Goal: Task Accomplishment & Management: Use online tool/utility

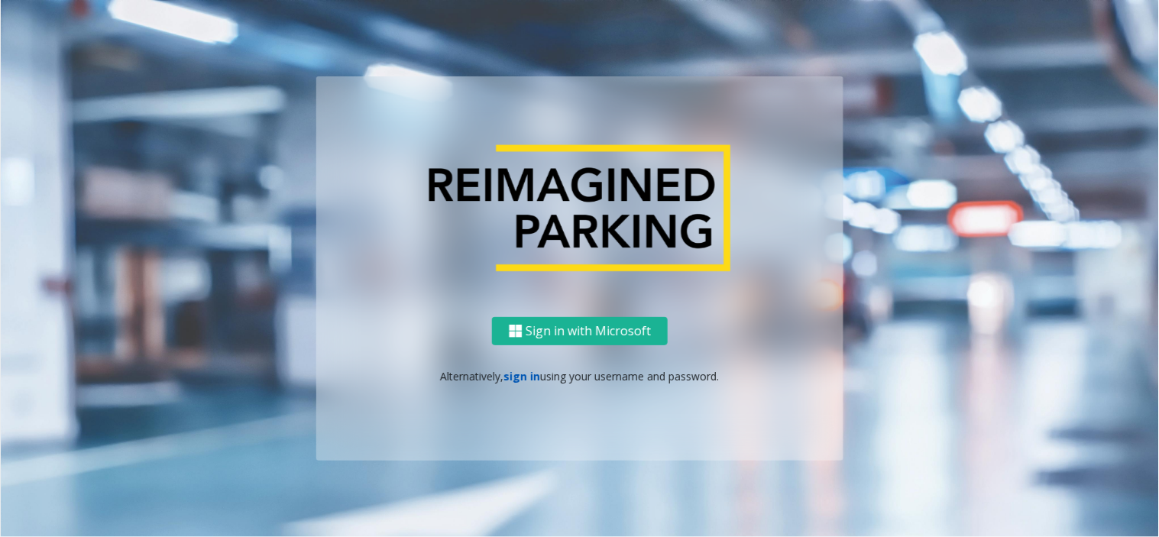
click at [522, 373] on link "sign in" at bounding box center [522, 376] width 37 height 15
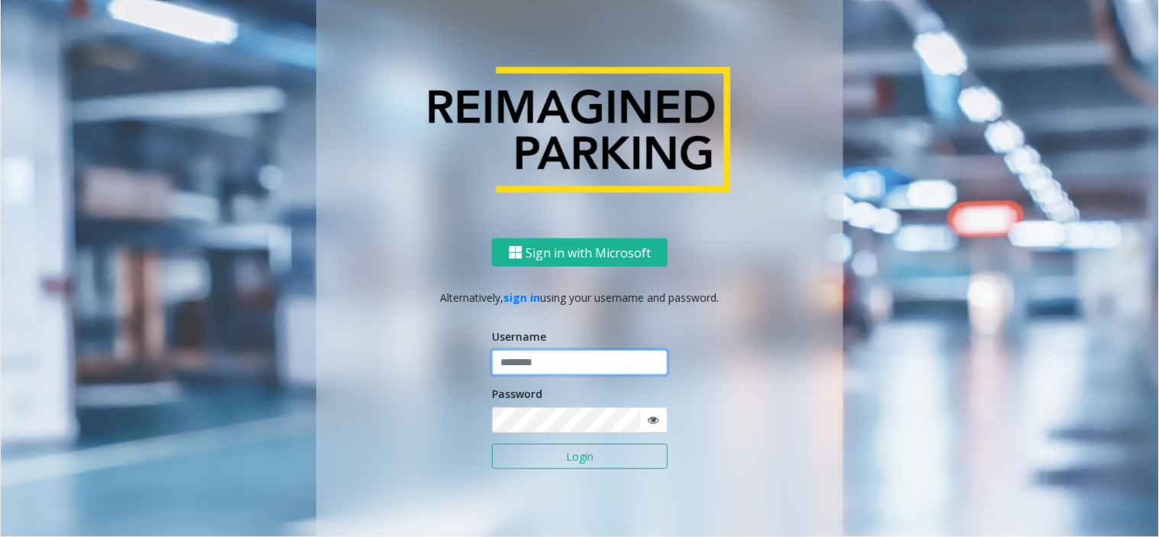
click at [578, 364] on input "text" at bounding box center [580, 363] width 176 height 26
paste input "*******"
type input "*******"
click at [648, 415] on icon at bounding box center [653, 420] width 11 height 11
click at [616, 459] on button "Login" at bounding box center [580, 457] width 176 height 26
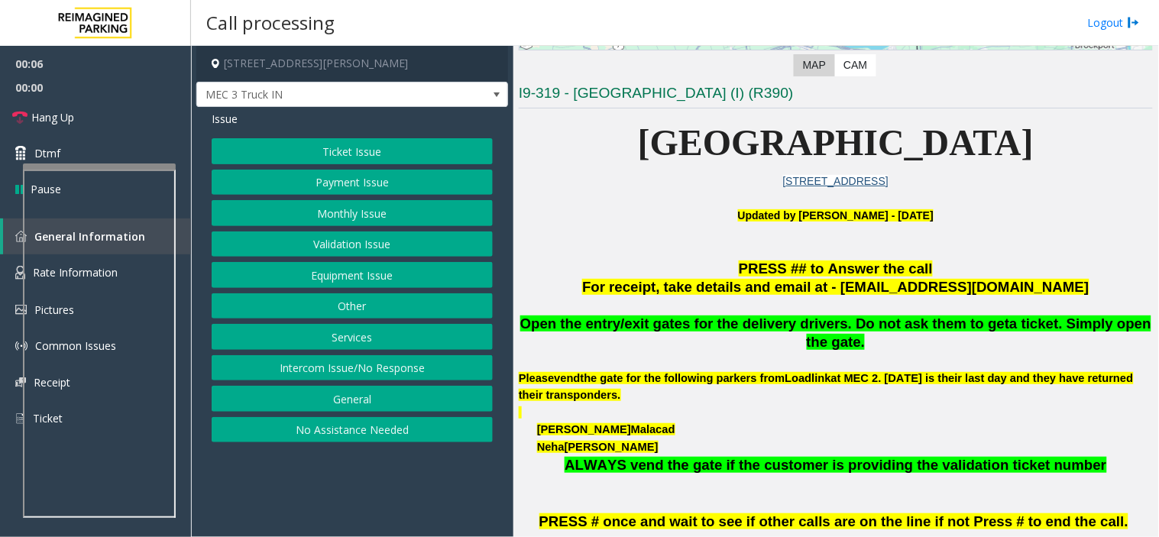
scroll to position [339, 0]
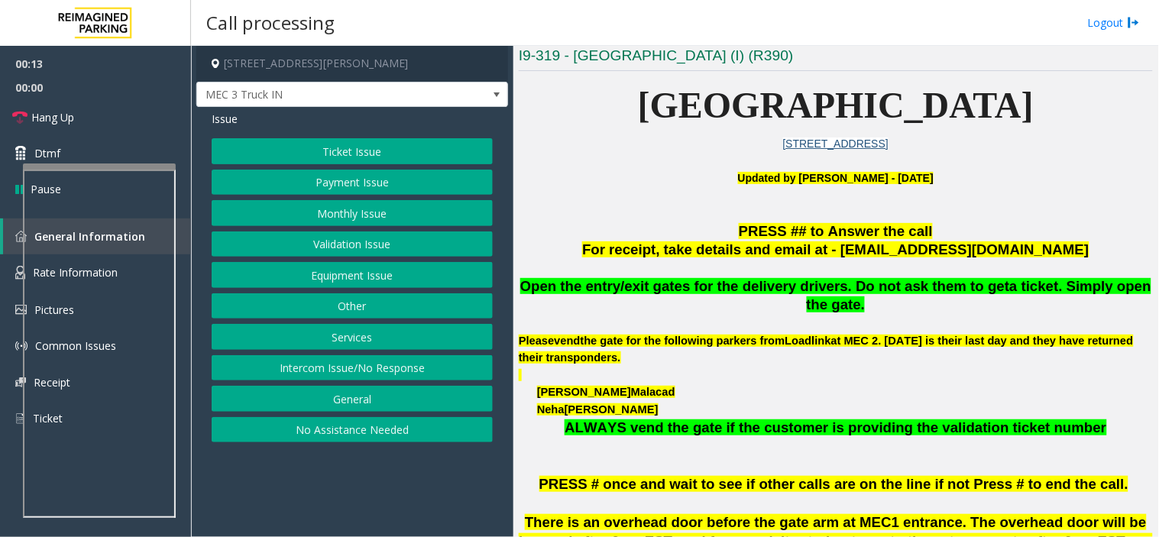
click at [365, 246] on button "Validation Issue" at bounding box center [352, 244] width 281 height 26
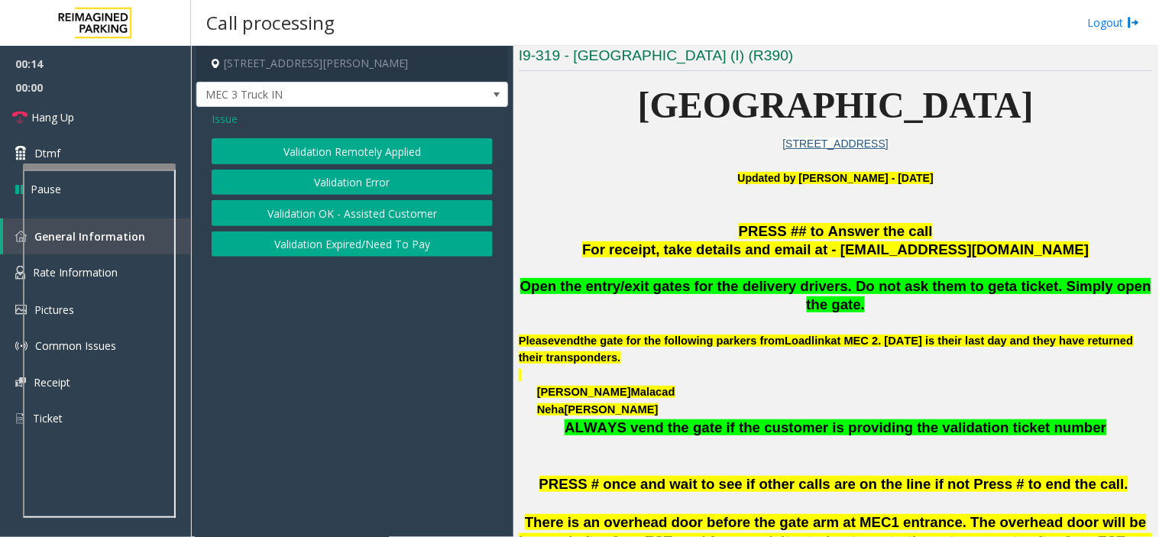
click at [377, 179] on button "Validation Error" at bounding box center [352, 183] width 281 height 26
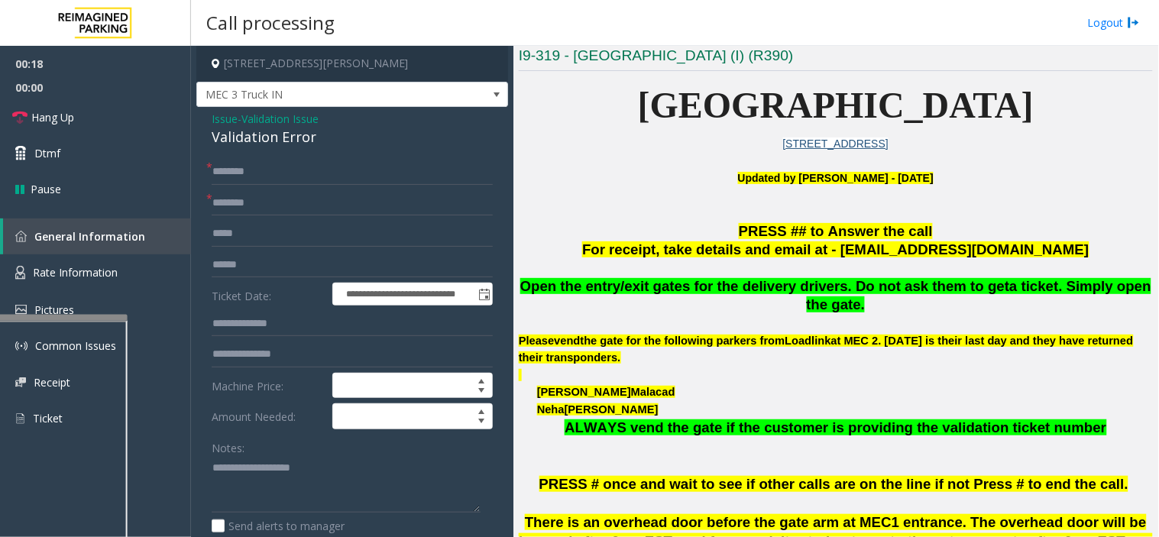
click at [96, 321] on div at bounding box center [51, 318] width 153 height 6
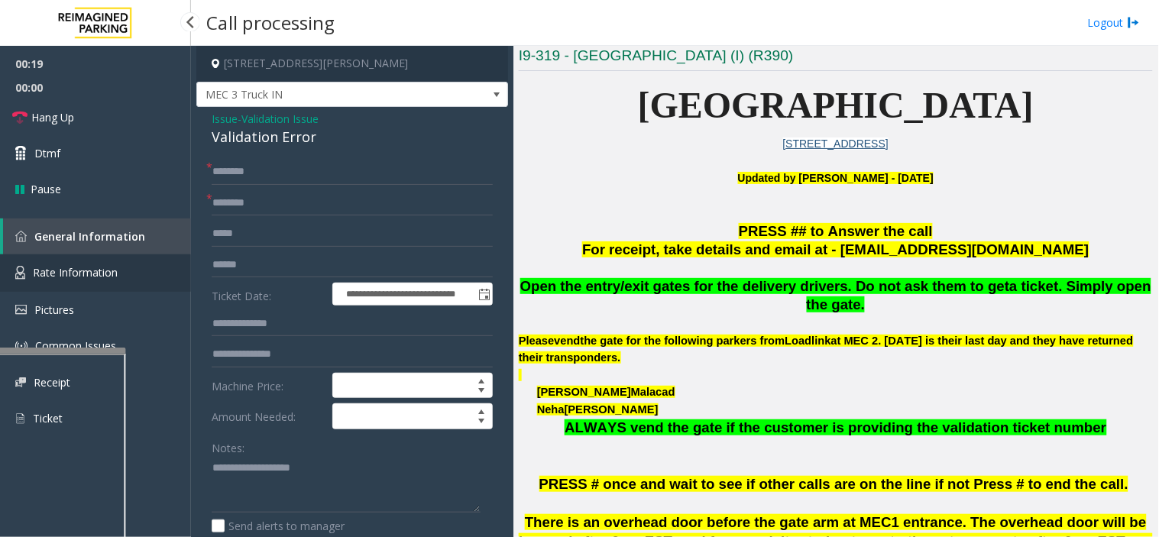
click at [117, 261] on link "Rate Information" at bounding box center [95, 272] width 191 height 37
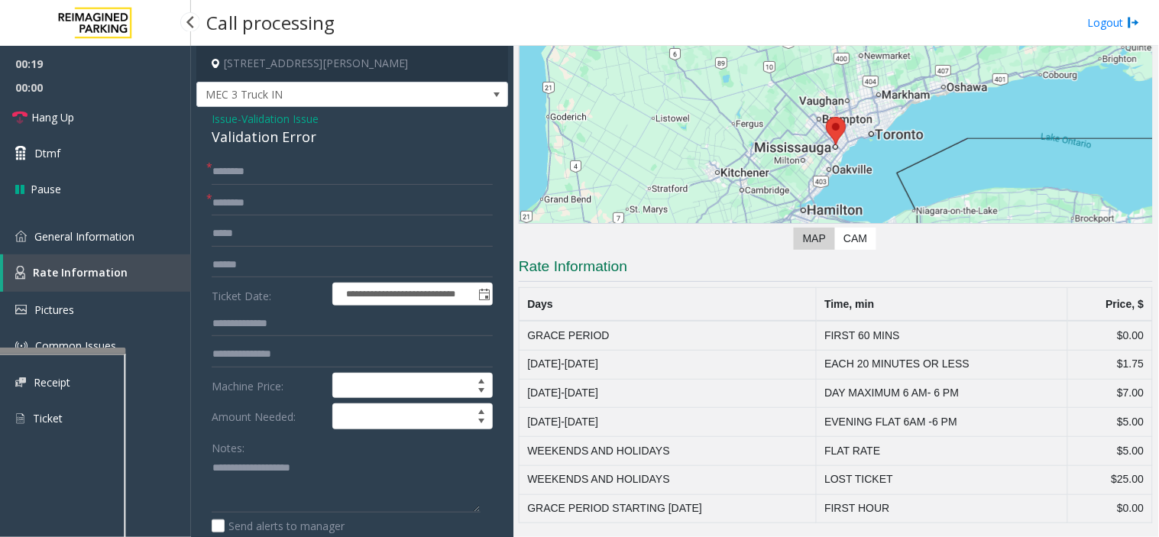
scroll to position [128, 0]
drag, startPoint x: 819, startPoint y: 335, endPoint x: 1135, endPoint y: 330, distance: 316.3
click at [1135, 330] on tr "GRACE PERIOD FIRST 60 MINS $0.00" at bounding box center [835, 336] width 633 height 29
type textarea "**********"
click at [278, 118] on span "Validation Issue" at bounding box center [279, 119] width 77 height 16
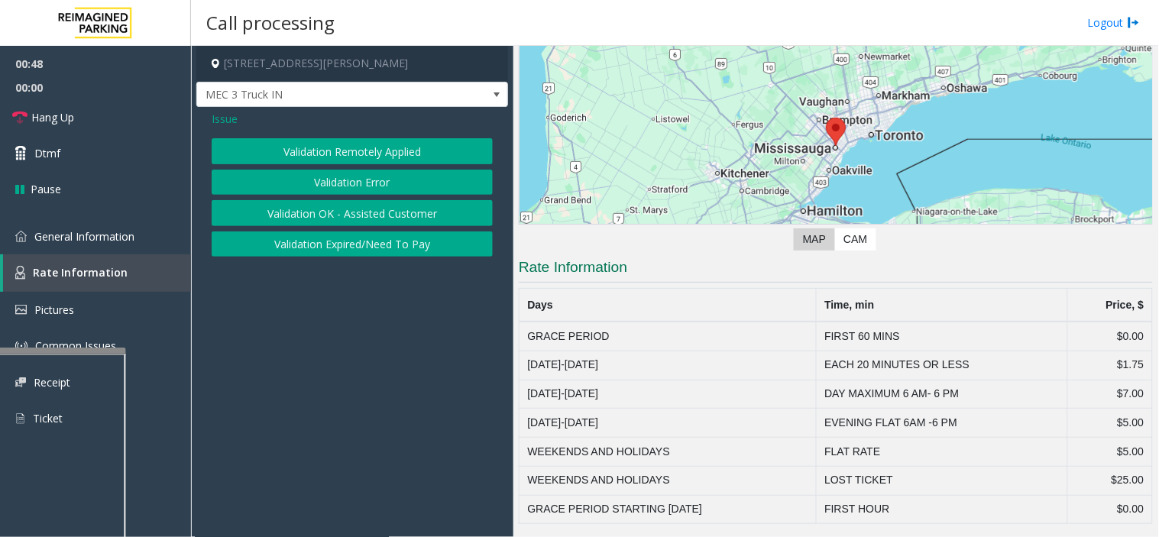
click at [220, 117] on span "Issue" at bounding box center [225, 119] width 26 height 16
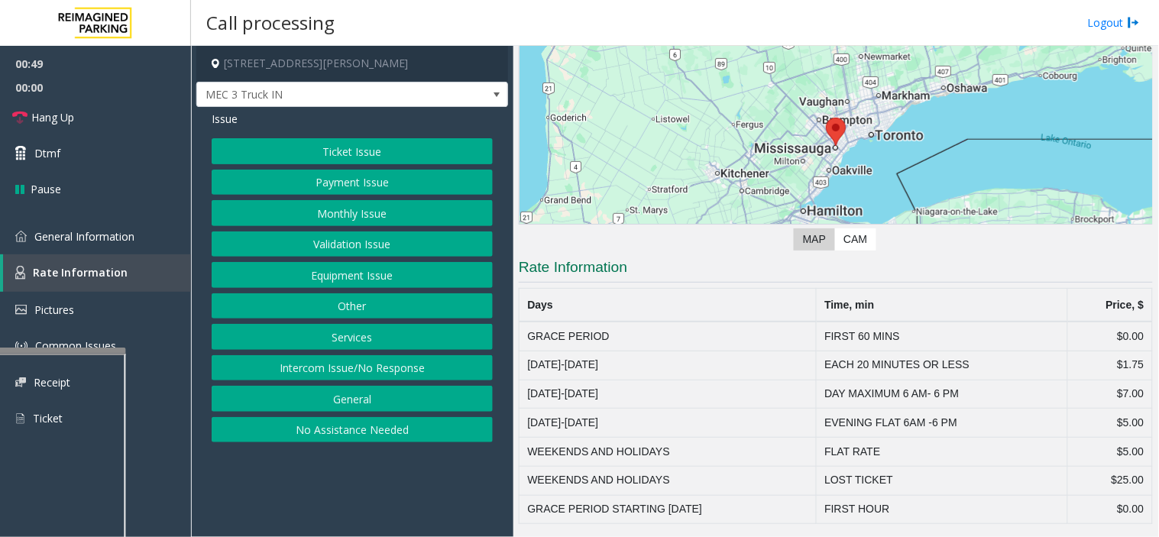
click at [362, 280] on button "Equipment Issue" at bounding box center [352, 275] width 281 height 26
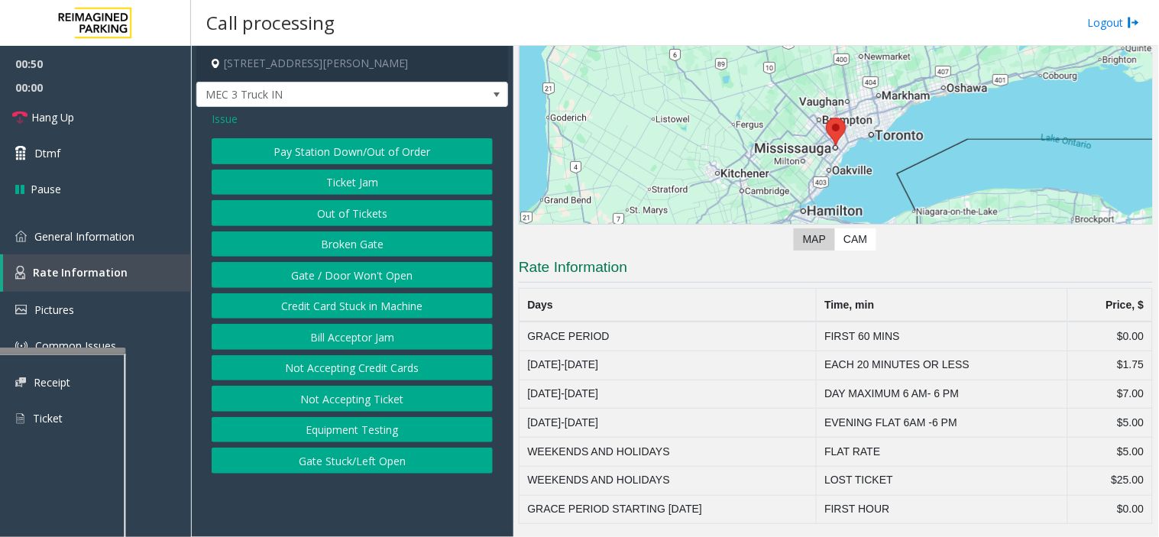
click at [365, 283] on button "Gate / Door Won't Open" at bounding box center [352, 275] width 281 height 26
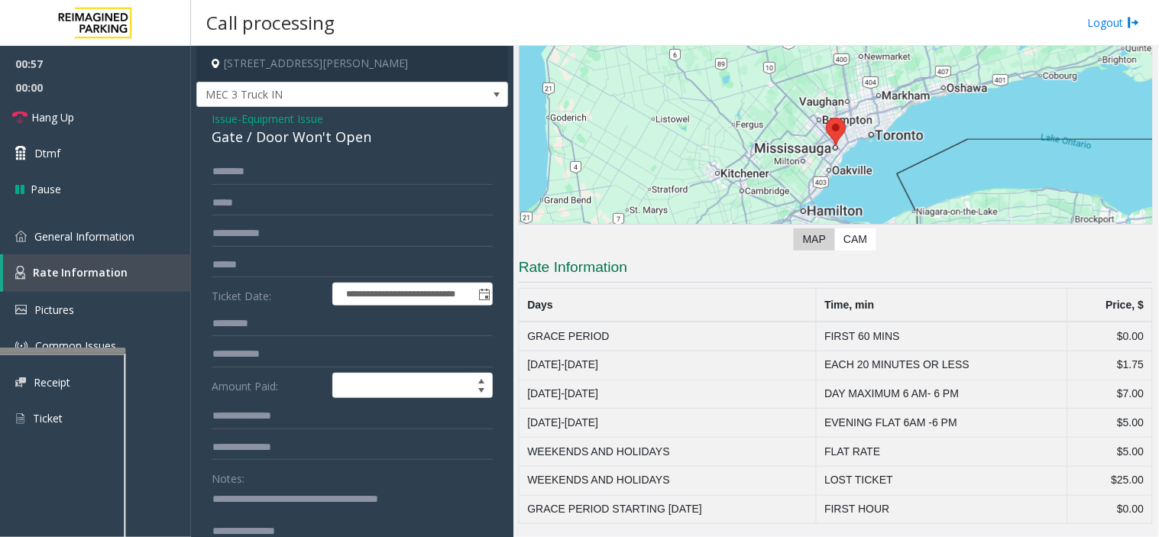
scroll to position [39, 0]
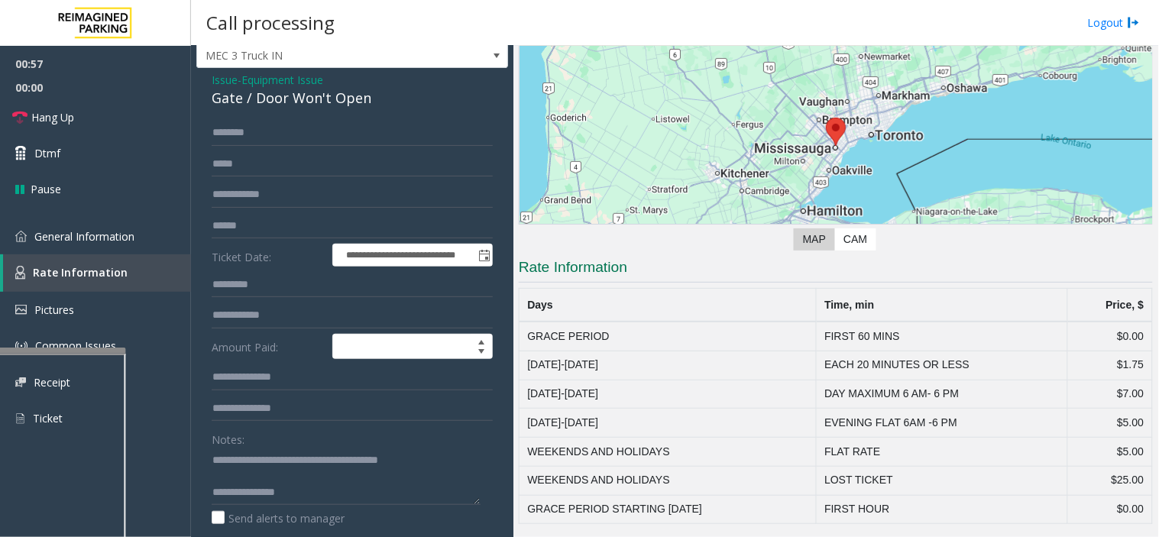
click at [383, 530] on form "**********" at bounding box center [352, 349] width 281 height 459
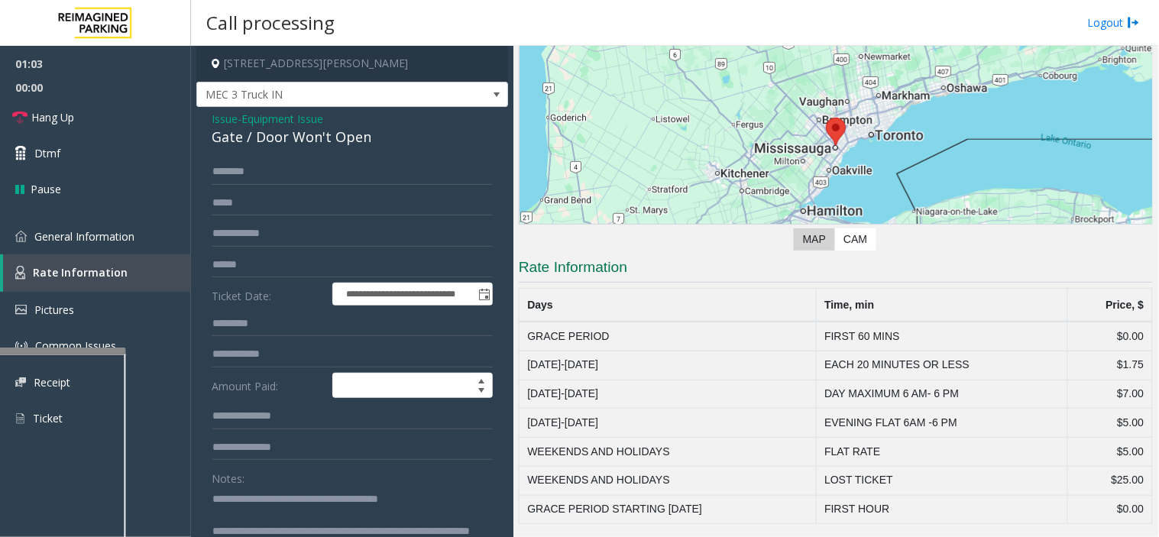
type textarea "**********"
click at [280, 117] on span "Equipment Issue" at bounding box center [282, 119] width 82 height 16
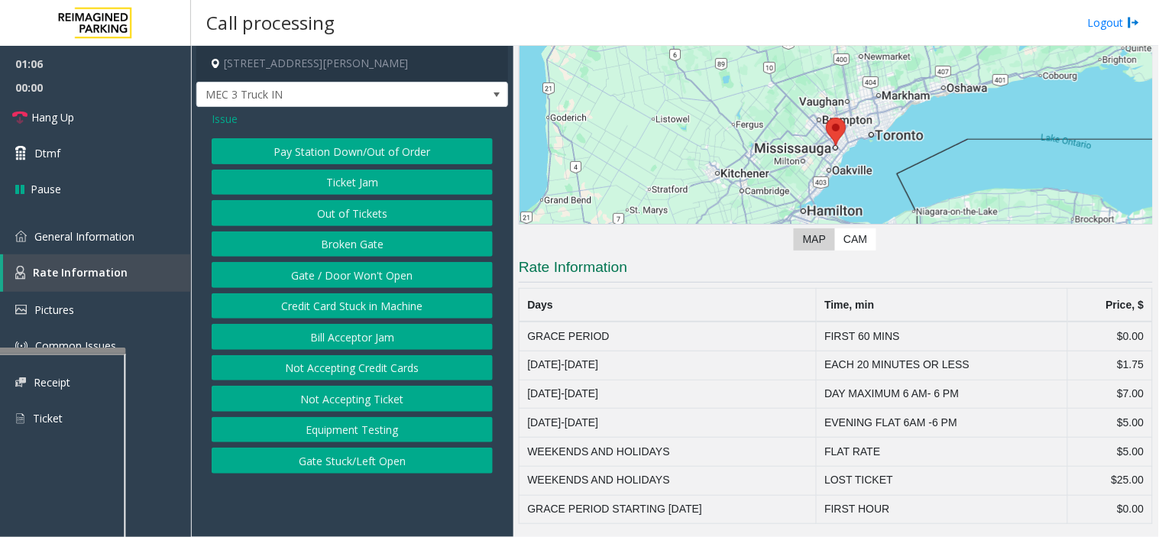
click at [329, 283] on button "Gate / Door Won't Open" at bounding box center [352, 275] width 281 height 26
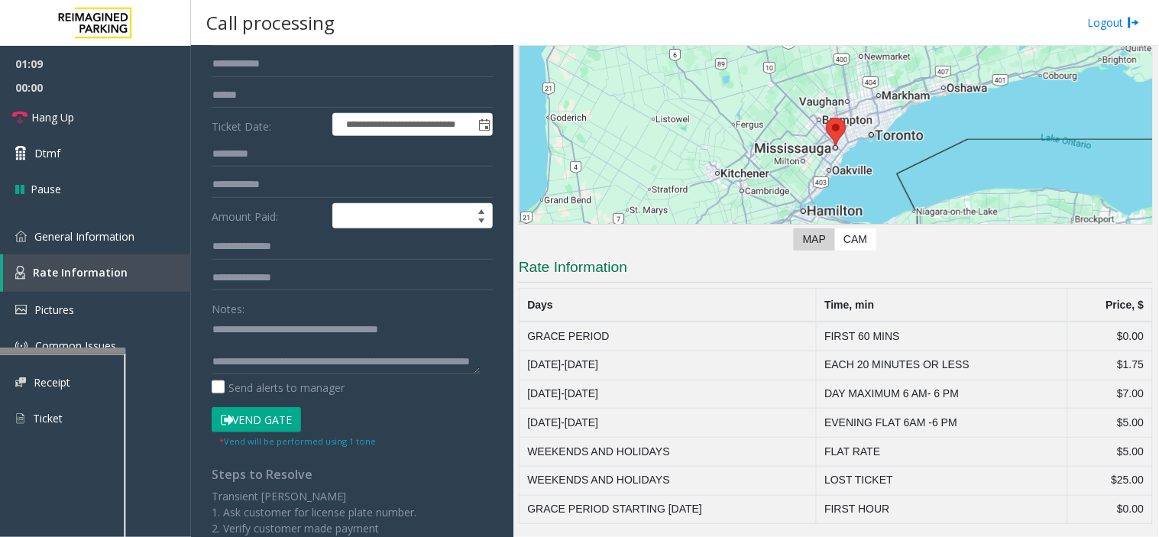
scroll to position [48, 0]
click at [75, 241] on span "General Information" at bounding box center [84, 236] width 100 height 15
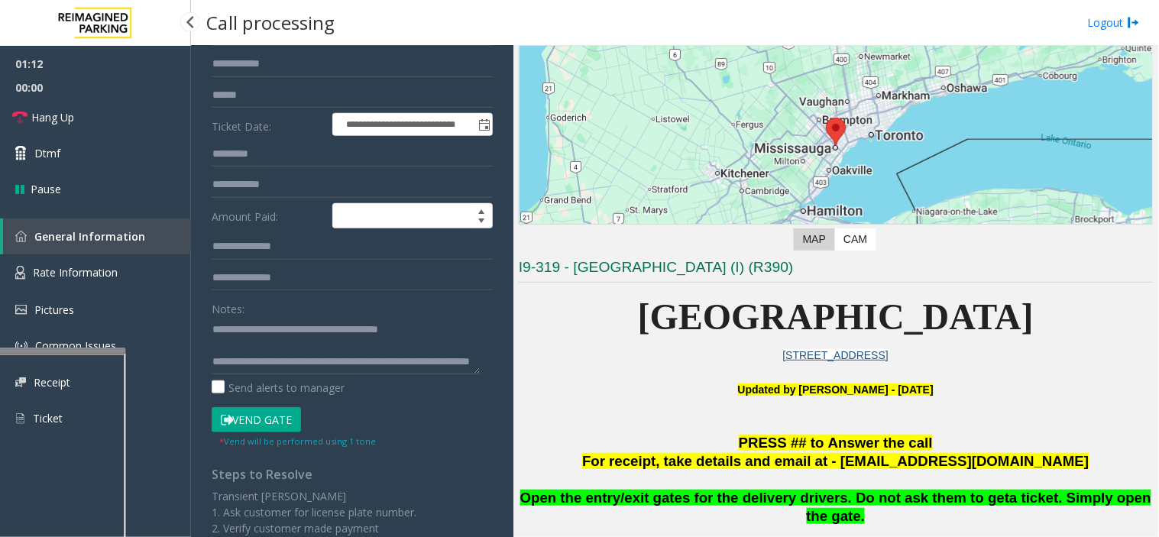
scroll to position [339, 0]
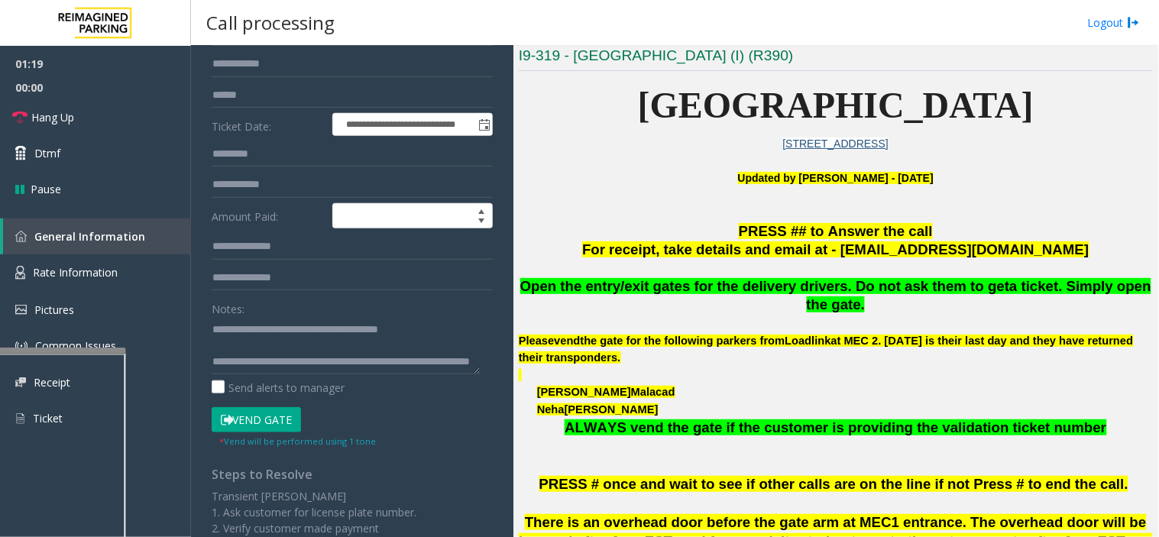
click at [260, 422] on button "Vend Gate" at bounding box center [256, 420] width 89 height 26
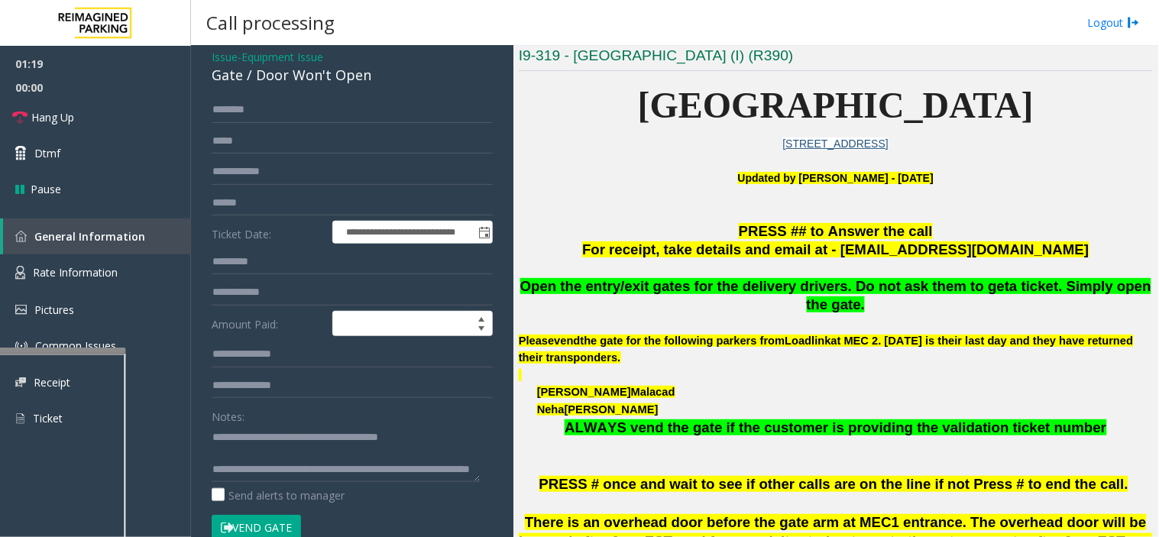
scroll to position [0, 0]
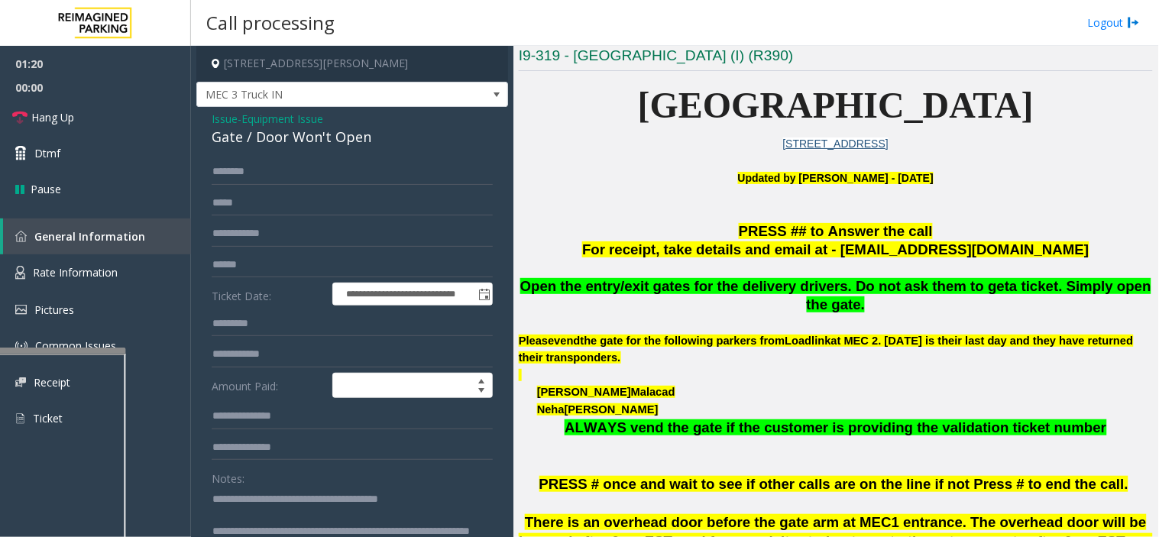
click at [258, 124] on span "Equipment Issue" at bounding box center [282, 119] width 82 height 16
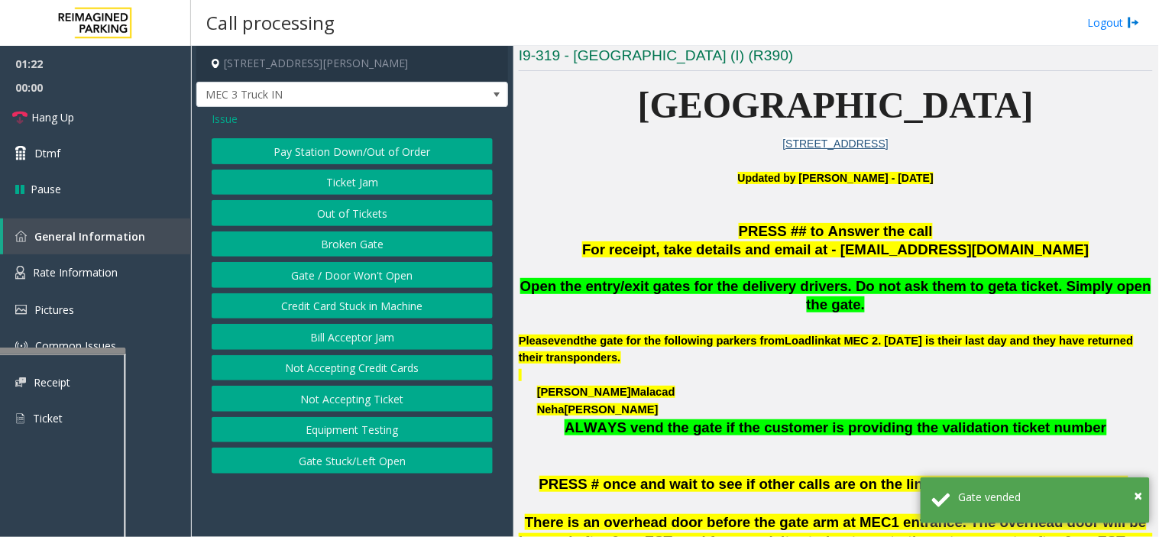
click at [229, 109] on div "Issue Pay Station Down/Out of Order Ticket Jam Out of Tickets Broken Gate Gate …" at bounding box center [352, 294] width 312 height 374
click at [217, 122] on span "Issue" at bounding box center [225, 119] width 26 height 16
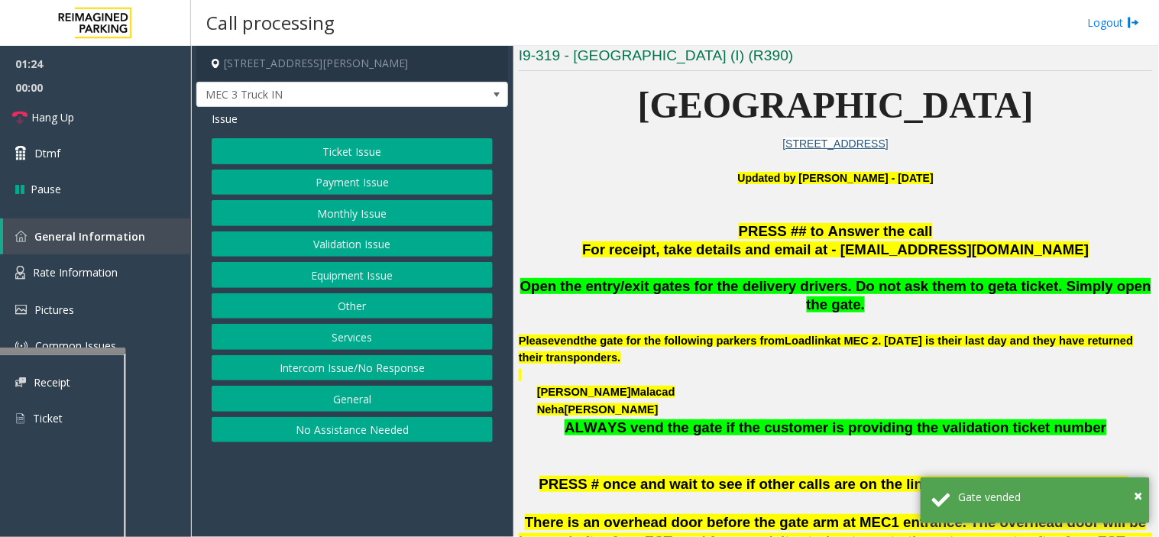
click at [361, 308] on button "Other" at bounding box center [352, 306] width 281 height 26
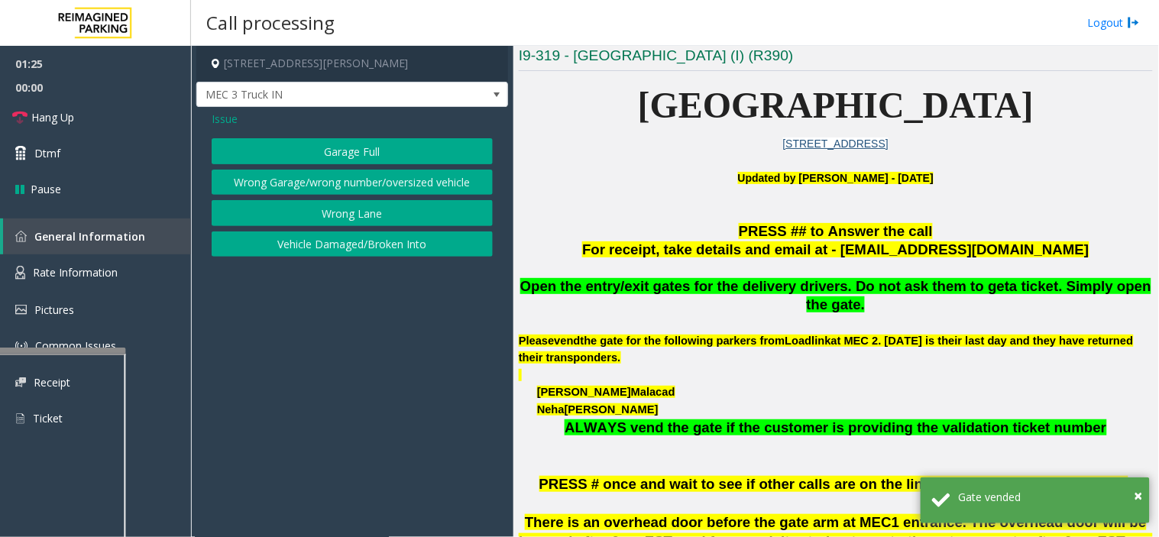
click at [224, 128] on div "Issue Garage Full Wrong Garage/wrong number/oversized vehicle Wrong Lane Vehicl…" at bounding box center [352, 185] width 312 height 157
click at [235, 132] on div "Issue Garage Full Wrong Garage/wrong number/oversized vehicle Wrong Lane Vehicl…" at bounding box center [352, 185] width 312 height 157
click at [233, 105] on span "MEC 3 Truck IN" at bounding box center [321, 94] width 248 height 24
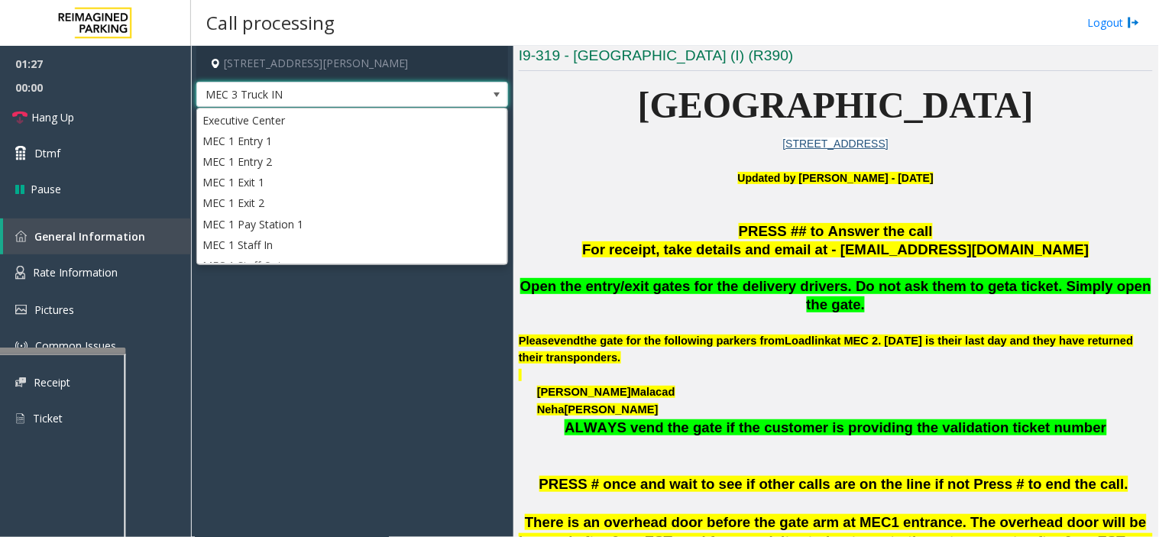
scroll to position [370, 0]
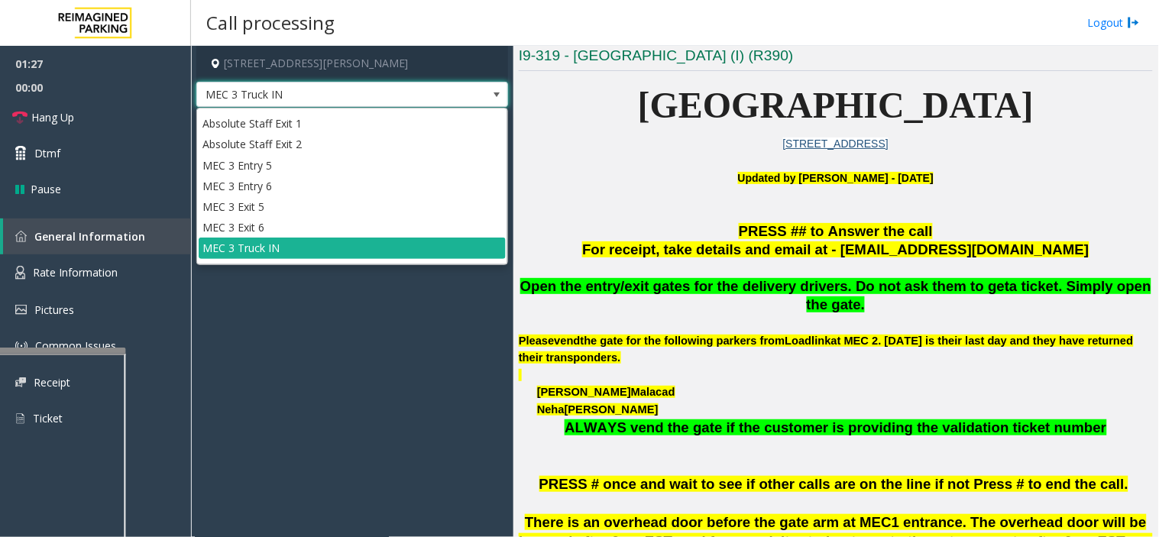
click at [231, 353] on app-call-processing-form "1 Robert Speck Parkway, Mississauga, ON MEC 3 Truck IN Issue Garage Full Wrong …" at bounding box center [352, 291] width 322 height 491
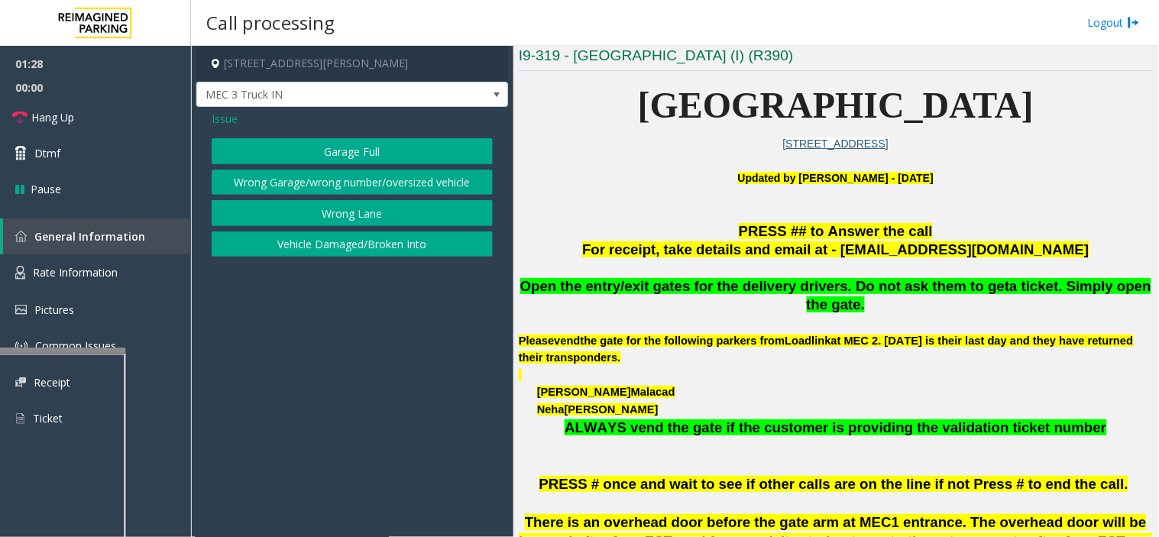
click at [229, 113] on span "Issue" at bounding box center [225, 119] width 26 height 16
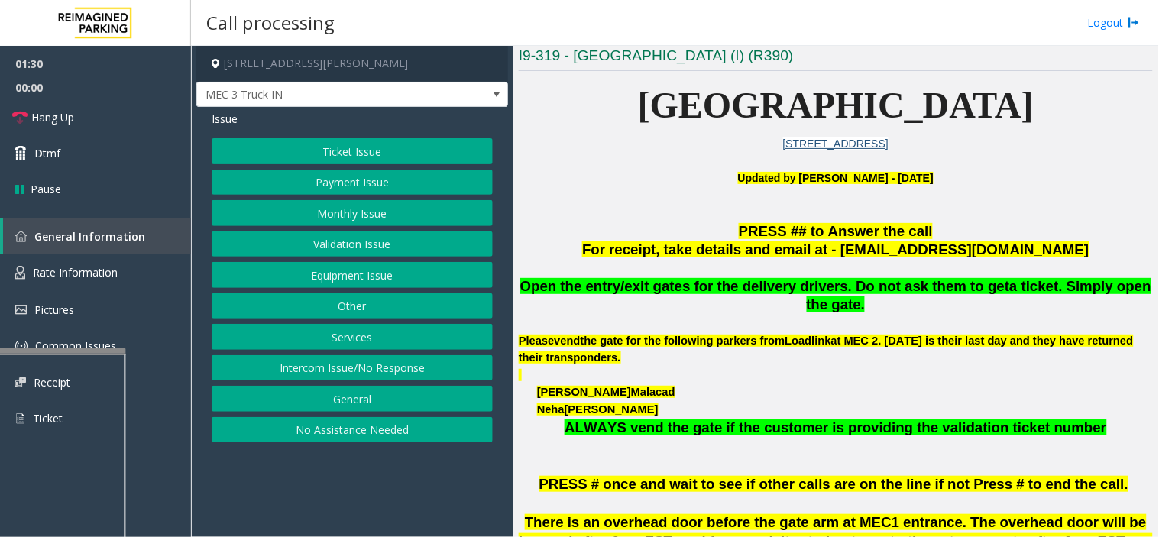
click at [354, 340] on button "Services" at bounding box center [352, 337] width 281 height 26
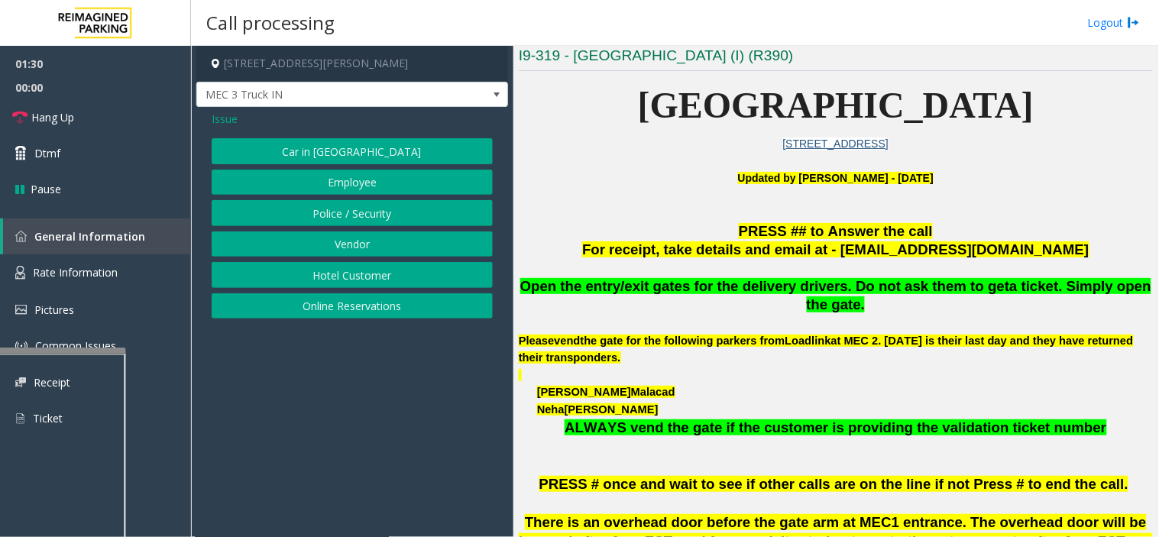
click at [355, 250] on button "Vendor" at bounding box center [352, 244] width 281 height 26
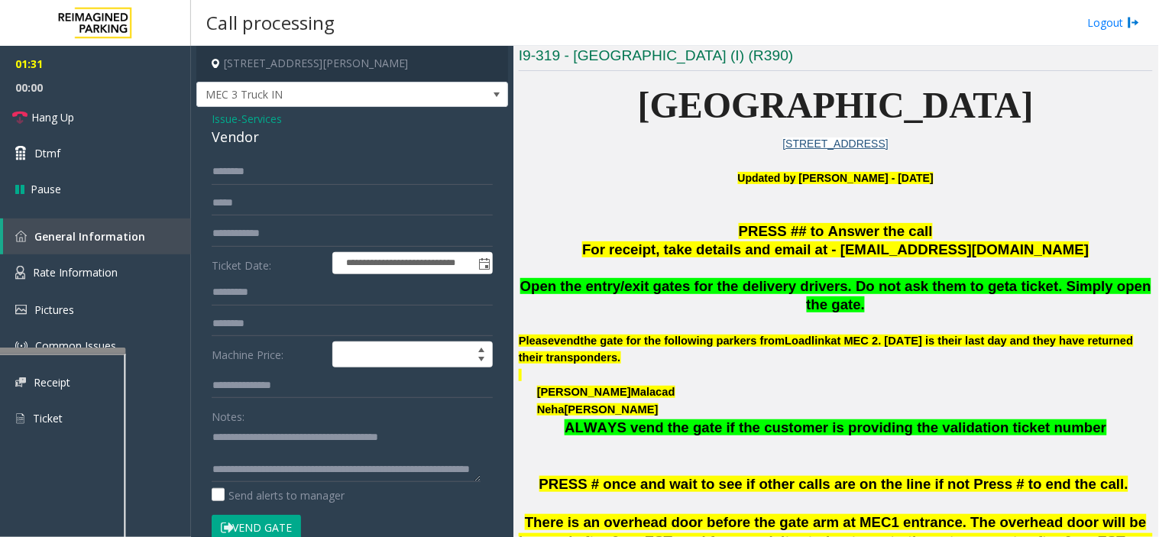
click at [241, 144] on div "Vendor" at bounding box center [352, 137] width 281 height 21
copy div "Vendor"
click at [118, 125] on link "Hang Up" at bounding box center [95, 117] width 191 height 36
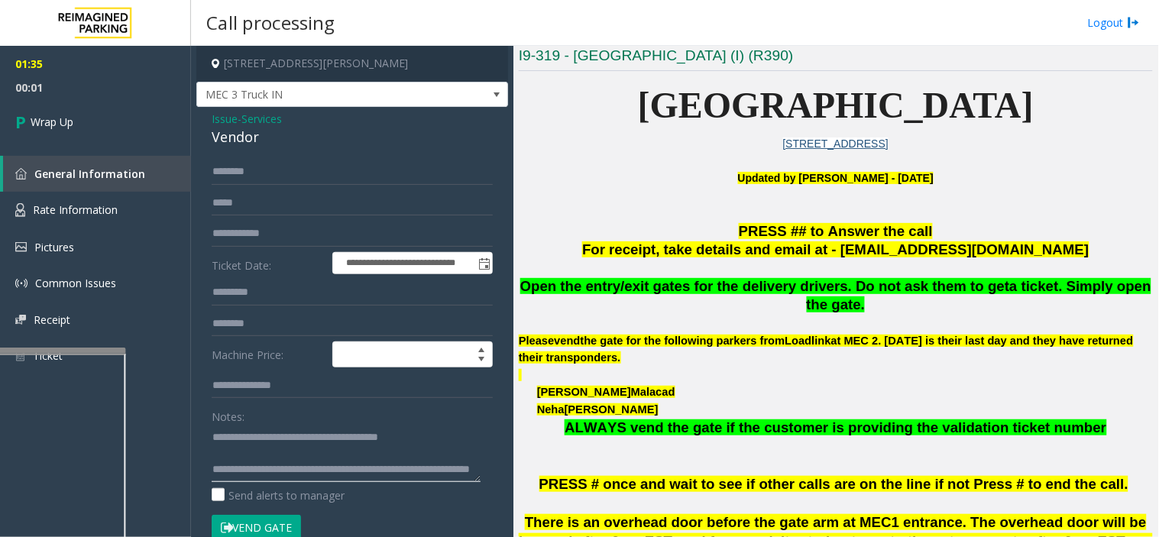
click at [246, 435] on textarea at bounding box center [346, 453] width 269 height 57
paste textarea "******"
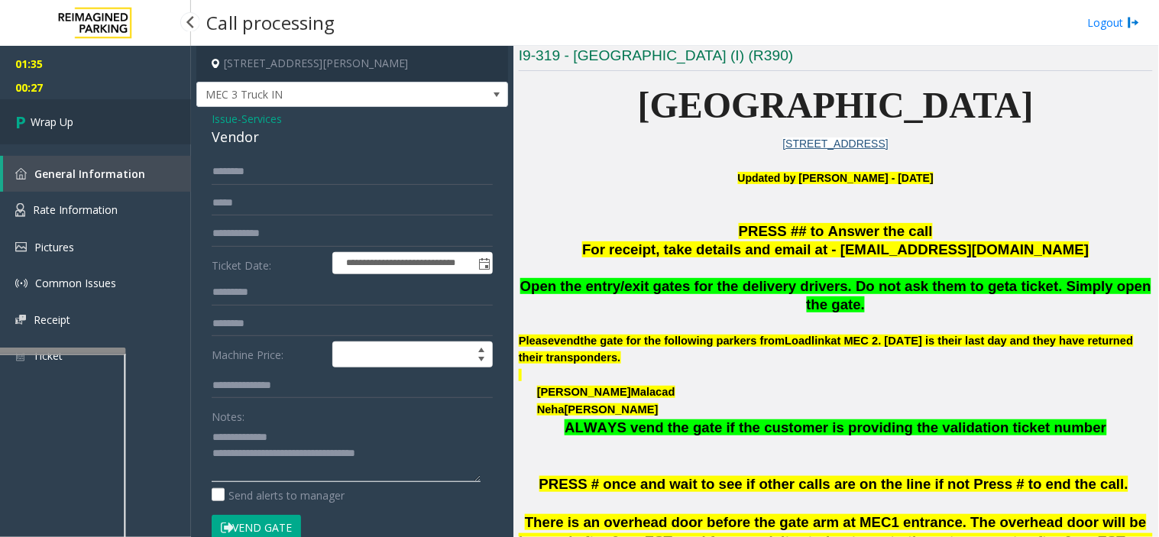
type textarea "**********"
click at [58, 115] on span "Wrap Up" at bounding box center [52, 122] width 43 height 16
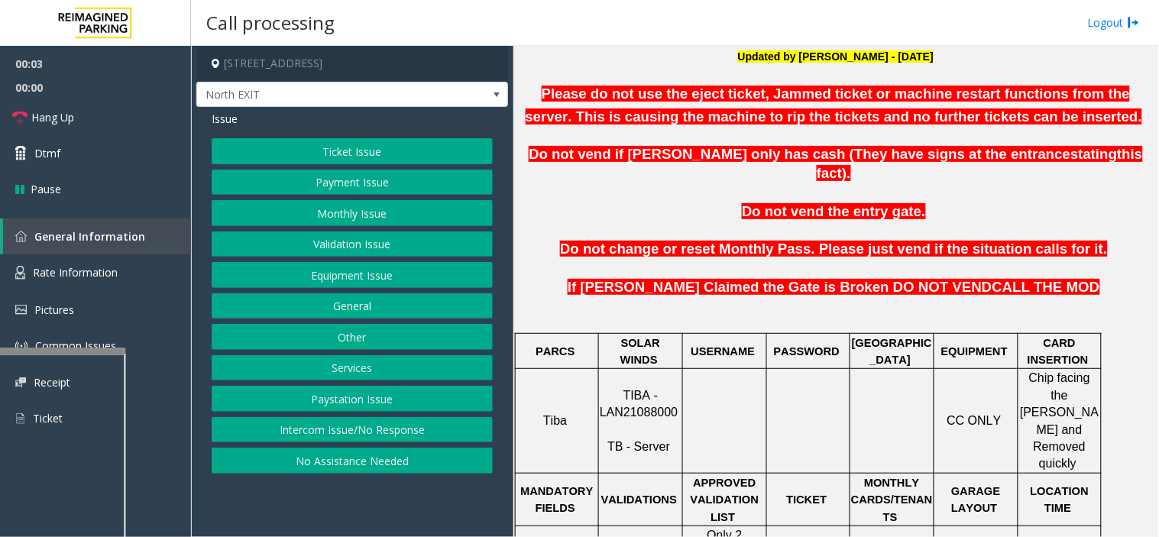
scroll to position [594, 0]
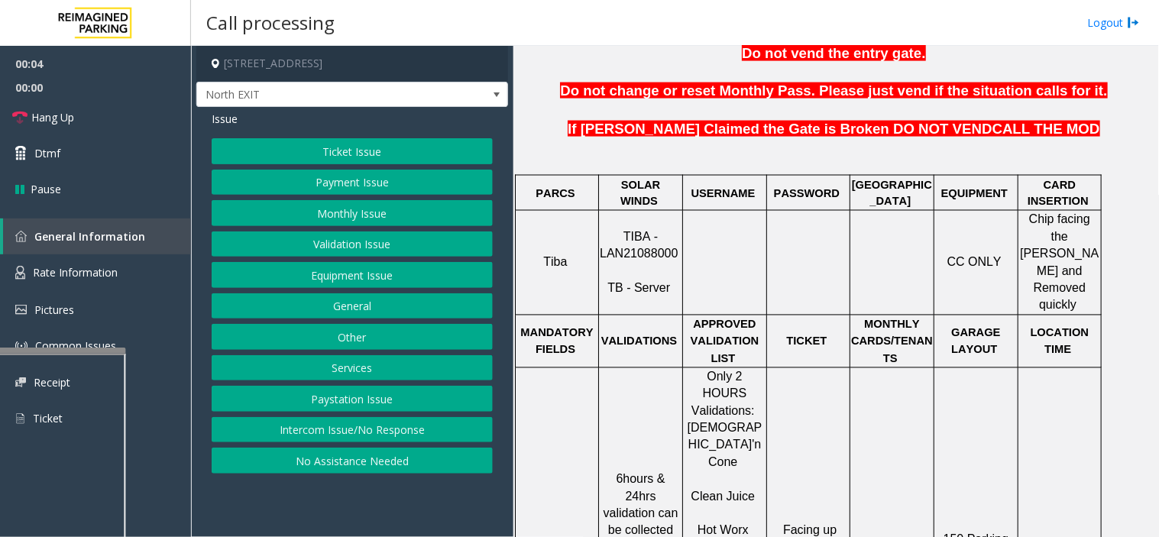
click at [621, 231] on span "TIBA - LAN21088000" at bounding box center [639, 246] width 78 height 30
copy p "LAN21088000"
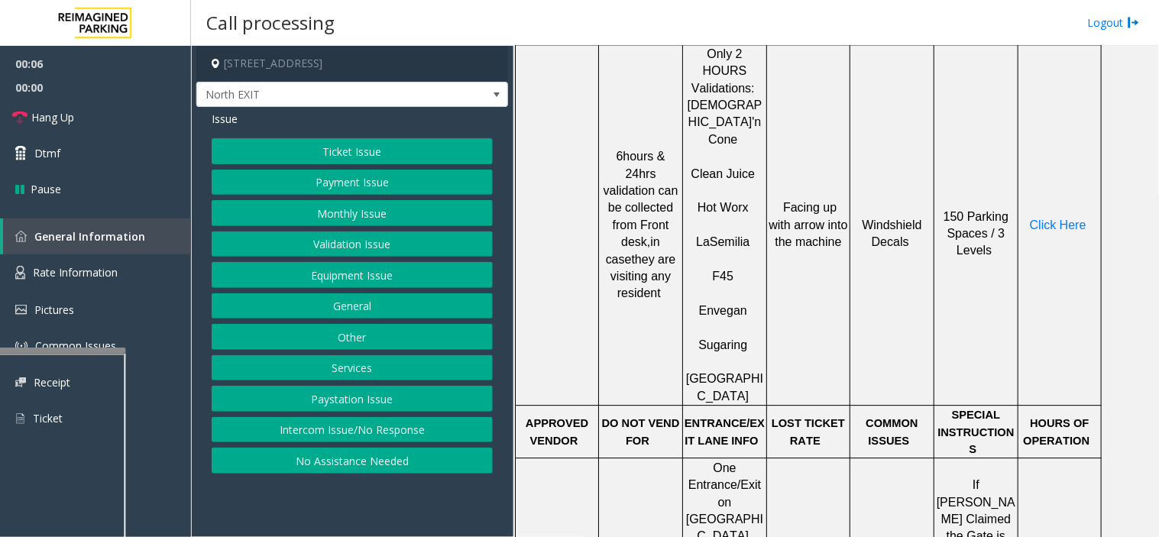
scroll to position [1018, 0]
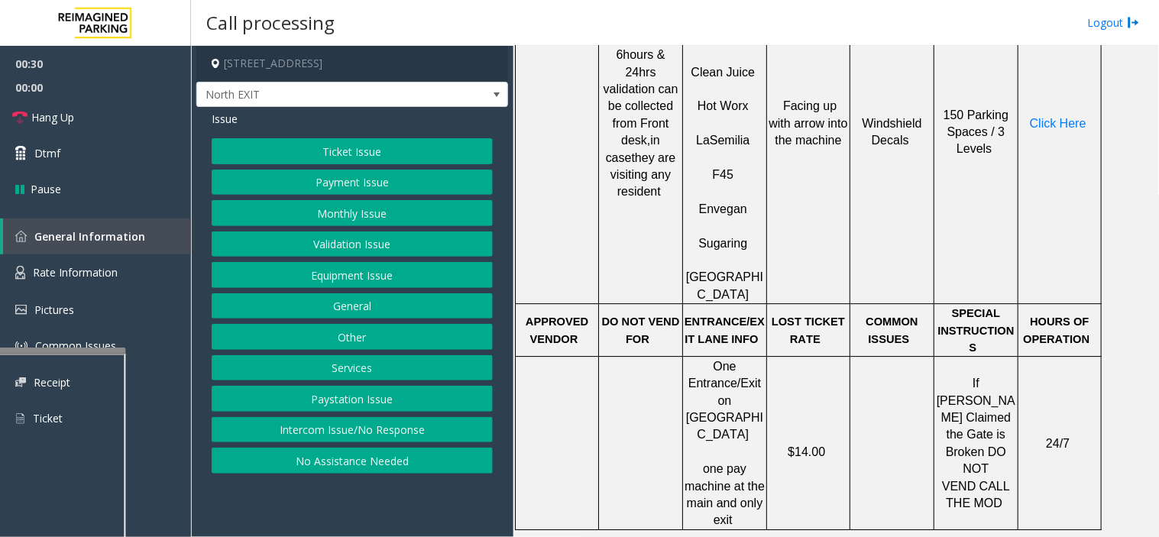
click at [401, 238] on button "Validation Issue" at bounding box center [352, 244] width 281 height 26
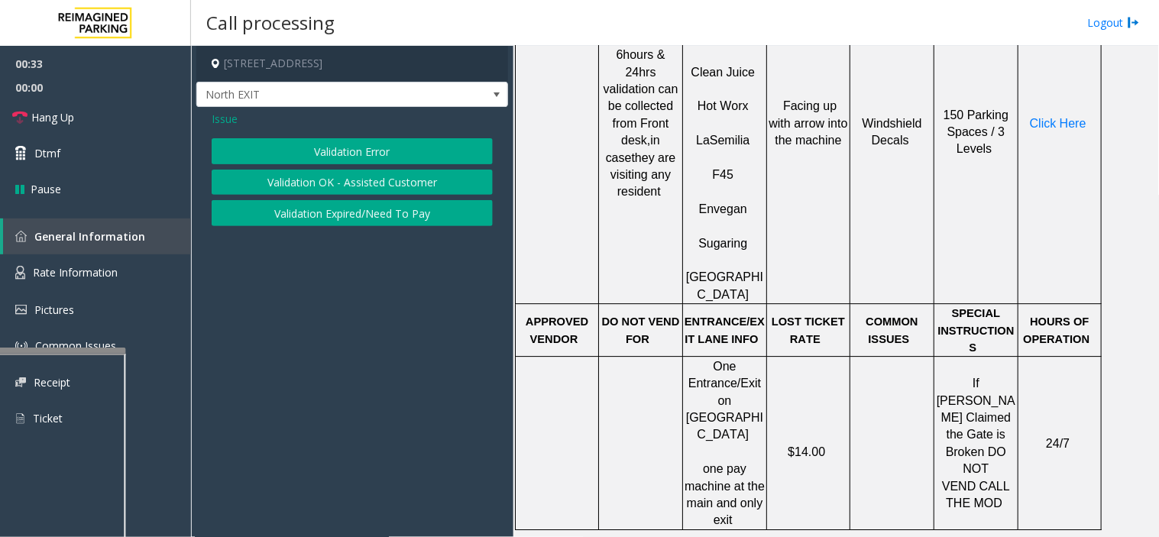
click at [300, 154] on button "Validation Error" at bounding box center [352, 151] width 281 height 26
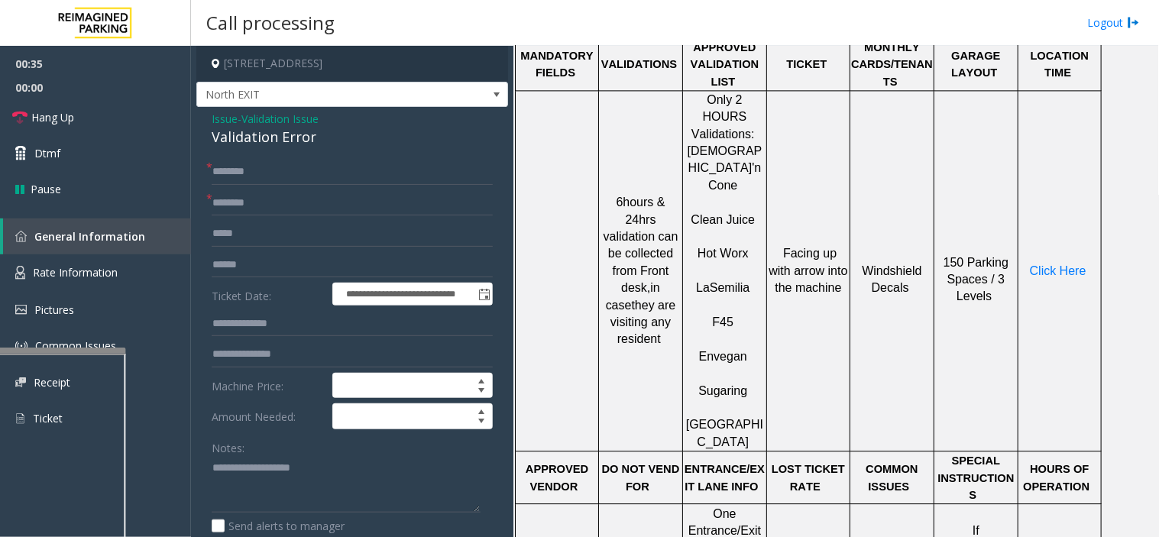
scroll to position [849, 0]
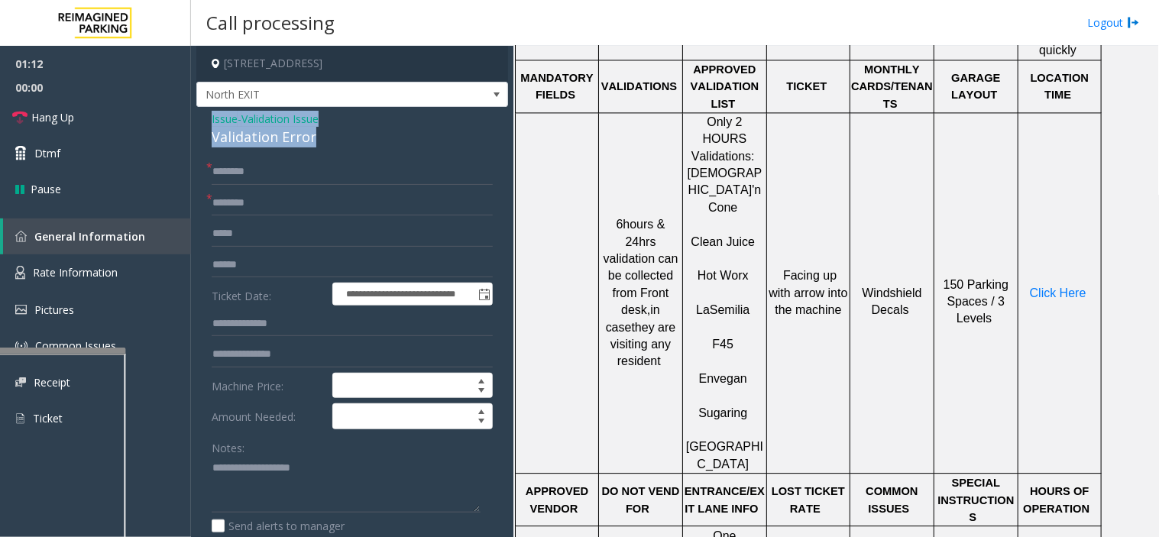
drag, startPoint x: 329, startPoint y: 137, endPoint x: 199, endPoint y: 118, distance: 132.0
click at [291, 475] on textarea at bounding box center [346, 484] width 269 height 57
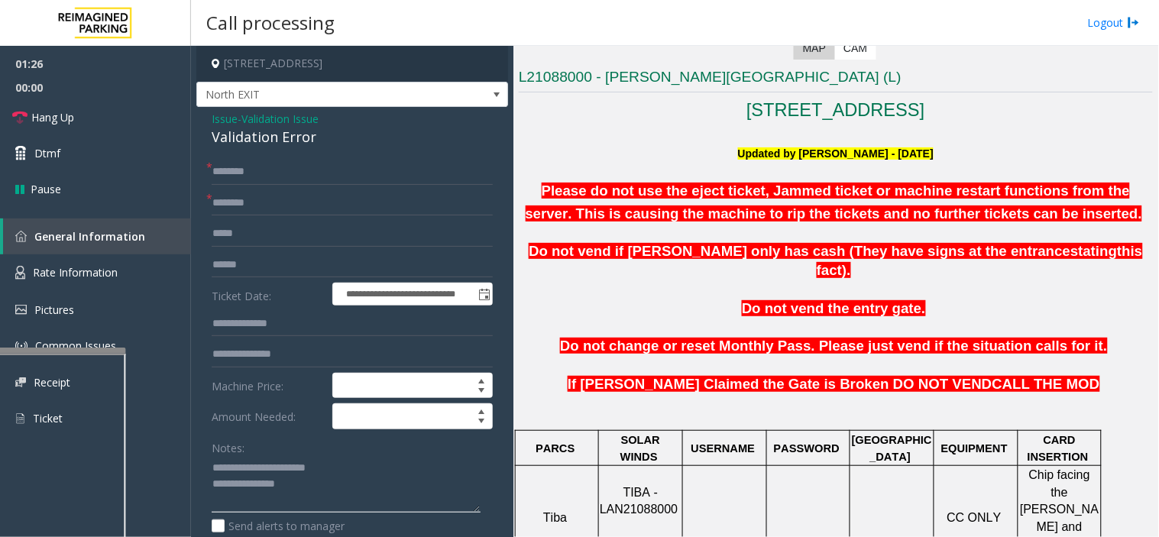
scroll to position [85, 0]
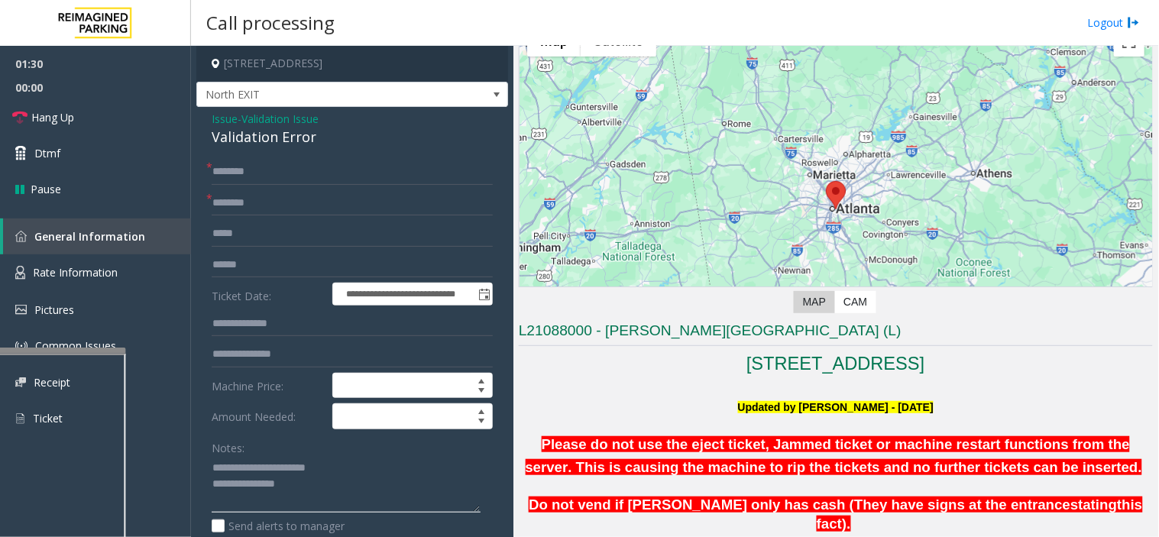
type textarea "**********"
drag, startPoint x: 602, startPoint y: 327, endPoint x: 729, endPoint y: 345, distance: 128.1
click at [729, 345] on h3 "L21088000 - Modera - Reynolds Town (L)" at bounding box center [836, 333] width 634 height 25
type input "**********"
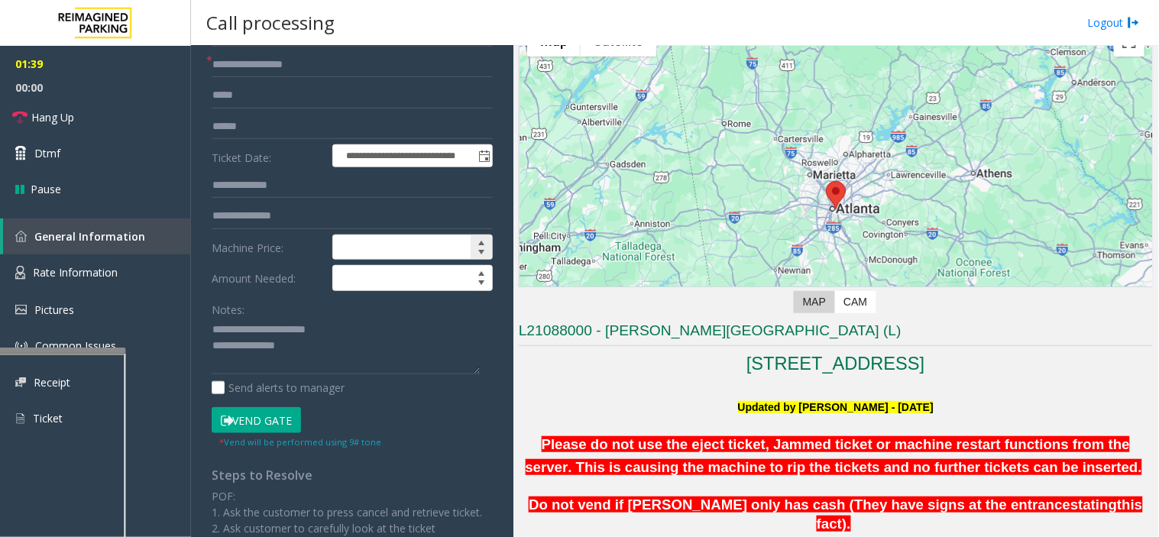
scroll to position [170, 0]
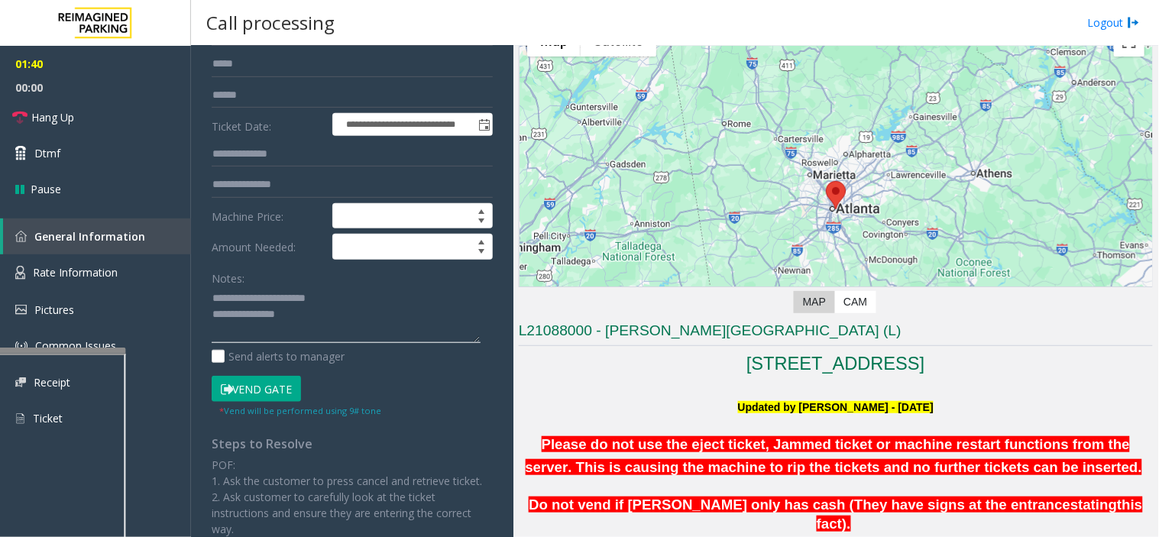
click at [327, 309] on textarea at bounding box center [346, 314] width 269 height 57
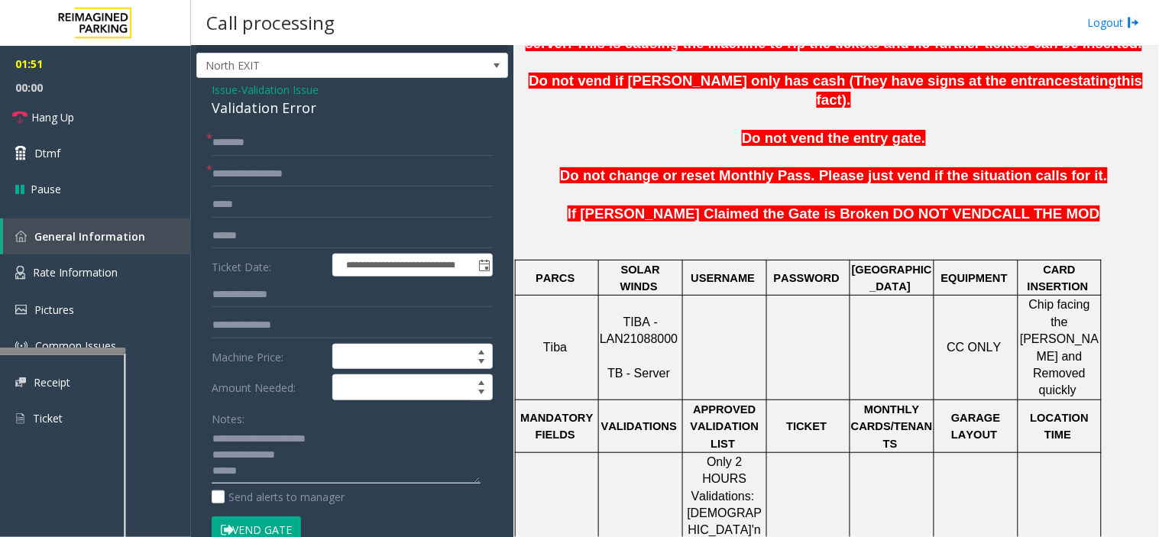
scroll to position [0, 0]
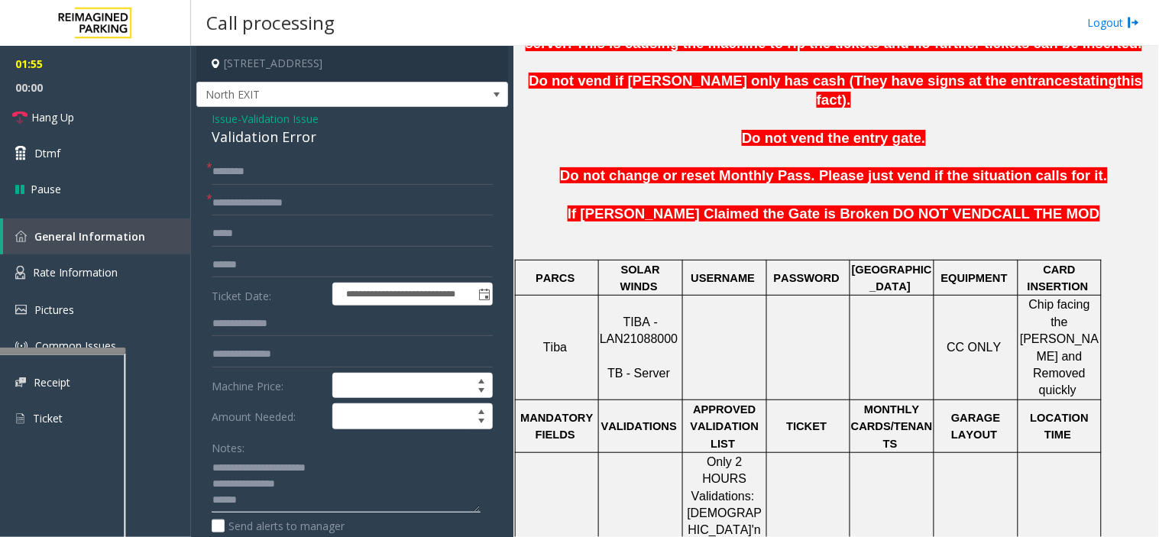
type textarea "**********"
click at [269, 267] on input "text" at bounding box center [352, 265] width 281 height 26
type input "*******"
click at [265, 177] on input "text" at bounding box center [352, 172] width 281 height 26
click at [241, 506] on textarea at bounding box center [346, 484] width 269 height 57
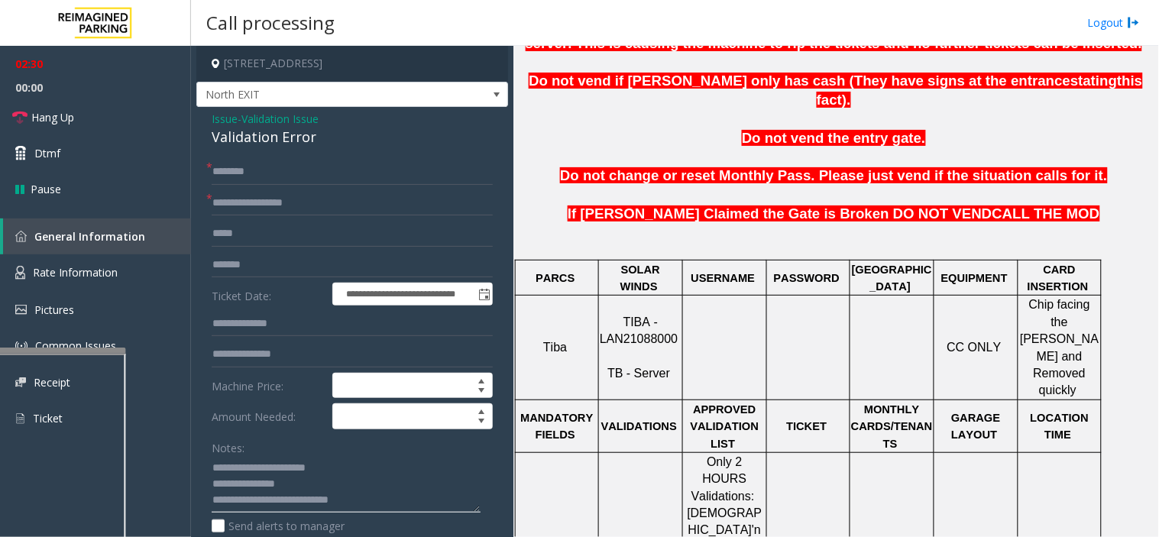
drag, startPoint x: 327, startPoint y: 492, endPoint x: 362, endPoint y: 497, distance: 35.5
click at [362, 497] on textarea at bounding box center [346, 484] width 269 height 57
type textarea "**********"
click at [284, 168] on input "*****" at bounding box center [352, 172] width 281 height 26
type input "*****"
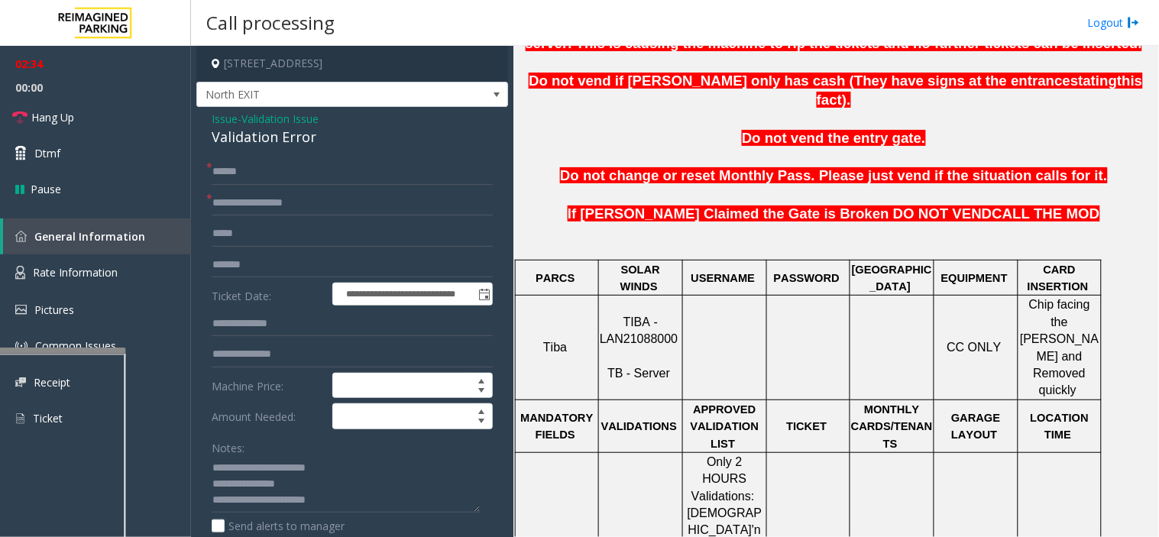
drag, startPoint x: 222, startPoint y: 176, endPoint x: 202, endPoint y: 241, distance: 67.9
click at [351, 490] on textarea at bounding box center [346, 484] width 269 height 57
click at [354, 501] on textarea at bounding box center [346, 484] width 269 height 57
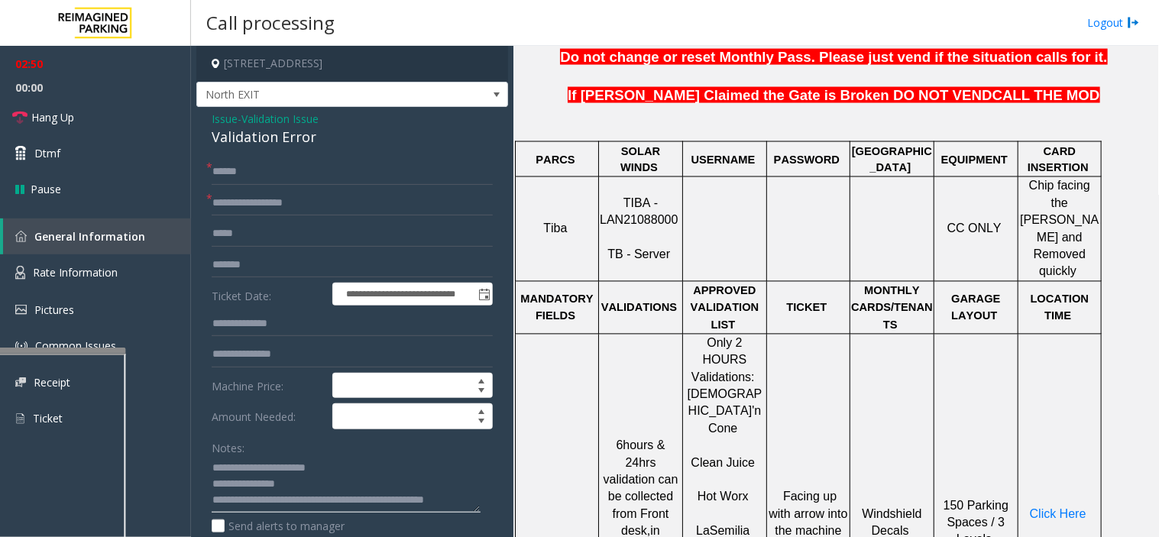
scroll to position [849, 0]
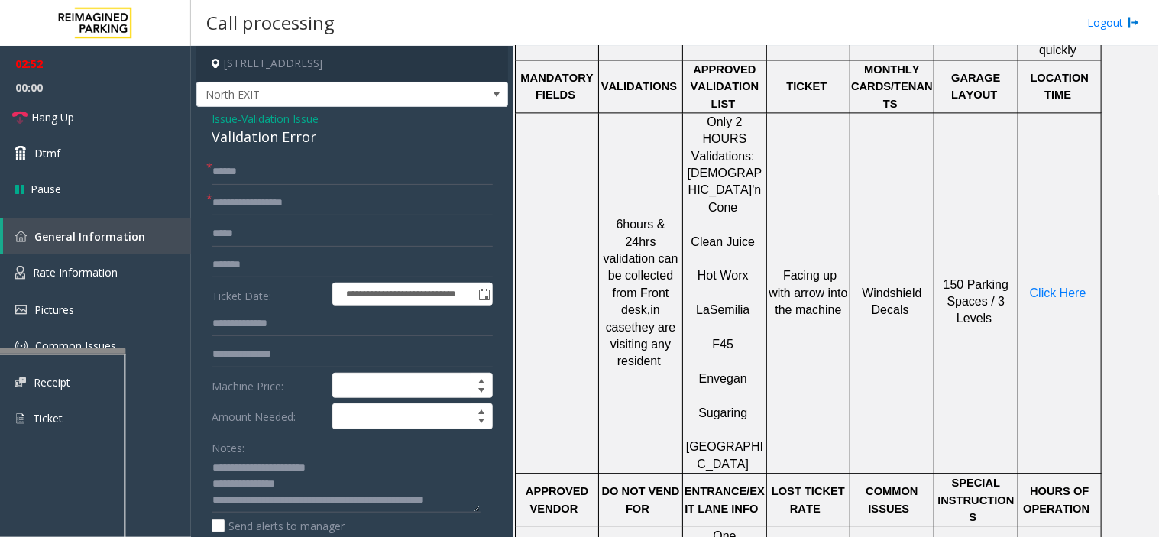
click at [1055, 285] on p "Click Here" at bounding box center [1059, 293] width 81 height 17
click at [1055, 286] on span "Click Here" at bounding box center [1058, 292] width 57 height 13
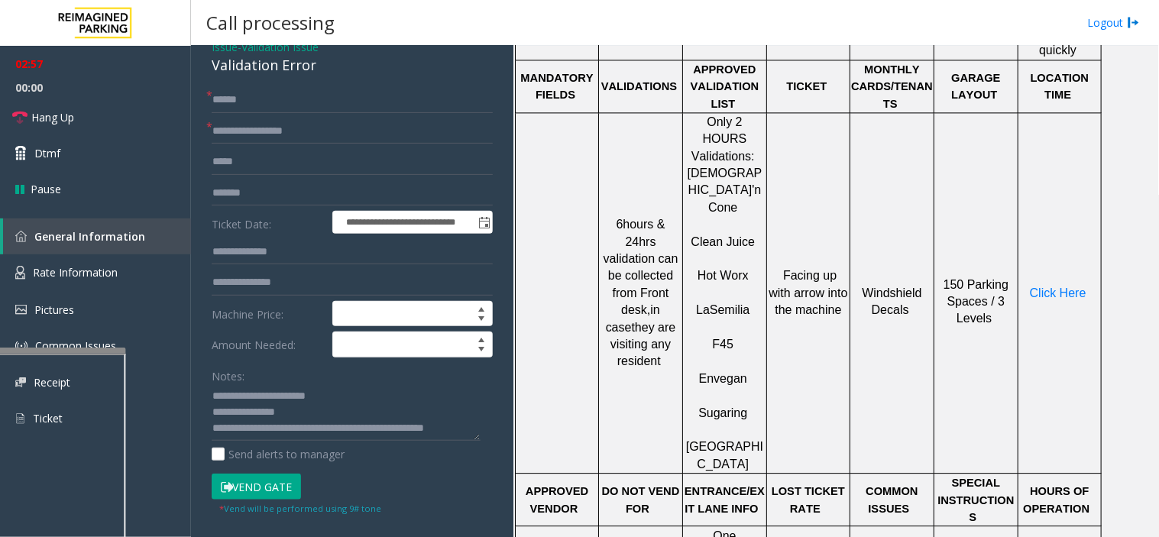
scroll to position [170, 0]
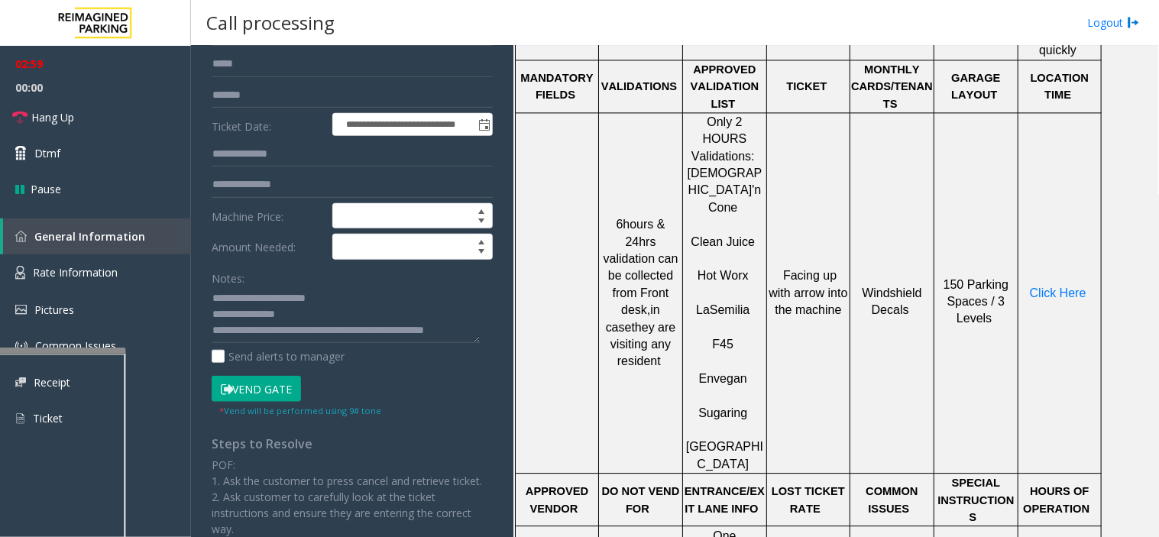
click at [475, 336] on textarea at bounding box center [346, 314] width 269 height 57
click at [468, 333] on textarea at bounding box center [346, 314] width 269 height 57
click at [466, 333] on textarea at bounding box center [346, 314] width 269 height 57
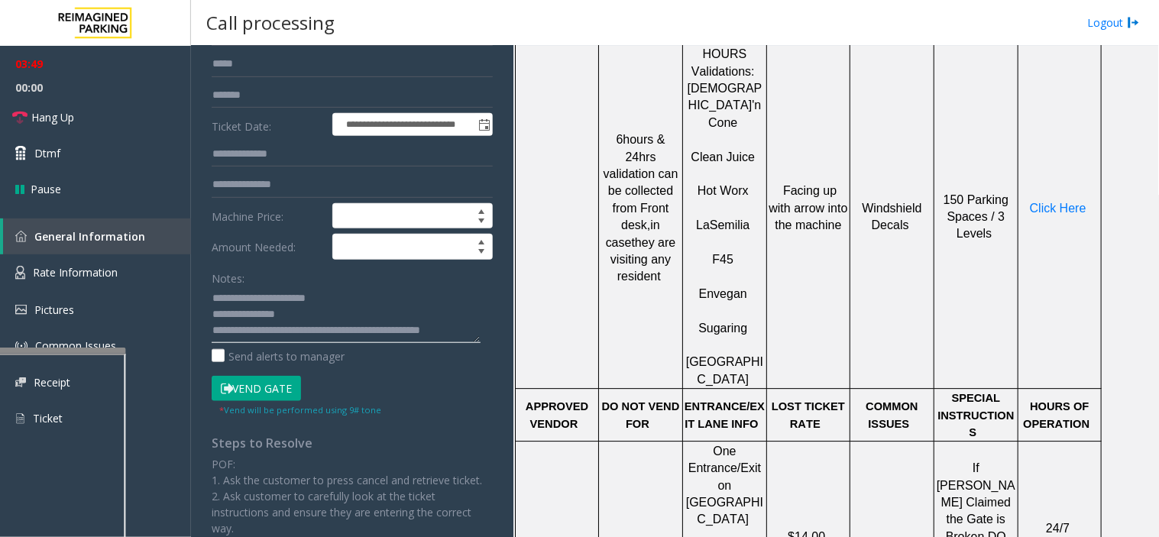
scroll to position [32, 0]
click at [280, 384] on button "Vend Gate" at bounding box center [256, 389] width 89 height 26
click at [258, 319] on textarea at bounding box center [346, 314] width 269 height 57
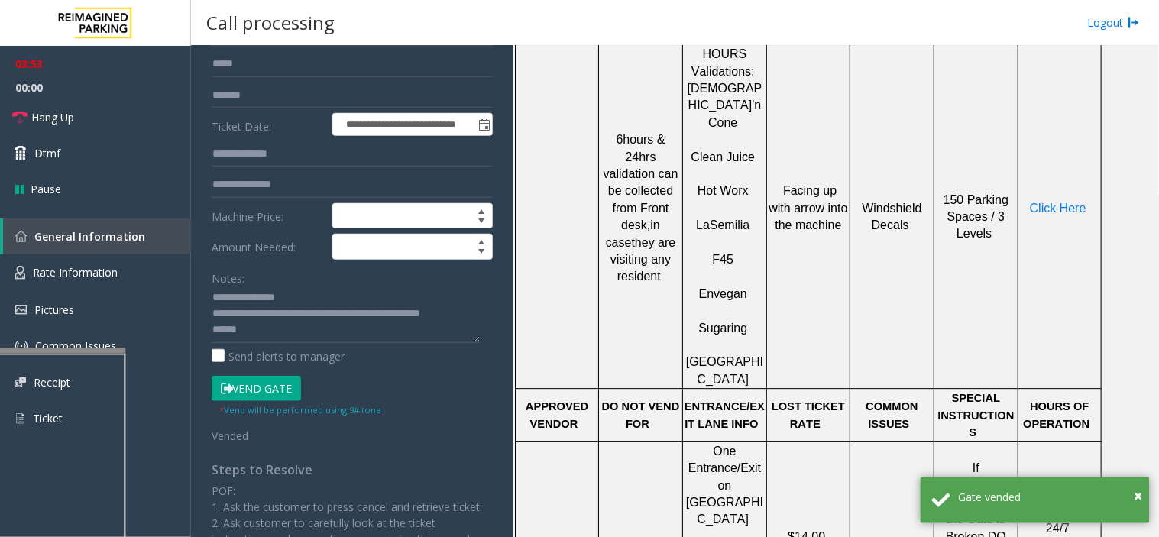
click at [210, 325] on div "**********" at bounding box center [352, 428] width 304 height 878
click at [212, 331] on textarea at bounding box center [346, 314] width 269 height 57
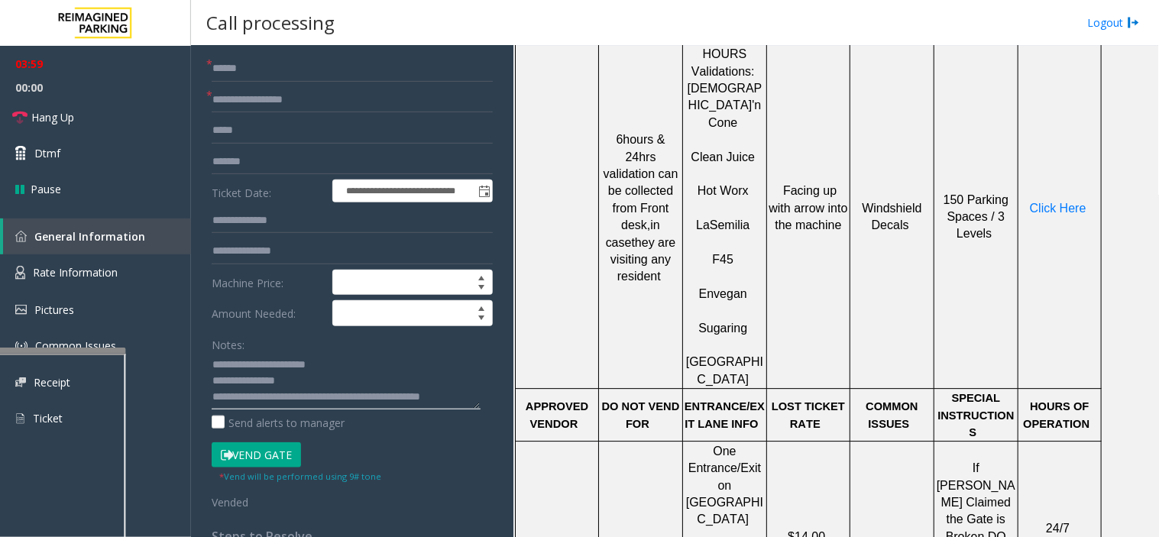
scroll to position [0, 0]
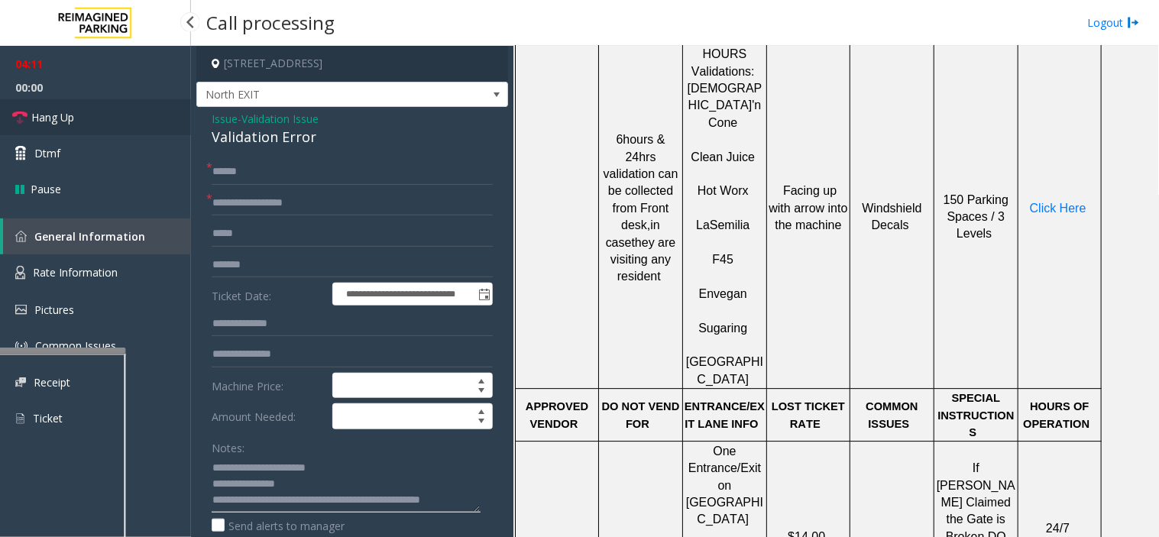
type textarea "**********"
click at [82, 121] on link "Hang Up" at bounding box center [95, 117] width 191 height 36
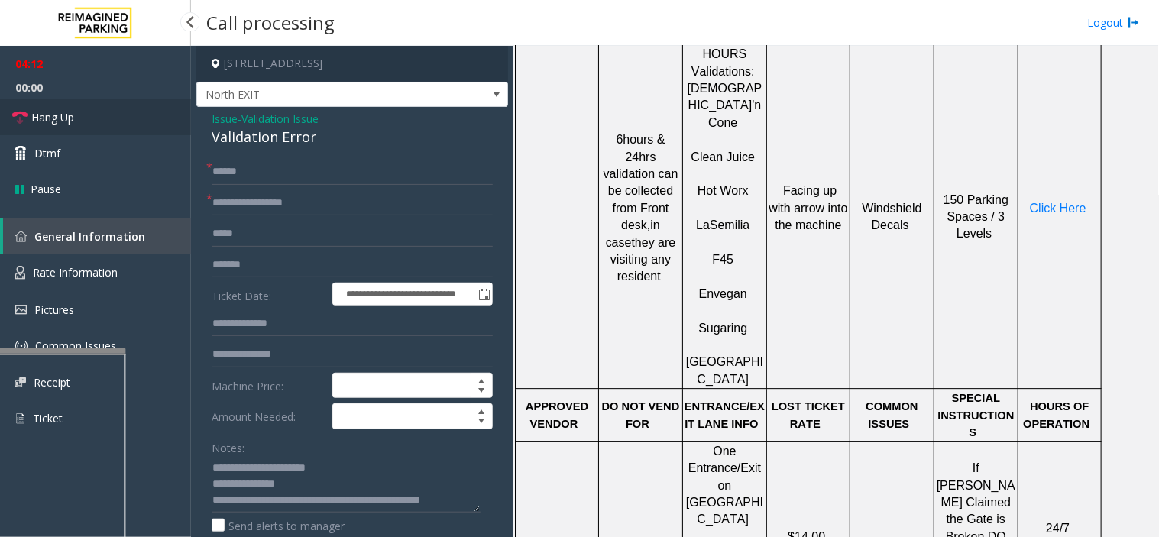
click at [82, 121] on link "Hang Up" at bounding box center [95, 117] width 191 height 36
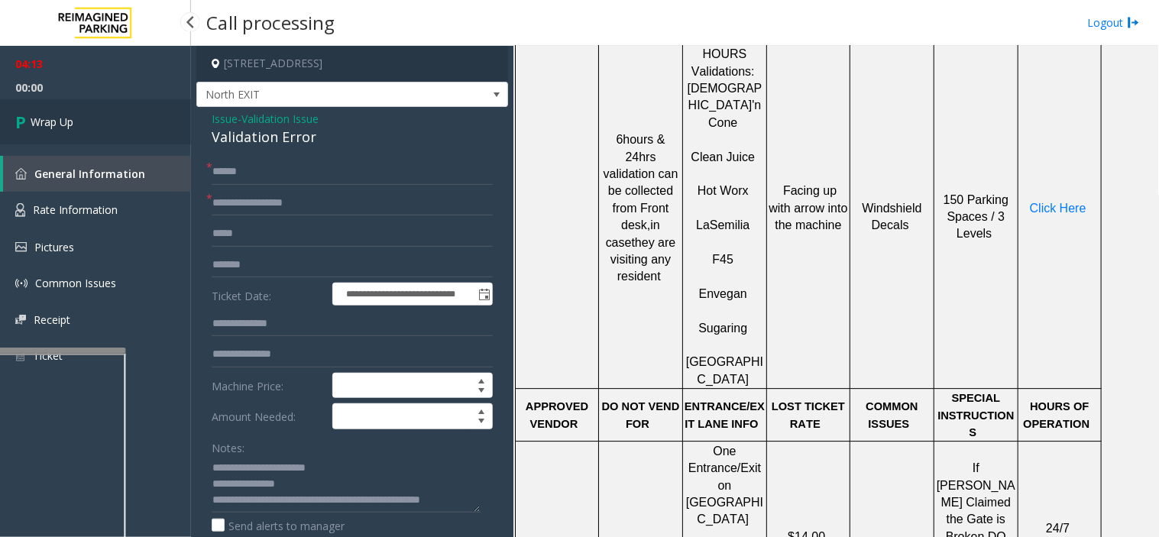
click at [82, 121] on link "Wrap Up" at bounding box center [95, 121] width 191 height 45
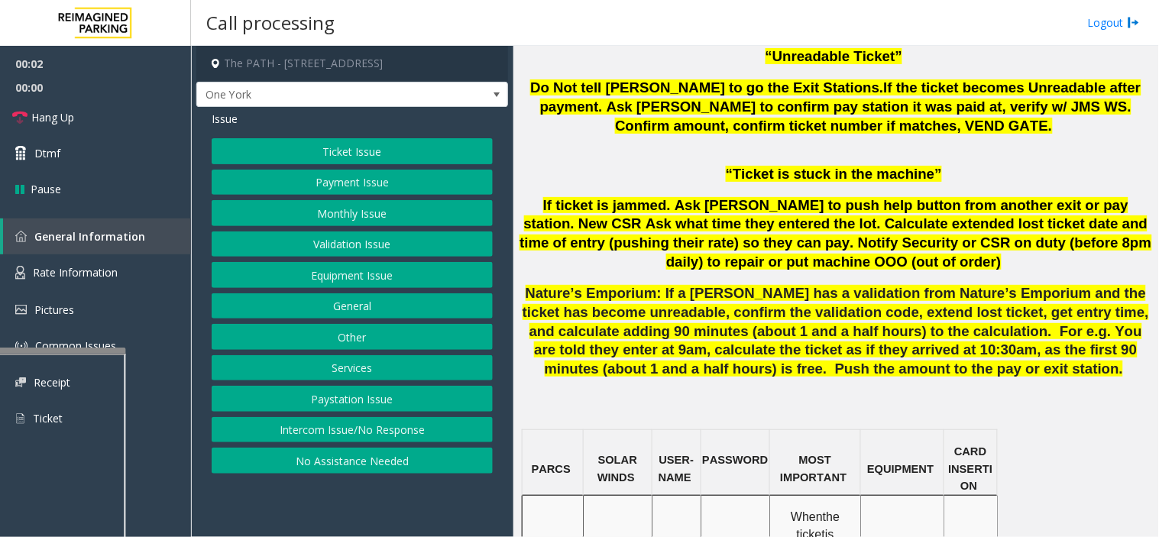
scroll to position [1188, 0]
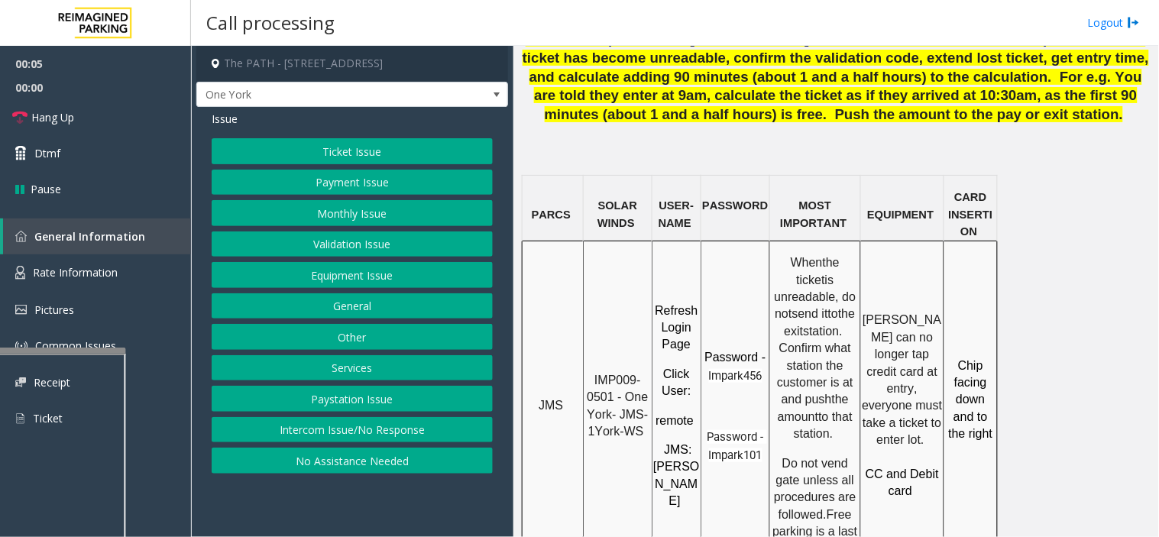
click at [351, 140] on button "Ticket Issue" at bounding box center [352, 151] width 281 height 26
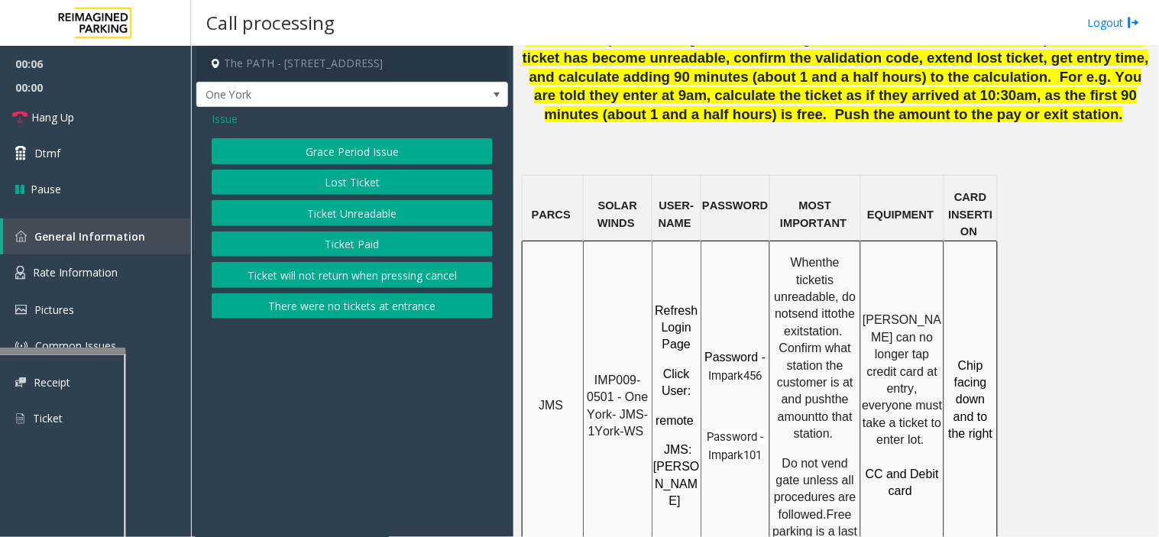
click at [384, 233] on button "Ticket Paid" at bounding box center [352, 244] width 281 height 26
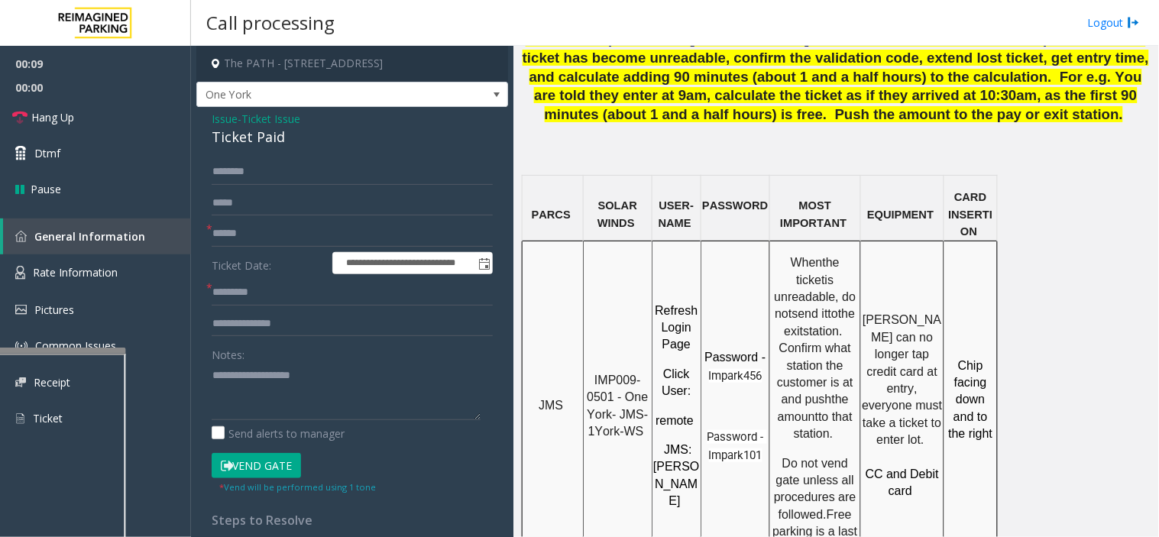
click at [623, 374] on span "IMP009-0501 - One York- JMS-1York-WS" at bounding box center [619, 406] width 65 height 64
drag, startPoint x: 619, startPoint y: 359, endPoint x: 639, endPoint y: 378, distance: 27.6
click at [639, 378] on span "IMP009-0501 - One York- JMS-1York-WS" at bounding box center [619, 406] width 65 height 64
copy span "JMS-1York-WS"
click at [315, 373] on textarea at bounding box center [346, 391] width 269 height 57
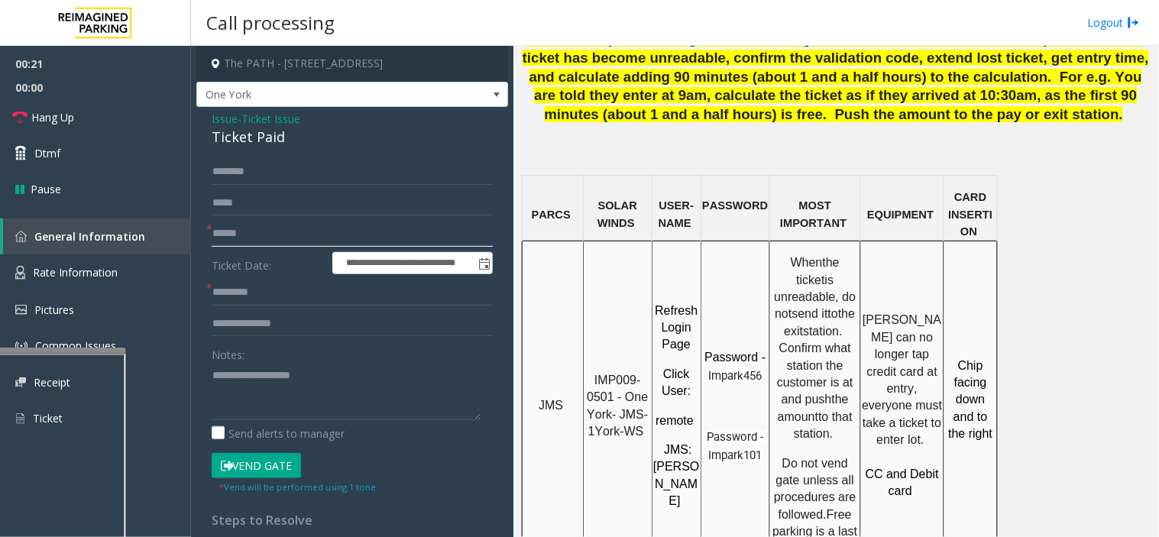
click at [277, 231] on input "text" at bounding box center [352, 234] width 281 height 26
click at [267, 230] on input "******" at bounding box center [352, 234] width 281 height 26
type input "********"
click at [315, 393] on textarea at bounding box center [346, 391] width 269 height 57
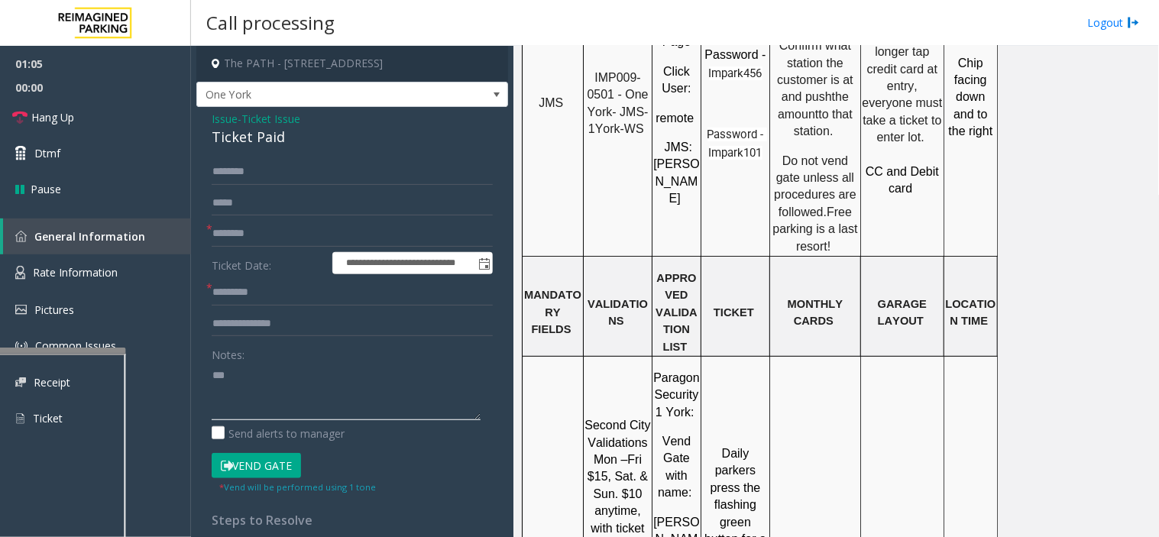
scroll to position [1613, 0]
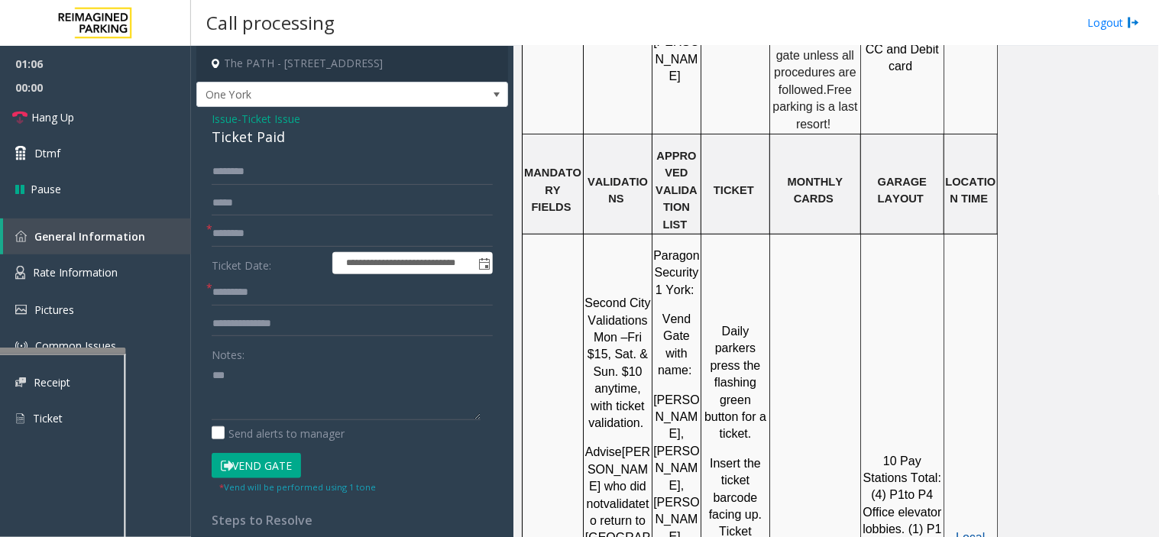
click at [969, 531] on span "Local Time" at bounding box center [972, 546] width 34 height 30
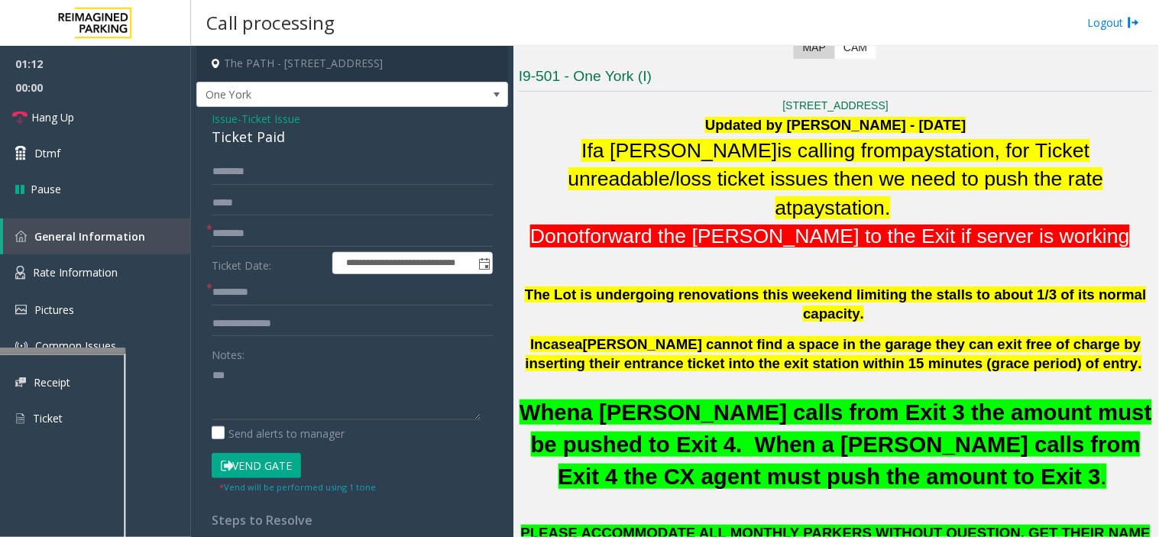
scroll to position [678, 0]
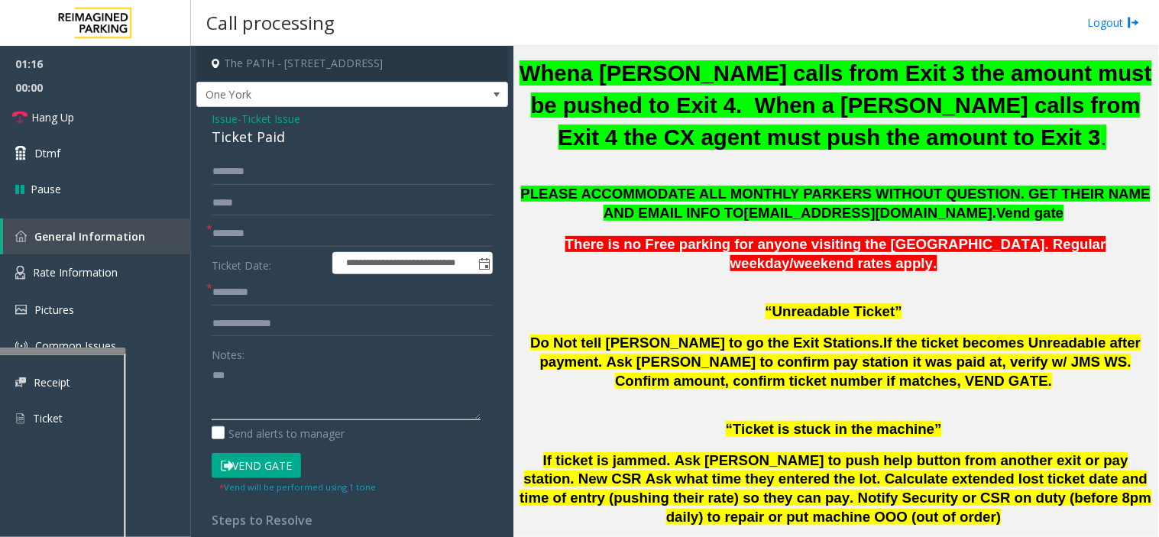
click at [239, 385] on textarea at bounding box center [346, 391] width 269 height 57
click at [218, 391] on textarea at bounding box center [346, 391] width 269 height 57
click at [263, 395] on textarea at bounding box center [346, 391] width 269 height 57
click at [270, 467] on button "Vend Gate" at bounding box center [256, 466] width 89 height 26
drag, startPoint x: 212, startPoint y: 407, endPoint x: 244, endPoint y: 409, distance: 32.9
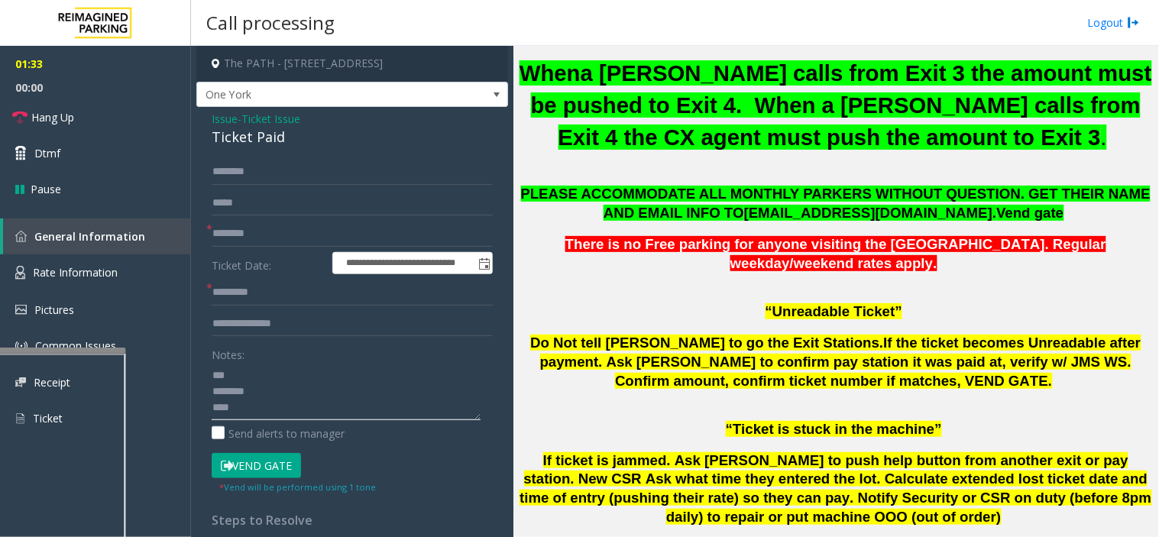
click at [244, 409] on textarea at bounding box center [346, 391] width 269 height 57
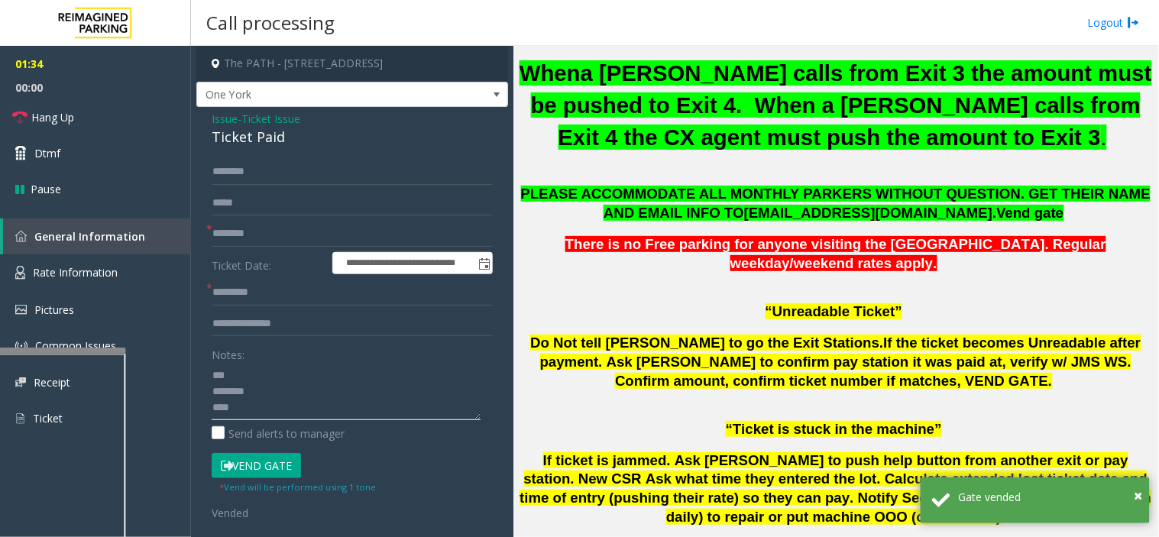
type textarea "*** *******"
type input "****"
click at [215, 388] on textarea at bounding box center [346, 391] width 269 height 57
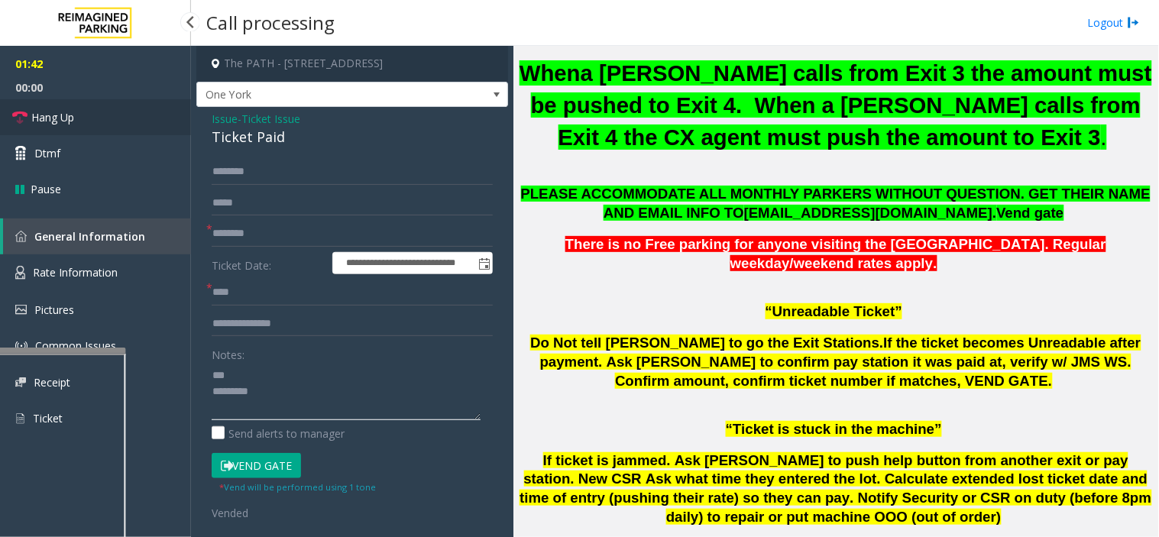
type textarea "*** *******"
click at [80, 110] on link "Hang Up" at bounding box center [95, 117] width 191 height 36
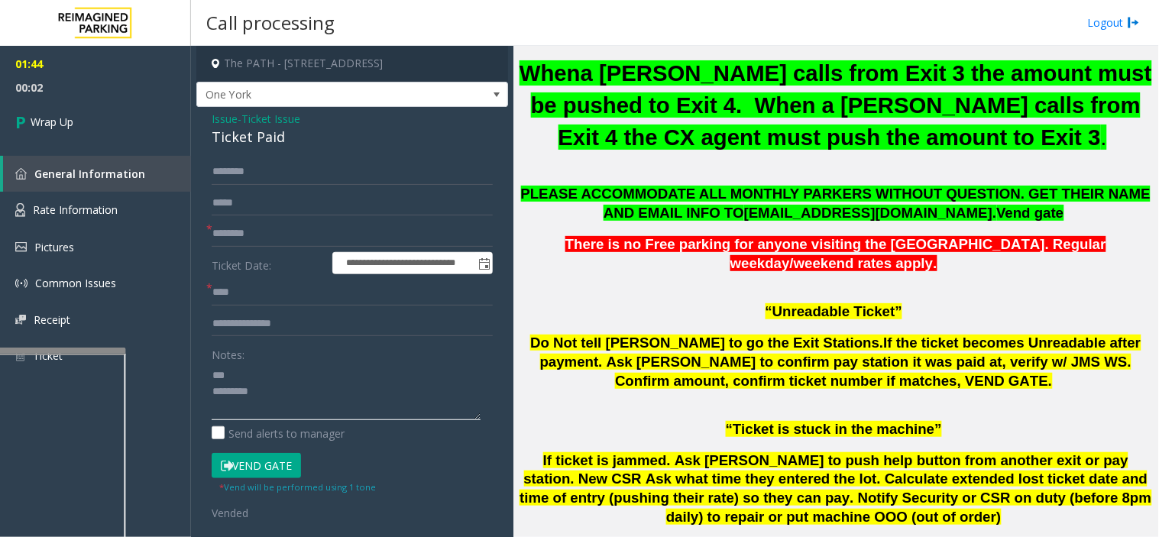
drag, startPoint x: 261, startPoint y: 390, endPoint x: 200, endPoint y: 385, distance: 61.3
click at [200, 385] on div "**********" at bounding box center [352, 488] width 304 height 658
click at [267, 303] on input "****" at bounding box center [352, 293] width 281 height 26
paste input "********"
drag, startPoint x: 238, startPoint y: 288, endPoint x: 202, endPoint y: 283, distance: 35.5
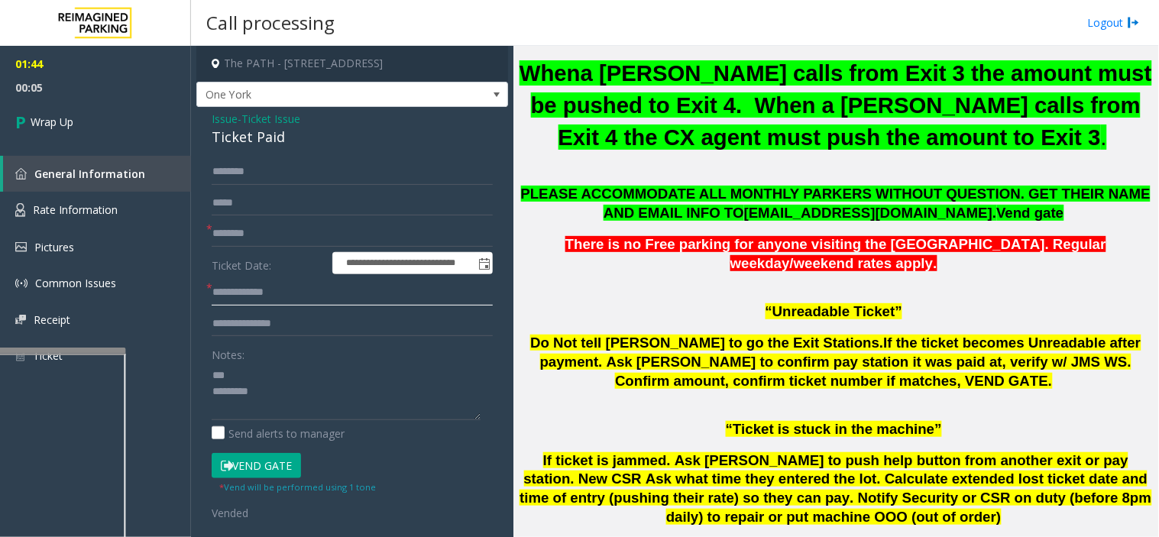
click at [202, 283] on div "**********" at bounding box center [352, 488] width 304 height 658
type input "*******"
drag, startPoint x: 264, startPoint y: 394, endPoint x: 173, endPoint y: 393, distance: 90.9
click at [173, 393] on app-root "**********" at bounding box center [579, 268] width 1159 height 537
paste textarea
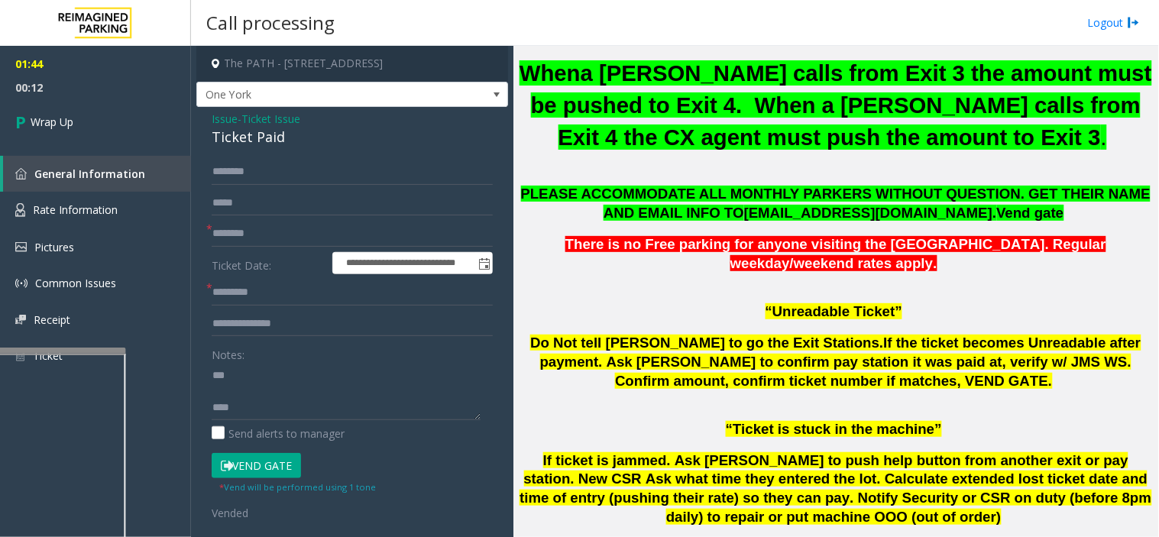
click at [209, 375] on div "**********" at bounding box center [352, 488] width 304 height 658
click at [212, 377] on textarea at bounding box center [346, 391] width 269 height 57
click at [214, 403] on textarea at bounding box center [346, 391] width 269 height 57
click at [244, 393] on textarea at bounding box center [346, 391] width 269 height 57
click at [212, 374] on textarea at bounding box center [346, 391] width 269 height 57
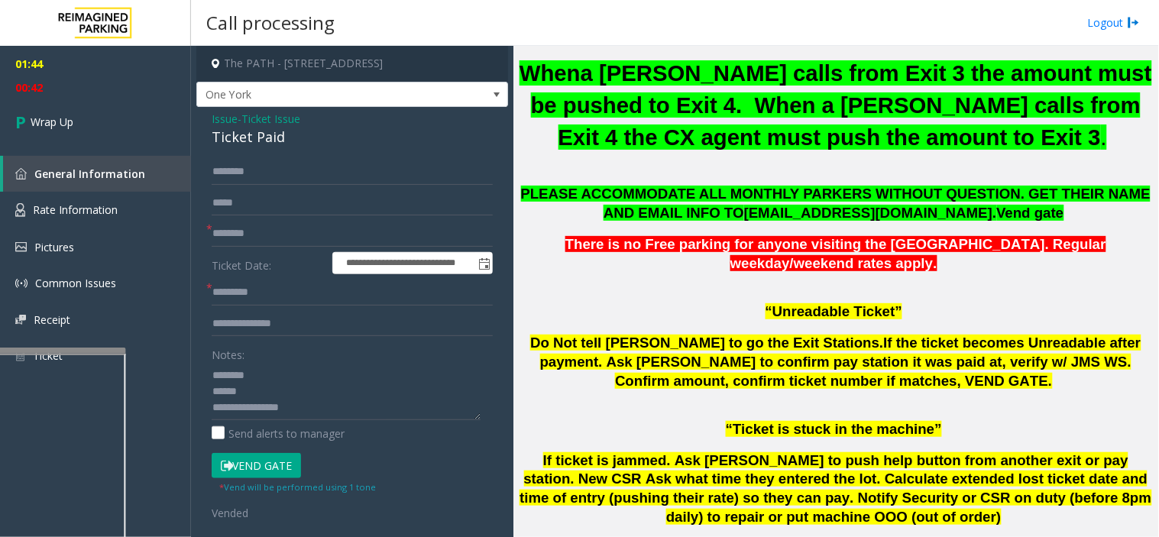
click at [245, 133] on div "Ticket Paid" at bounding box center [352, 137] width 281 height 21
copy div "Ticket Paid"
click at [271, 371] on textarea at bounding box center [346, 391] width 269 height 57
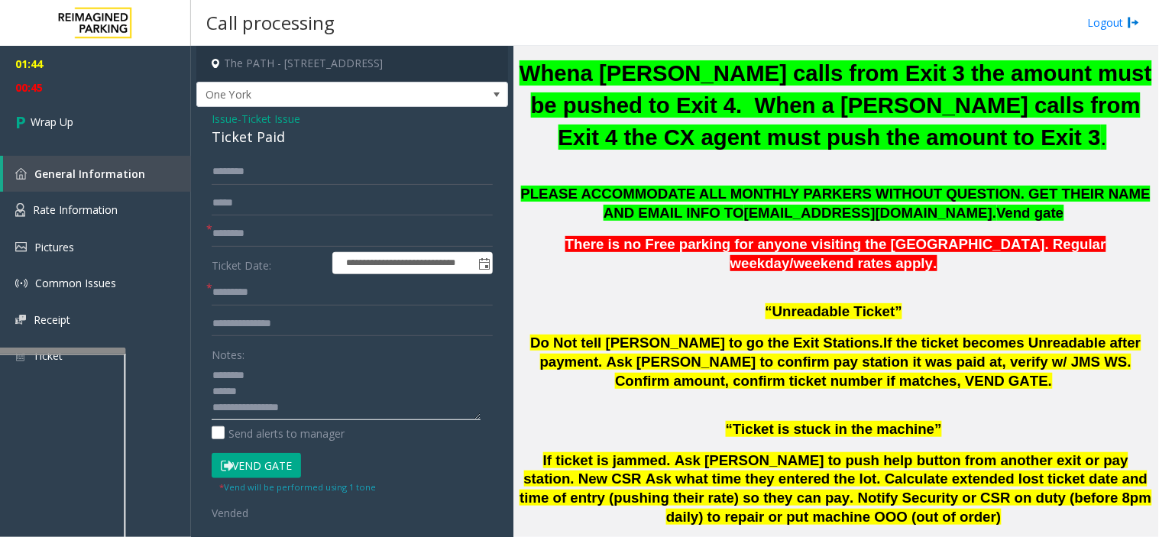
paste textarea "**********"
click at [248, 406] on textarea at bounding box center [346, 391] width 269 height 57
paste textarea "**********"
type textarea "**********"
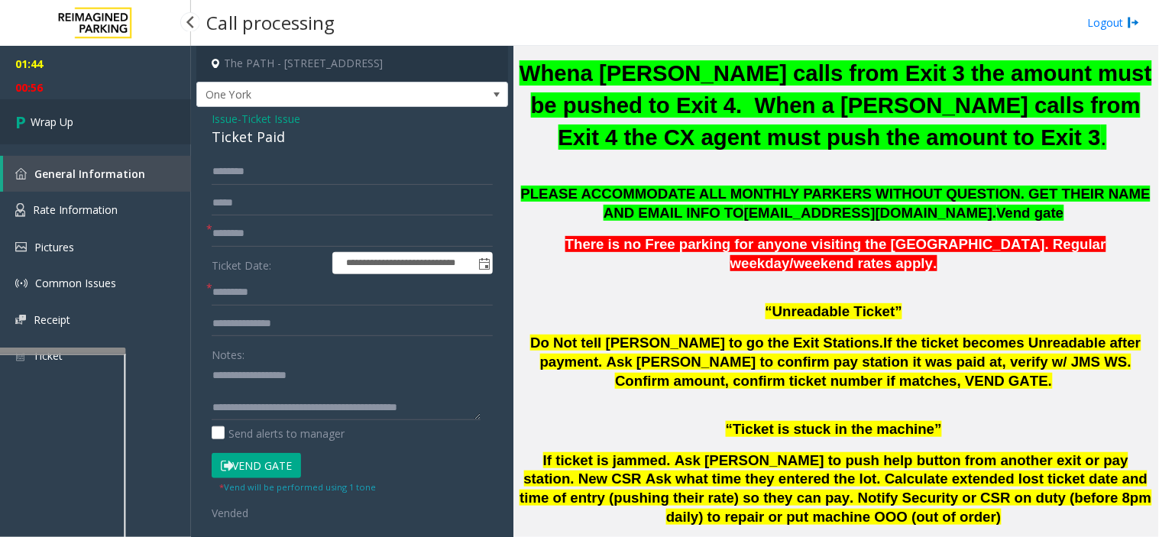
click at [69, 134] on link "Wrap Up" at bounding box center [95, 121] width 191 height 45
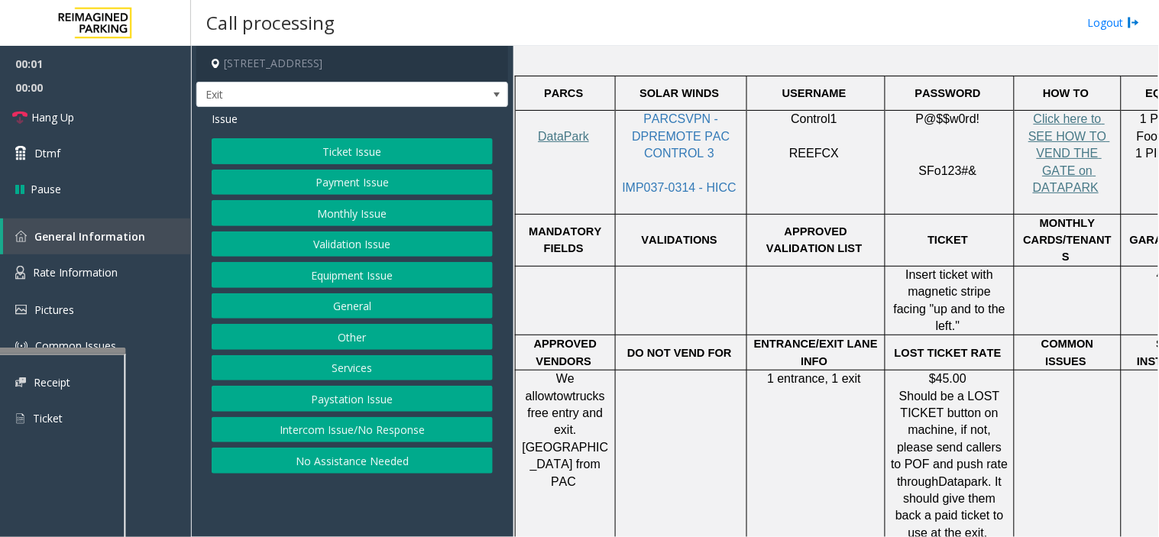
scroll to position [509, 0]
click at [372, 362] on button "Services" at bounding box center [352, 368] width 281 height 26
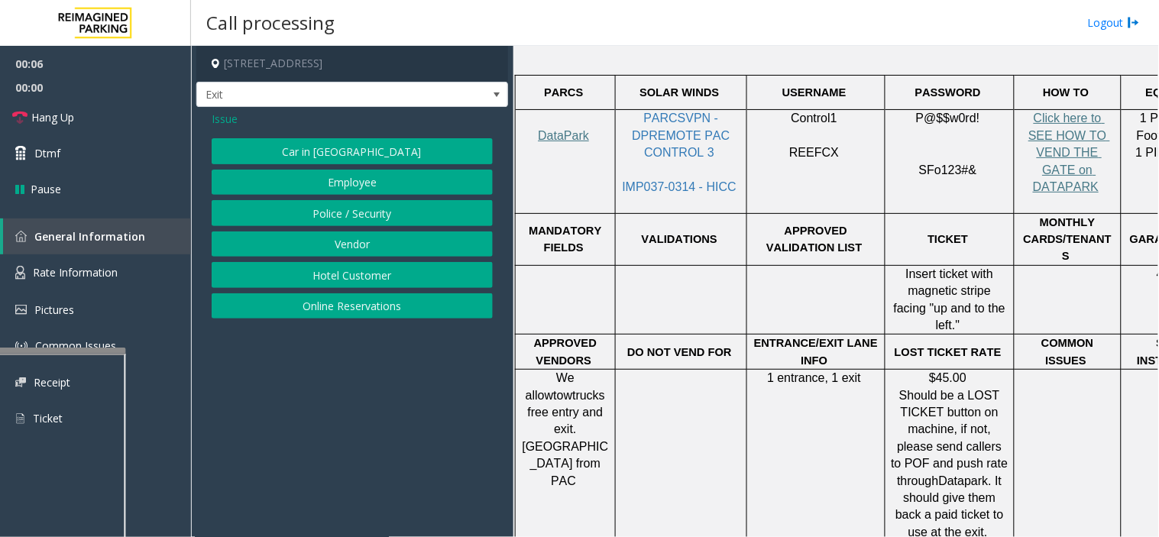
click at [377, 276] on button "Hotel Customer" at bounding box center [352, 275] width 281 height 26
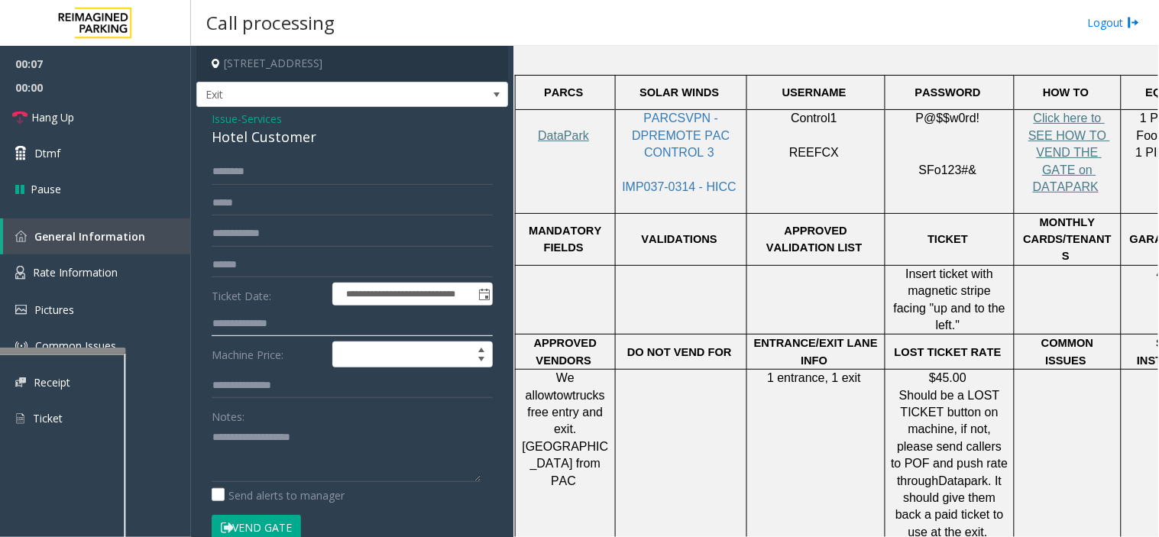
click at [266, 317] on input "text" at bounding box center [352, 324] width 281 height 26
type input "*"
type input "***"
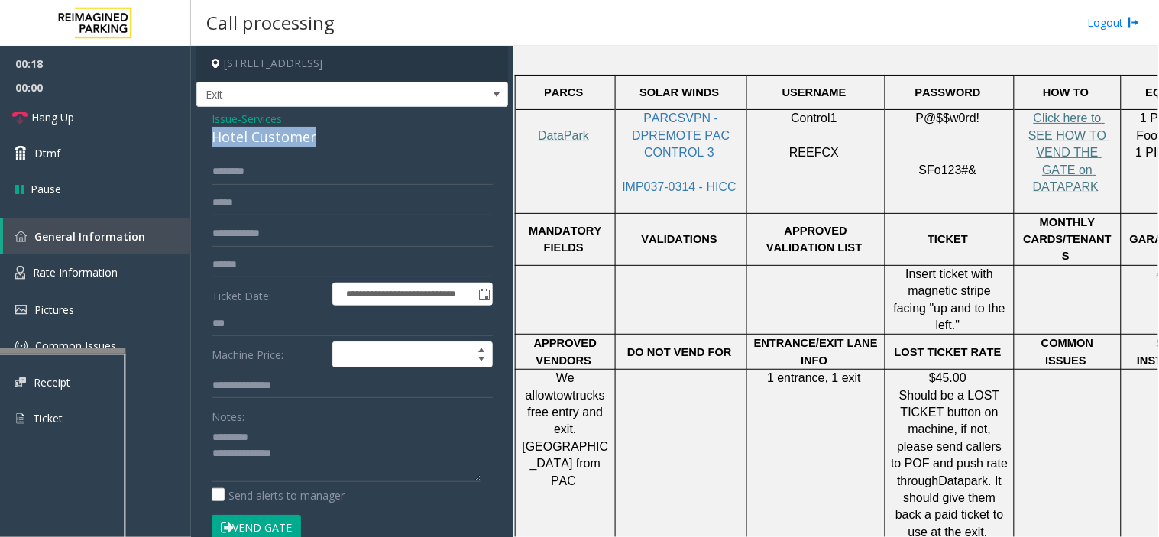
drag, startPoint x: 205, startPoint y: 133, endPoint x: 306, endPoint y: 131, distance: 100.8
click at [360, 145] on div "**********" at bounding box center [352, 366] width 312 height 519
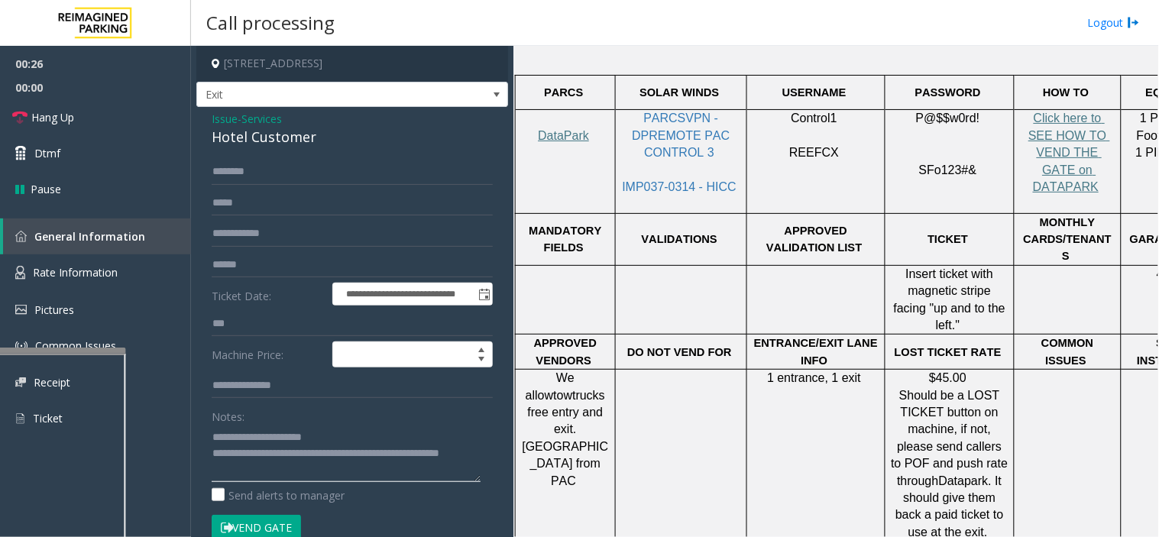
type textarea "**********"
click at [223, 319] on input "***" at bounding box center [352, 324] width 281 height 26
type input "***"
click at [269, 524] on button "Vend Gate" at bounding box center [256, 528] width 89 height 26
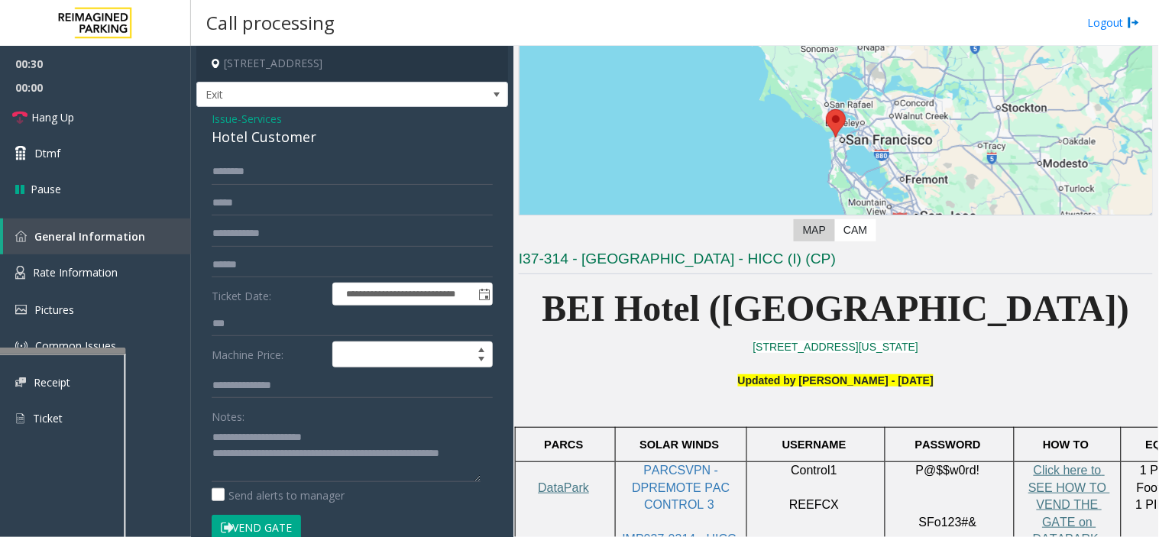
scroll to position [0, 0]
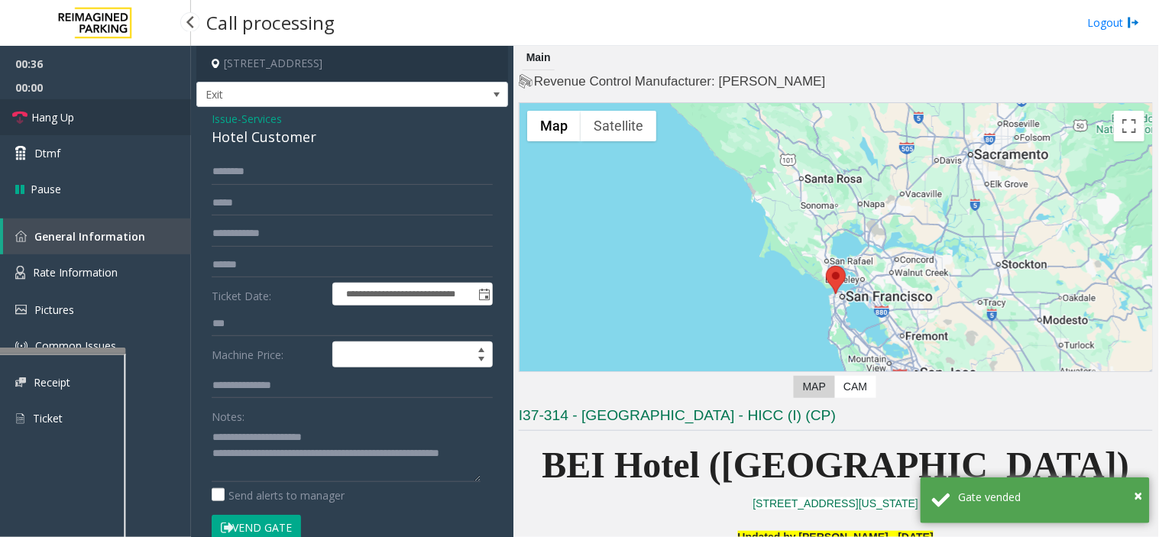
click at [92, 115] on link "Hang Up" at bounding box center [95, 117] width 191 height 36
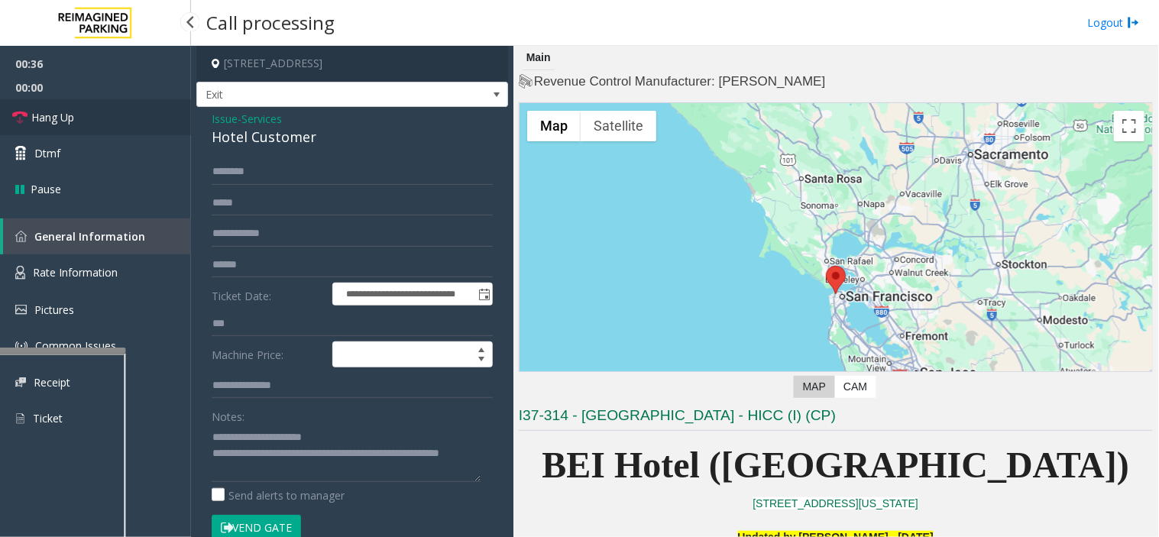
click at [92, 115] on link "Hang Up" at bounding box center [95, 117] width 191 height 36
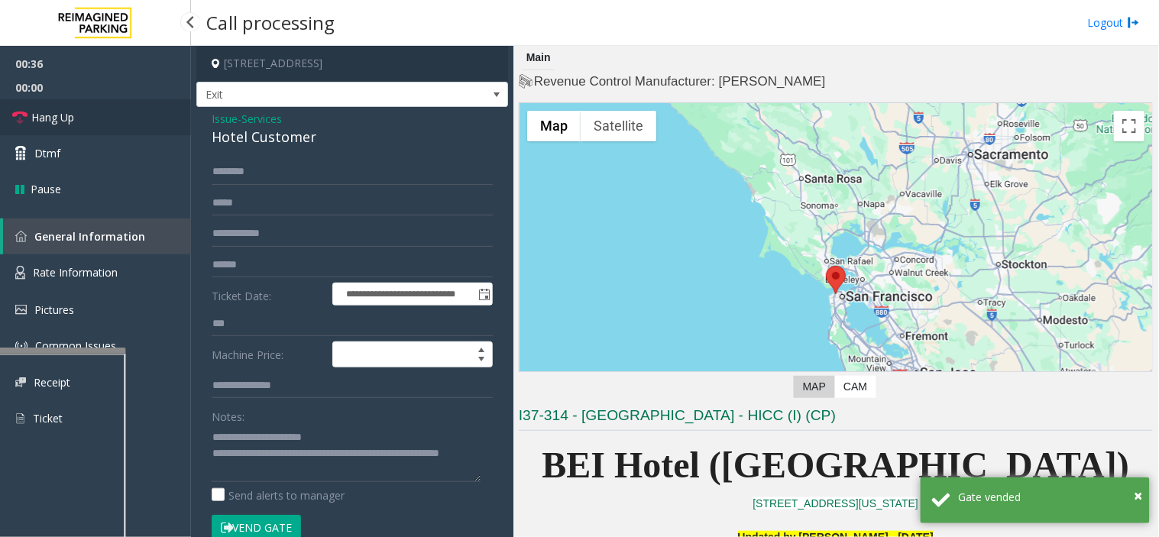
click at [95, 116] on link "Hang Up" at bounding box center [95, 117] width 191 height 36
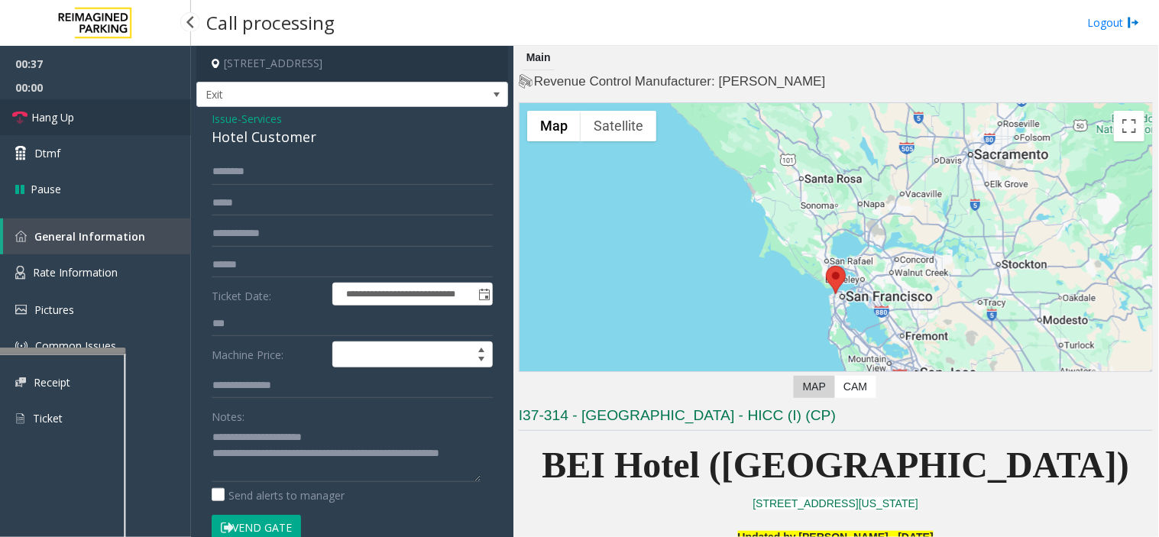
click at [131, 126] on link "Hang Up" at bounding box center [95, 117] width 191 height 36
click at [132, 126] on link "Hang Up" at bounding box center [95, 117] width 191 height 36
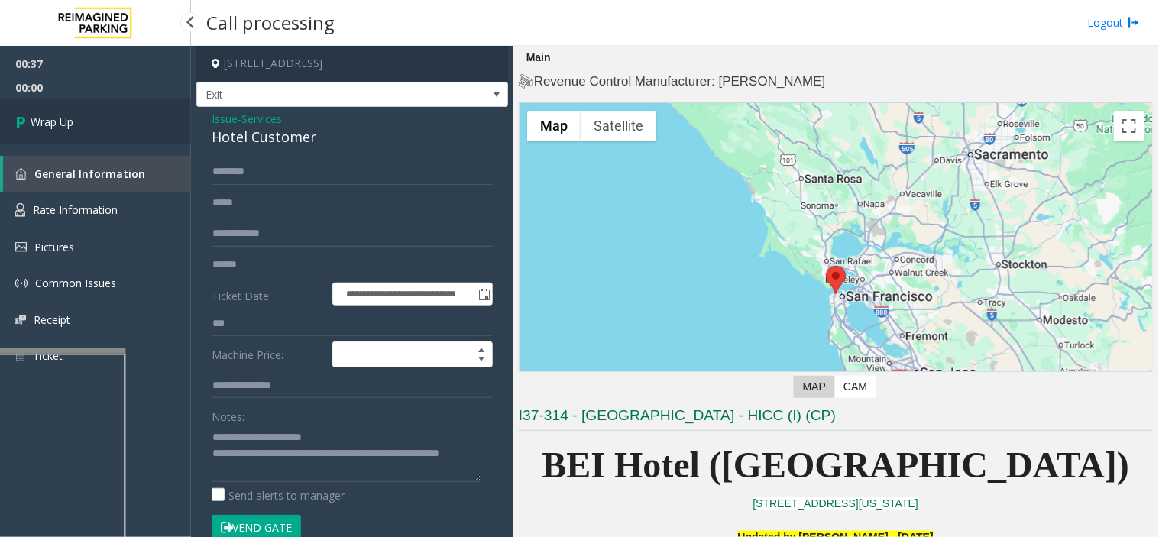
click at [132, 126] on link "Wrap Up" at bounding box center [95, 121] width 191 height 45
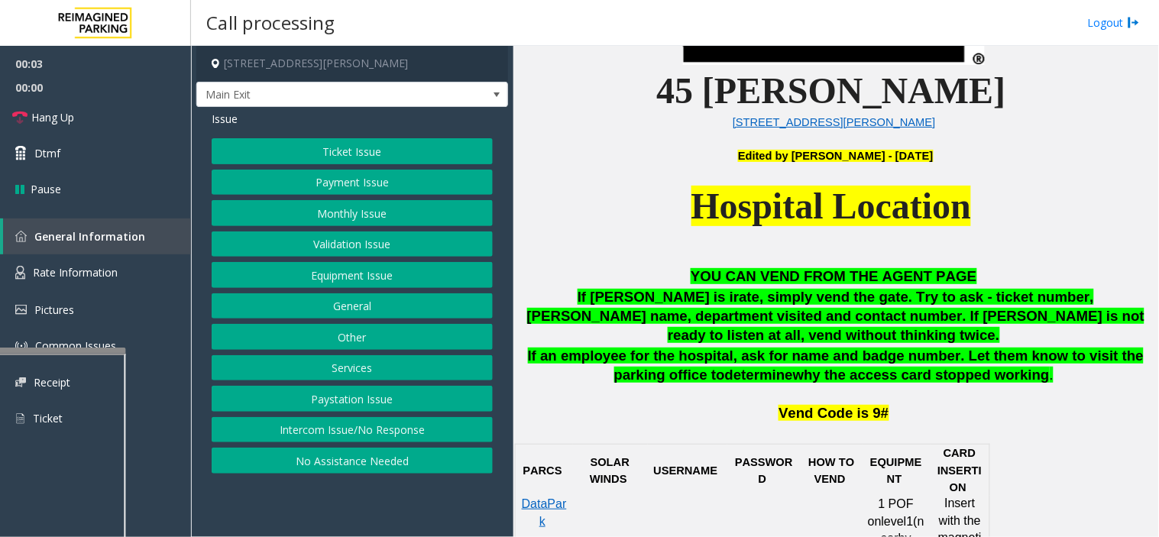
scroll to position [764, 0]
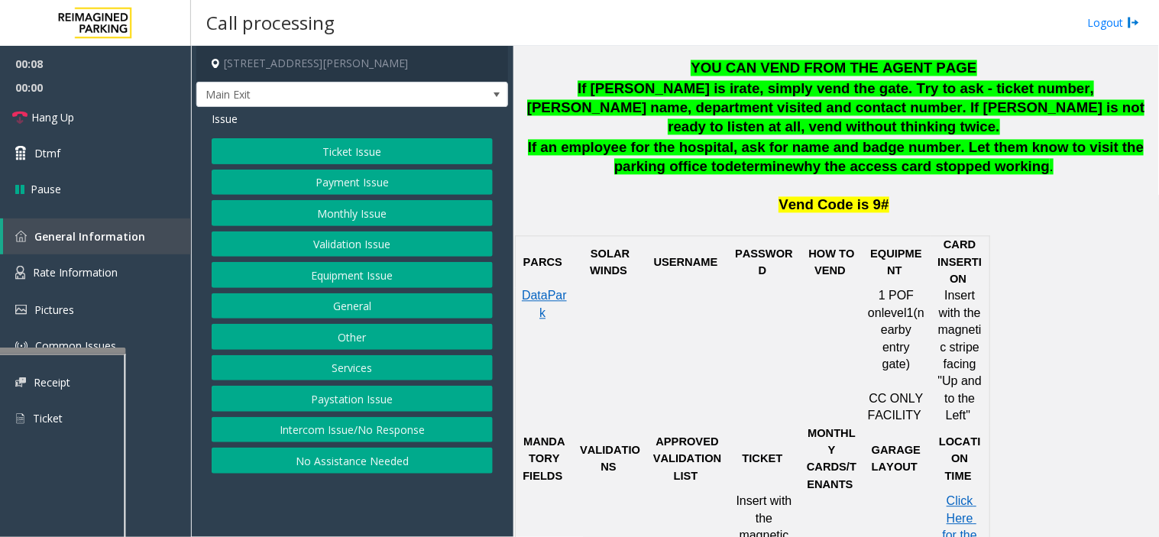
click at [357, 205] on button "Monthly Issue" at bounding box center [352, 213] width 281 height 26
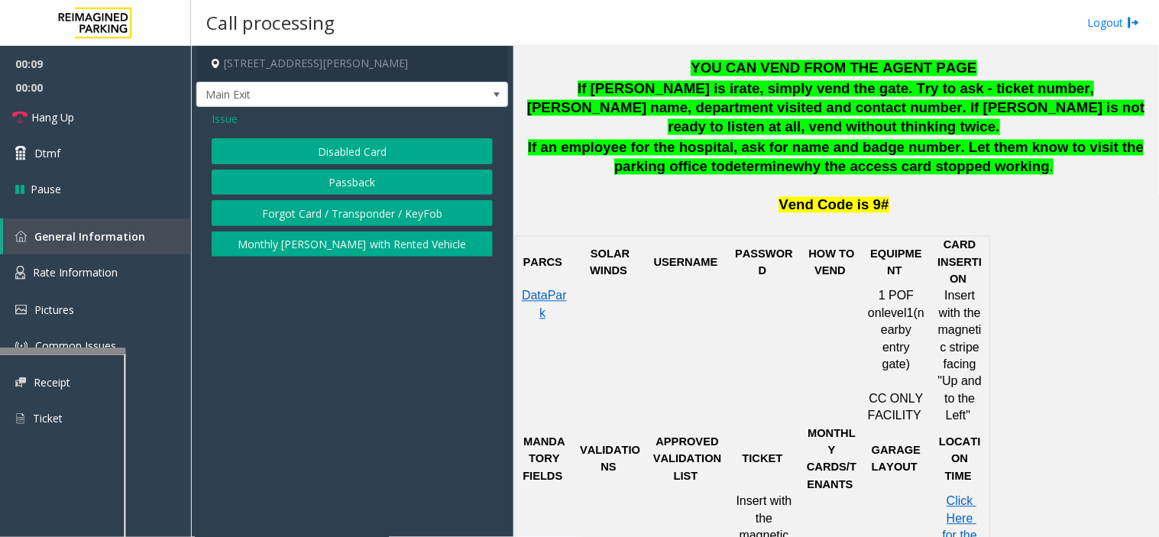
click at [296, 154] on button "Disabled Card" at bounding box center [352, 151] width 281 height 26
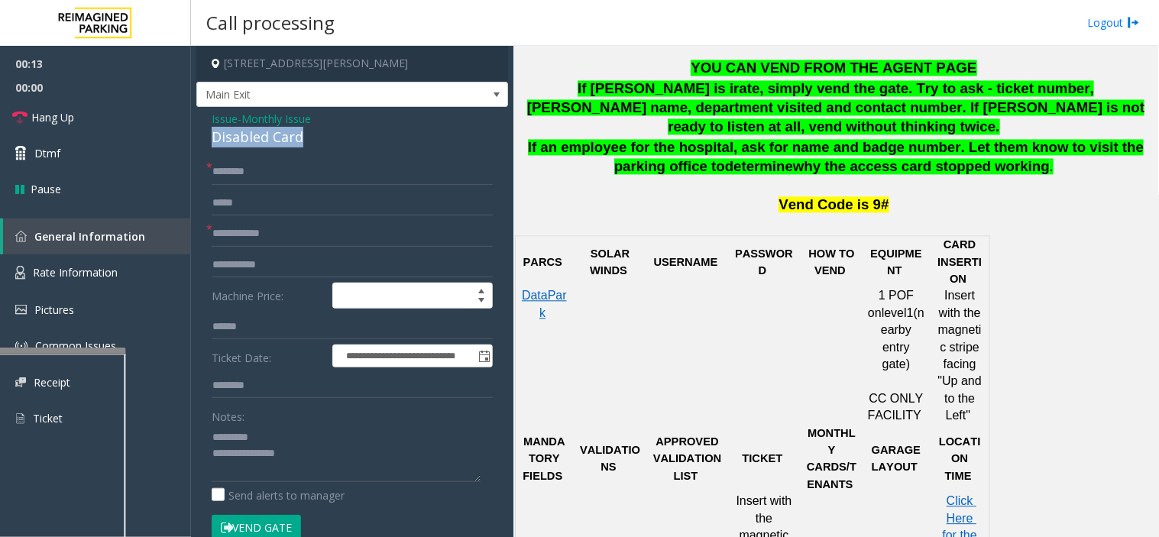
drag, startPoint x: 203, startPoint y: 138, endPoint x: 314, endPoint y: 134, distance: 110.9
click at [325, 138] on div "**********" at bounding box center [352, 543] width 312 height 872
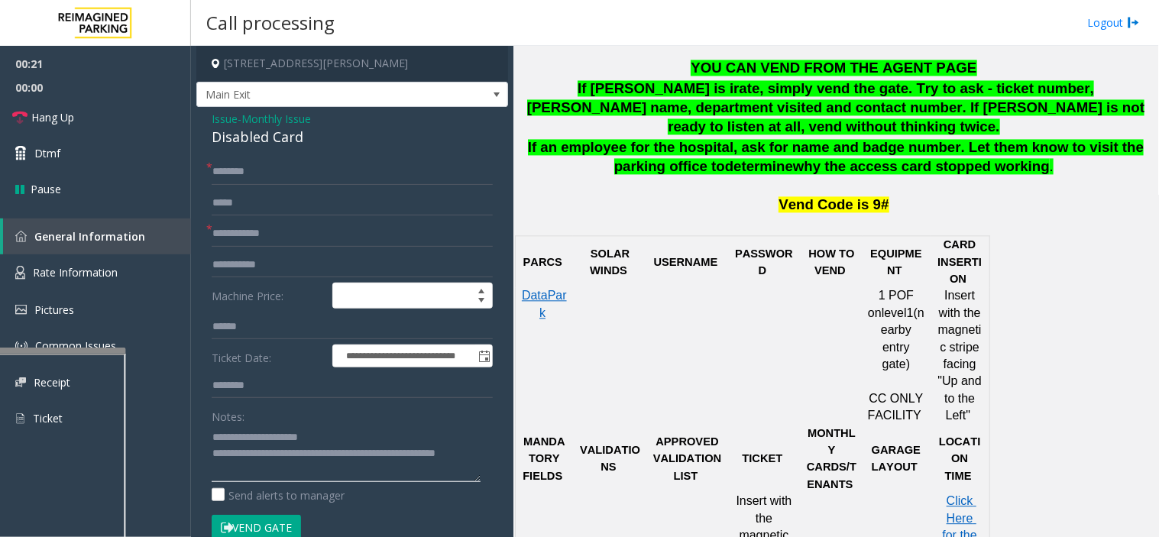
type textarea "**********"
click at [287, 227] on input "text" at bounding box center [352, 234] width 281 height 26
click at [222, 166] on input "text" at bounding box center [352, 172] width 281 height 26
type input "**"
click at [118, 125] on link "Hang Up" at bounding box center [95, 117] width 191 height 36
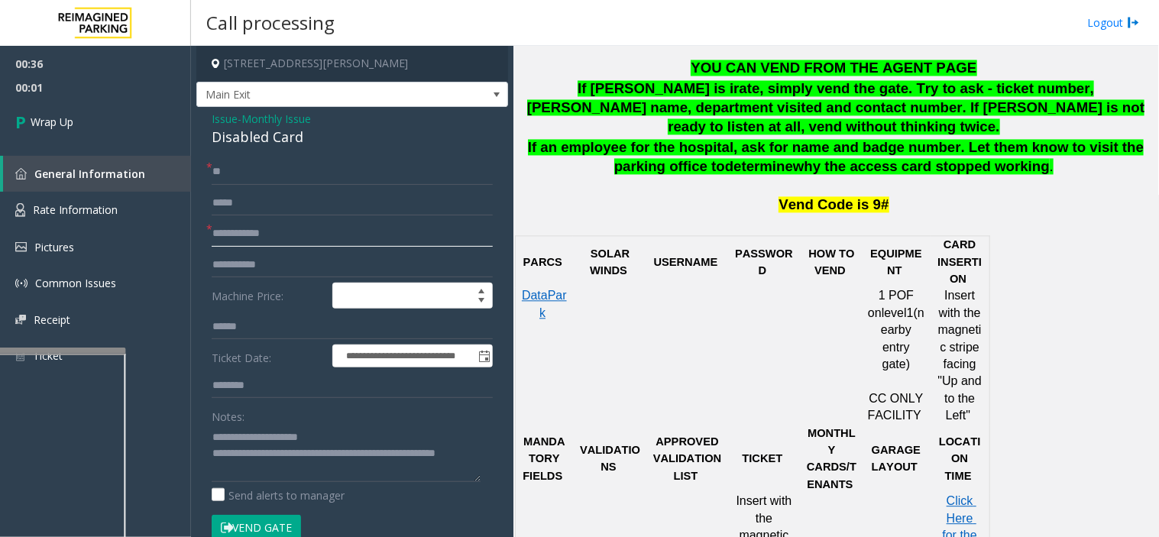
click at [296, 241] on input "text" at bounding box center [352, 234] width 281 height 26
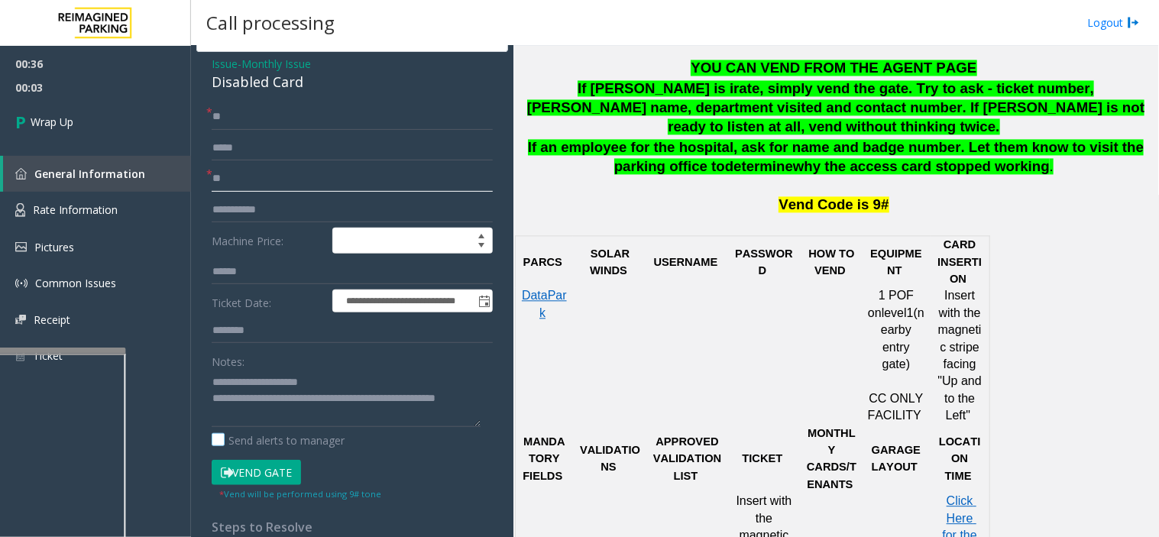
scroll to position [85, 0]
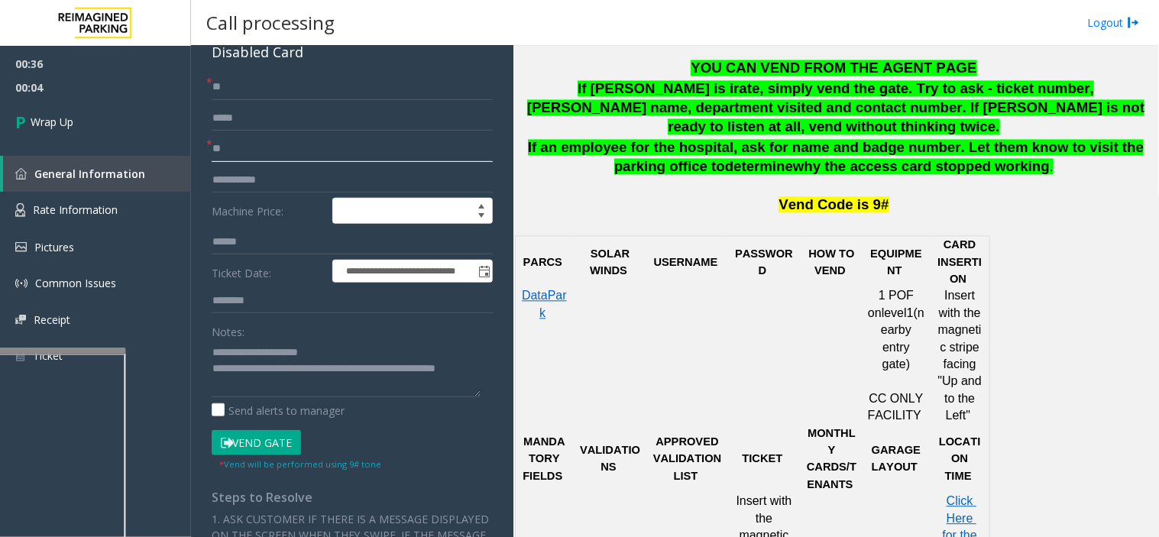
type input "**"
drag, startPoint x: 281, startPoint y: 369, endPoint x: 296, endPoint y: 387, distance: 23.3
click at [296, 387] on textarea at bounding box center [346, 368] width 269 height 57
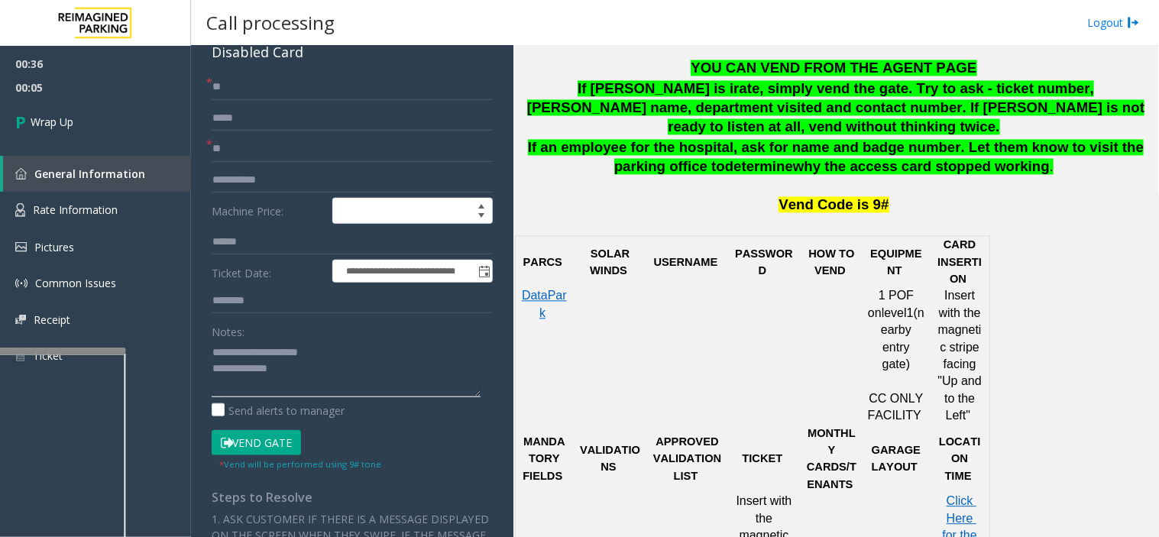
scroll to position [0, 0]
click at [293, 367] on textarea at bounding box center [346, 368] width 269 height 57
paste textarea "**********"
type textarea "**********"
click at [141, 99] on link "Wrap Up" at bounding box center [95, 121] width 191 height 45
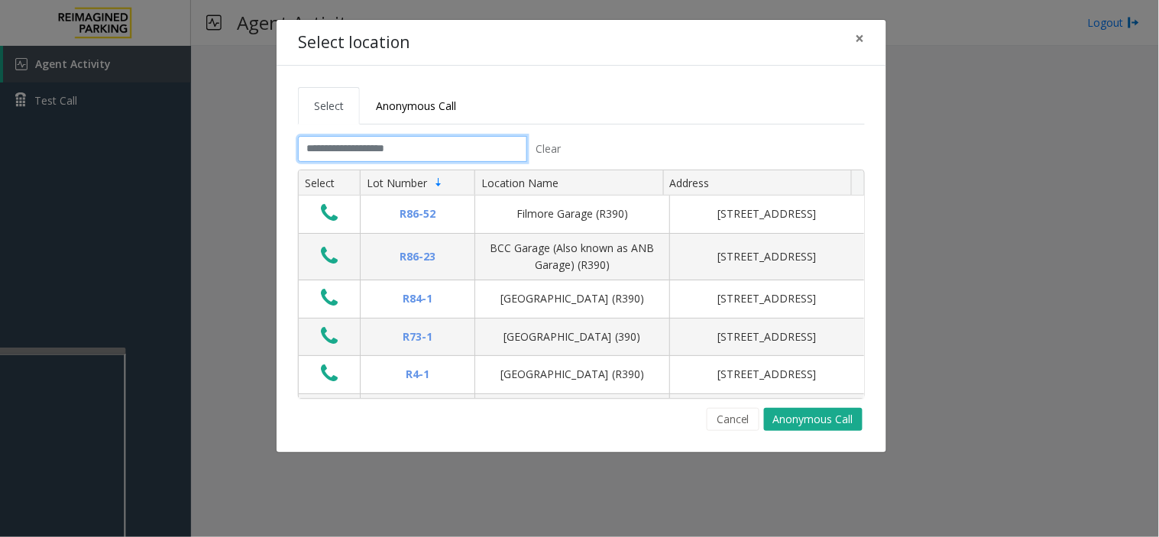
click at [461, 151] on input "text" at bounding box center [412, 149] width 229 height 26
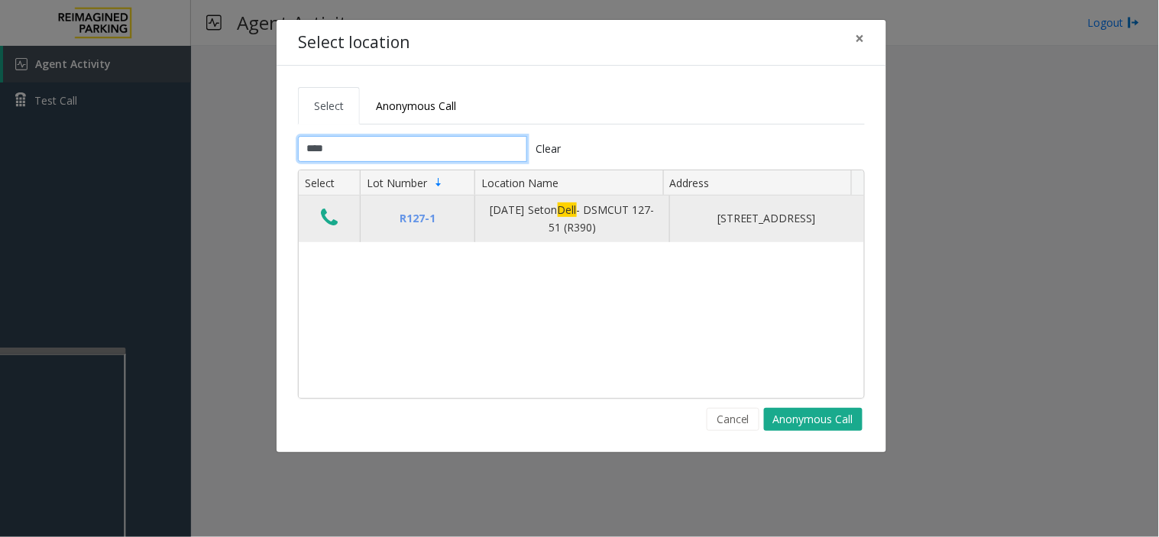
type input "****"
drag, startPoint x: 327, startPoint y: 217, endPoint x: 73, endPoint y: 223, distance: 254.4
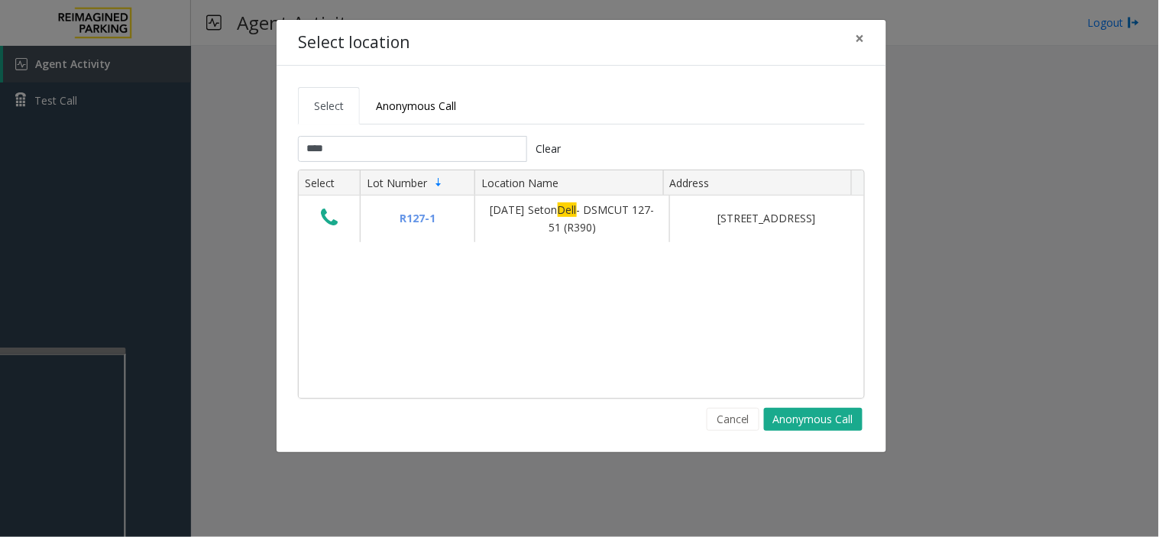
click at [325, 217] on icon "Data table" at bounding box center [329, 217] width 17 height 21
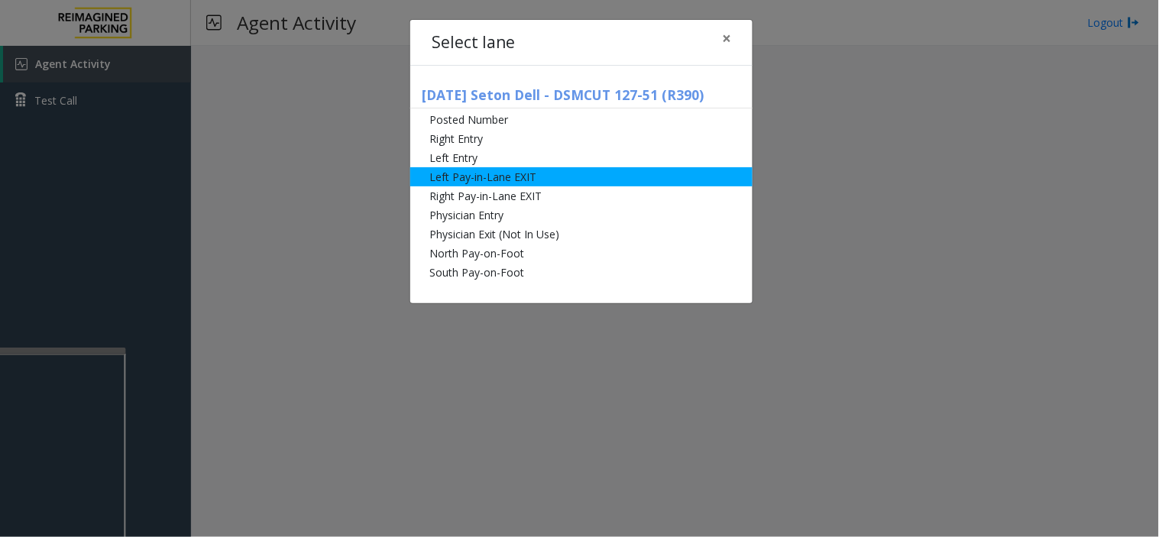
click at [510, 173] on li "Left Pay-in-Lane EXIT" at bounding box center [581, 176] width 342 height 19
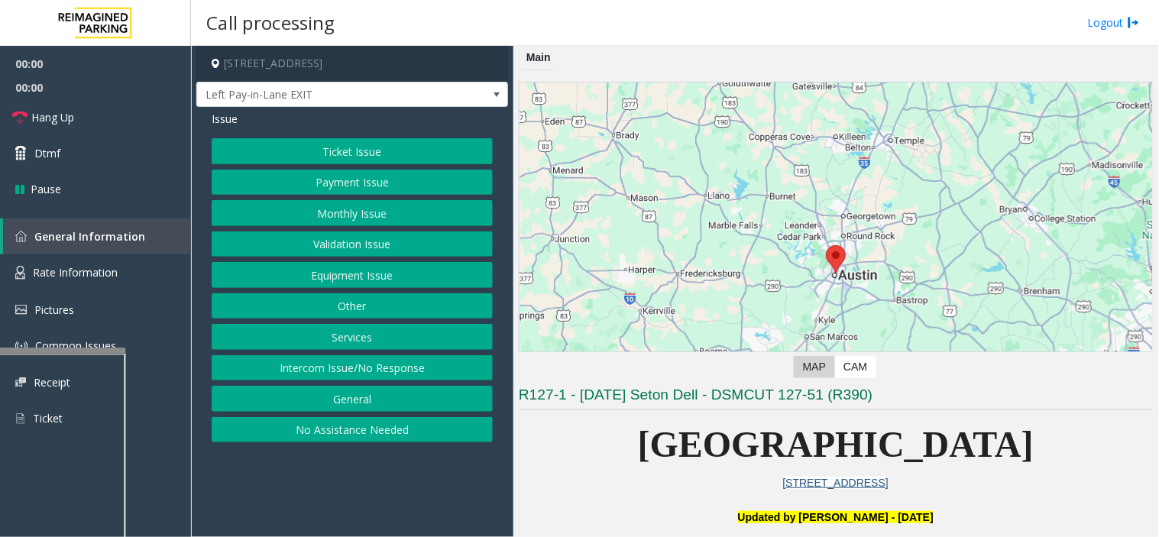
click at [369, 160] on button "Ticket Issue" at bounding box center [352, 151] width 281 height 26
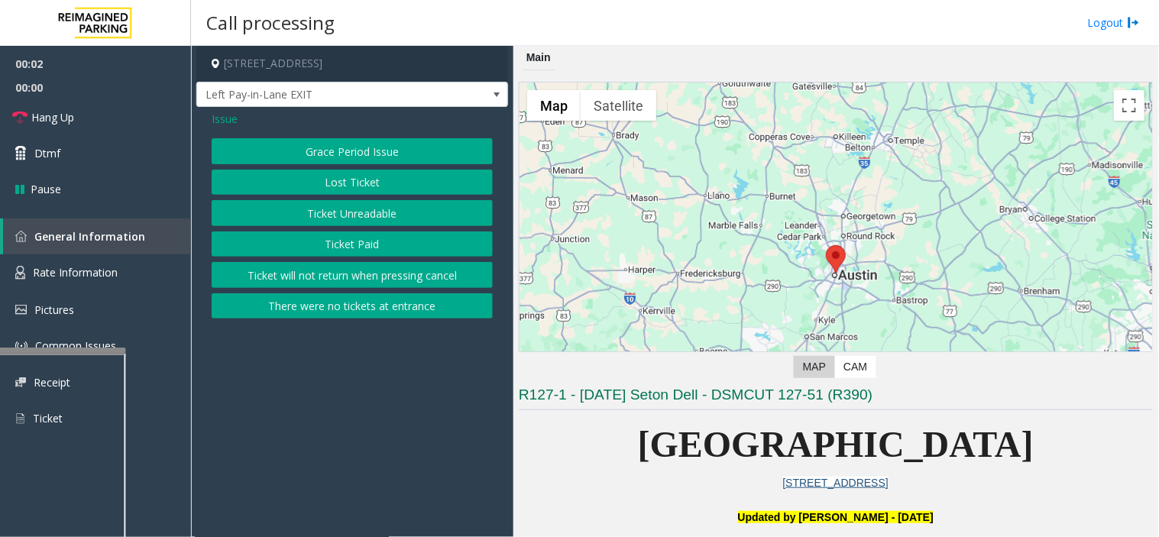
click at [369, 303] on button "There were no tickets at entrance" at bounding box center [352, 306] width 281 height 26
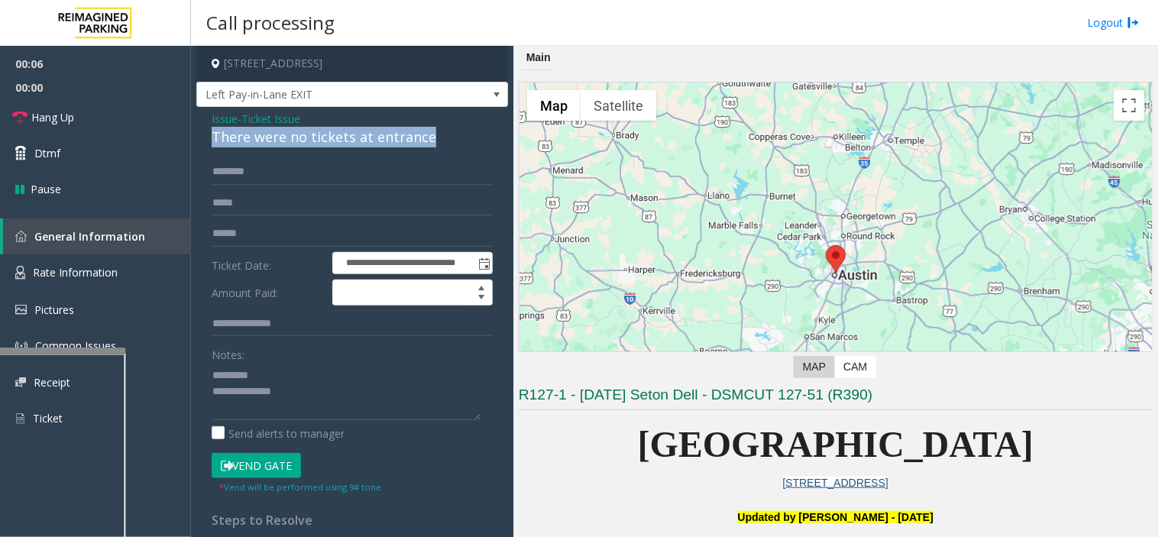
drag, startPoint x: 212, startPoint y: 136, endPoint x: 425, endPoint y: 147, distance: 213.4
click at [425, 147] on div "There were no tickets at entrance" at bounding box center [352, 137] width 281 height 21
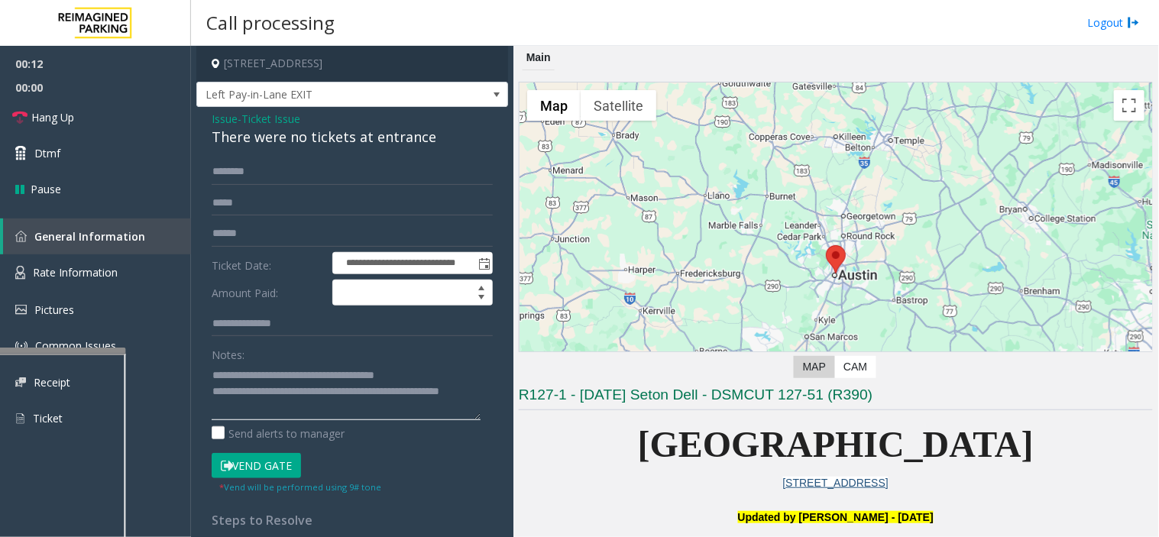
type textarea "**********"
click at [260, 190] on input "text" at bounding box center [352, 203] width 281 height 26
click at [241, 180] on input "text" at bounding box center [352, 172] width 281 height 26
drag, startPoint x: 231, startPoint y: 167, endPoint x: 212, endPoint y: 172, distance: 19.8
click at [212, 172] on input "******" at bounding box center [352, 172] width 281 height 26
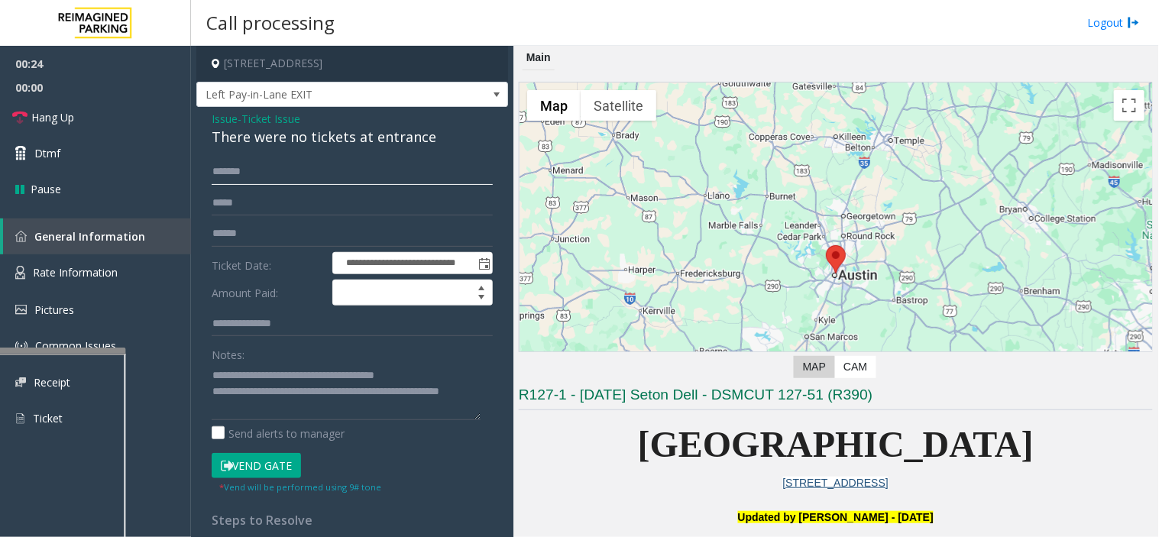
click at [231, 173] on input "******" at bounding box center [352, 172] width 281 height 26
click at [233, 173] on input "******" at bounding box center [352, 172] width 281 height 26
type input "******"
click at [252, 471] on button "Vend Gate" at bounding box center [256, 466] width 89 height 26
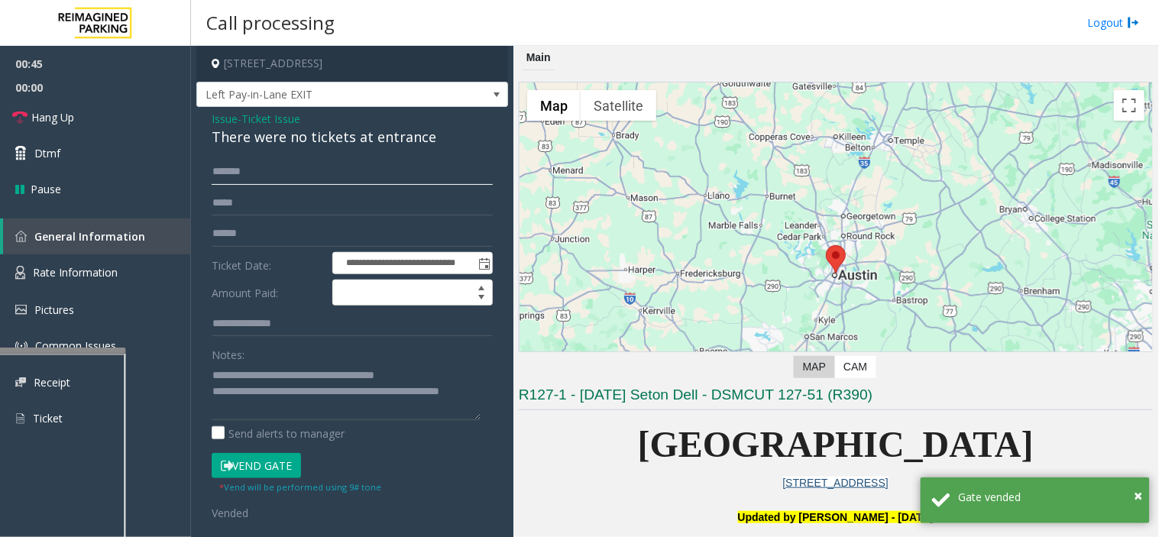
click at [246, 174] on input "******" at bounding box center [352, 172] width 281 height 26
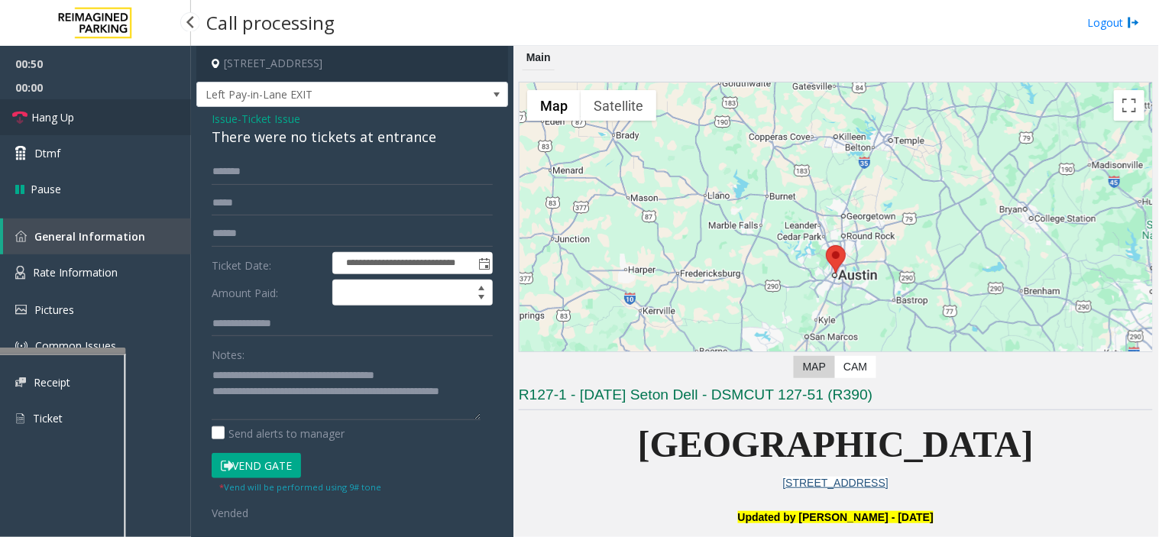
click at [97, 128] on link "Hang Up" at bounding box center [95, 117] width 191 height 36
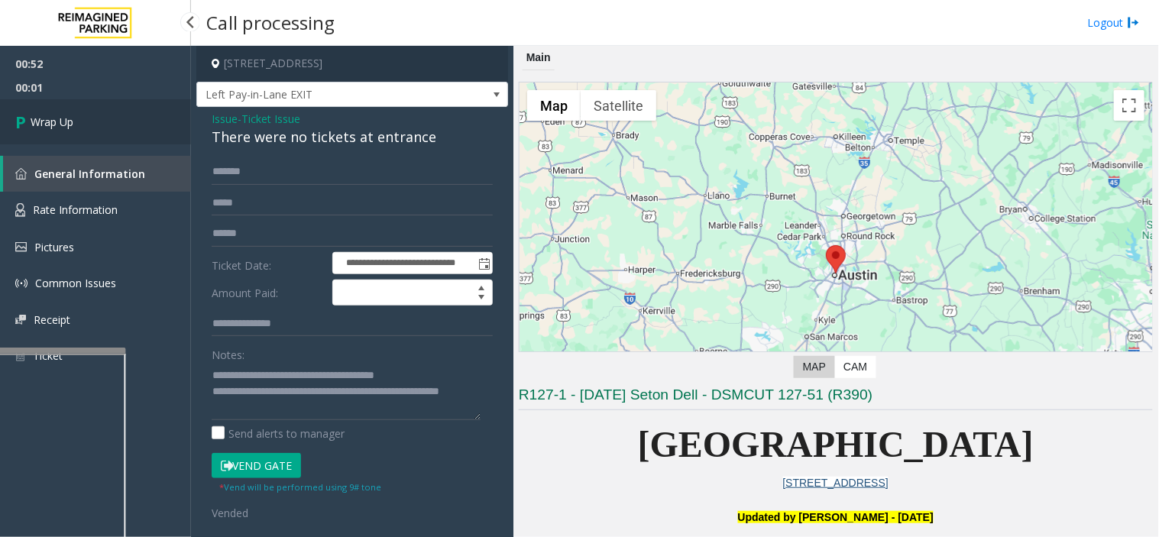
click at [115, 127] on link "Wrap Up" at bounding box center [95, 121] width 191 height 45
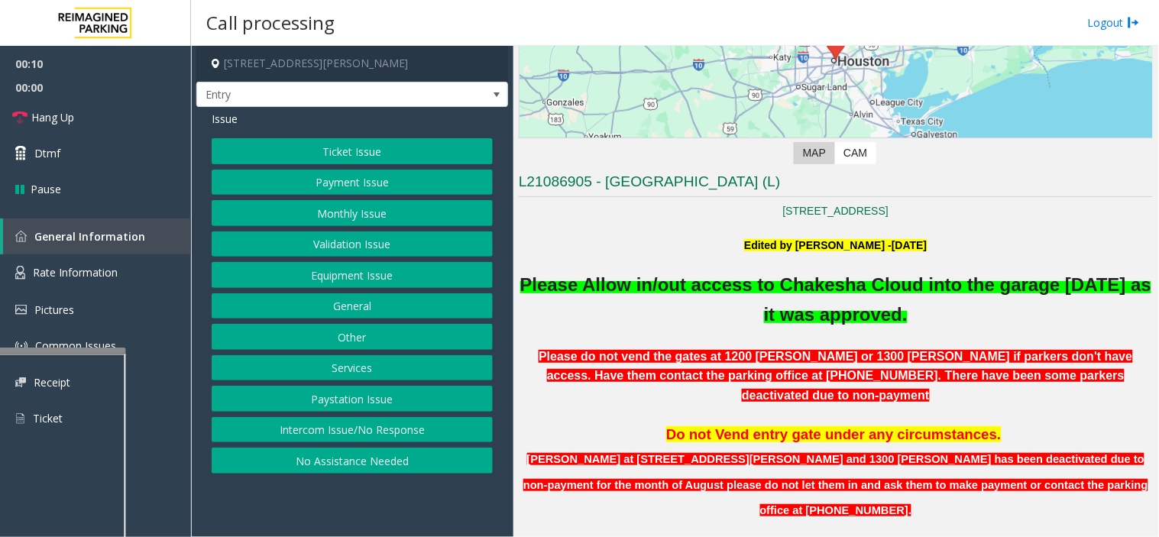
scroll to position [170, 0]
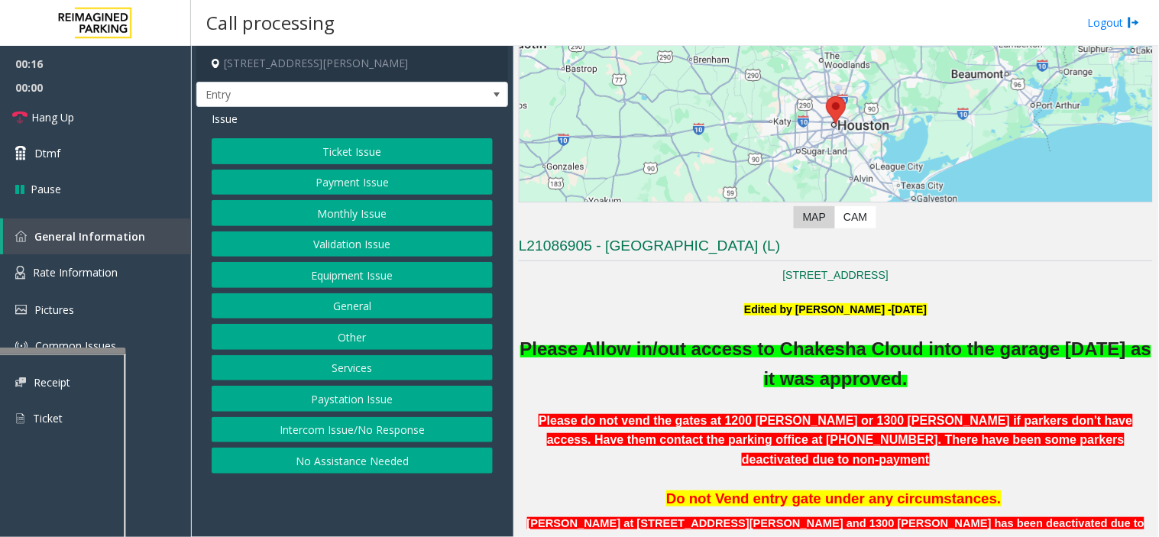
drag, startPoint x: 364, startPoint y: 209, endPoint x: 354, endPoint y: 340, distance: 131.0
click at [356, 338] on div "Ticket Issue Payment Issue Monthly Issue Validation Issue Equipment Issue Gener…" at bounding box center [352, 305] width 281 height 335
click at [331, 360] on button "Services" at bounding box center [352, 368] width 281 height 26
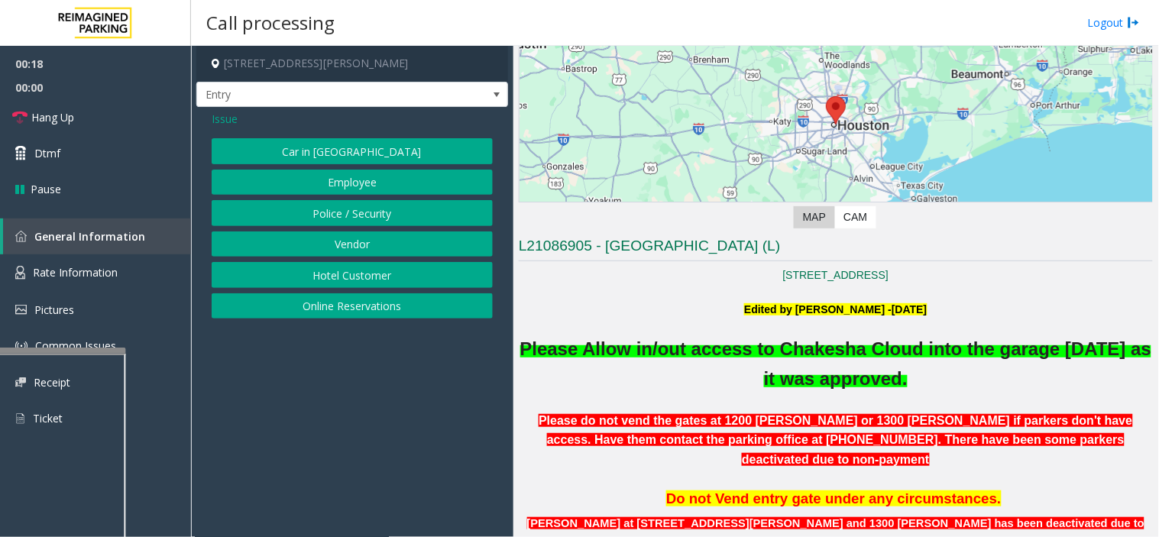
click at [222, 121] on span "Issue" at bounding box center [225, 119] width 26 height 16
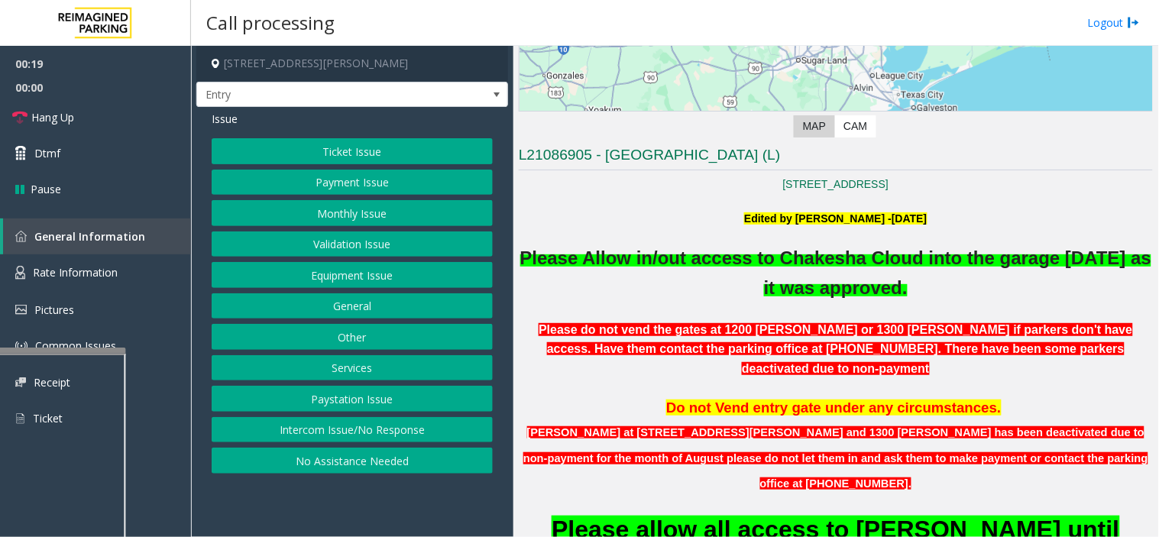
scroll to position [424, 0]
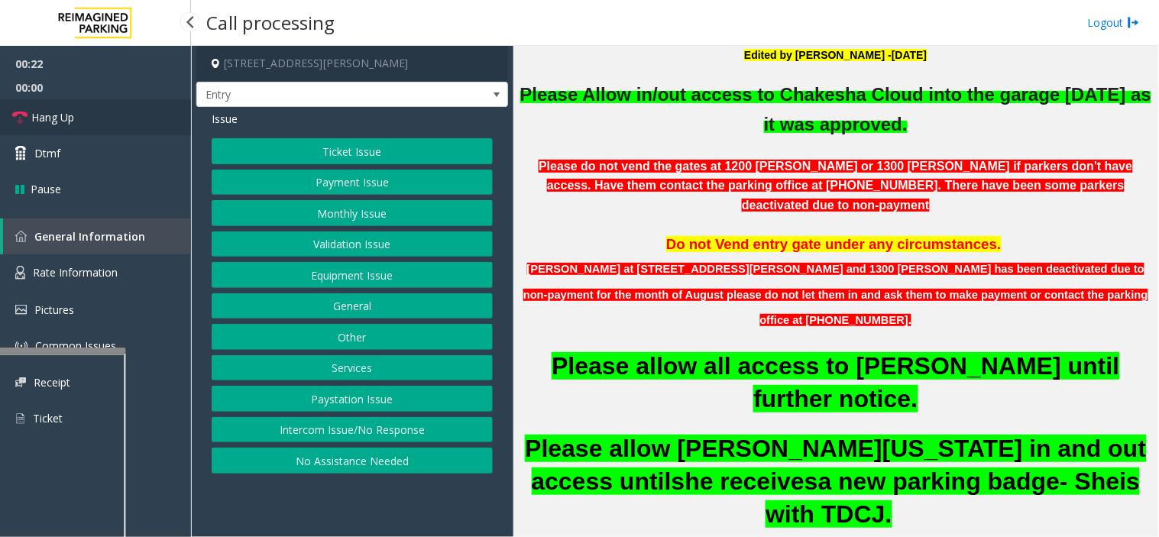
click at [89, 112] on link "Hang Up" at bounding box center [95, 117] width 191 height 36
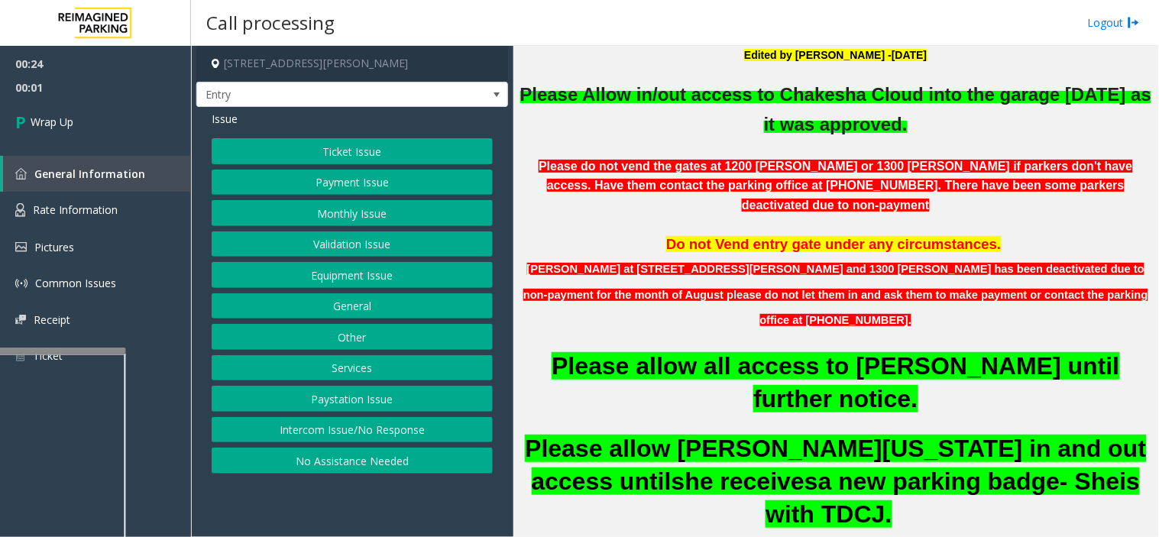
click at [375, 298] on button "General" at bounding box center [352, 306] width 281 height 26
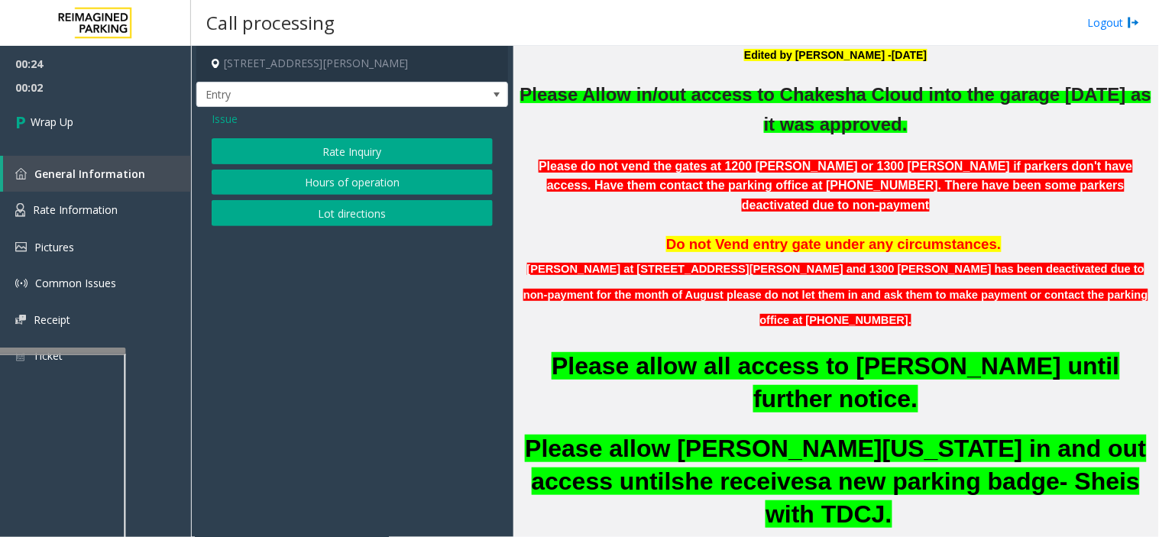
click at [228, 112] on span "Issue" at bounding box center [225, 119] width 26 height 16
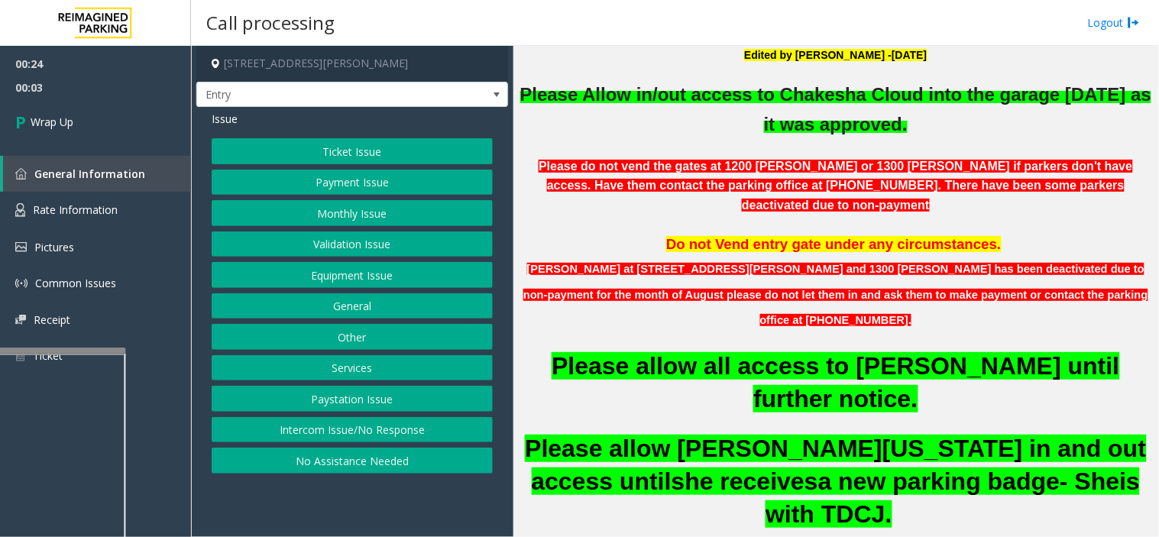
click at [360, 306] on button "General" at bounding box center [352, 306] width 281 height 26
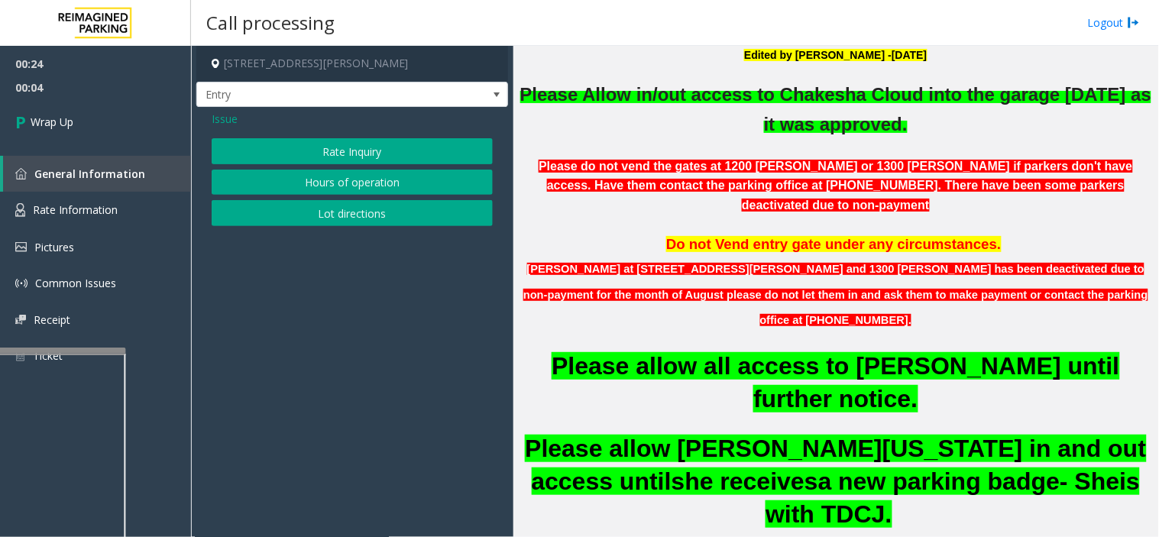
click at [217, 125] on span "Issue" at bounding box center [225, 119] width 26 height 16
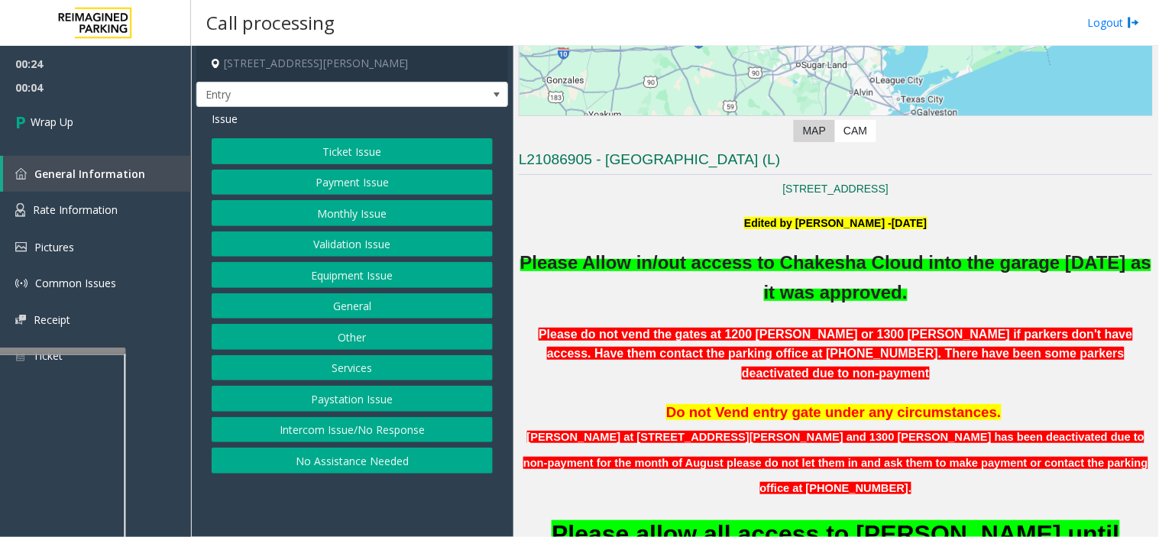
scroll to position [85, 0]
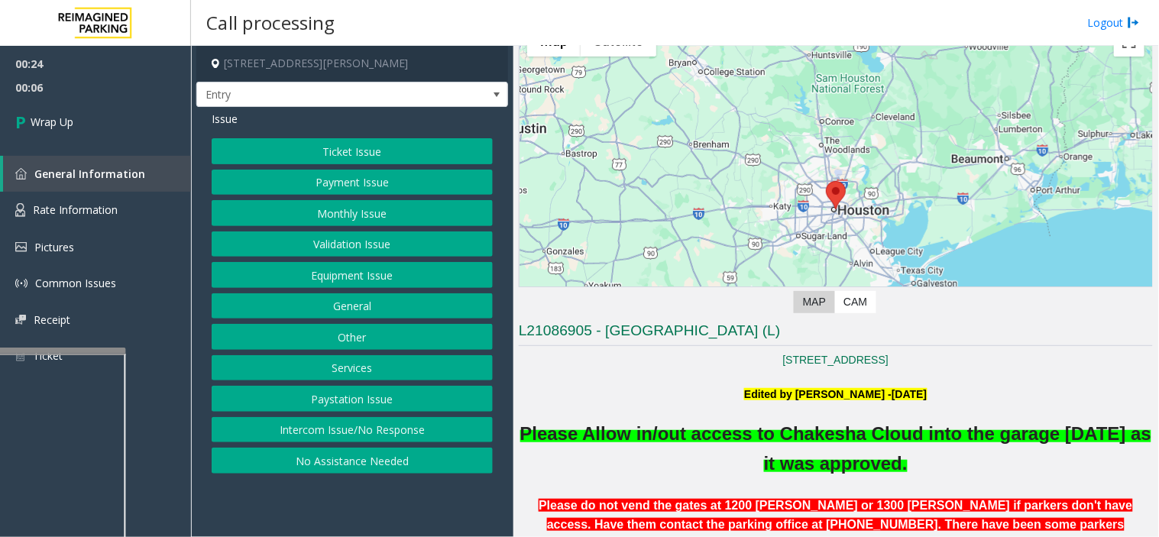
click at [342, 370] on button "Services" at bounding box center [352, 368] width 281 height 26
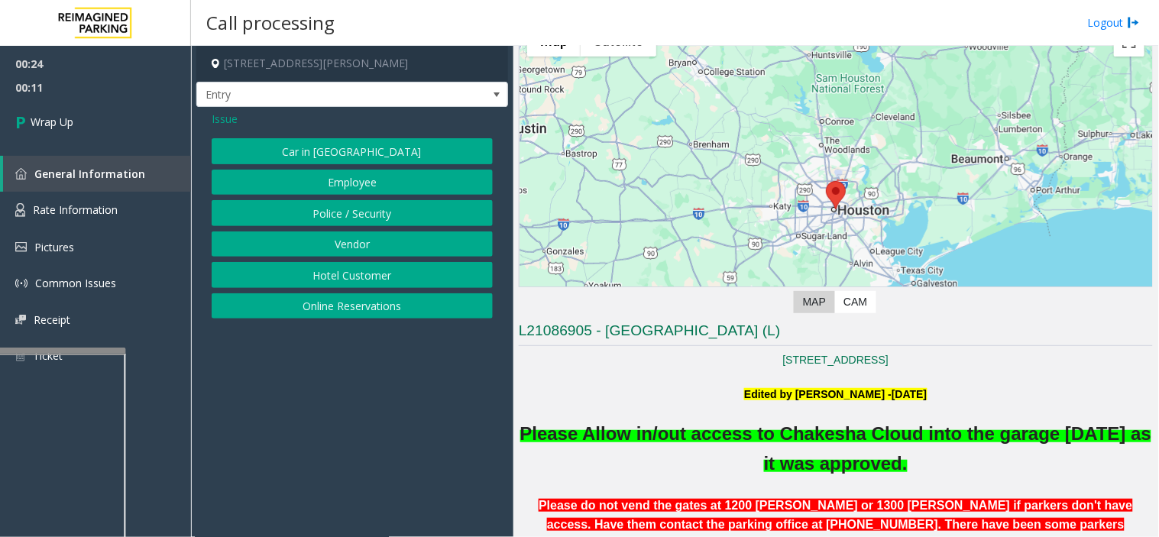
click at [219, 123] on span "Issue" at bounding box center [225, 119] width 26 height 16
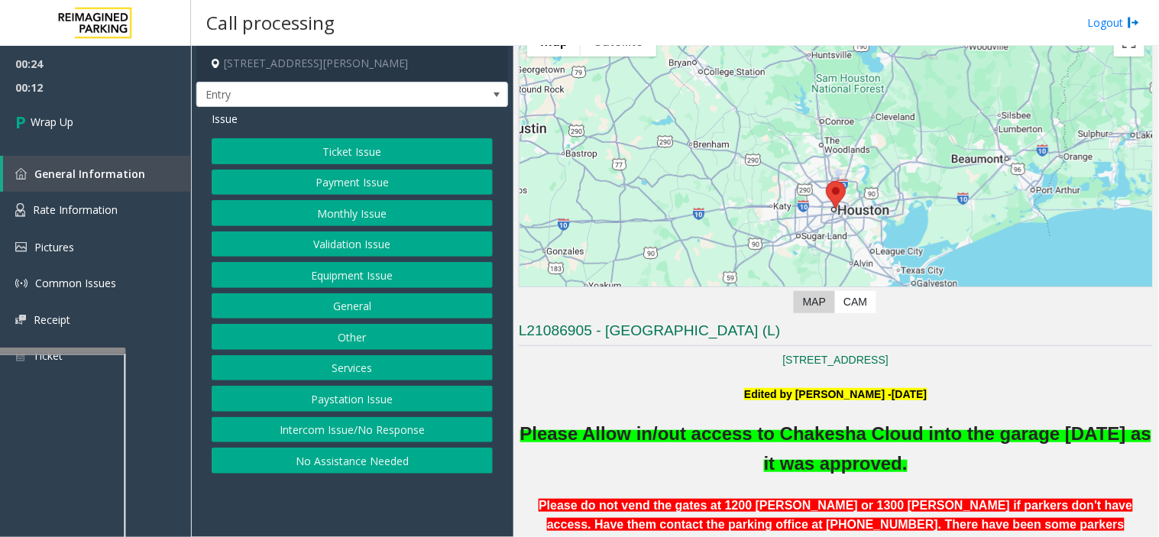
click at [406, 432] on button "Intercom Issue/No Response" at bounding box center [352, 430] width 281 height 26
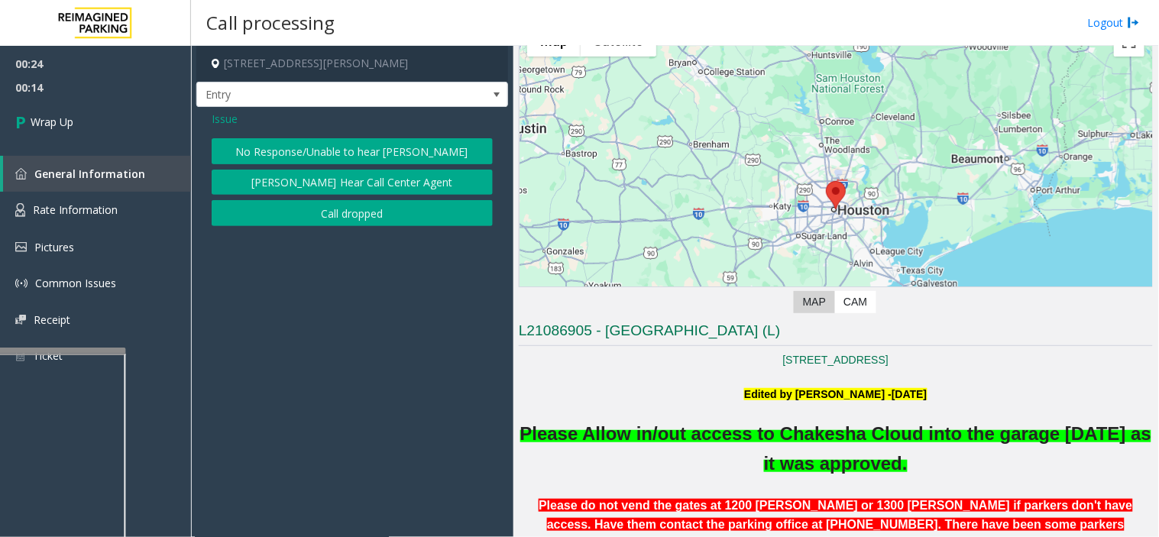
click at [224, 130] on div "Issue No Response/Unable to hear parker Parker Cannot Hear Call Center Agent Ca…" at bounding box center [352, 170] width 312 height 127
click at [222, 121] on span "Issue" at bounding box center [225, 119] width 26 height 16
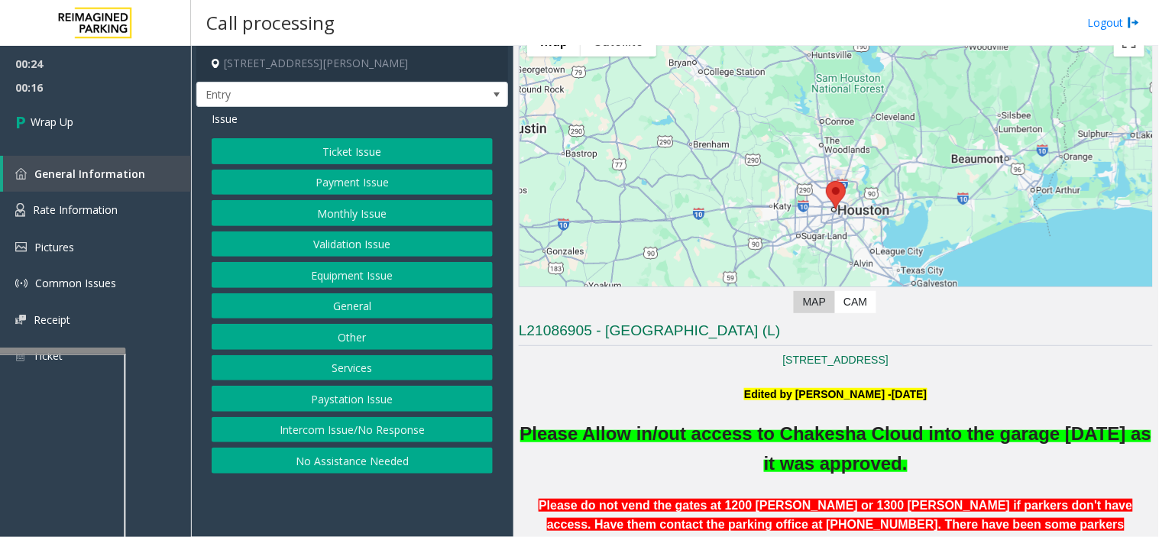
click at [357, 334] on button "Other" at bounding box center [352, 337] width 281 height 26
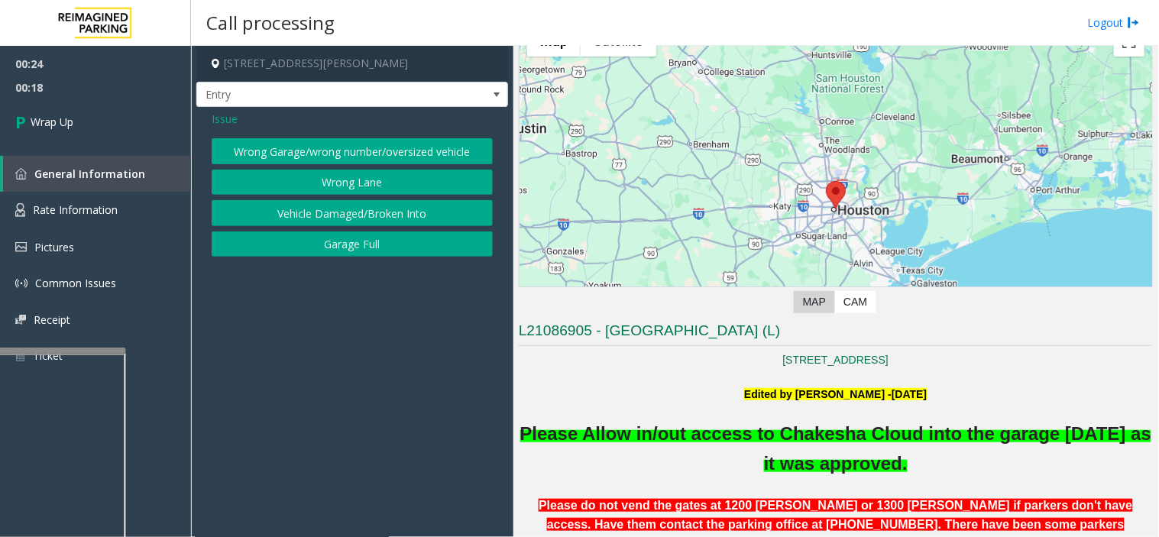
click at [322, 151] on button "Wrong Garage/wrong number/oversized vehicle" at bounding box center [352, 151] width 281 height 26
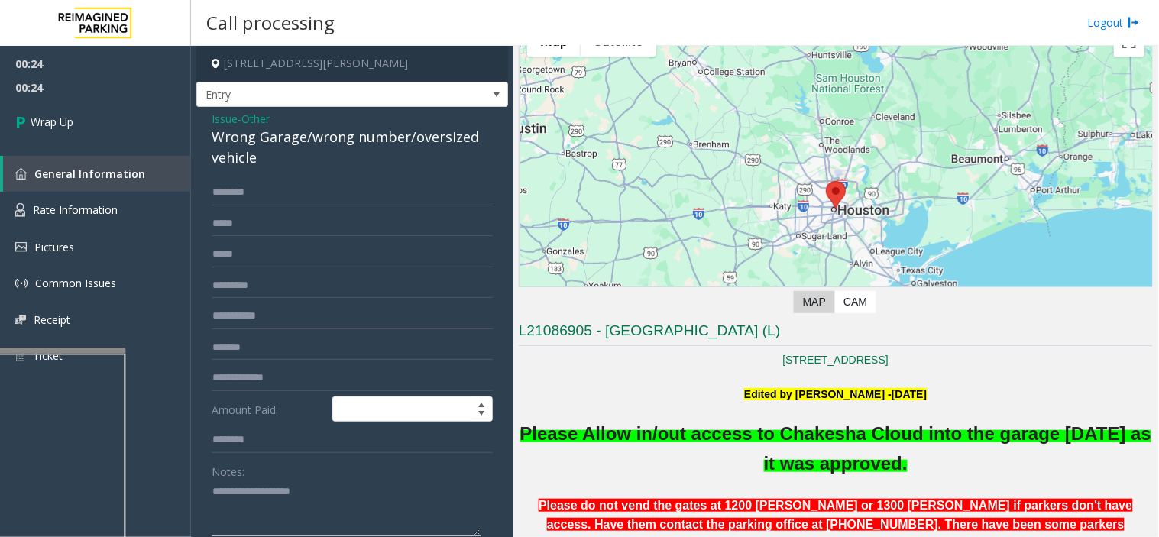
click at [285, 509] on textarea at bounding box center [346, 508] width 269 height 57
paste textarea "**********"
drag, startPoint x: 209, startPoint y: 143, endPoint x: 306, endPoint y: 135, distance: 97.3
click at [306, 135] on div "Issue - Other Wrong Garage/wrong number/oversized vehicle Amount Paid: Notes: S…" at bounding box center [352, 410] width 312 height 607
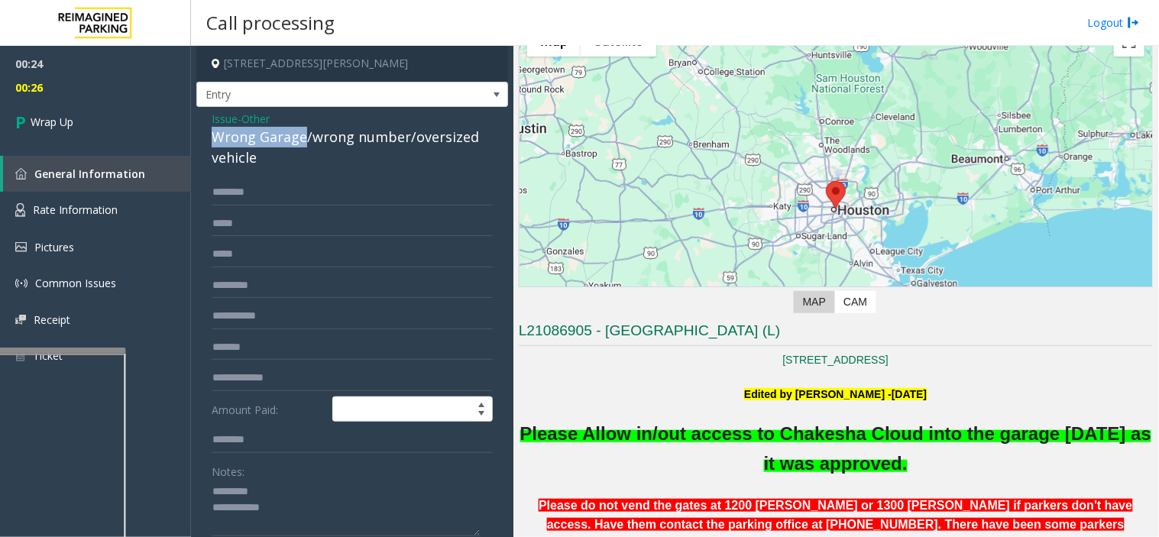
copy div "Wrong Garage"
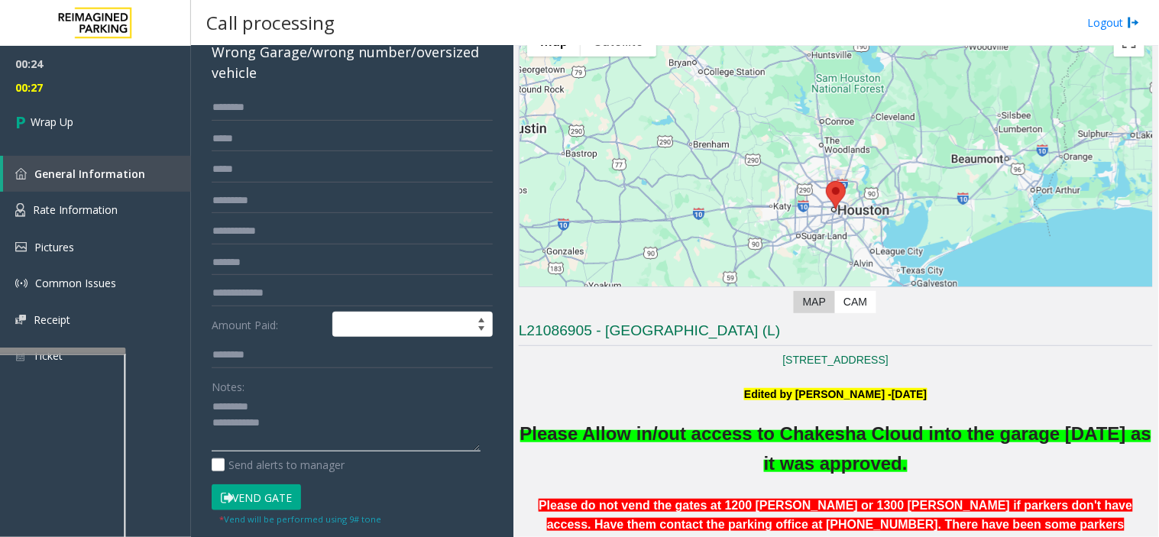
click at [262, 402] on textarea at bounding box center [346, 423] width 269 height 57
paste textarea "**********"
click at [299, 429] on textarea at bounding box center [346, 423] width 269 height 57
type textarea "**********"
click at [35, 126] on span "Wrap Up" at bounding box center [52, 122] width 43 height 16
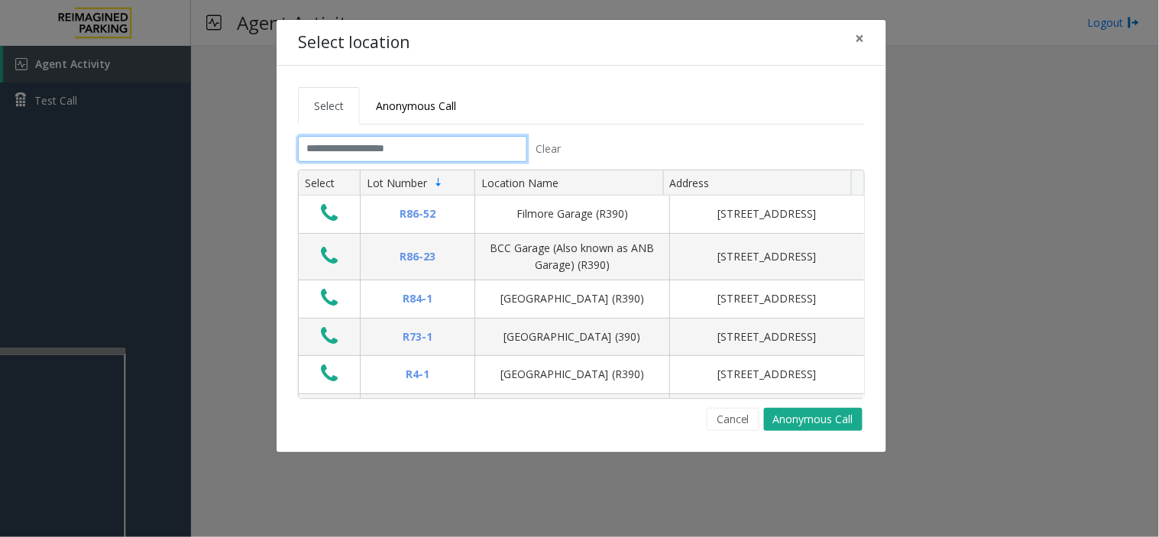
click at [445, 147] on input "text" at bounding box center [412, 149] width 229 height 26
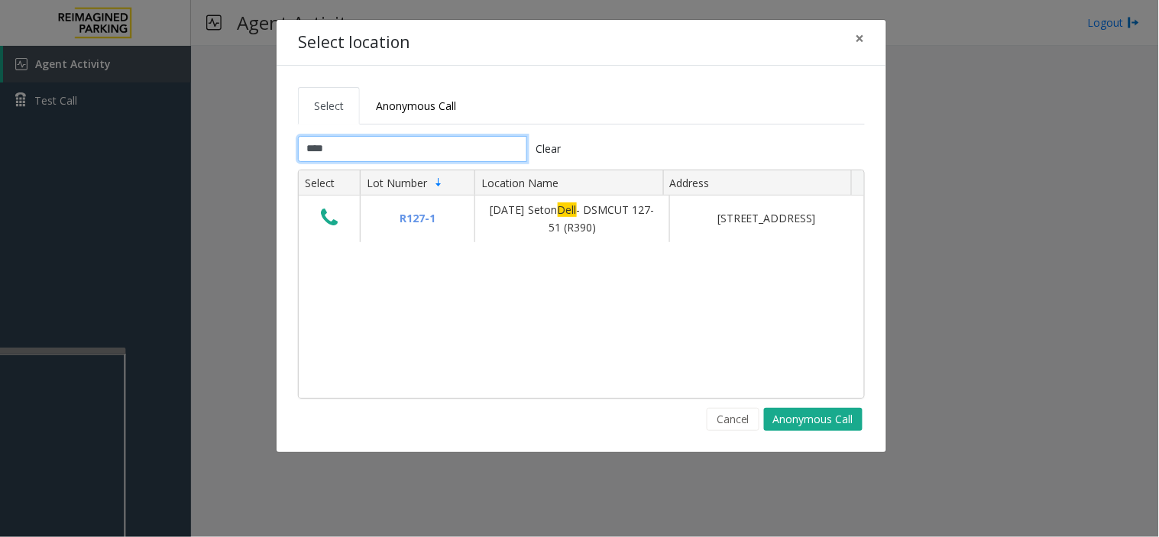
type input "****"
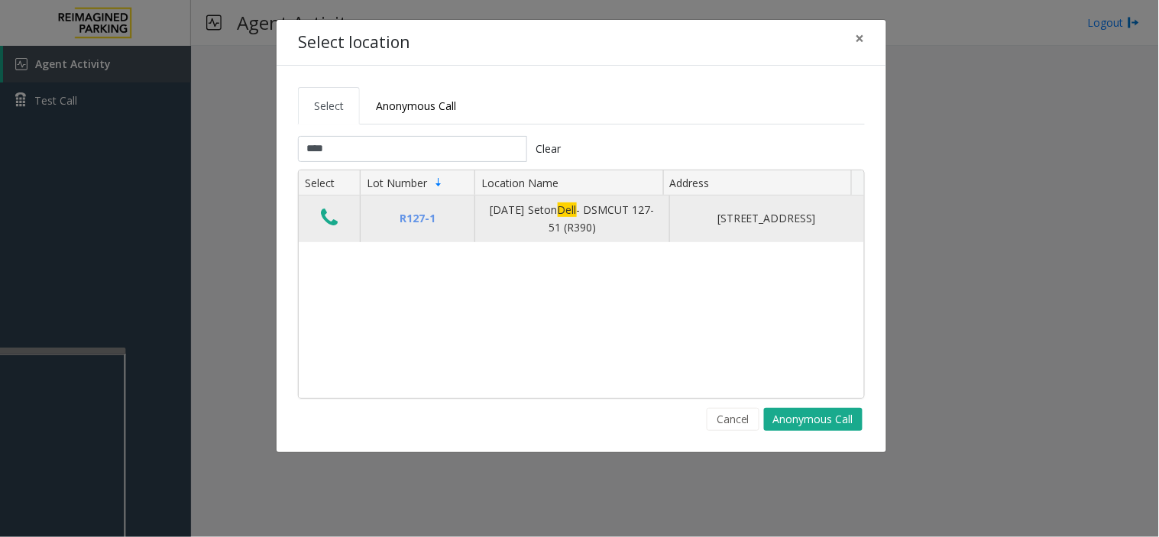
click at [324, 222] on icon "Data table" at bounding box center [329, 217] width 17 height 21
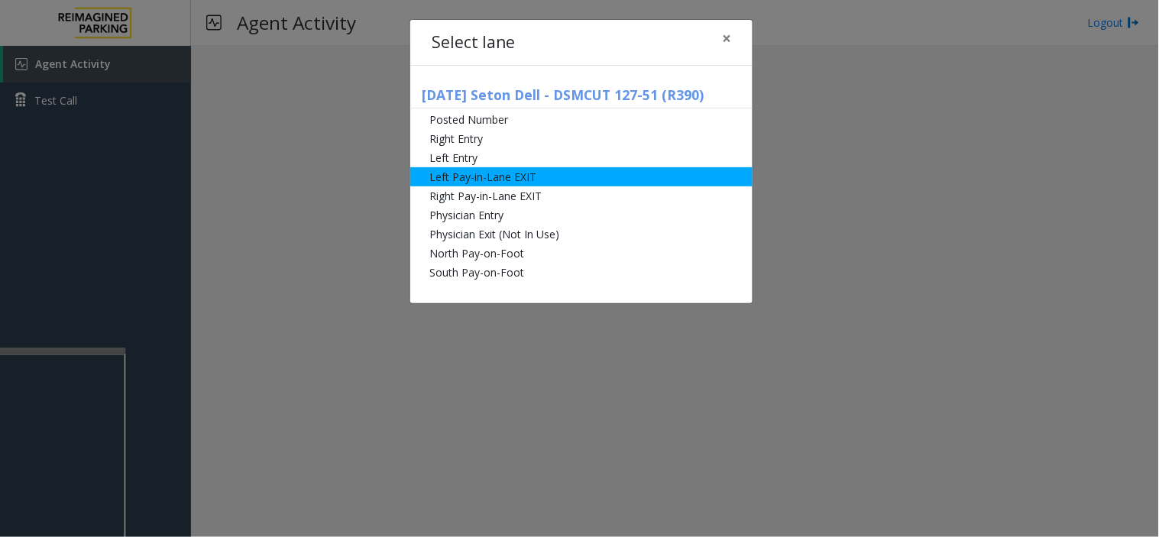
click at [530, 184] on li "Left Pay-in-Lane EXIT" at bounding box center [581, 176] width 342 height 19
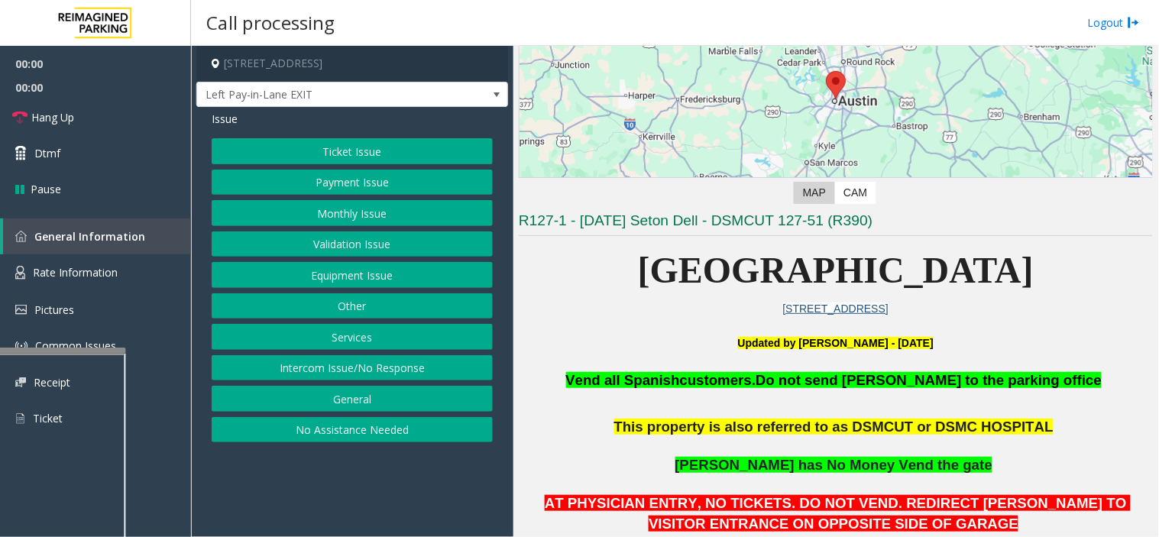
scroll to position [424, 0]
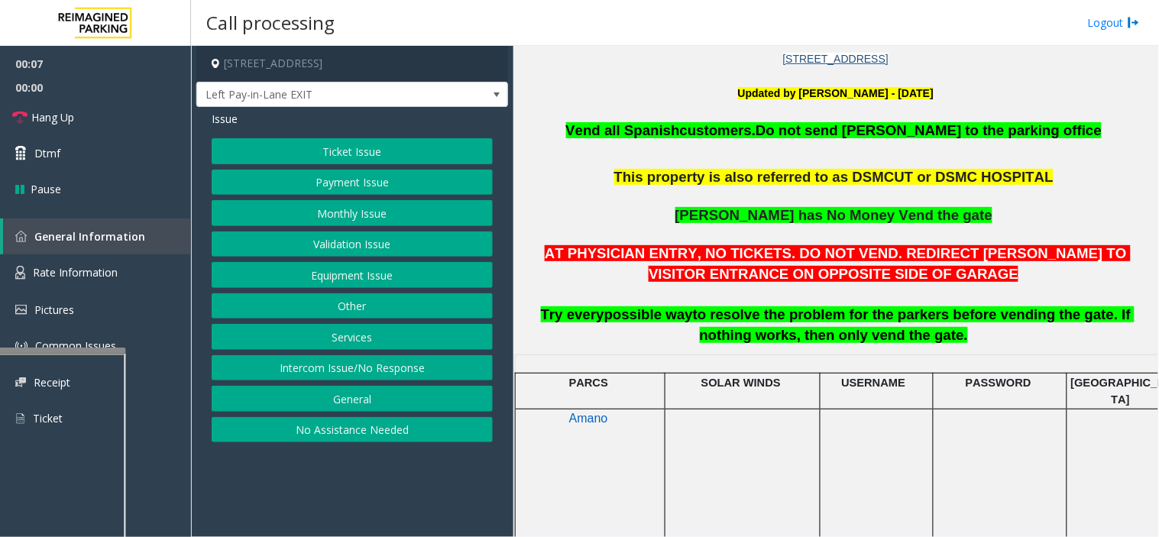
click at [367, 207] on button "Monthly Issue" at bounding box center [352, 213] width 281 height 26
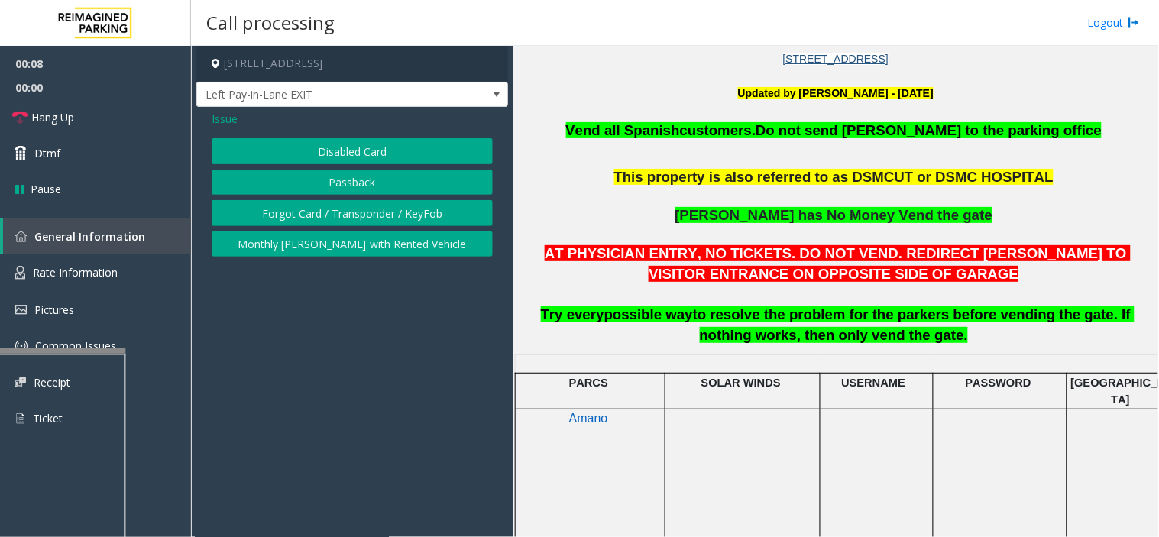
click at [380, 143] on button "Disabled Card" at bounding box center [352, 151] width 281 height 26
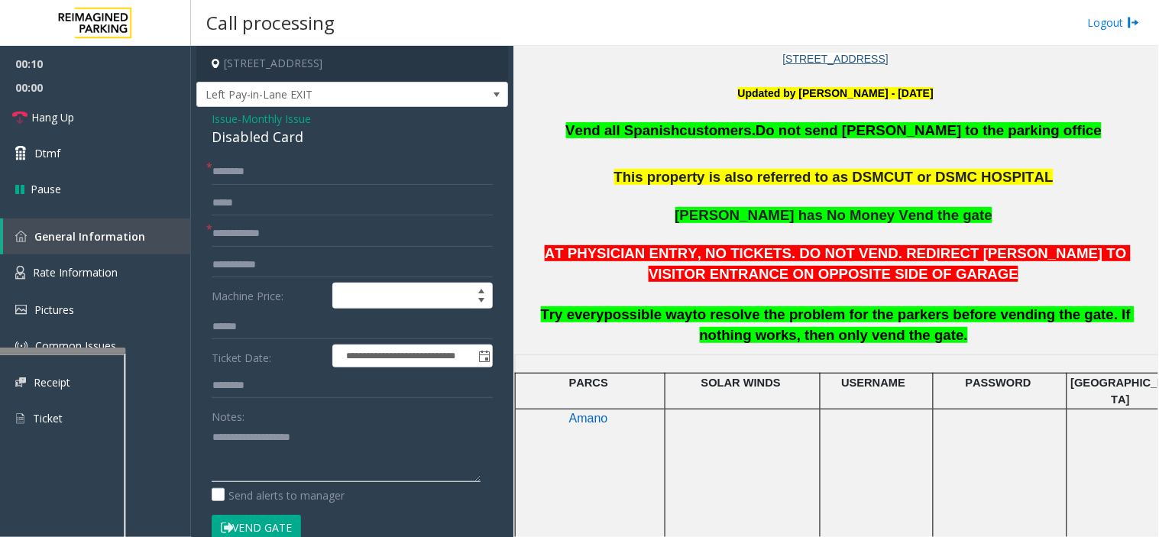
paste textarea "**********"
type textarea "**********"
click at [270, 241] on input "text" at bounding box center [352, 234] width 281 height 26
type input "****"
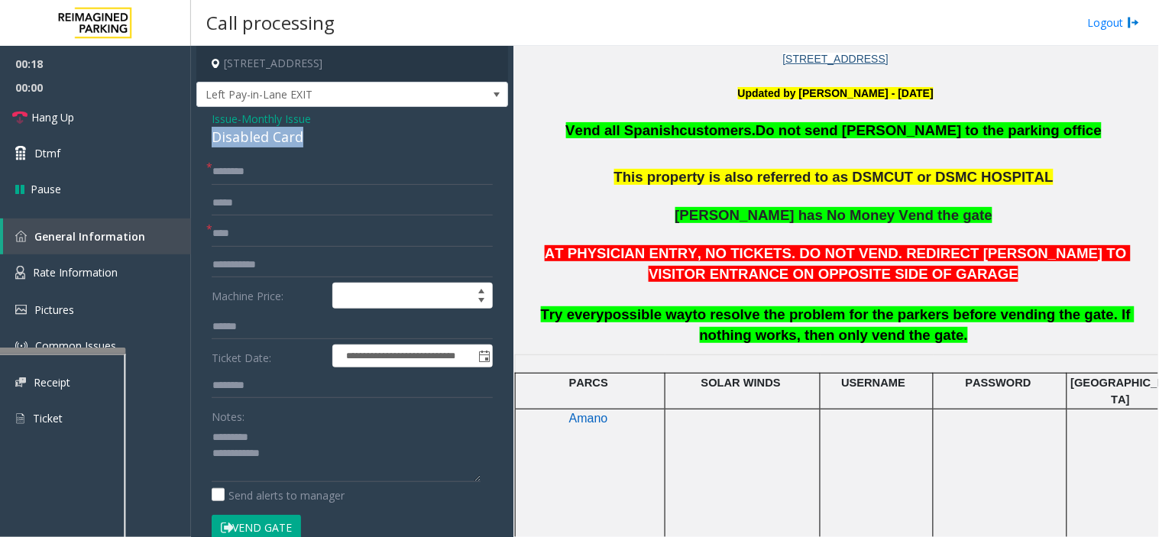
drag, startPoint x: 218, startPoint y: 142, endPoint x: 306, endPoint y: 146, distance: 87.9
click at [306, 146] on div "**********" at bounding box center [352, 455] width 312 height 696
type textarea "**********"
click at [257, 173] on input "text" at bounding box center [352, 172] width 281 height 26
type input "****"
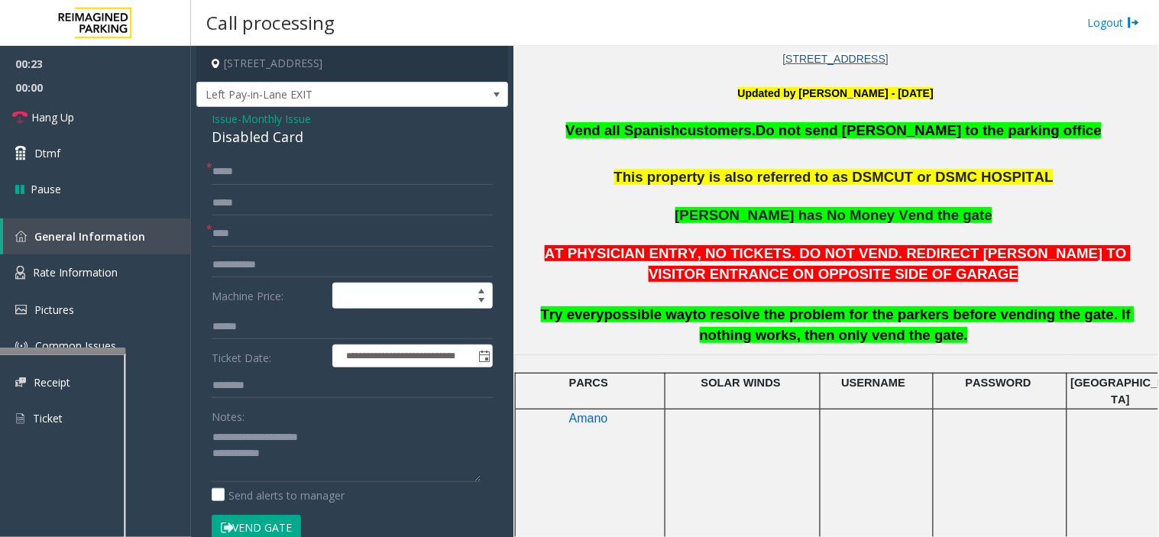
drag, startPoint x: 273, startPoint y: 529, endPoint x: 205, endPoint y: 517, distance: 69.7
click at [273, 529] on button "Vend Gate" at bounding box center [256, 528] width 89 height 26
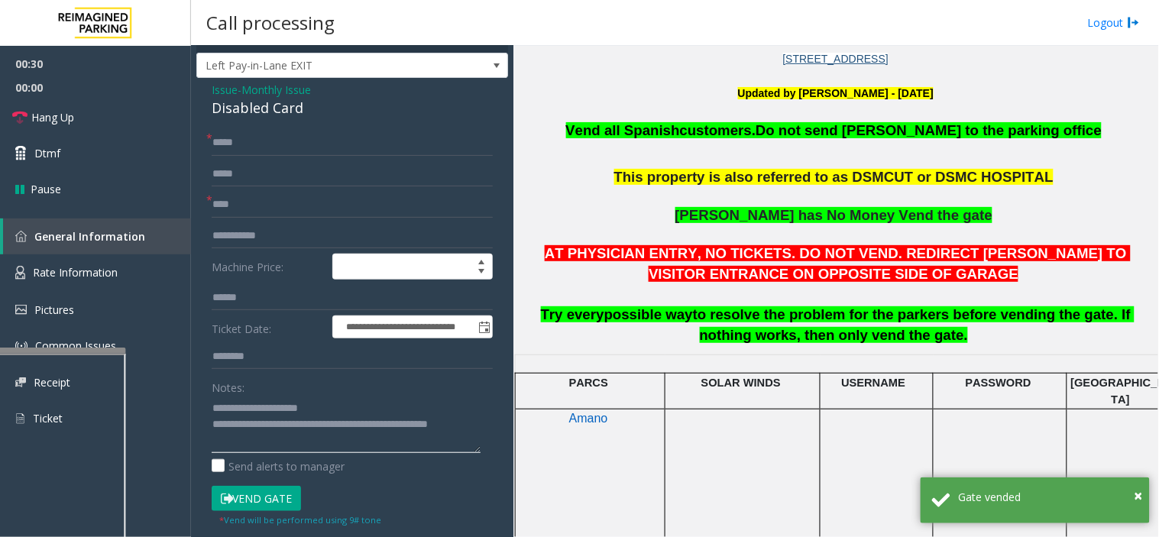
scroll to position [0, 0]
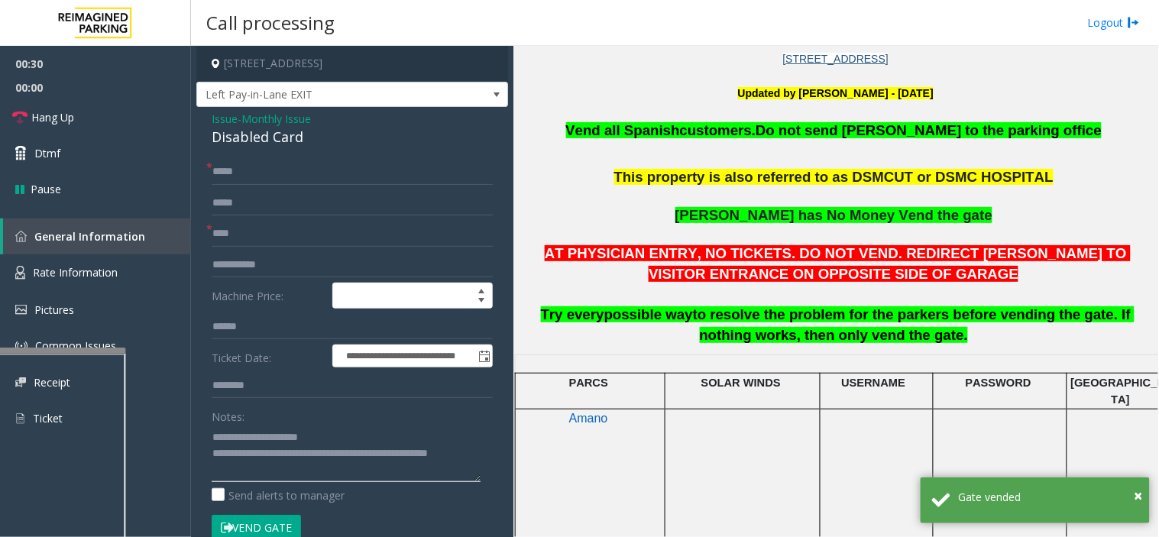
type textarea "**********"
click at [224, 181] on input "****" at bounding box center [352, 172] width 281 height 26
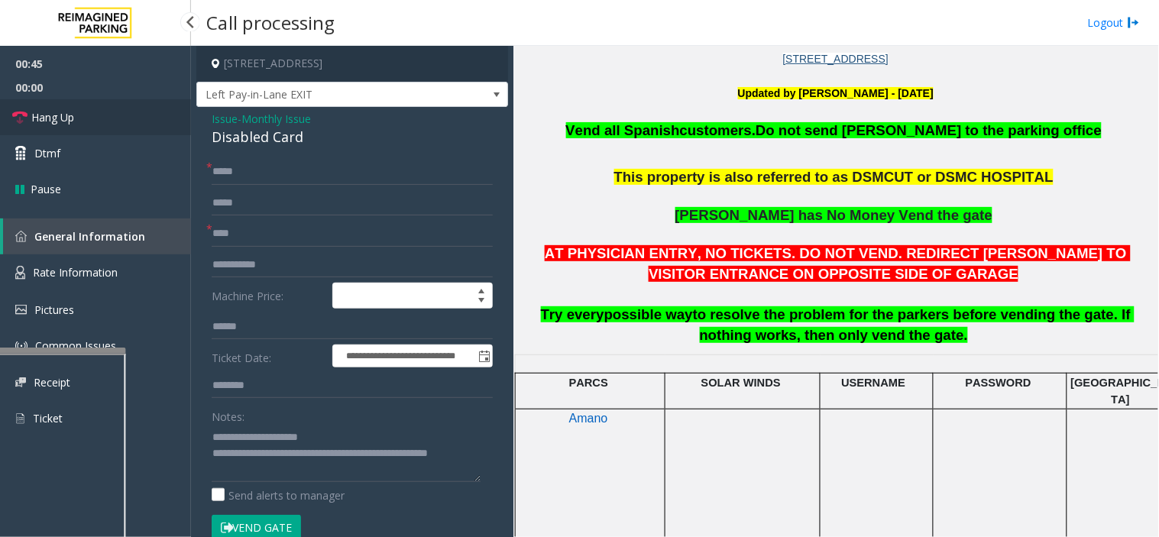
click at [137, 113] on link "Hang Up" at bounding box center [95, 117] width 191 height 36
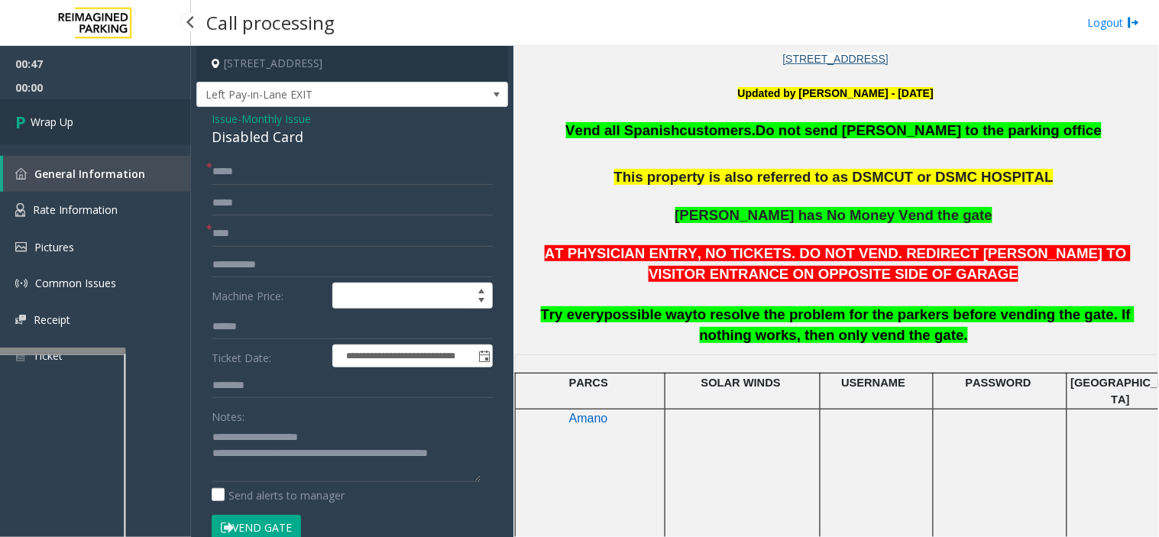
click at [27, 115] on icon at bounding box center [22, 121] width 15 height 25
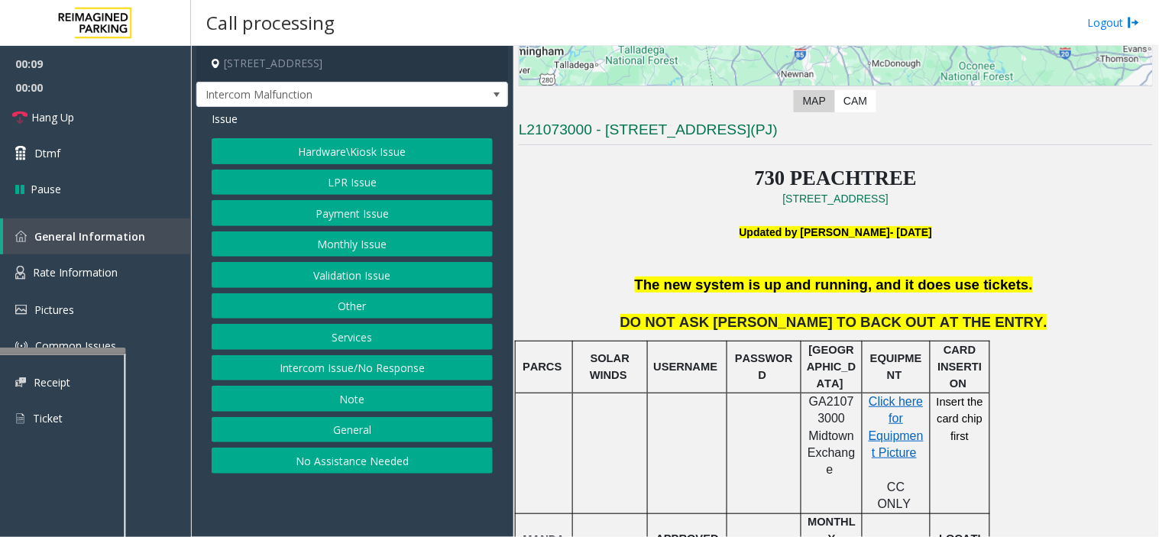
scroll to position [339, 0]
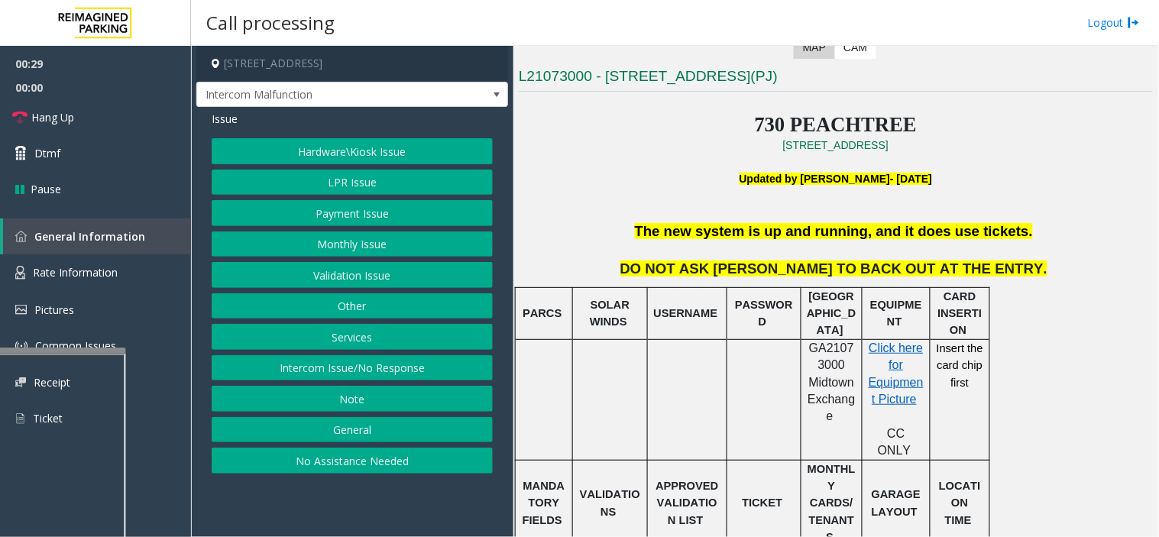
click at [345, 155] on button "Hardware\Kiosk Issue" at bounding box center [352, 151] width 281 height 26
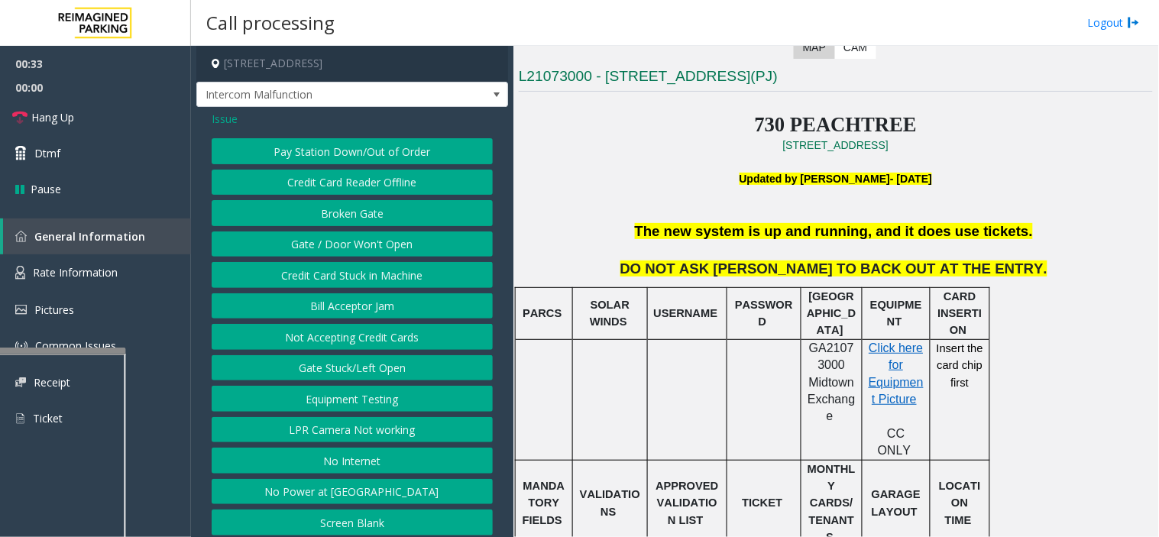
click at [322, 238] on button "Gate / Door Won't Open" at bounding box center [352, 244] width 281 height 26
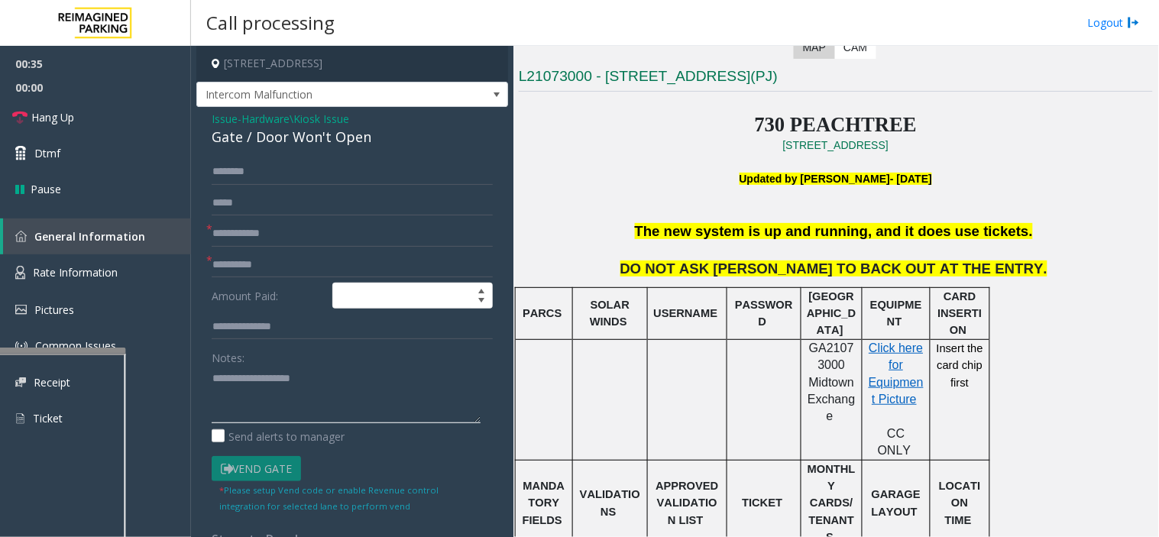
paste textarea "**********"
drag, startPoint x: 224, startPoint y: 136, endPoint x: 340, endPoint y: 125, distance: 116.7
click at [393, 135] on div "Gate / Door Won't Open" at bounding box center [352, 137] width 281 height 21
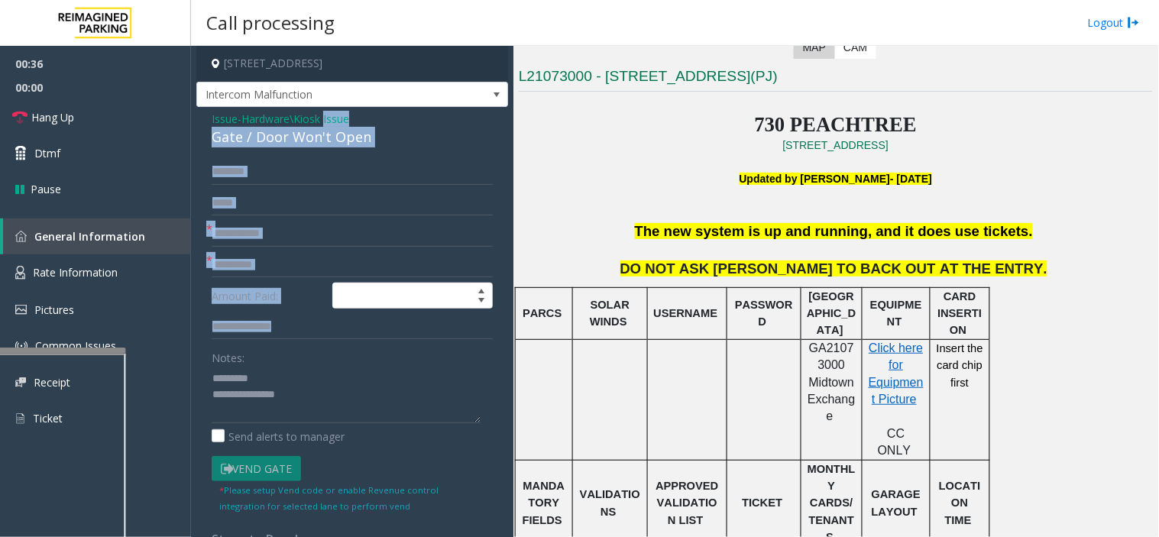
drag, startPoint x: 330, startPoint y: 121, endPoint x: 371, endPoint y: 370, distance: 252.4
click at [371, 370] on div "Issue - Hardware\Kiosk Issue Gate / Door Won't Open * * Amount Paid: Notes: Sen…" at bounding box center [352, 457] width 312 height 701
click at [246, 127] on div "Gate / Door Won't Open" at bounding box center [352, 137] width 281 height 21
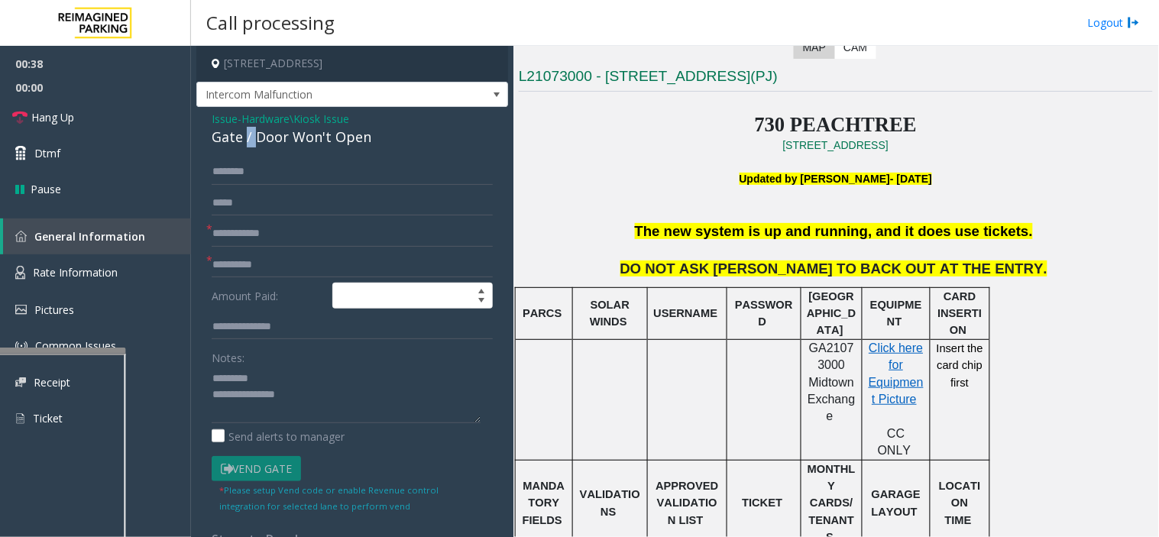
click at [246, 127] on div "Gate / Door Won't Open" at bounding box center [352, 137] width 281 height 21
click at [252, 128] on div "Gate / Door Won't Open" at bounding box center [352, 137] width 281 height 21
click at [299, 405] on textarea at bounding box center [346, 394] width 269 height 57
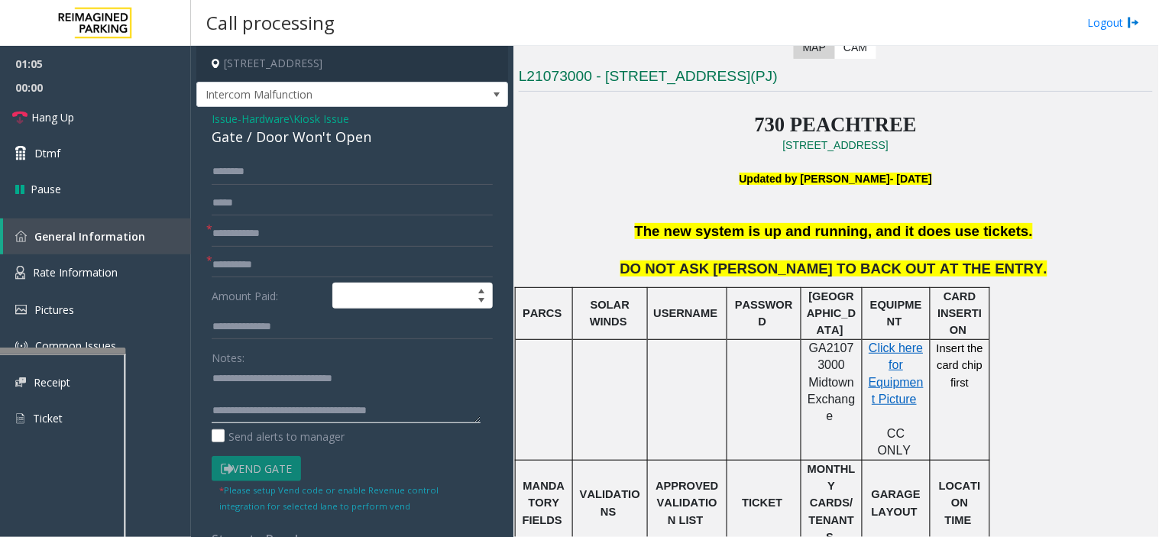
type textarea "**********"
click at [273, 227] on input "text" at bounding box center [352, 234] width 281 height 26
type input "**"
click at [56, 122] on span "Hang Up" at bounding box center [52, 117] width 43 height 16
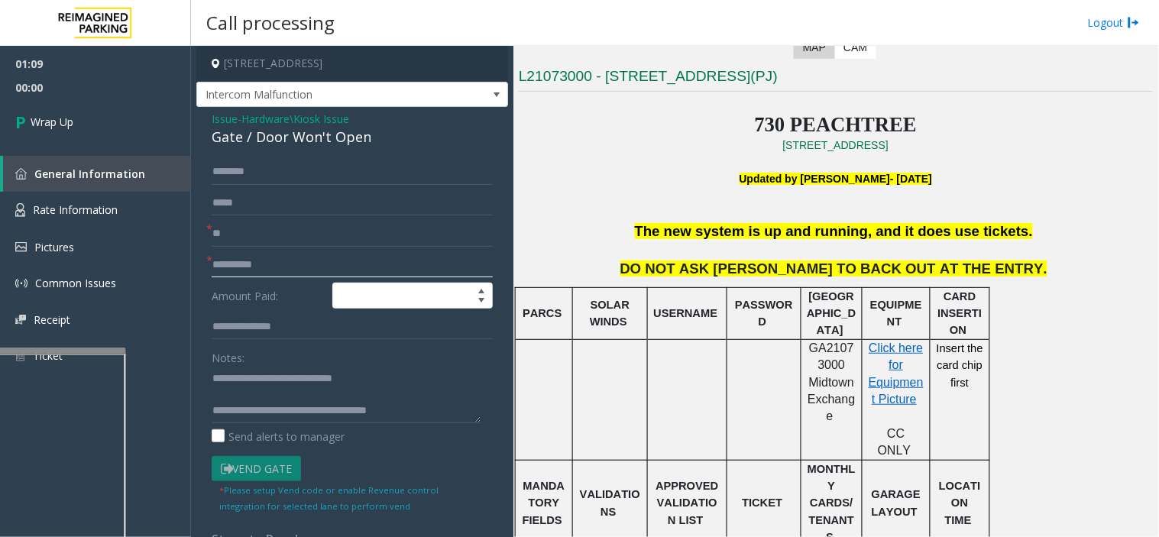
click at [220, 269] on input "text" at bounding box center [352, 265] width 281 height 26
type input "**"
click at [44, 103] on link "Wrap Up" at bounding box center [95, 121] width 191 height 45
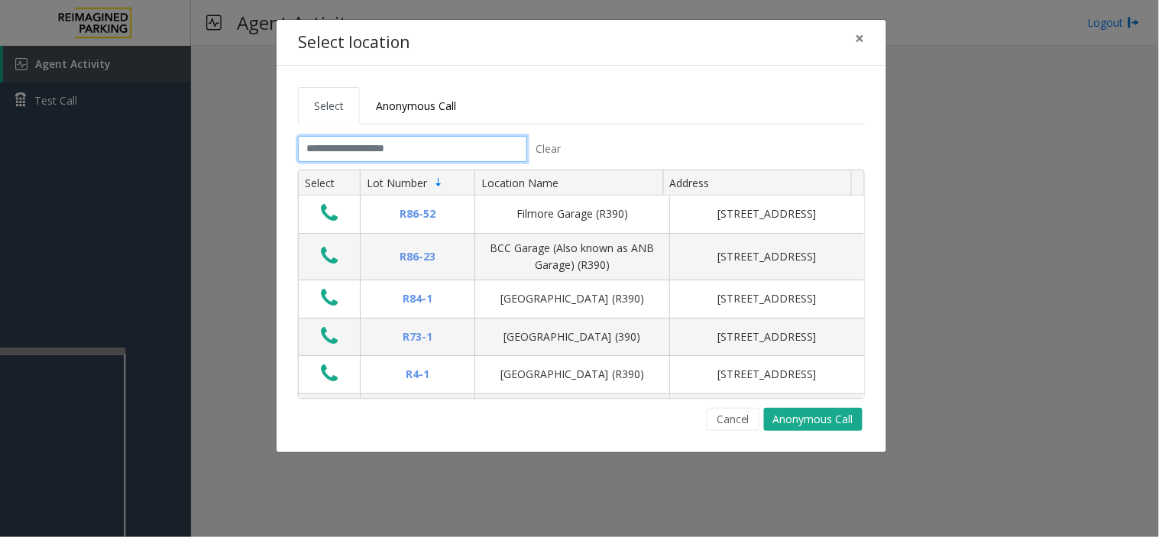
click at [375, 153] on input "text" at bounding box center [412, 149] width 229 height 26
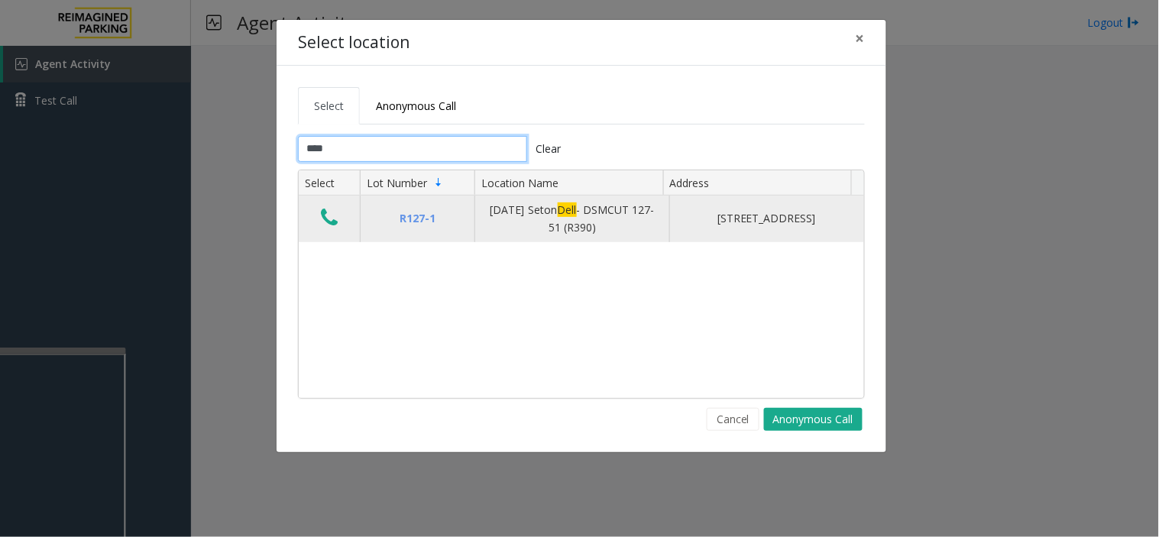
type input "****"
click at [325, 222] on icon "Data table" at bounding box center [329, 217] width 17 height 21
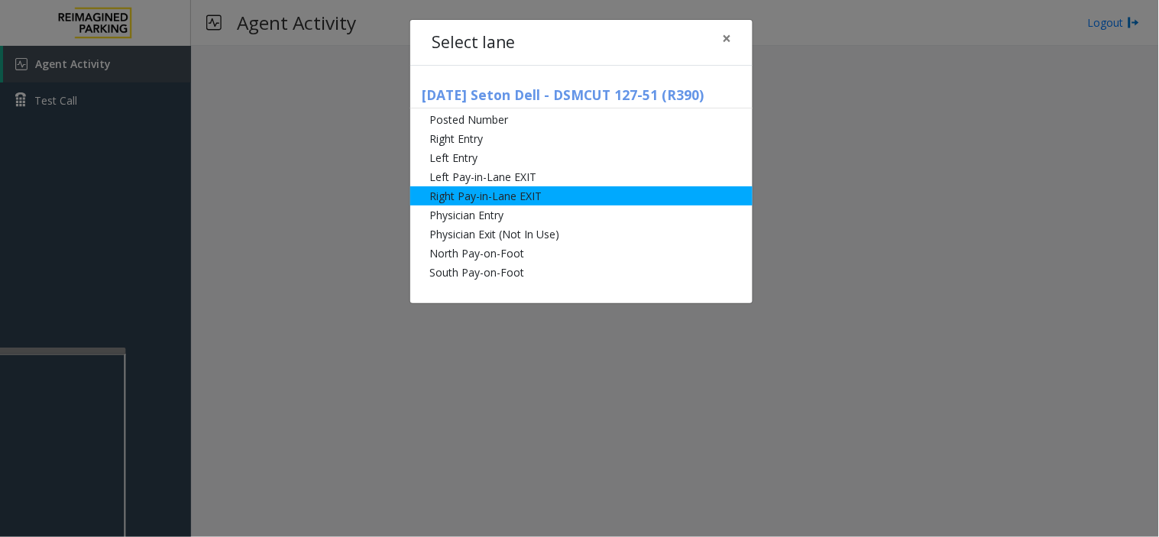
click at [584, 196] on li "Right Pay-in-Lane EXIT" at bounding box center [581, 195] width 342 height 19
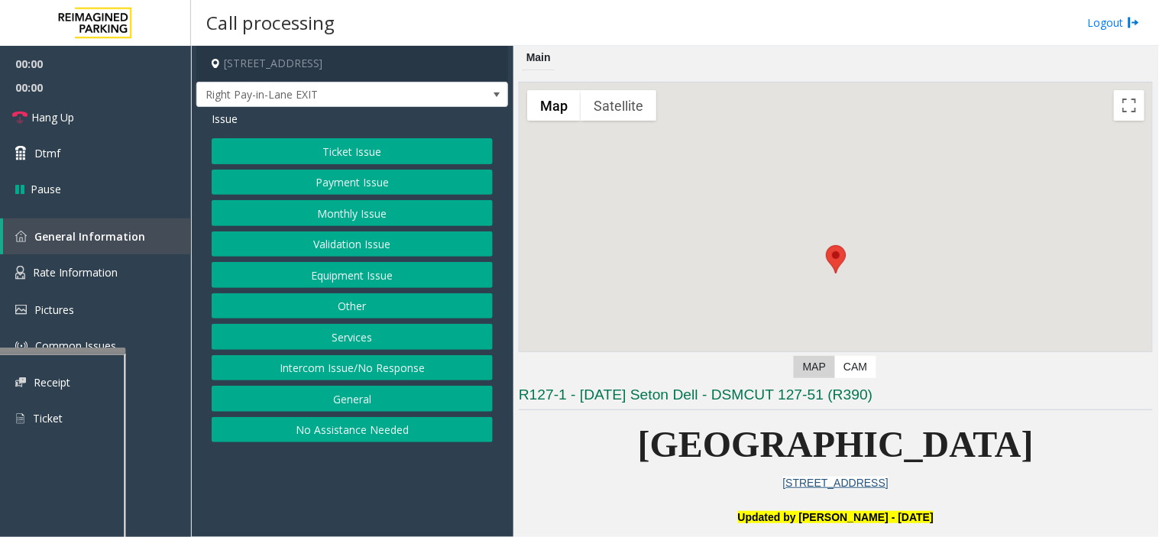
click at [394, 148] on button "Ticket Issue" at bounding box center [352, 151] width 281 height 26
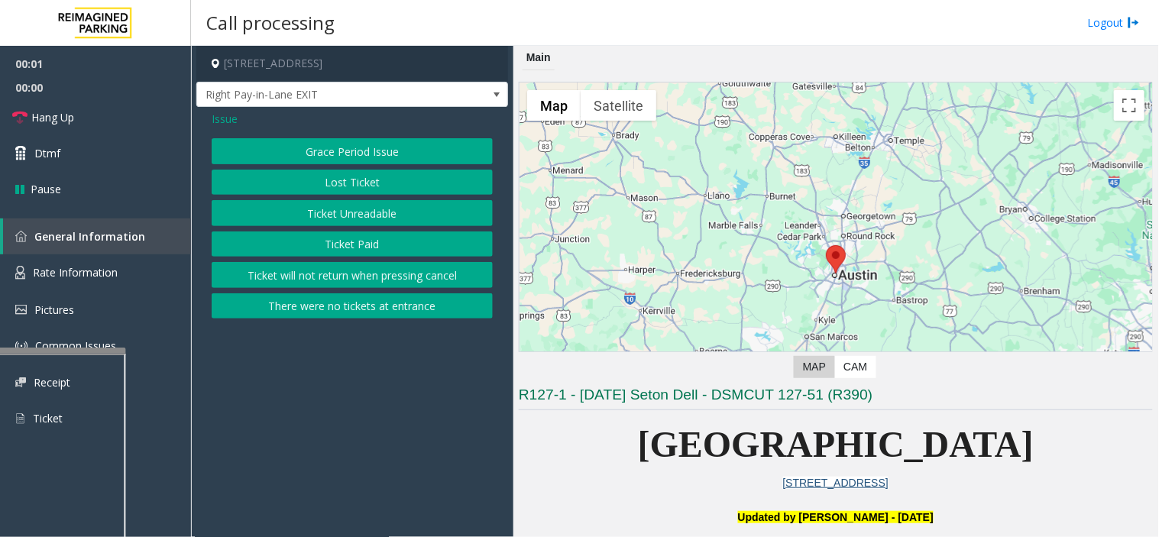
click at [367, 300] on button "There were no tickets at entrance" at bounding box center [352, 306] width 281 height 26
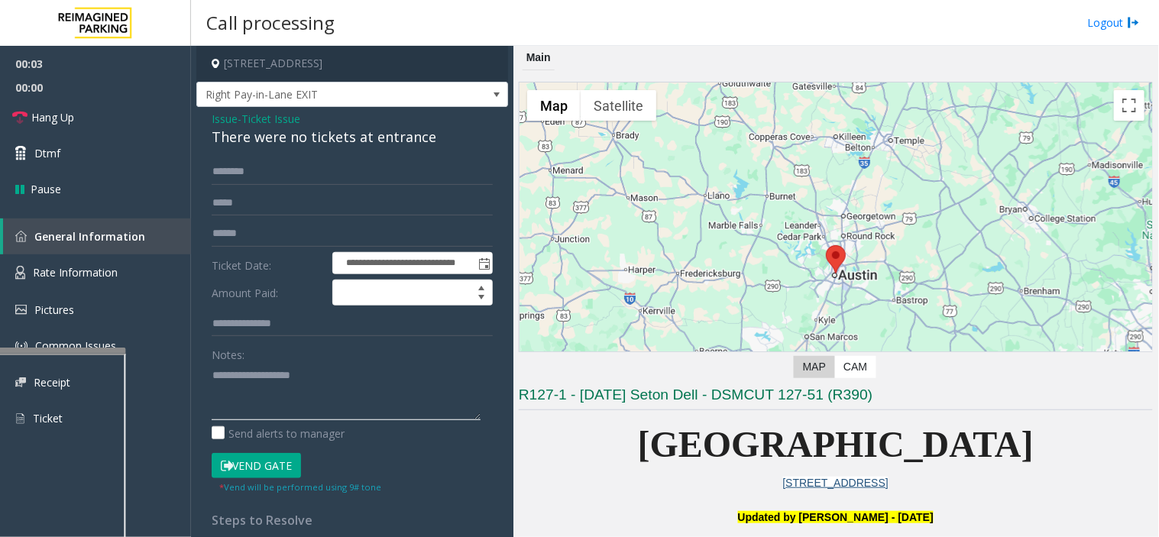
paste textarea "**********"
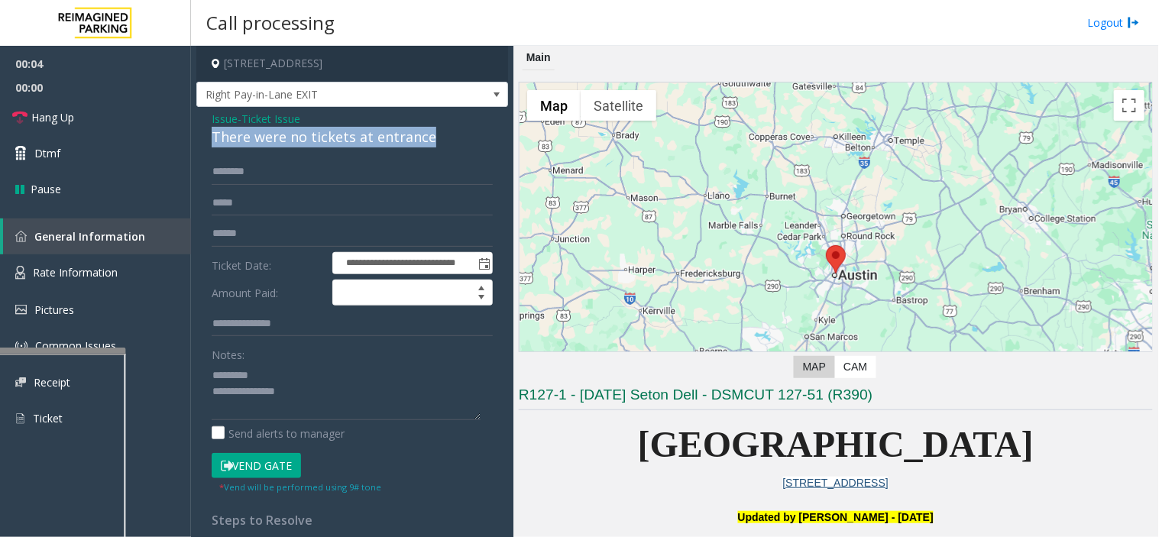
drag, startPoint x: 244, startPoint y: 140, endPoint x: 436, endPoint y: 134, distance: 191.8
click at [436, 134] on div "**********" at bounding box center [352, 424] width 312 height 634
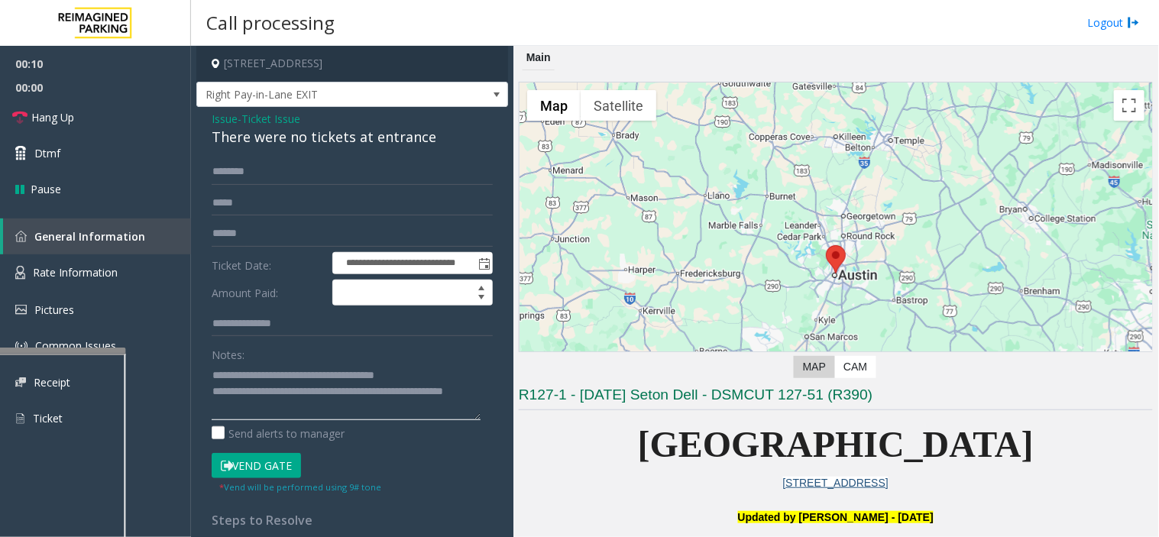
type textarea "**********"
click at [235, 173] on input "text" at bounding box center [352, 172] width 281 height 26
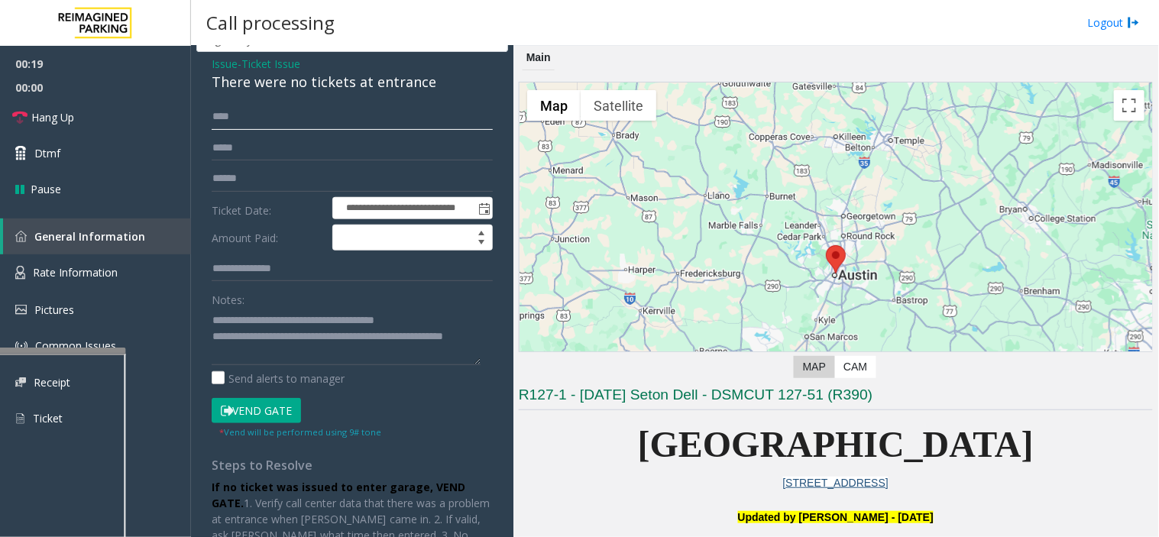
scroll to position [85, 0]
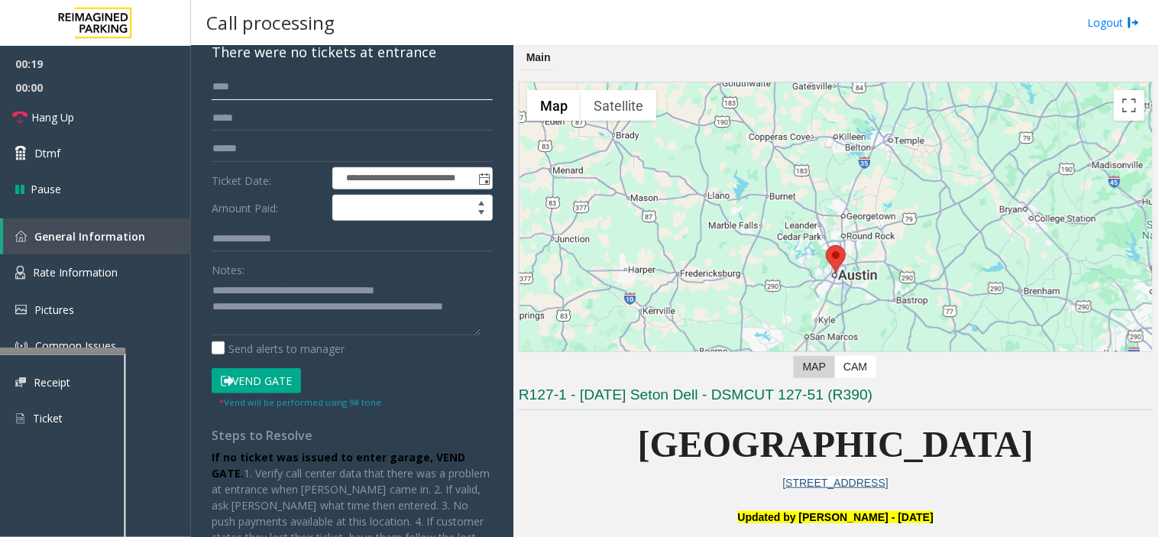
type input "****"
click at [284, 379] on button "Vend Gate" at bounding box center [256, 381] width 89 height 26
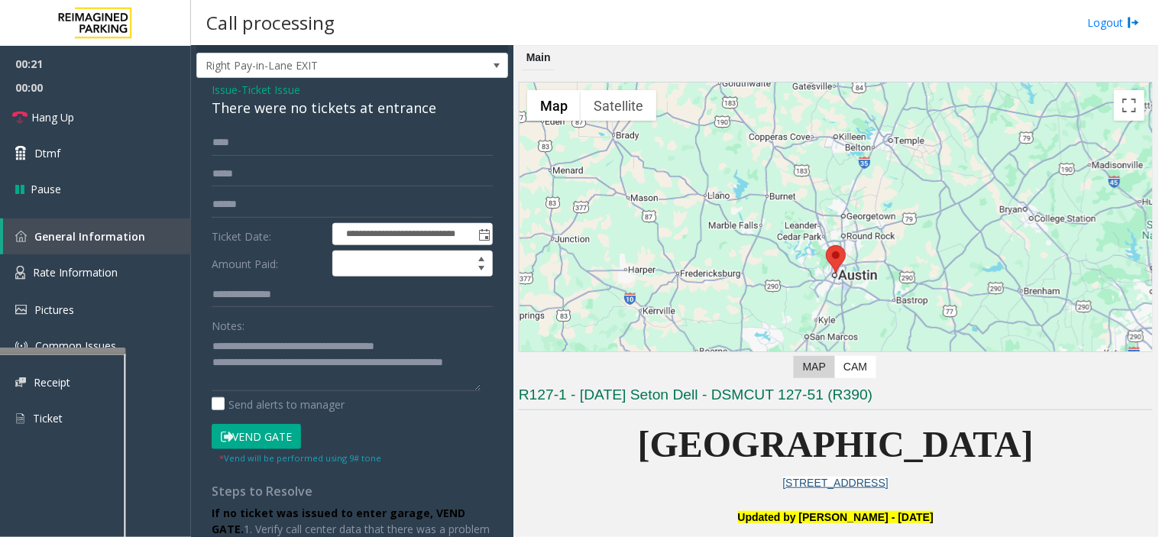
scroll to position [0, 0]
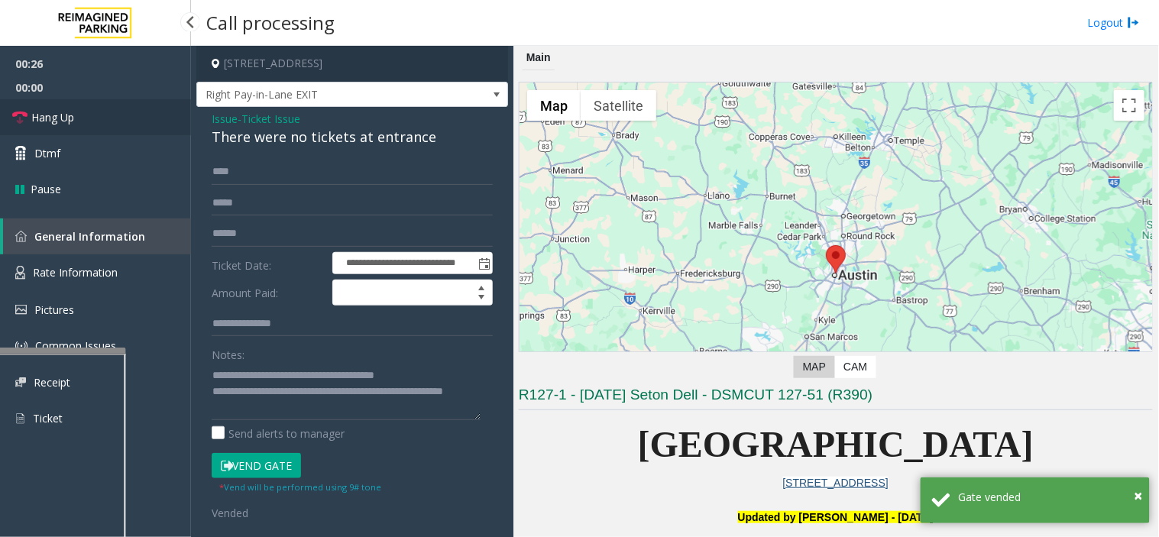
click at [69, 118] on span "Hang Up" at bounding box center [52, 117] width 43 height 16
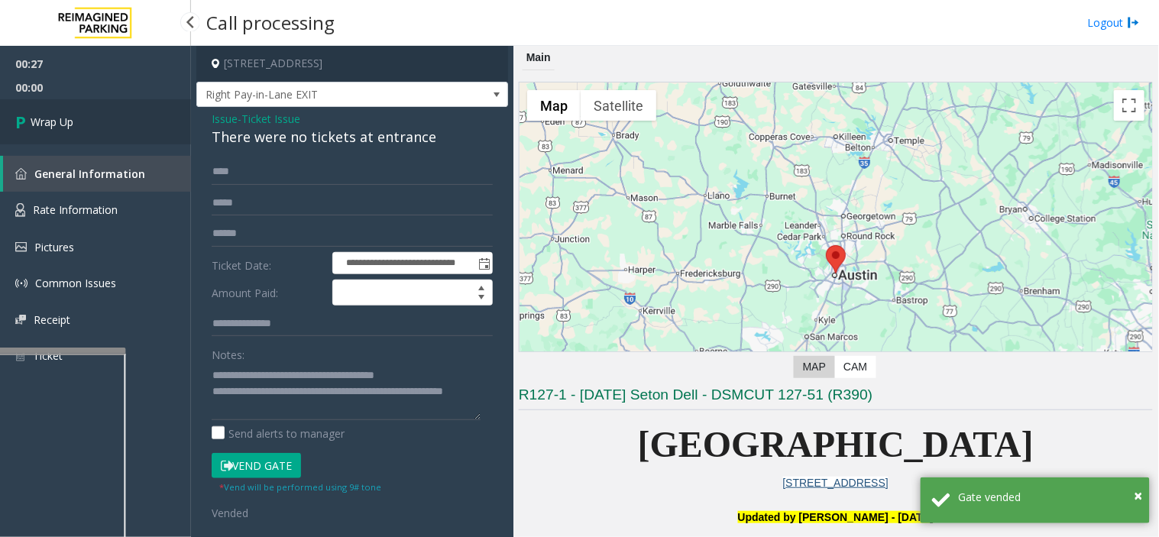
click at [69, 118] on span "Wrap Up" at bounding box center [52, 122] width 43 height 16
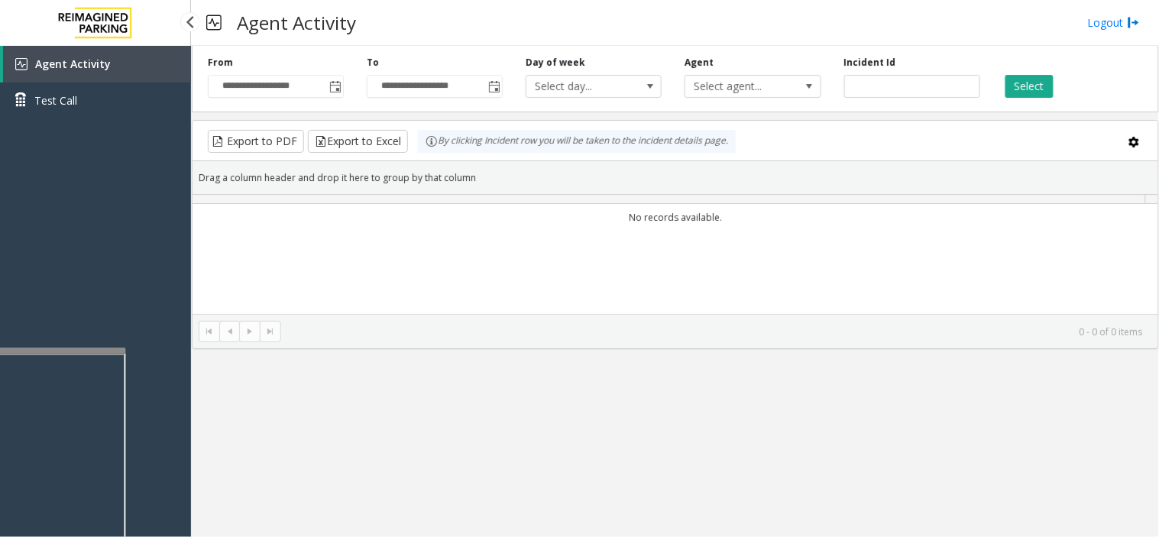
click at [69, 118] on div "Agent Activity Test Call" at bounding box center [95, 88] width 191 height 84
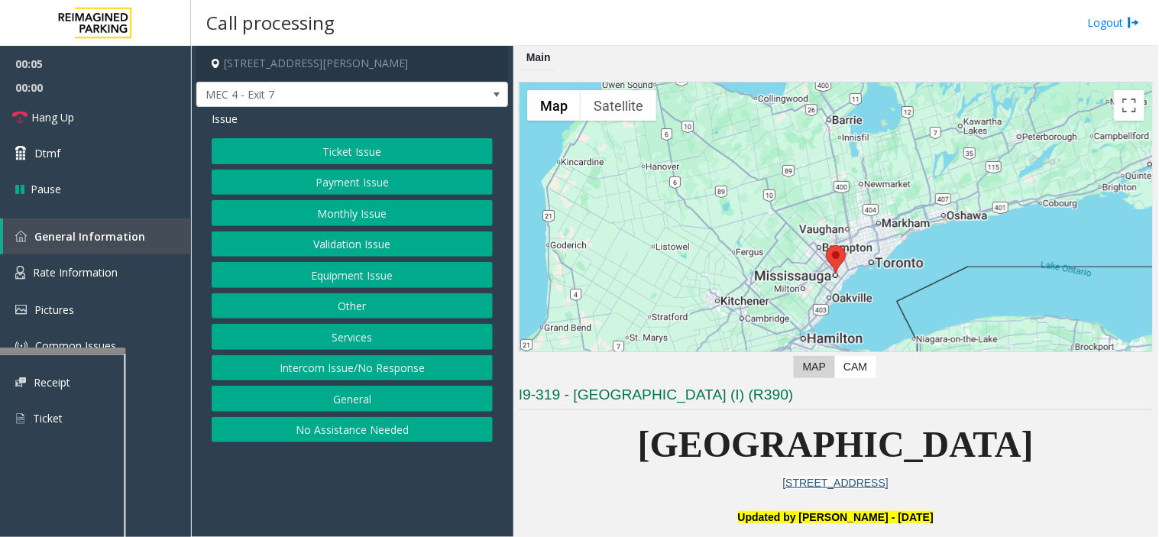
click at [409, 373] on button "Intercom Issue/No Response" at bounding box center [352, 368] width 281 height 26
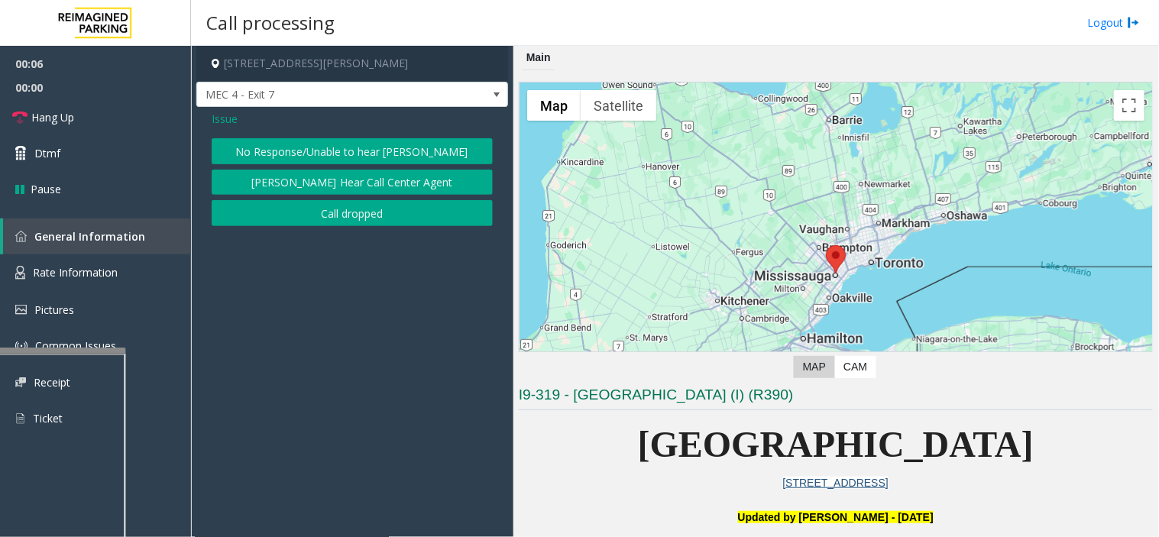
click at [315, 150] on button "No Response/Unable to hear [PERSON_NAME]" at bounding box center [352, 151] width 281 height 26
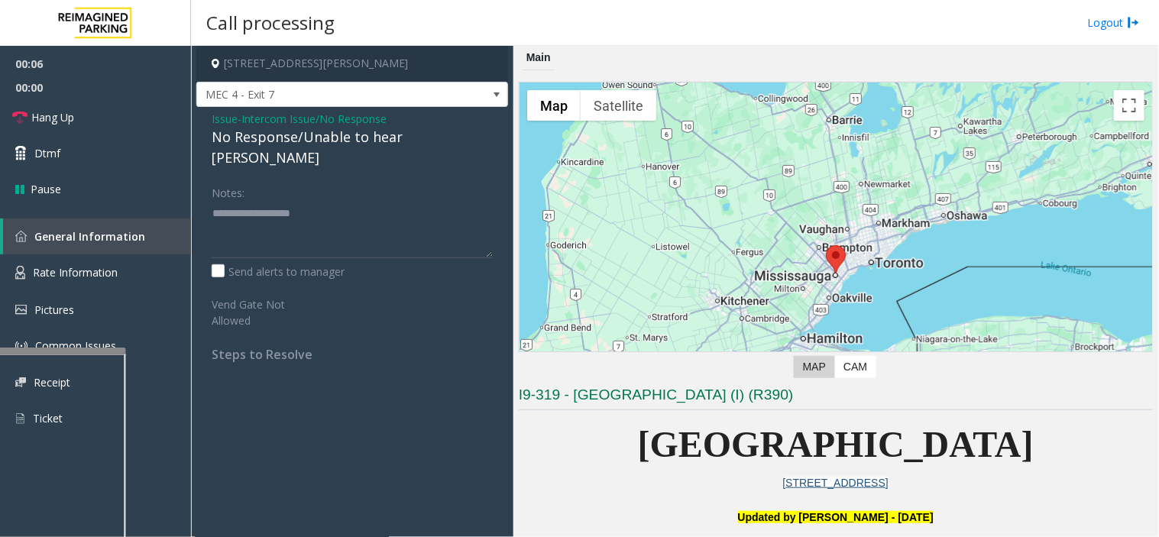
click at [289, 131] on div "No Response/Unable to hear [PERSON_NAME]" at bounding box center [352, 147] width 281 height 41
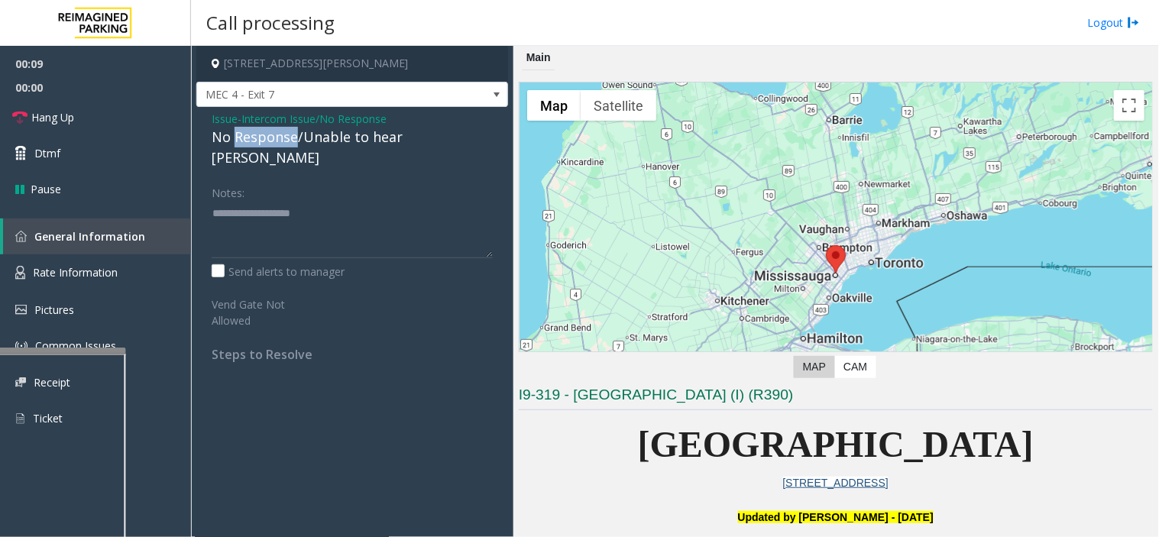
click at [289, 131] on div "No Response/Unable to hear [PERSON_NAME]" at bounding box center [352, 147] width 281 height 41
type textarea "**********"
click at [55, 131] on link "Hang Up" at bounding box center [95, 117] width 191 height 36
click at [62, 100] on link "Hang Up" at bounding box center [95, 117] width 191 height 36
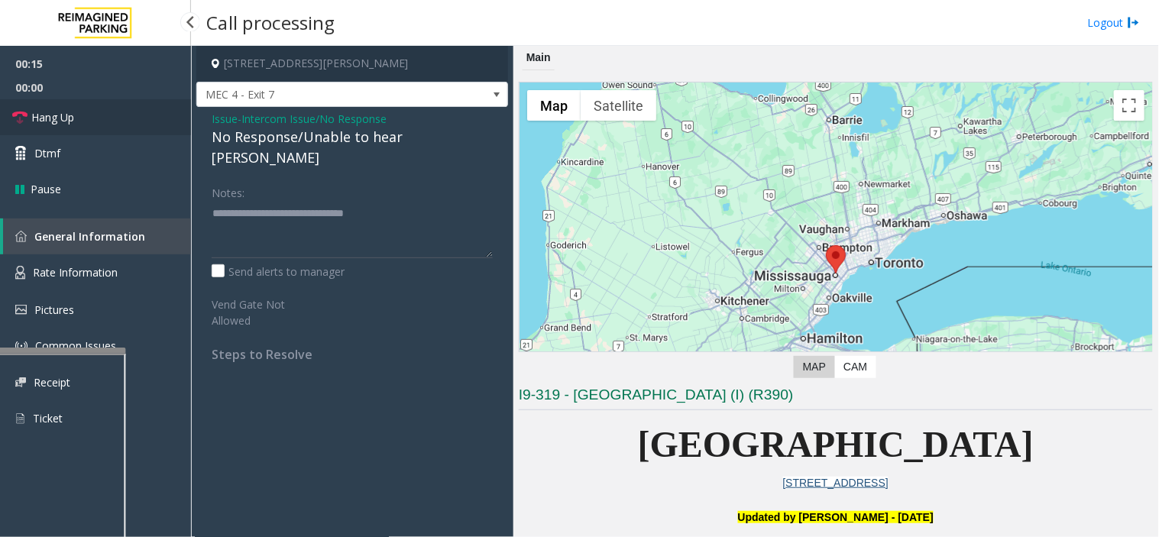
click at [62, 100] on link "Hang Up" at bounding box center [95, 117] width 191 height 36
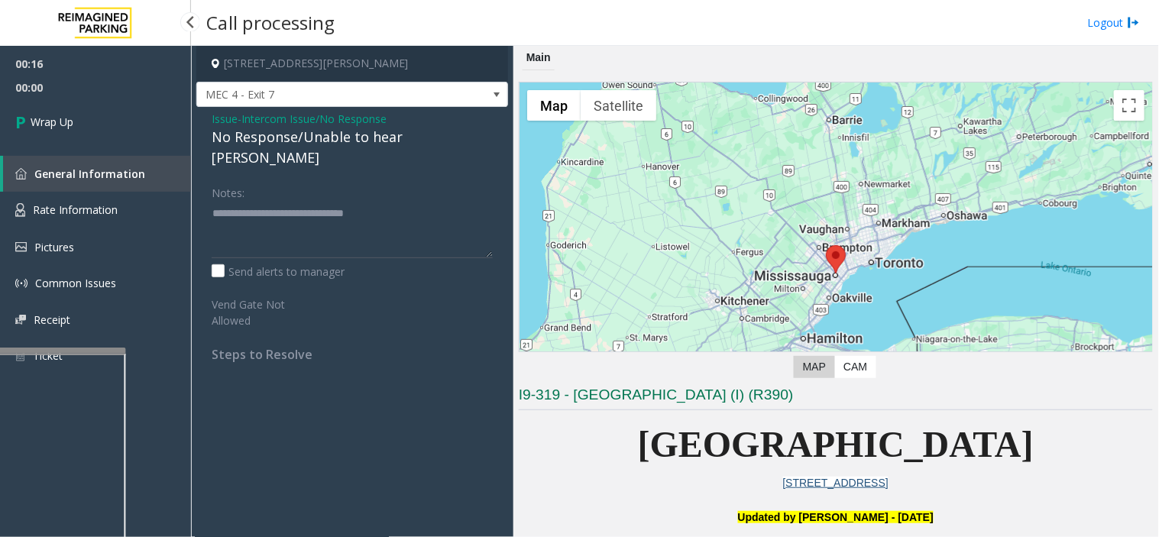
click at [62, 100] on link "Wrap Up" at bounding box center [95, 121] width 191 height 45
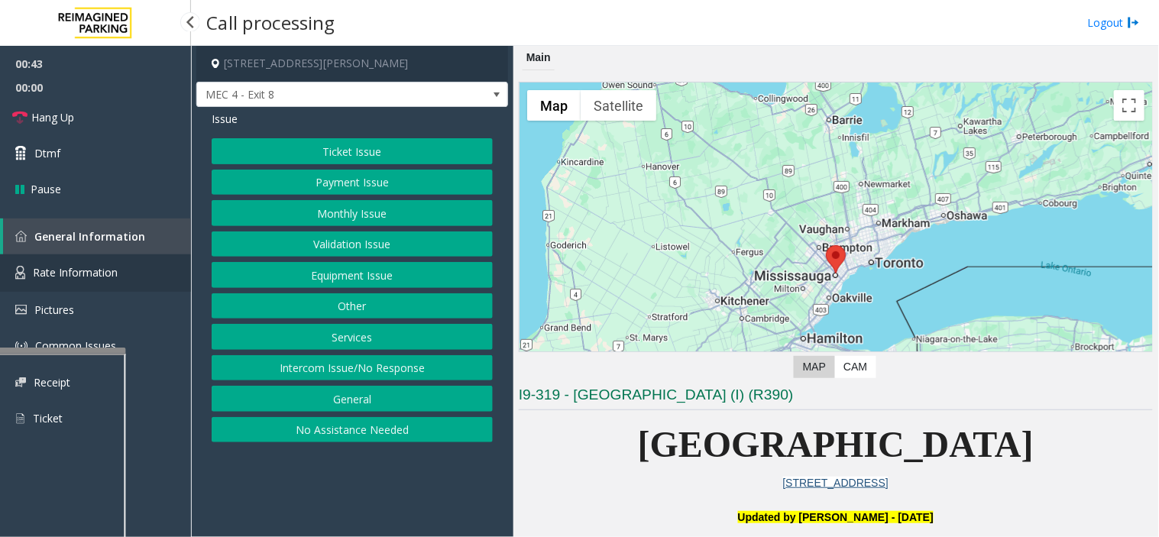
click at [141, 278] on link "Rate Information" at bounding box center [95, 272] width 191 height 37
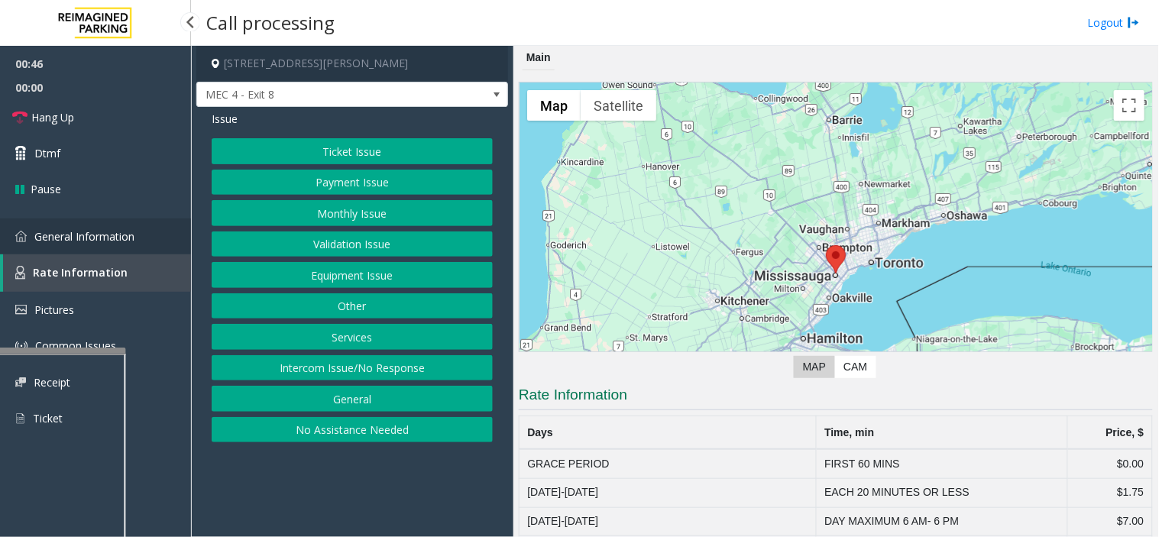
click at [115, 243] on link "General Information" at bounding box center [95, 236] width 191 height 36
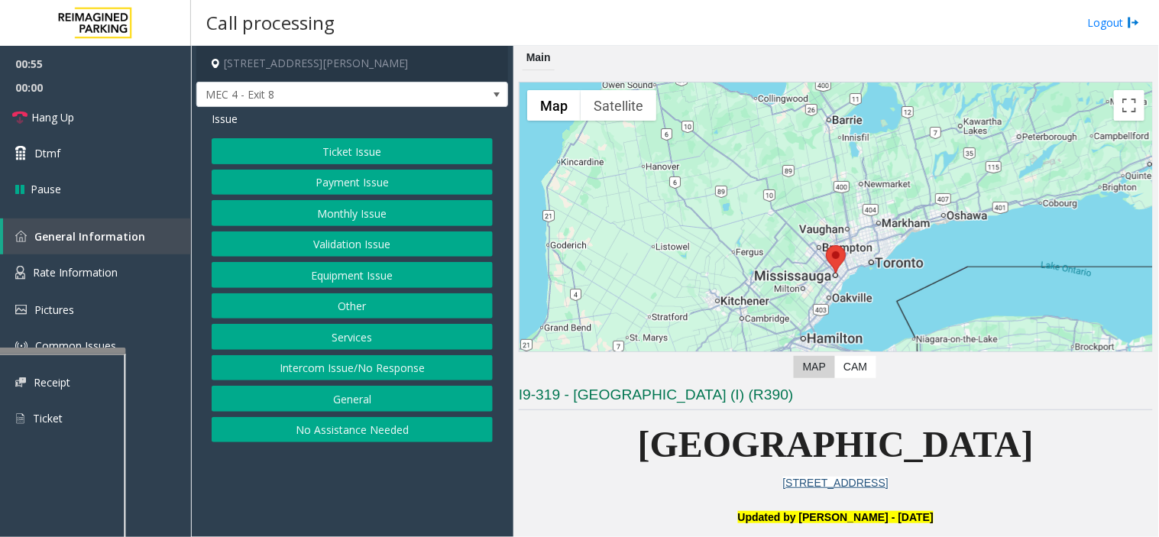
click at [345, 369] on button "Intercom Issue/No Response" at bounding box center [352, 368] width 281 height 26
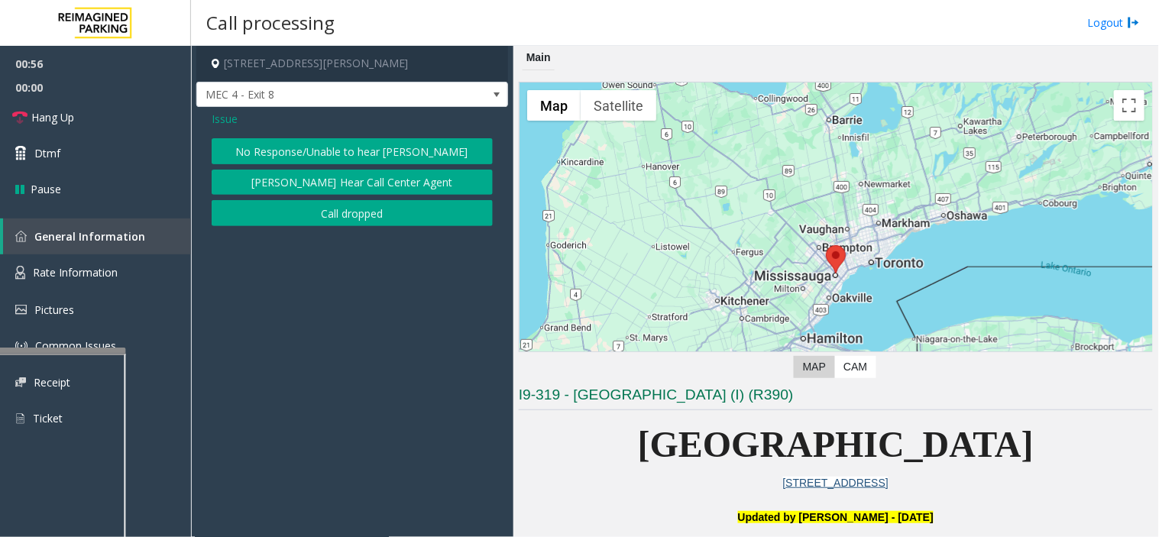
click at [283, 141] on button "No Response/Unable to hear [PERSON_NAME]" at bounding box center [352, 151] width 281 height 26
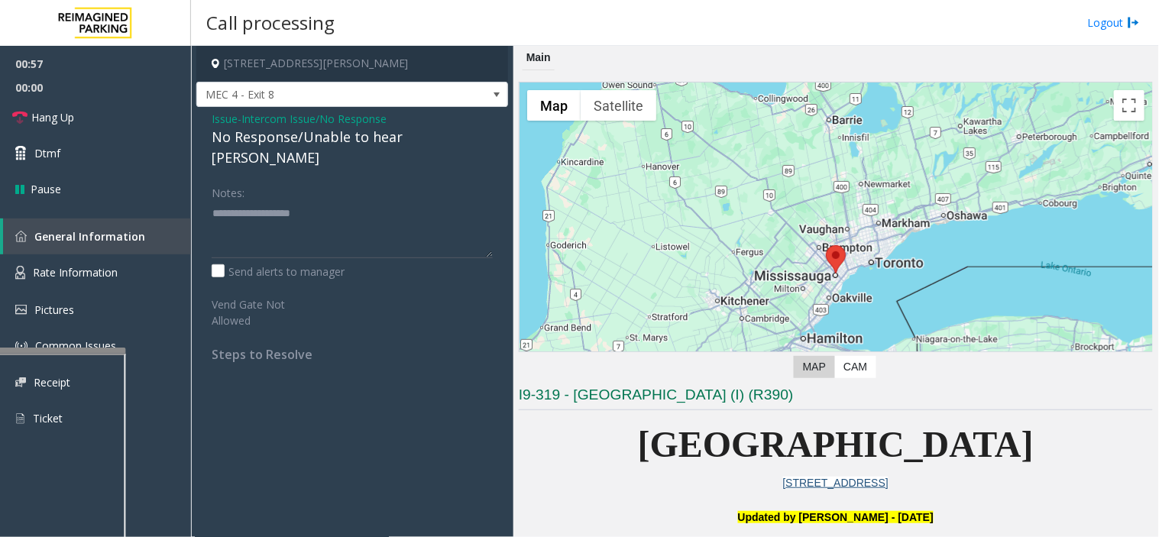
click at [257, 121] on span "Intercom Issue/No Response" at bounding box center [313, 119] width 145 height 16
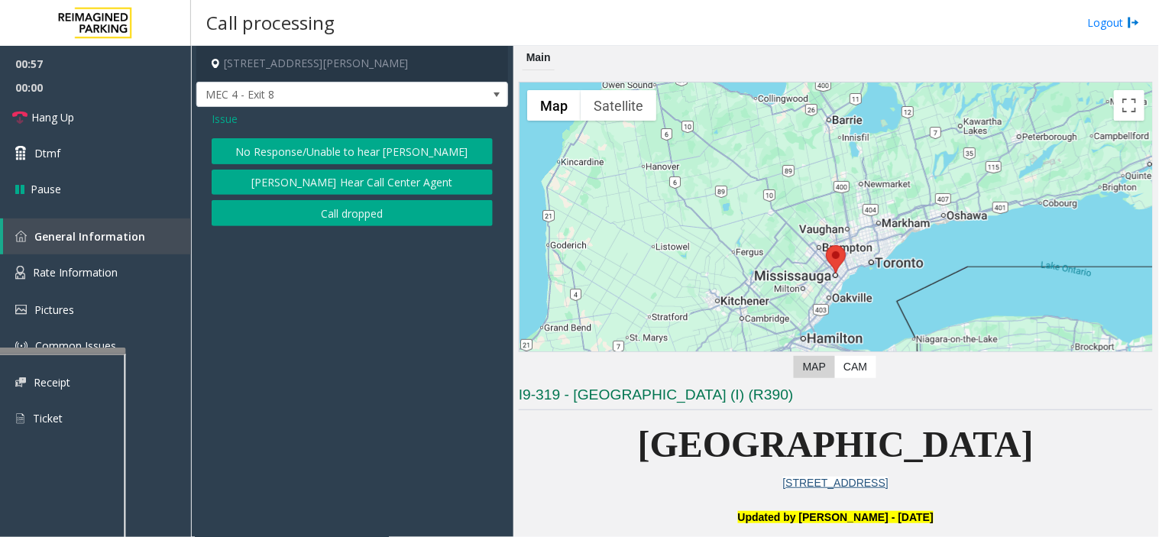
click at [235, 120] on span "Issue" at bounding box center [225, 119] width 26 height 16
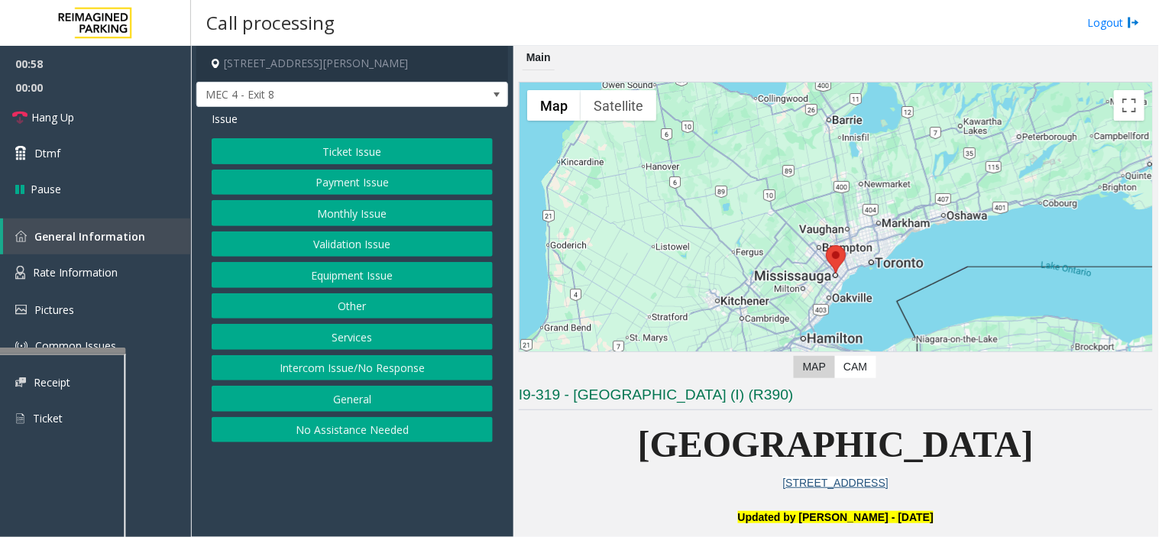
click at [354, 186] on button "Payment Issue" at bounding box center [352, 183] width 281 height 26
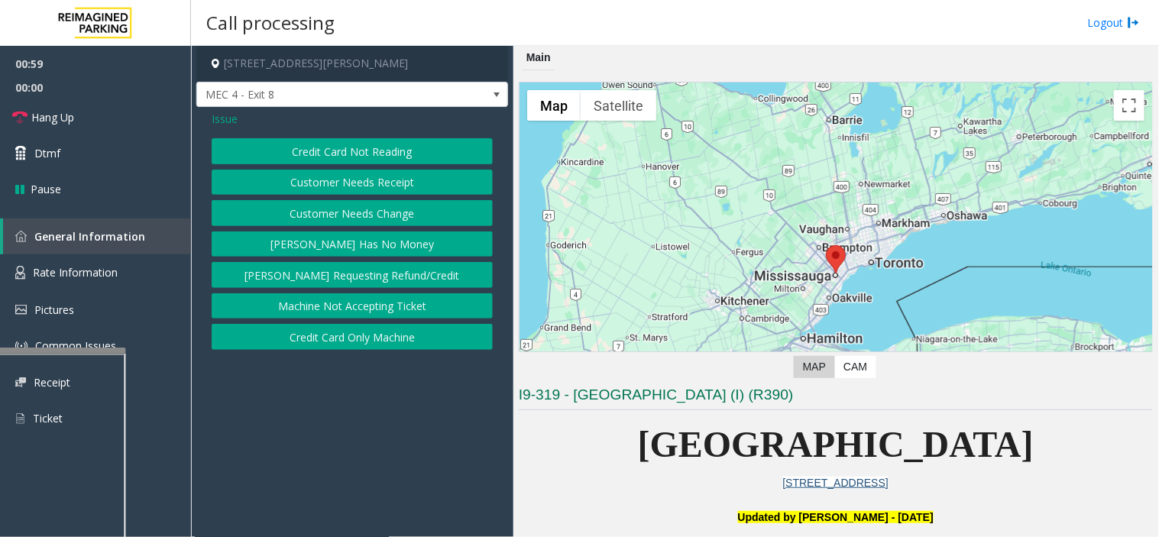
click at [333, 180] on button "Customer Needs Receipt" at bounding box center [352, 183] width 281 height 26
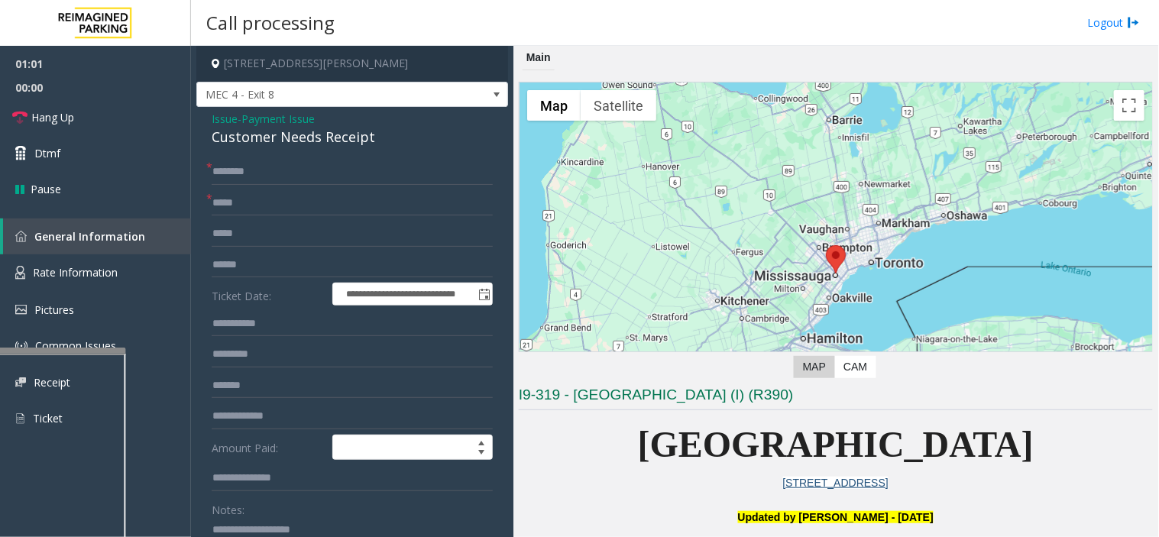
click at [294, 120] on span "Payment Issue" at bounding box center [277, 119] width 73 height 16
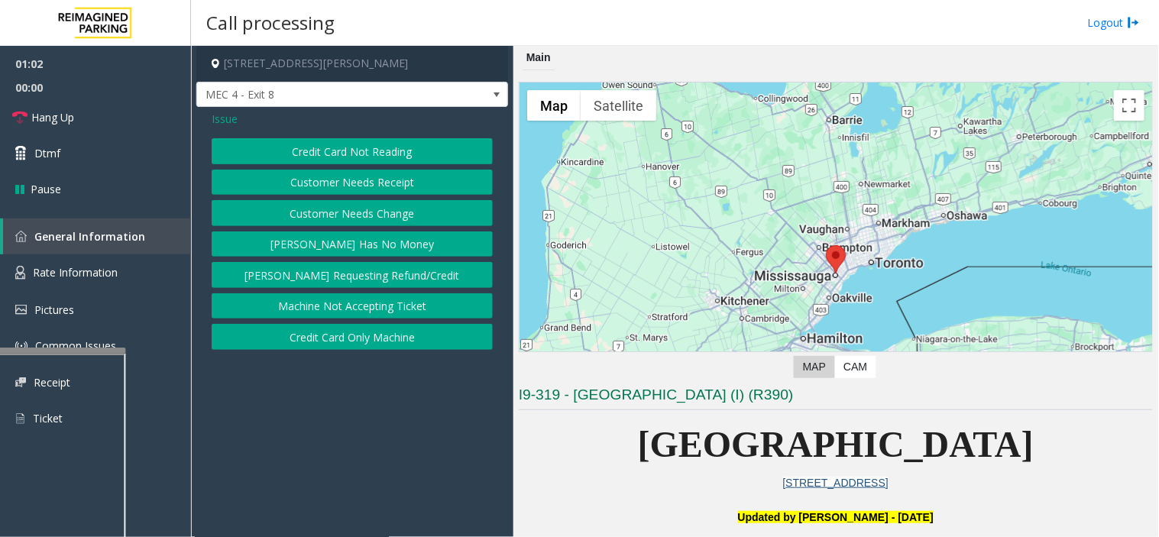
click at [319, 150] on button "Credit Card Not Reading" at bounding box center [352, 151] width 281 height 26
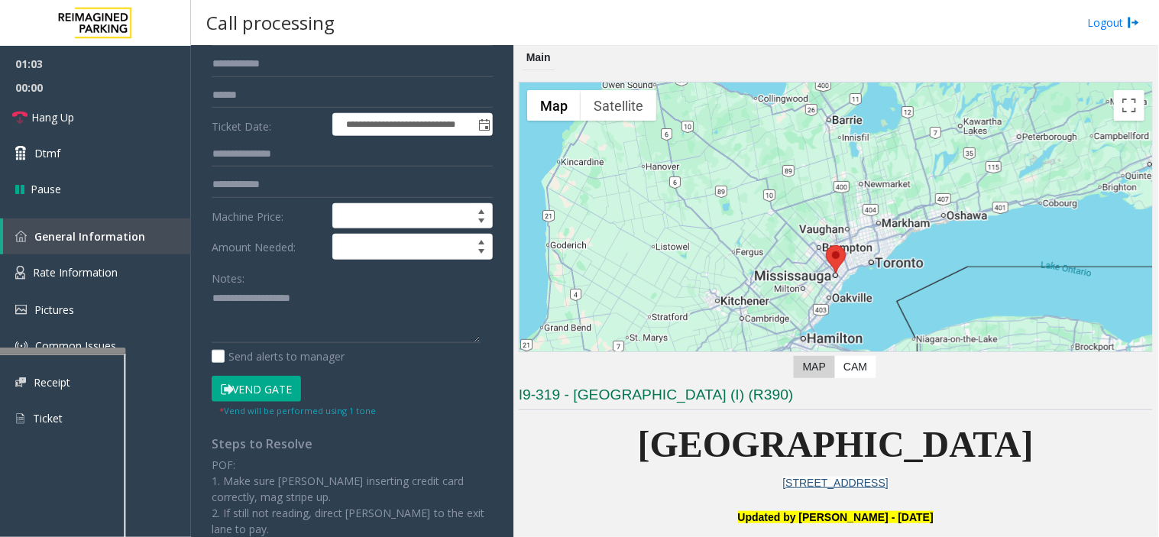
click at [260, 390] on button "Vend Gate" at bounding box center [256, 389] width 89 height 26
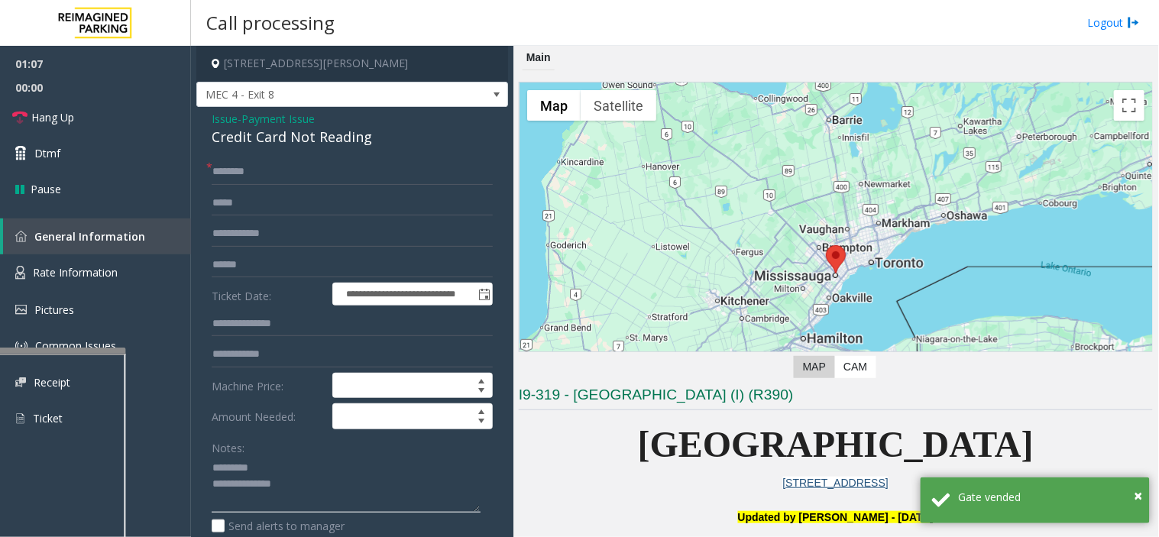
type textarea "**********"
click at [277, 119] on span "Payment Issue" at bounding box center [277, 119] width 73 height 16
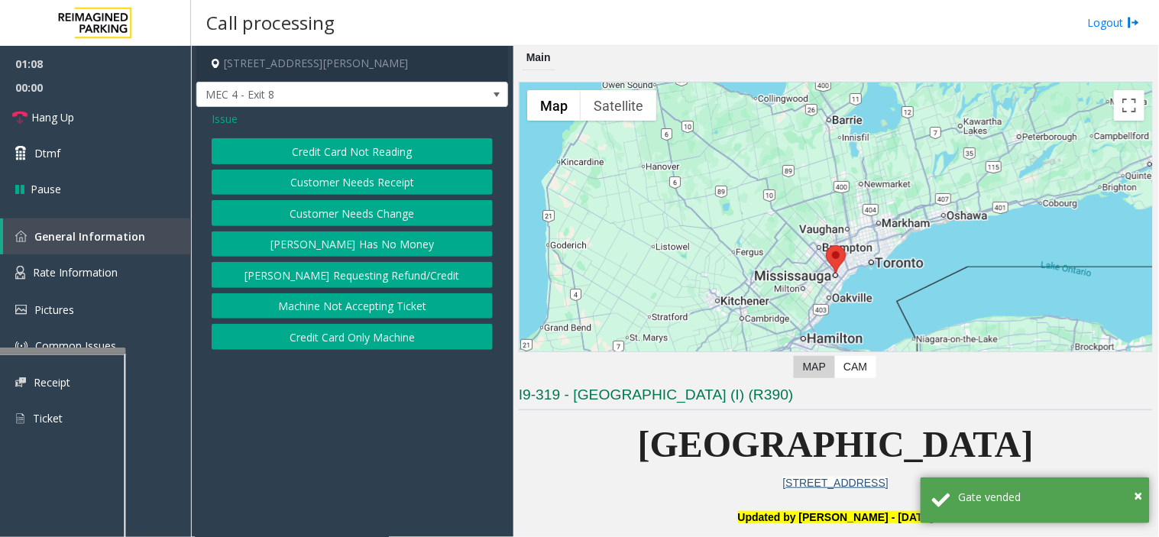
click at [218, 112] on span "Issue" at bounding box center [225, 119] width 26 height 16
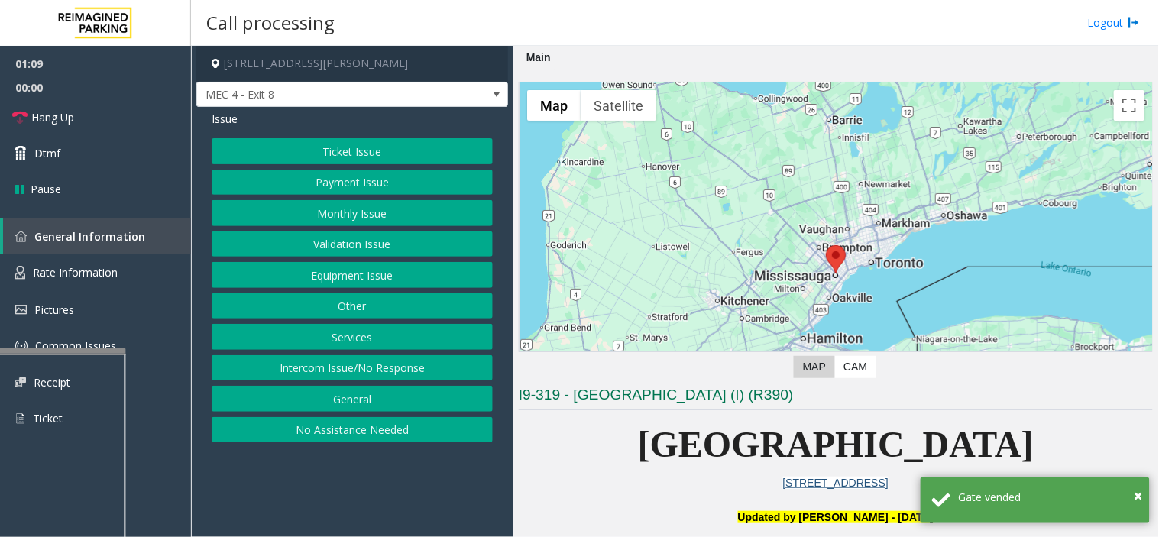
click at [370, 149] on button "Ticket Issue" at bounding box center [352, 151] width 281 height 26
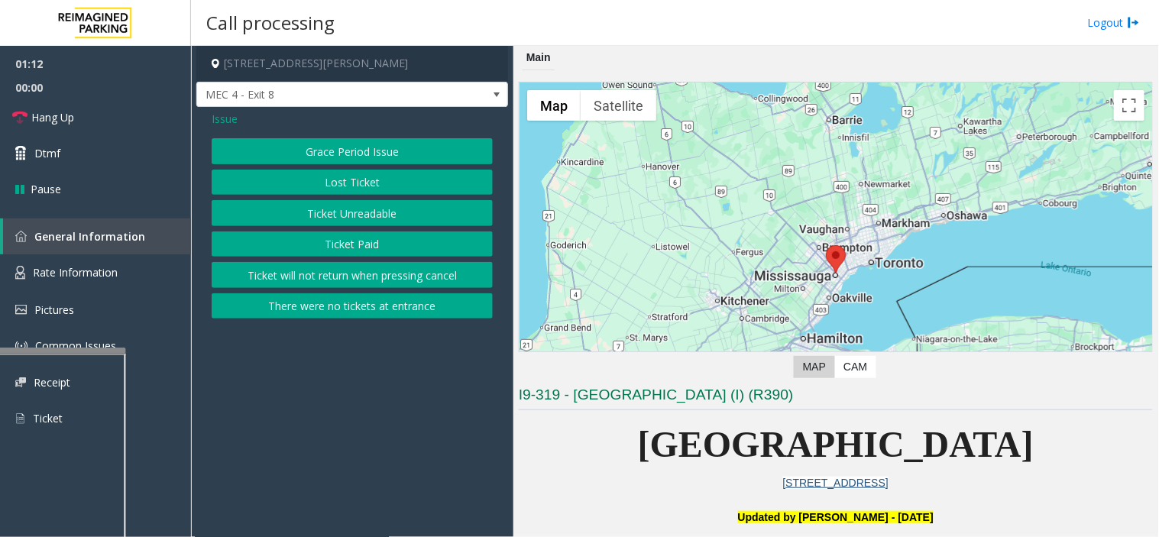
click at [218, 127] on div "Issue Grace Period Issue Lost Ticket Ticket Unreadable Ticket Paid Ticket will …" at bounding box center [352, 216] width 312 height 219
click at [226, 119] on span "Issue" at bounding box center [225, 119] width 26 height 16
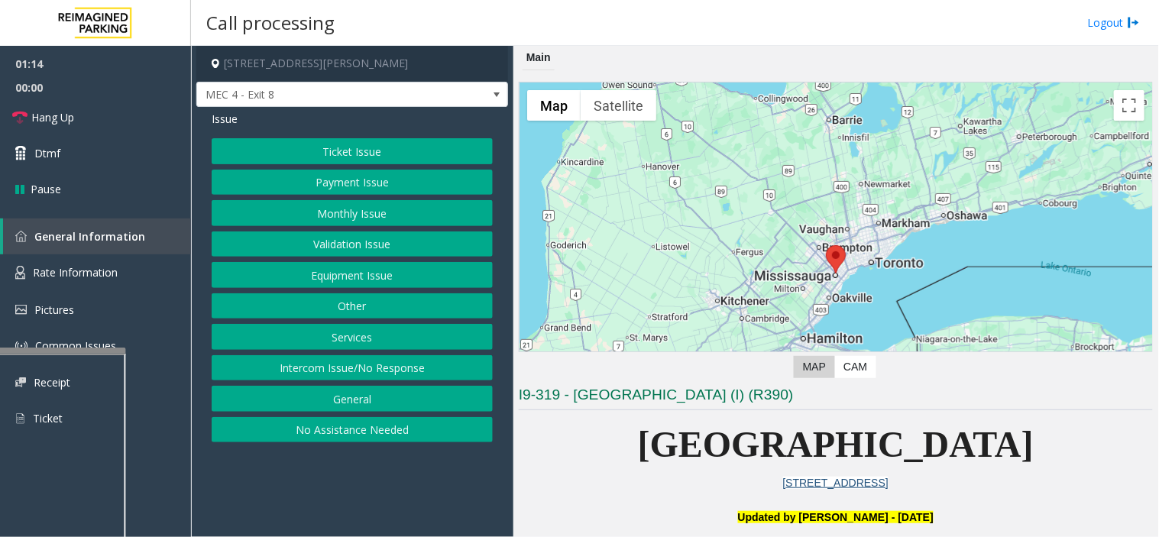
click at [364, 277] on button "Equipment Issue" at bounding box center [352, 275] width 281 height 26
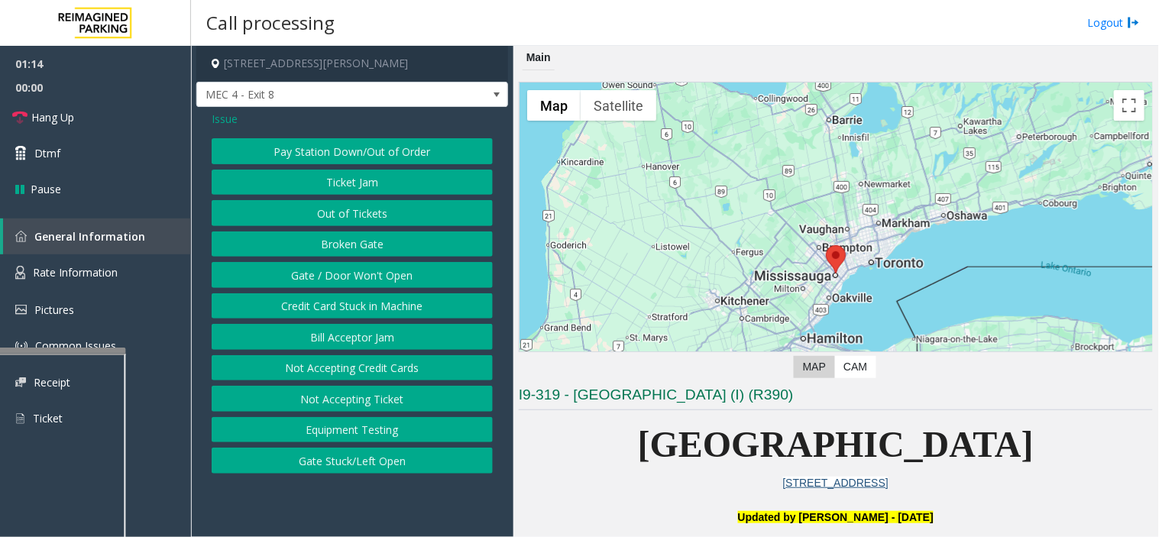
click at [369, 280] on button "Gate / Door Won't Open" at bounding box center [352, 275] width 281 height 26
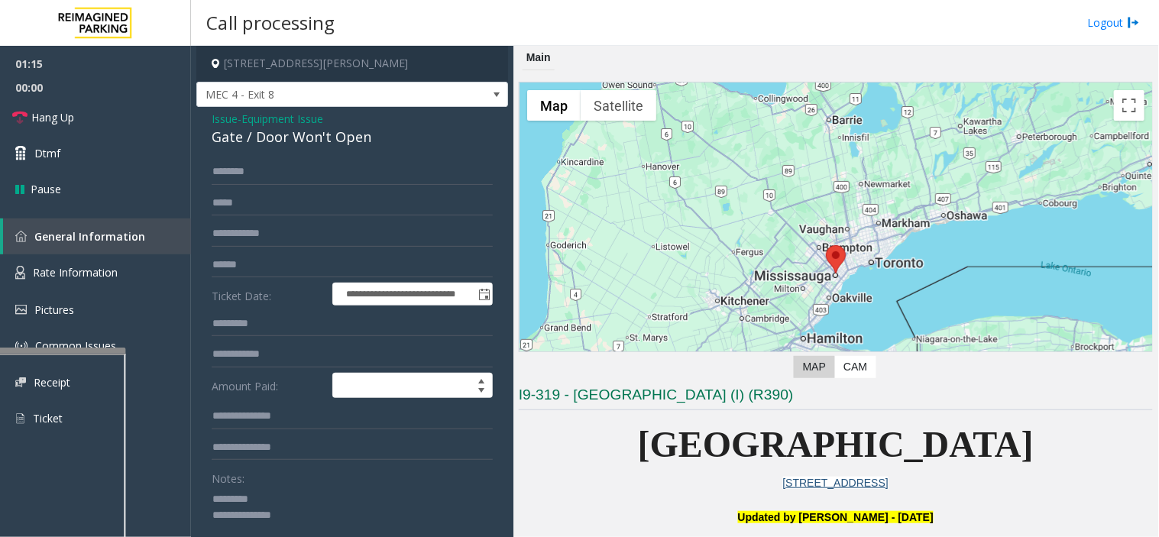
click at [238, 130] on div "Gate / Door Won't Open" at bounding box center [352, 137] width 281 height 21
copy div "Gate / Door Won't Open"
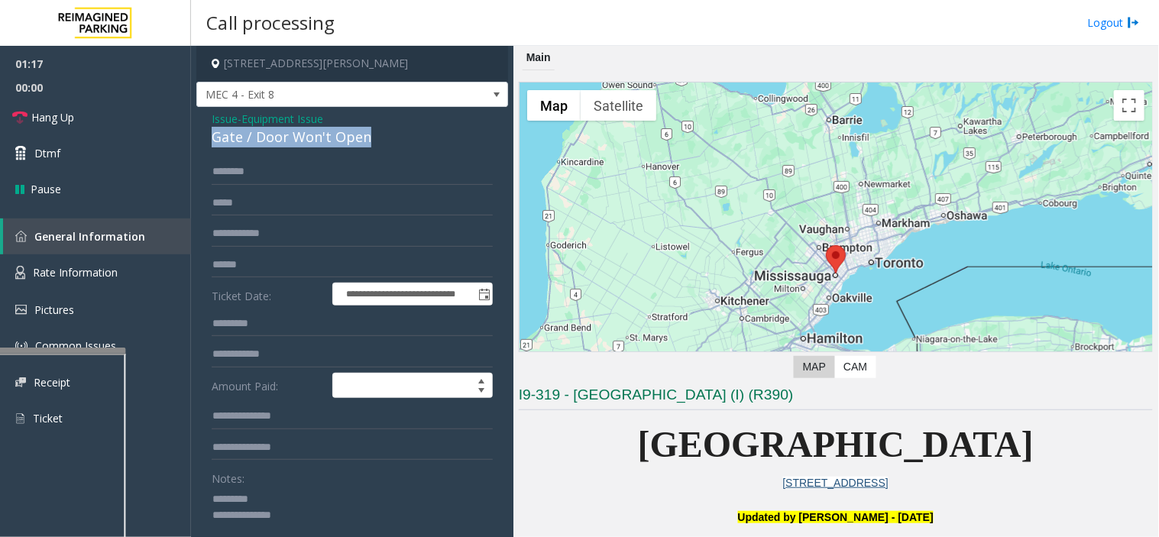
scroll to position [170, 0]
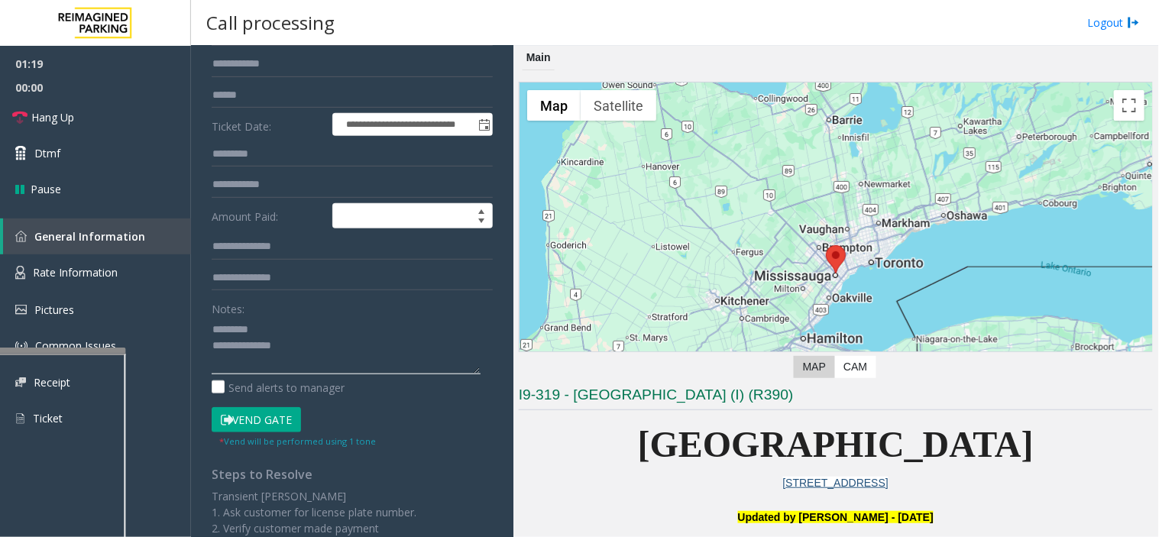
paste textarea "**********"
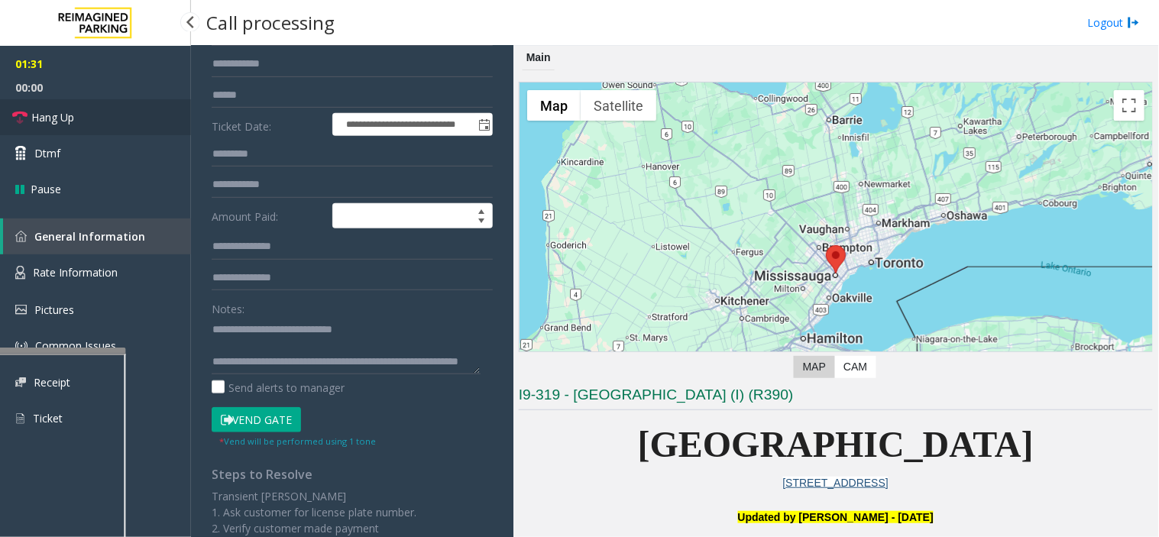
click at [93, 108] on link "Hang Up" at bounding box center [95, 117] width 191 height 36
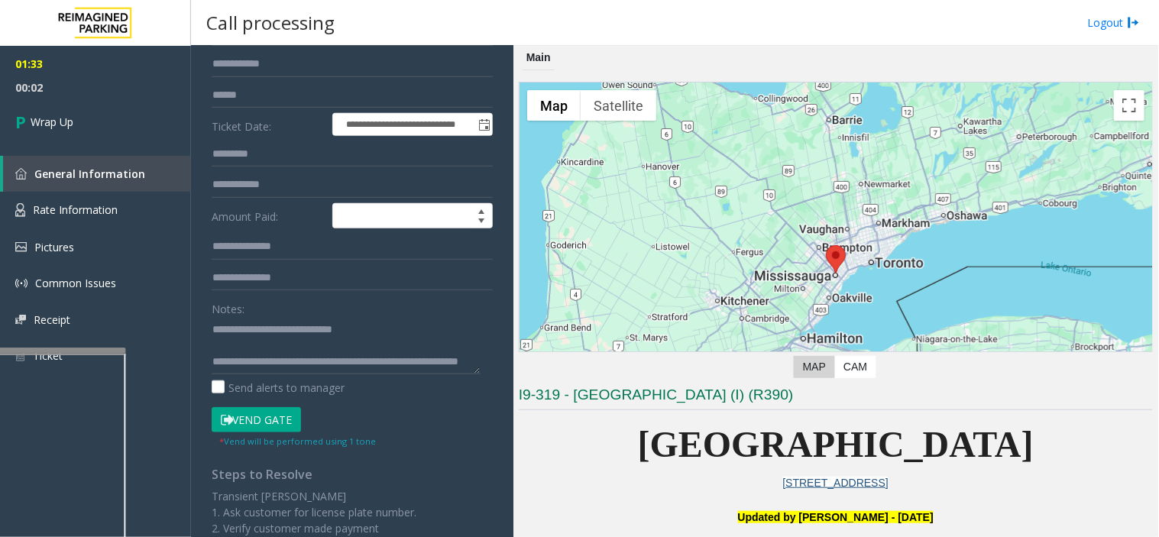
scroll to position [16, 0]
click at [340, 345] on textarea at bounding box center [346, 345] width 269 height 57
click at [331, 354] on textarea at bounding box center [346, 345] width 269 height 57
click at [263, 352] on textarea at bounding box center [346, 345] width 269 height 57
click at [293, 371] on textarea at bounding box center [346, 345] width 269 height 57
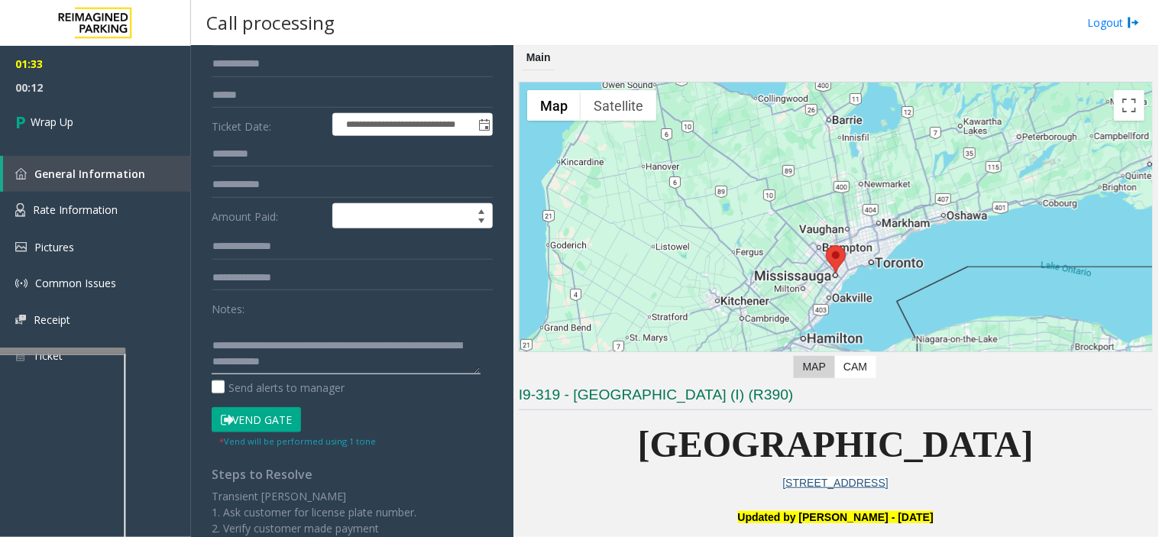
click at [309, 363] on textarea at bounding box center [346, 345] width 269 height 57
click at [302, 360] on textarea at bounding box center [346, 345] width 269 height 57
click at [309, 361] on textarea at bounding box center [346, 345] width 269 height 57
click at [308, 361] on textarea at bounding box center [346, 345] width 269 height 57
type textarea "**********"
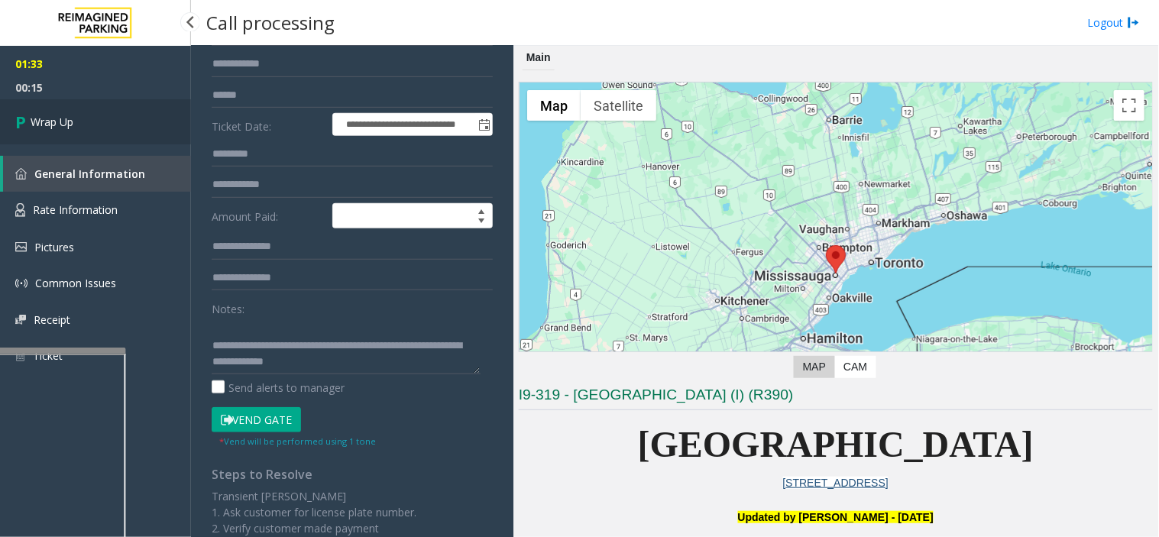
click at [92, 122] on link "Wrap Up" at bounding box center [95, 121] width 191 height 45
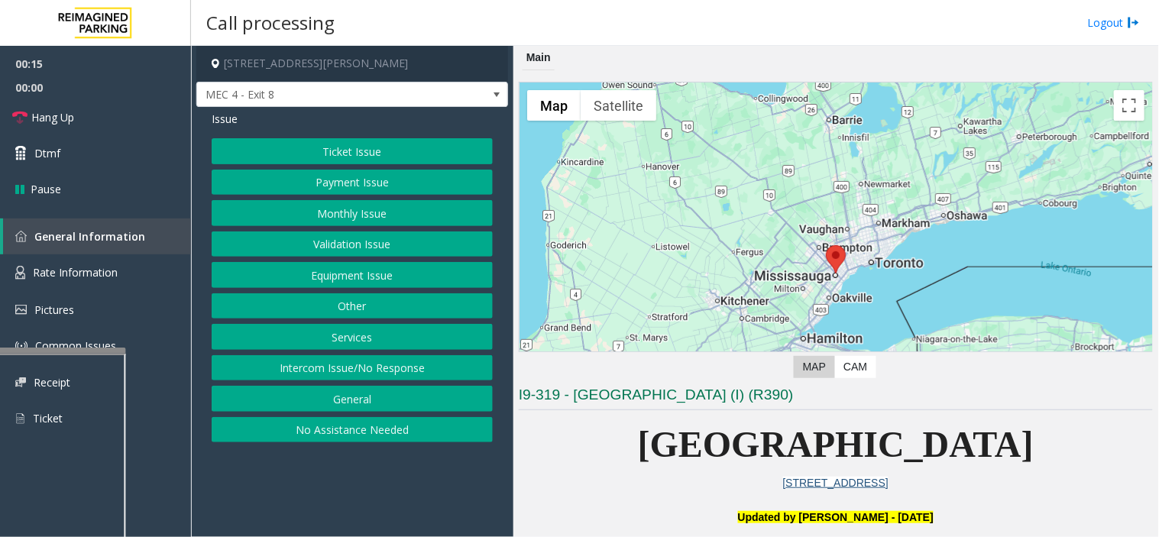
click at [361, 145] on button "Ticket Issue" at bounding box center [352, 151] width 281 height 26
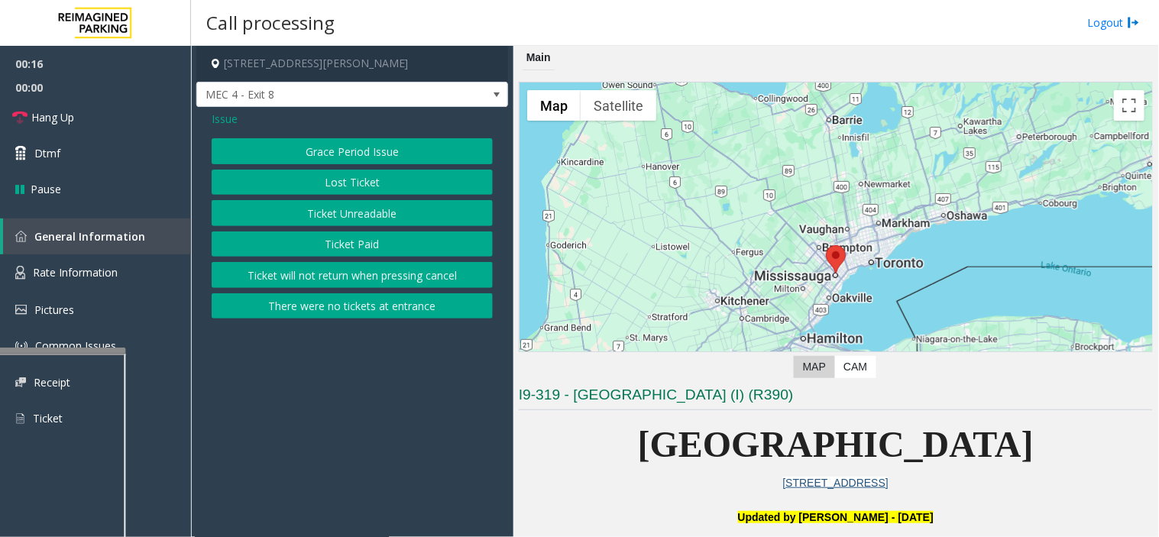
click at [354, 212] on button "Ticket Unreadable" at bounding box center [352, 213] width 281 height 26
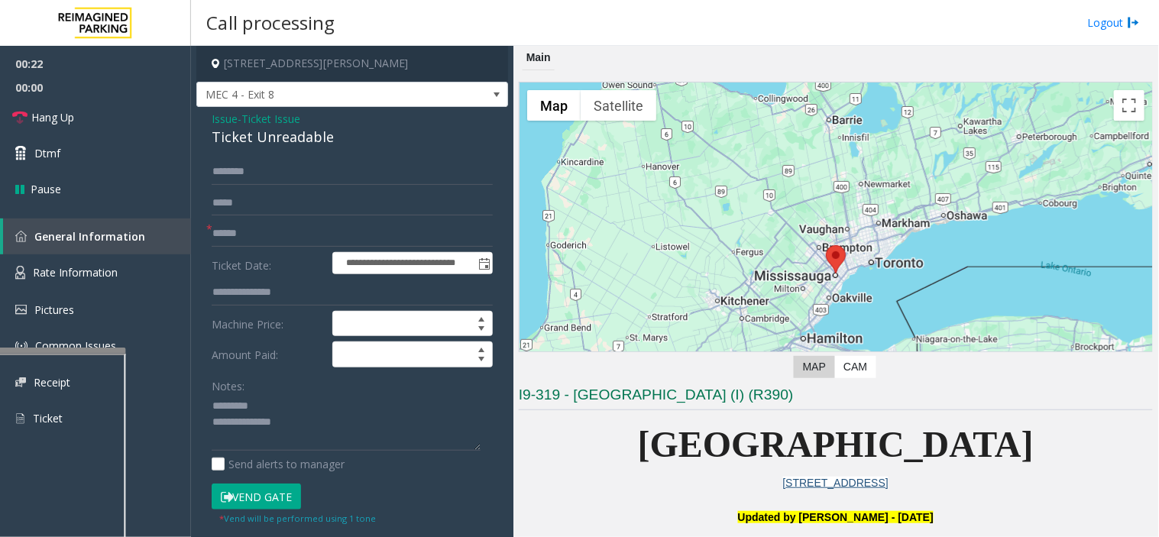
click at [228, 140] on div "Ticket Unreadable" at bounding box center [352, 137] width 281 height 21
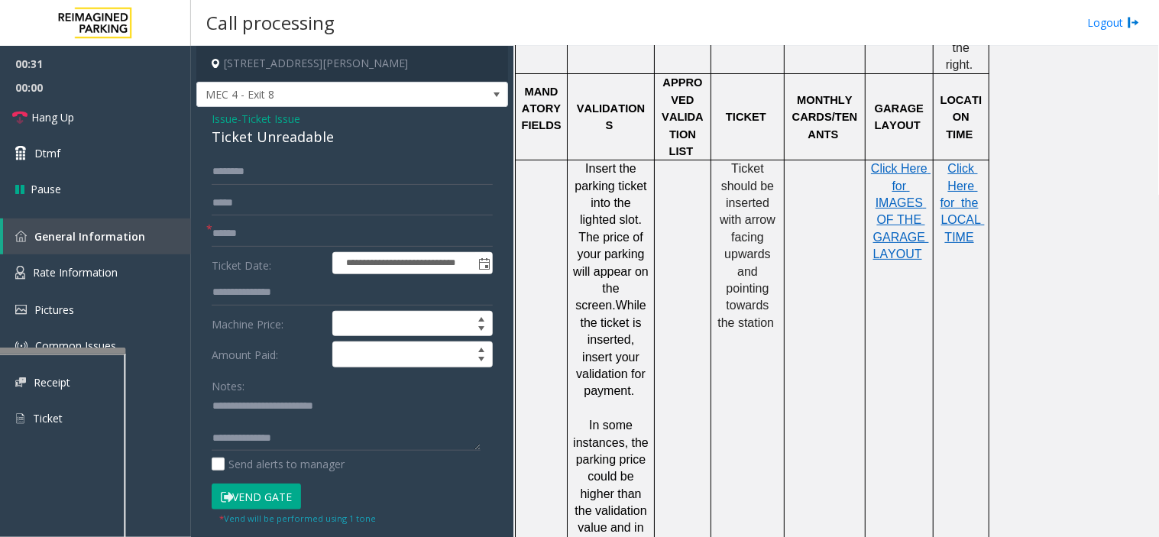
scroll to position [1442, 0]
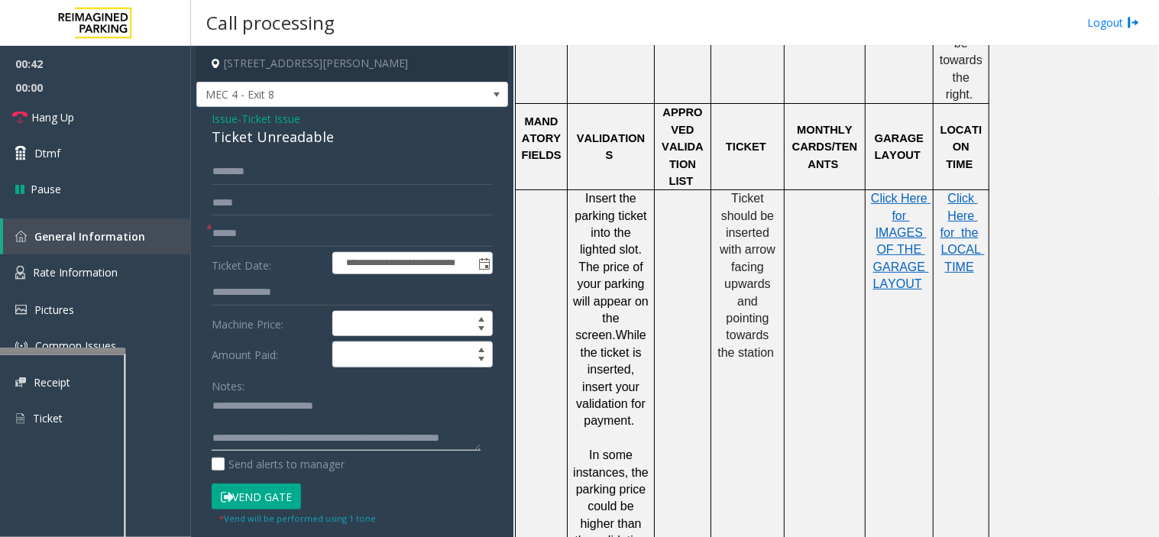
type textarea "**********"
click at [307, 228] on input "text" at bounding box center [352, 234] width 281 height 26
click at [325, 244] on input "text" at bounding box center [352, 234] width 281 height 26
click at [232, 238] on input "**********" at bounding box center [352, 234] width 281 height 26
click at [238, 235] on input "**********" at bounding box center [352, 234] width 281 height 26
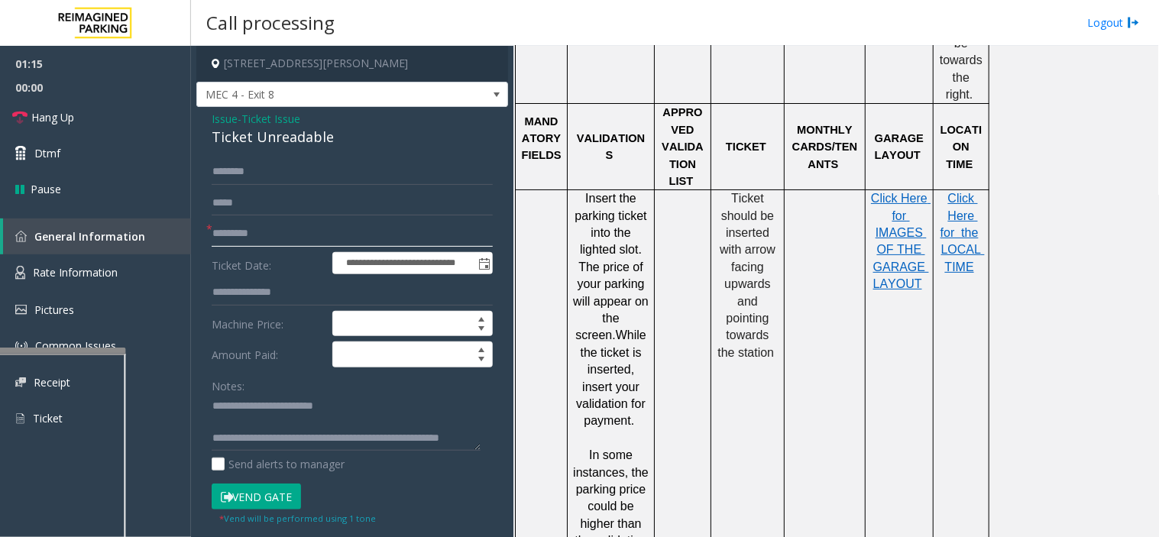
click at [239, 235] on input "*********" at bounding box center [352, 234] width 281 height 26
type input "********"
click at [270, 501] on button "Vend Gate" at bounding box center [256, 497] width 89 height 26
click at [128, 121] on link "Hang Up" at bounding box center [95, 117] width 191 height 36
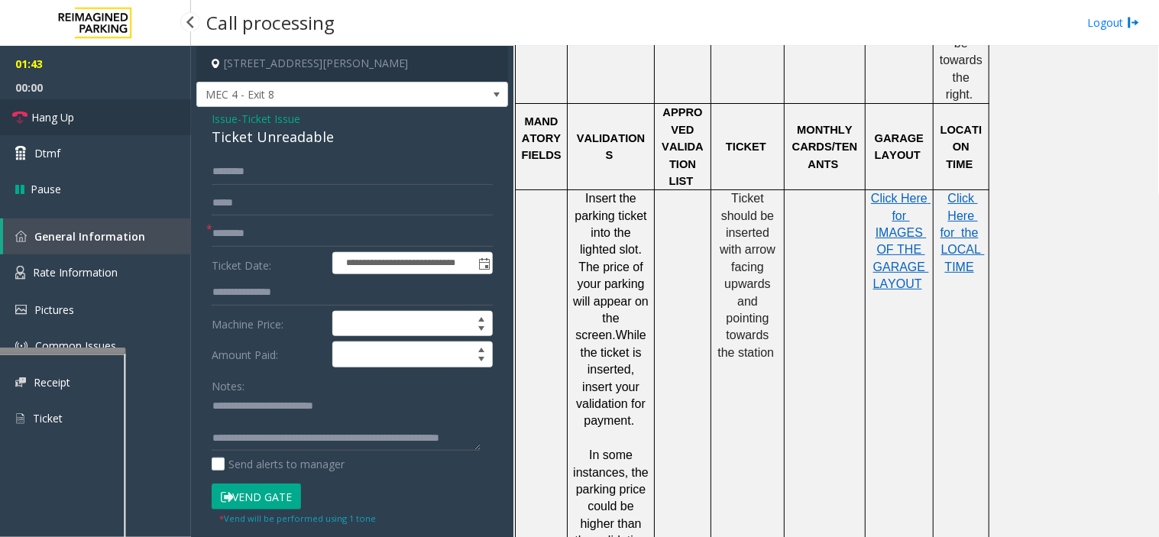
click at [128, 121] on link "Hang Up" at bounding box center [95, 117] width 191 height 36
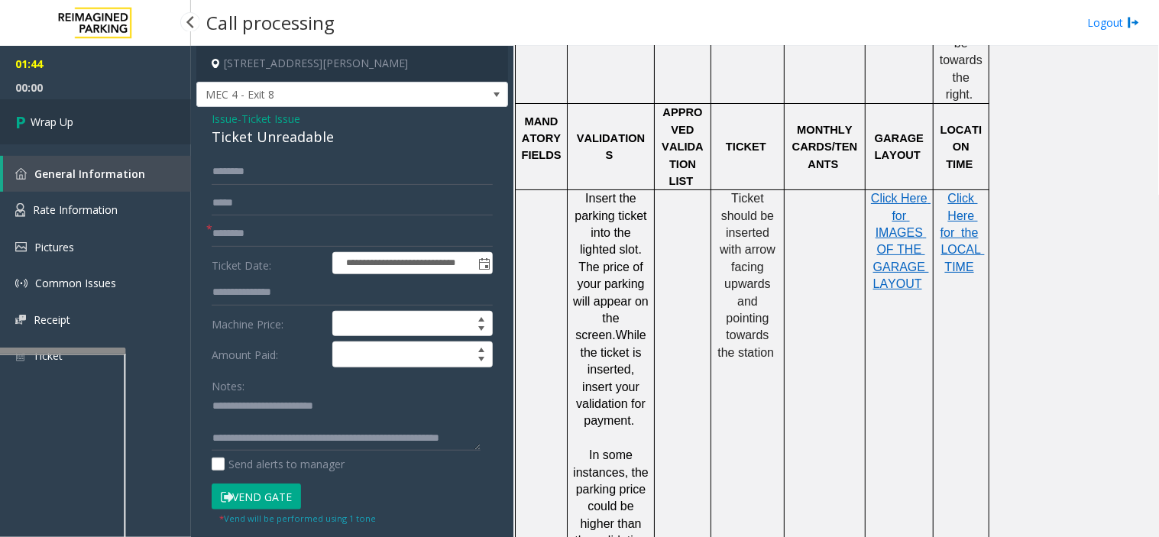
click at [128, 121] on link "Wrap Up" at bounding box center [95, 121] width 191 height 45
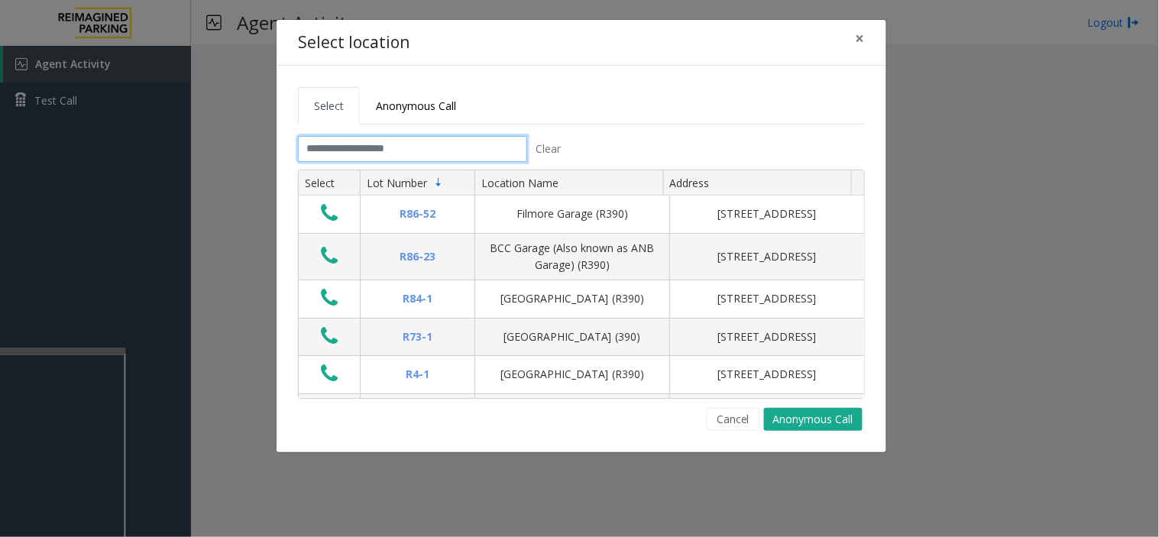
click at [416, 138] on input "text" at bounding box center [412, 149] width 229 height 26
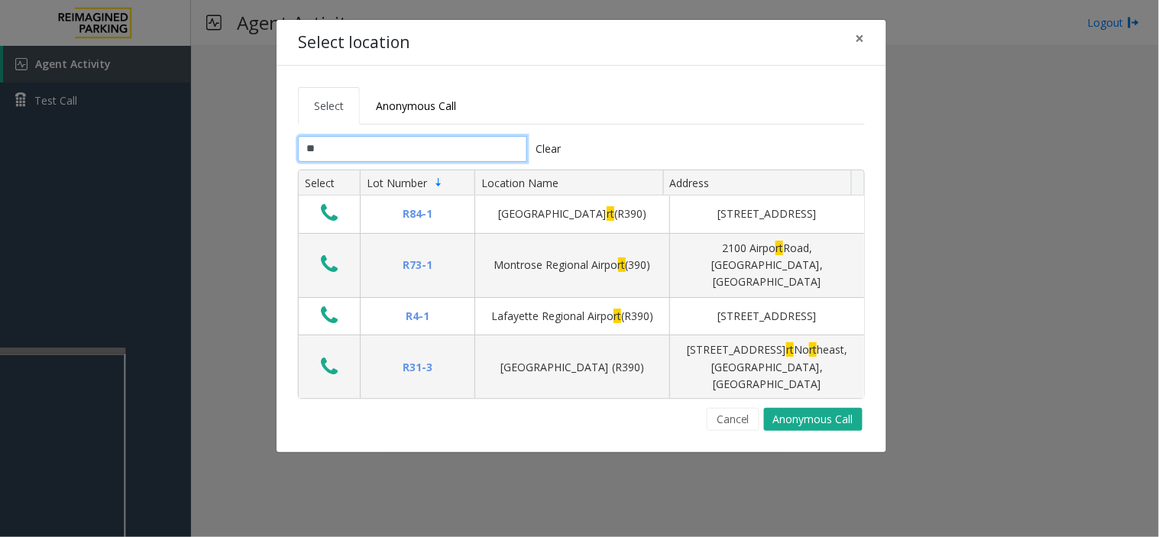
type input "*"
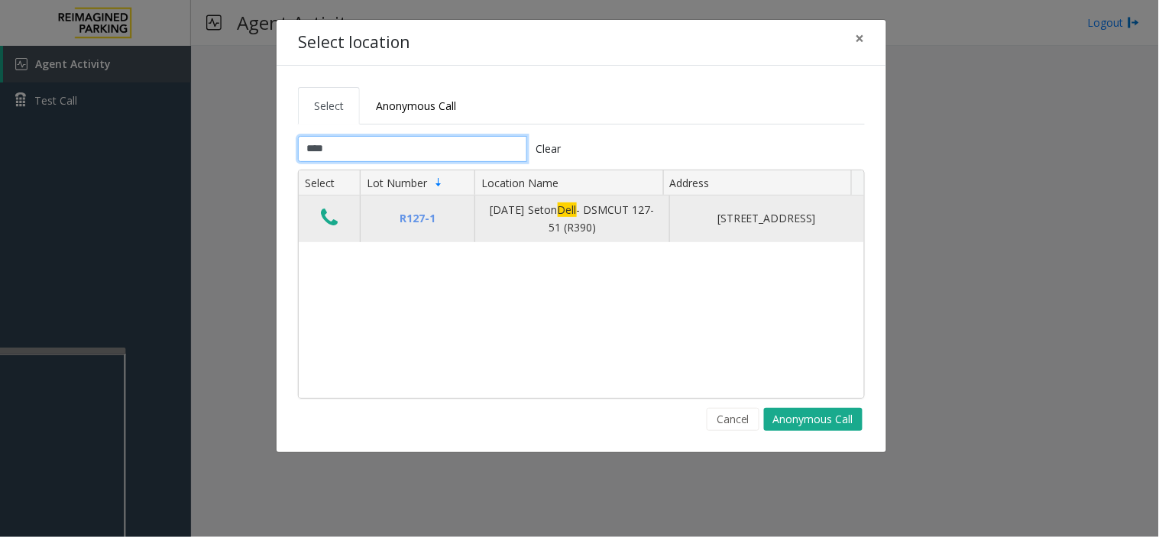
type input "****"
click at [323, 222] on icon "Data table" at bounding box center [329, 217] width 17 height 21
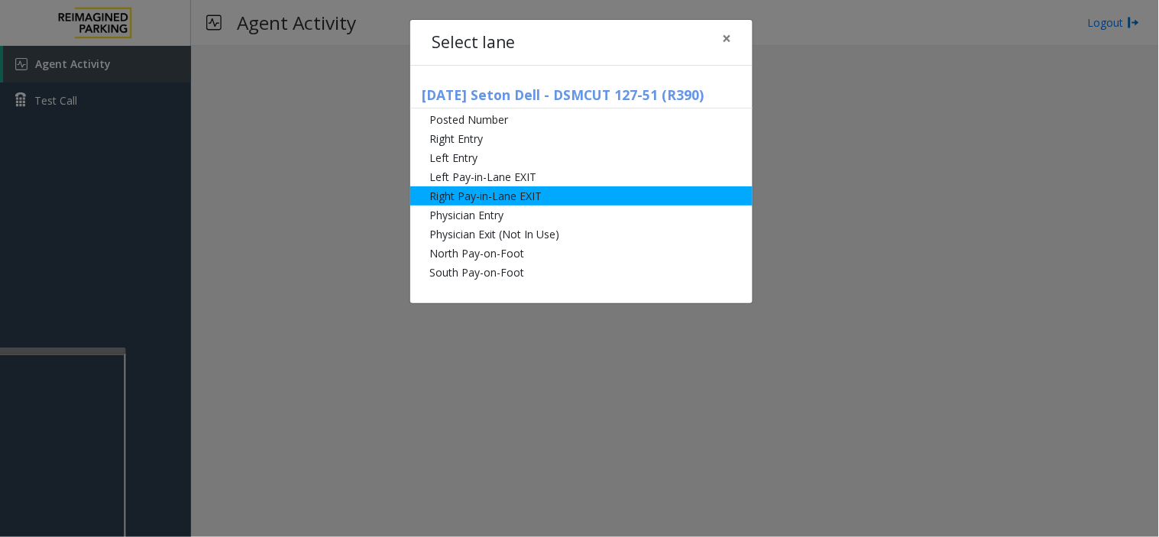
click at [467, 199] on li "Right Pay-in-Lane EXIT" at bounding box center [581, 195] width 342 height 19
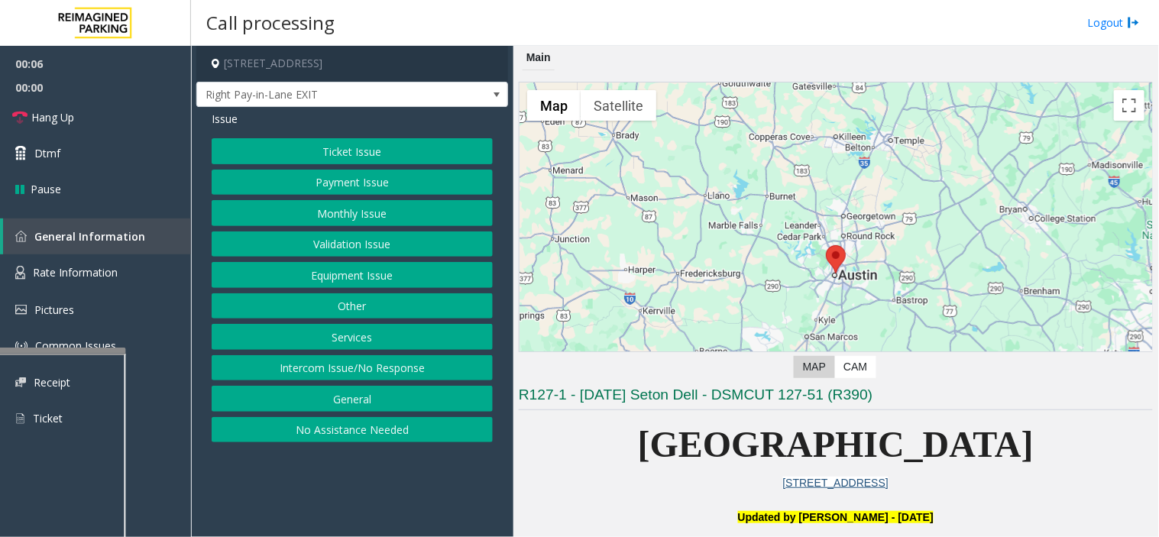
click at [367, 145] on button "Ticket Issue" at bounding box center [352, 151] width 281 height 26
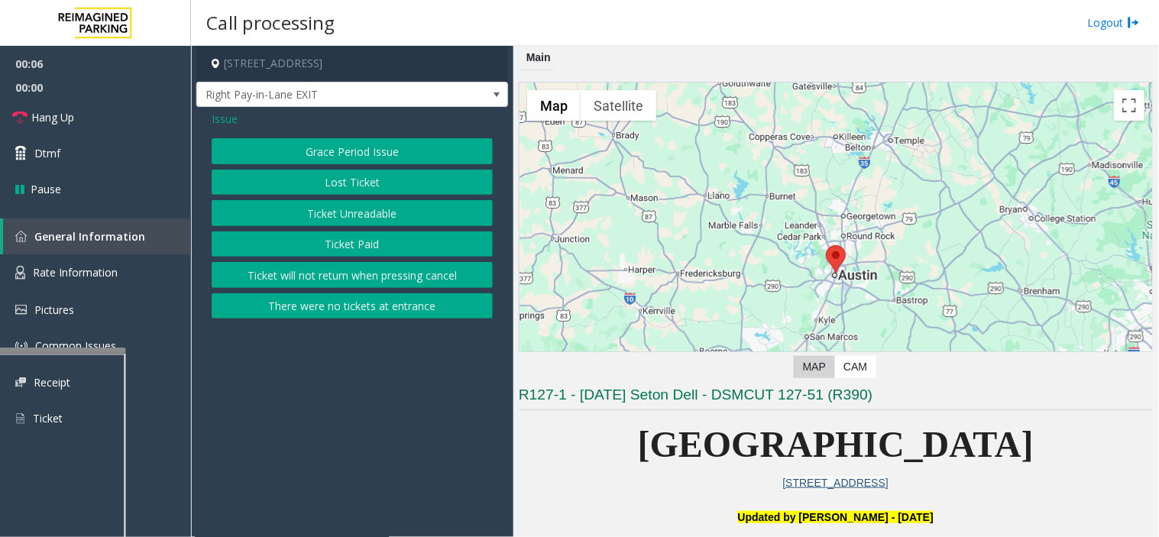
click at [399, 310] on button "There were no tickets at entrance" at bounding box center [352, 306] width 281 height 26
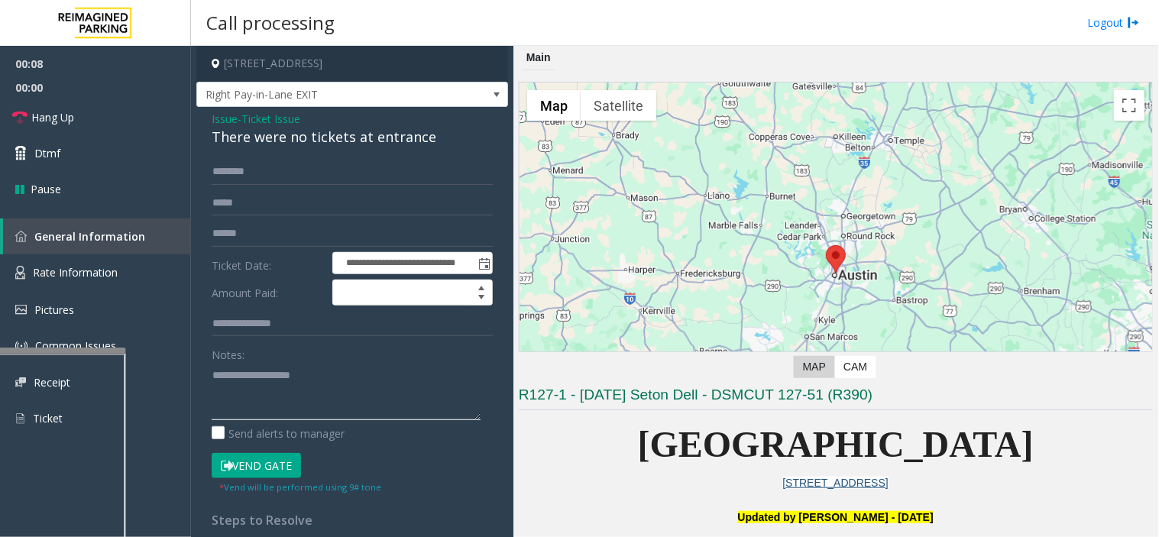
paste textarea "**********"
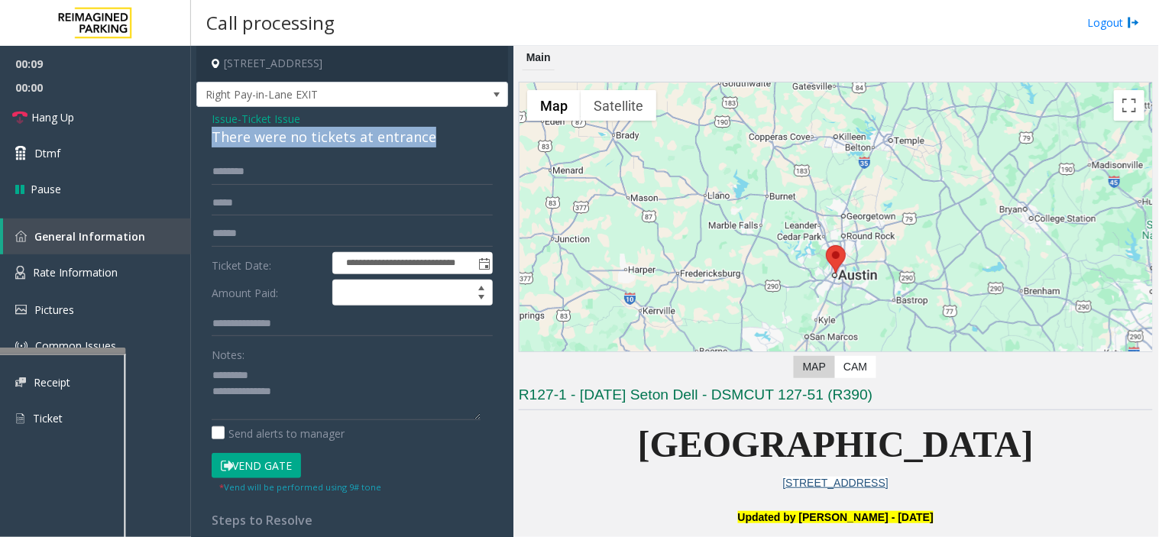
drag, startPoint x: 210, startPoint y: 138, endPoint x: 434, endPoint y: 138, distance: 223.8
click at [434, 138] on div "**********" at bounding box center [352, 424] width 312 height 634
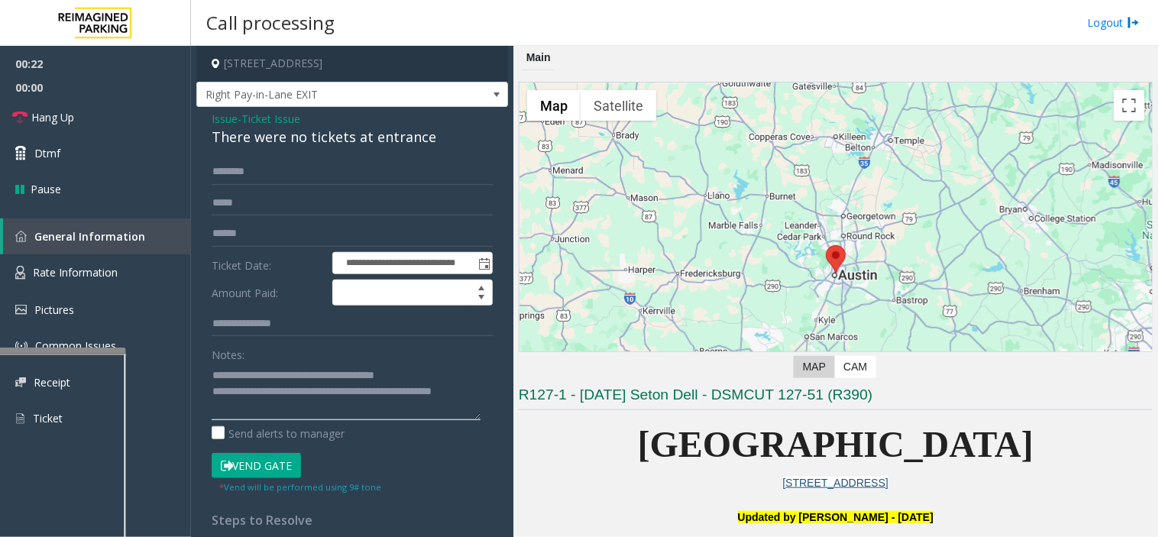
type textarea "**********"
click at [279, 186] on form "**********" at bounding box center [352, 326] width 281 height 335
click at [291, 181] on input "text" at bounding box center [352, 172] width 281 height 26
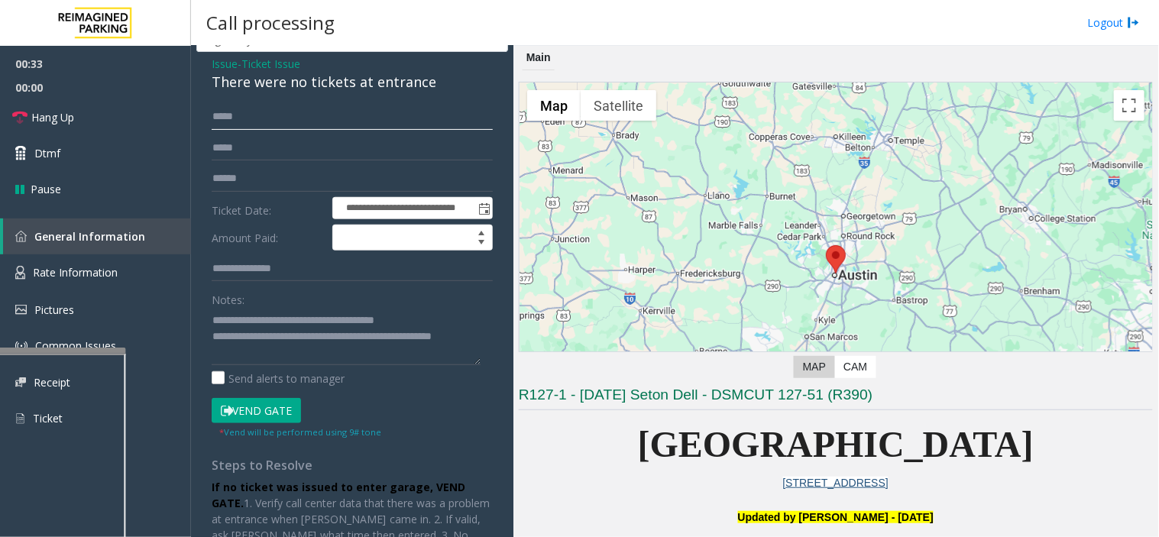
scroll to position [85, 0]
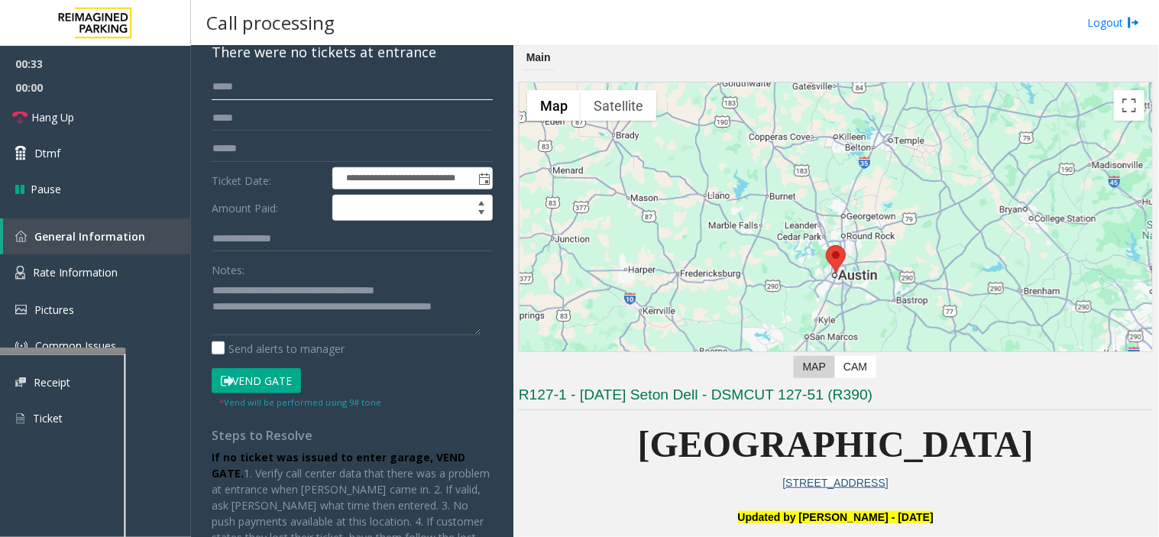
type input "*****"
click at [244, 373] on button "Vend Gate" at bounding box center [256, 381] width 89 height 26
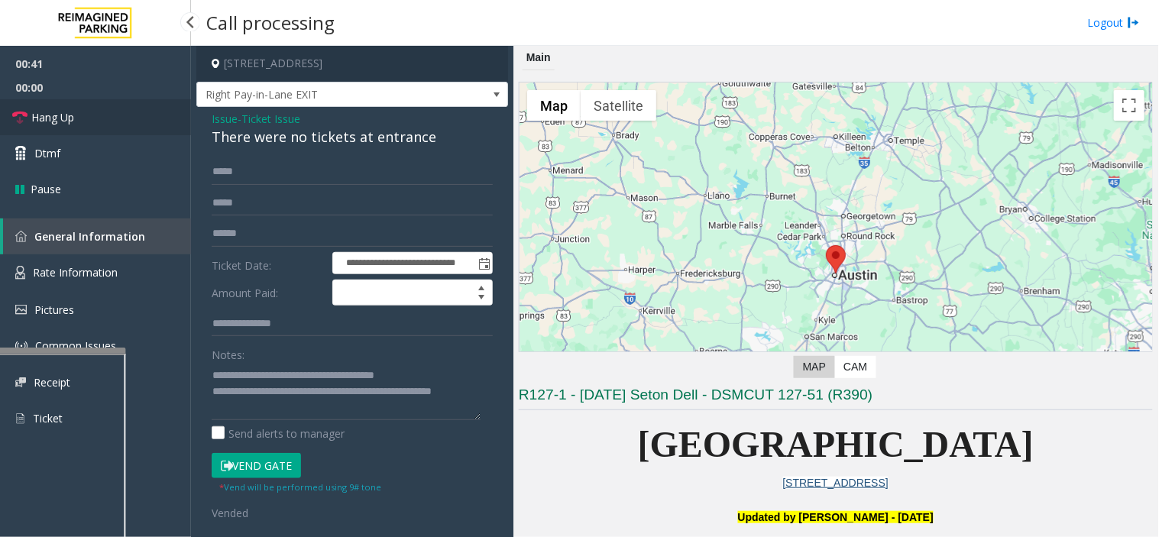
click at [86, 100] on link "Hang Up" at bounding box center [95, 117] width 191 height 36
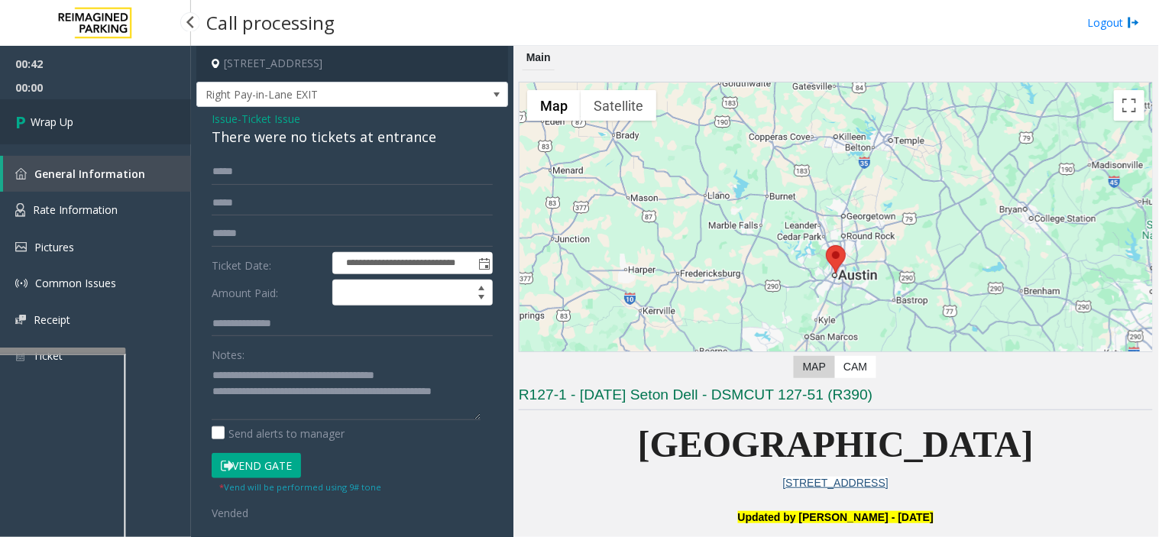
click at [86, 100] on link "Wrap Up" at bounding box center [95, 121] width 191 height 45
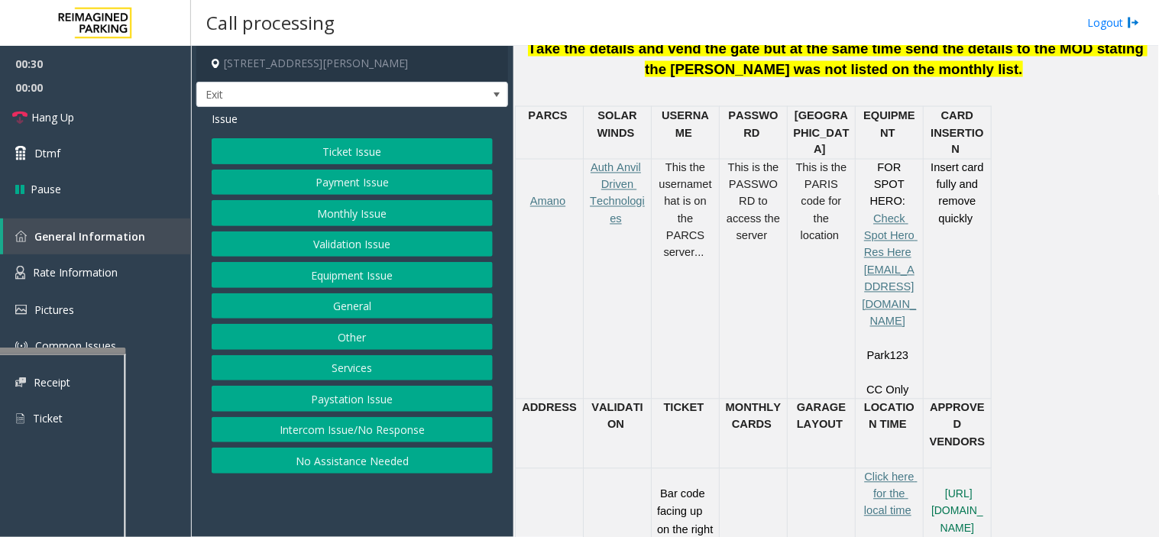
scroll to position [764, 0]
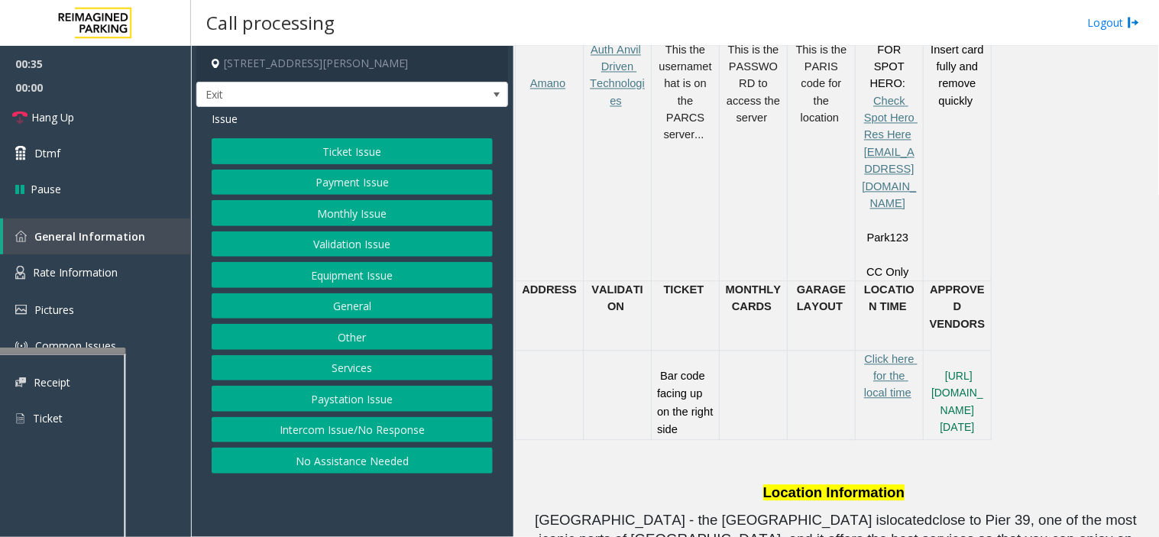
click at [359, 401] on button "Paystation Issue" at bounding box center [352, 399] width 281 height 26
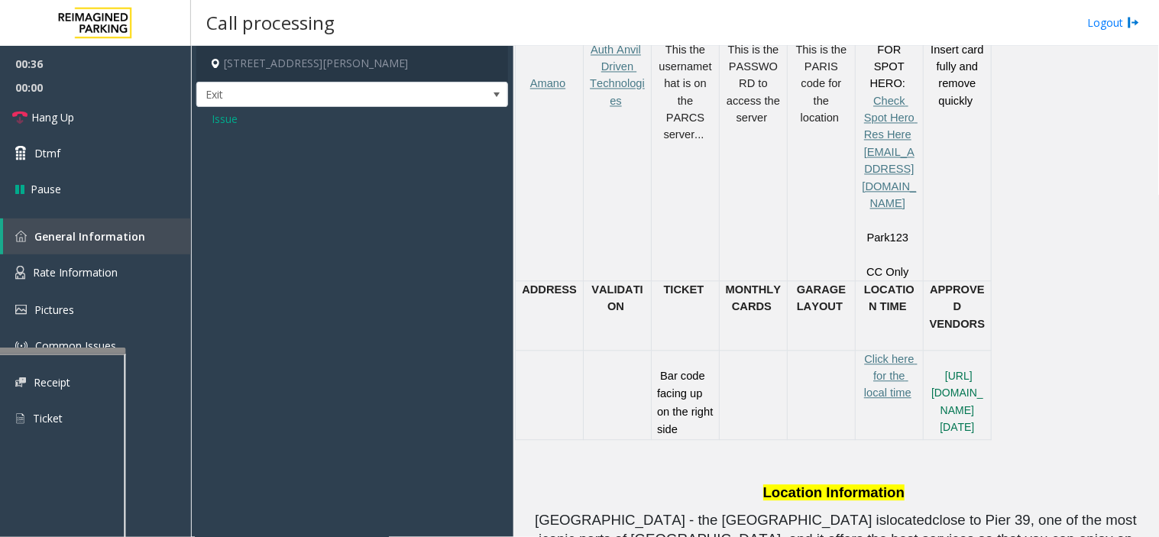
click at [224, 121] on span "Issue" at bounding box center [225, 119] width 26 height 16
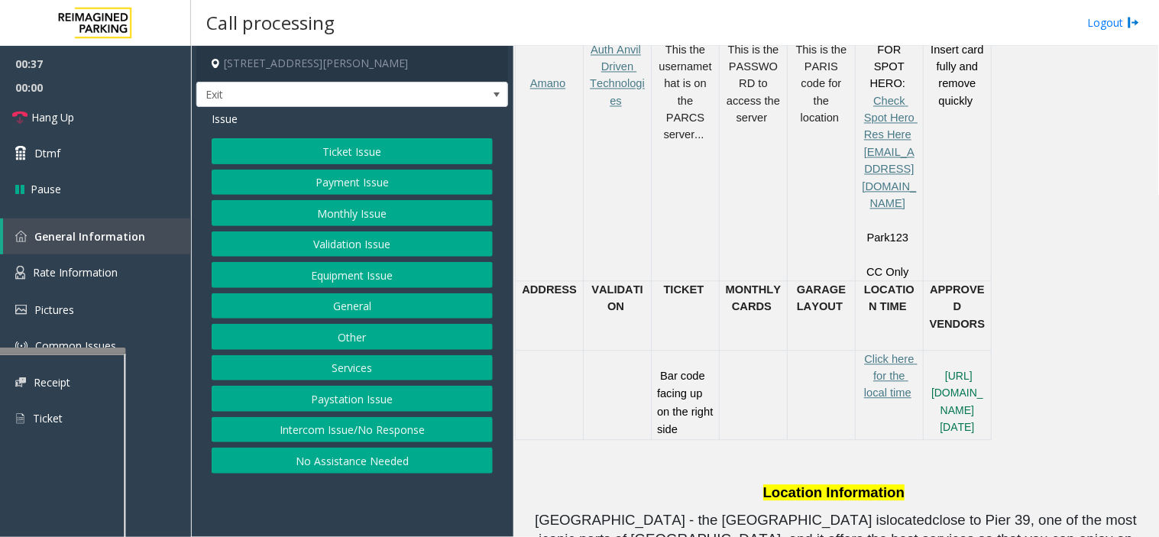
click at [374, 364] on button "Services" at bounding box center [352, 368] width 281 height 26
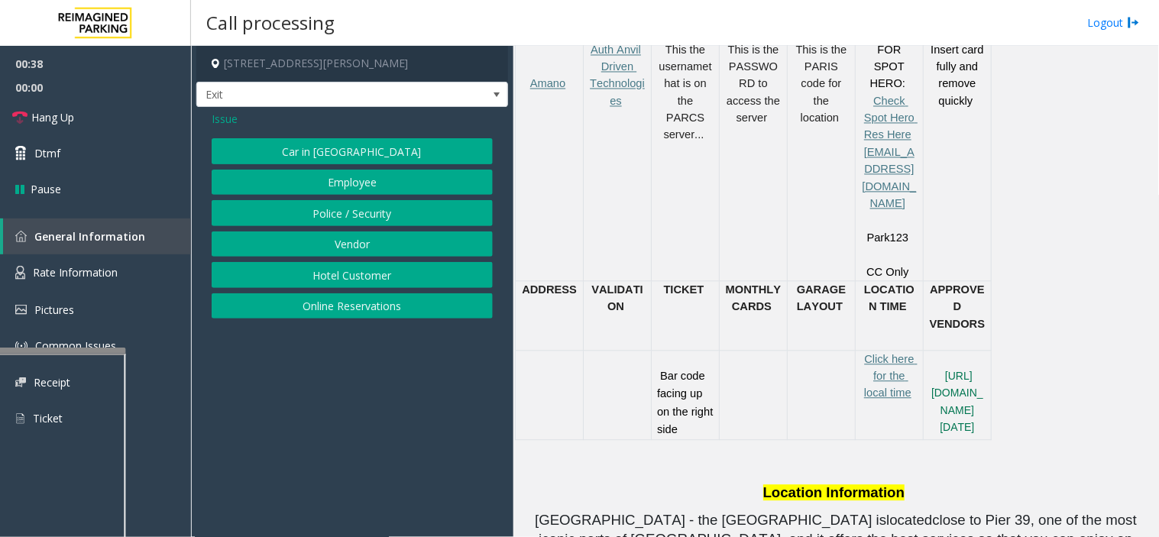
click at [376, 285] on button "Hotel Customer" at bounding box center [352, 275] width 281 height 26
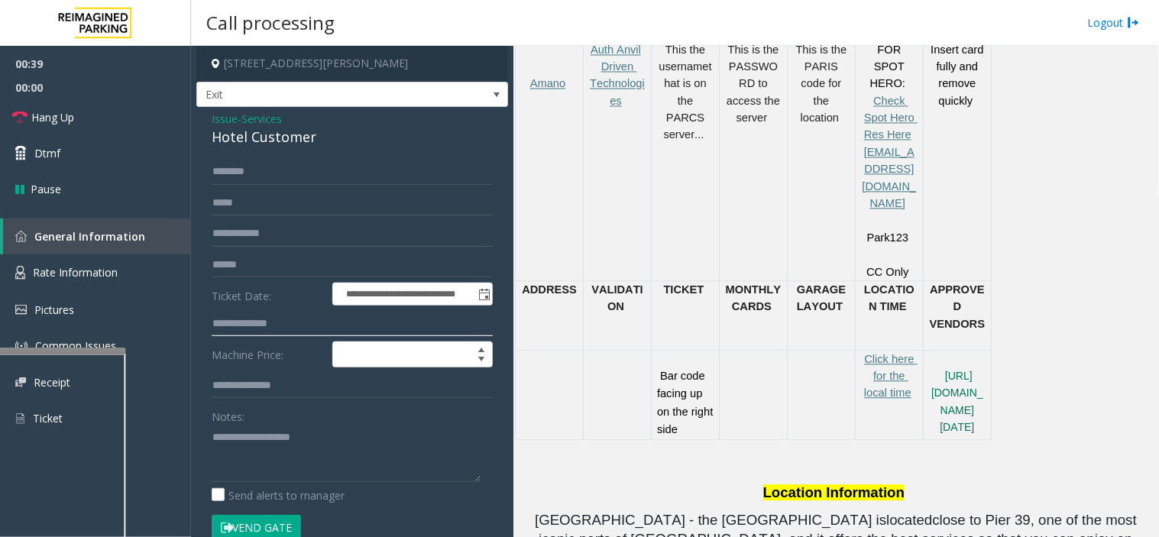
click at [276, 332] on input "text" at bounding box center [352, 324] width 281 height 26
type input "****"
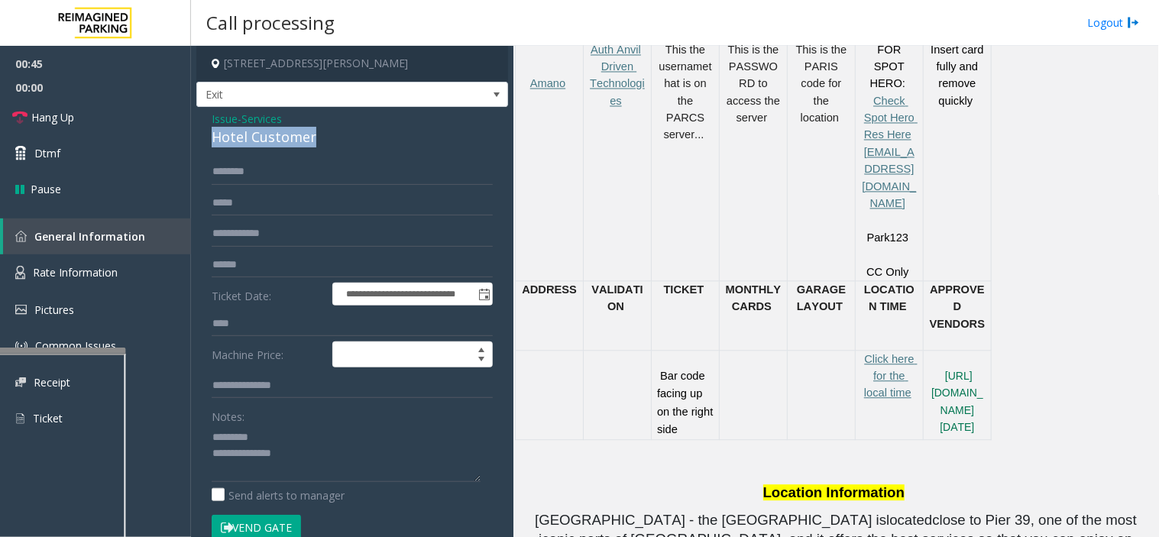
drag, startPoint x: 212, startPoint y: 147, endPoint x: 333, endPoint y: 139, distance: 120.9
click at [333, 139] on div "Hotel Customer" at bounding box center [352, 137] width 281 height 21
click at [258, 526] on button "Vend Gate" at bounding box center [256, 528] width 89 height 26
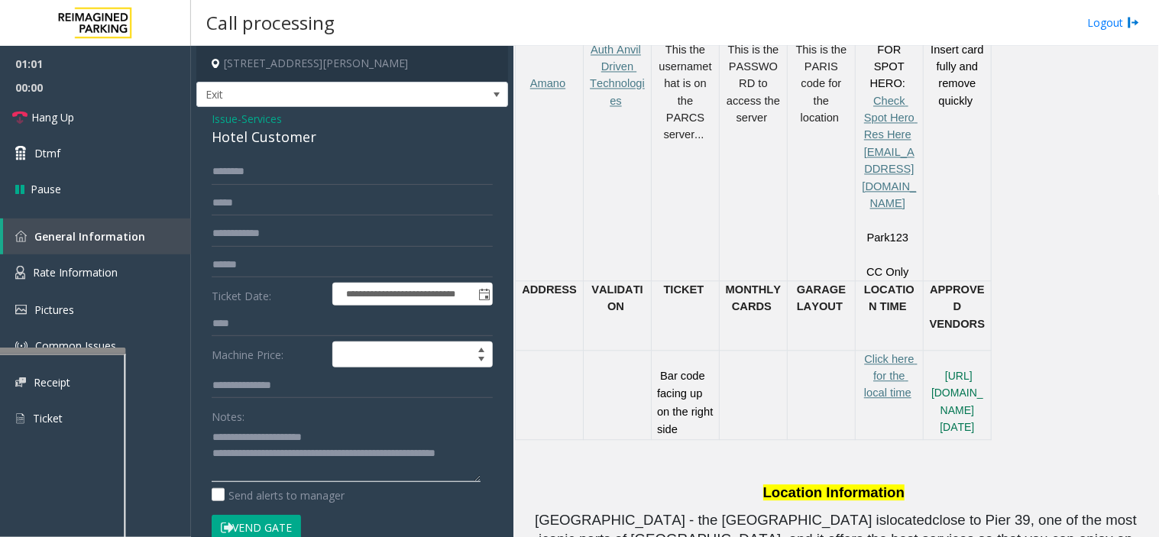
type textarea "**********"
click at [272, 531] on button "Vend Gate" at bounding box center [256, 528] width 89 height 26
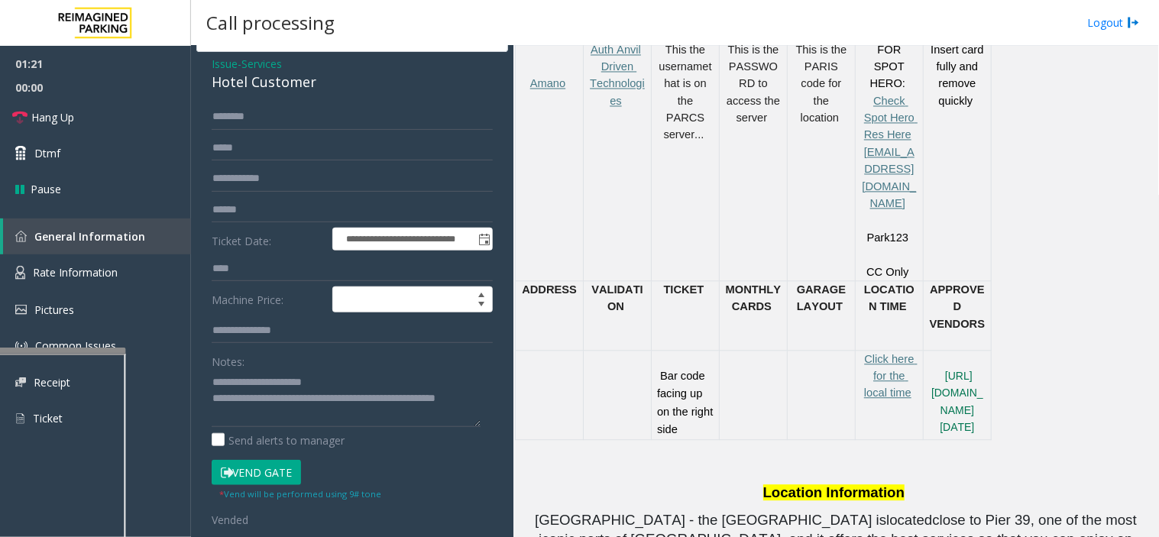
scroll to position [85, 0]
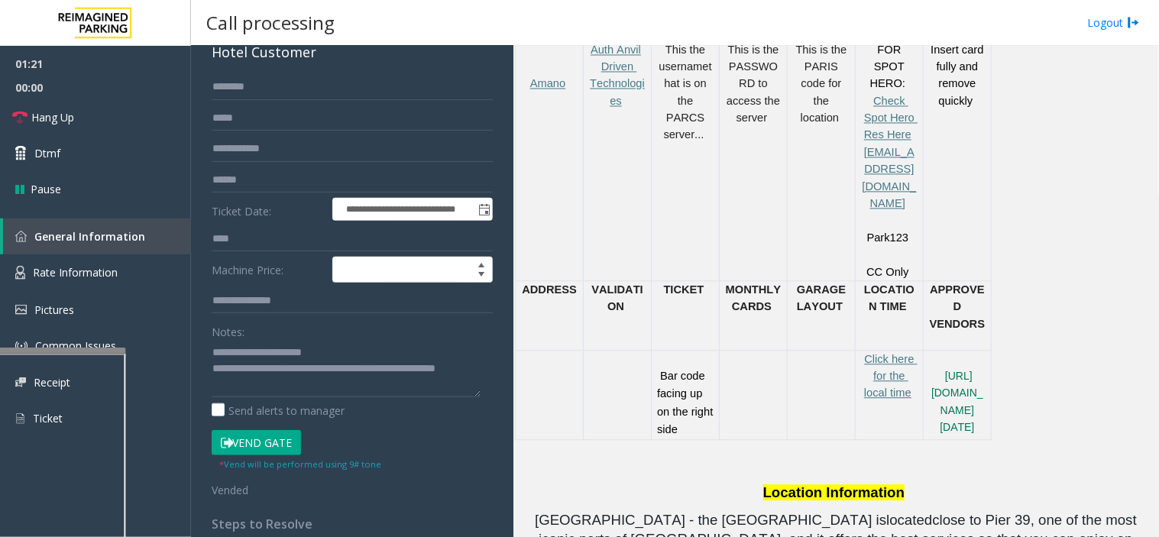
click at [260, 449] on button "Vend Gate" at bounding box center [256, 443] width 89 height 26
click at [32, 145] on link "Dtmf" at bounding box center [95, 153] width 191 height 36
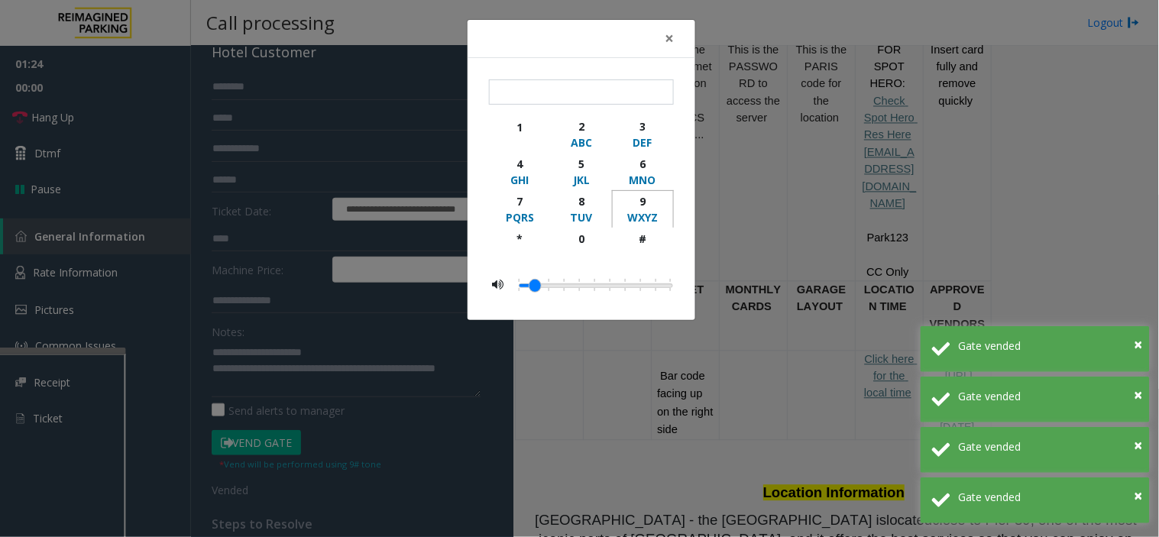
click at [652, 192] on button "9 WXYZ" at bounding box center [643, 208] width 62 height 37
click at [655, 268] on div "* 1 2 ABC 3 DEF 4 GHI 5 JKL 6 MNO 7 PQRS 8 TUV 9 WXYZ * 0 #" at bounding box center [581, 189] width 185 height 220
click at [650, 254] on div "button" at bounding box center [643, 254] width 42 height 14
type input "**"
click at [1051, 148] on div "× ** 1 2 ABC 3 DEF 4 GHI 5 JKL 6 MNO 7 PQRS 8 TUV 9 WXYZ * 0 #" at bounding box center [579, 268] width 1159 height 537
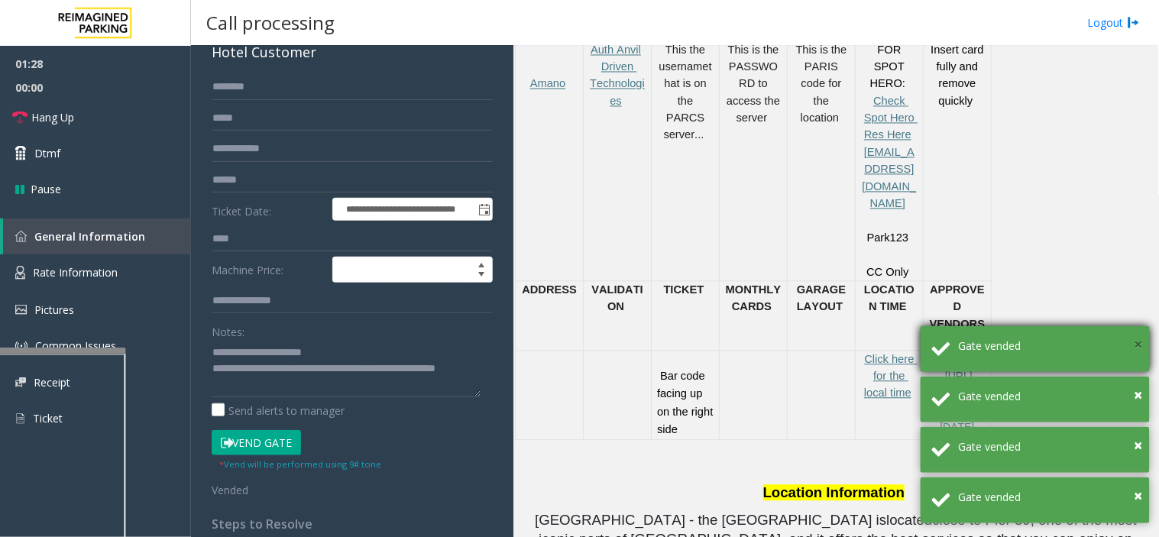
click at [1134, 347] on span "×" at bounding box center [1138, 344] width 8 height 21
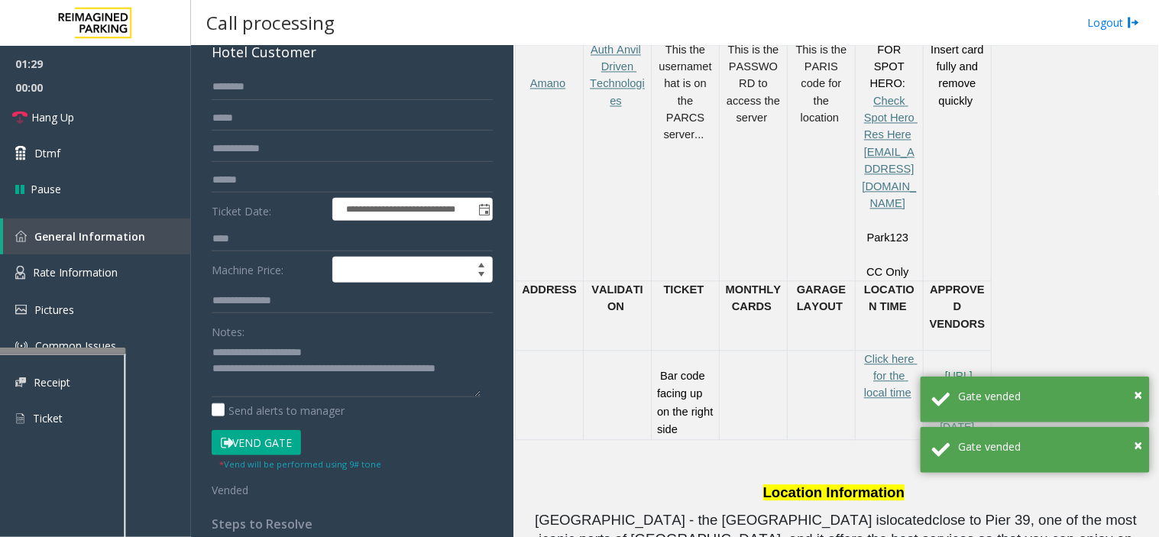
click at [1134, 347] on div "PARCS SOLAR WINDS USERNAME PASSWOR D PARIS EQUIPMENT CARD INSERTION Amano Auth …" at bounding box center [834, 214] width 638 height 451
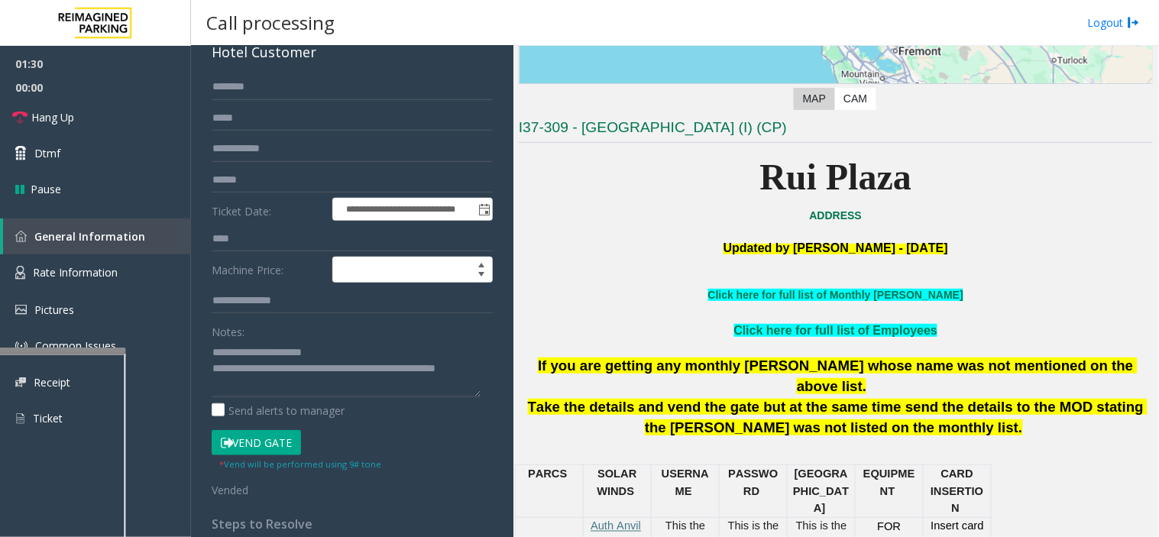
scroll to position [254, 0]
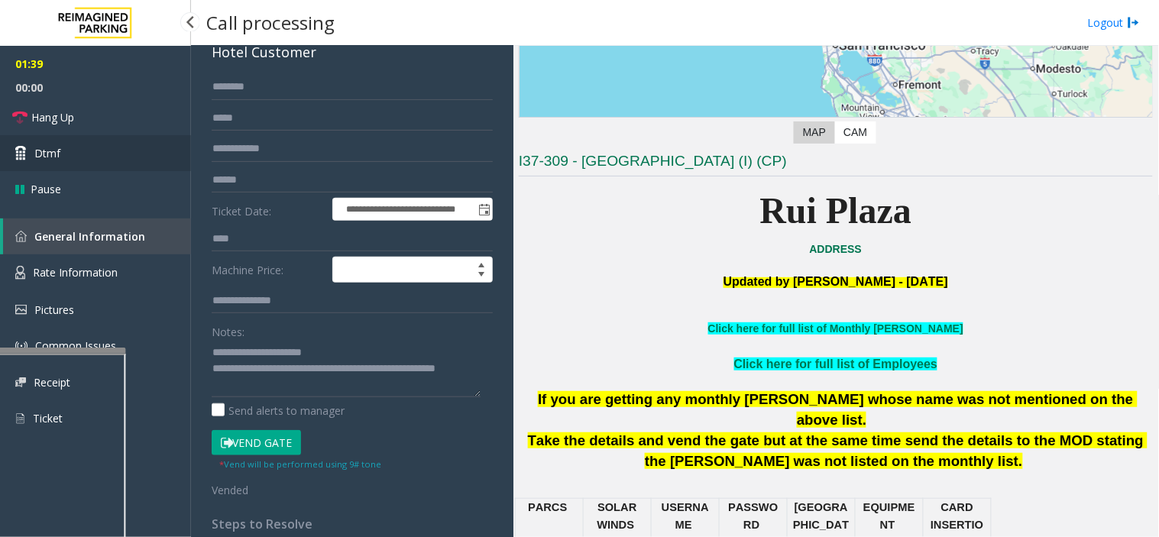
click at [57, 157] on span "Dtmf" at bounding box center [47, 153] width 26 height 16
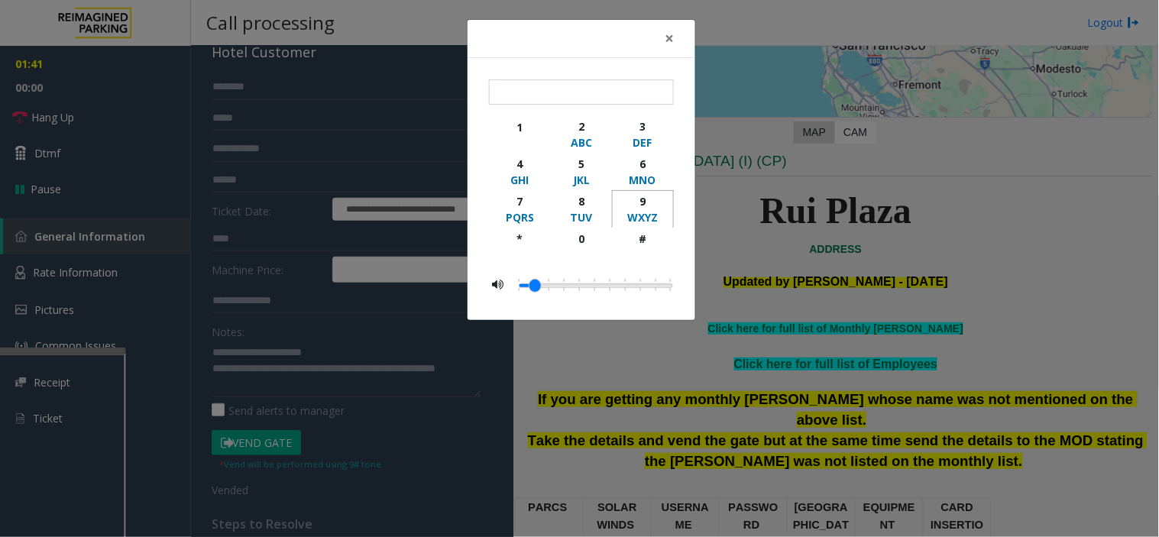
click at [639, 209] on div "WXYZ" at bounding box center [643, 217] width 42 height 16
click at [636, 239] on div "#" at bounding box center [643, 239] width 42 height 16
type input "**"
click at [1053, 238] on div "× ** 1 2 ABC 3 DEF 4 GHI 5 JKL 6 MNO 7 PQRS 8 TUV 9 WXYZ * 0 #" at bounding box center [579, 268] width 1159 height 537
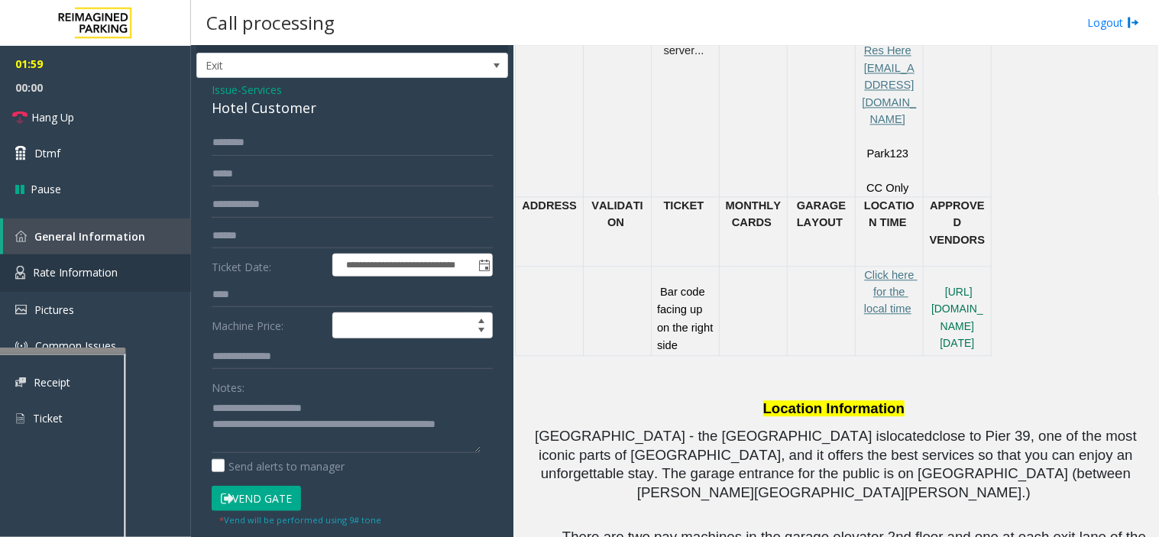
scroll to position [0, 0]
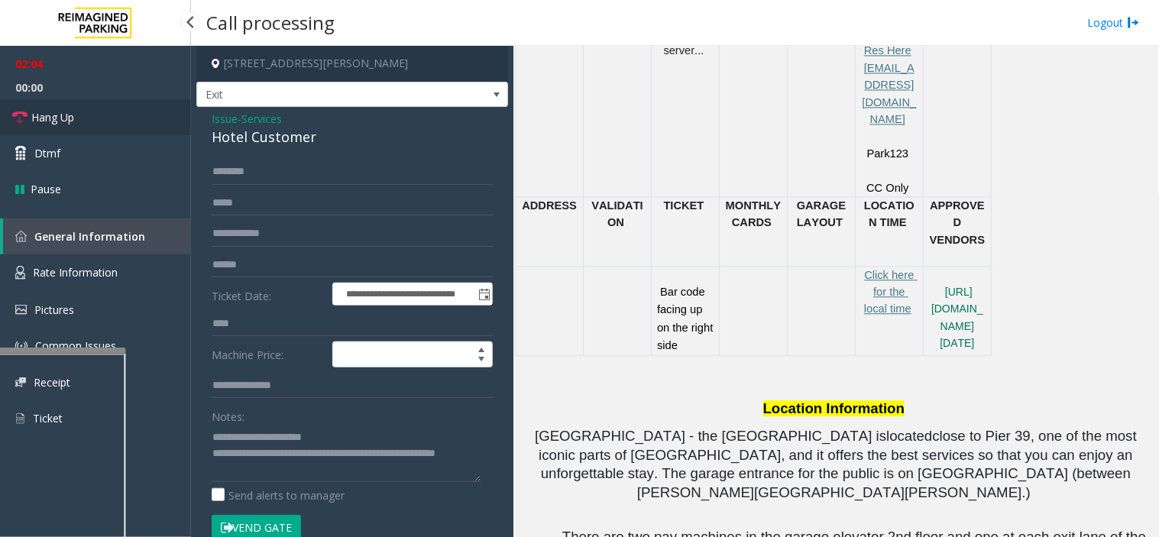
click at [55, 124] on span "Hang Up" at bounding box center [52, 117] width 43 height 16
click at [40, 131] on link "Hang Up" at bounding box center [95, 117] width 191 height 36
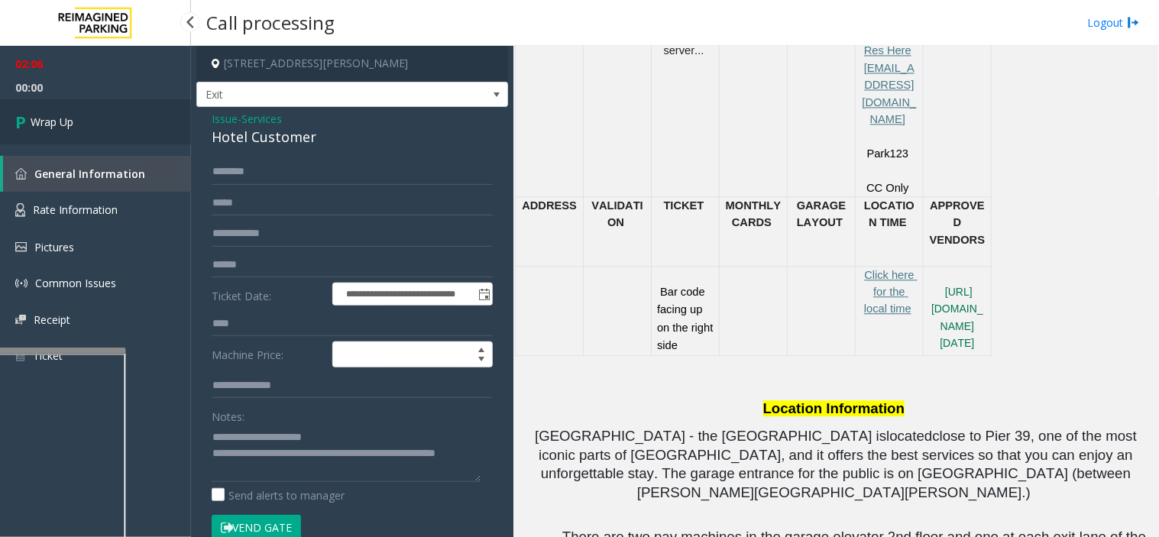
click at [40, 130] on link "Wrap Up" at bounding box center [95, 121] width 191 height 45
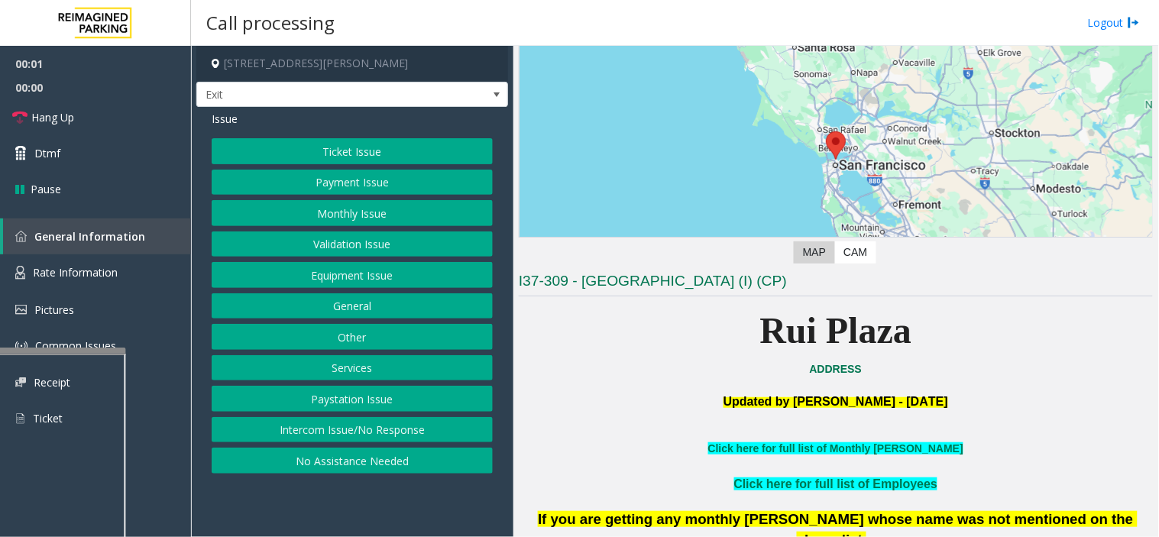
scroll to position [254, 0]
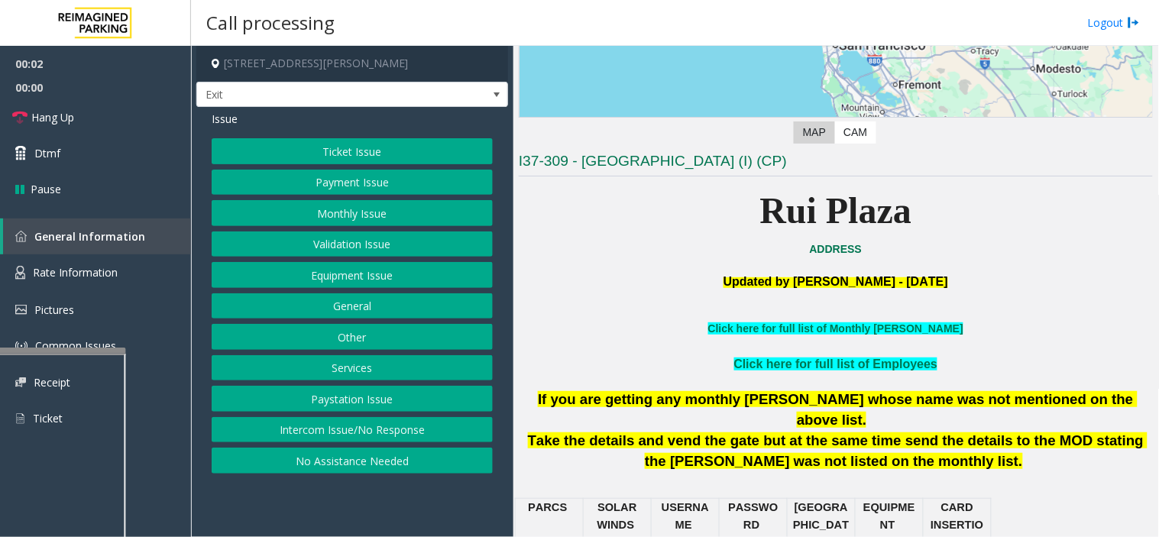
click at [364, 370] on button "Services" at bounding box center [352, 368] width 281 height 26
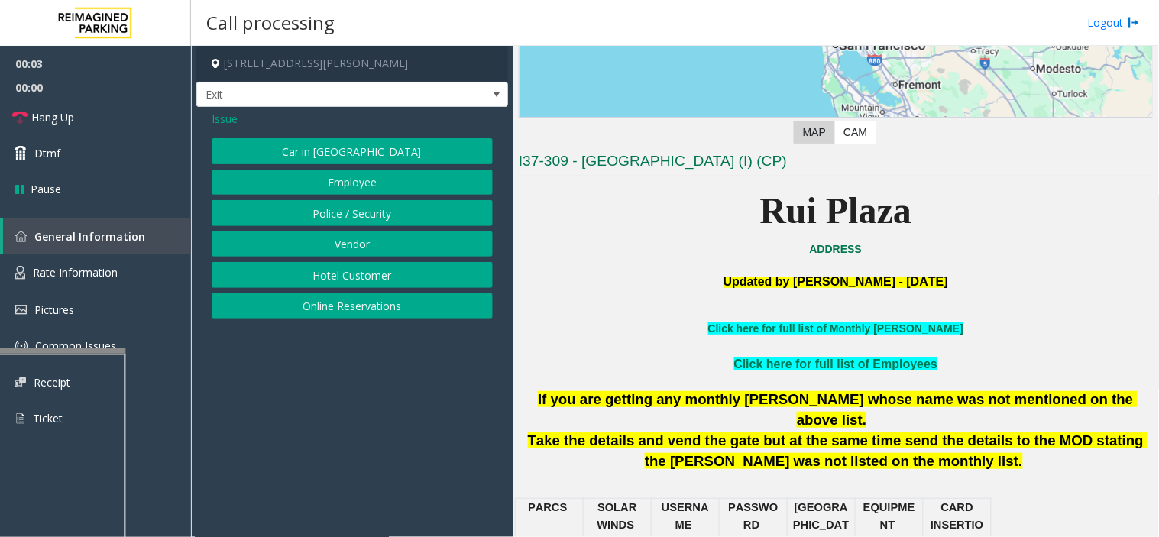
click at [351, 278] on button "Hotel Customer" at bounding box center [352, 275] width 281 height 26
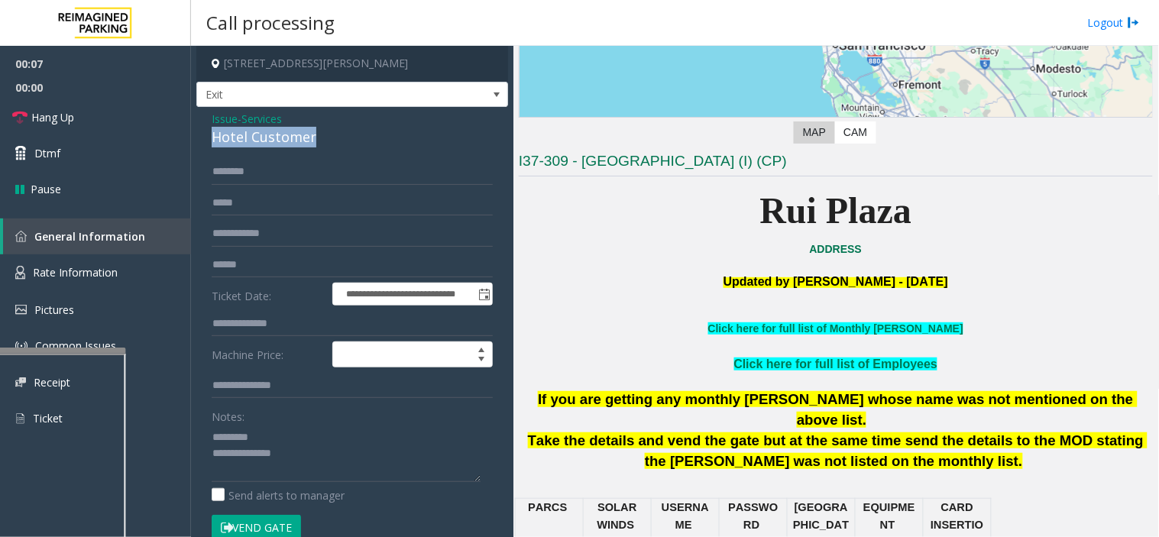
drag, startPoint x: 208, startPoint y: 143, endPoint x: 326, endPoint y: 134, distance: 118.8
click at [326, 134] on div "**********" at bounding box center [352, 391] width 312 height 568
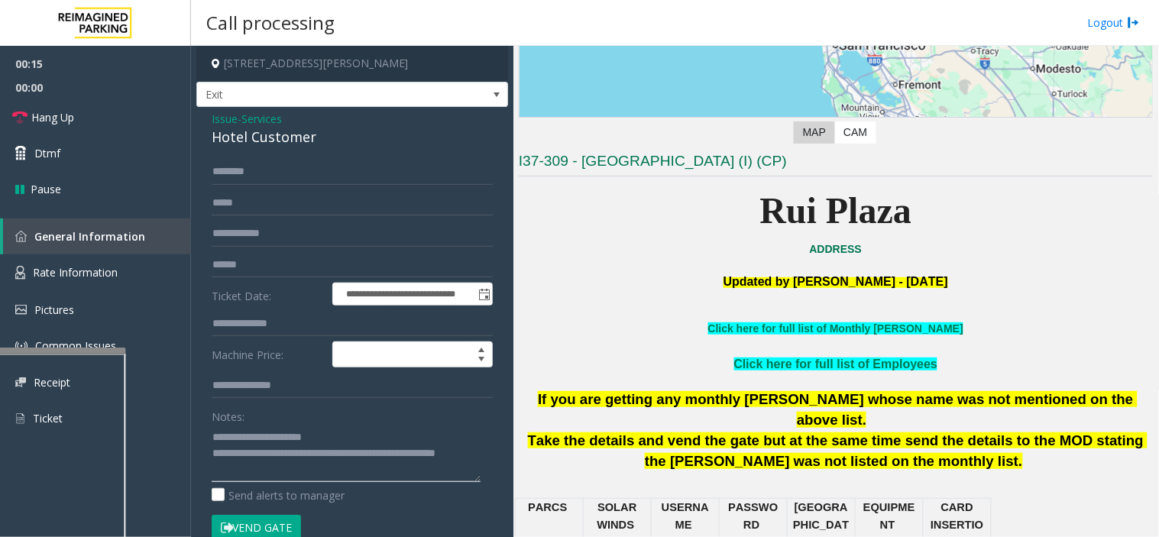
type textarea "**********"
click at [260, 517] on button "Vend Gate" at bounding box center [256, 528] width 89 height 26
click at [260, 332] on input "text" at bounding box center [352, 324] width 281 height 26
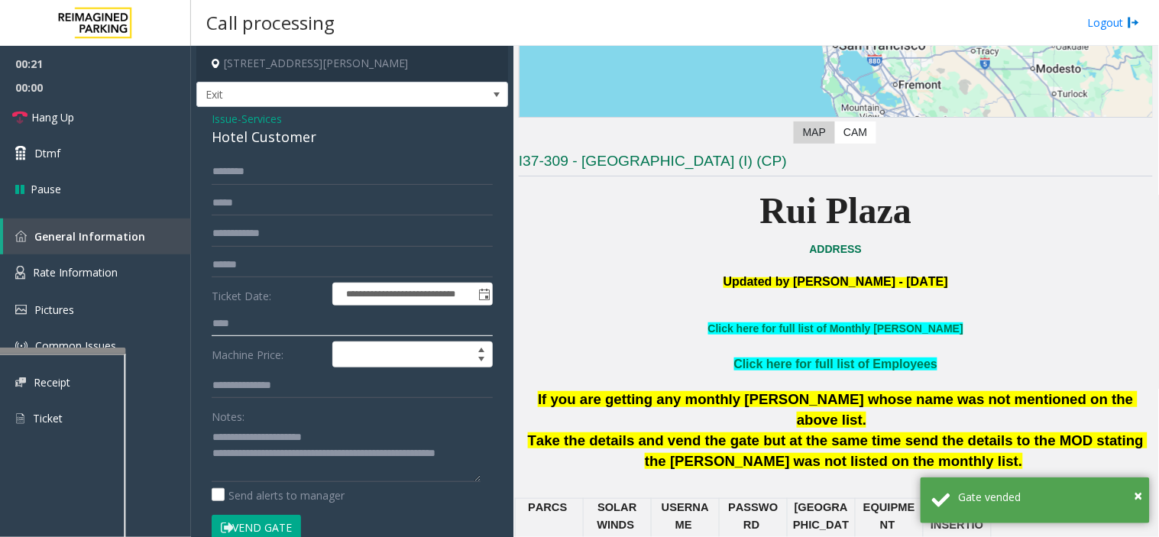
type input "****"
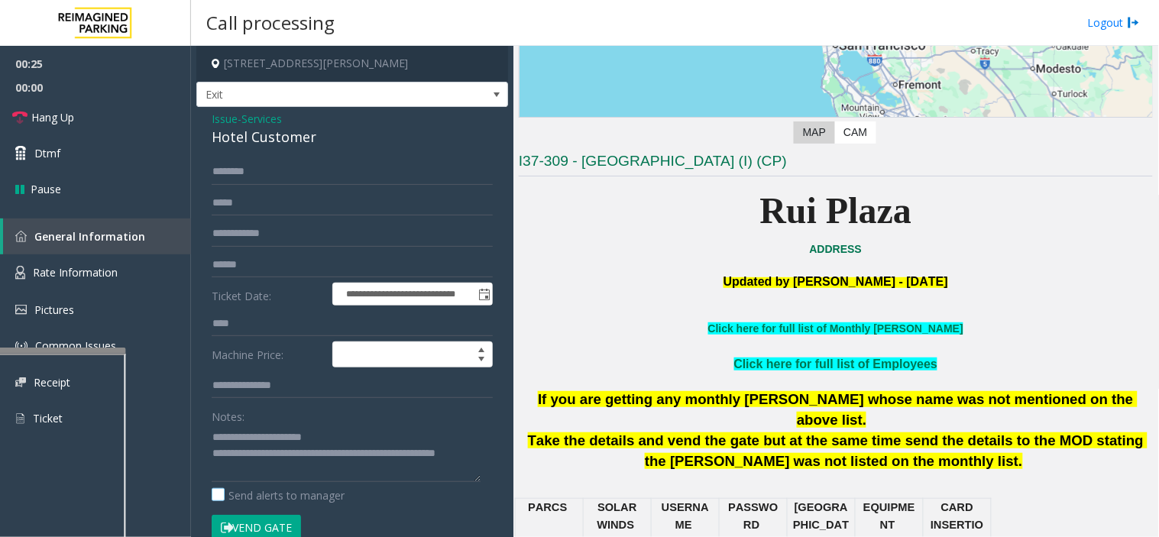
click at [298, 497] on label "Send alerts to manager" at bounding box center [278, 495] width 133 height 16
click at [290, 522] on button "Vend Gate" at bounding box center [256, 528] width 89 height 26
click at [289, 522] on button "Vend Gate" at bounding box center [256, 528] width 89 height 26
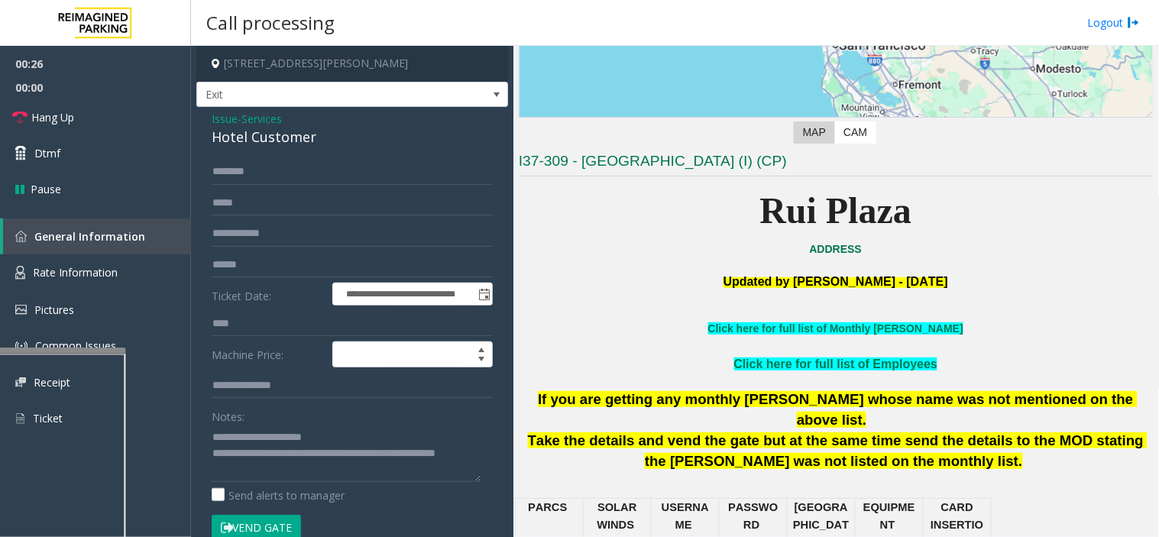
click at [289, 522] on button "Vend Gate" at bounding box center [256, 528] width 89 height 26
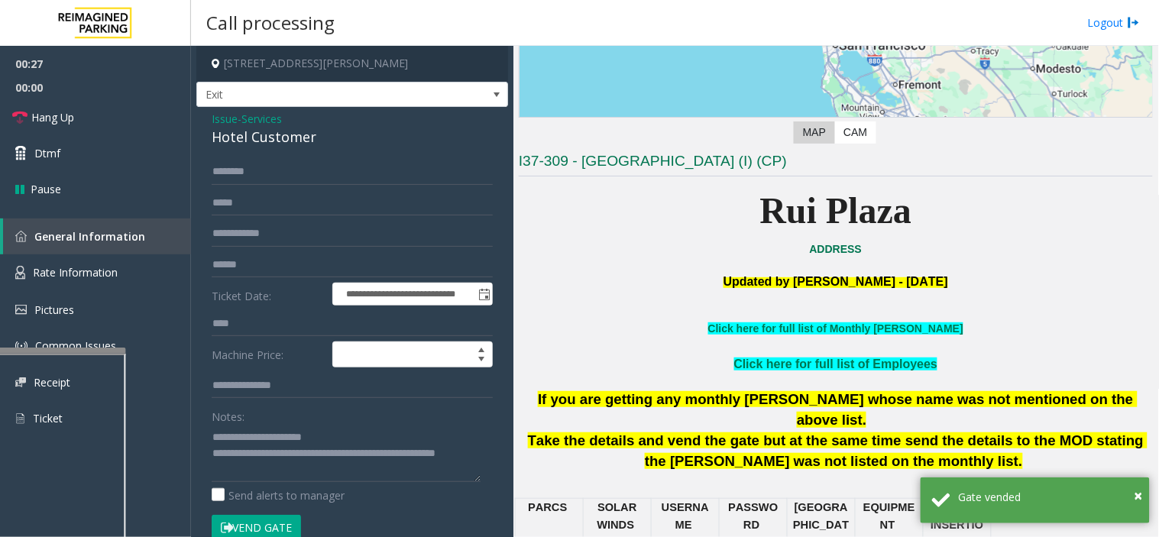
click at [289, 522] on button "Vend Gate" at bounding box center [256, 528] width 89 height 26
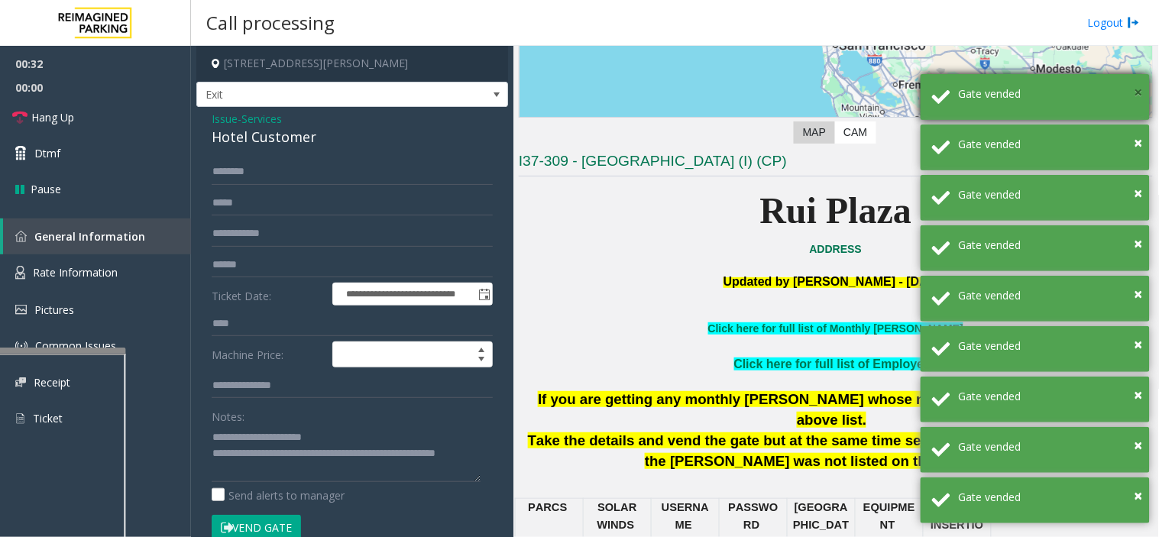
click at [1134, 89] on span "×" at bounding box center [1138, 92] width 8 height 21
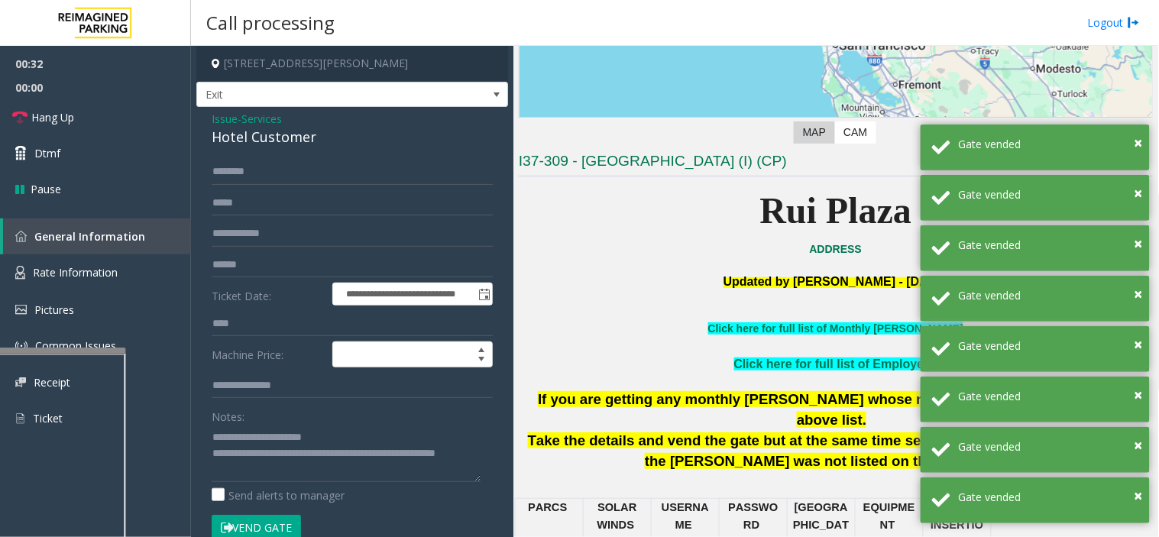
click at [1134, 89] on span "×" at bounding box center [1138, 92] width 8 height 21
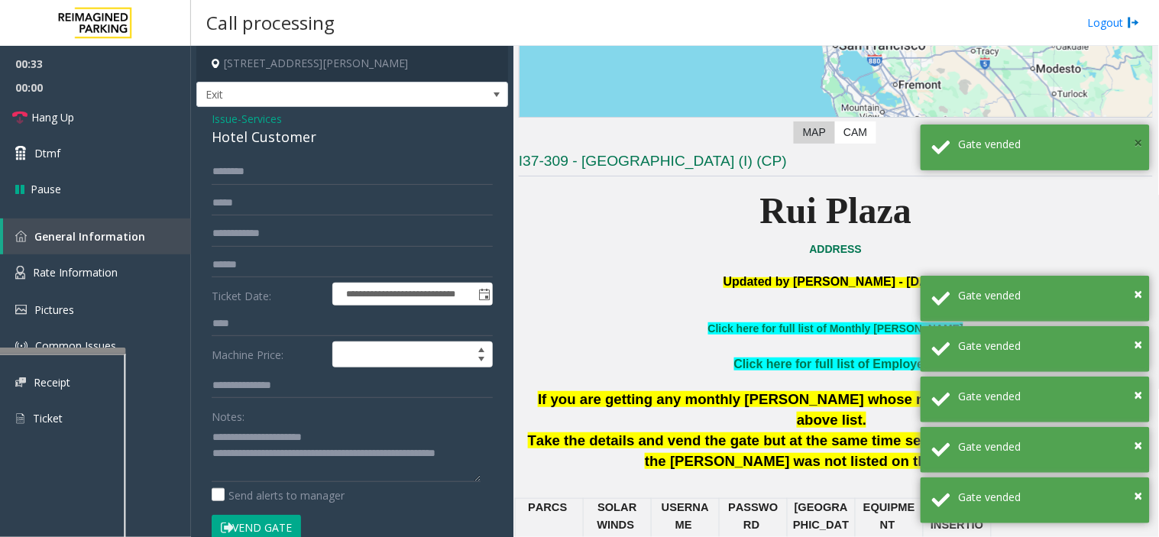
click at [1141, 144] on span "×" at bounding box center [1138, 142] width 8 height 21
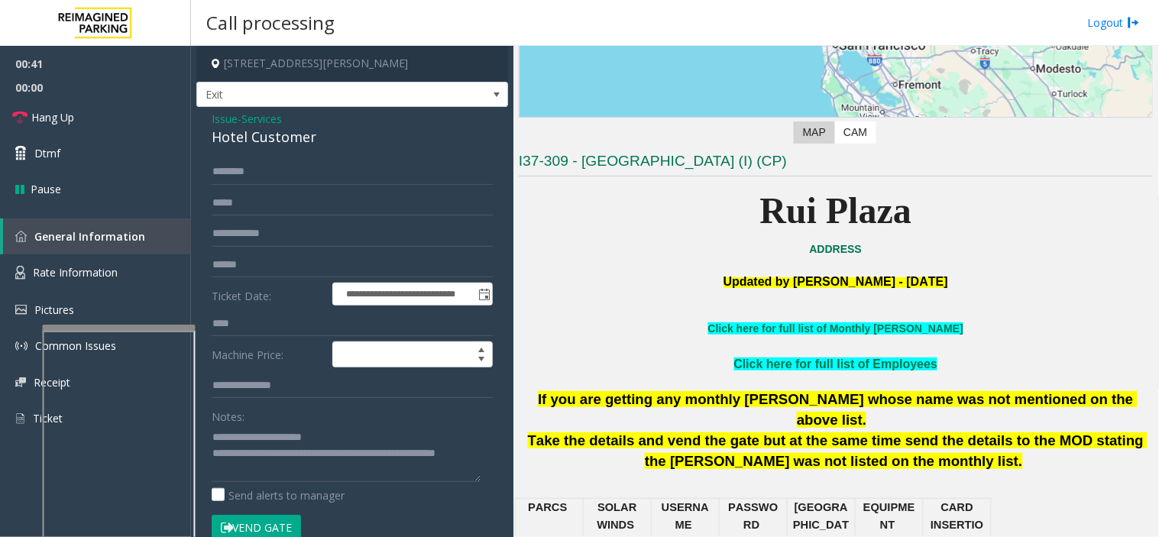
click at [110, 325] on div at bounding box center [119, 328] width 153 height 6
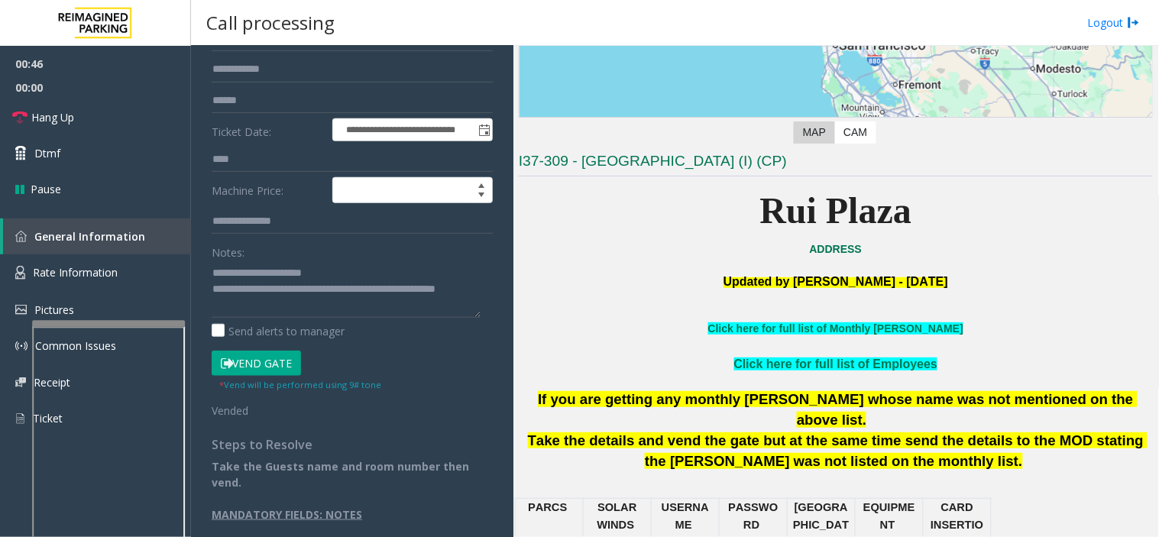
scroll to position [79, 0]
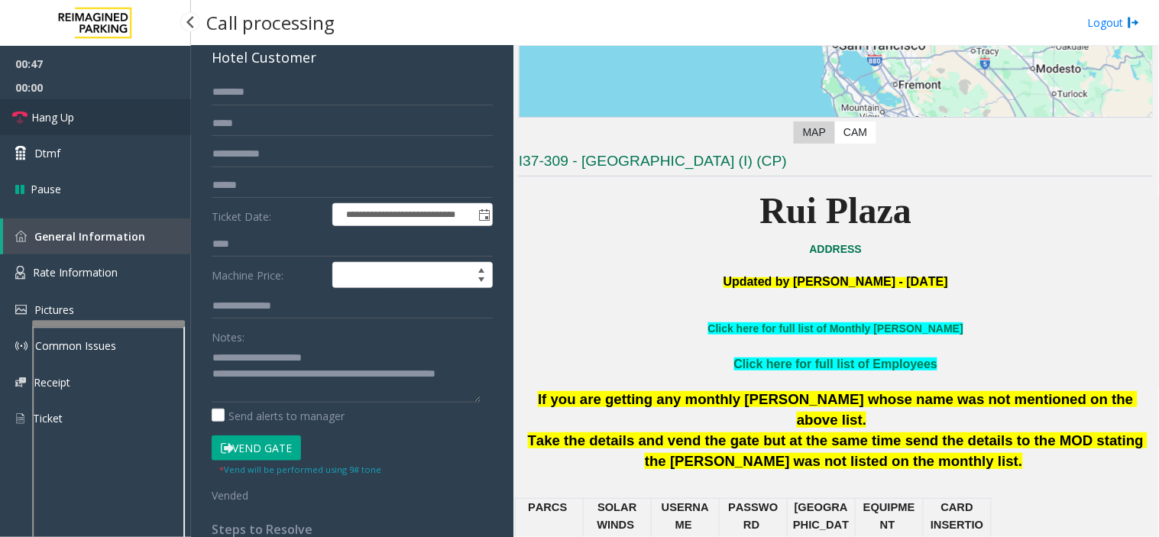
click at [66, 112] on span "Hang Up" at bounding box center [52, 117] width 43 height 16
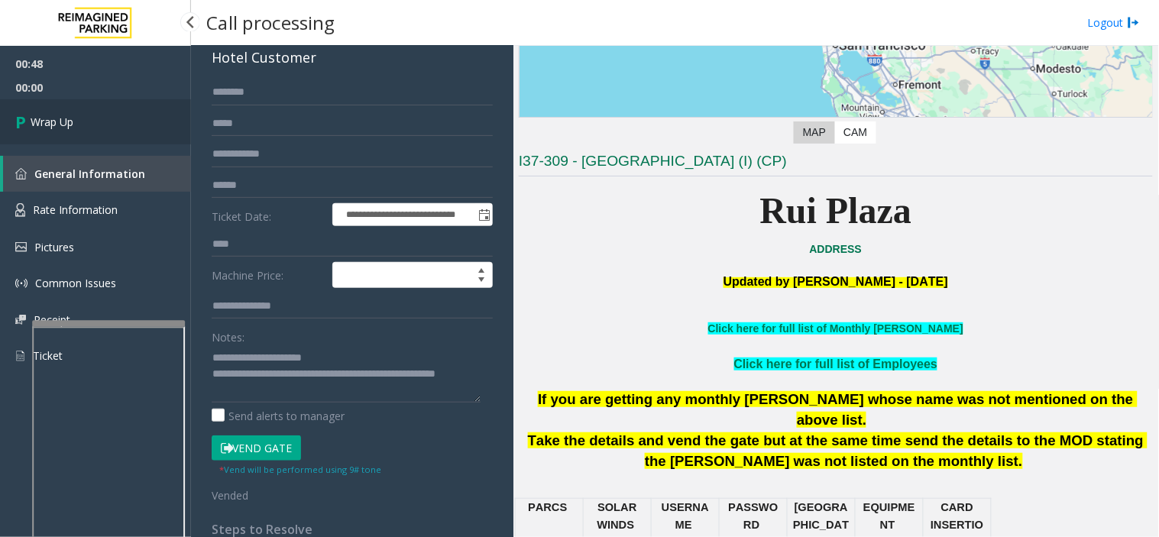
click at [66, 112] on link "Wrap Up" at bounding box center [95, 121] width 191 height 45
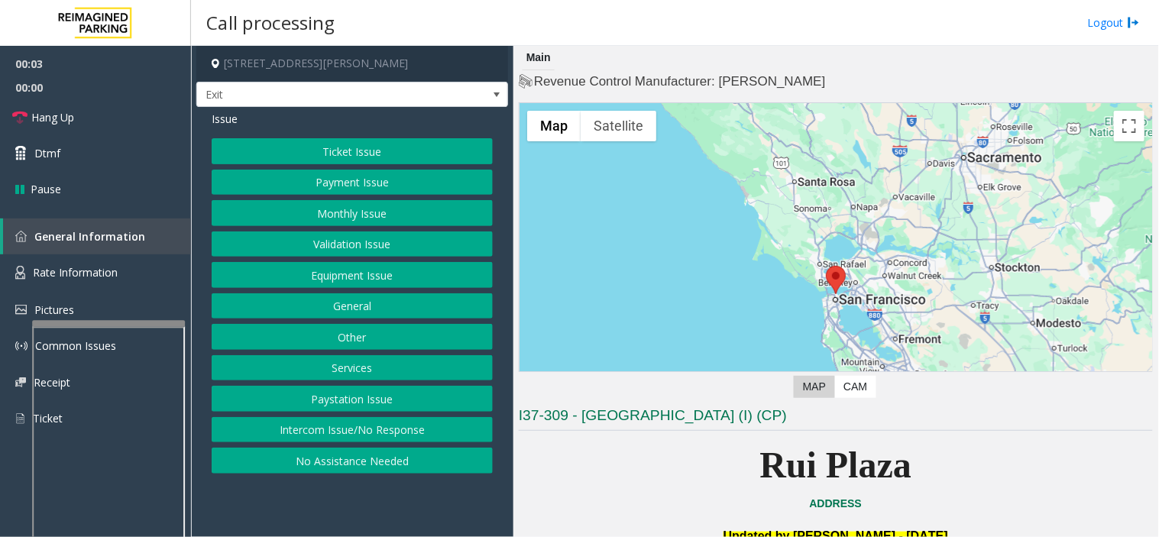
click at [371, 370] on button "Services" at bounding box center [352, 368] width 281 height 26
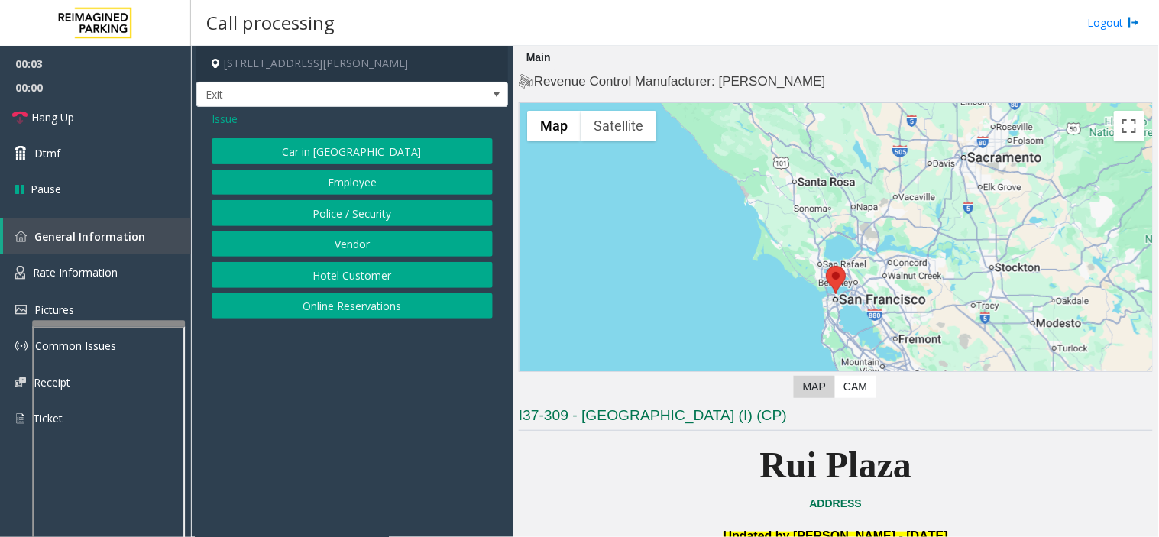
click at [357, 277] on button "Hotel Customer" at bounding box center [352, 275] width 281 height 26
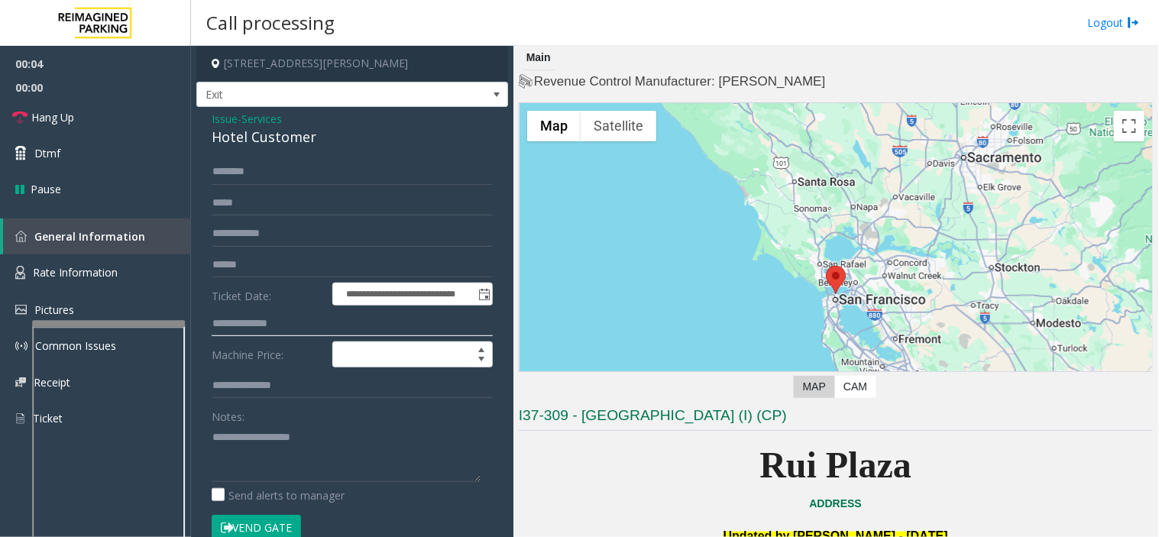
click at [254, 330] on input "text" at bounding box center [352, 324] width 281 height 26
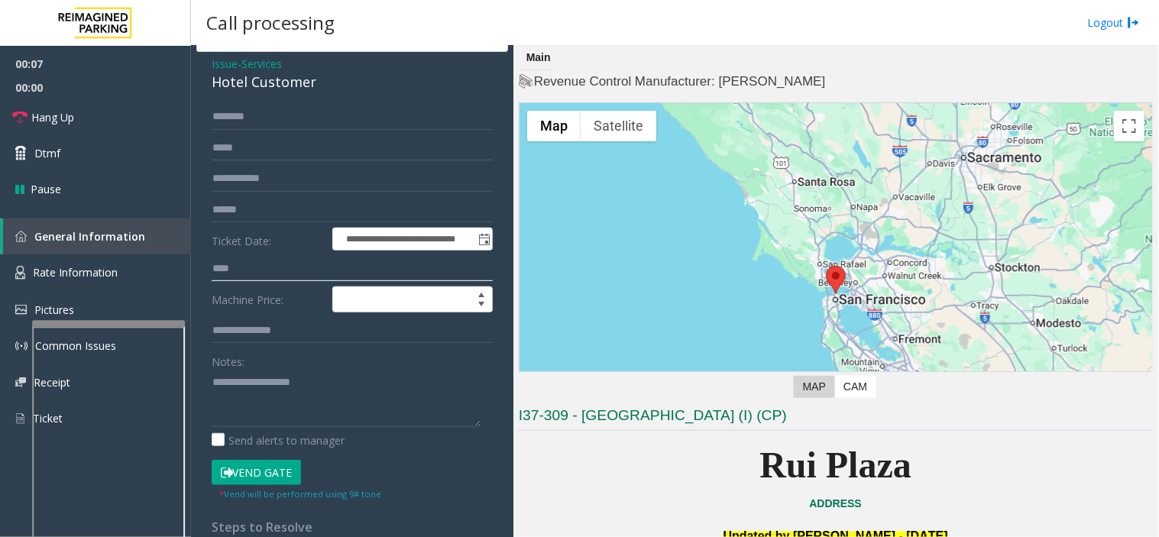
scroll to position [85, 0]
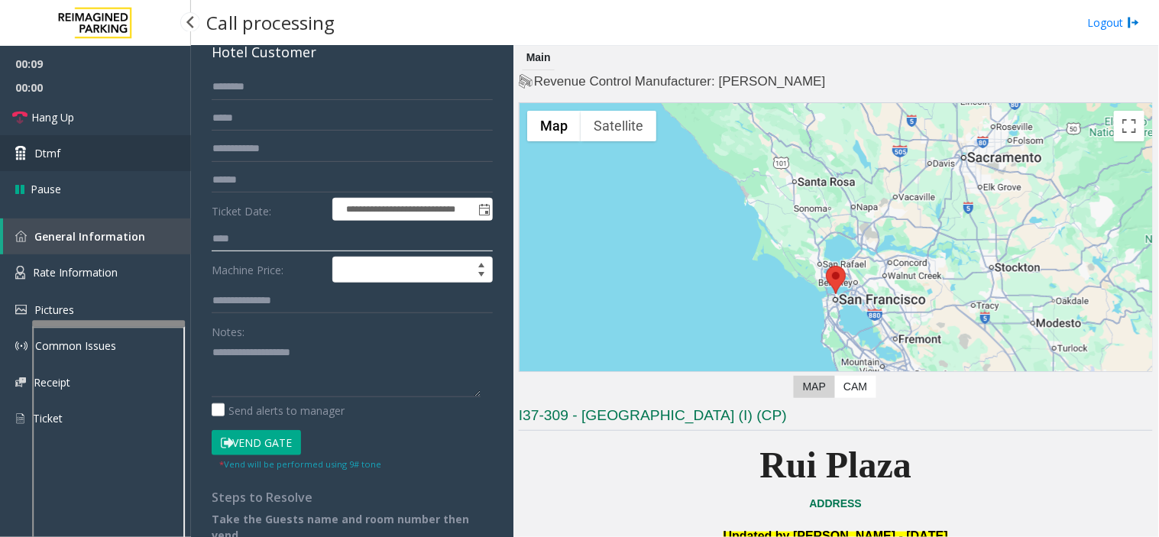
type input "****"
click at [50, 148] on span "Dtmf" at bounding box center [47, 153] width 26 height 16
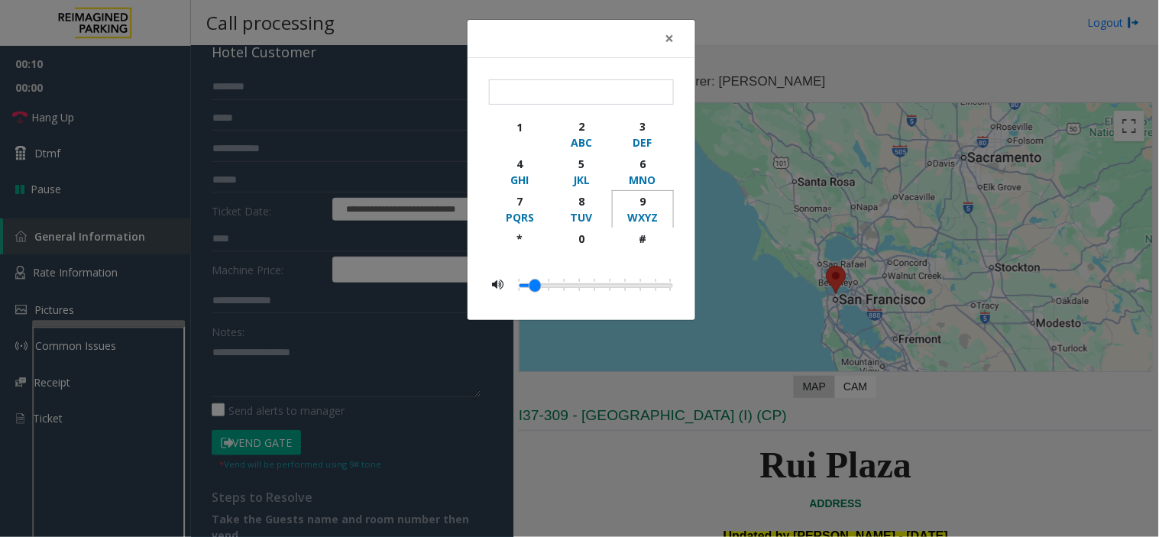
drag, startPoint x: 649, startPoint y: 202, endPoint x: 616, endPoint y: 248, distance: 57.0
click at [649, 202] on div "9" at bounding box center [643, 201] width 42 height 16
click at [636, 241] on div "#" at bounding box center [643, 239] width 42 height 16
type input "**"
click at [802, 38] on div "× ** 1 2 ABC 3 DEF 4 GHI 5 JKL 6 MNO 7 PQRS 8 TUV 9 WXYZ * 0 #" at bounding box center [579, 268] width 1159 height 537
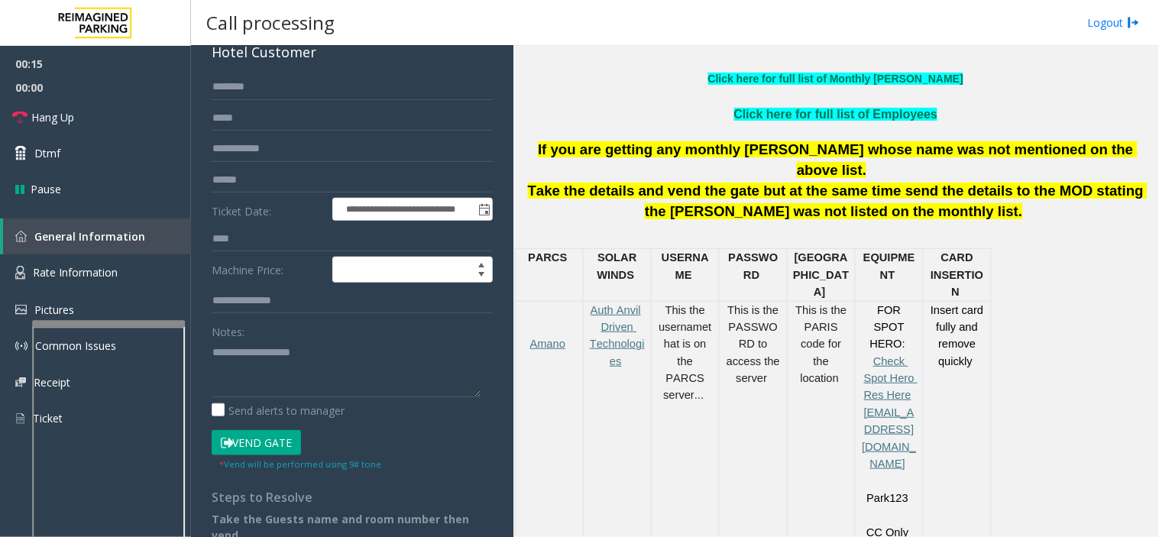
scroll to position [339, 0]
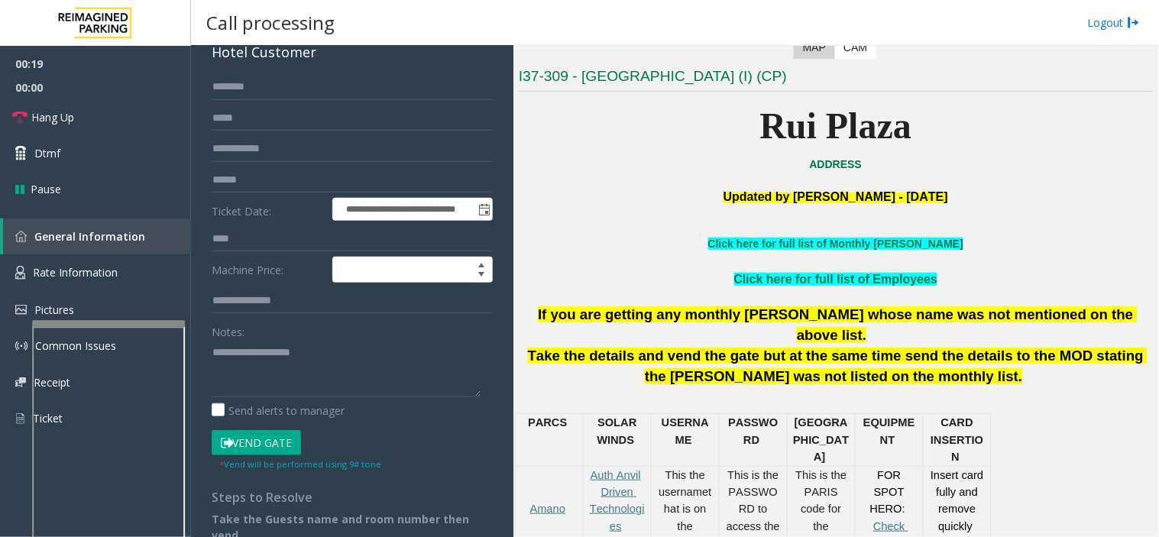
click at [246, 432] on button "Vend Gate" at bounding box center [256, 443] width 89 height 26
click at [252, 435] on button "Vend Gate" at bounding box center [256, 443] width 89 height 26
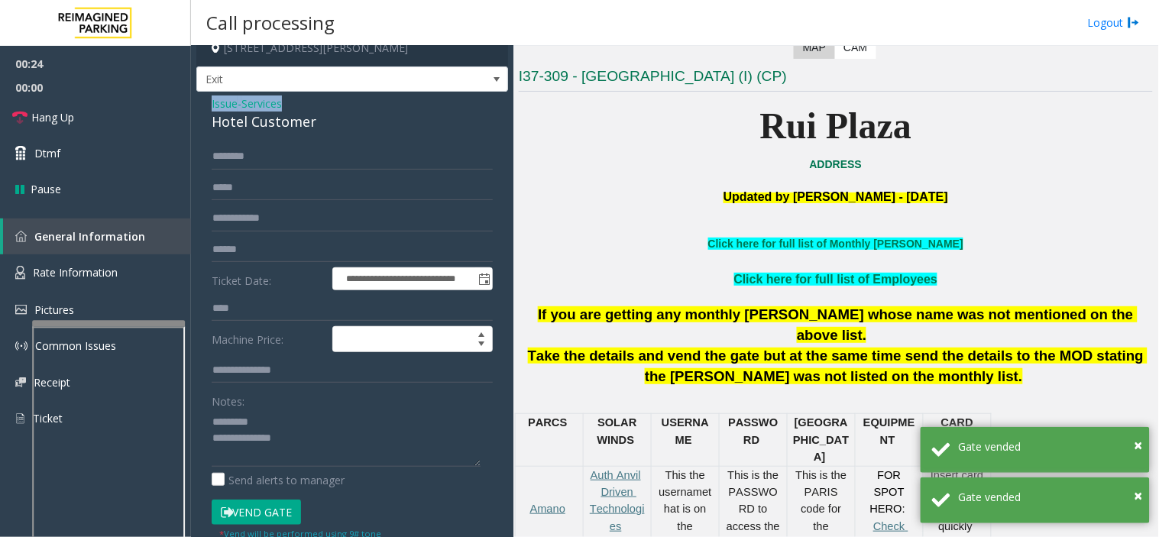
scroll to position [12, 0]
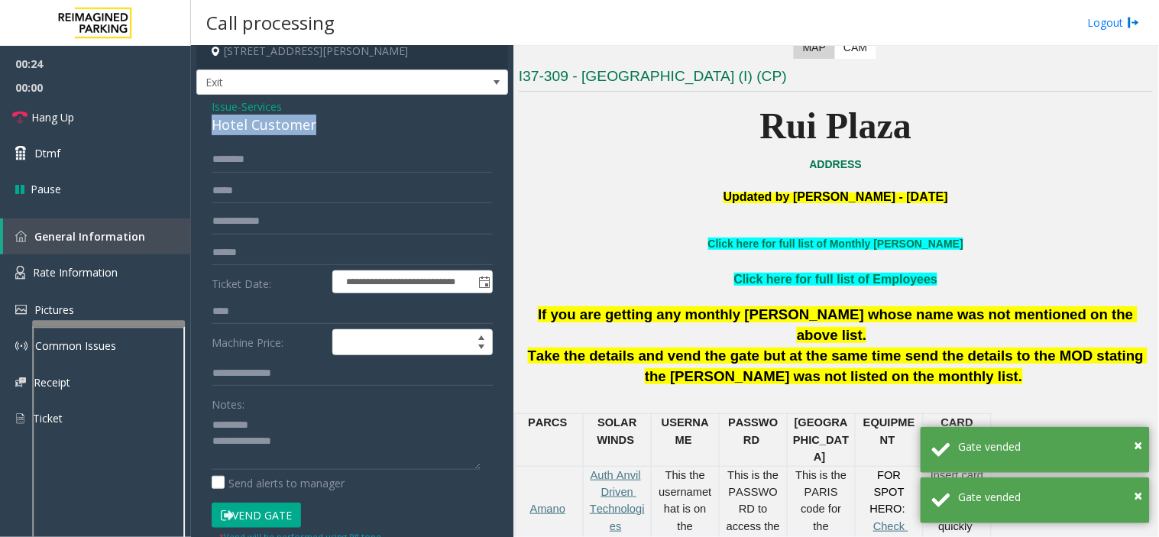
drag, startPoint x: 209, startPoint y: 55, endPoint x: 340, endPoint y: 136, distance: 154.3
click at [340, 136] on div "**********" at bounding box center [352, 392] width 312 height 594
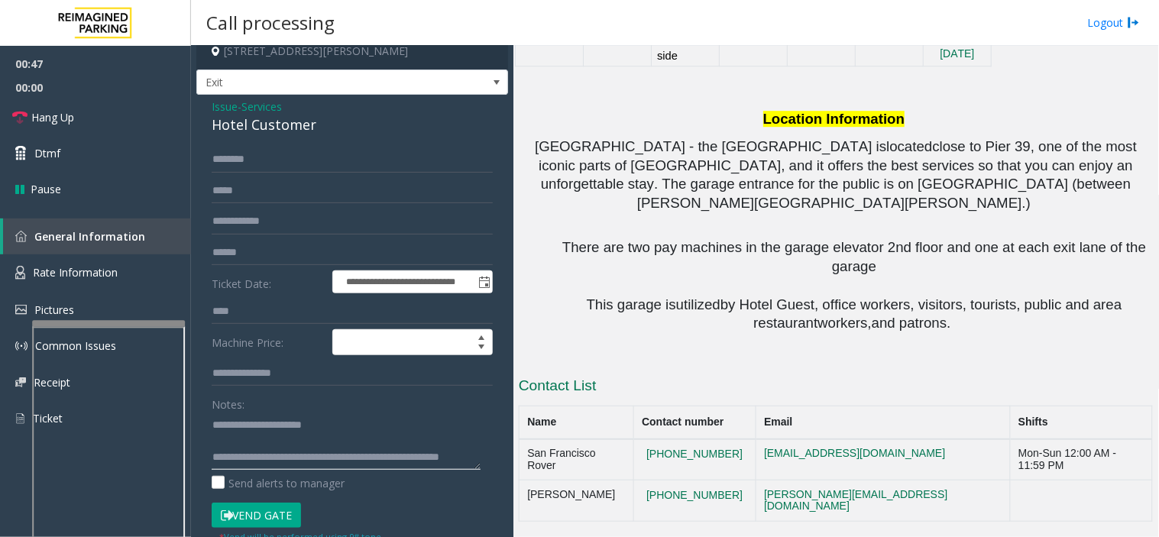
scroll to position [1396, 0]
click at [834, 480] on td "notareal@email.com" at bounding box center [882, 459] width 254 height 41
click at [755, 480] on td "notareal@email.com" at bounding box center [882, 459] width 254 height 41
drag, startPoint x: 735, startPoint y: 479, endPoint x: 669, endPoint y: 466, distance: 67.0
click at [669, 466] on td "415-956-8002" at bounding box center [694, 459] width 122 height 41
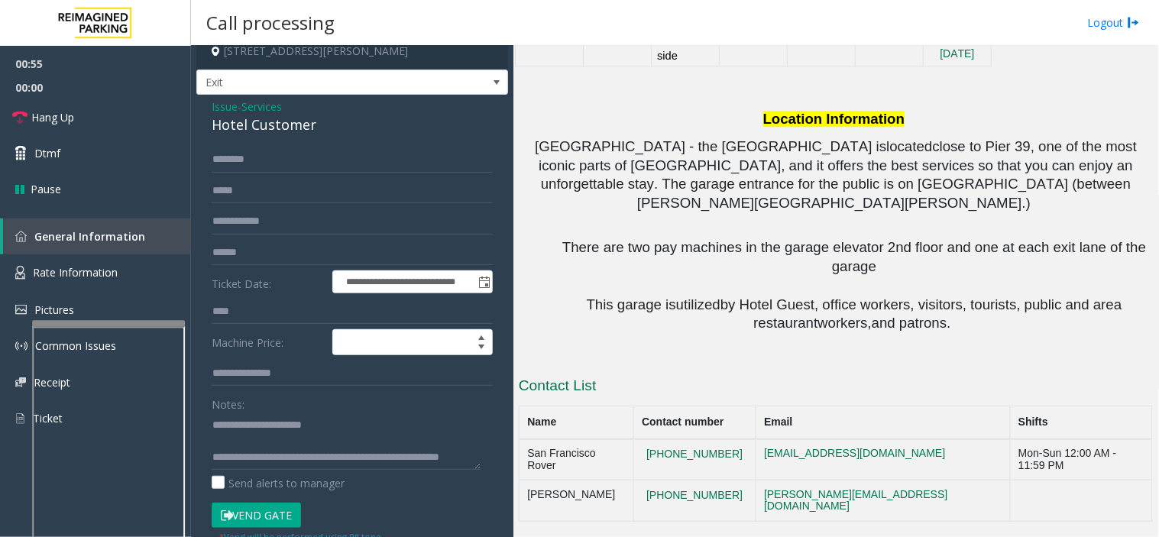
drag, startPoint x: 690, startPoint y: 468, endPoint x: 677, endPoint y: 484, distance: 20.1
drag, startPoint x: 677, startPoint y: 484, endPoint x: 736, endPoint y: 469, distance: 60.6
click at [736, 469] on tr "San Francisco Rover 415-956-8002 notareal@email.com Mon-Sun 12:00 AM - 11:59 PM" at bounding box center [835, 459] width 633 height 41
copy tr "415-956-8002"
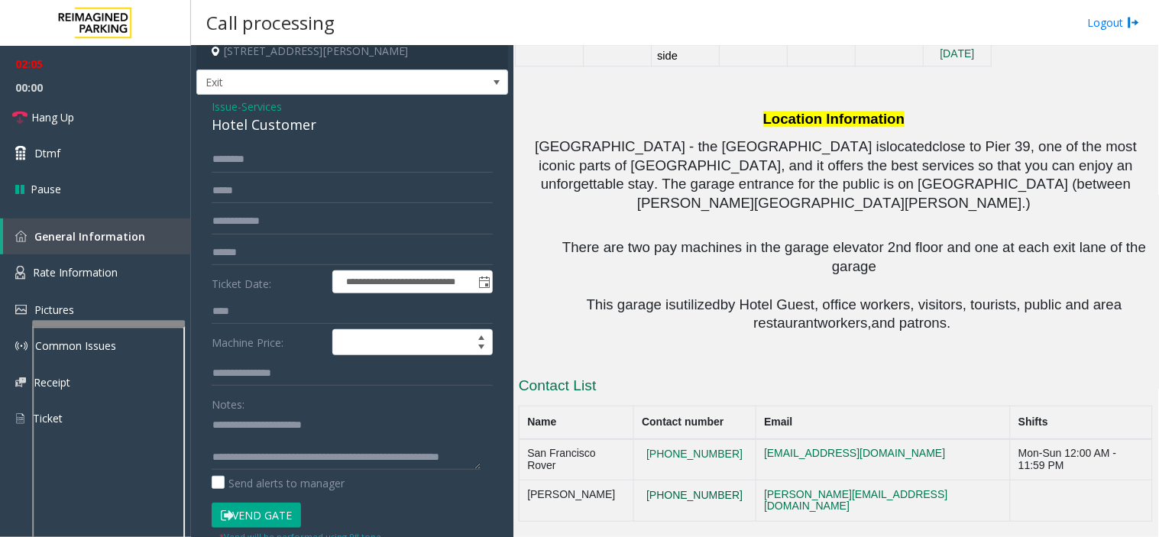
drag, startPoint x: 660, startPoint y: 510, endPoint x: 727, endPoint y: 509, distance: 67.2
click at [727, 503] on button "415-312-5293" at bounding box center [694, 496] width 105 height 14
drag, startPoint x: 727, startPoint y: 509, endPoint x: 655, endPoint y: 503, distance: 72.1
click at [655, 503] on button "415-312-5293" at bounding box center [694, 496] width 105 height 14
drag, startPoint x: 755, startPoint y: 504, endPoint x: 623, endPoint y: 493, distance: 131.9
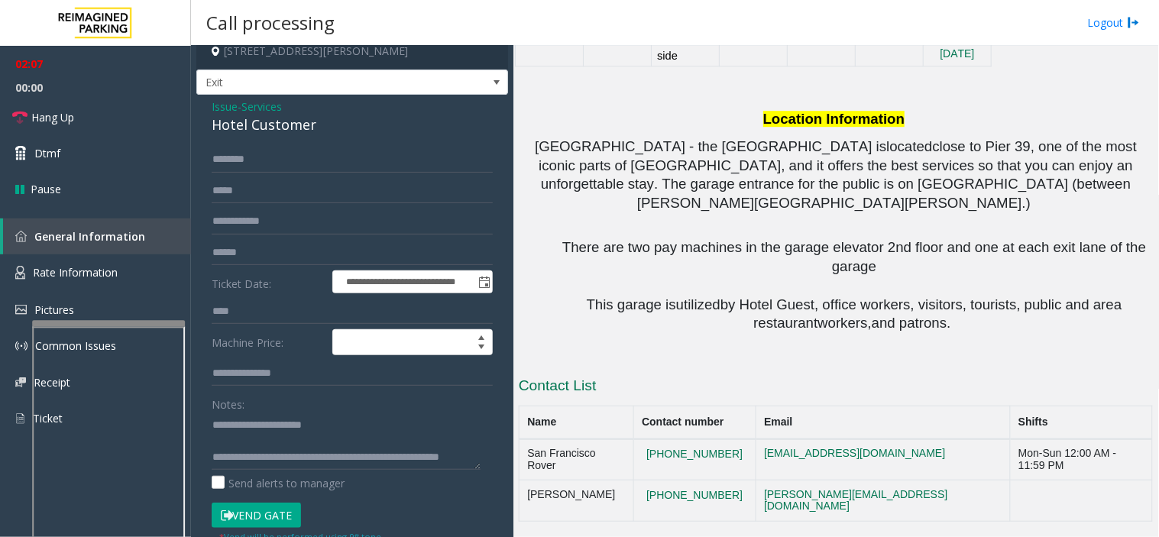
click at [623, 493] on tr "Lawrence Tan 415-312-5293 lawrence.tan@reimaginedparking.com" at bounding box center [835, 500] width 633 height 41
copy tr "415-312-5293"
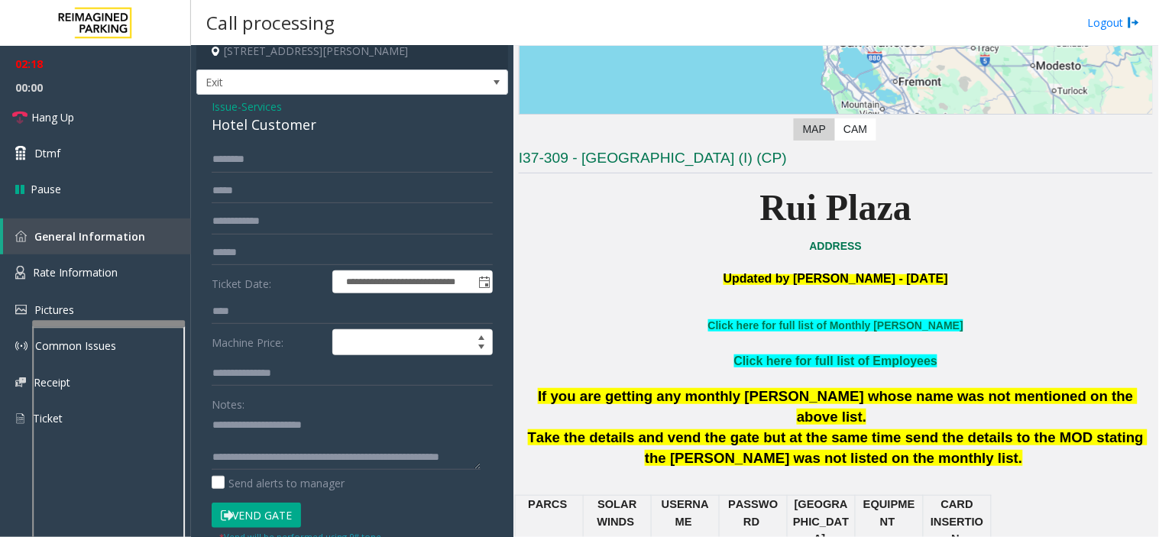
scroll to position [209, 0]
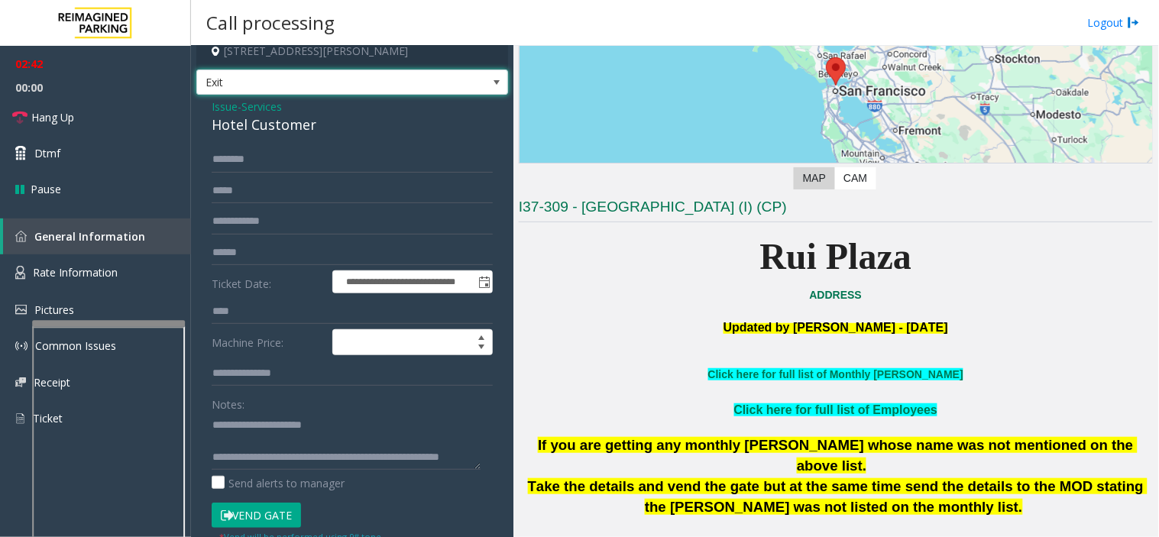
click at [399, 80] on span "Exit" at bounding box center [321, 82] width 248 height 24
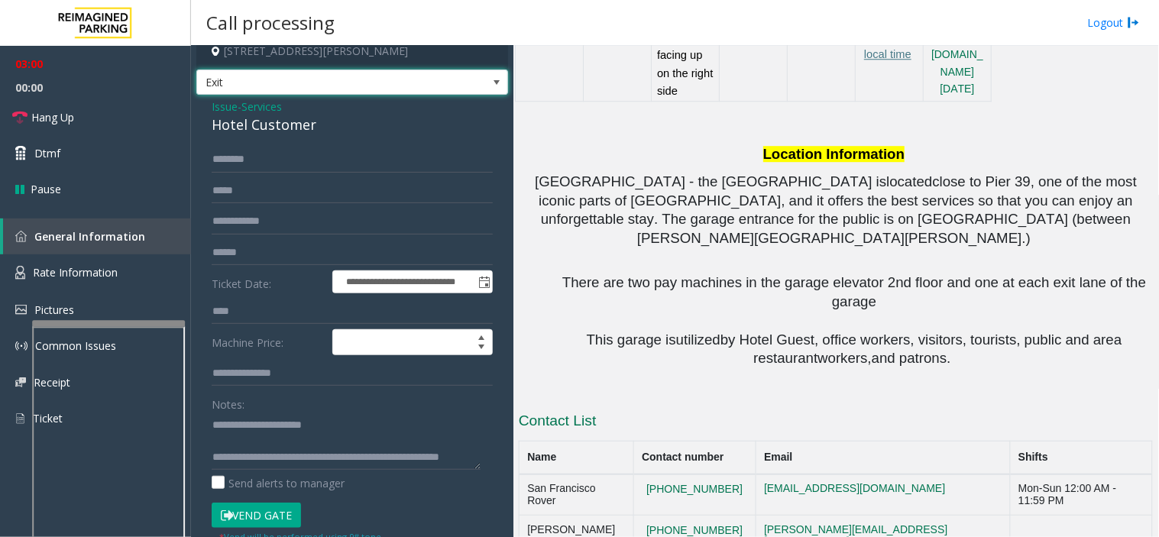
scroll to position [1227, 0]
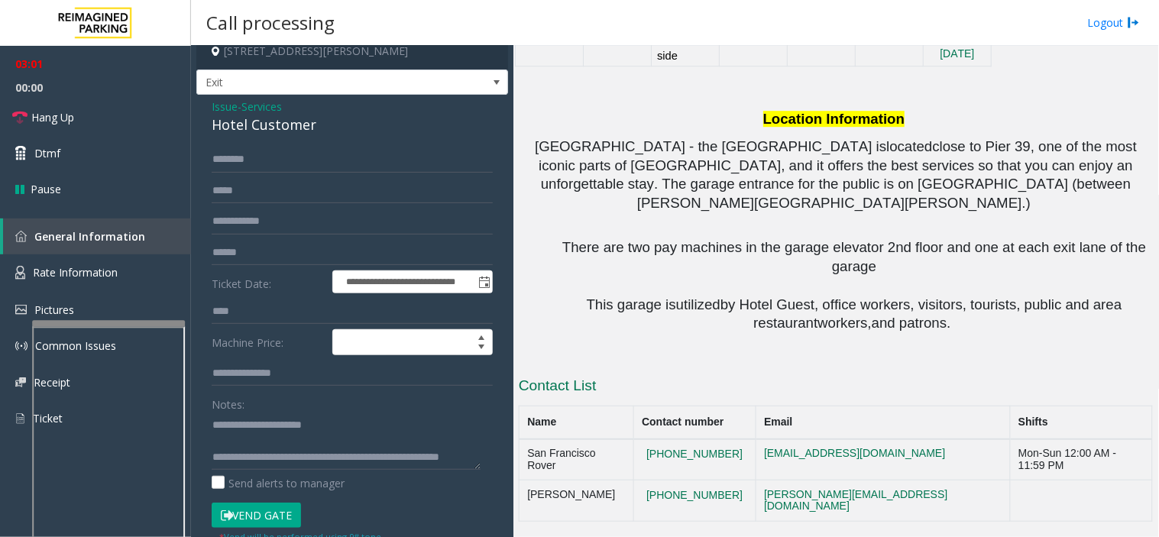
click at [263, 520] on button "Vend Gate" at bounding box center [256, 516] width 89 height 26
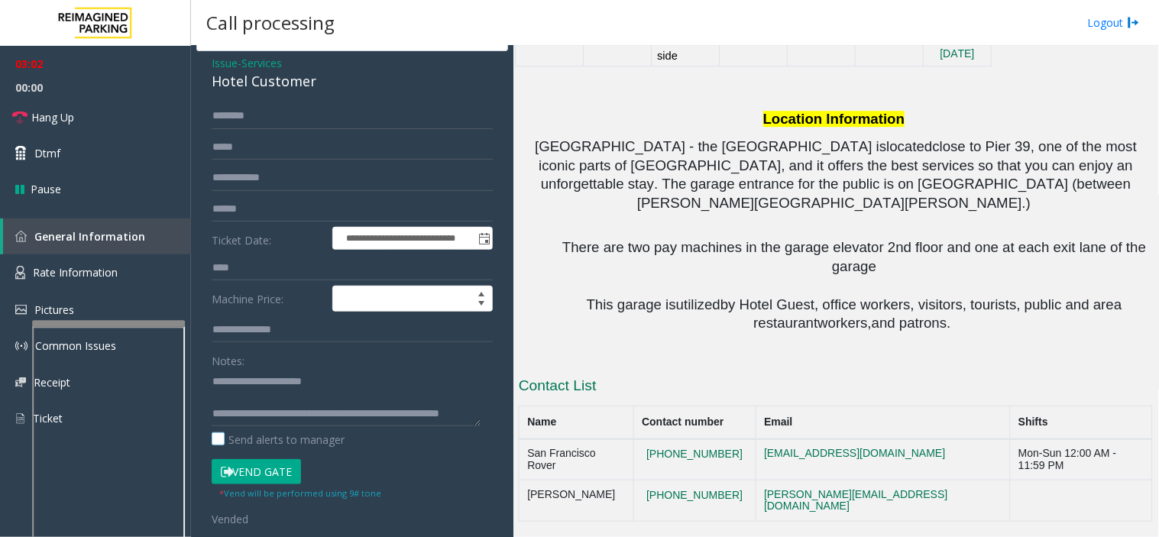
scroll to position [97, 0]
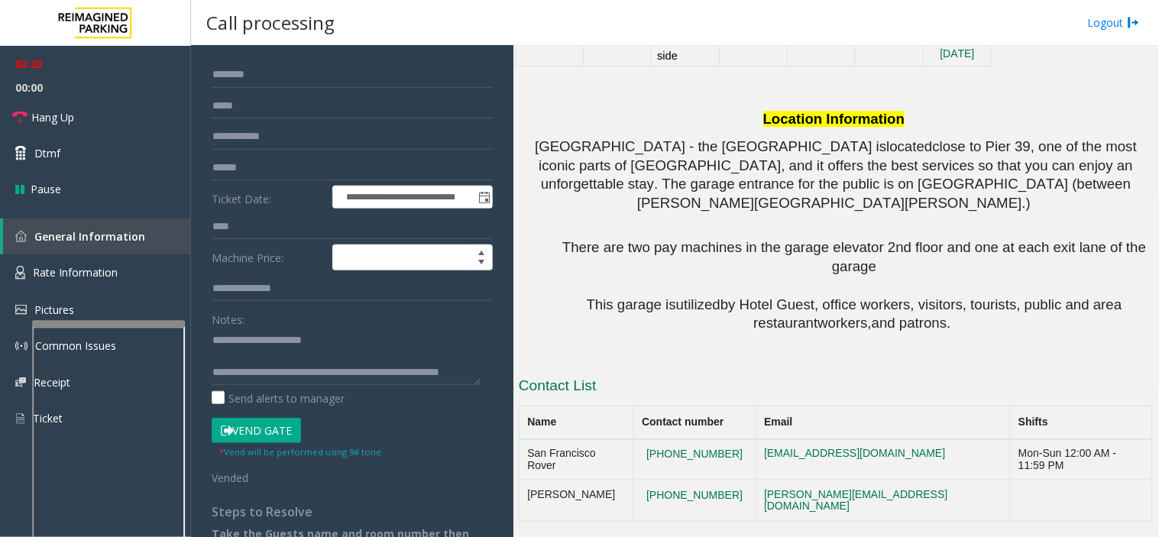
click at [245, 435] on button "Vend Gate" at bounding box center [256, 431] width 89 height 26
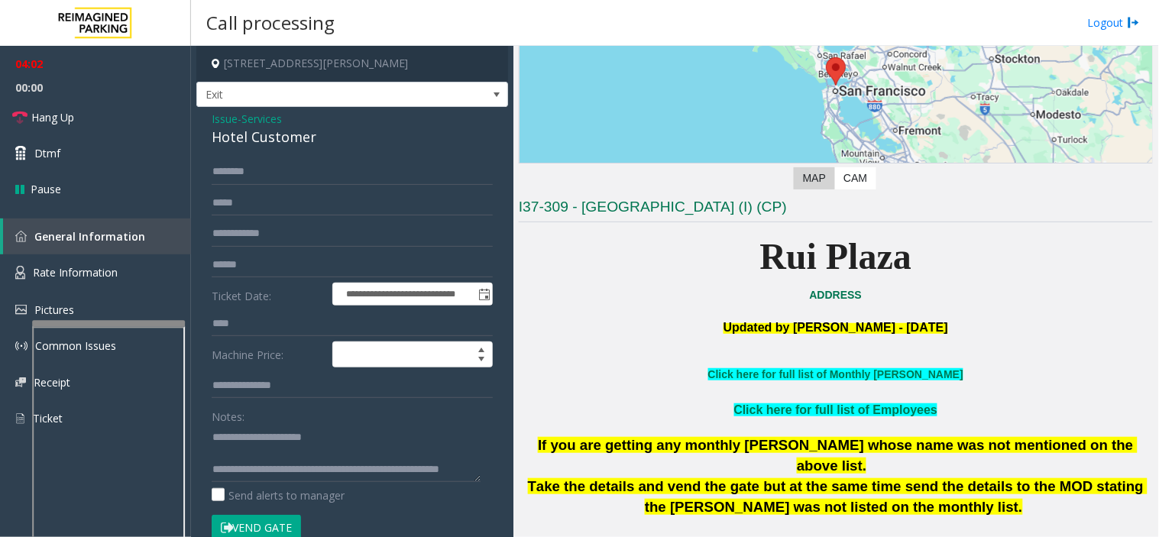
scroll to position [16, 0]
click at [367, 452] on textarea at bounding box center [346, 453] width 269 height 57
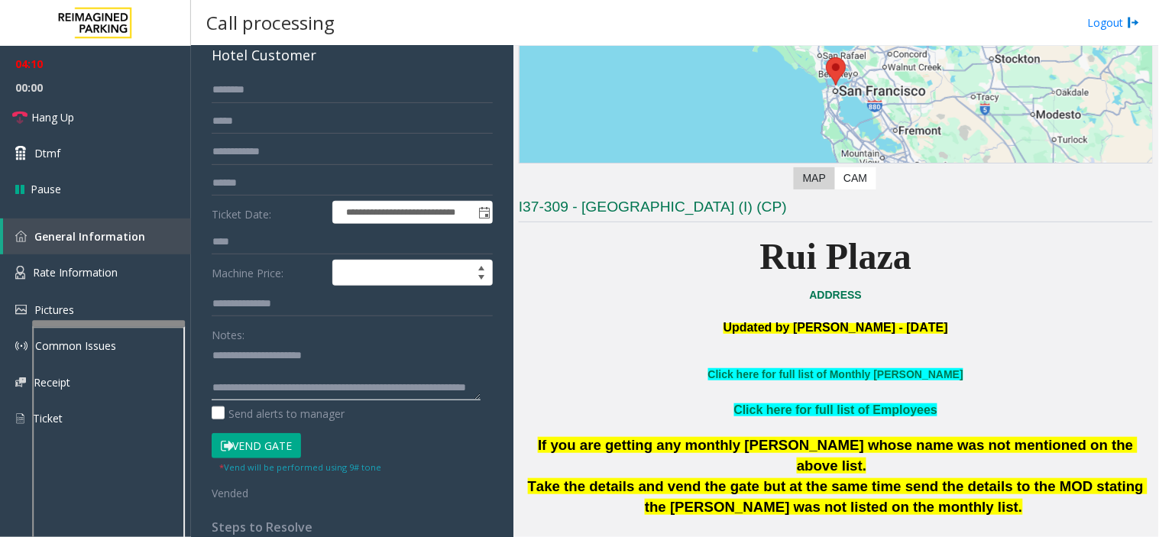
scroll to position [85, 0]
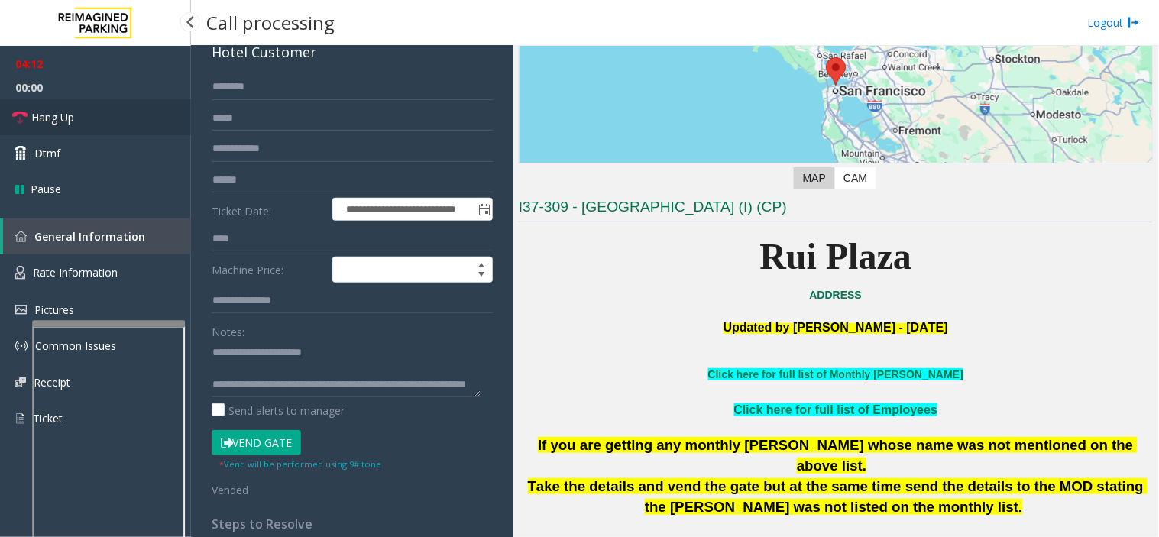
click at [73, 132] on link "Hang Up" at bounding box center [95, 117] width 191 height 36
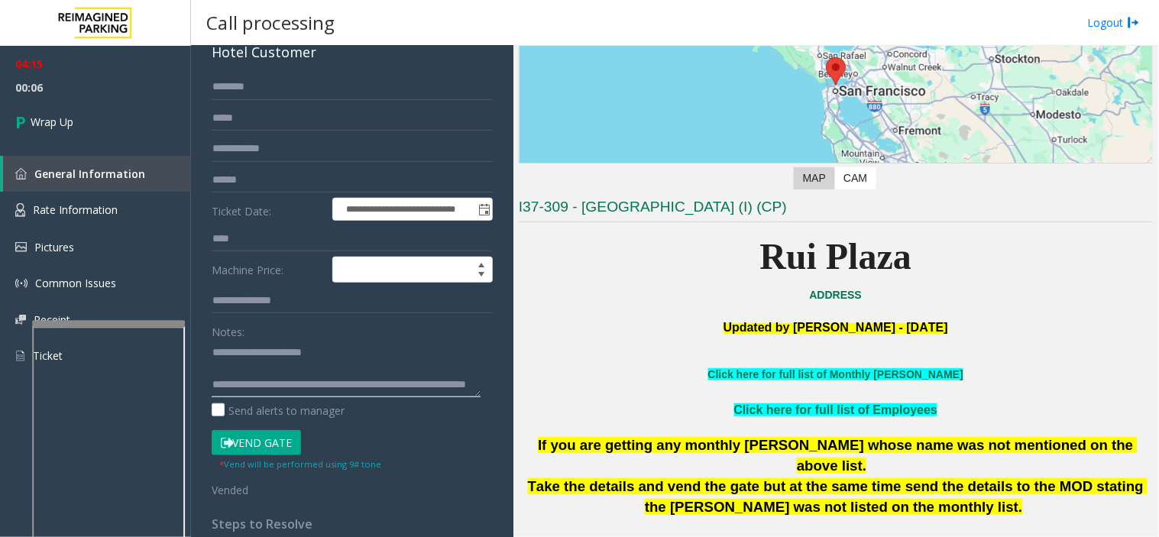
drag, startPoint x: 237, startPoint y: 385, endPoint x: 336, endPoint y: 394, distance: 99.7
click at [336, 394] on textarea at bounding box center [346, 368] width 269 height 57
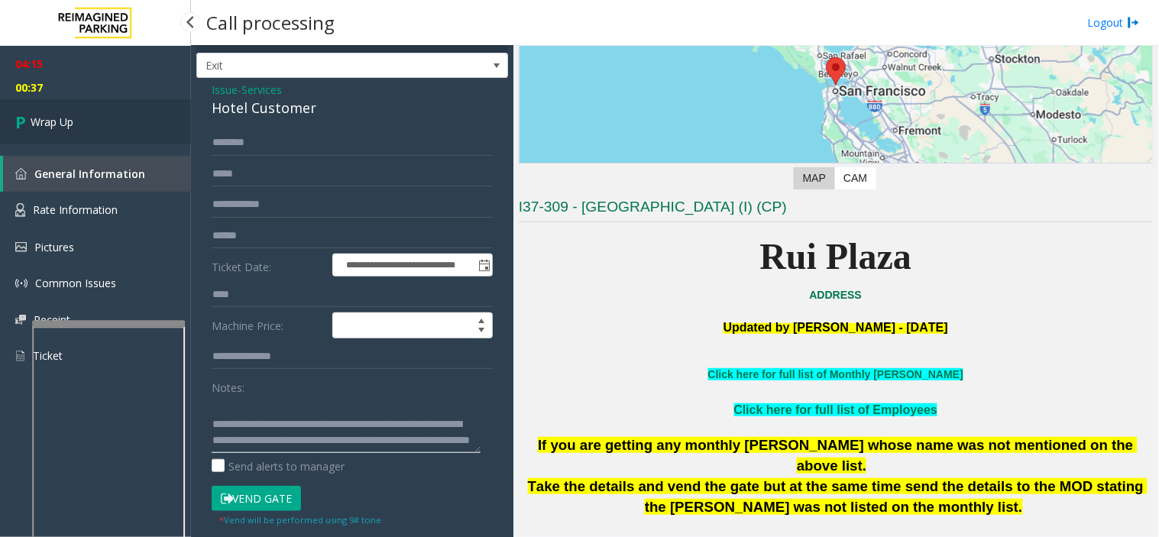
scroll to position [0, 0]
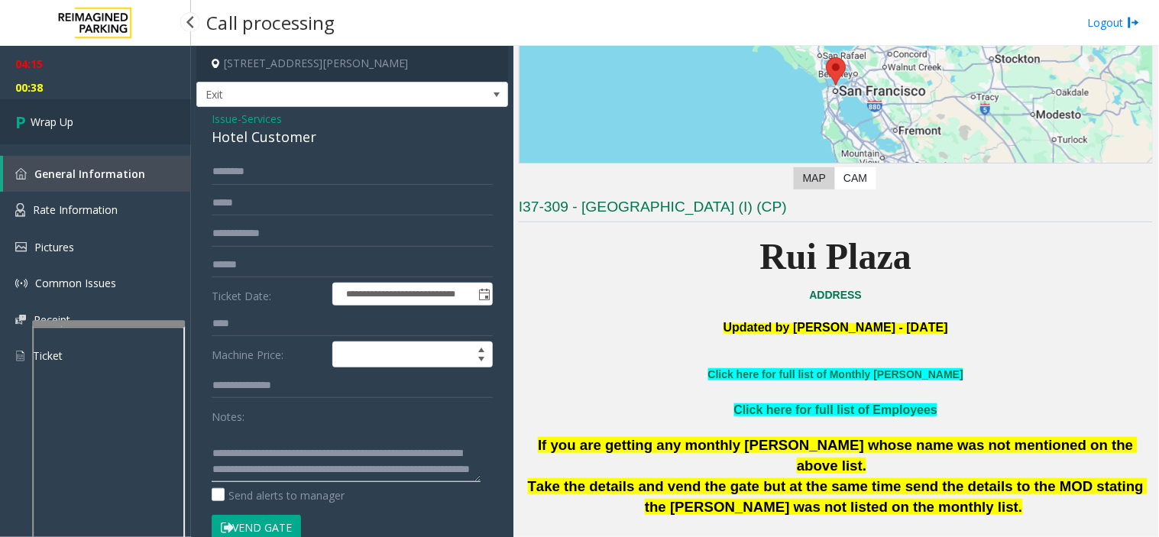
type textarea "**********"
click at [120, 121] on link "Wrap Up" at bounding box center [95, 121] width 191 height 45
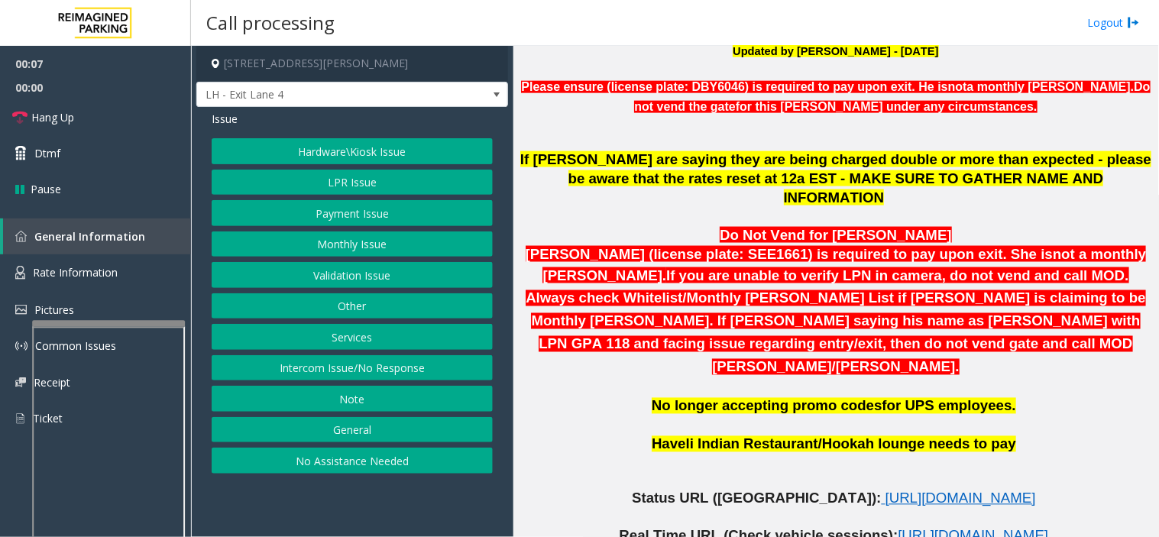
scroll to position [594, 0]
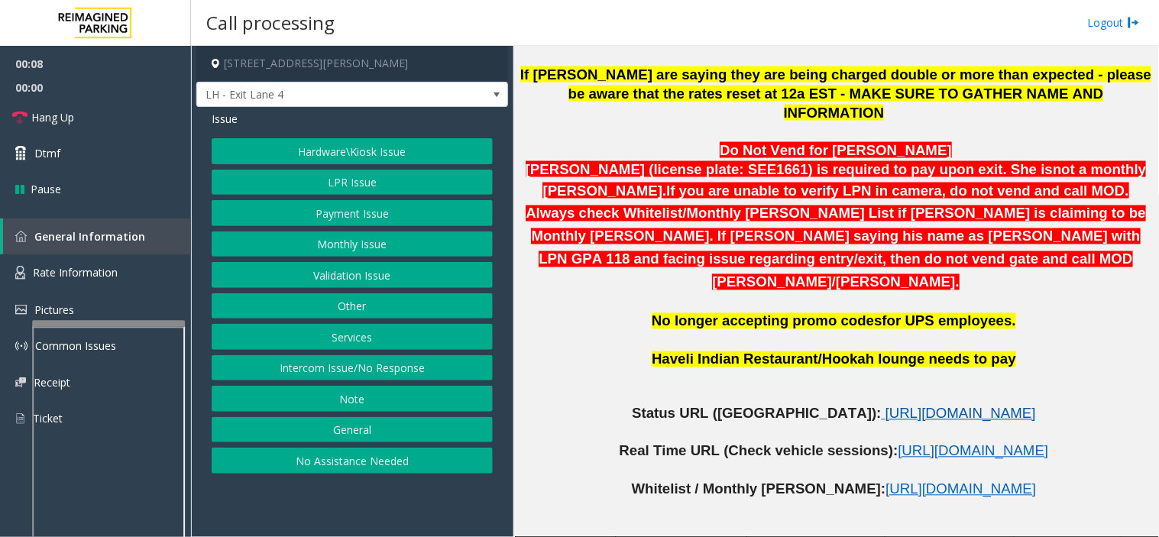
click at [885, 406] on span "https://www.parkjockey.com/en-us/manage/1633/status" at bounding box center [960, 414] width 150 height 16
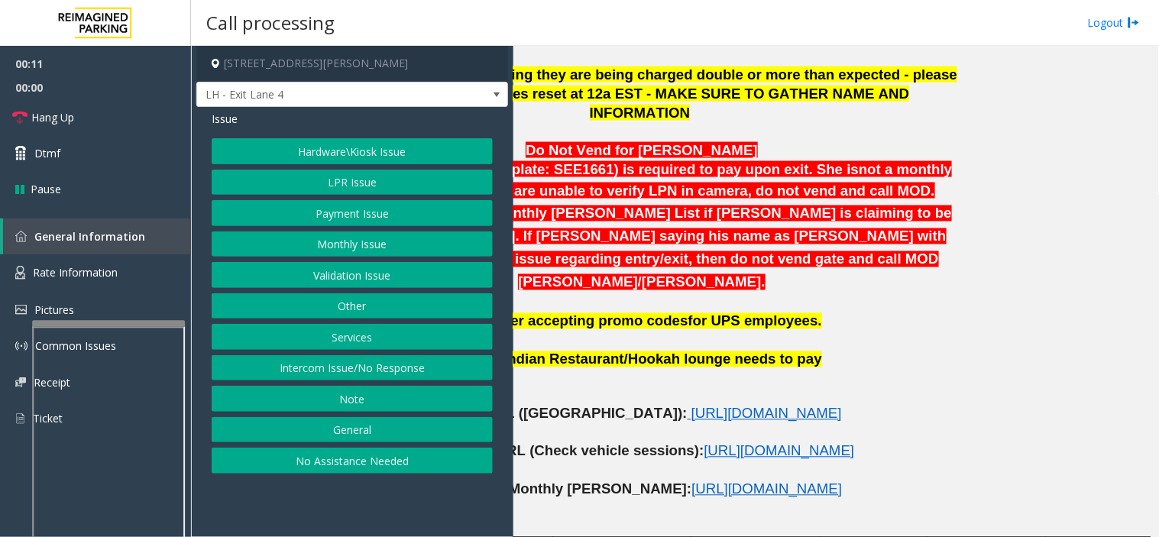
scroll to position [764, 206]
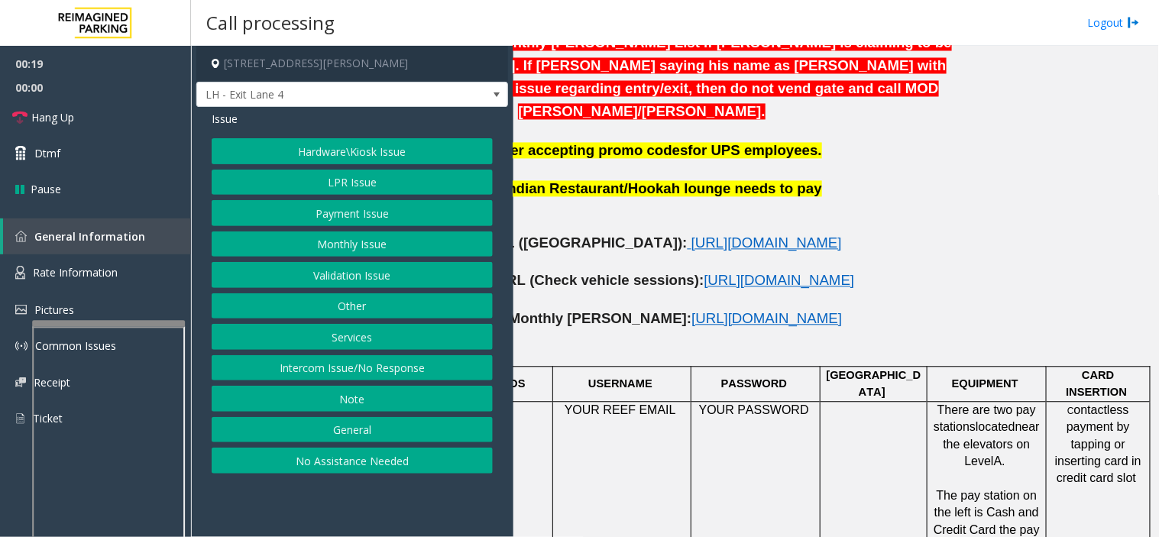
click at [342, 224] on button "Payment Issue" at bounding box center [352, 213] width 281 height 26
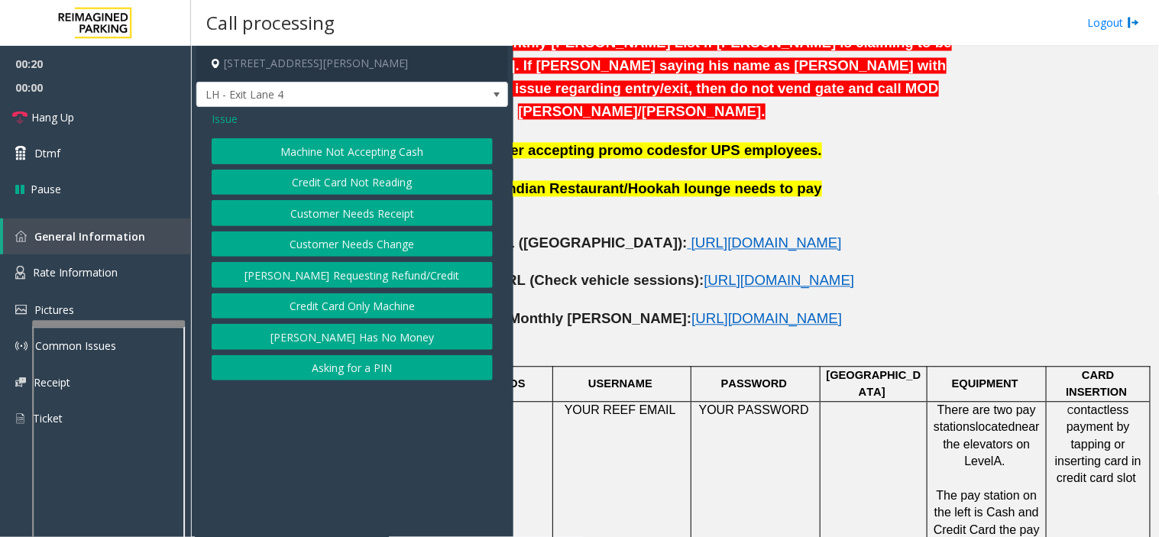
click at [316, 173] on button "Credit Card Not Reading" at bounding box center [352, 183] width 281 height 26
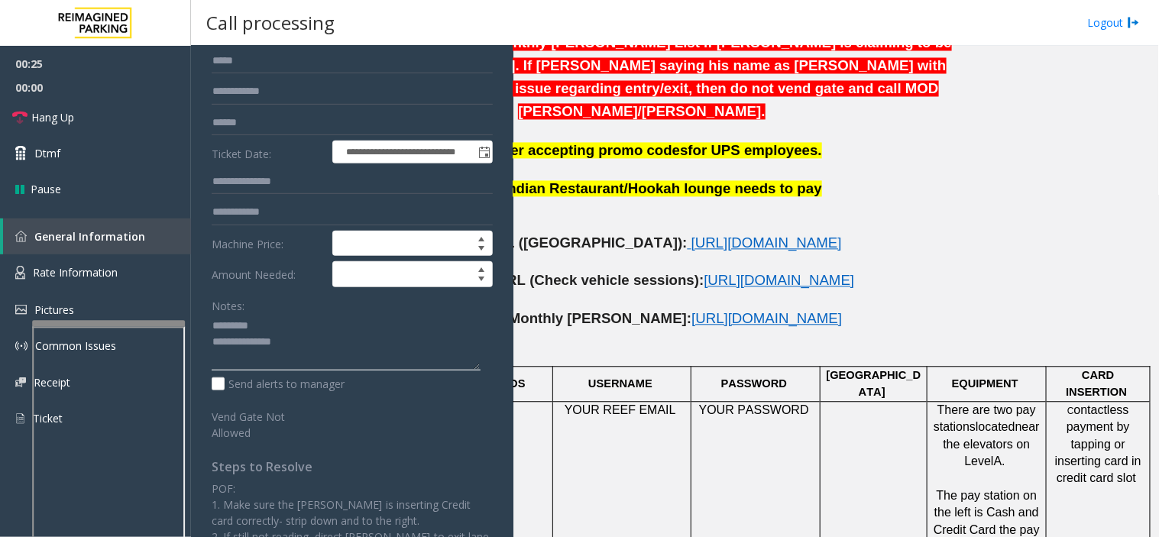
scroll to position [56, 0]
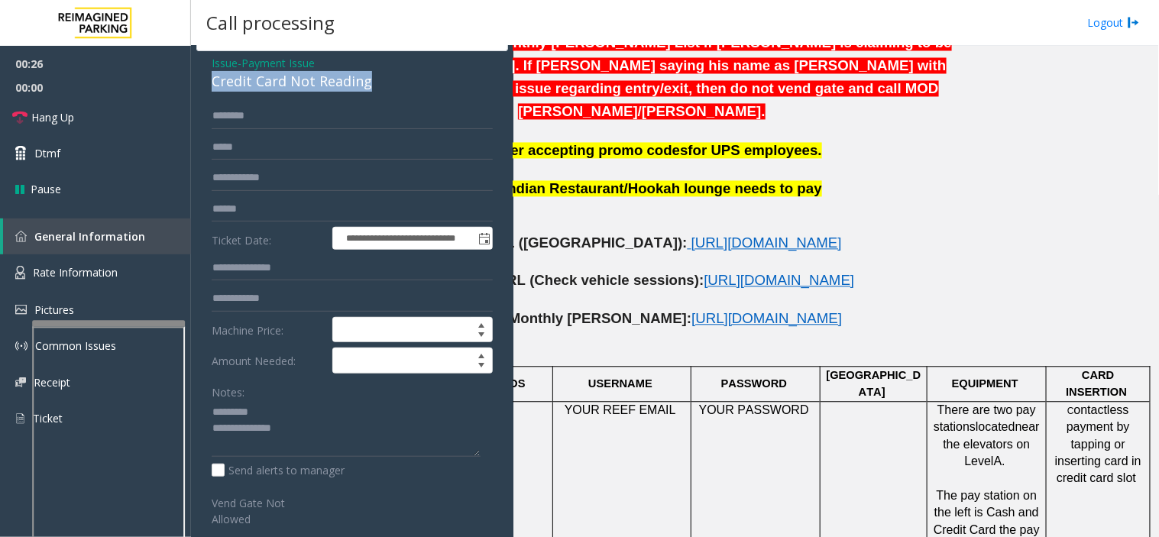
drag, startPoint x: 211, startPoint y: 80, endPoint x: 420, endPoint y: 75, distance: 209.4
click at [420, 75] on div "Credit Card Not Reading" at bounding box center [352, 81] width 281 height 21
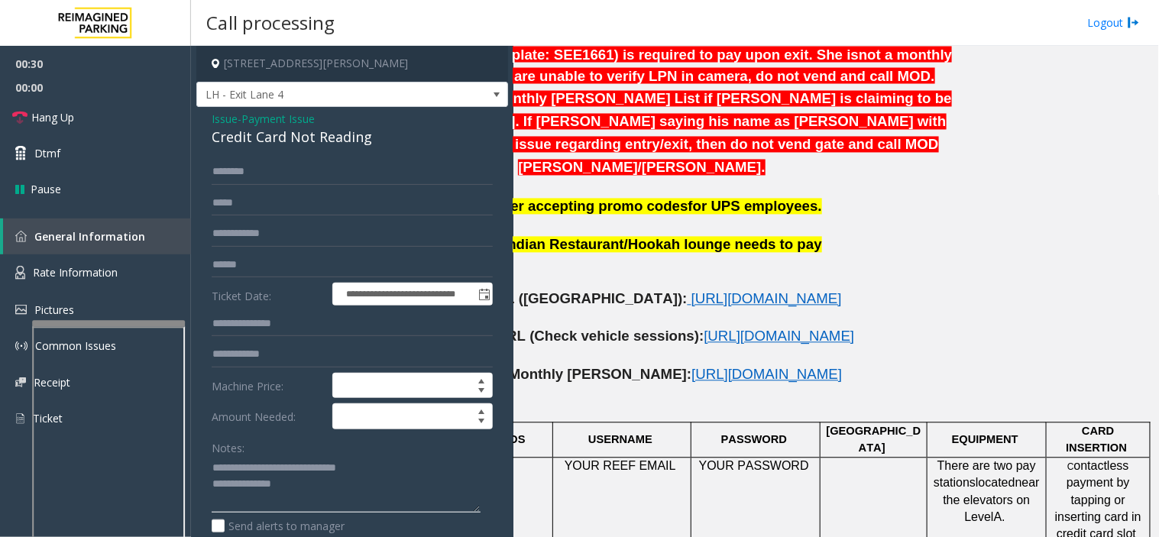
scroll to position [678, 206]
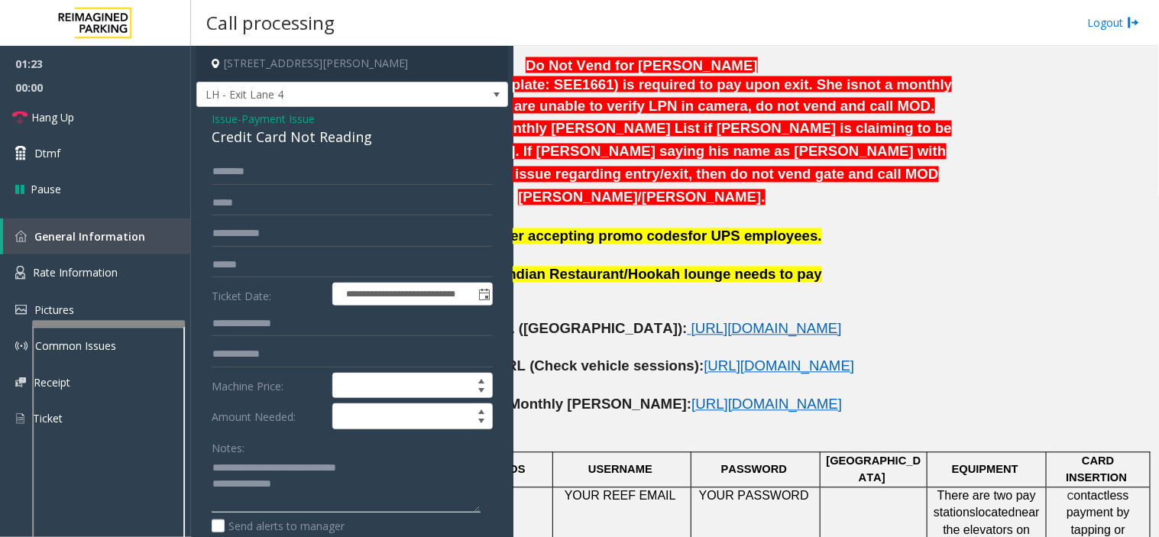
click at [299, 490] on textarea at bounding box center [346, 484] width 269 height 57
type textarea "**********"
click at [281, 118] on span "Payment Issue" at bounding box center [277, 119] width 73 height 16
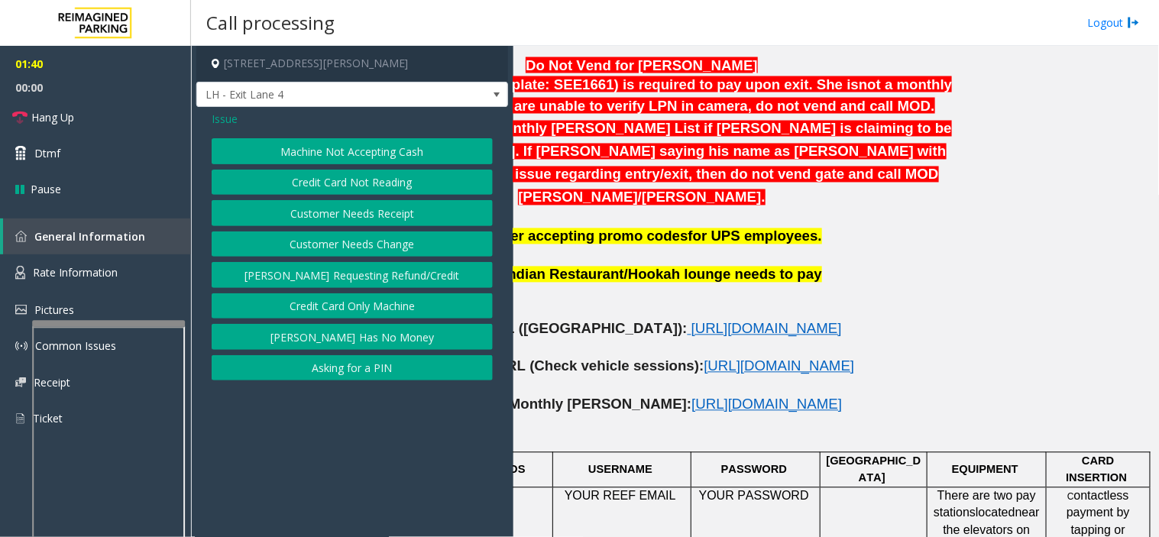
click at [228, 118] on span "Issue" at bounding box center [225, 119] width 26 height 16
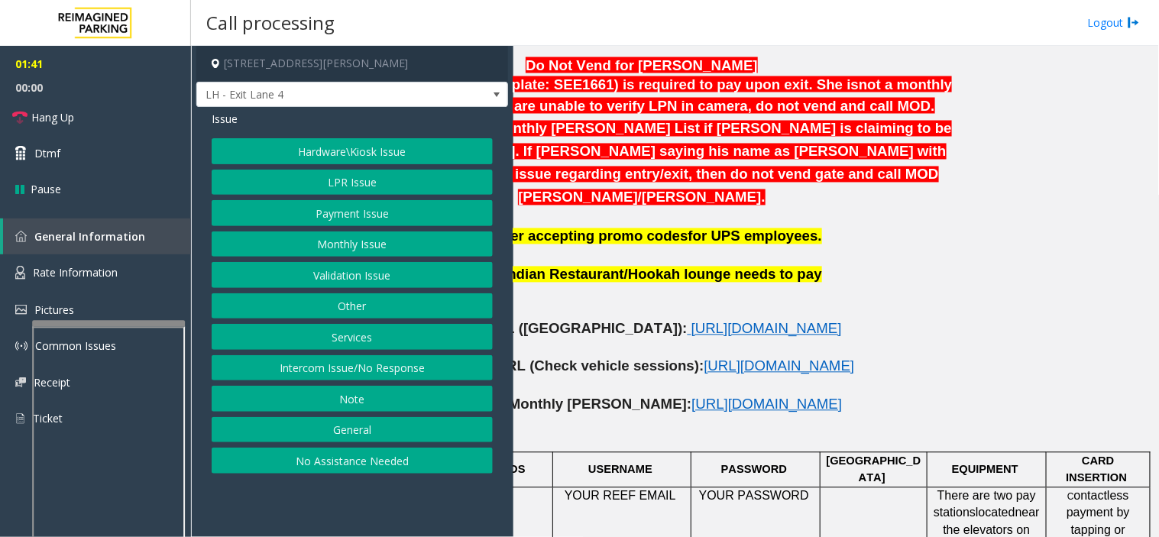
click at [354, 153] on button "Hardware\Kiosk Issue" at bounding box center [352, 151] width 281 height 26
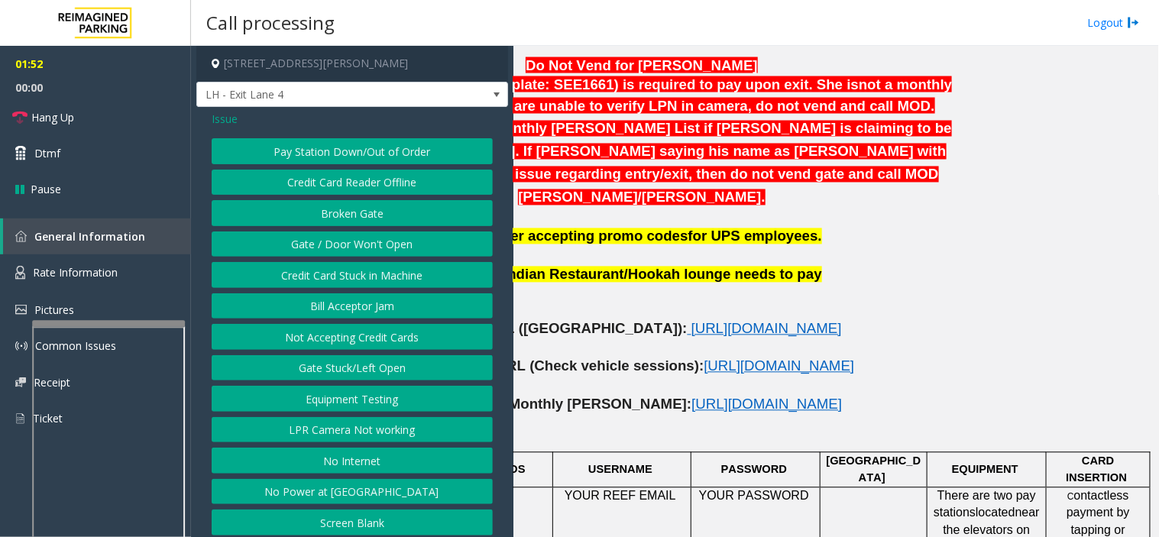
drag, startPoint x: 341, startPoint y: 250, endPoint x: 331, endPoint y: 247, distance: 10.9
click at [331, 247] on button "Gate / Door Won't Open" at bounding box center [352, 244] width 281 height 26
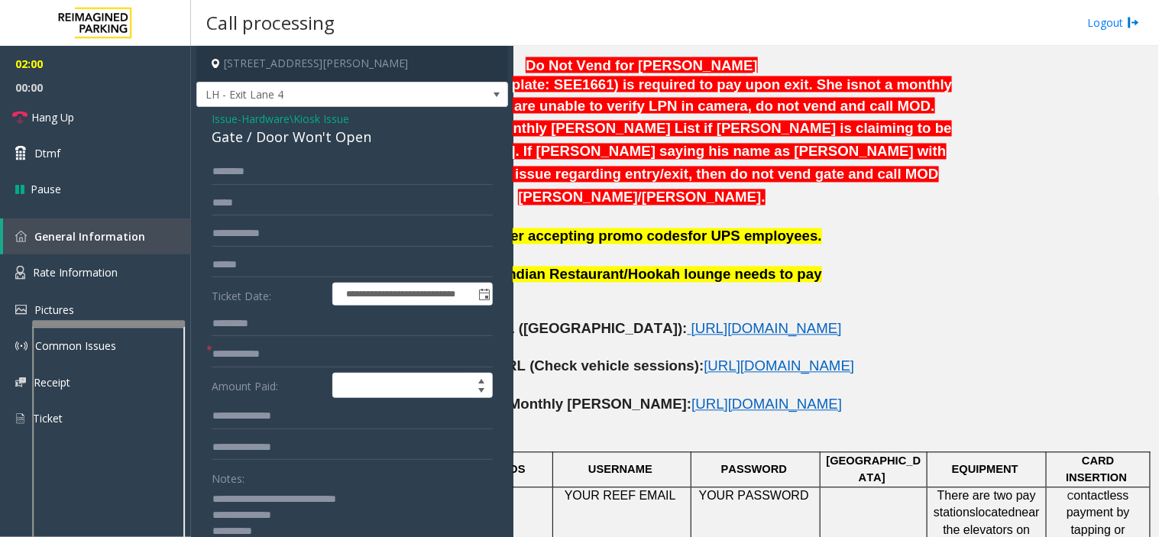
click at [292, 113] on span "Hardware\Kiosk Issue" at bounding box center [295, 119] width 108 height 16
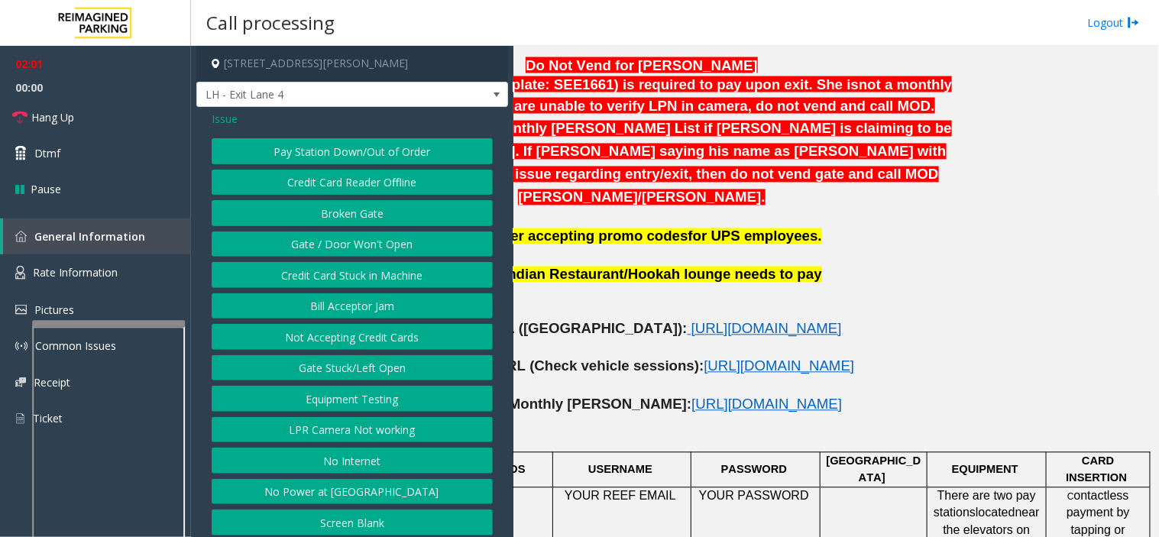
click at [235, 121] on span "Issue" at bounding box center [225, 119] width 26 height 16
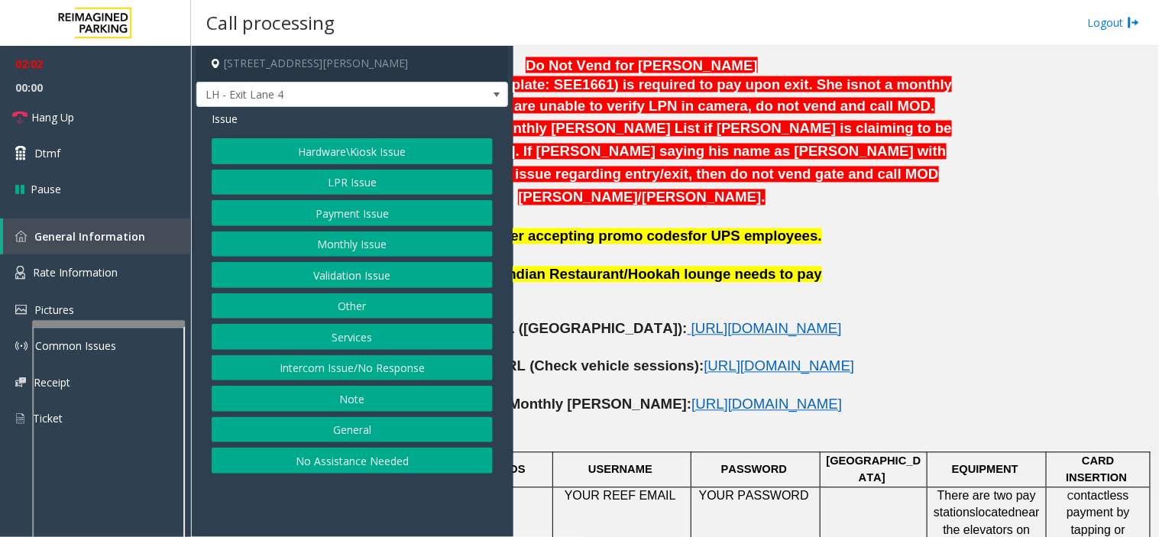
click at [325, 150] on button "Hardware\Kiosk Issue" at bounding box center [352, 151] width 281 height 26
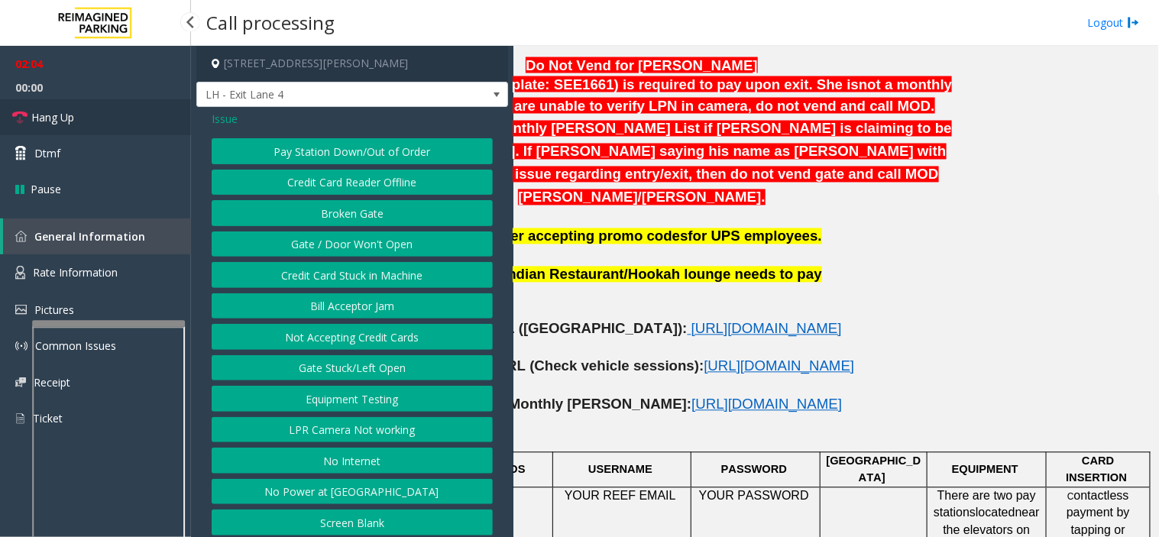
click at [32, 128] on link "Hang Up" at bounding box center [95, 117] width 191 height 36
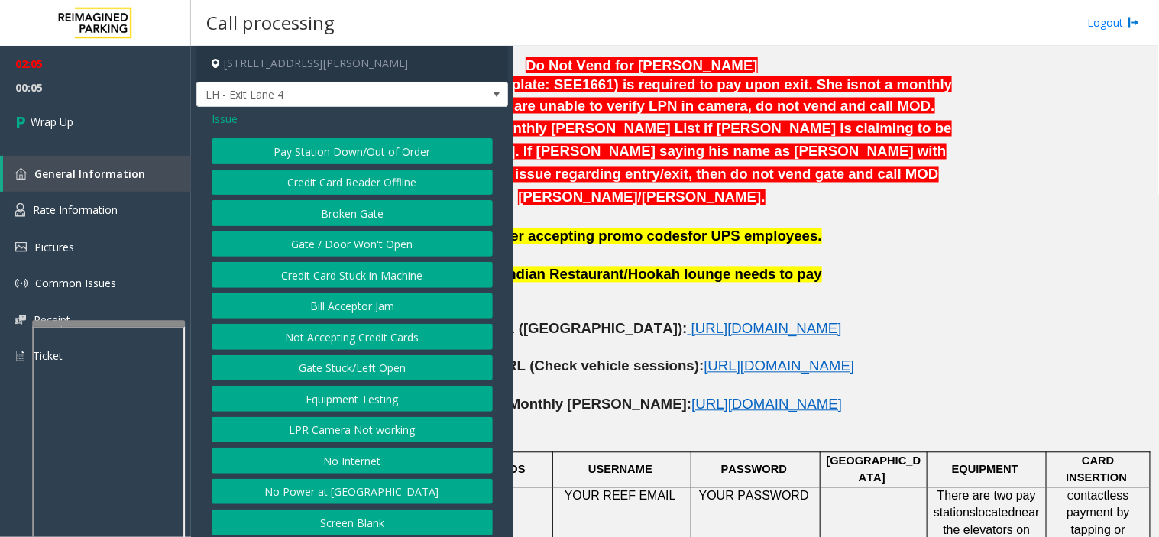
click at [228, 120] on span "Issue" at bounding box center [225, 119] width 26 height 16
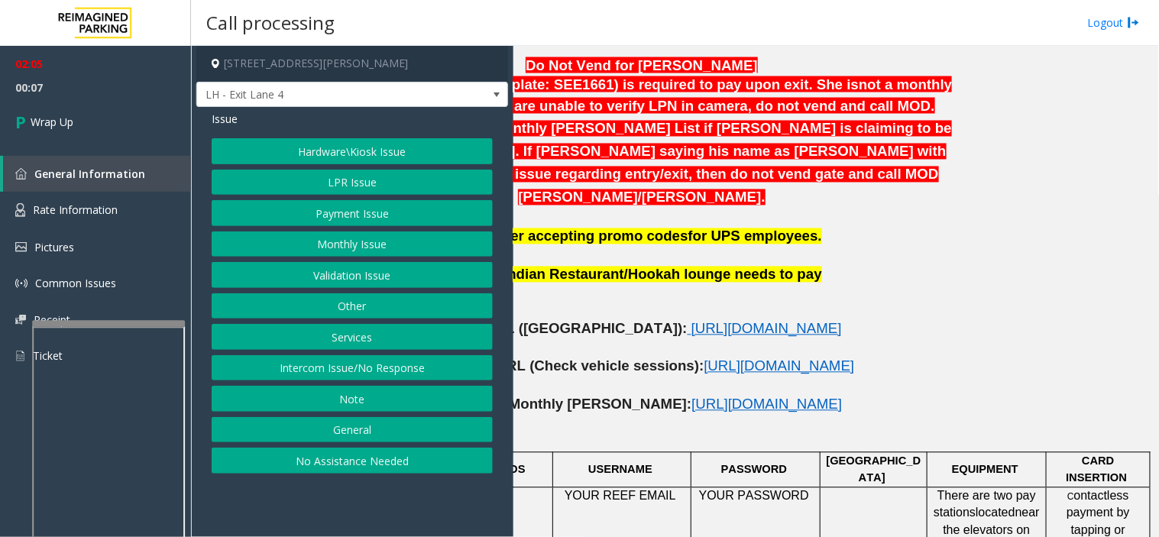
click at [364, 186] on button "LPR Issue" at bounding box center [352, 183] width 281 height 26
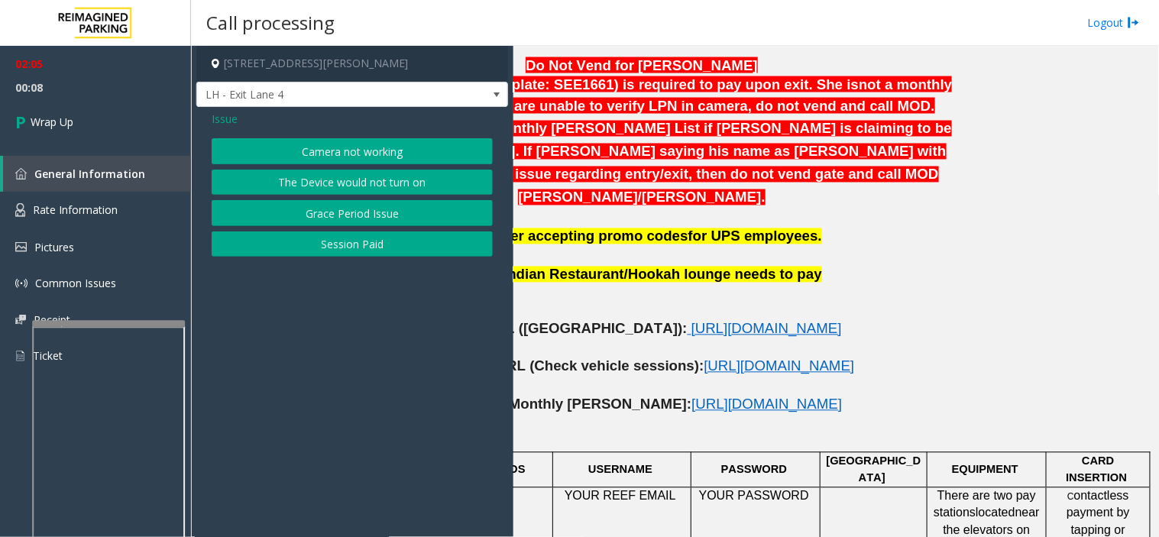
click at [325, 148] on button "Camera not working" at bounding box center [352, 151] width 281 height 26
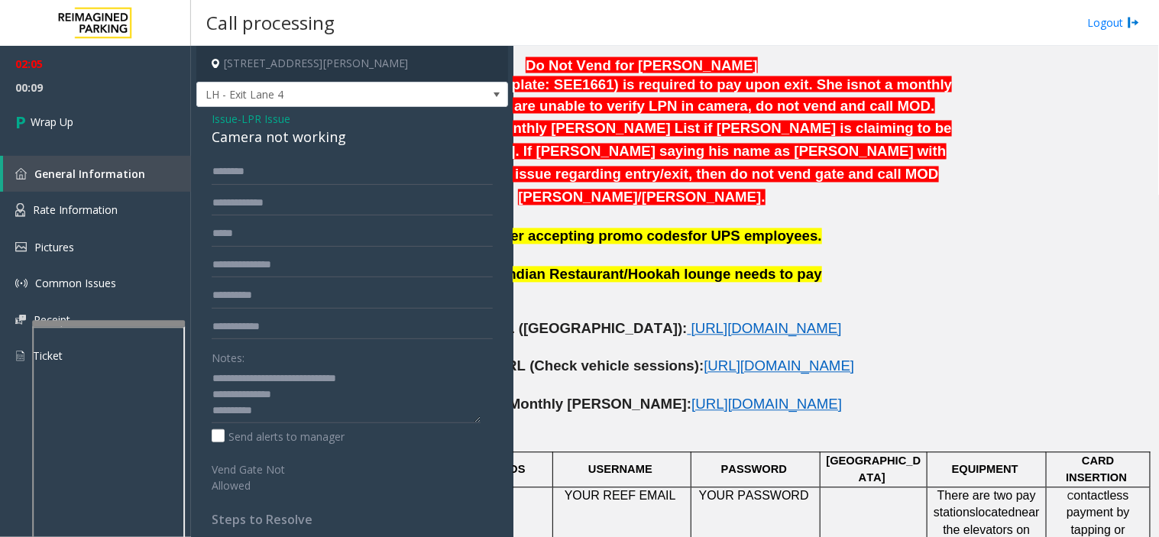
click at [278, 139] on div "Camera not working" at bounding box center [352, 137] width 281 height 21
copy div "Camera not working"
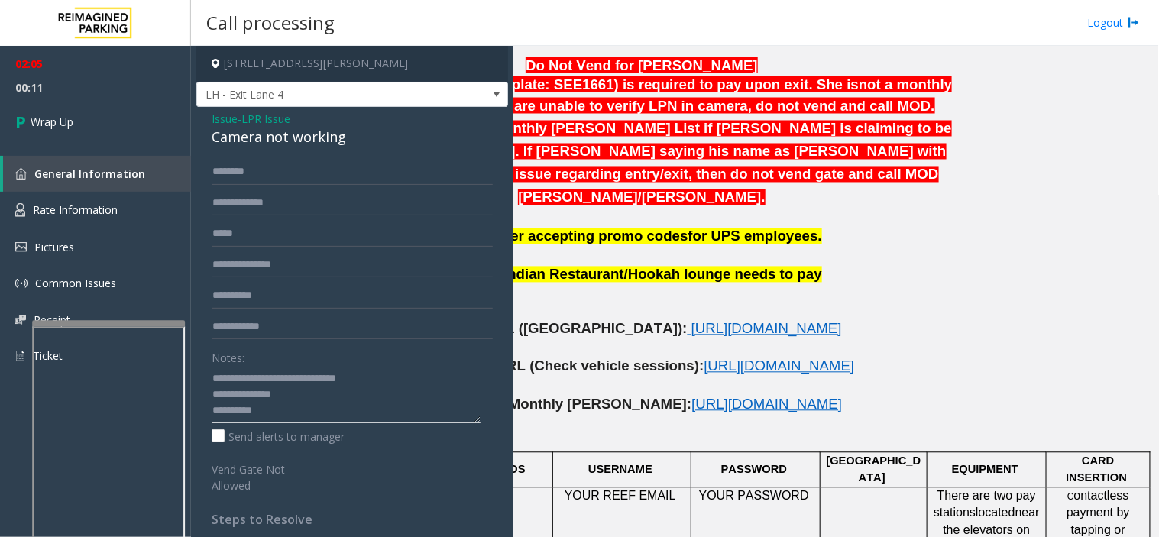
drag, startPoint x: 245, startPoint y: 371, endPoint x: 391, endPoint y: 370, distance: 145.9
click at [391, 370] on textarea at bounding box center [346, 394] width 269 height 57
paste textarea
click at [310, 409] on textarea at bounding box center [346, 394] width 269 height 57
paste textarea "**********"
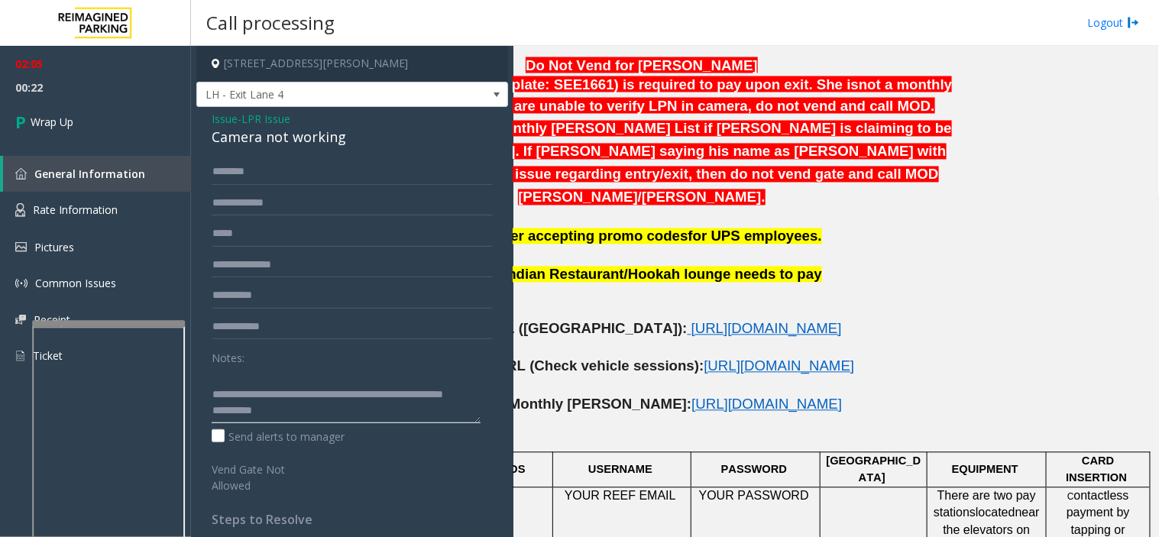
scroll to position [31, 0]
click at [231, 409] on textarea at bounding box center [346, 394] width 269 height 57
type textarea "**********"
click at [105, 120] on link "Wrap Up" at bounding box center [95, 121] width 191 height 45
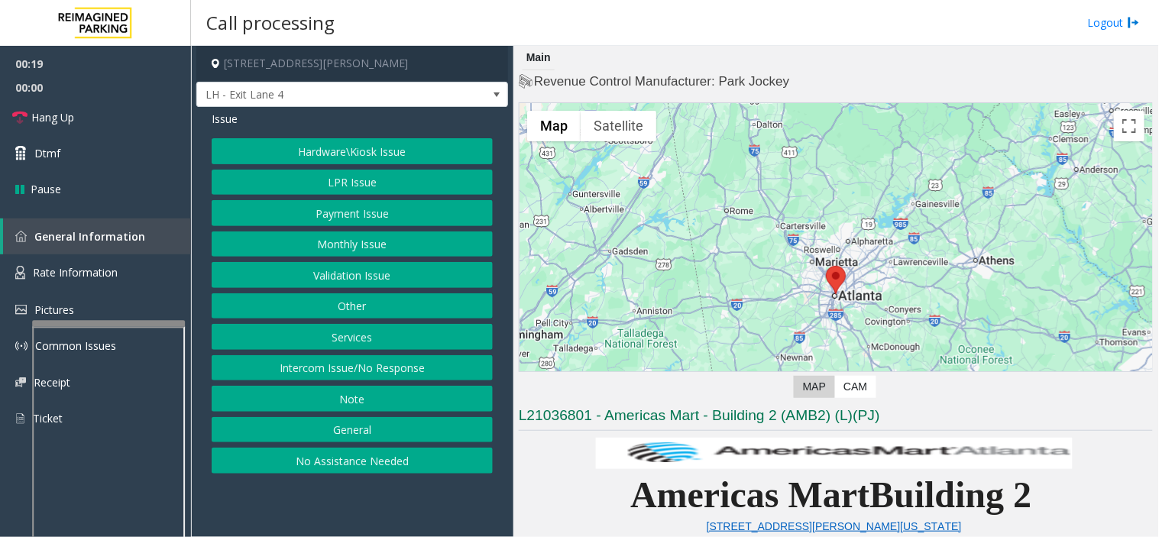
click at [372, 202] on button "Payment Issue" at bounding box center [352, 213] width 281 height 26
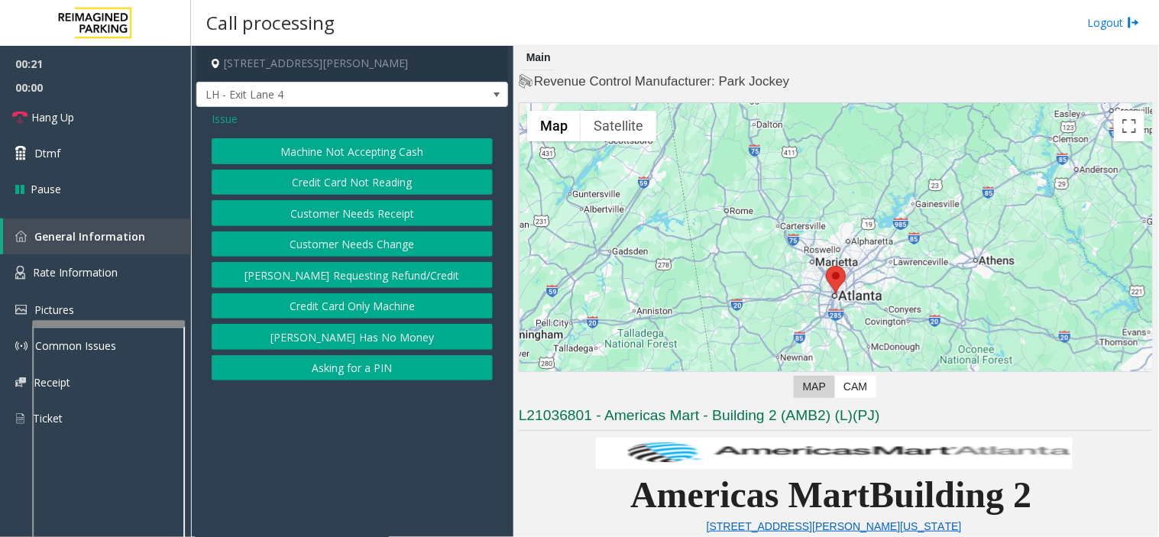
click at [225, 119] on span "Issue" at bounding box center [225, 119] width 26 height 16
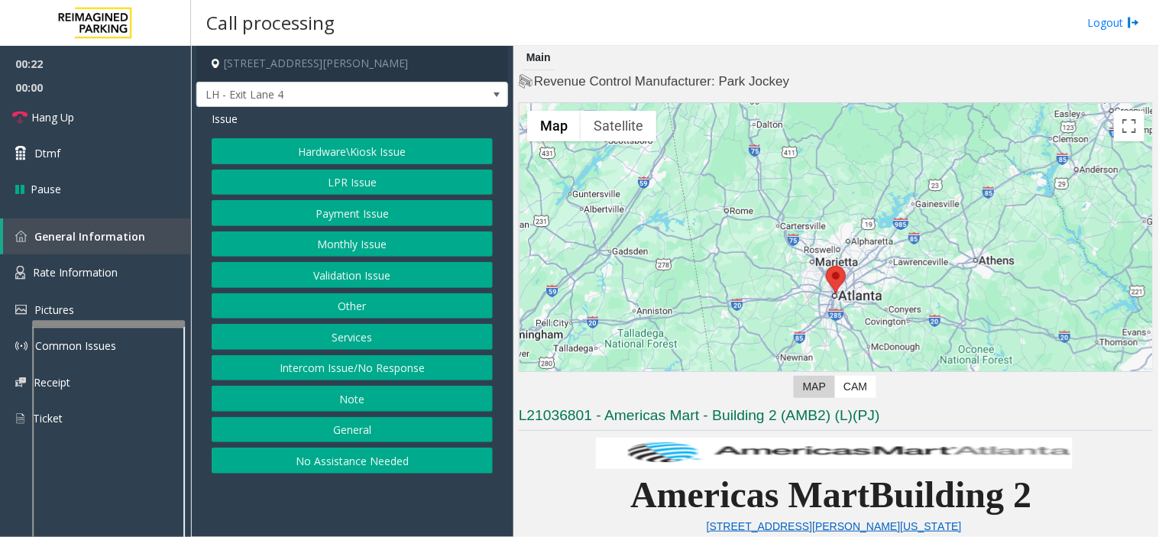
click at [379, 176] on button "LPR Issue" at bounding box center [352, 183] width 281 height 26
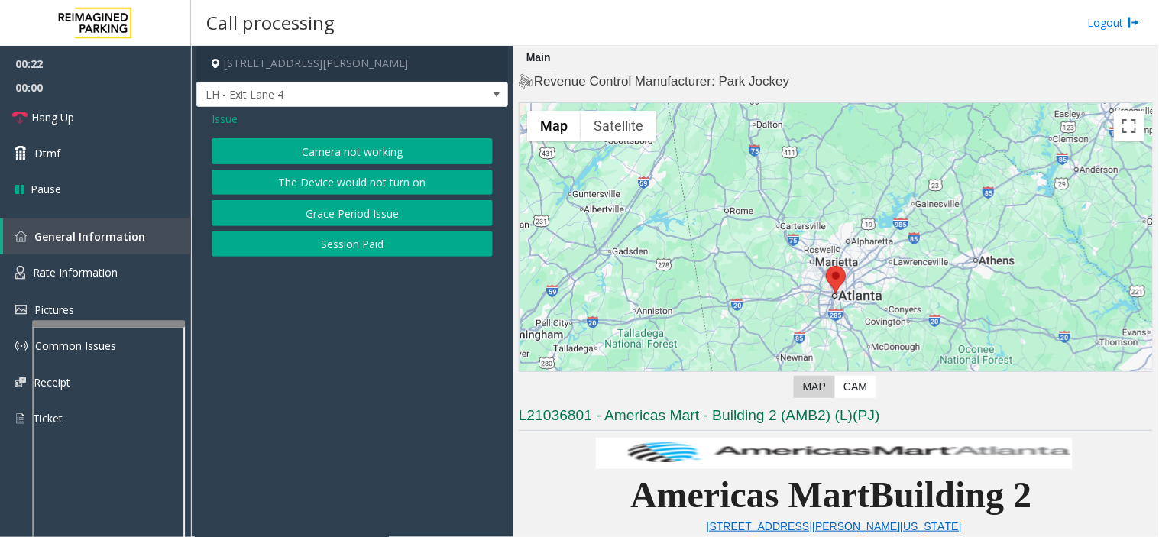
click at [360, 151] on button "Camera not working" at bounding box center [352, 151] width 281 height 26
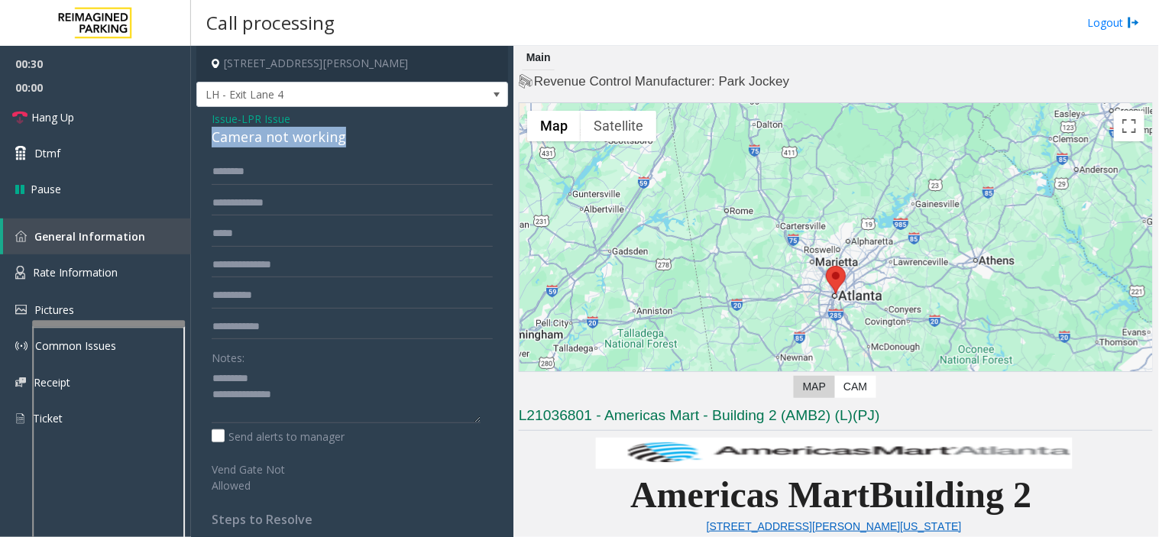
drag, startPoint x: 204, startPoint y: 144, endPoint x: 342, endPoint y: 143, distance: 138.3
click at [342, 143] on div "Issue - LPR Issue Camera not working Notes: Send alerts to manager Vend Gate No…" at bounding box center [352, 407] width 312 height 601
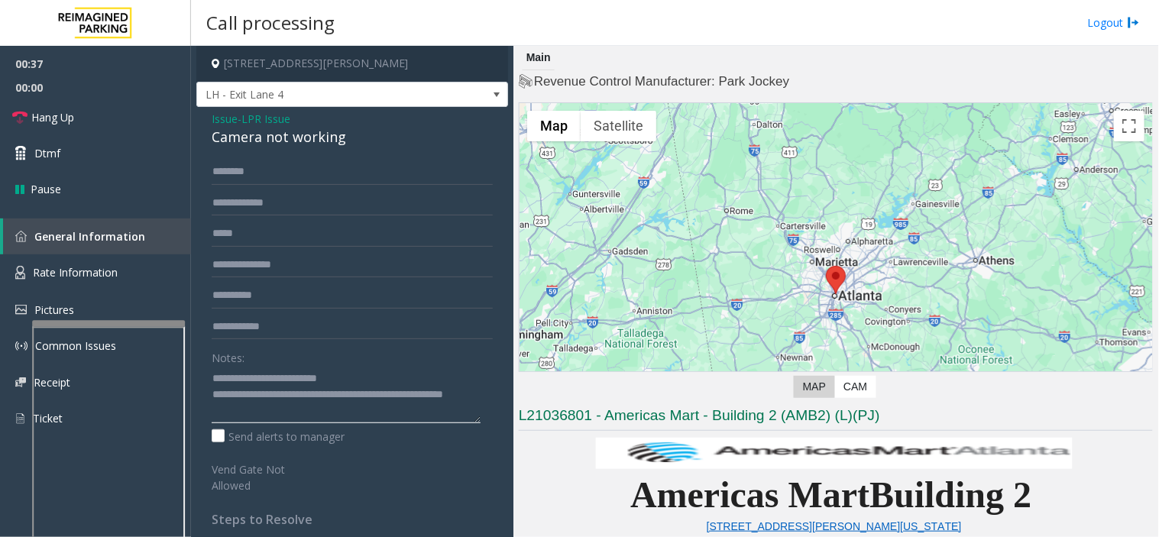
click at [346, 410] on textarea at bounding box center [346, 394] width 269 height 57
click at [235, 408] on textarea at bounding box center [346, 394] width 269 height 57
click at [262, 414] on textarea at bounding box center [346, 394] width 269 height 57
click at [261, 409] on textarea at bounding box center [346, 394] width 269 height 57
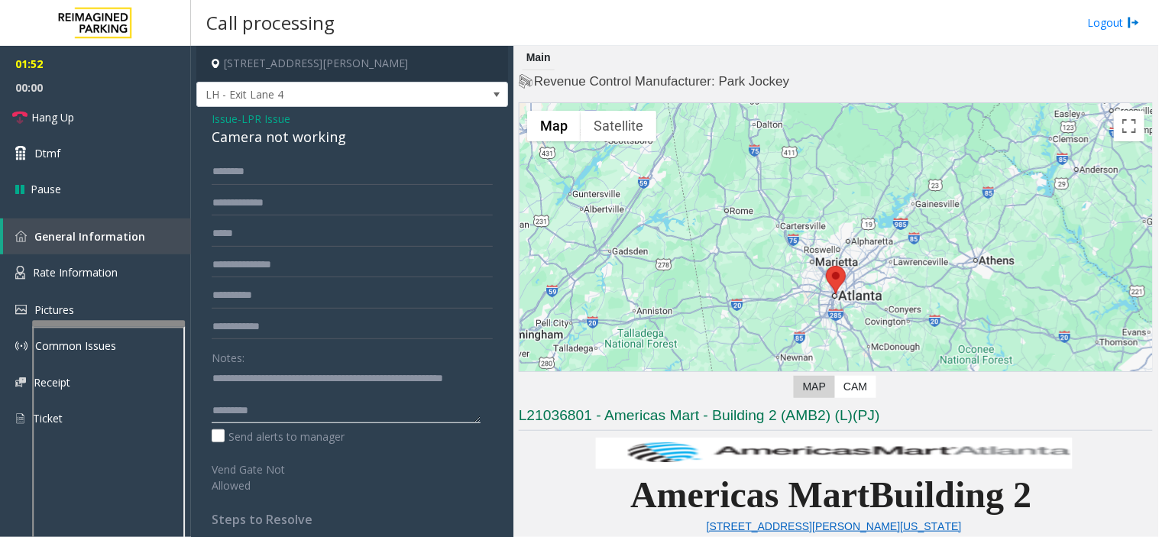
click at [270, 410] on textarea at bounding box center [346, 394] width 269 height 57
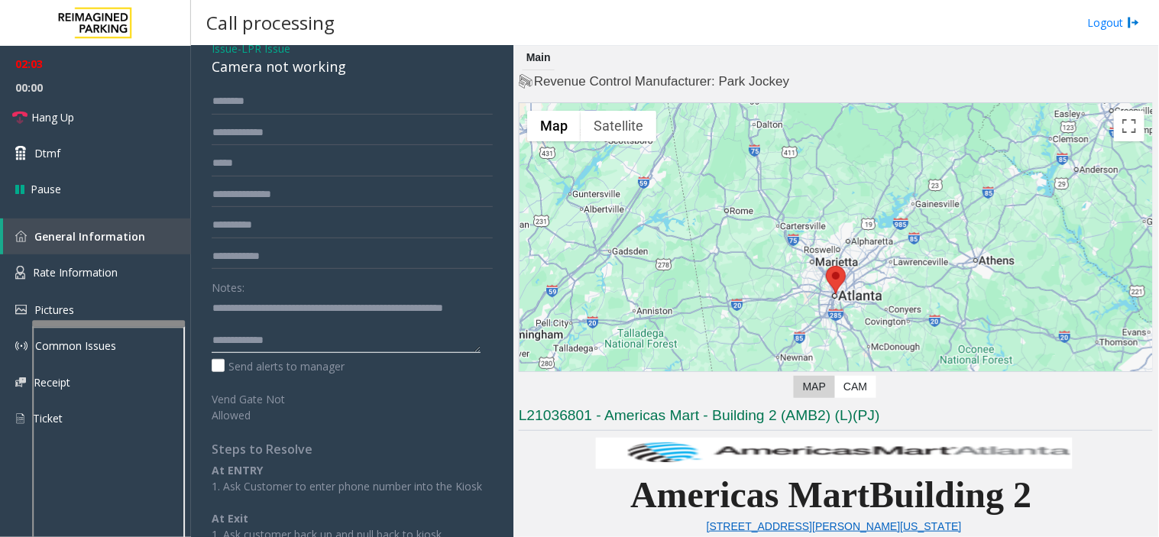
scroll to position [0, 0]
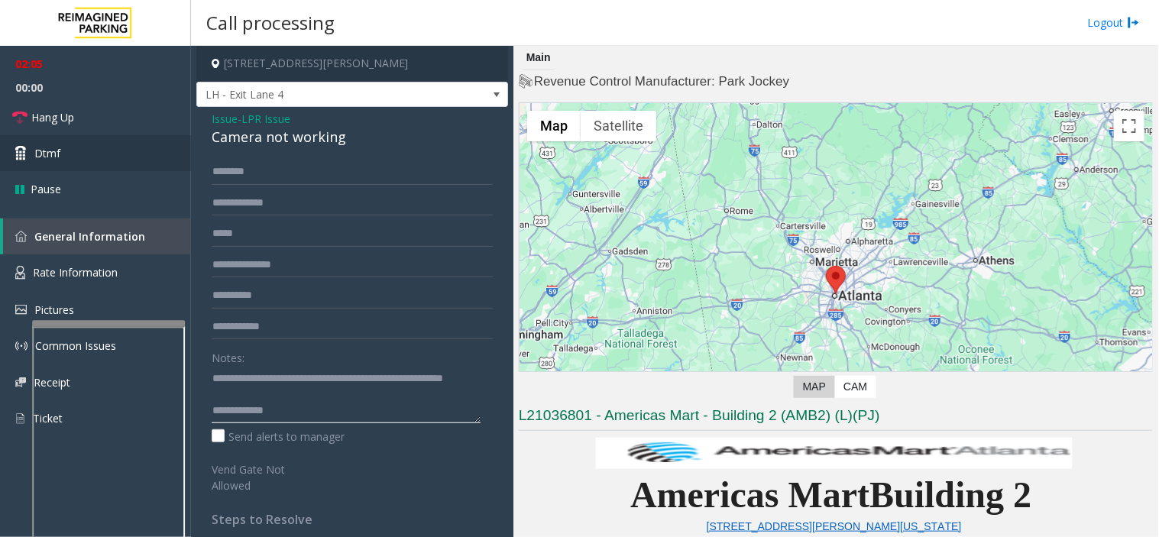
type textarea "**********"
click at [84, 111] on link "Hang Up" at bounding box center [95, 117] width 191 height 36
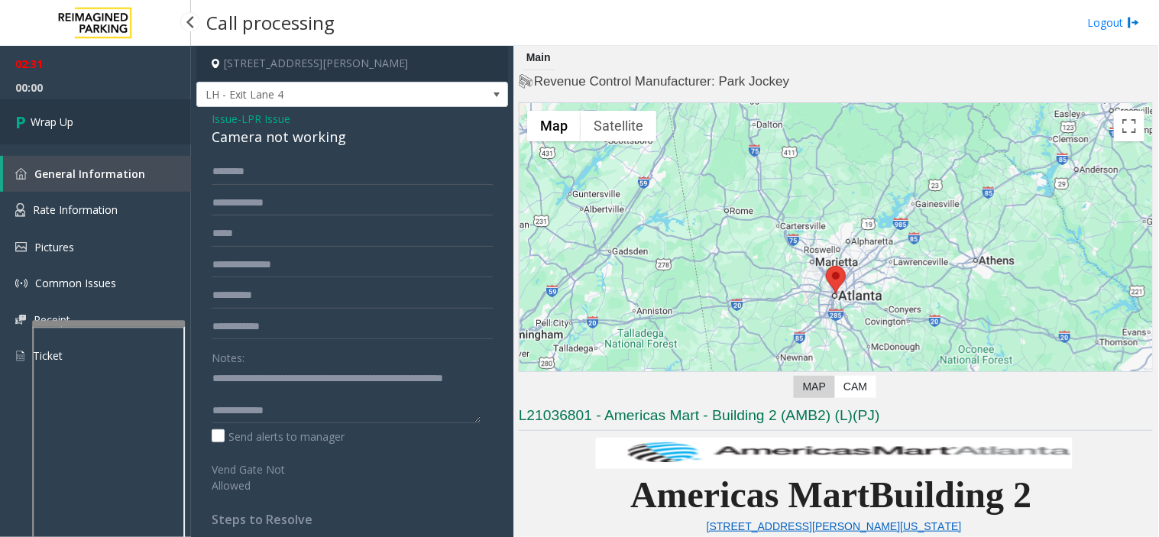
click at [87, 107] on link "Wrap Up" at bounding box center [95, 121] width 191 height 45
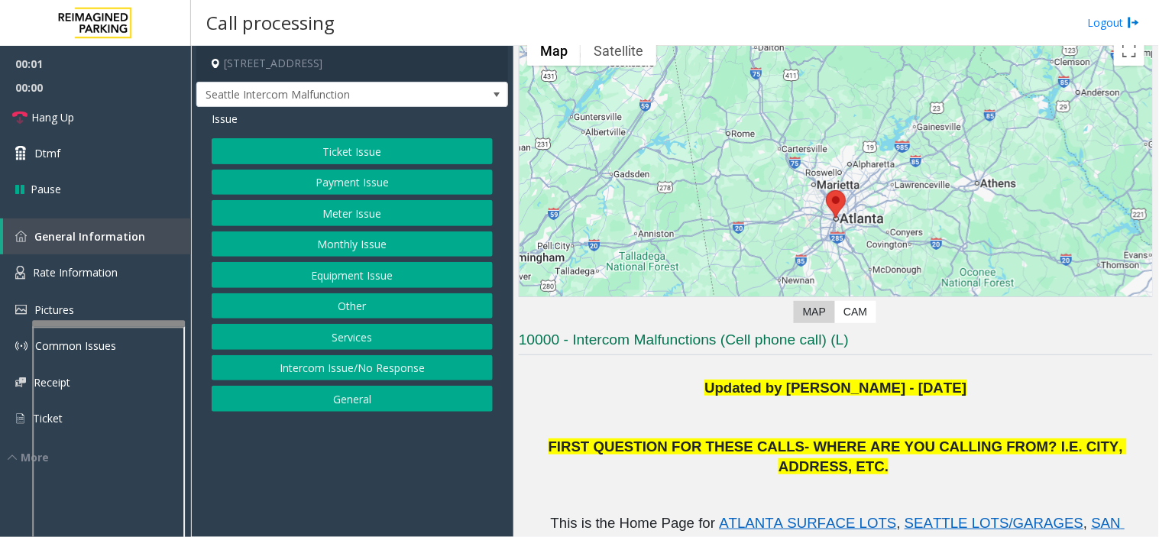
scroll to position [170, 0]
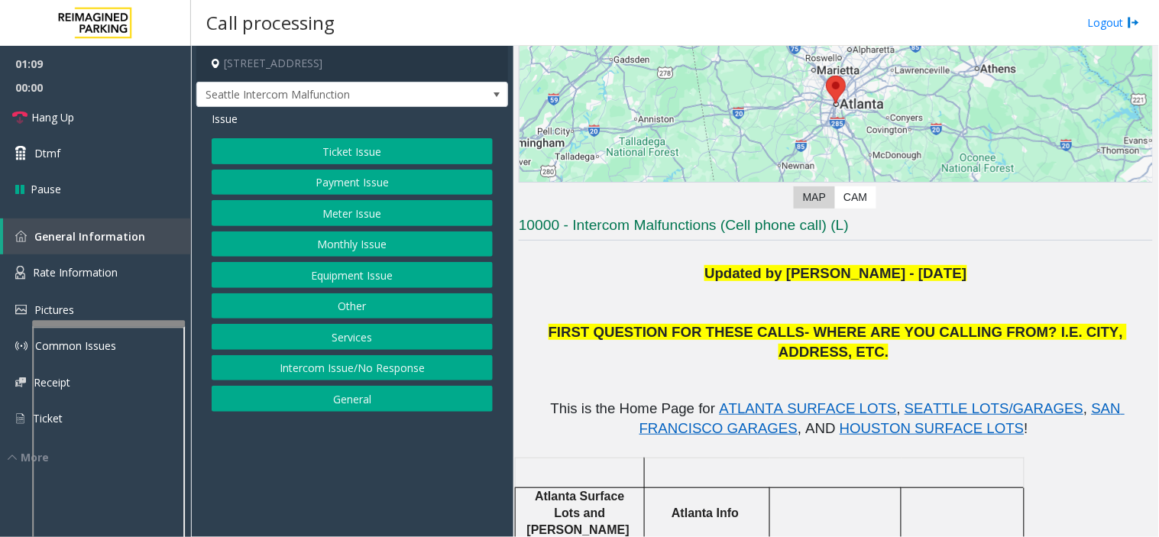
click at [376, 256] on button "Monthly Issue" at bounding box center [352, 244] width 281 height 26
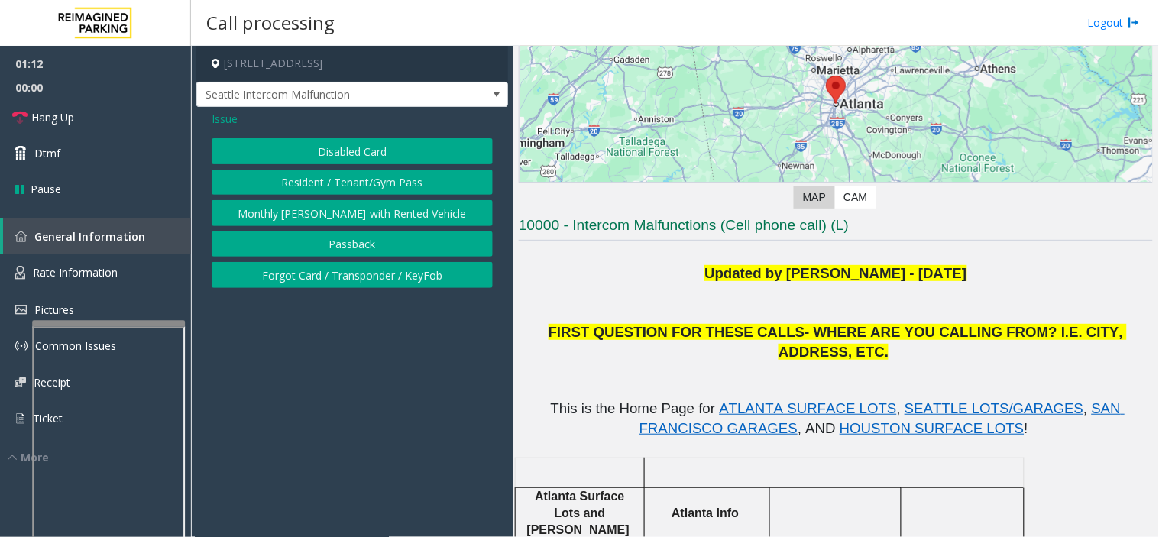
click at [218, 119] on span "Issue" at bounding box center [225, 119] width 26 height 16
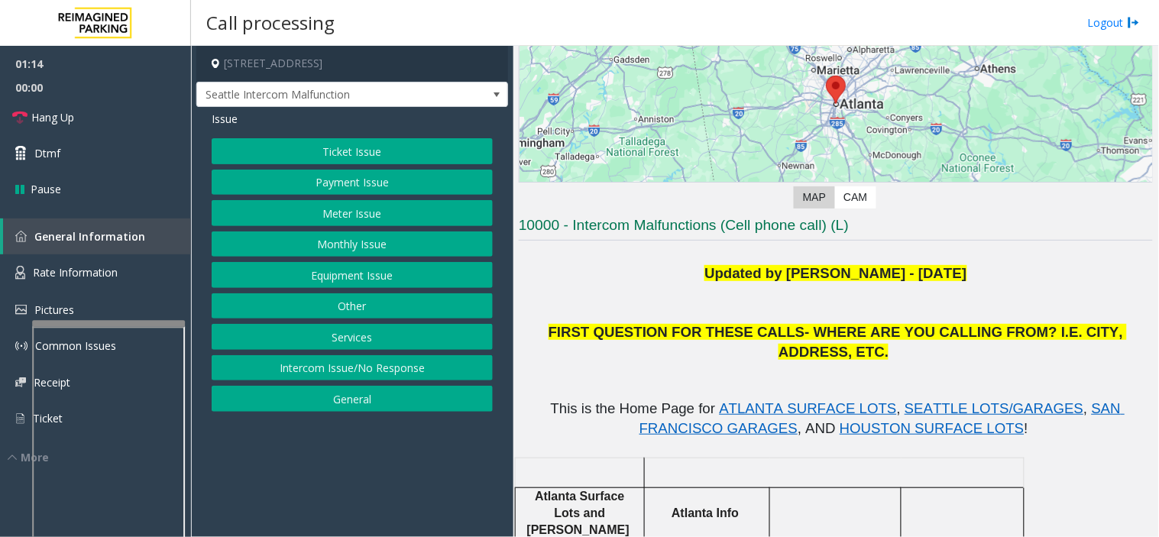
drag, startPoint x: 369, startPoint y: 249, endPoint x: 354, endPoint y: 192, distance: 58.4
click at [354, 195] on div "Ticket Issue Payment Issue Meter Issue Monthly Issue Equipment Issue Other Serv…" at bounding box center [352, 274] width 281 height 273
click at [380, 273] on button "Equipment Issue" at bounding box center [352, 275] width 281 height 26
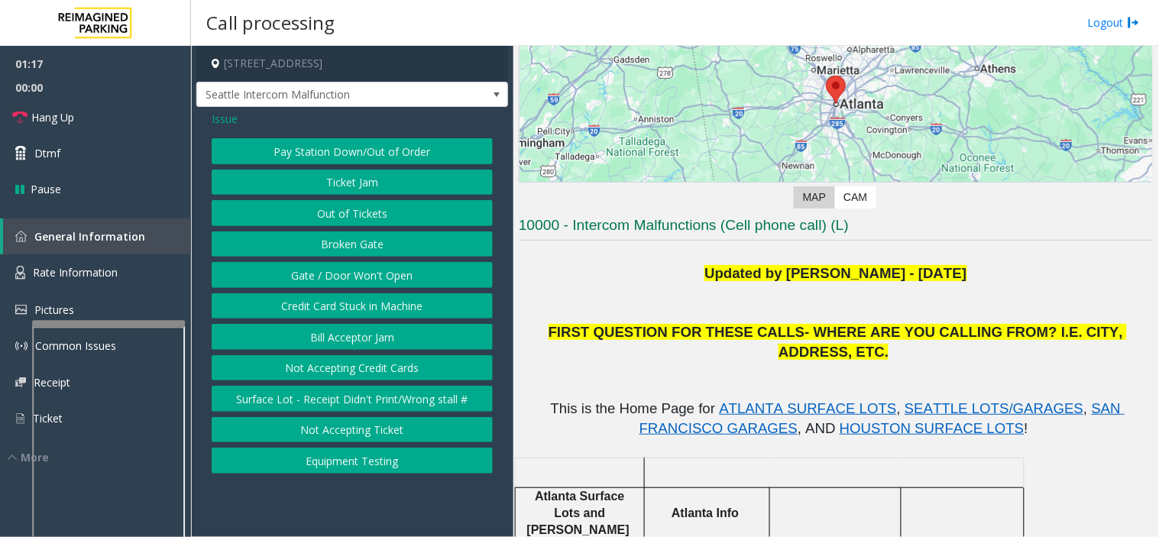
click at [345, 280] on button "Gate / Door Won't Open" at bounding box center [352, 275] width 281 height 26
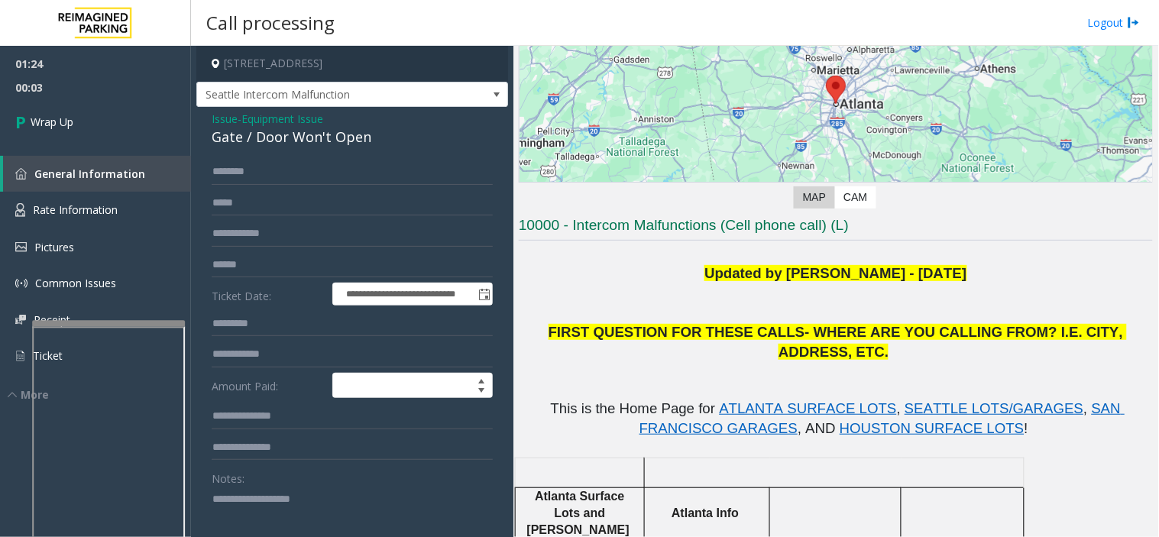
paste textarea "**********"
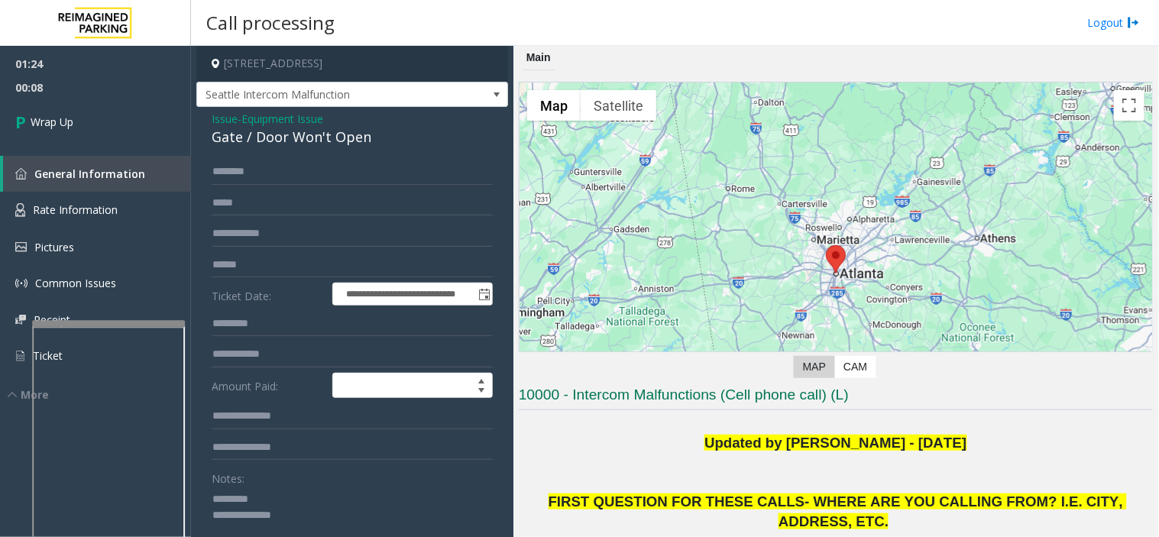
click at [348, 138] on div "Gate / Door Won't Open" at bounding box center [352, 137] width 281 height 21
copy div "Gate / Door Won't Open"
click at [251, 498] on textarea at bounding box center [346, 515] width 269 height 57
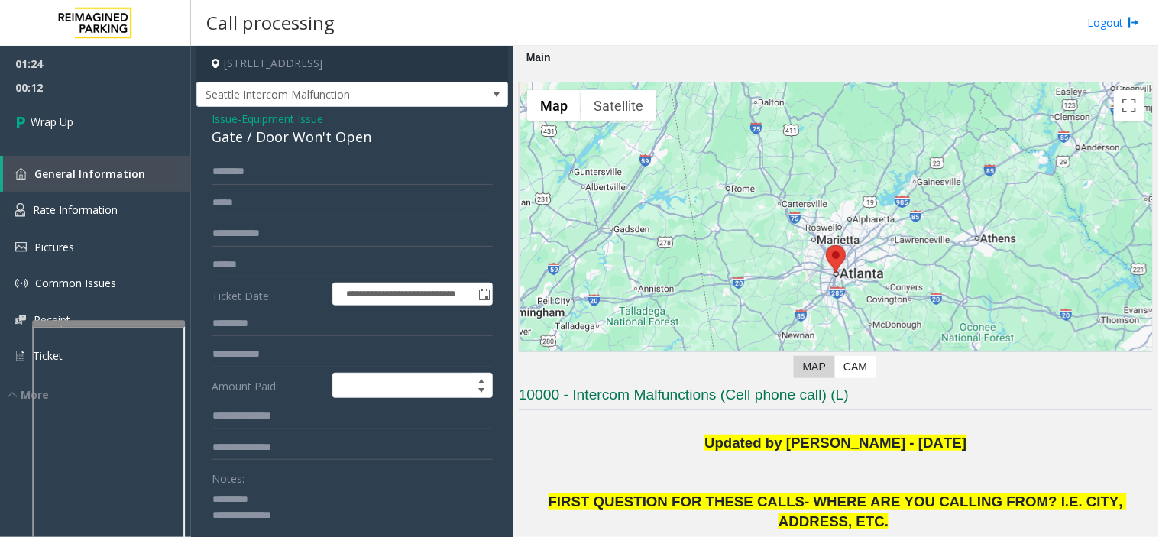
paste textarea "**********"
click at [288, 522] on textarea at bounding box center [346, 515] width 269 height 57
click at [302, 529] on textarea at bounding box center [346, 515] width 269 height 57
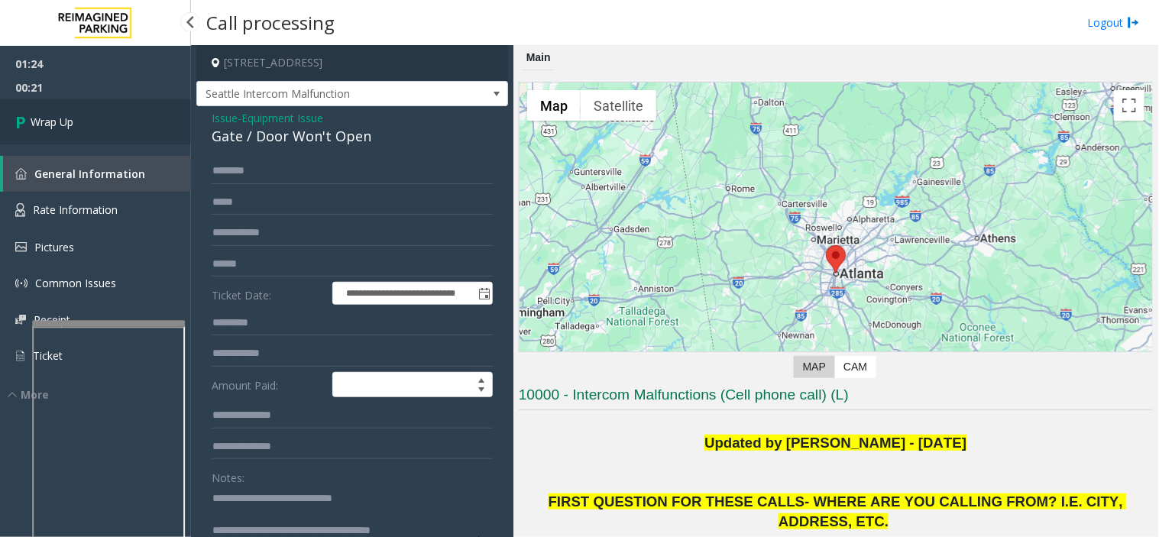
type textarea "**********"
click at [105, 112] on link "Wrap Up" at bounding box center [95, 121] width 191 height 45
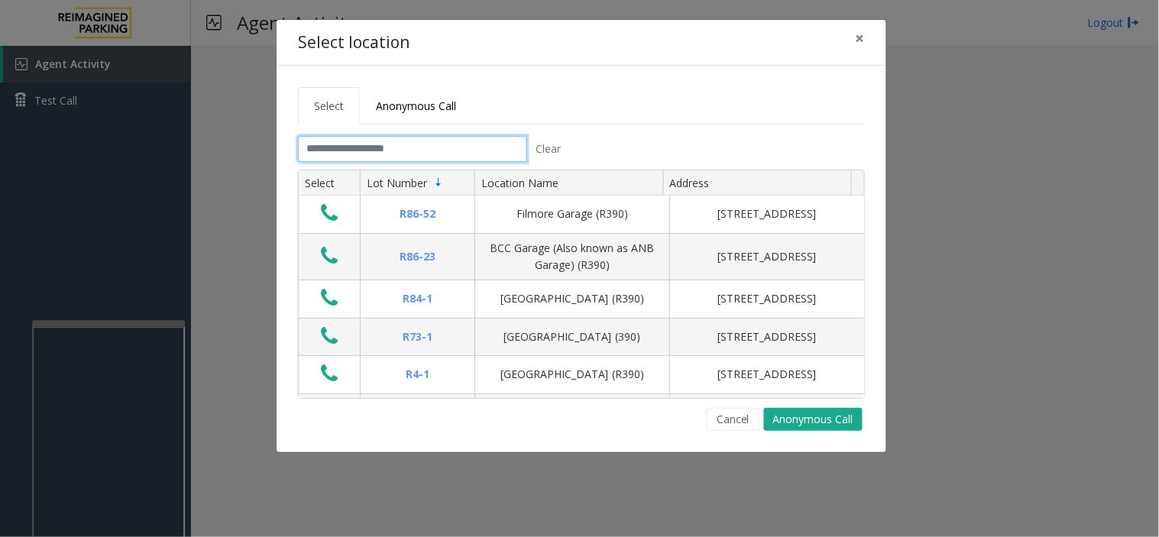
click at [370, 145] on input "text" at bounding box center [412, 149] width 229 height 26
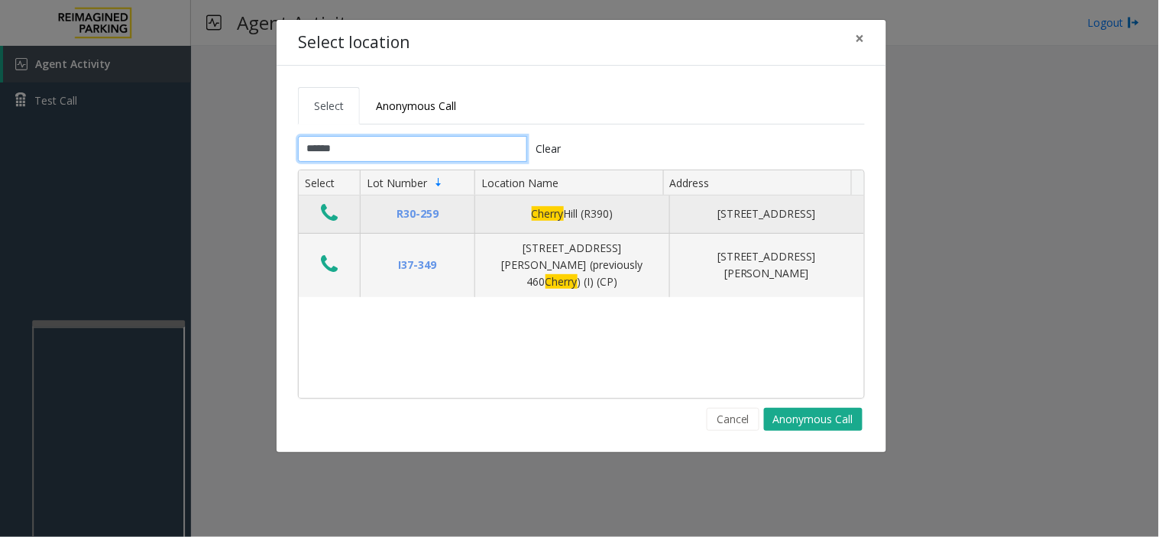
type input "******"
click at [338, 210] on button "Data table" at bounding box center [329, 214] width 26 height 24
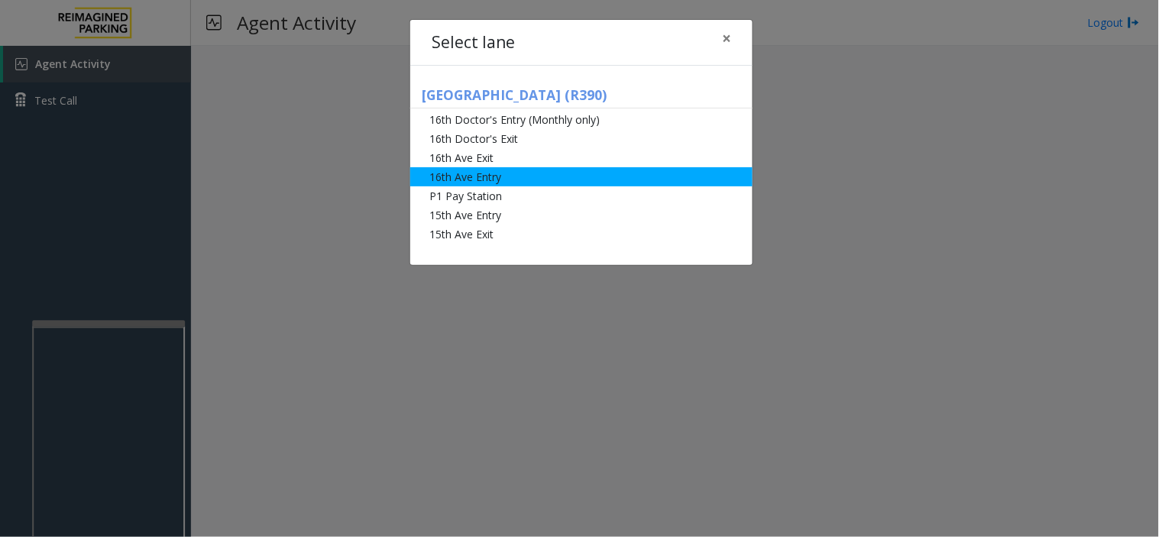
click at [498, 179] on li "16th Ave Entry" at bounding box center [581, 176] width 342 height 19
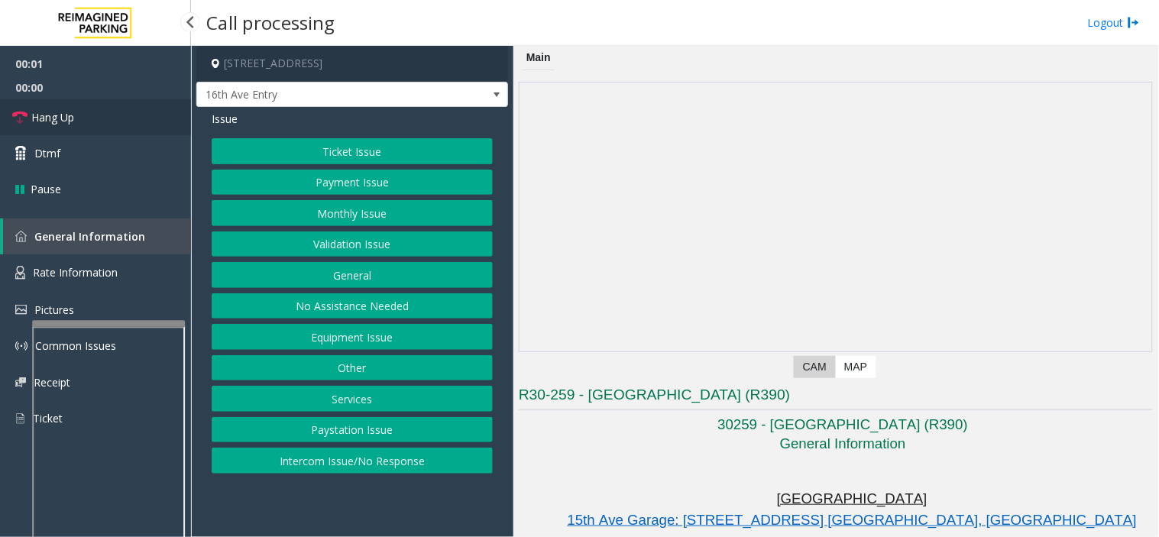
click at [48, 118] on span "Hang Up" at bounding box center [52, 117] width 43 height 16
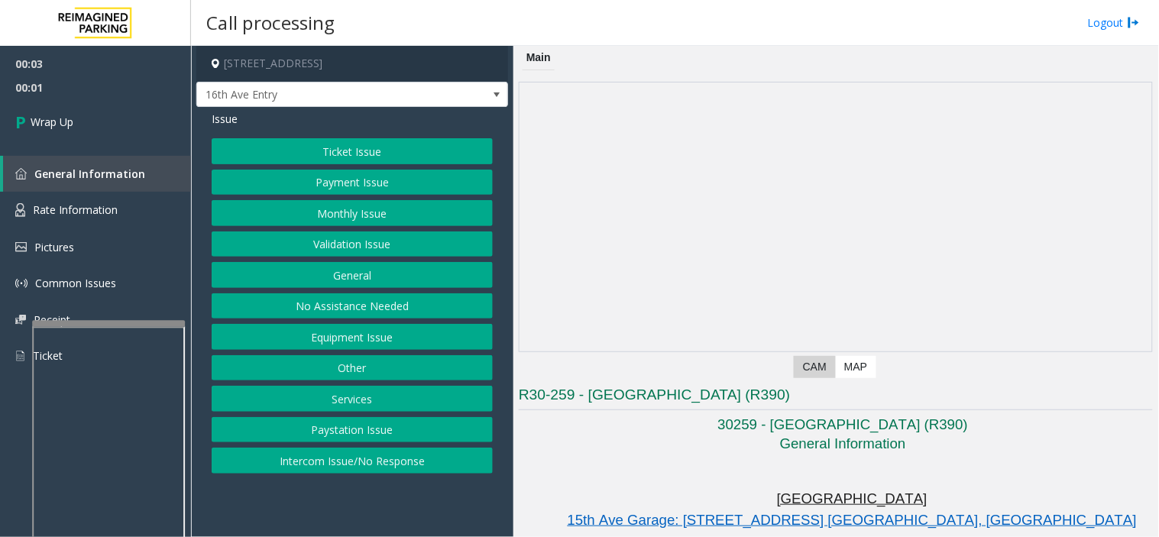
click at [334, 149] on button "Ticket Issue" at bounding box center [352, 151] width 281 height 26
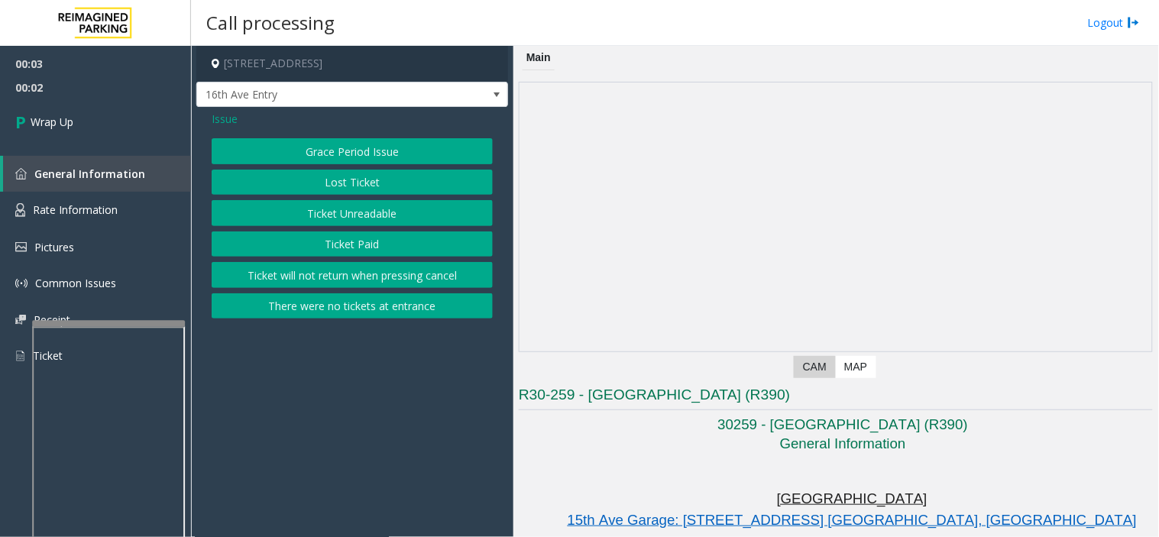
click at [351, 208] on button "Ticket Unreadable" at bounding box center [352, 213] width 281 height 26
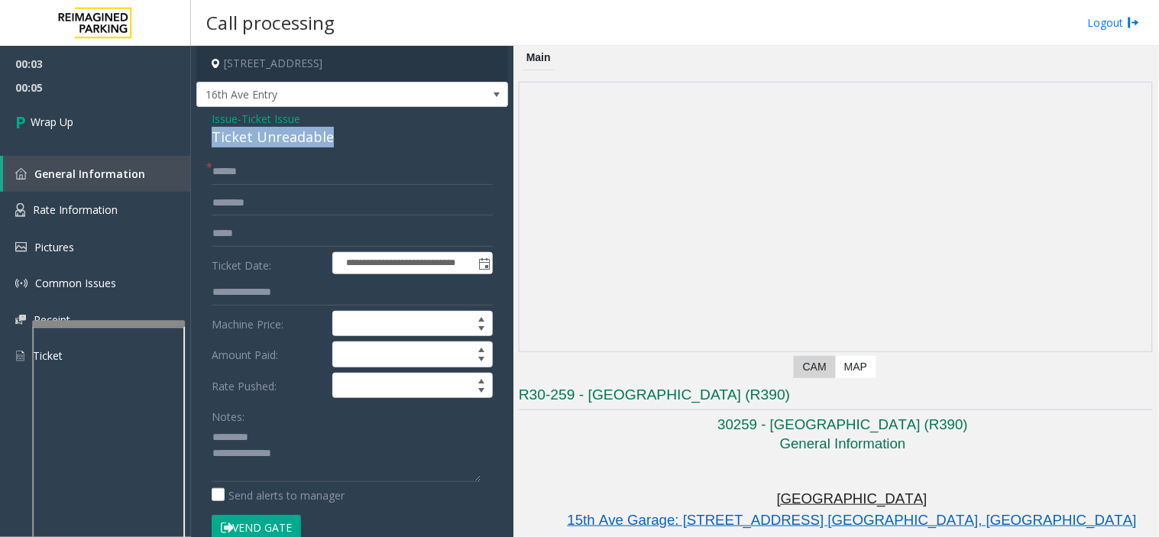
drag, startPoint x: 203, startPoint y: 133, endPoint x: 336, endPoint y: 136, distance: 133.0
click at [336, 136] on div "**********" at bounding box center [352, 511] width 312 height 808
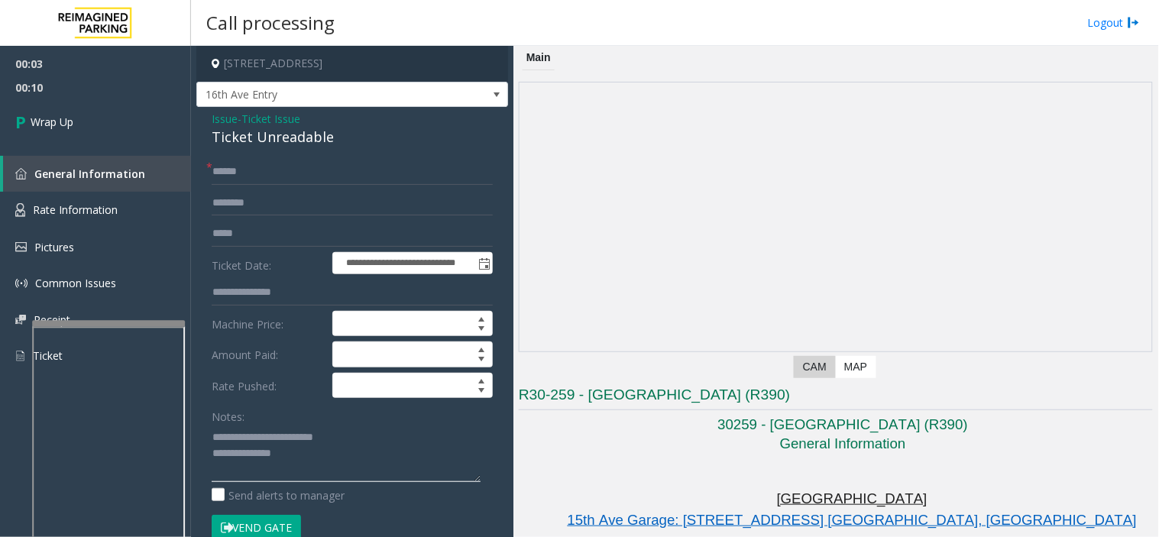
type textarea "**********"
click at [241, 172] on input "text" at bounding box center [352, 172] width 281 height 26
type input "**"
click at [293, 446] on textarea at bounding box center [346, 453] width 269 height 57
drag, startPoint x: 406, startPoint y: 456, endPoint x: 458, endPoint y: 456, distance: 52.7
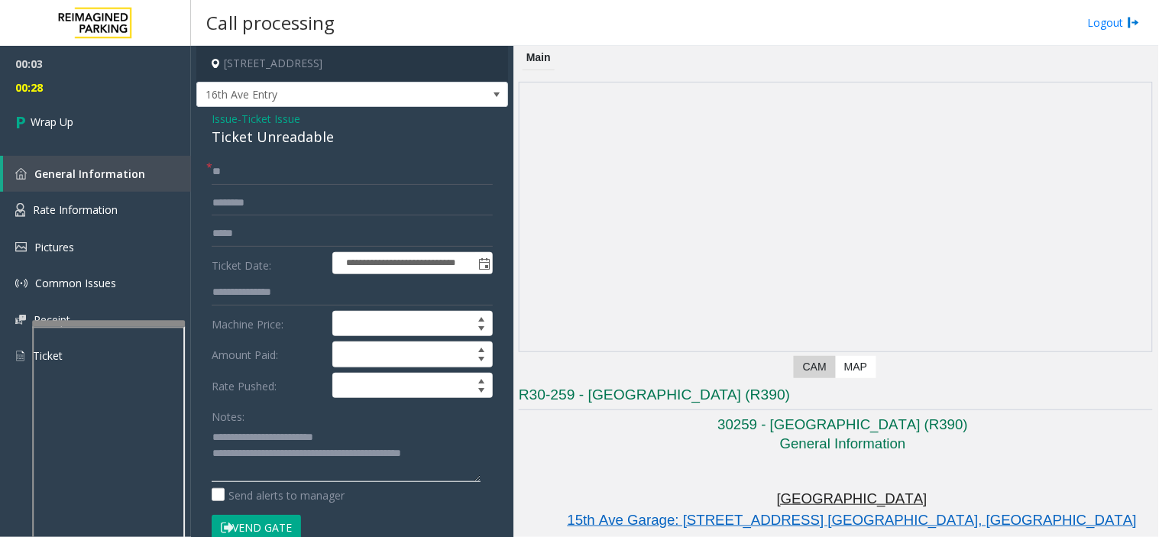
click at [458, 456] on textarea at bounding box center [346, 453] width 269 height 57
type textarea "**********"
click at [113, 142] on link "Wrap Up" at bounding box center [95, 121] width 191 height 45
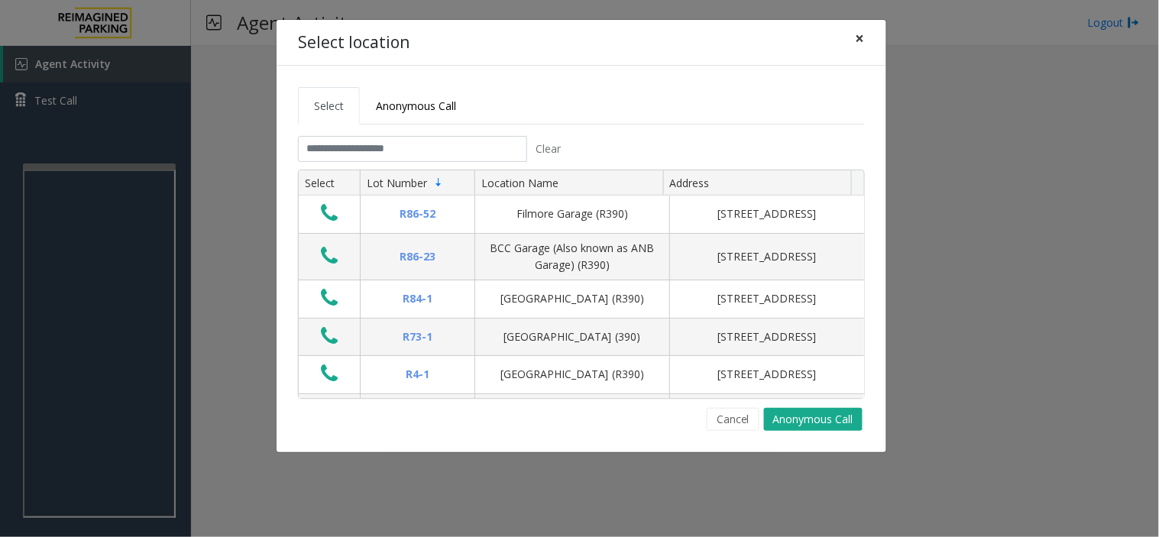
click at [854, 35] on button "×" at bounding box center [860, 38] width 31 height 37
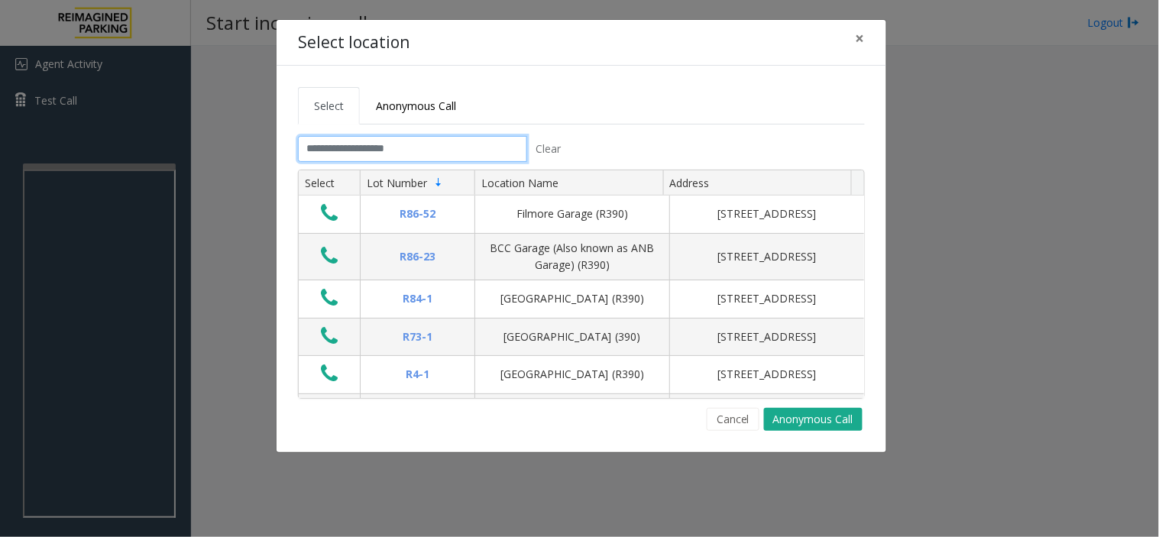
click at [341, 157] on input "text" at bounding box center [412, 149] width 229 height 26
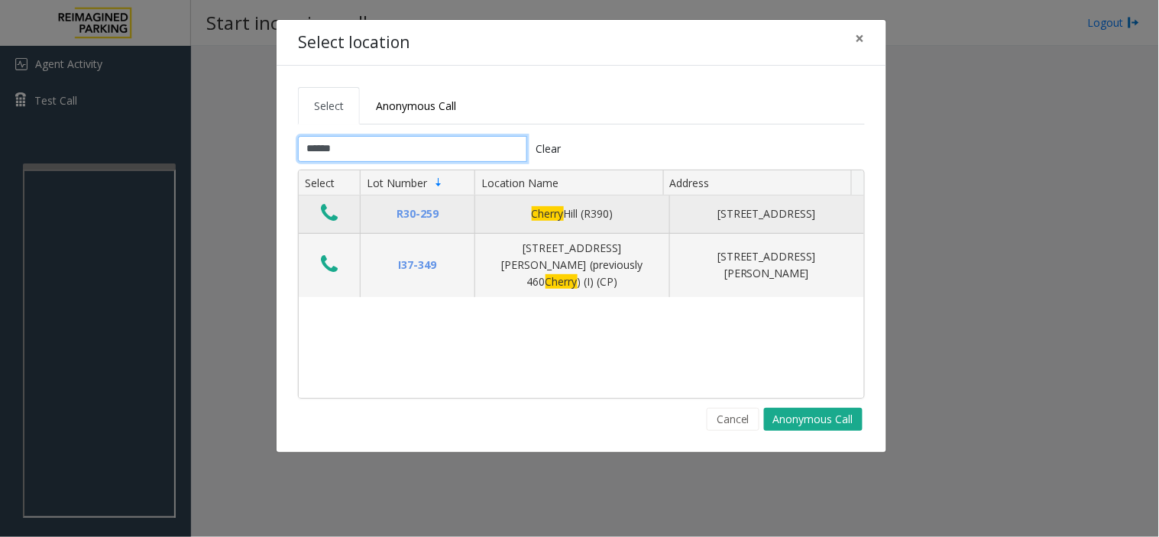
type input "******"
click at [327, 210] on icon "Data table" at bounding box center [329, 212] width 17 height 21
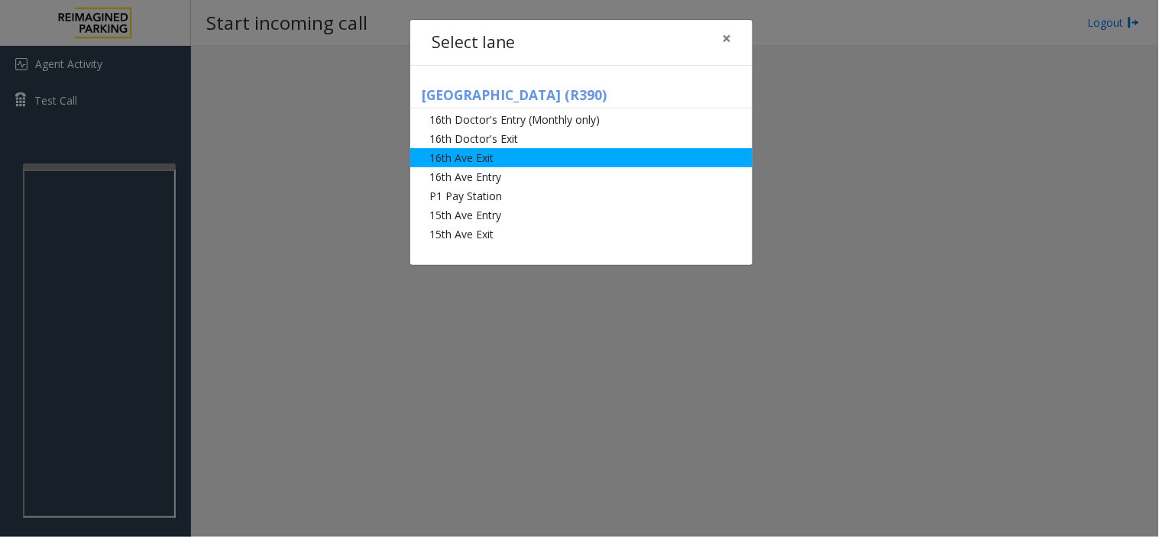
click at [487, 163] on li "16th Ave Exit" at bounding box center [581, 157] width 342 height 19
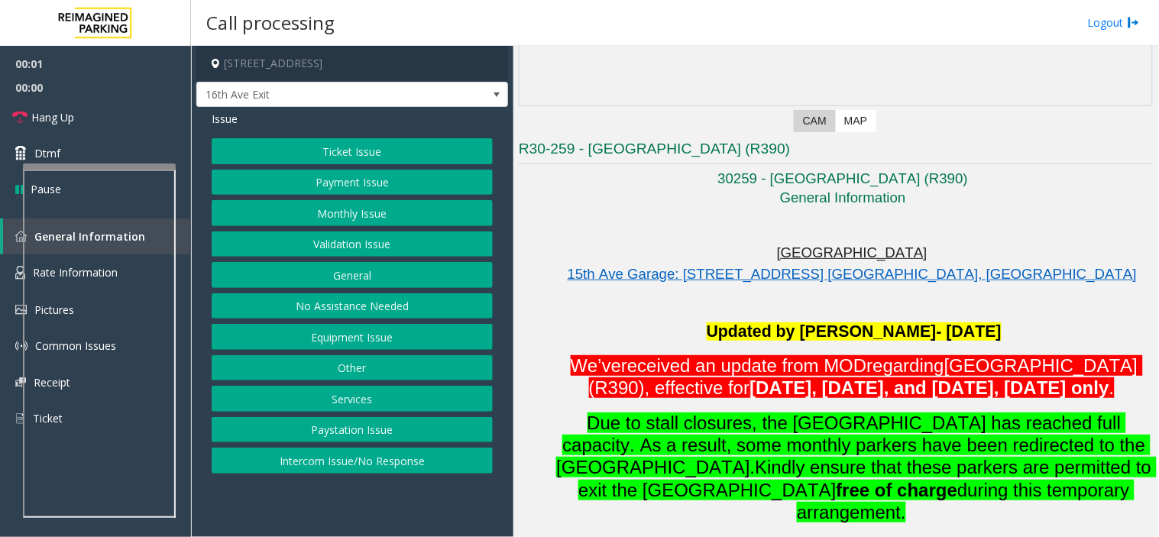
scroll to position [254, 0]
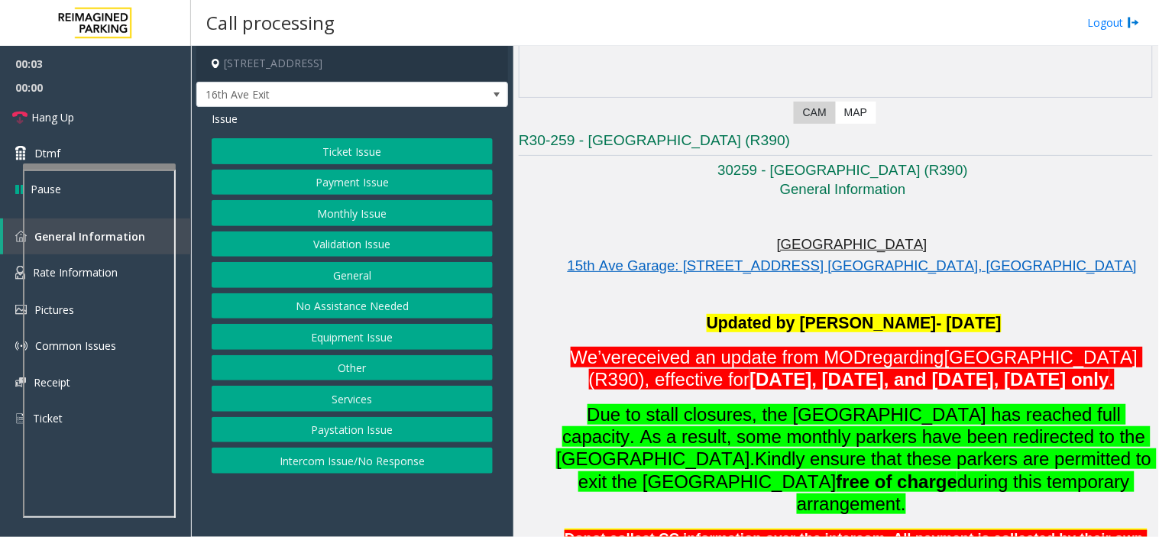
click at [357, 159] on button "Ticket Issue" at bounding box center [352, 151] width 281 height 26
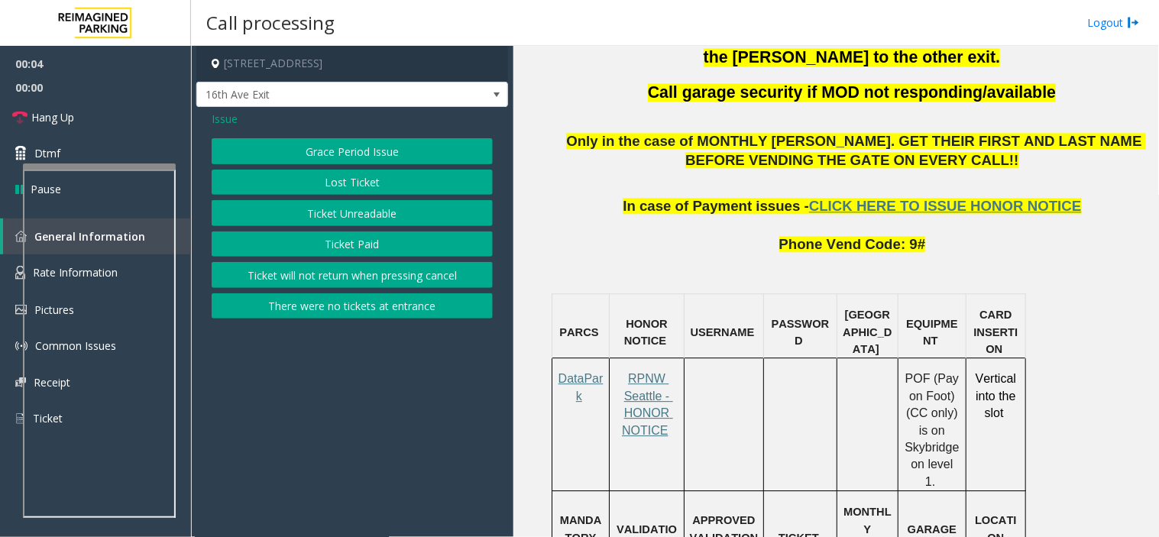
scroll to position [1103, 0]
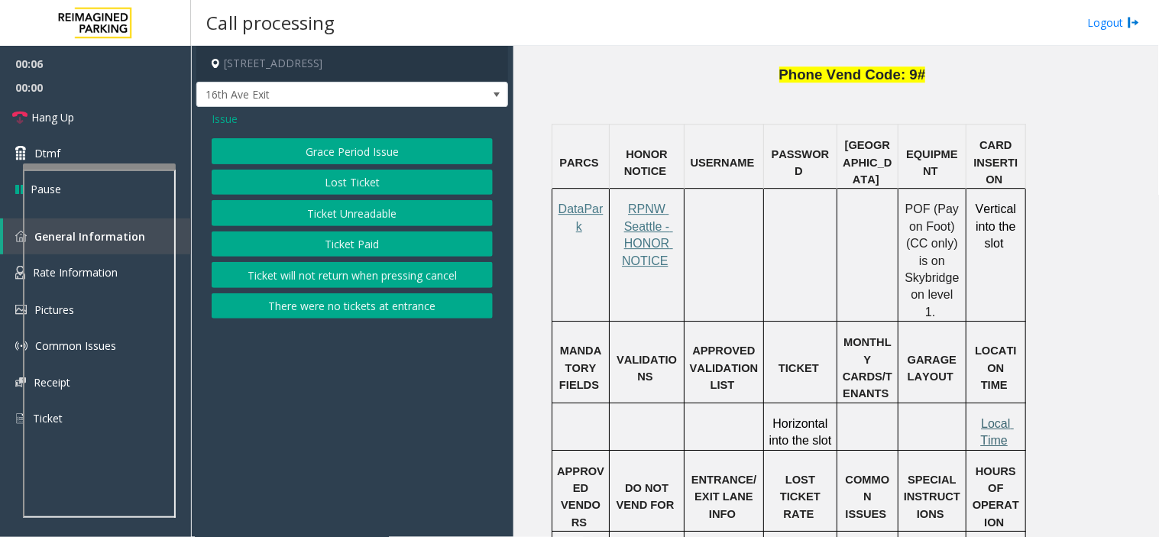
click at [1005, 417] on span "Local Time" at bounding box center [997, 432] width 34 height 30
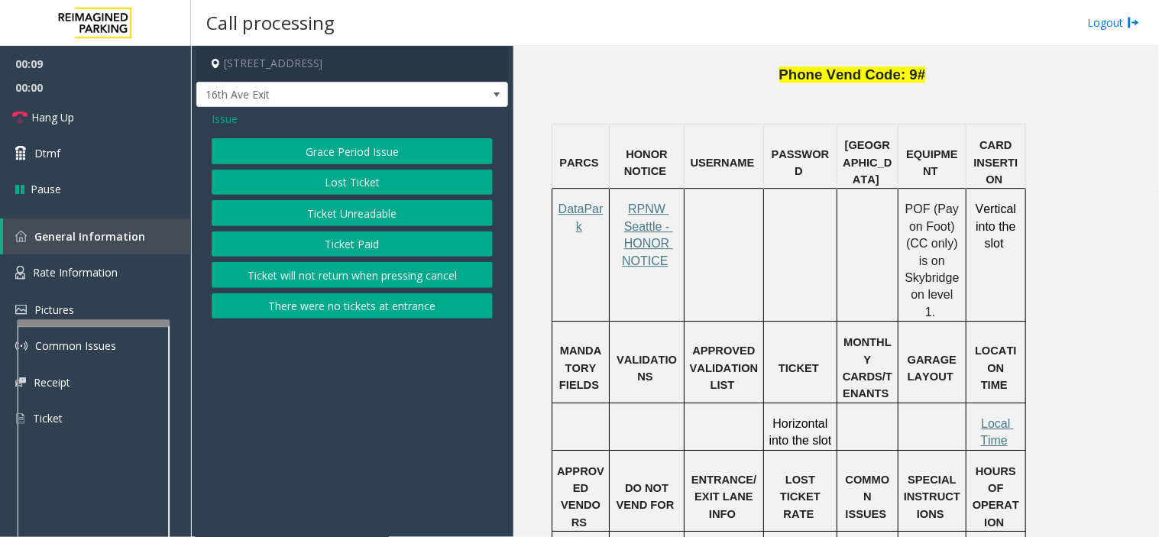
click at [134, 322] on div at bounding box center [93, 322] width 153 height 6
click at [370, 219] on button "Ticket Unreadable" at bounding box center [352, 213] width 281 height 26
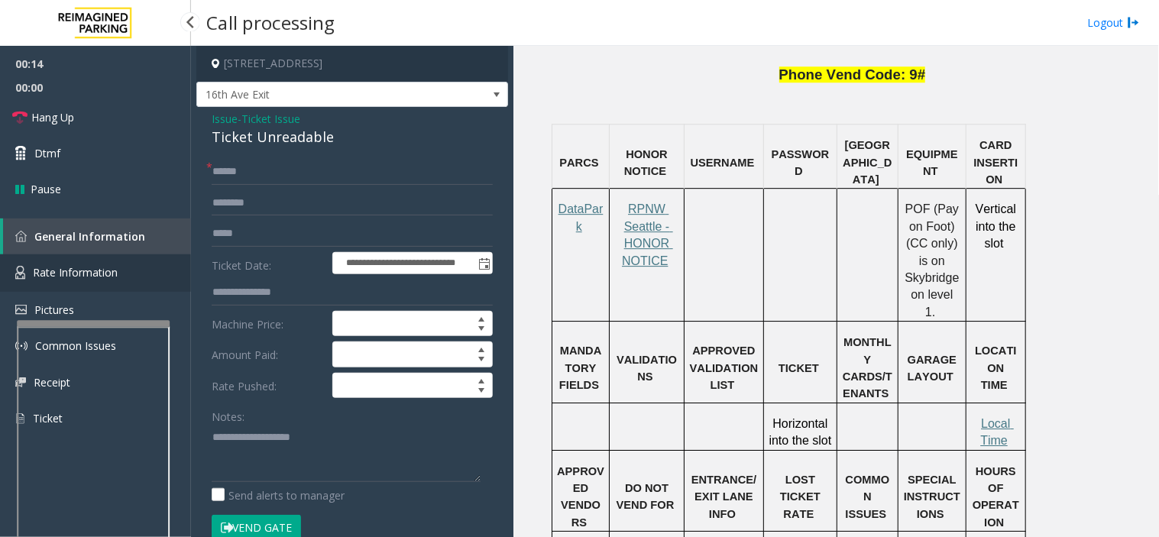
click at [122, 277] on link "Rate Information" at bounding box center [95, 272] width 191 height 37
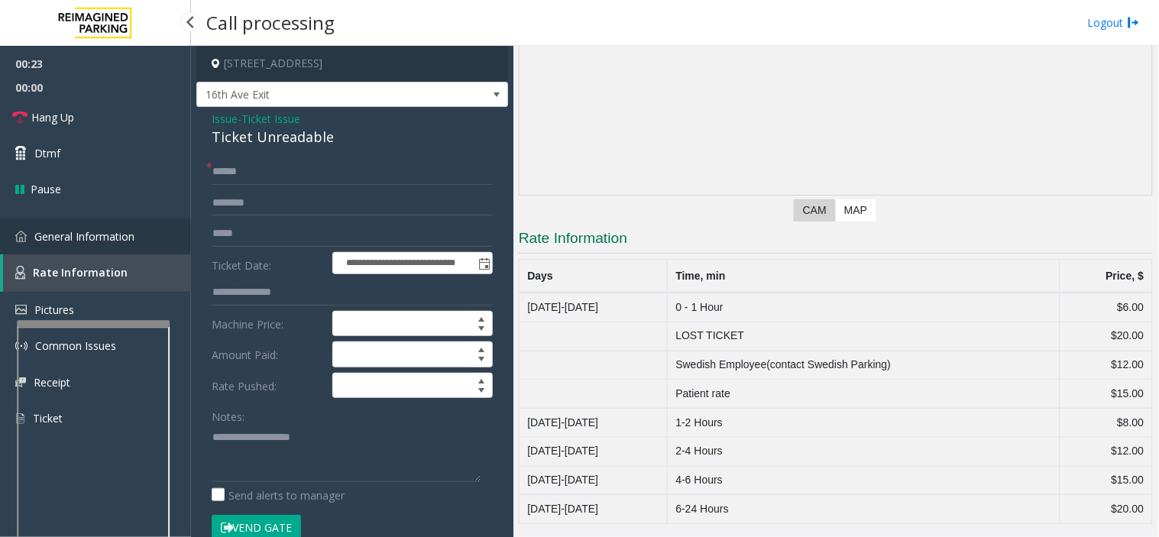
click at [101, 237] on span "General Information" at bounding box center [84, 236] width 100 height 15
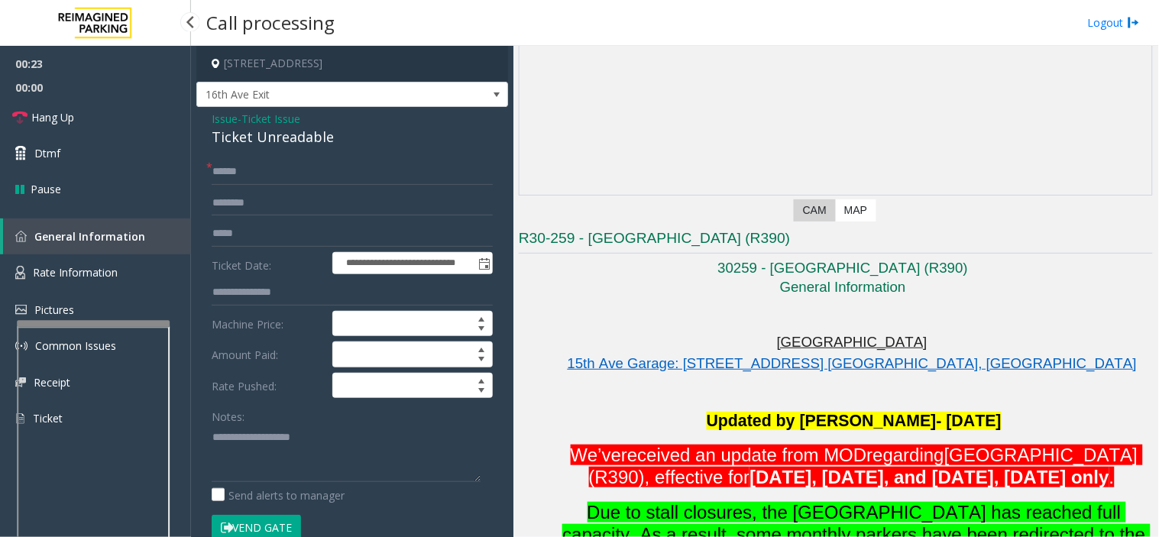
scroll to position [1103, 0]
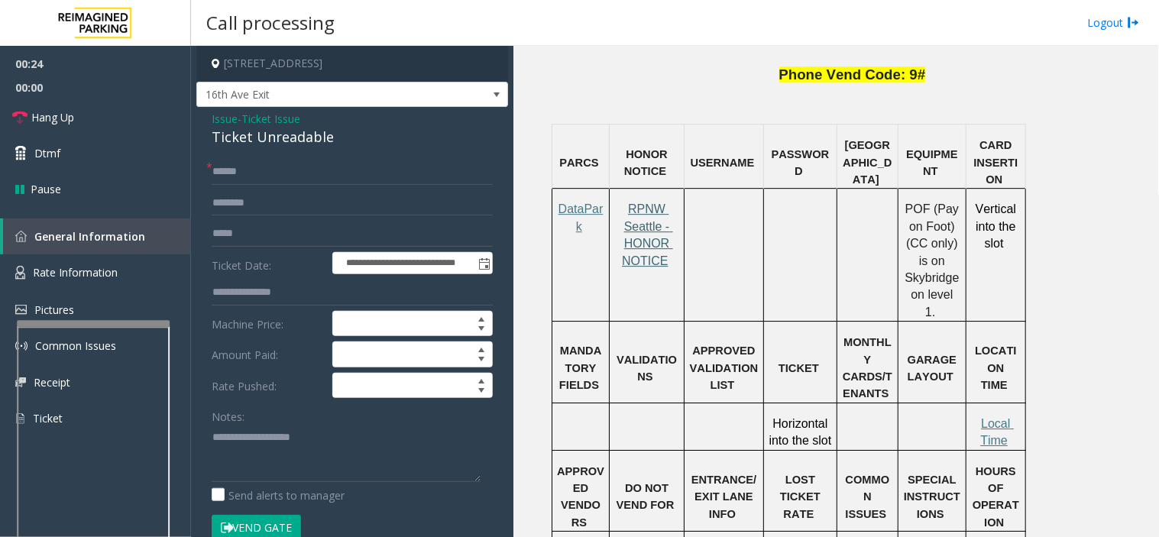
click at [643, 264] on span "RPNW Seattle - HONOR NOTICE" at bounding box center [647, 234] width 51 height 64
drag, startPoint x: 209, startPoint y: 139, endPoint x: 337, endPoint y: 141, distance: 128.4
click at [337, 141] on div "**********" at bounding box center [352, 511] width 312 height 808
click at [285, 451] on textarea at bounding box center [346, 453] width 269 height 57
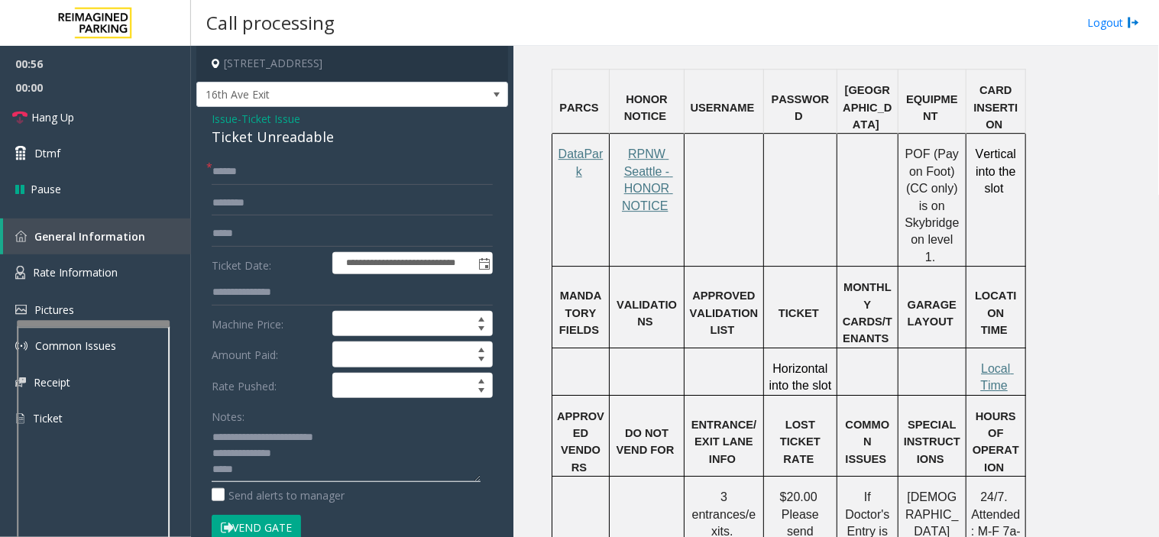
scroll to position [1188, 0]
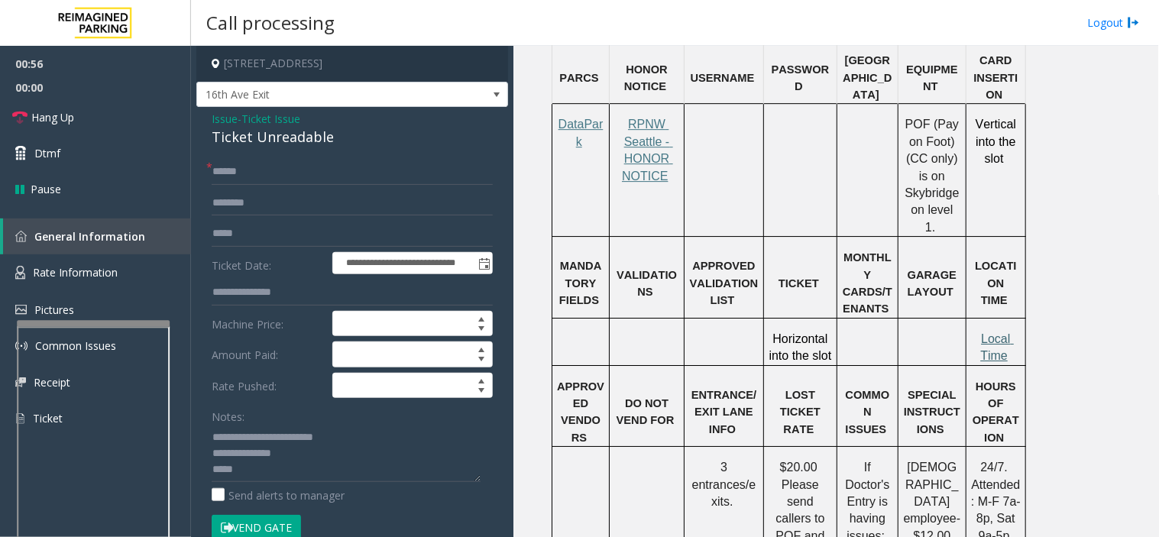
click at [999, 332] on span "Local Time" at bounding box center [997, 347] width 34 height 30
click at [104, 273] on span "Rate Information" at bounding box center [75, 272] width 85 height 15
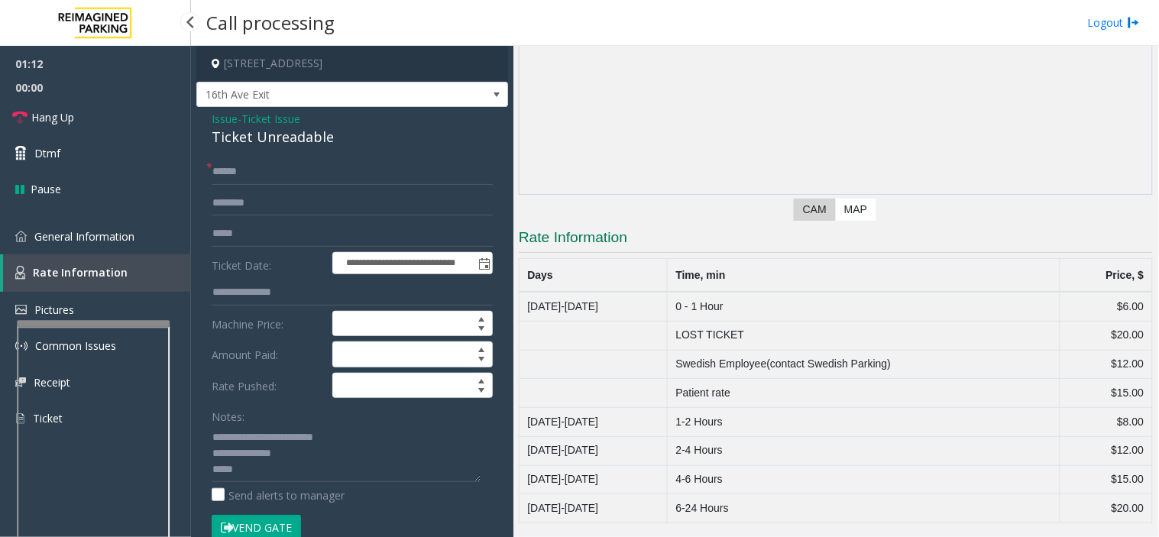
scroll to position [157, 0]
click at [323, 475] on textarea at bounding box center [346, 453] width 269 height 57
paste textarea "**********"
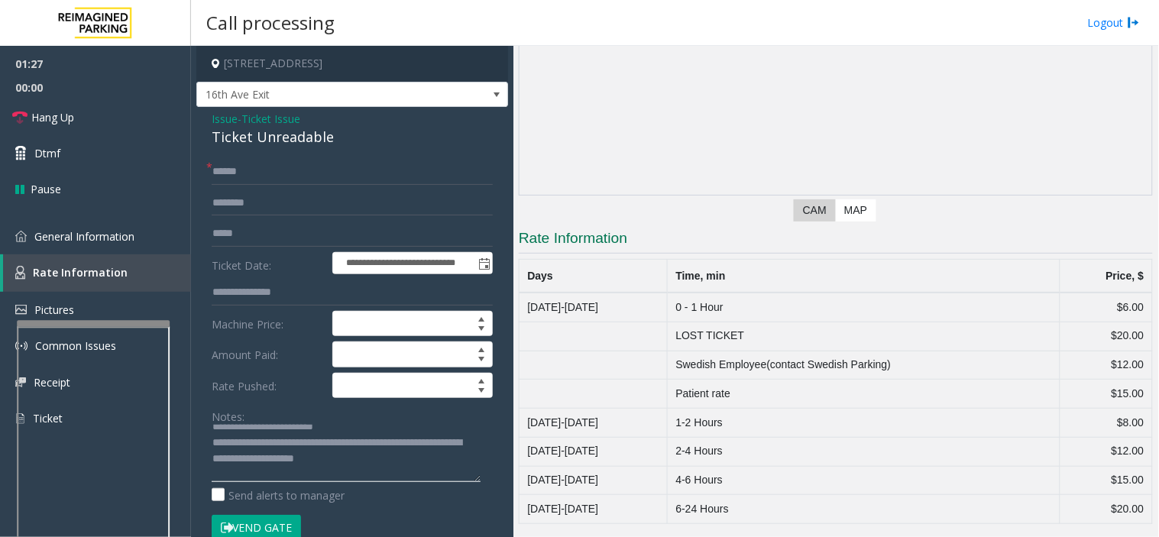
type textarea "**********"
click at [241, 173] on input "text" at bounding box center [352, 172] width 281 height 26
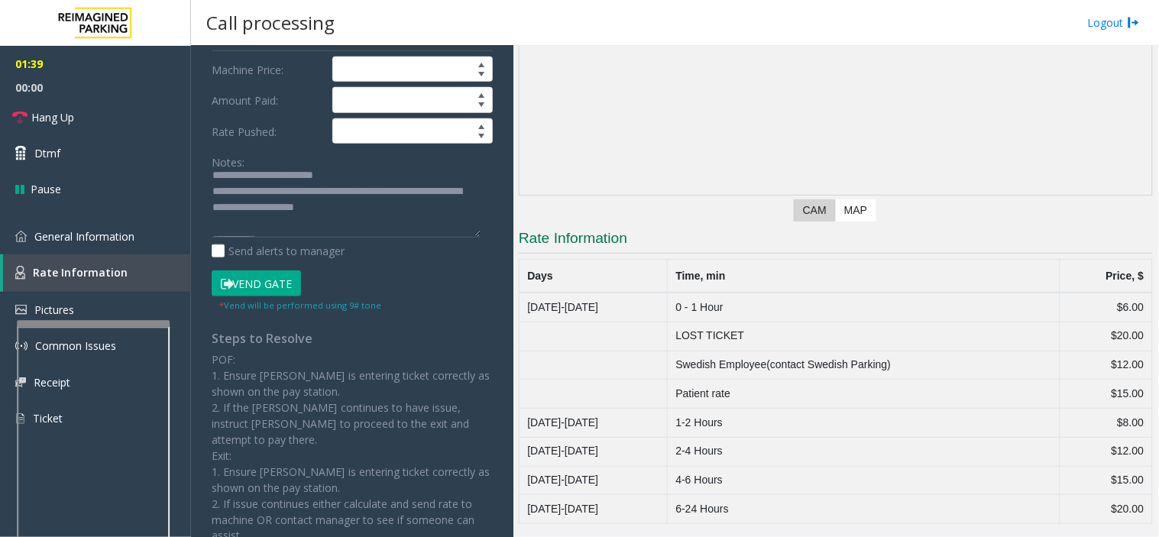
scroll to position [0, 0]
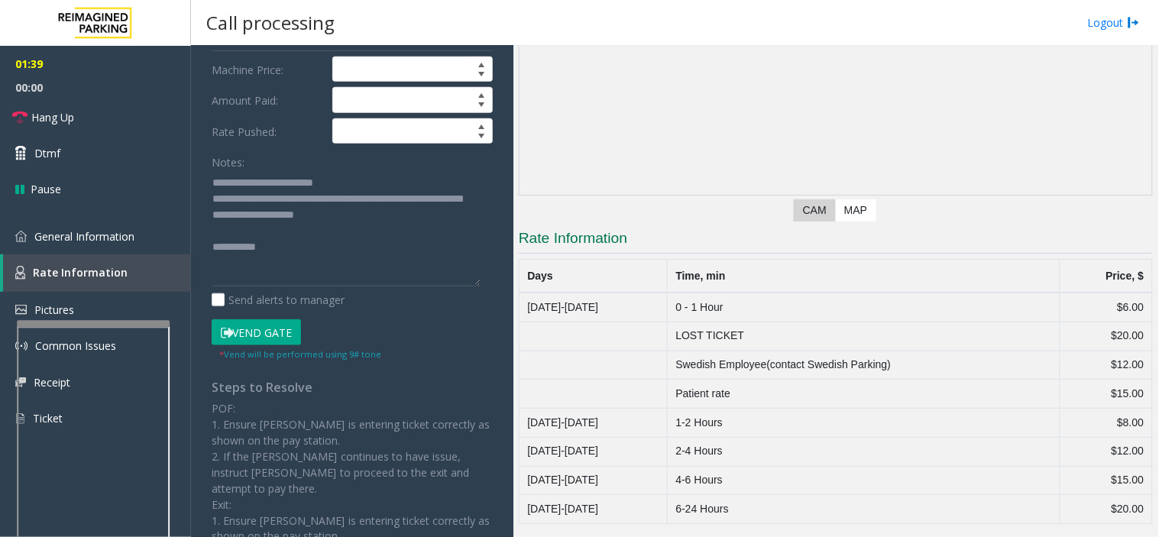
drag, startPoint x: 472, startPoint y: 225, endPoint x: 474, endPoint y: 285, distance: 59.6
click at [474, 285] on textarea at bounding box center [346, 228] width 269 height 116
type input "**"
click at [117, 238] on span "General Information" at bounding box center [84, 236] width 100 height 15
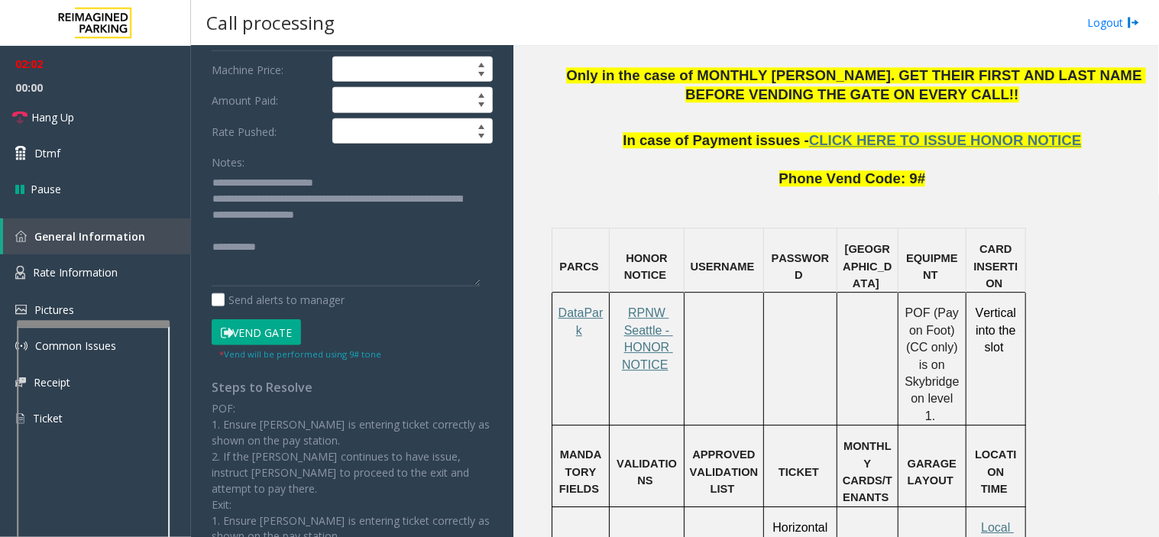
scroll to position [1103, 0]
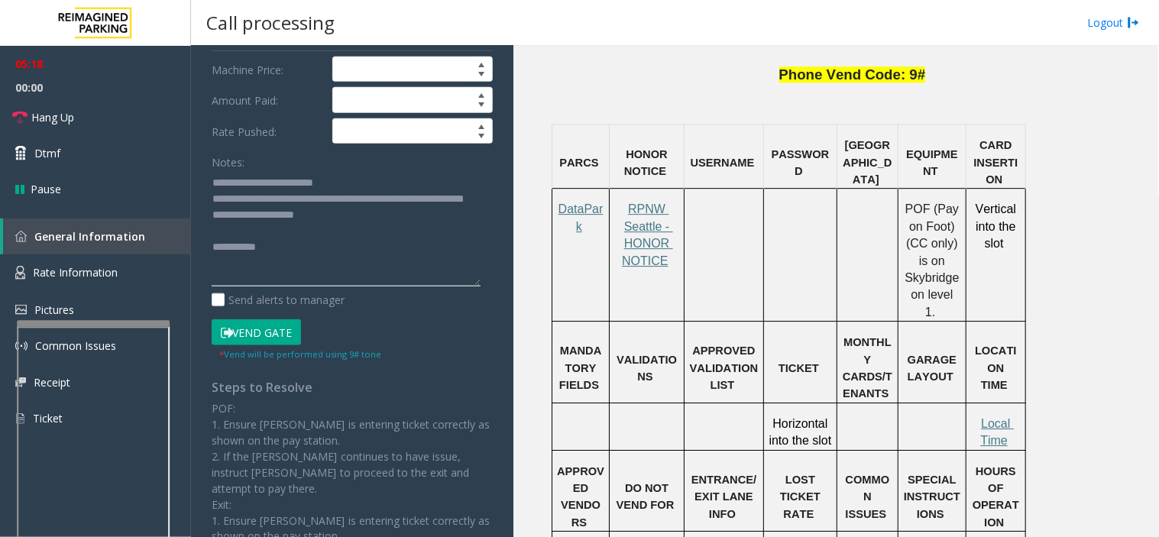
click at [279, 249] on textarea at bounding box center [346, 228] width 269 height 116
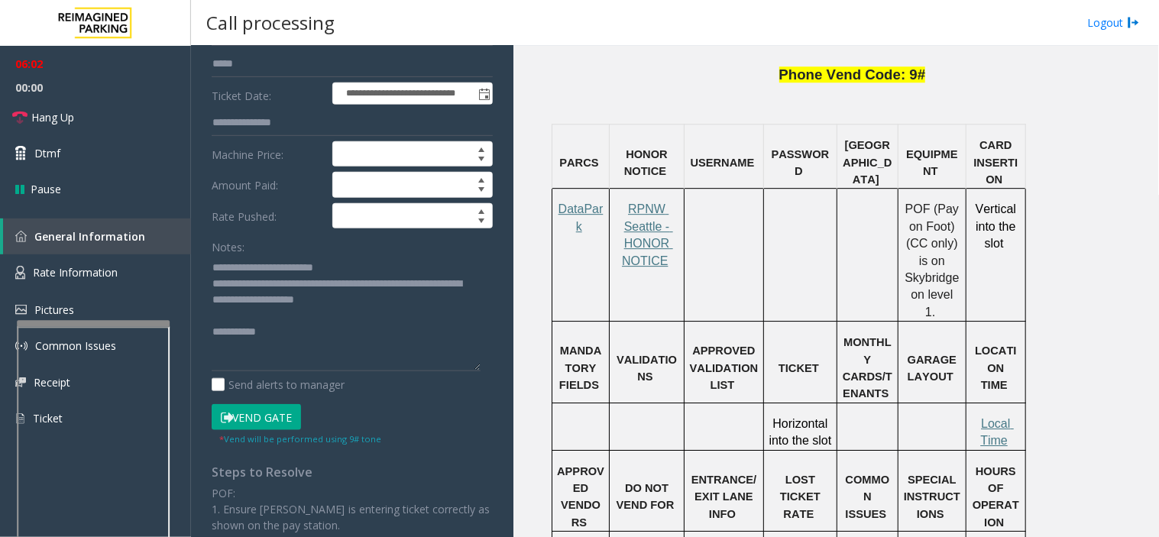
click at [255, 423] on button "Vend Gate" at bounding box center [256, 417] width 89 height 26
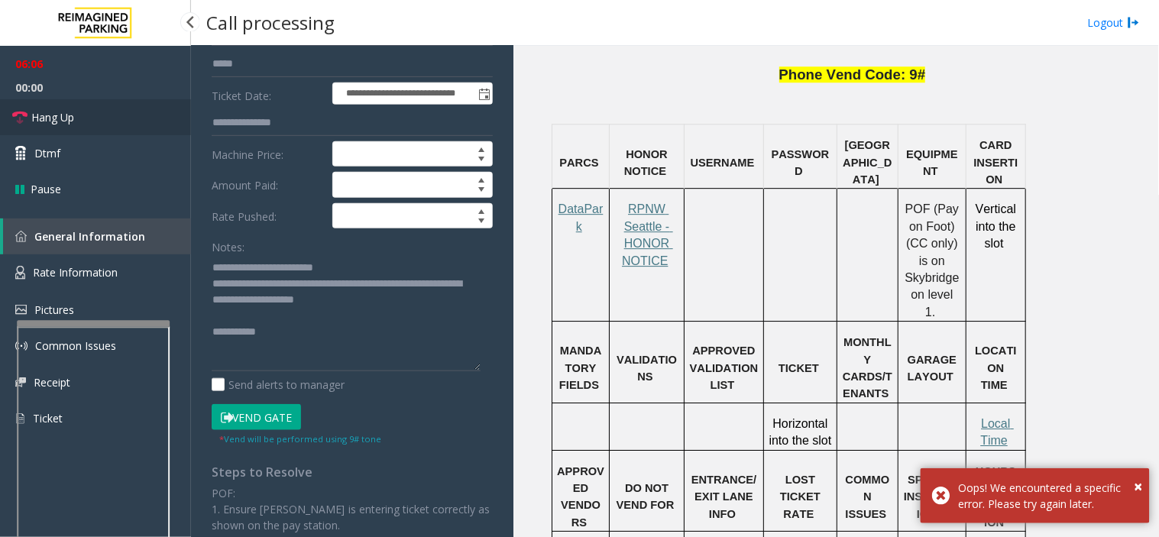
click at [136, 115] on link "Hang Up" at bounding box center [95, 117] width 191 height 36
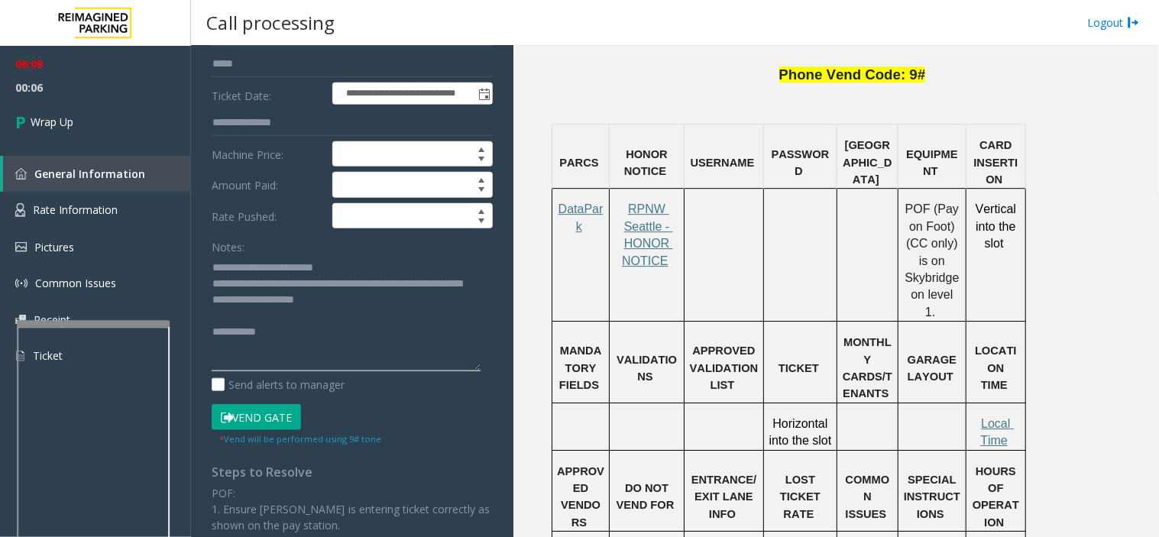
drag, startPoint x: 278, startPoint y: 276, endPoint x: 430, endPoint y: 303, distance: 154.5
click at [430, 303] on textarea at bounding box center [346, 313] width 269 height 116
paste textarea
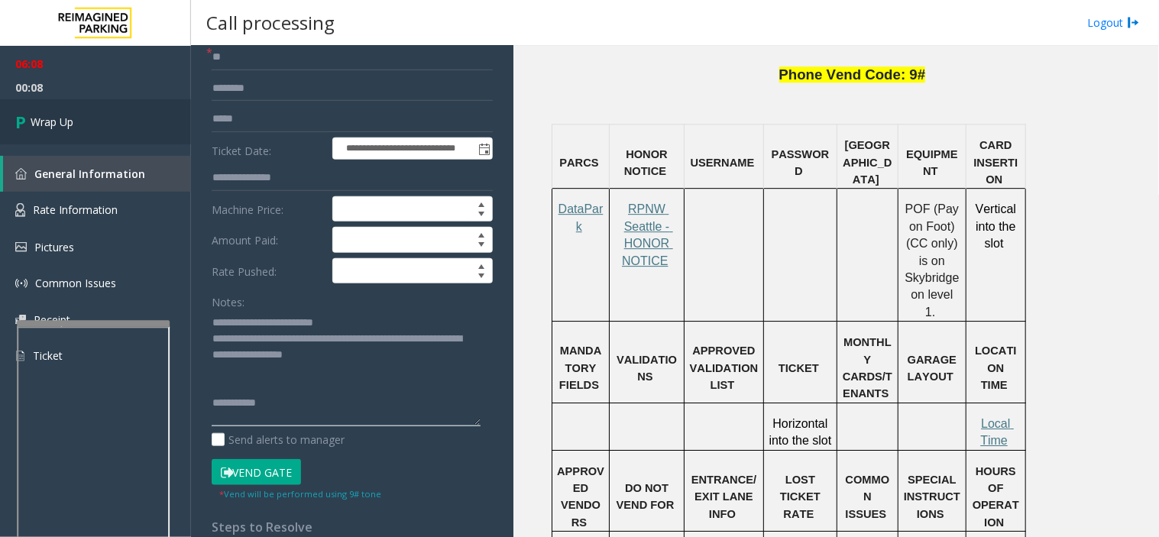
scroll to position [85, 0]
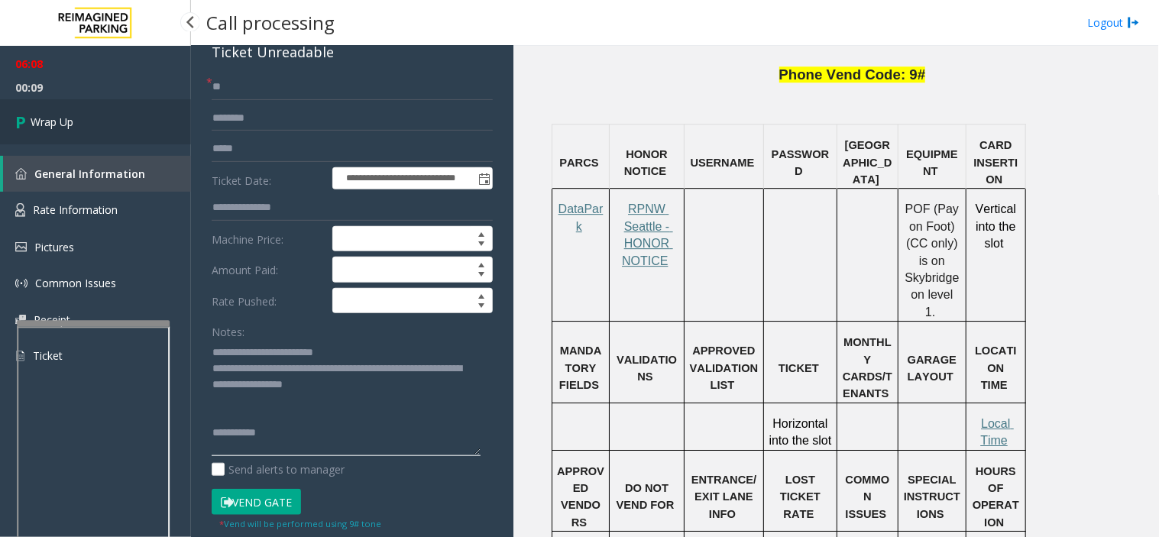
type textarea "**********"
click at [51, 125] on span "Wrap Up" at bounding box center [52, 122] width 43 height 16
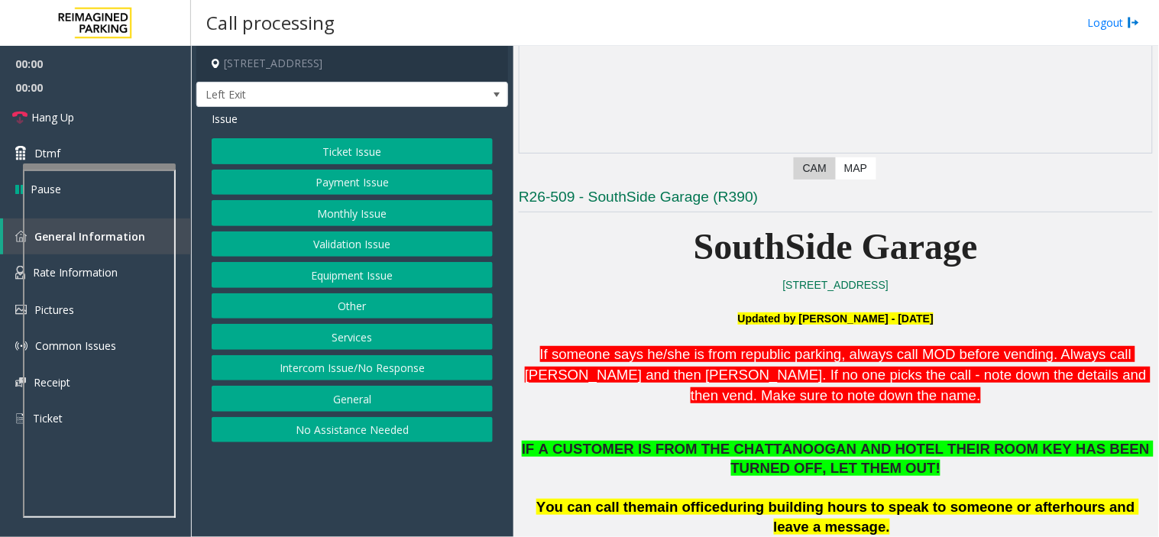
scroll to position [424, 0]
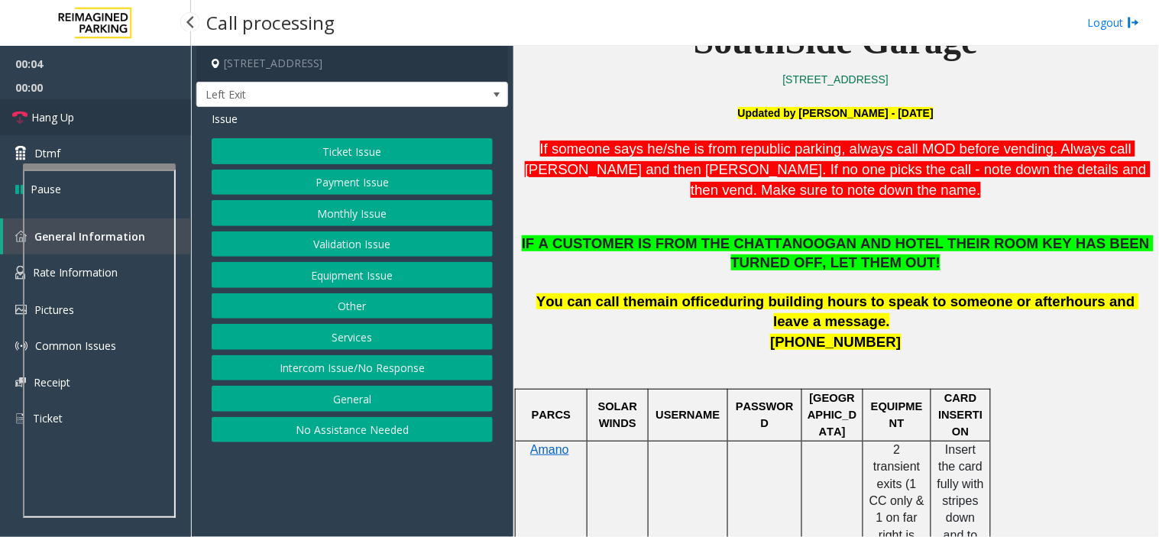
click at [96, 116] on link "Hang Up" at bounding box center [95, 117] width 191 height 36
click at [351, 443] on button "No Assistance Needed" at bounding box center [352, 430] width 281 height 26
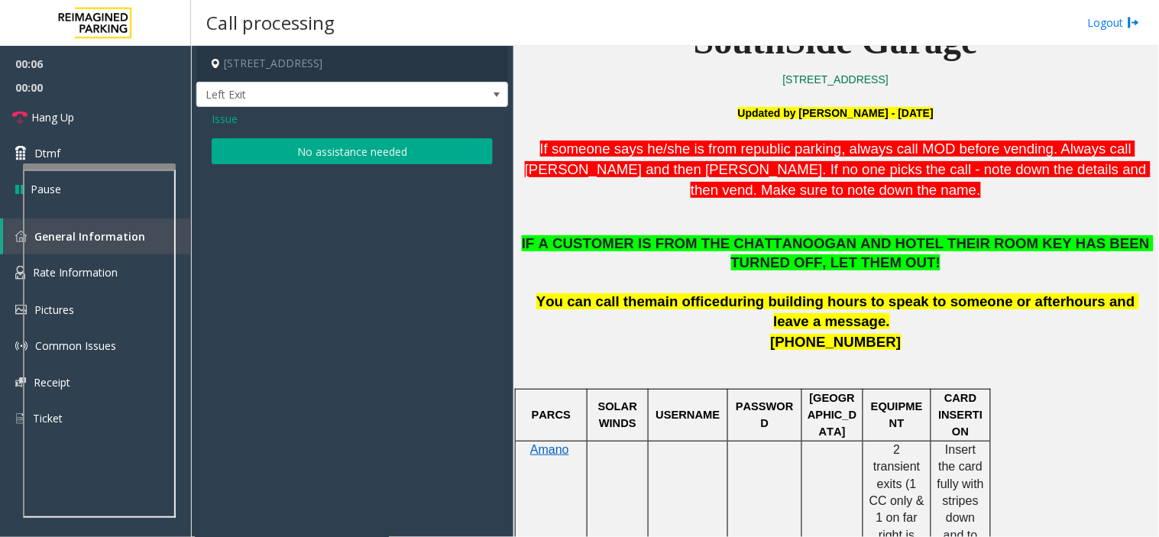
click at [276, 160] on button "No assistance needed" at bounding box center [352, 151] width 281 height 26
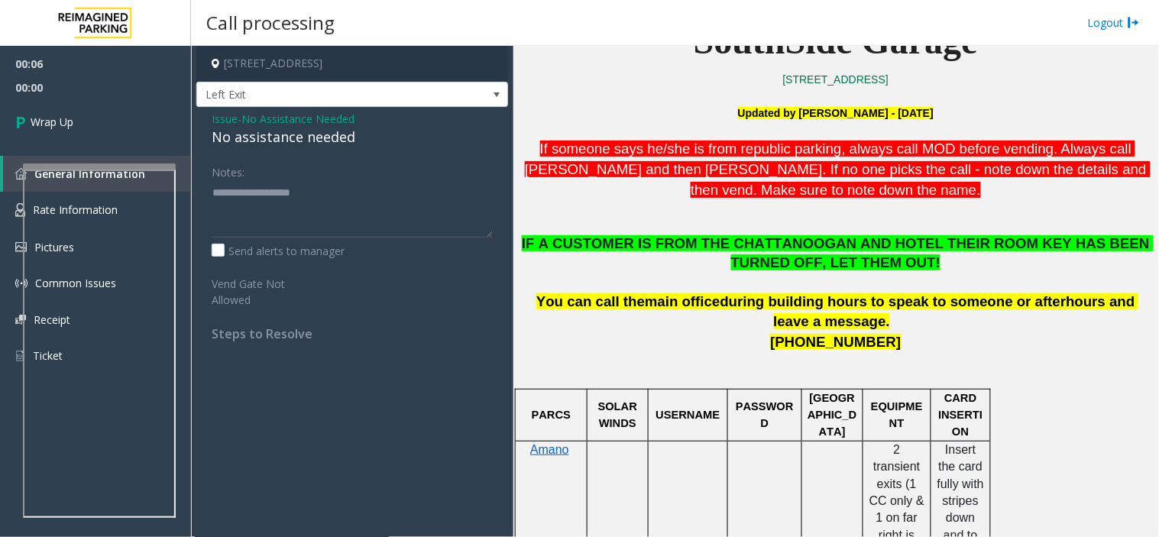
click at [254, 135] on div "No assistance needed" at bounding box center [352, 137] width 281 height 21
type textarea "**********"
click at [60, 114] on span "Wrap Up" at bounding box center [52, 122] width 43 height 16
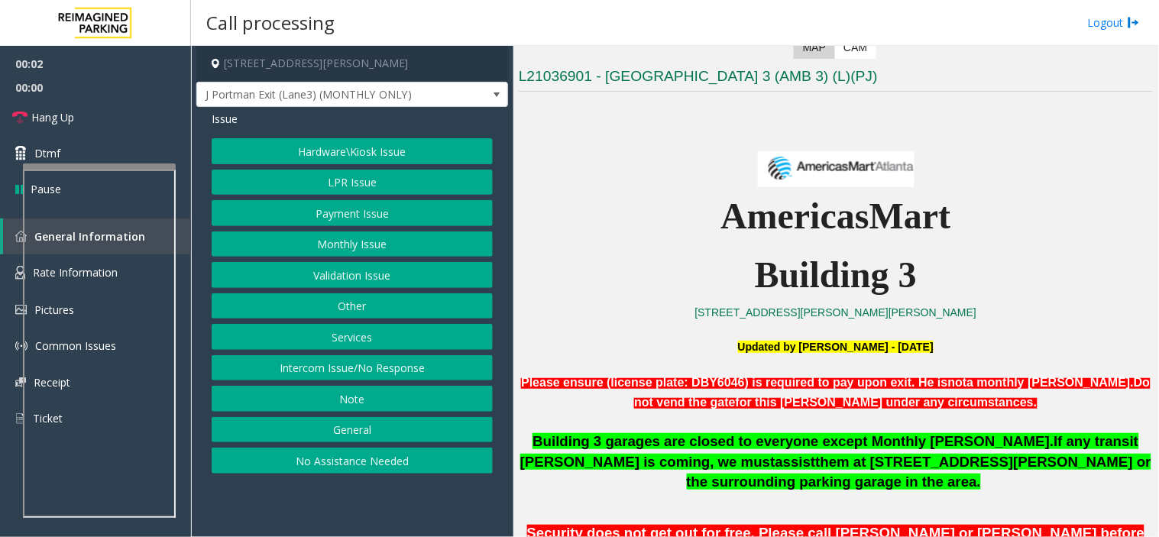
scroll to position [424, 0]
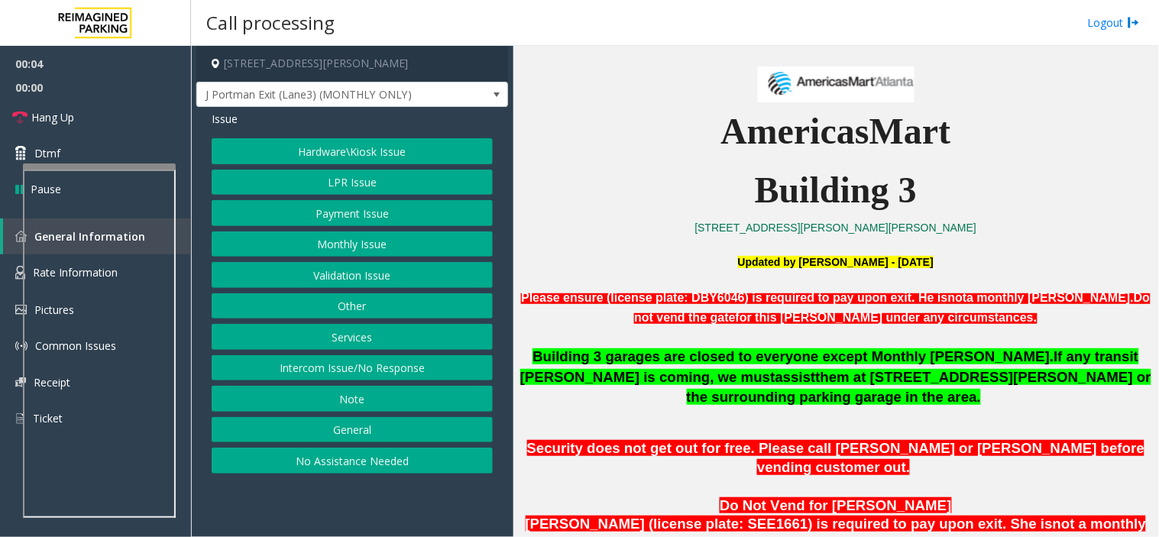
click at [390, 245] on button "Monthly Issue" at bounding box center [352, 244] width 281 height 26
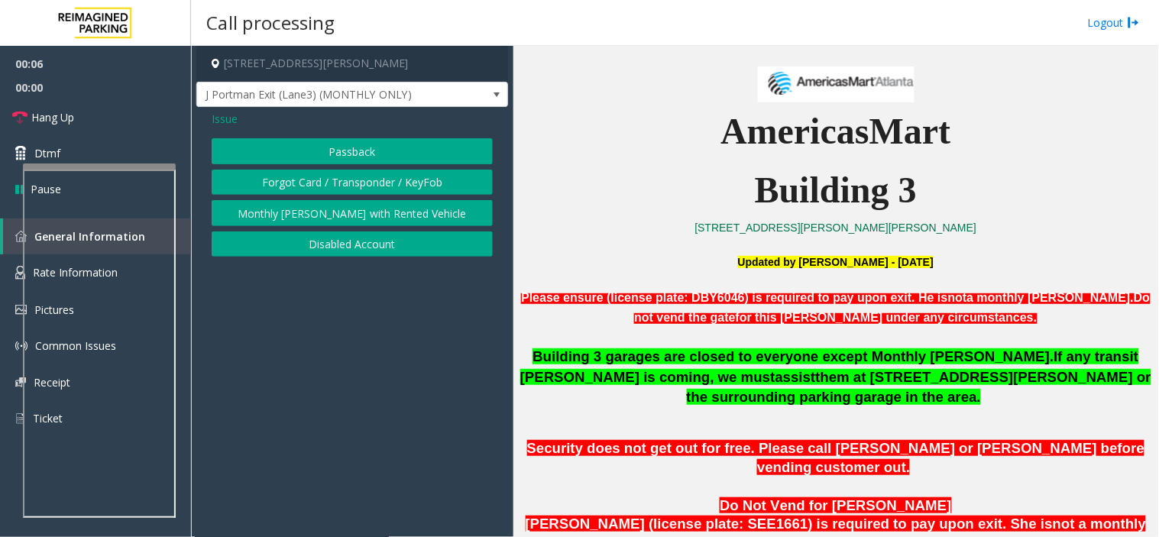
click at [341, 255] on button "Disabled Account" at bounding box center [352, 244] width 281 height 26
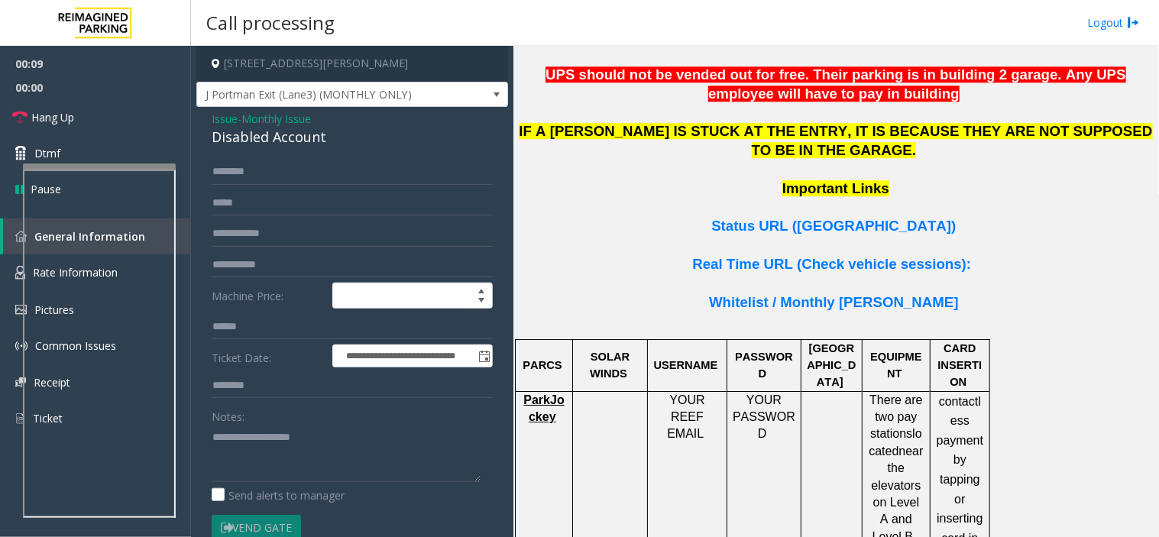
scroll to position [1103, 0]
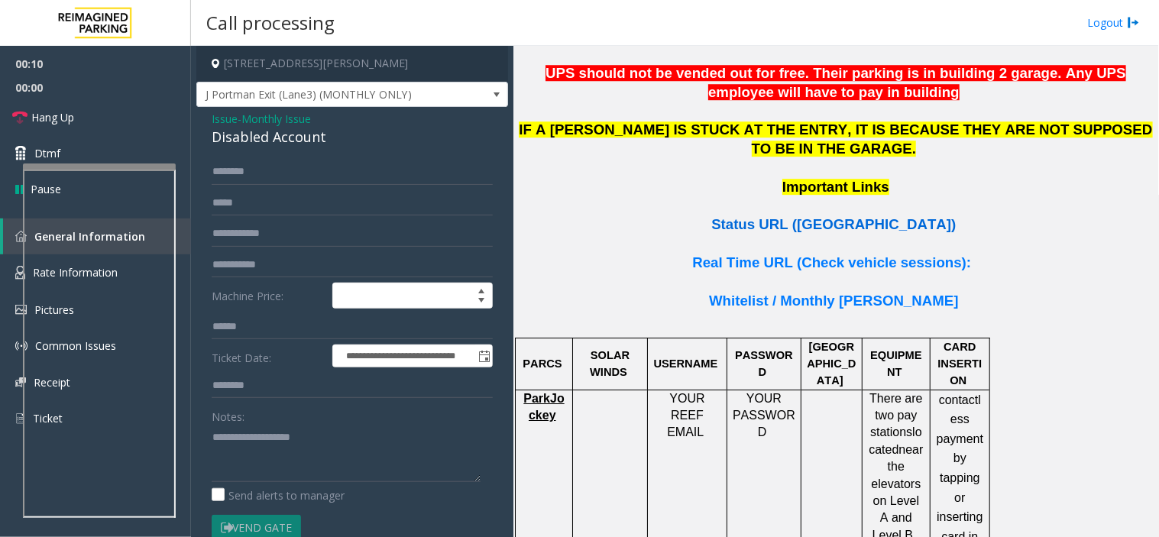
click at [769, 216] on span "Status URL (Vend Gate)" at bounding box center [833, 224] width 244 height 16
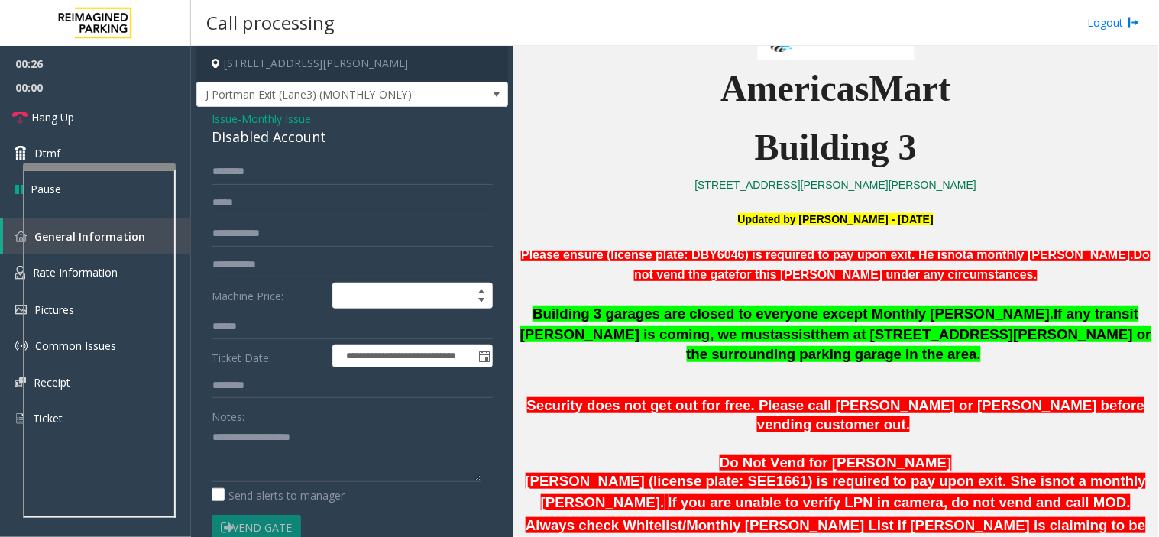
scroll to position [509, 0]
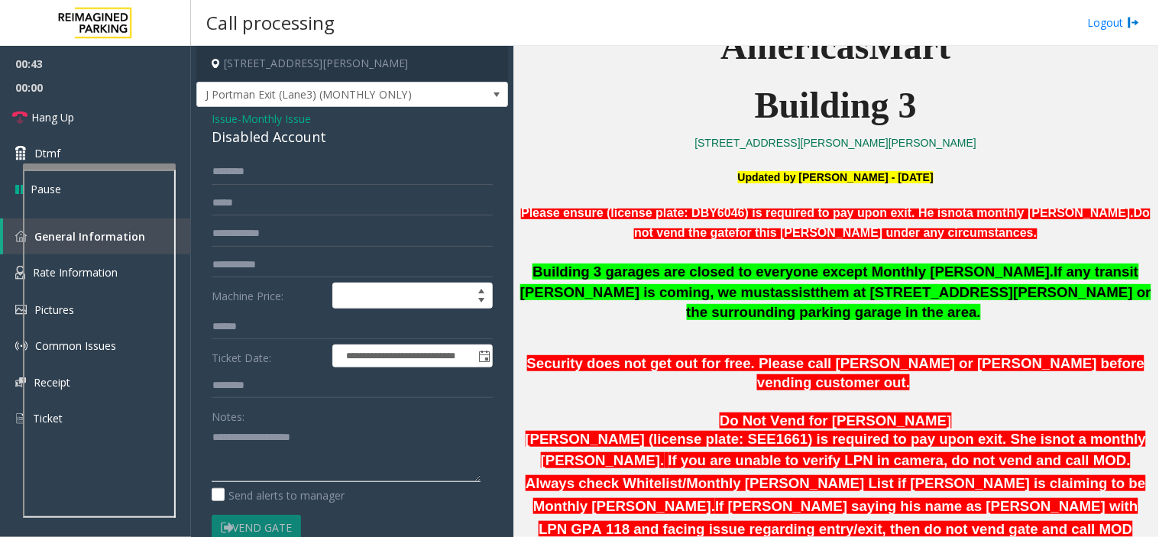
click at [273, 475] on textarea at bounding box center [346, 453] width 269 height 57
drag, startPoint x: 227, startPoint y: 442, endPoint x: 209, endPoint y: 442, distance: 18.3
click at [209, 442] on div "**********" at bounding box center [352, 449] width 304 height 581
type textarea "*******"
click at [294, 118] on span "Monthly Issue" at bounding box center [276, 119] width 70 height 16
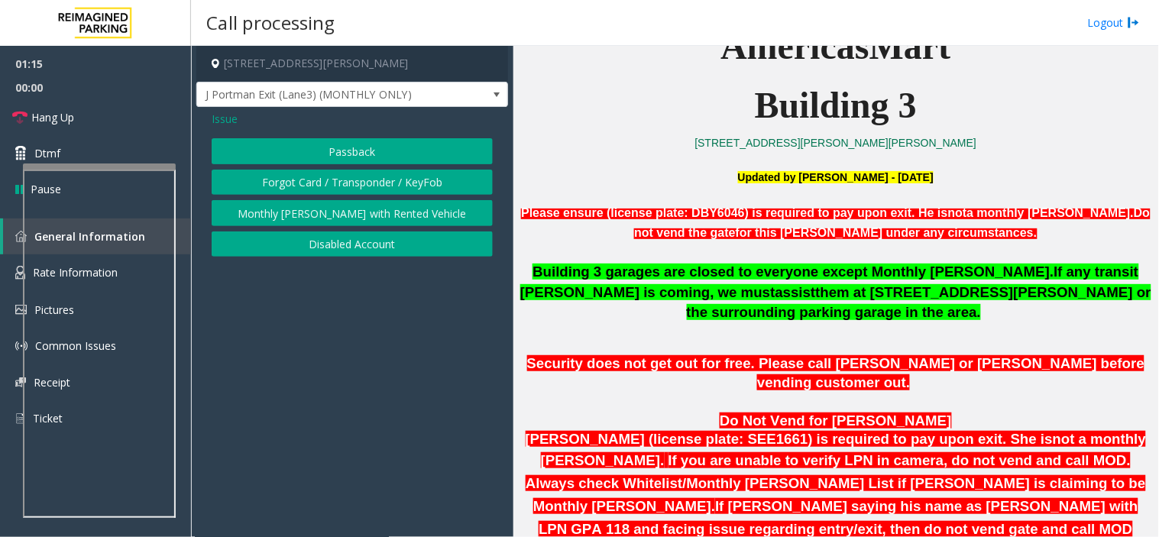
click at [218, 124] on span "Issue" at bounding box center [225, 119] width 26 height 16
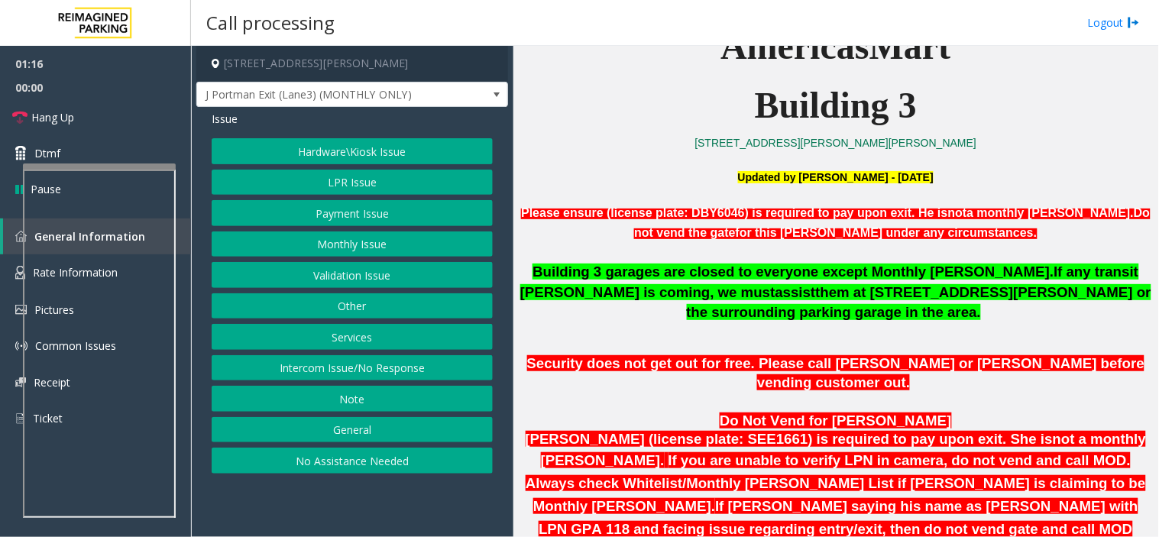
click at [352, 176] on button "LPR Issue" at bounding box center [352, 183] width 281 height 26
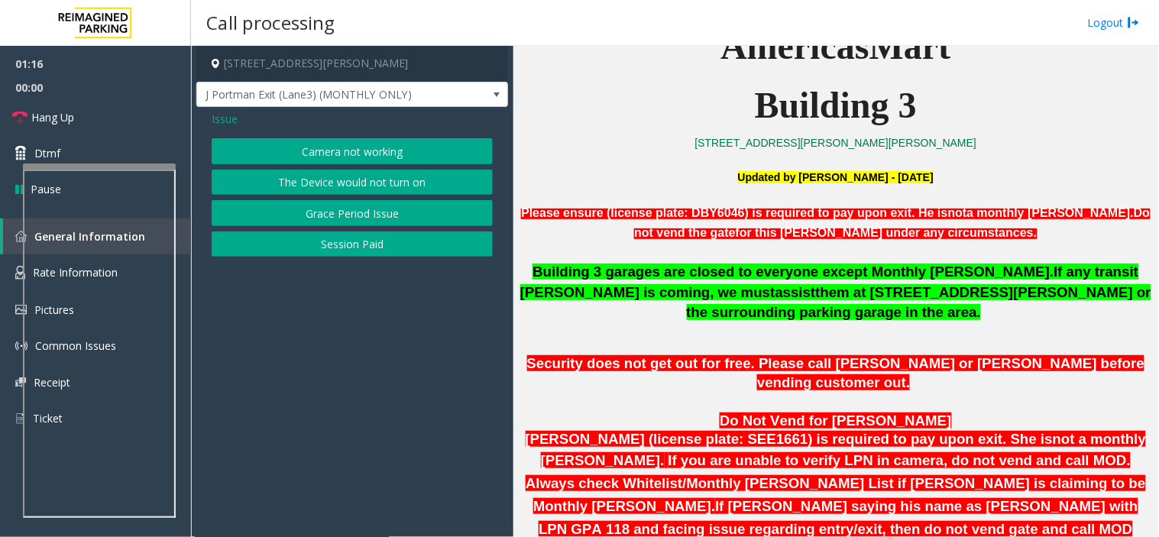
click at [331, 150] on button "Camera not working" at bounding box center [352, 151] width 281 height 26
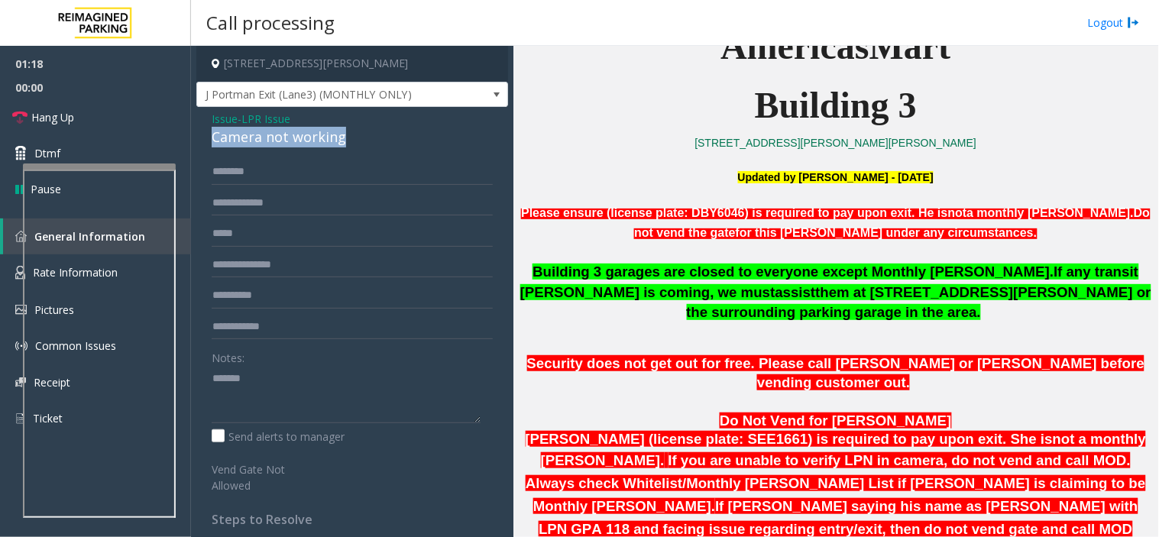
drag, startPoint x: 326, startPoint y: 137, endPoint x: 211, endPoint y: 130, distance: 115.6
click at [212, 130] on div "Camera not working" at bounding box center [352, 137] width 281 height 21
copy div "Camera not working"
click at [214, 376] on textarea at bounding box center [346, 394] width 269 height 57
paste textarea "**********"
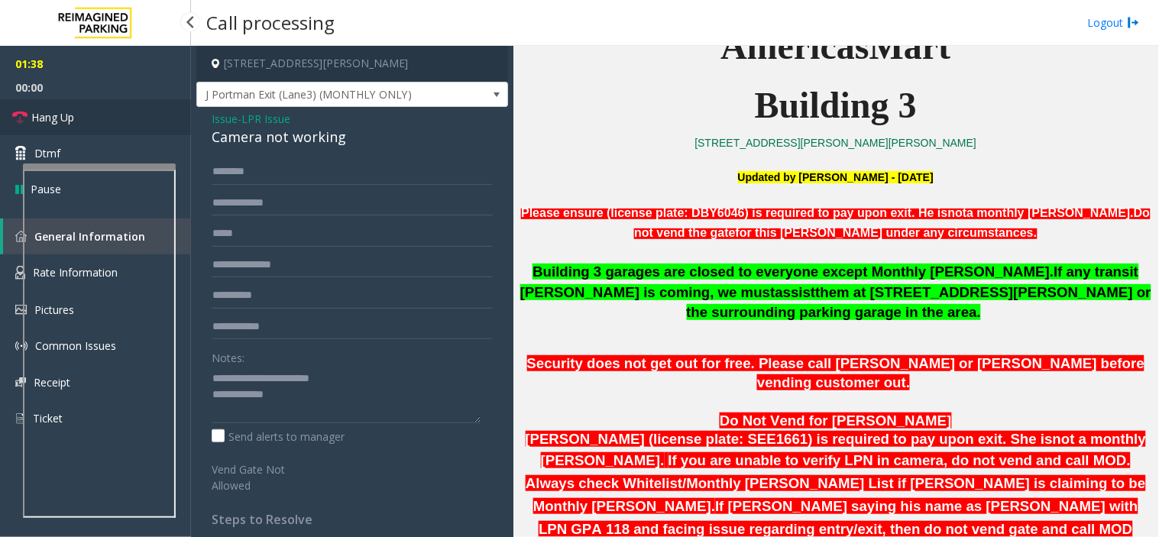
click at [89, 108] on link "Hang Up" at bounding box center [95, 117] width 191 height 36
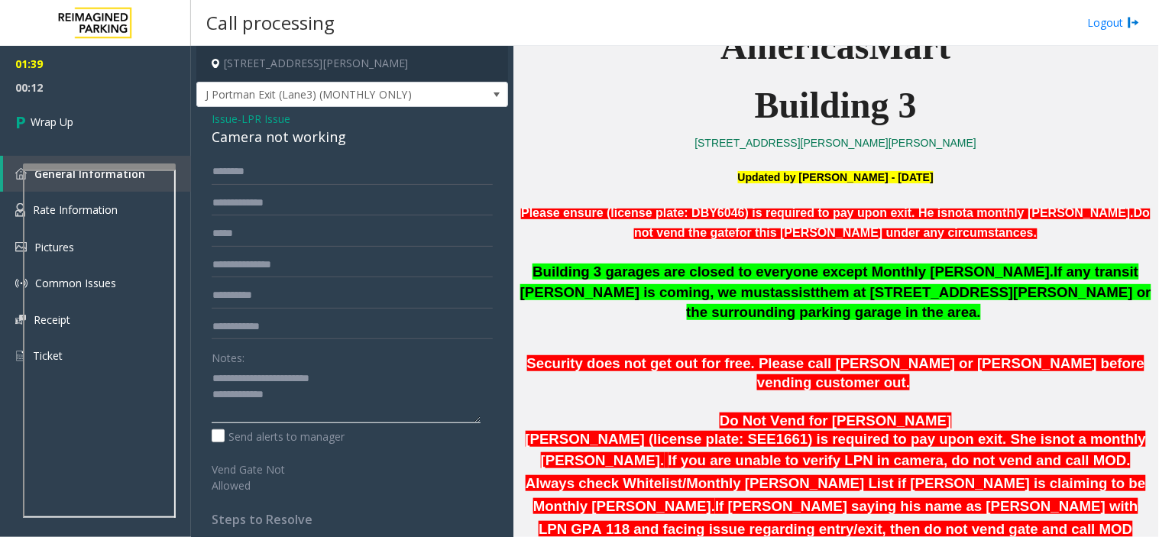
click at [235, 401] on textarea at bounding box center [346, 394] width 269 height 57
paste textarea "**********"
type textarea "**********"
click at [59, 132] on link "Wrap Up" at bounding box center [95, 121] width 191 height 45
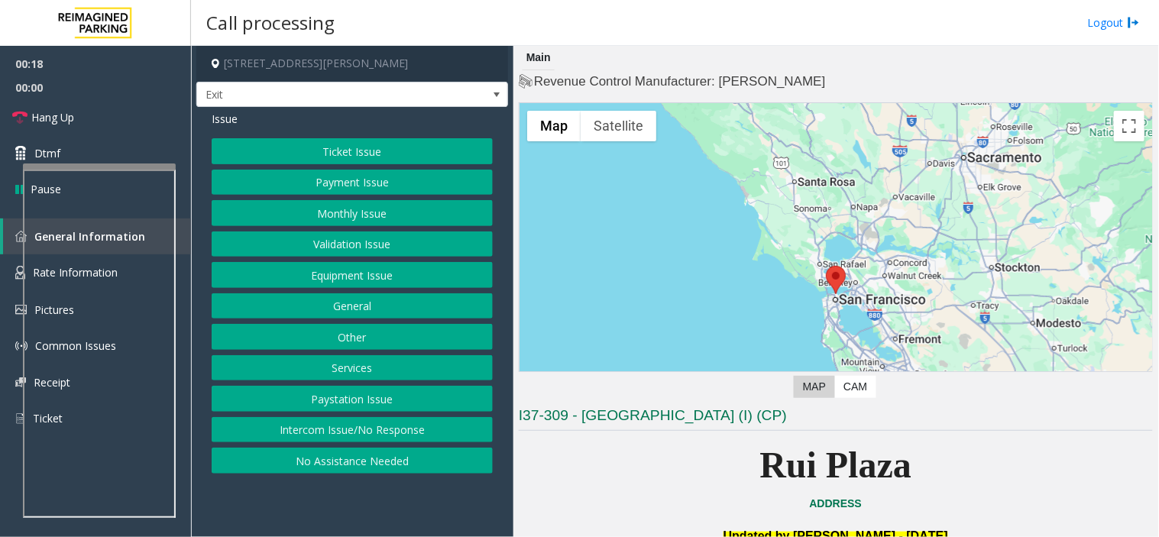
click at [387, 370] on button "Services" at bounding box center [352, 368] width 281 height 26
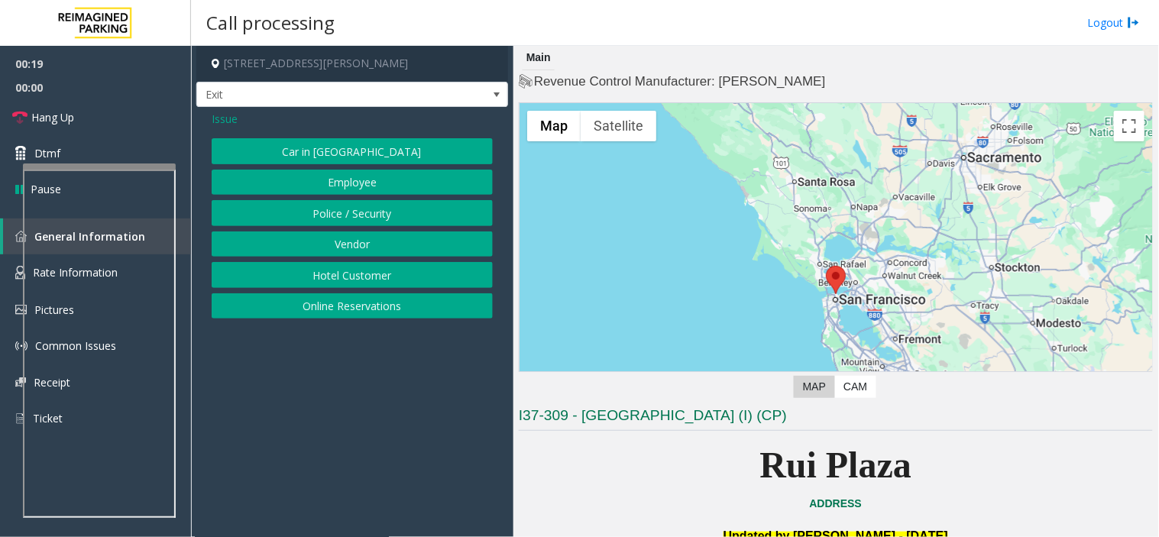
click at [325, 280] on button "Hotel Customer" at bounding box center [352, 275] width 281 height 26
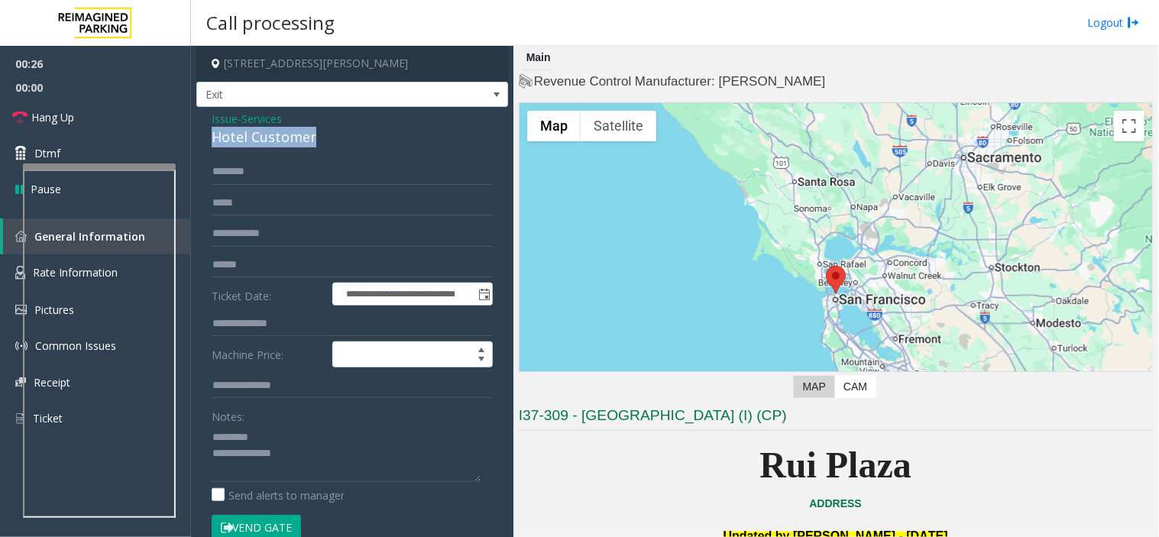
drag, startPoint x: 227, startPoint y: 141, endPoint x: 333, endPoint y: 158, distance: 107.5
click at [338, 162] on div "**********" at bounding box center [352, 391] width 312 height 568
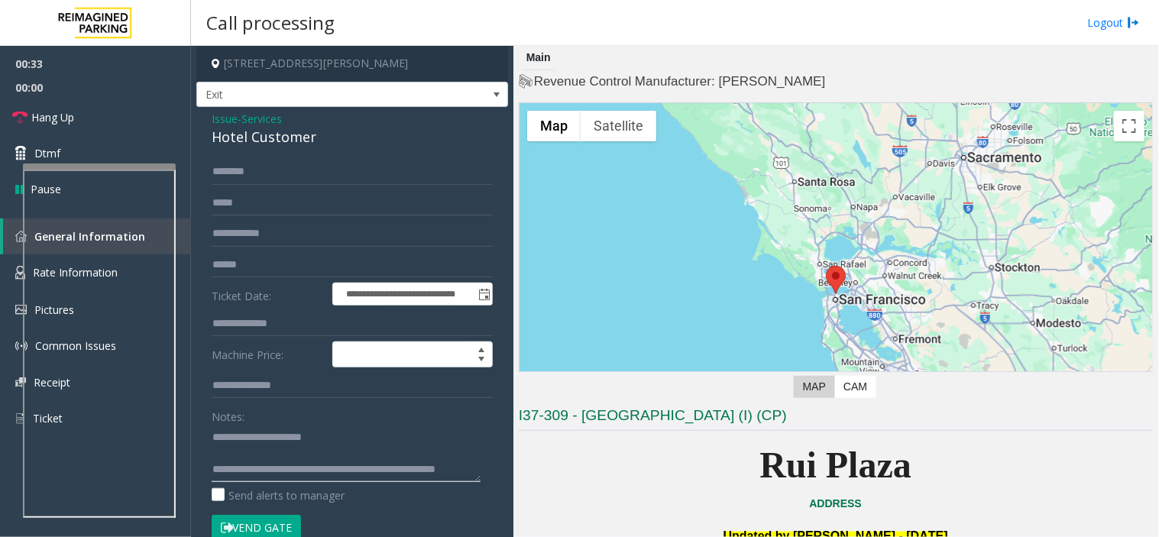
type textarea "**********"
click at [243, 522] on button "Vend Gate" at bounding box center [256, 528] width 89 height 26
click at [237, 326] on input "text" at bounding box center [352, 324] width 281 height 26
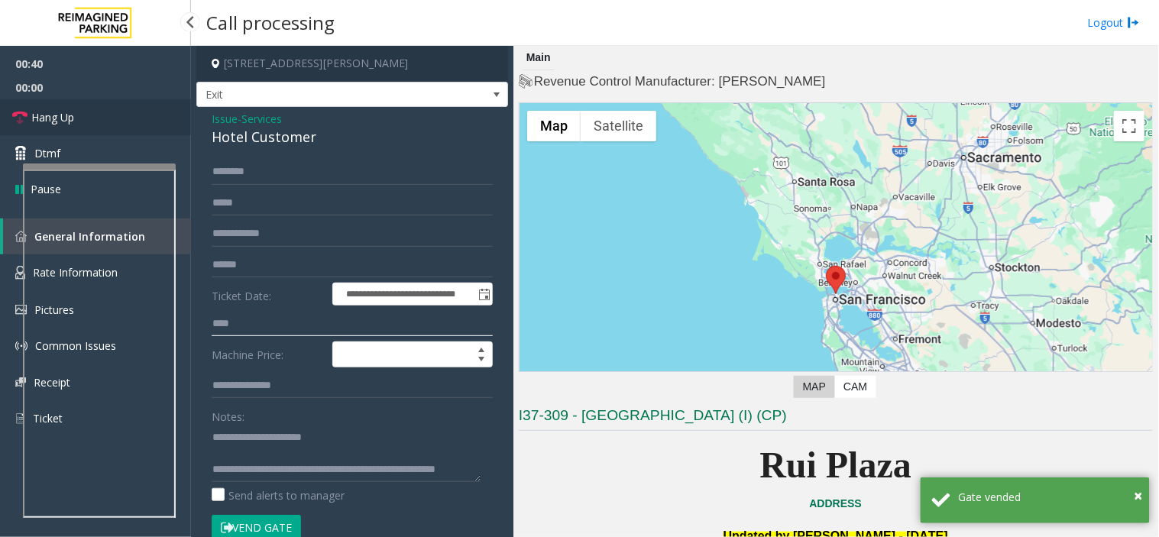
type input "****"
click at [131, 121] on link "Hang Up" at bounding box center [95, 117] width 191 height 36
click at [141, 125] on link "Hang Up" at bounding box center [95, 117] width 191 height 36
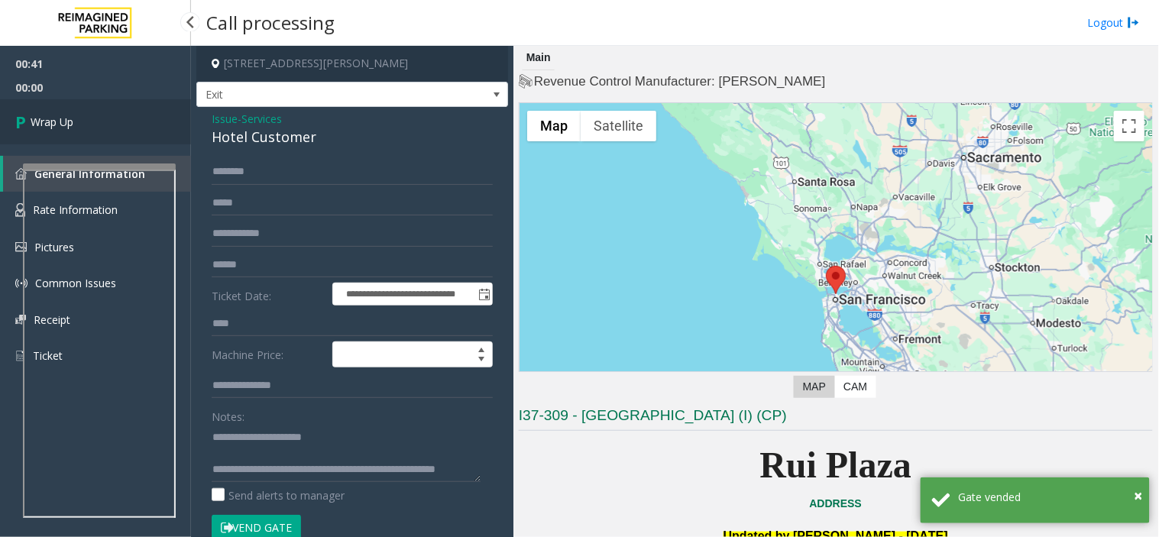
click at [151, 126] on link "Wrap Up" at bounding box center [95, 121] width 191 height 45
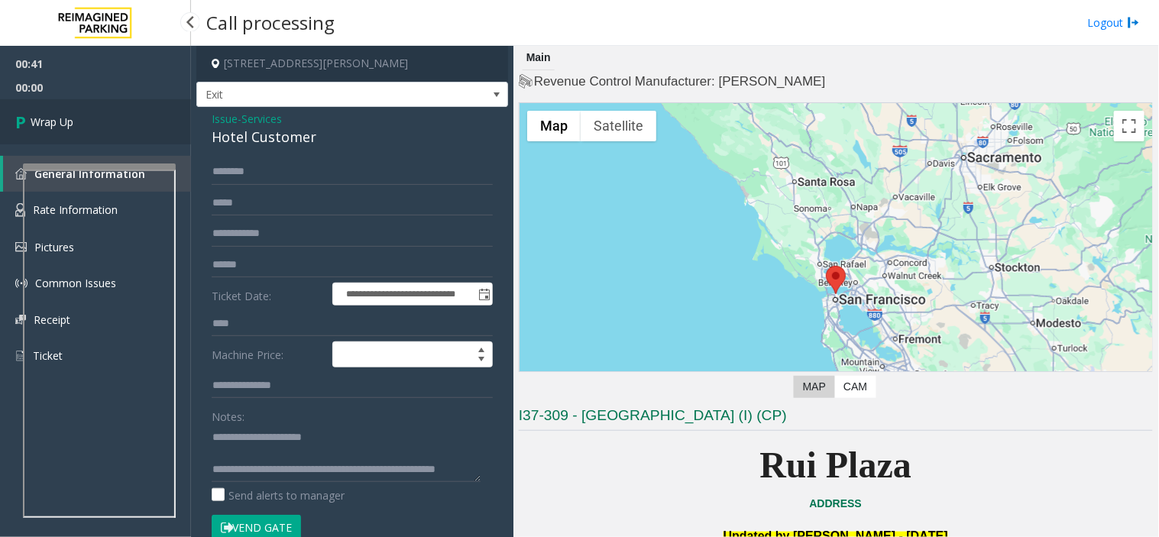
click at [151, 126] on link "Wrap Up" at bounding box center [95, 121] width 191 height 45
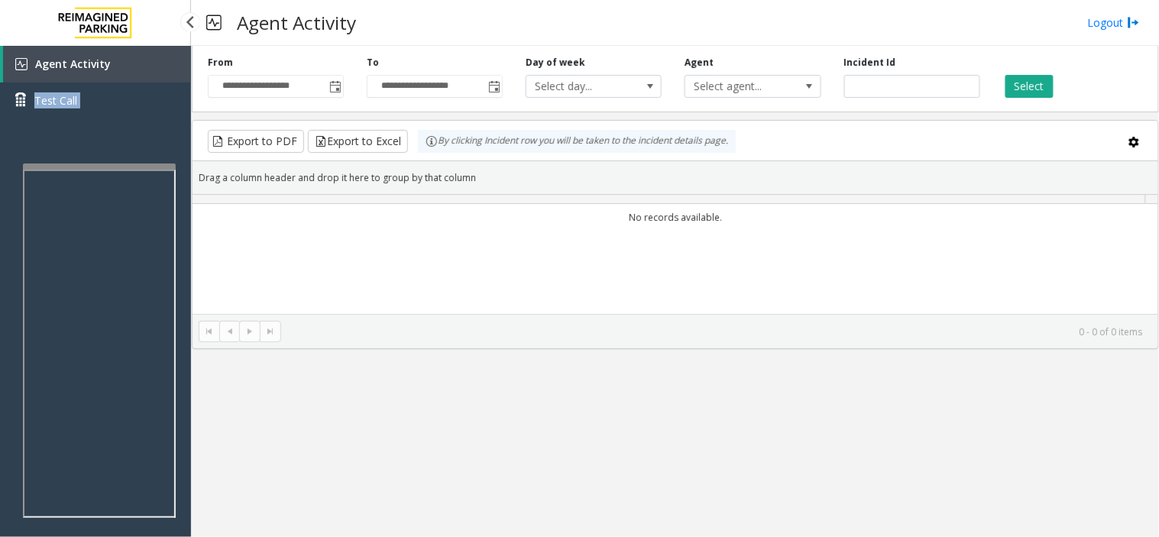
click at [151, 126] on div "Agent Activity Test Call" at bounding box center [95, 88] width 191 height 84
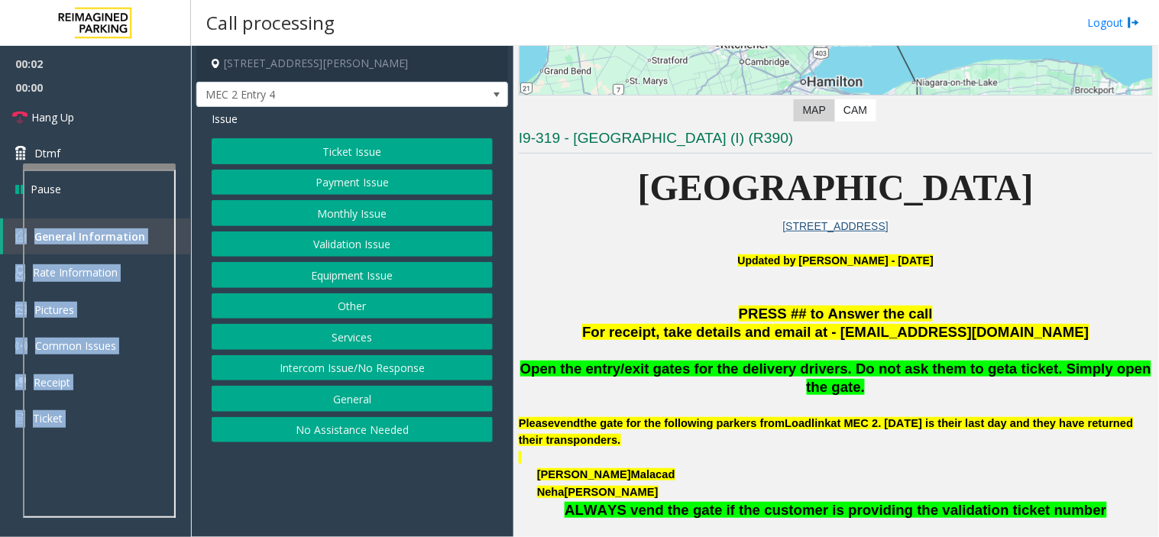
scroll to position [339, 0]
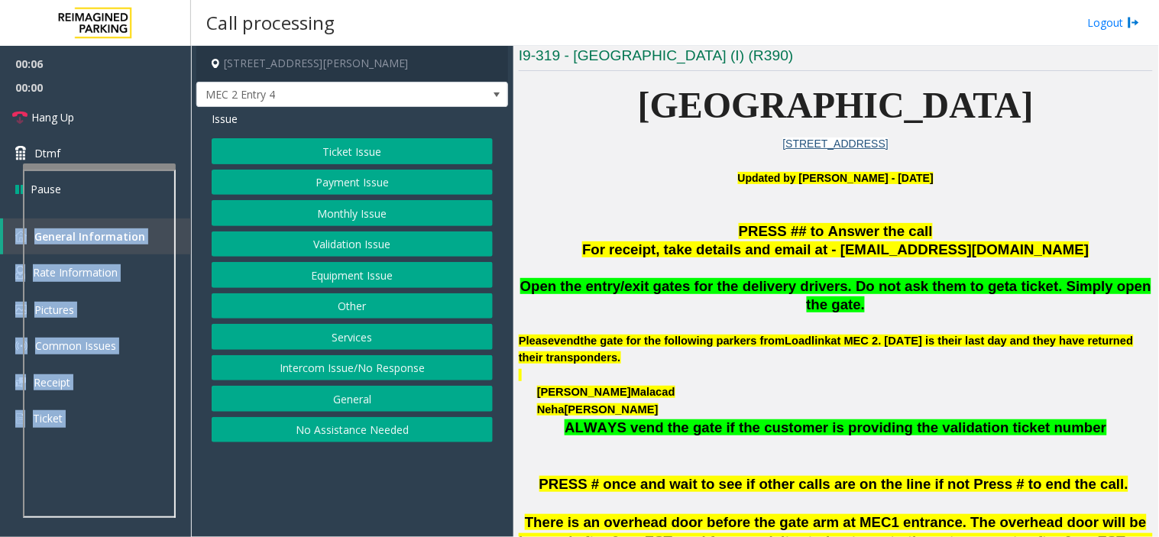
click at [354, 276] on button "Equipment Issue" at bounding box center [352, 275] width 281 height 26
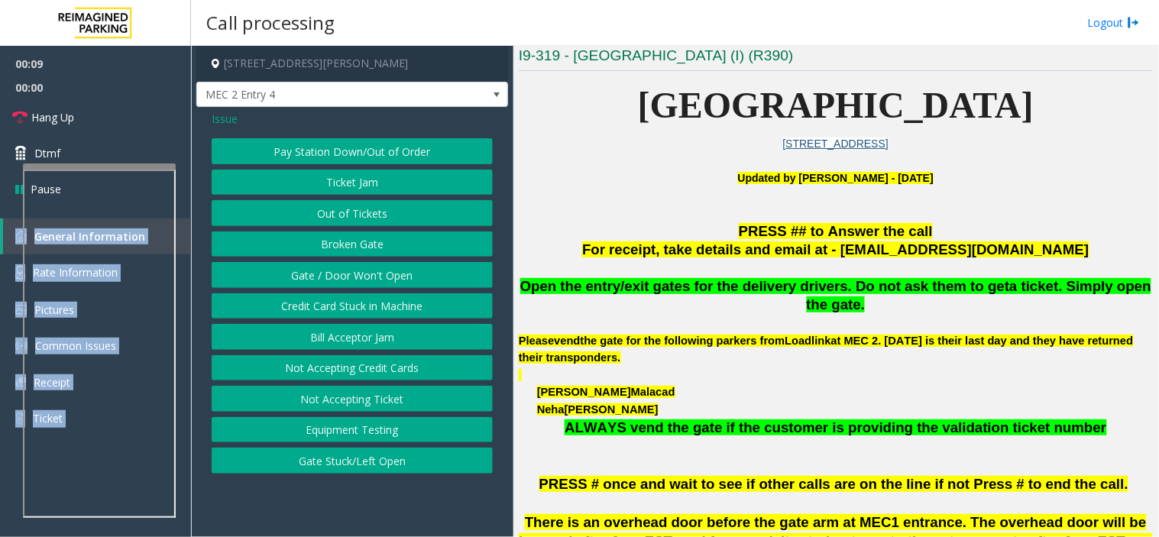
click at [371, 270] on button "Gate / Door Won't Open" at bounding box center [352, 275] width 281 height 26
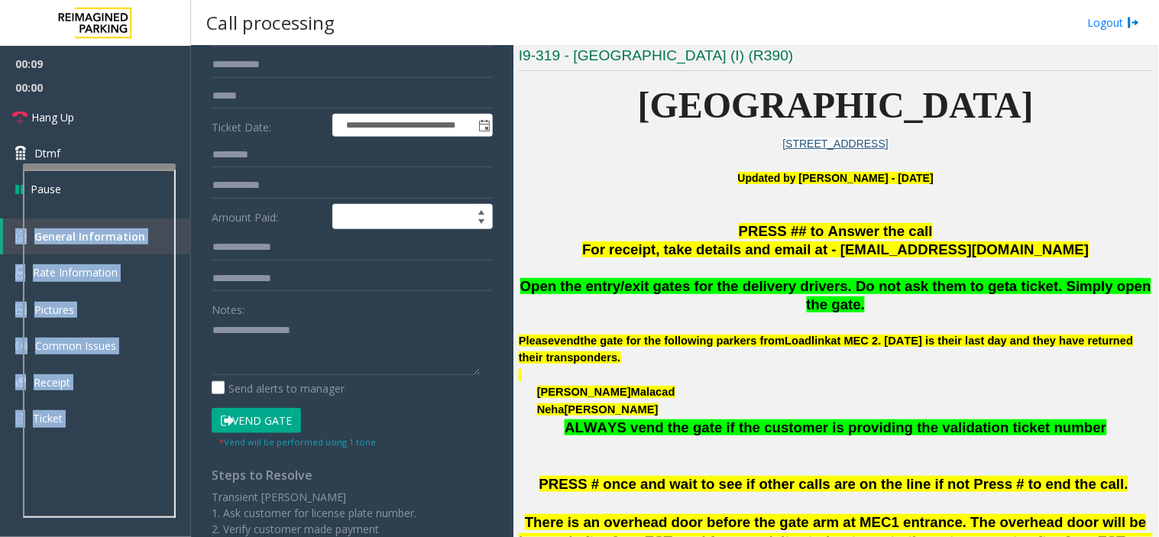
scroll to position [170, 0]
click at [249, 413] on button "Vend Gate" at bounding box center [256, 420] width 89 height 26
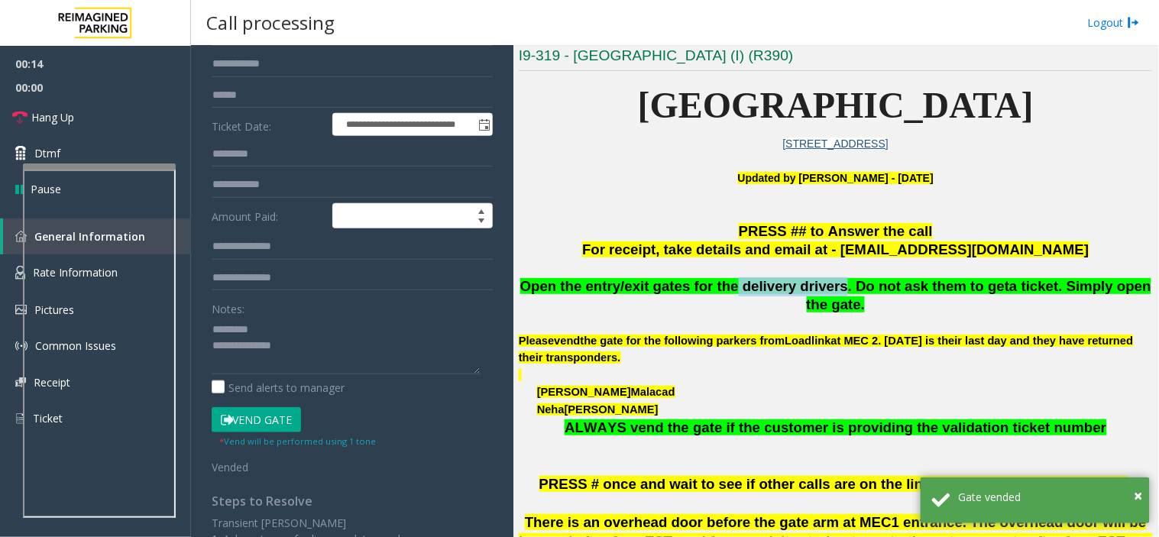
drag, startPoint x: 717, startPoint y: 286, endPoint x: 814, endPoint y: 292, distance: 97.2
click at [814, 292] on span "Open the entry/exit gates for the delivery drivers. Do not ask them to get" at bounding box center [765, 286] width 490 height 16
drag, startPoint x: 359, startPoint y: 319, endPoint x: 332, endPoint y: 331, distance: 30.1
click at [357, 321] on div "Notes:" at bounding box center [352, 335] width 281 height 79
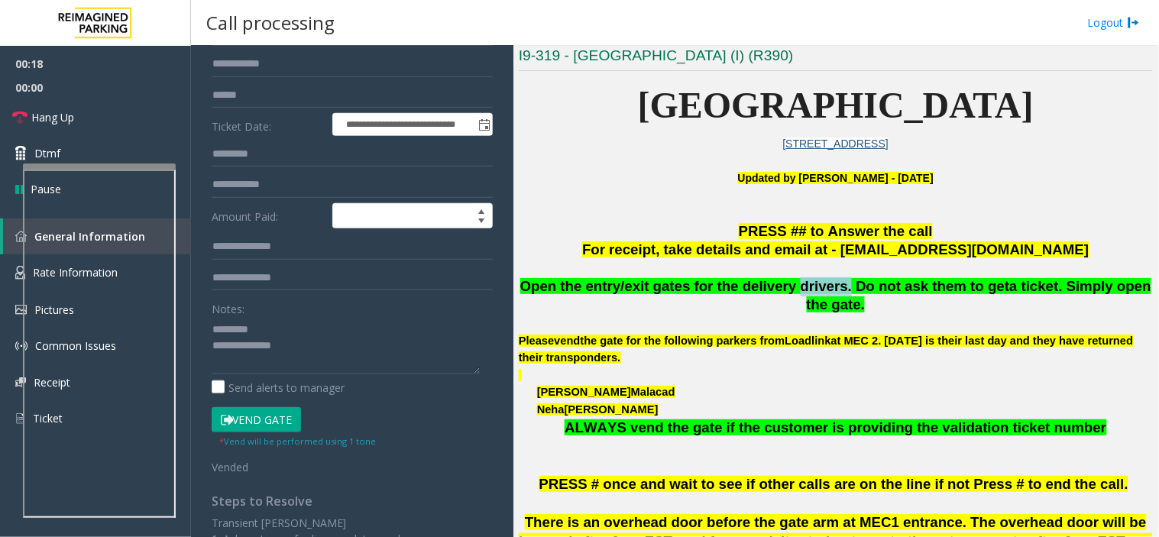
drag, startPoint x: 770, startPoint y: 287, endPoint x: 815, endPoint y: 287, distance: 45.1
click at [815, 287] on span "Open the entry/exit gates for the delivery drivers. Do not ask them to get" at bounding box center [765, 286] width 490 height 16
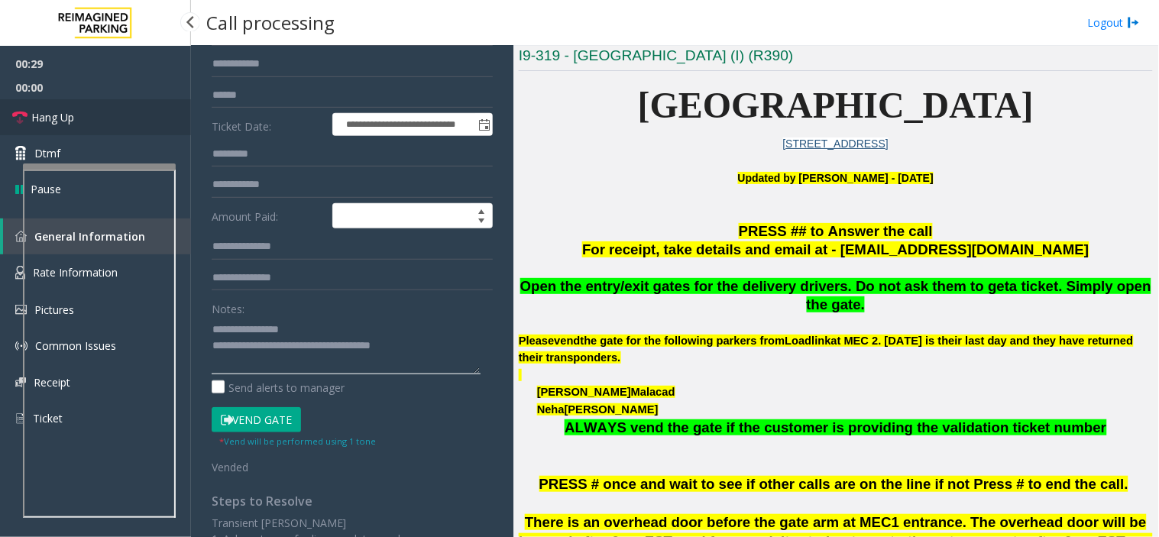
type textarea "**********"
click at [119, 104] on link "Hang Up" at bounding box center [95, 117] width 191 height 36
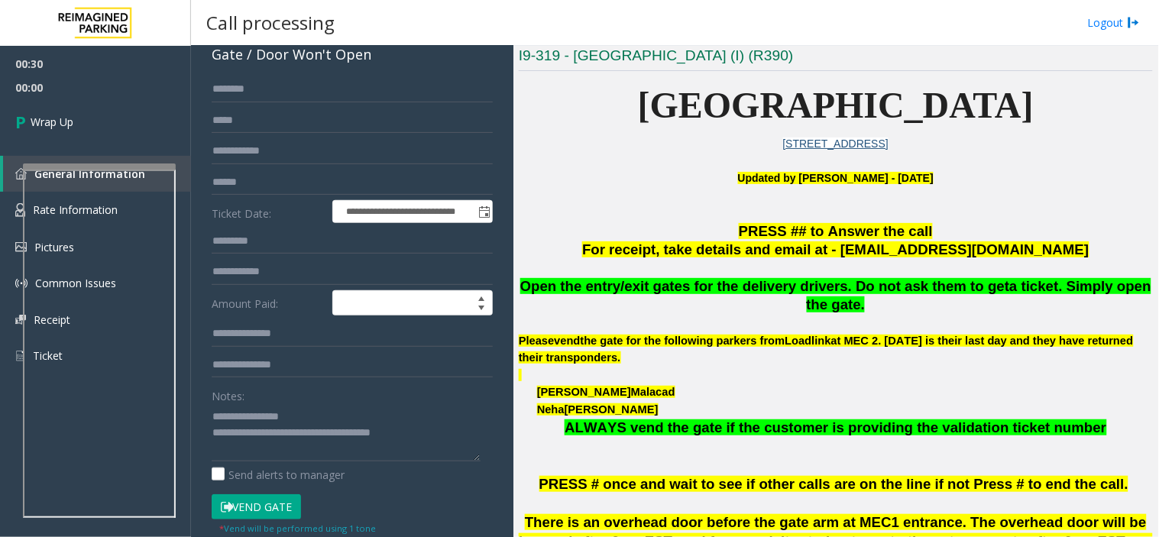
scroll to position [0, 0]
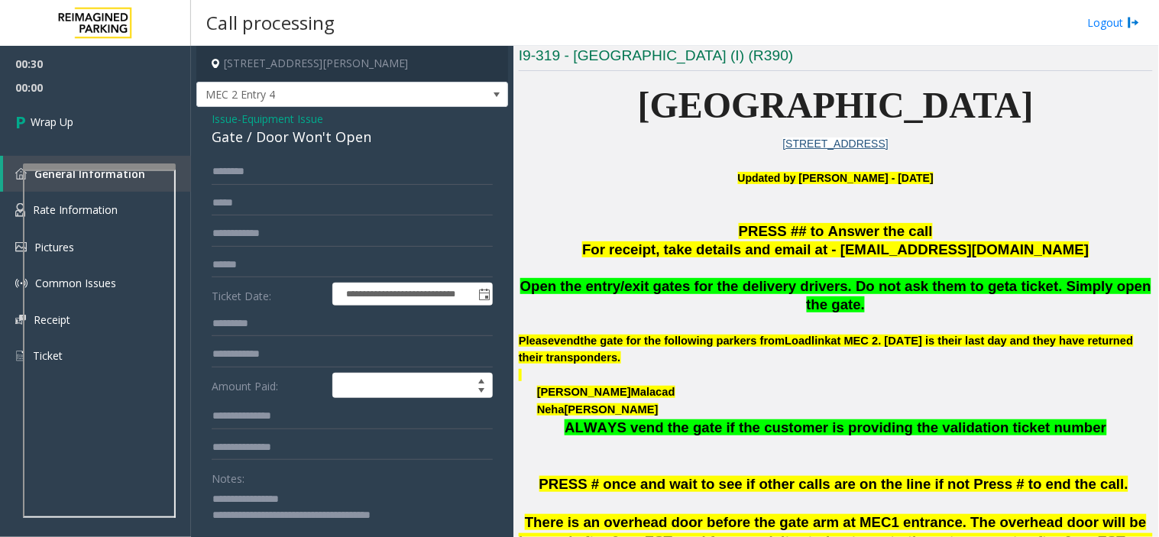
click at [262, 123] on span "Equipment Issue" at bounding box center [282, 119] width 82 height 16
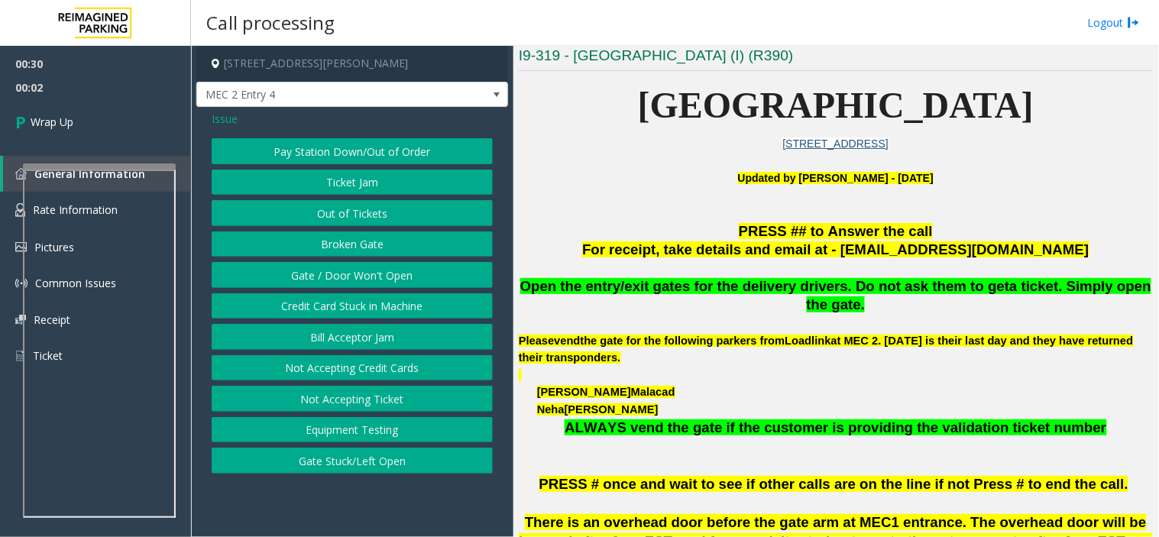
click at [225, 115] on span "Issue" at bounding box center [225, 119] width 26 height 16
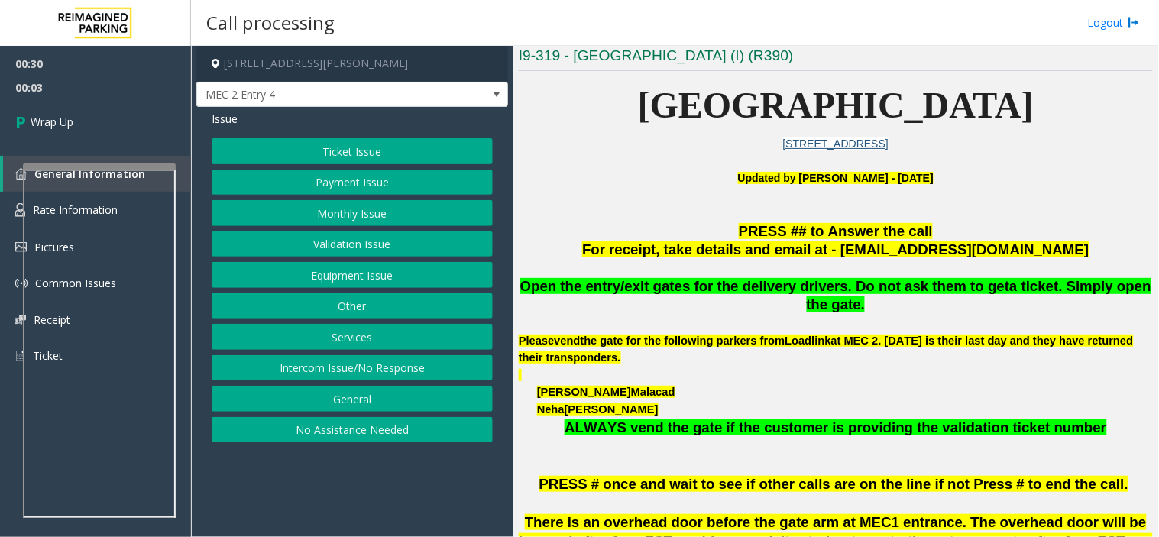
click at [344, 338] on button "Services" at bounding box center [352, 337] width 281 height 26
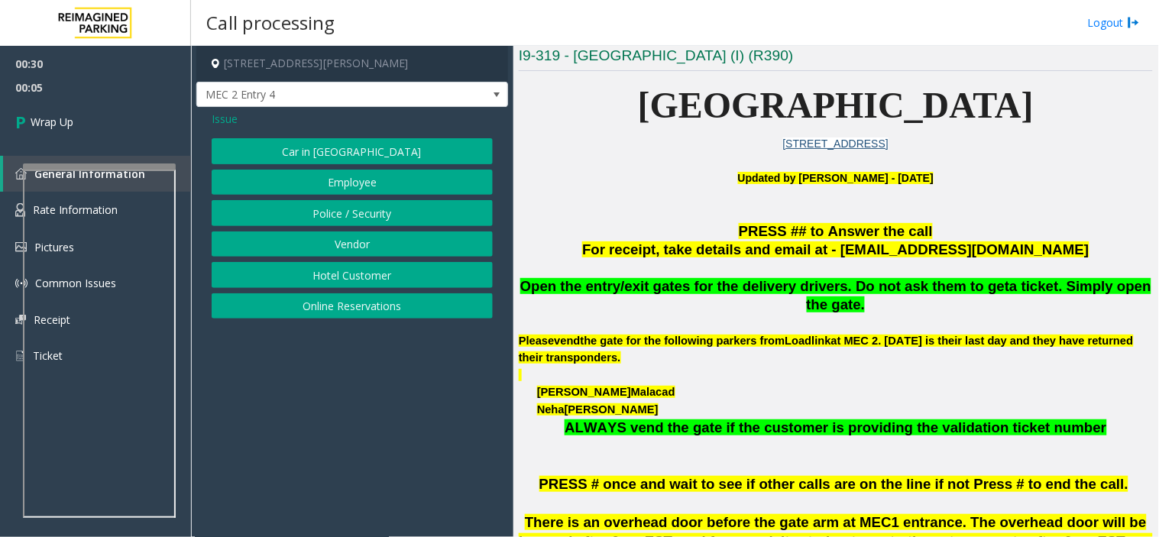
drag, startPoint x: 314, startPoint y: 247, endPoint x: 172, endPoint y: 189, distance: 153.5
click at [312, 247] on button "Vendor" at bounding box center [352, 244] width 281 height 26
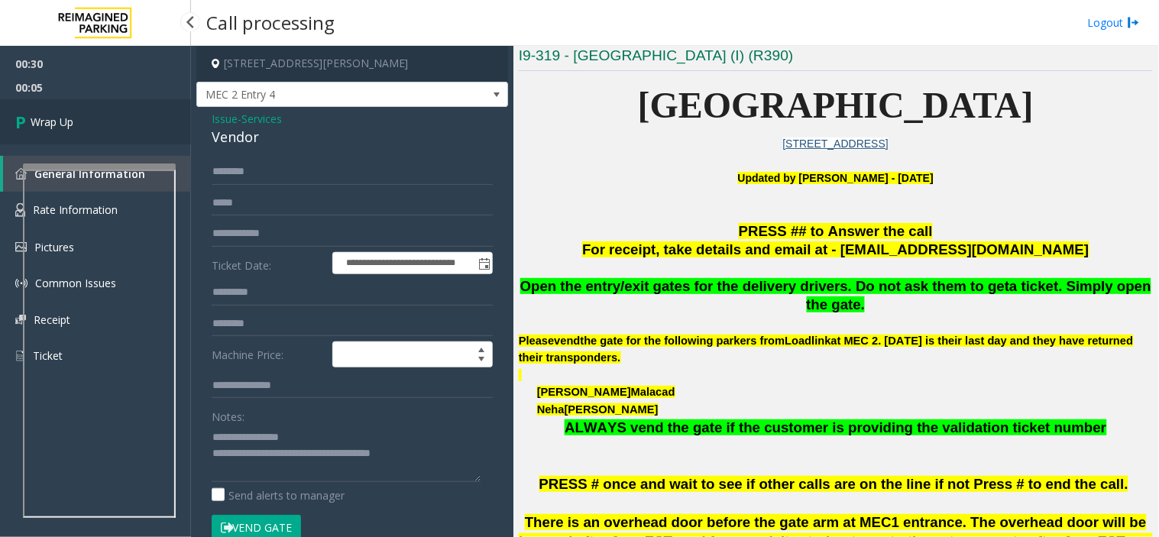
click at [78, 134] on link "Wrap Up" at bounding box center [95, 121] width 191 height 45
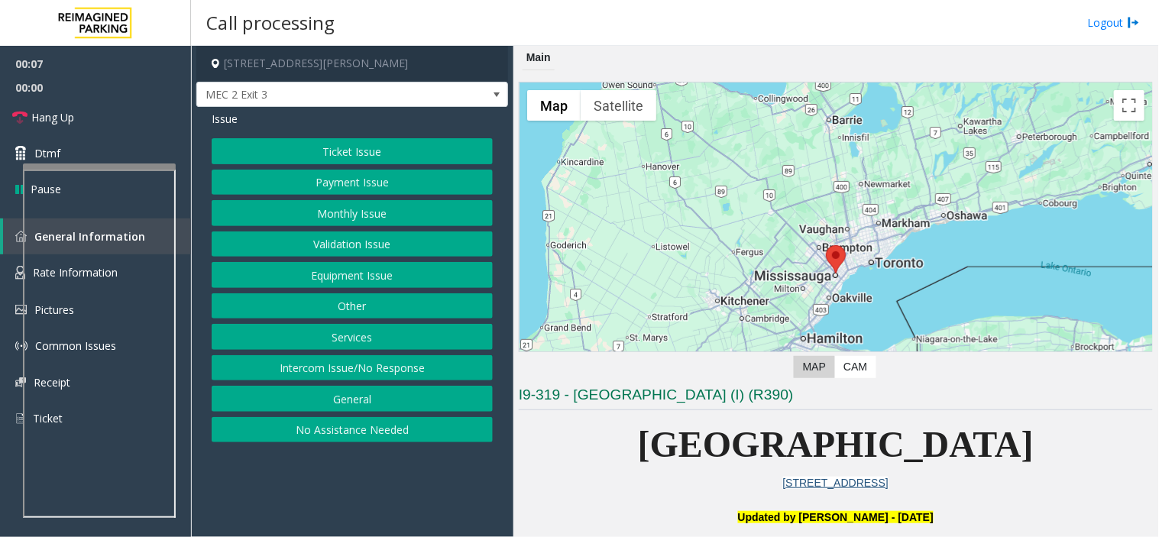
click at [226, 123] on span "Issue" at bounding box center [225, 119] width 26 height 16
click at [406, 277] on button "Equipment Issue" at bounding box center [352, 275] width 281 height 26
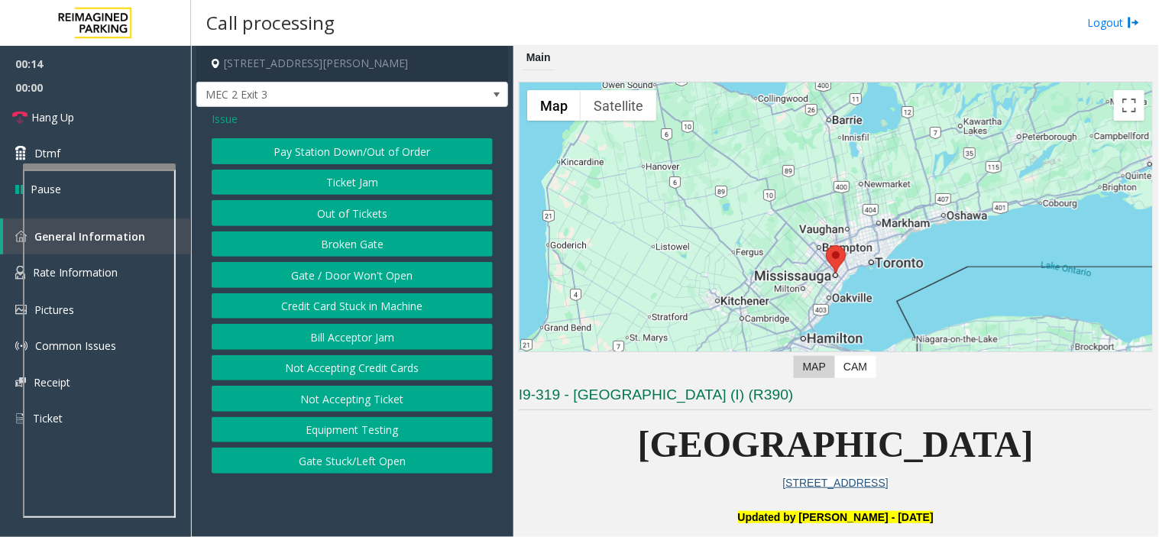
click at [229, 111] on span "Issue" at bounding box center [225, 119] width 26 height 16
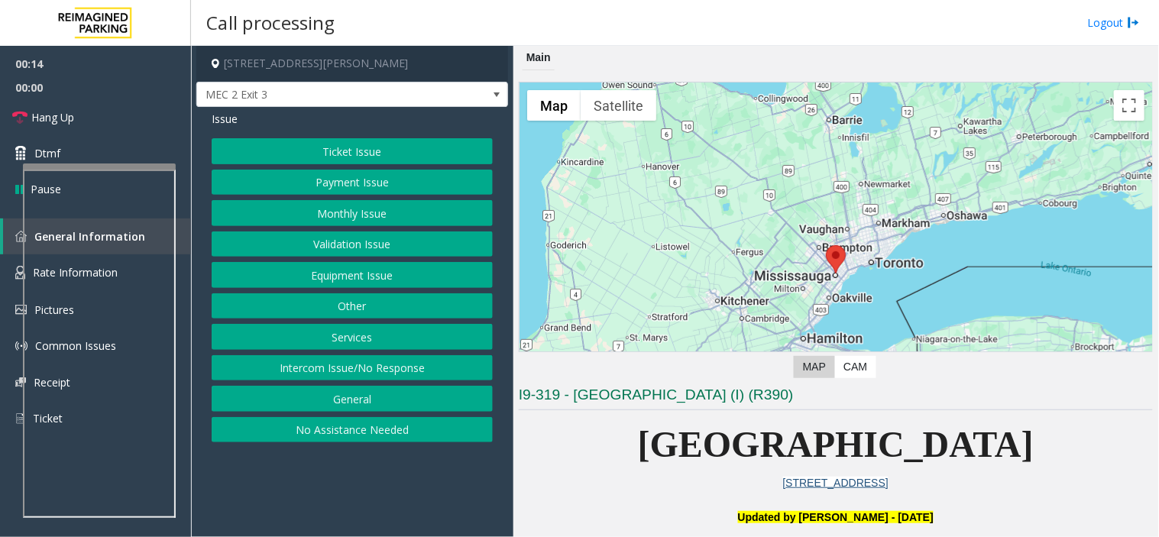
click at [417, 329] on button "Services" at bounding box center [352, 337] width 281 height 26
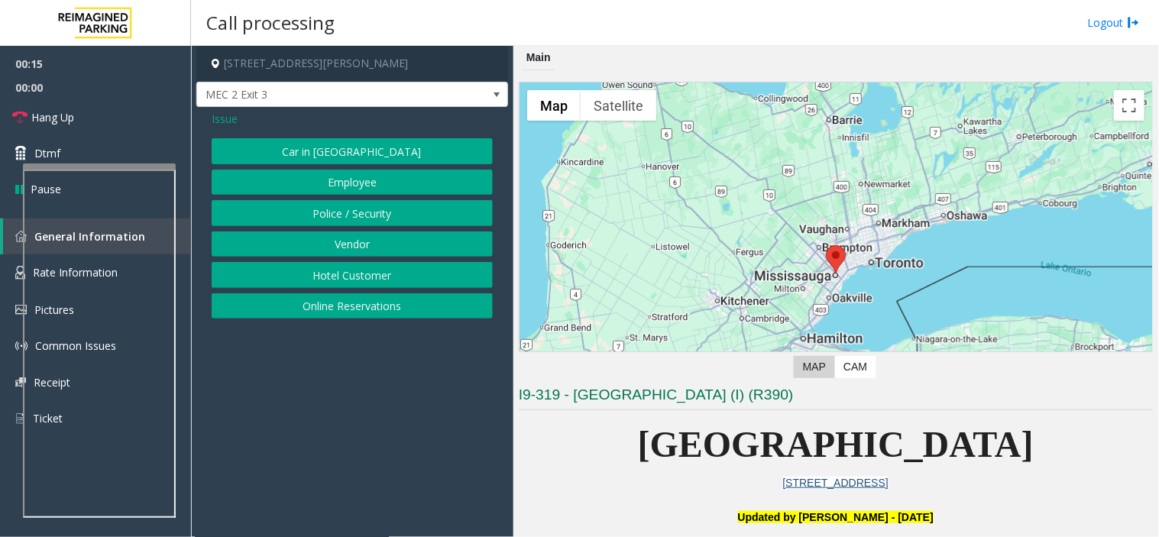
click at [372, 272] on button "Hotel Customer" at bounding box center [352, 275] width 281 height 26
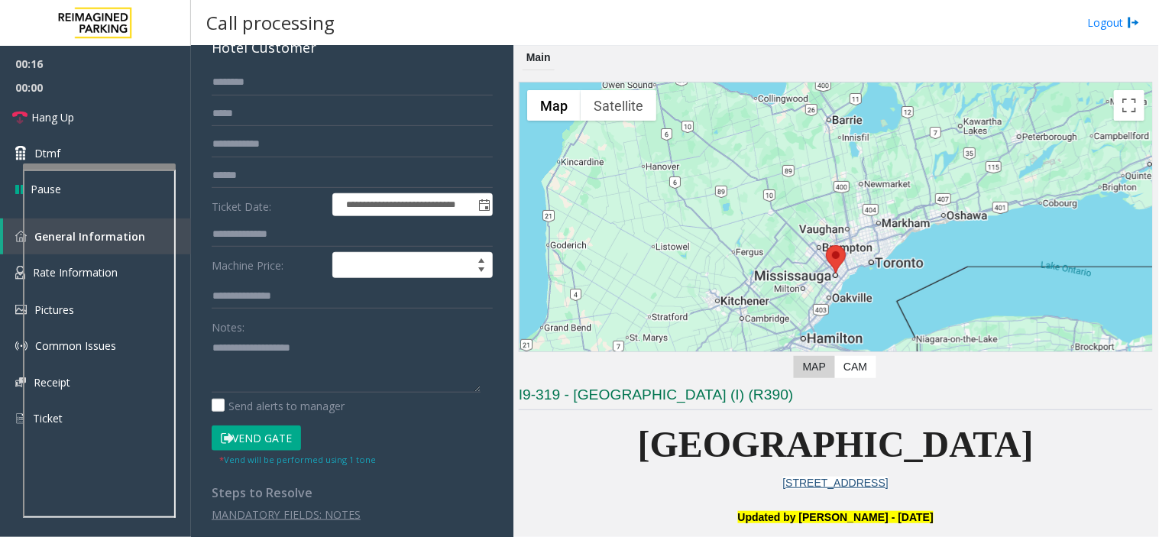
click at [281, 433] on button "Vend Gate" at bounding box center [256, 438] width 89 height 26
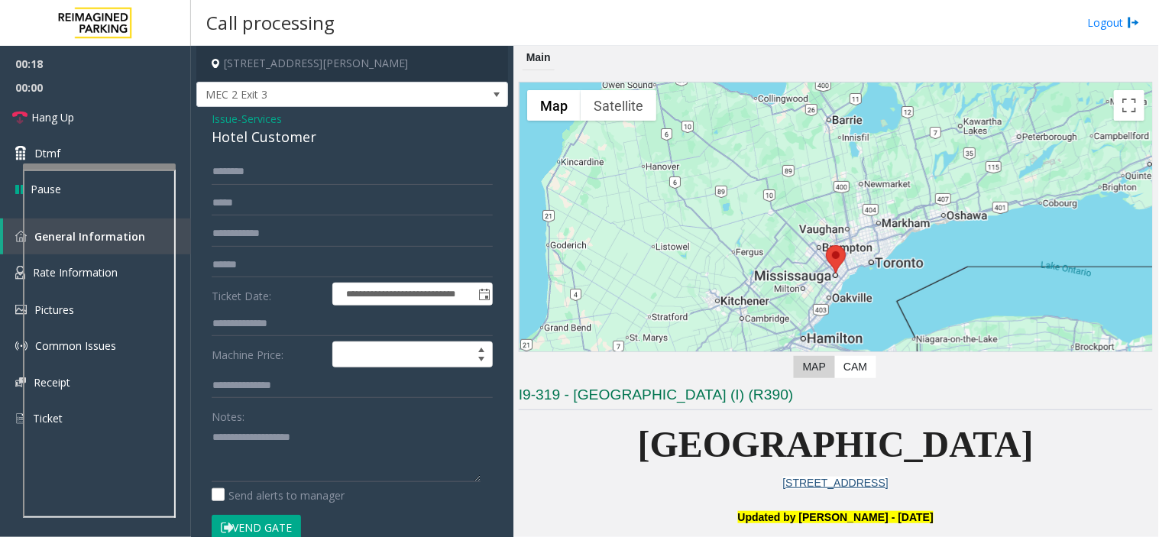
click at [266, 125] on span "Services" at bounding box center [261, 119] width 40 height 16
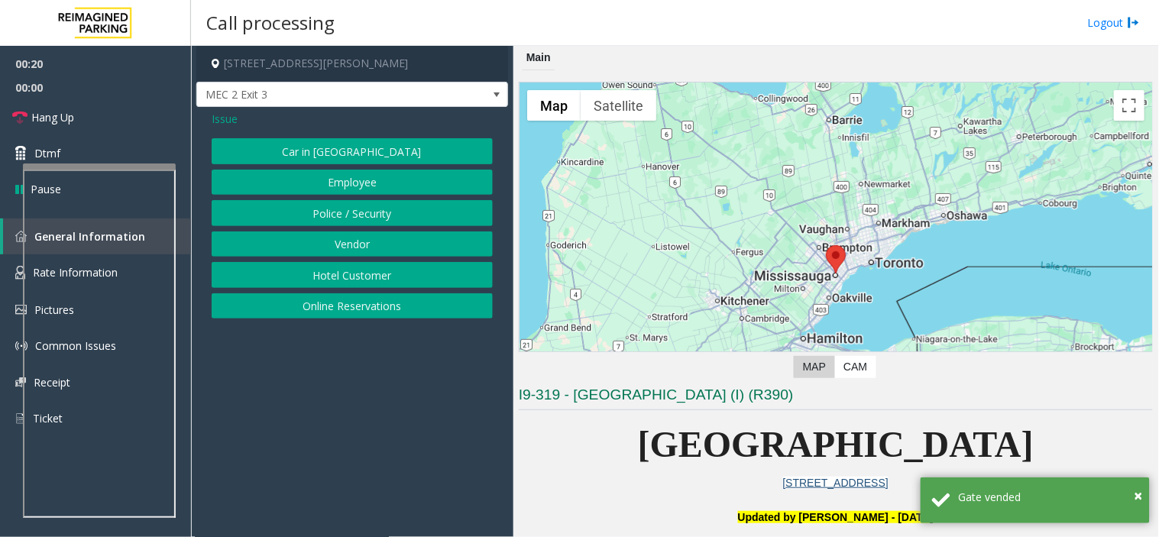
click at [307, 241] on button "Vendor" at bounding box center [352, 244] width 281 height 26
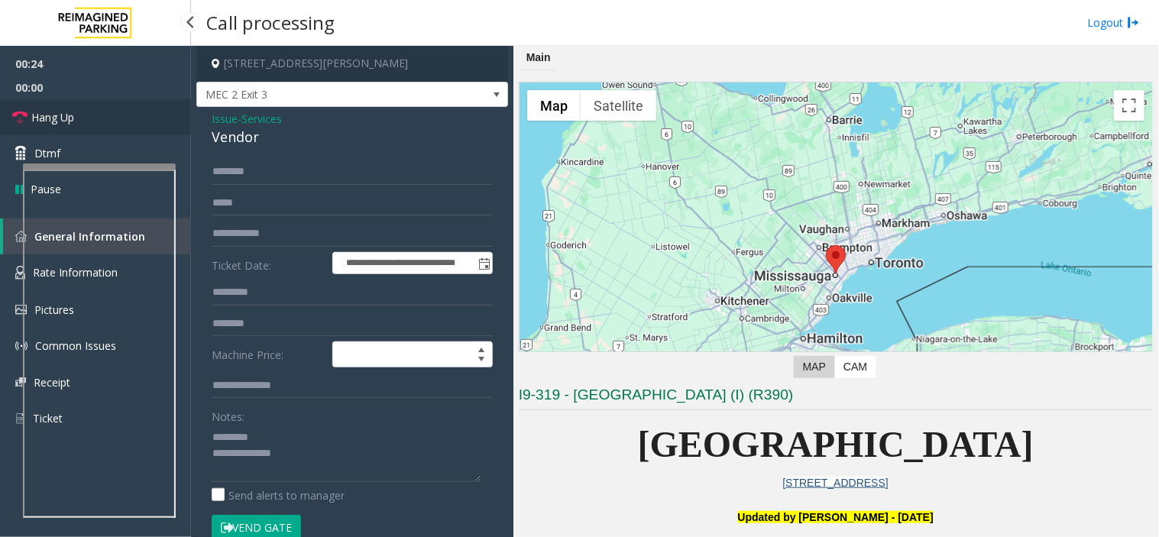
click at [62, 118] on span "Hang Up" at bounding box center [52, 117] width 43 height 16
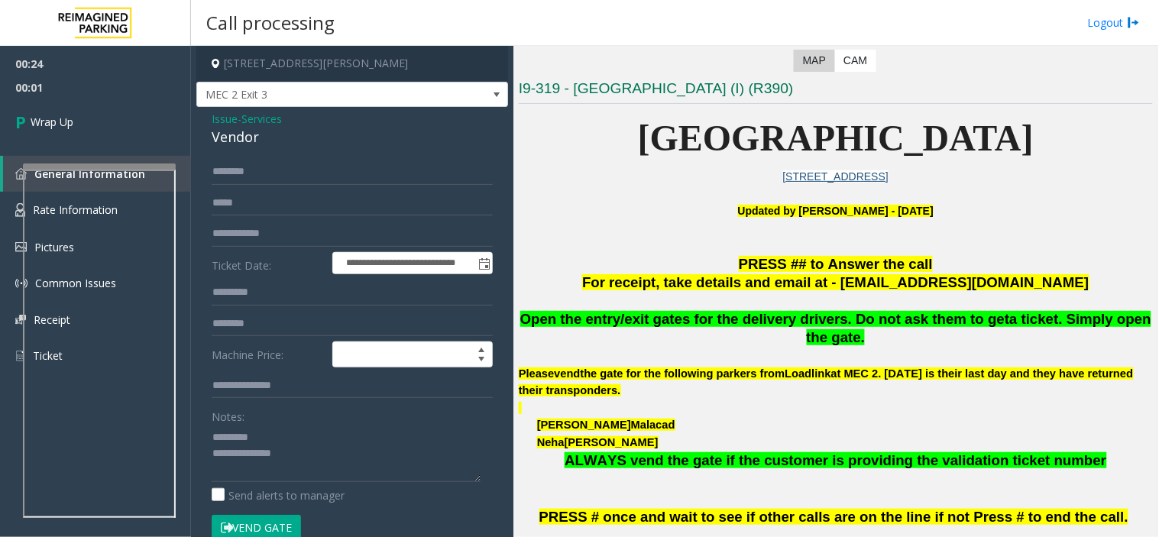
scroll to position [339, 0]
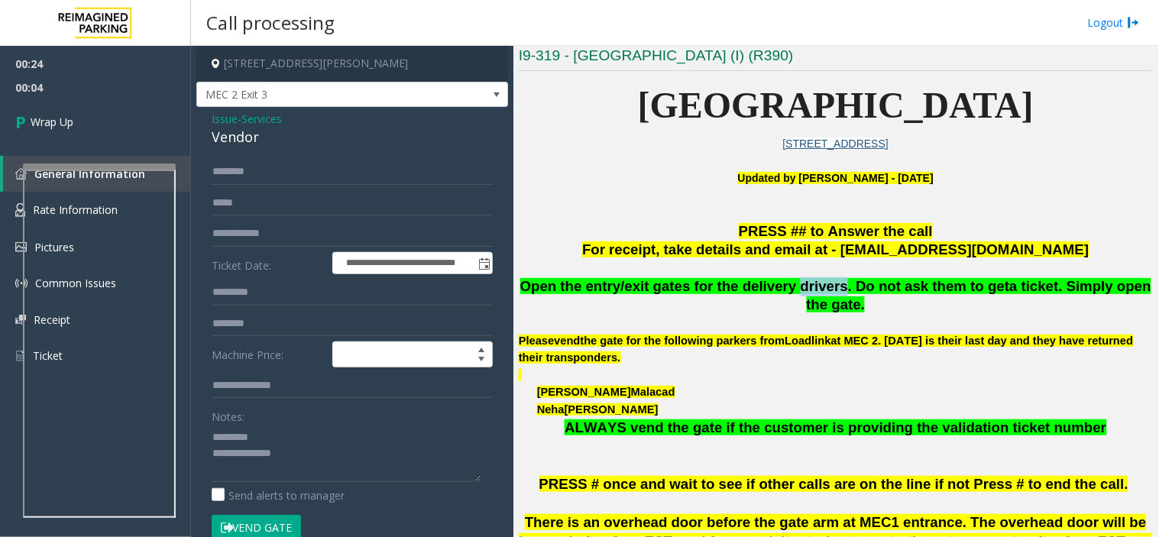
drag, startPoint x: 772, startPoint y: 281, endPoint x: 812, endPoint y: 288, distance: 40.3
click at [812, 288] on span "Open the entry/exit gates for the delivery drivers. Do not ask them to get" at bounding box center [765, 286] width 490 height 16
click at [295, 471] on textarea at bounding box center [346, 453] width 269 height 57
paste textarea "**********"
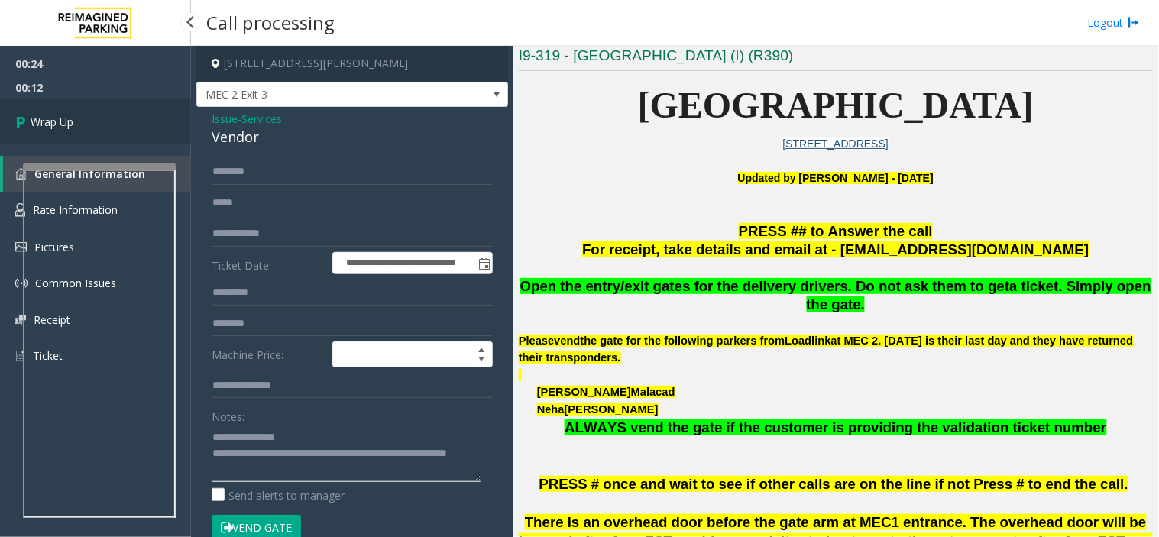
type textarea "**********"
click at [79, 121] on link "Wrap Up" at bounding box center [95, 121] width 191 height 45
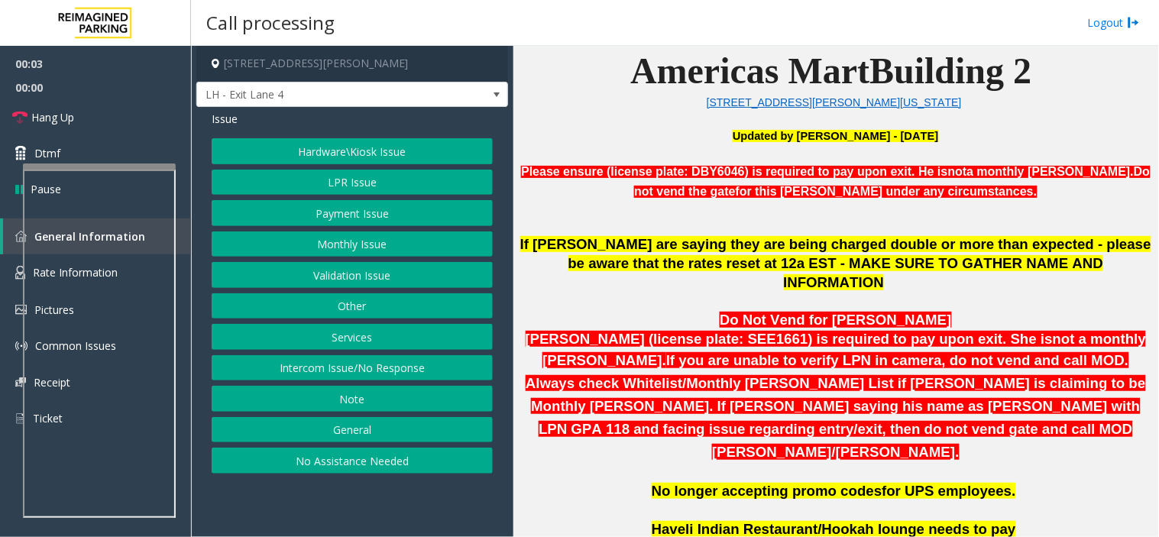
scroll to position [594, 0]
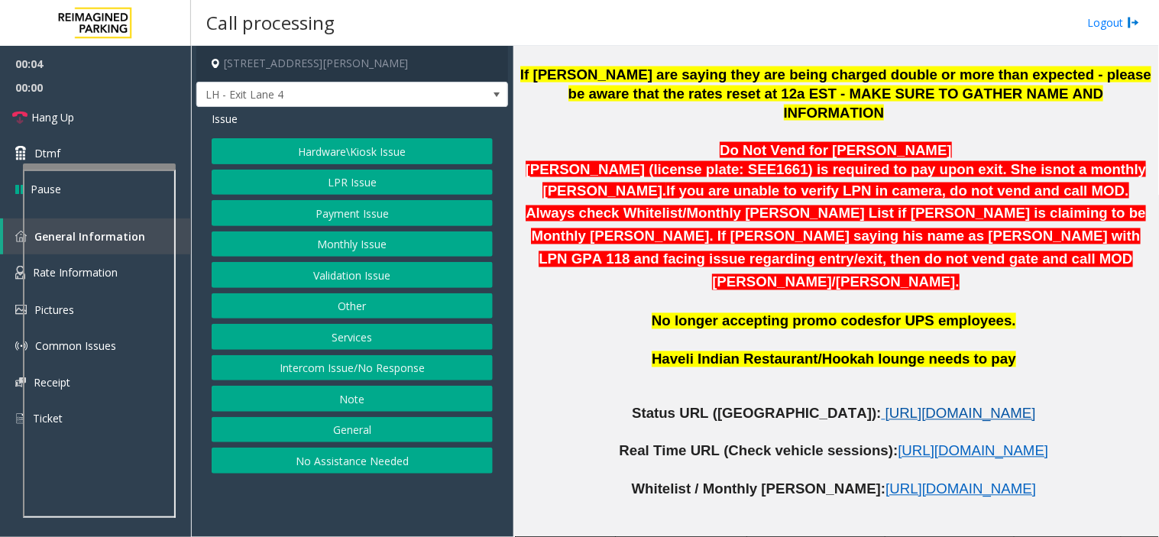
click at [885, 406] on span "https://www.parkjockey.com/en-us/manage/1633/status" at bounding box center [960, 414] width 150 height 16
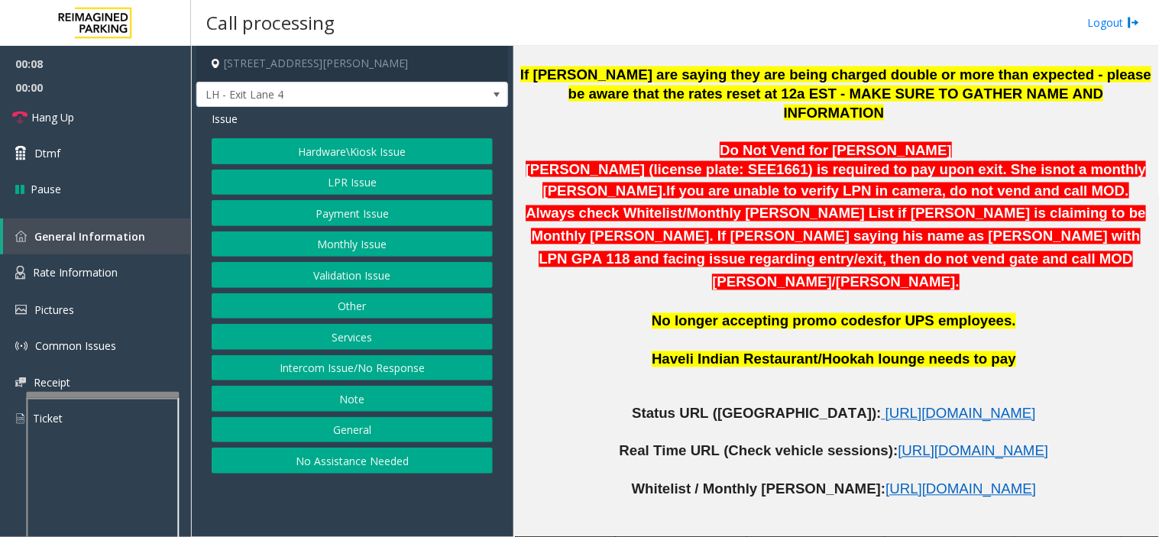
click at [137, 392] on div at bounding box center [102, 395] width 153 height 6
click at [102, 265] on span "Rate Information" at bounding box center [75, 272] width 85 height 15
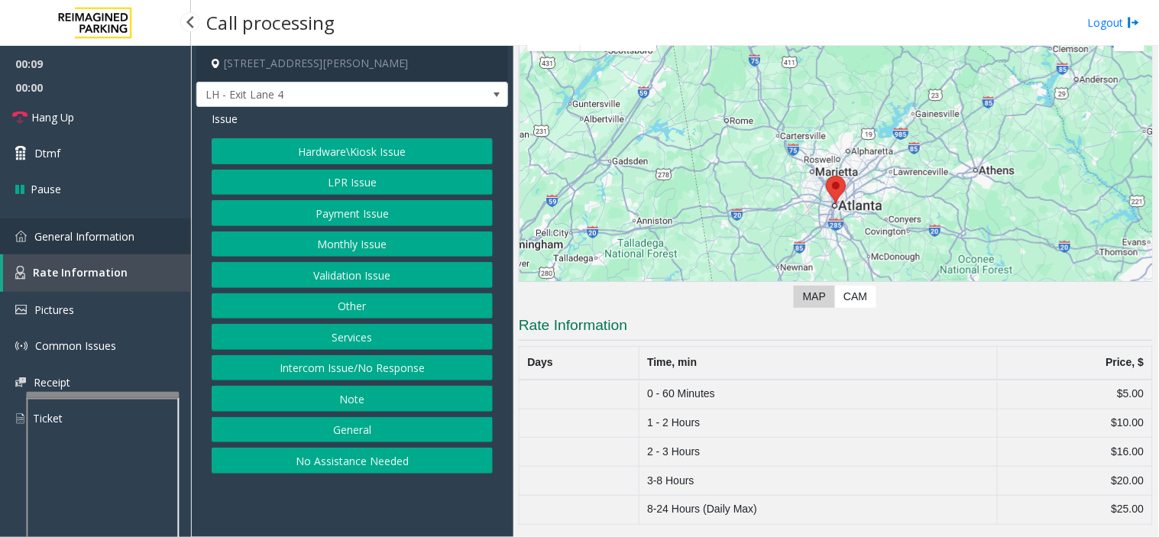
click at [108, 239] on span "General Information" at bounding box center [84, 236] width 100 height 15
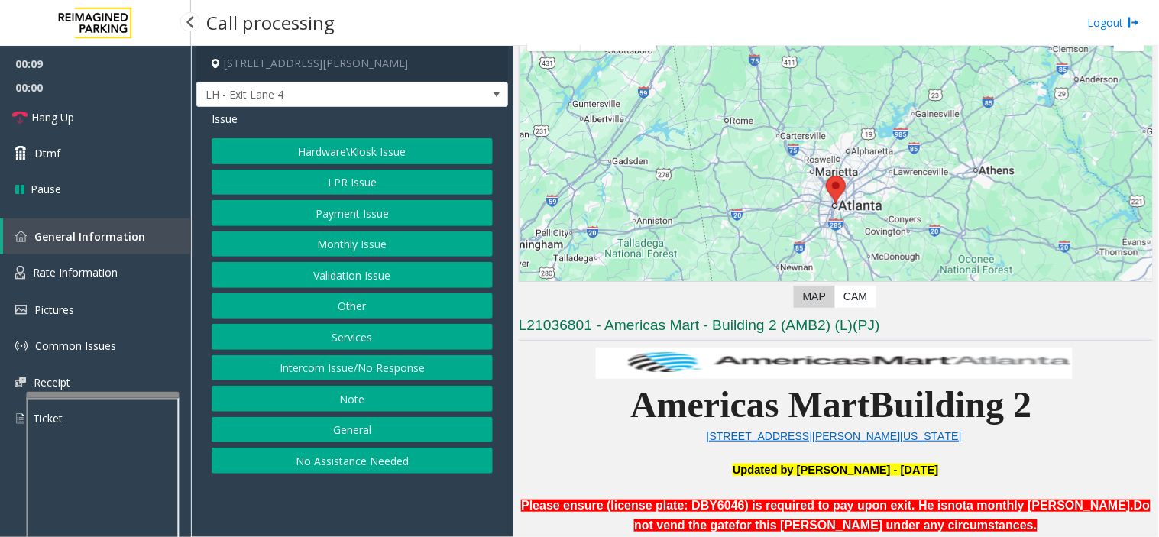
scroll to position [594, 0]
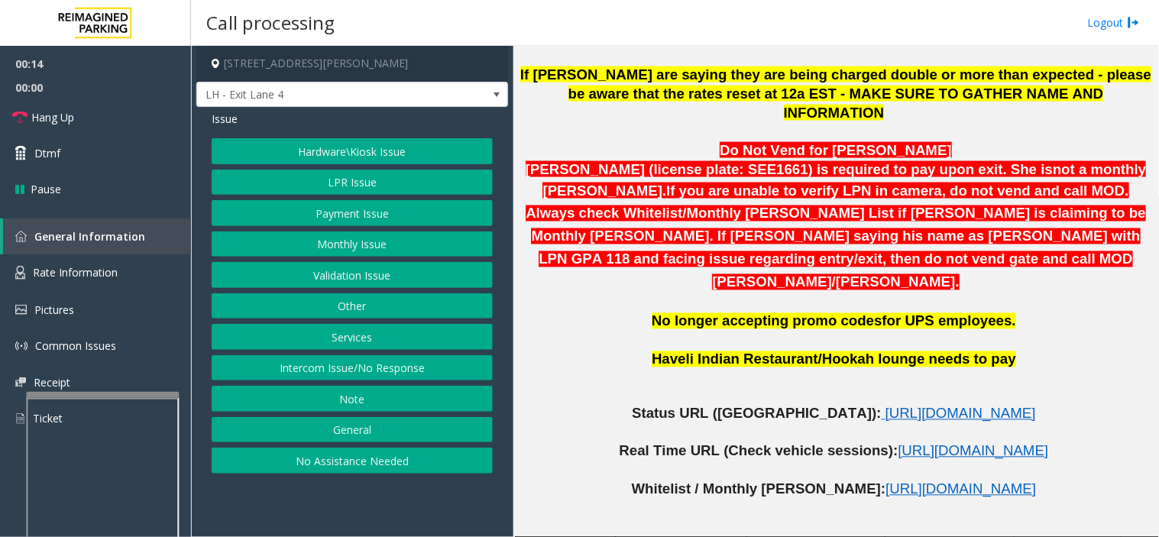
click at [380, 342] on button "Services" at bounding box center [352, 337] width 281 height 26
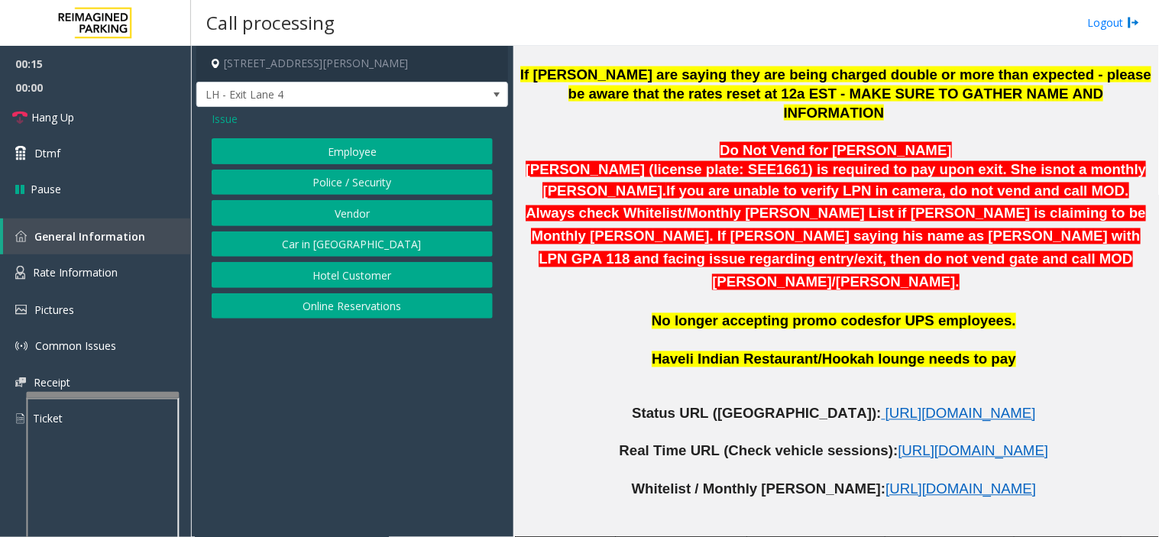
click at [370, 302] on button "Online Reservations" at bounding box center [352, 306] width 281 height 26
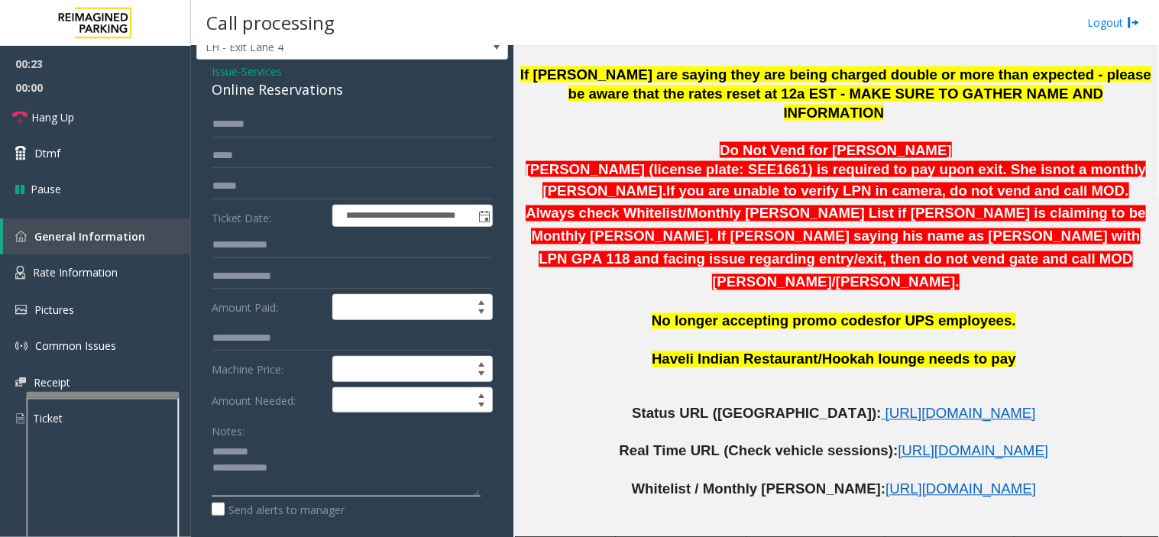
scroll to position [42, 0]
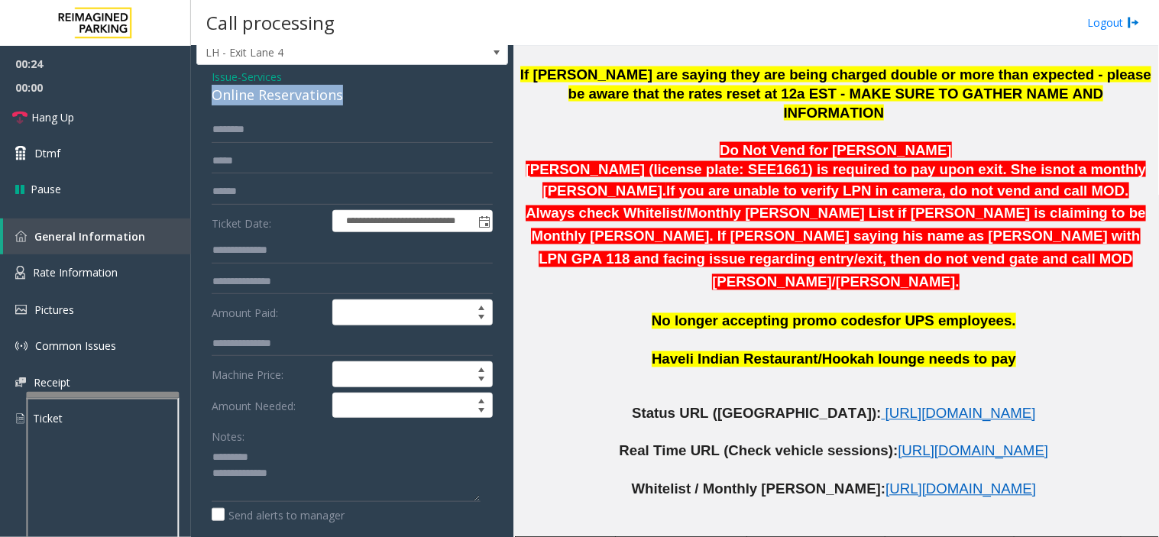
drag, startPoint x: 209, startPoint y: 90, endPoint x: 349, endPoint y: 105, distance: 141.4
click at [349, 105] on div "**********" at bounding box center [352, 394] width 312 height 658
click at [407, 470] on textarea at bounding box center [346, 473] width 269 height 57
click at [367, 455] on textarea at bounding box center [346, 473] width 269 height 57
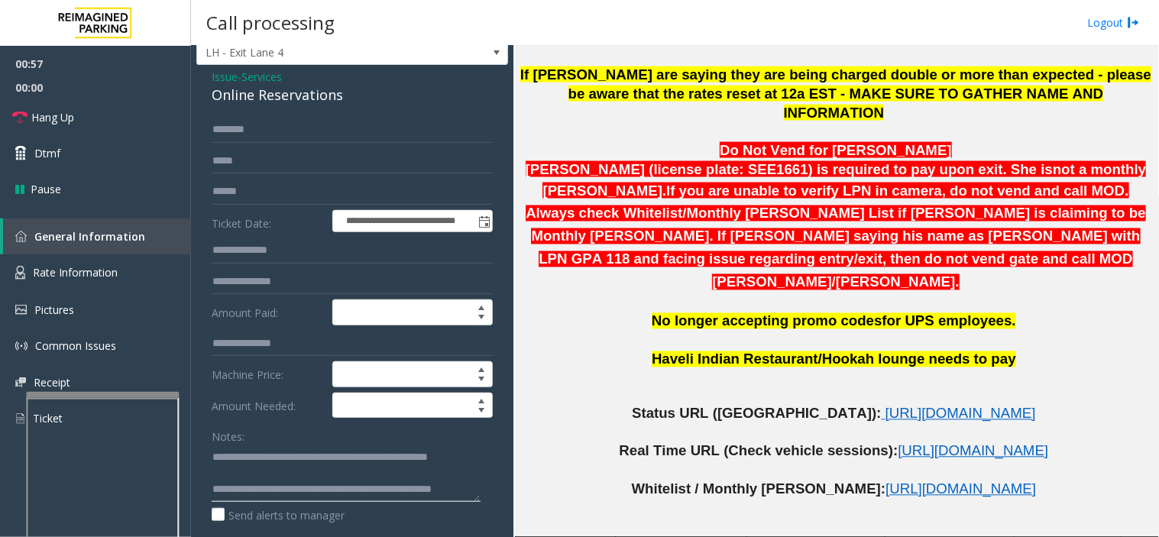
scroll to position [31, 0]
click at [278, 509] on label "Send alerts to manager" at bounding box center [278, 515] width 133 height 16
click at [271, 492] on textarea at bounding box center [346, 473] width 269 height 57
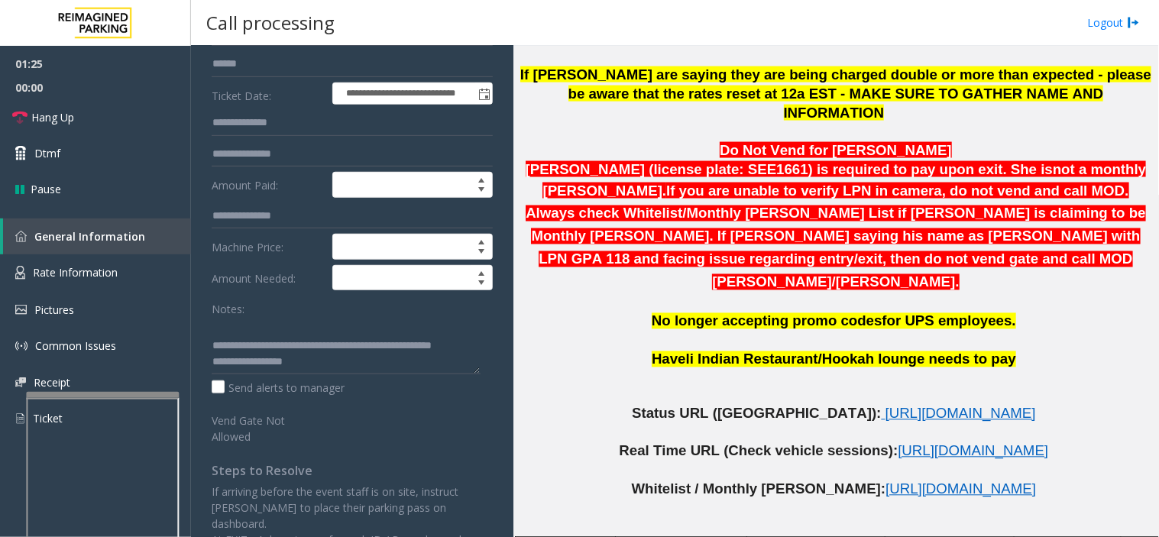
scroll to position [212, 0]
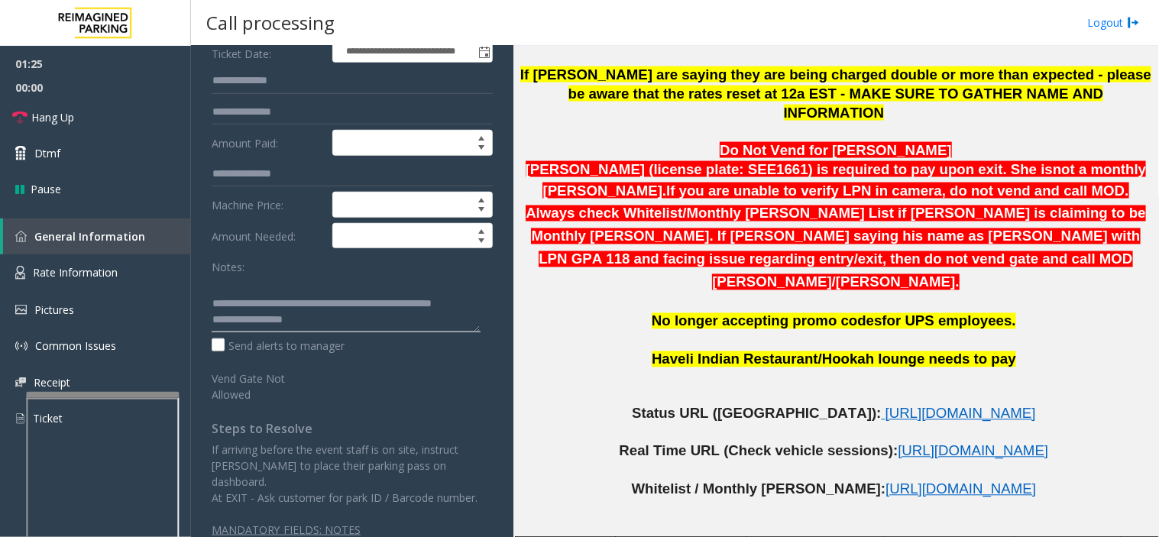
click at [316, 322] on textarea at bounding box center [346, 303] width 269 height 57
click at [222, 322] on textarea at bounding box center [346, 303] width 269 height 57
drag, startPoint x: 474, startPoint y: 331, endPoint x: 445, endPoint y: 399, distance: 73.6
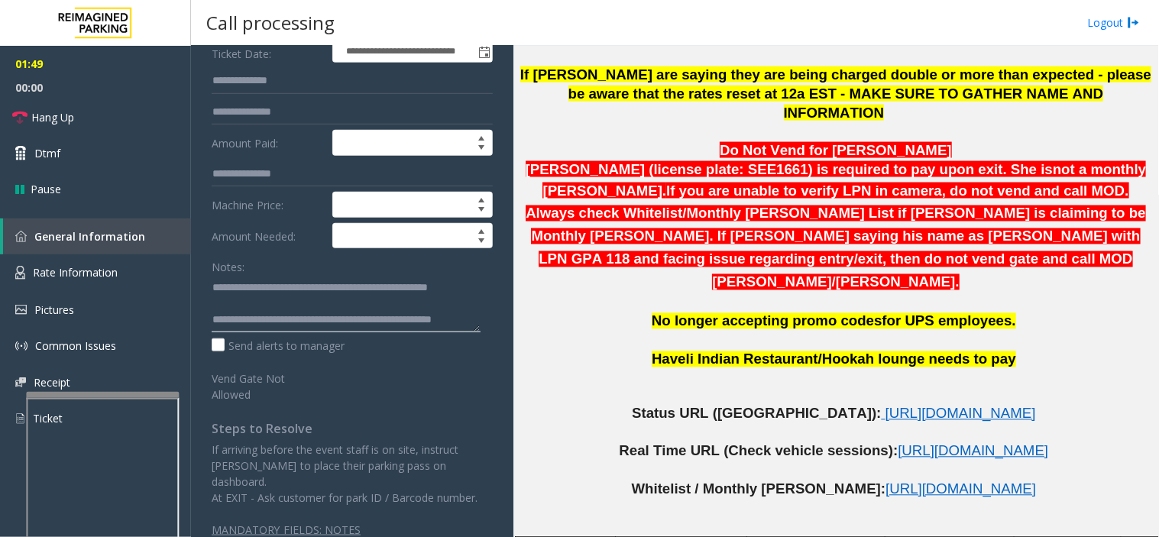
click at [463, 468] on div "**********" at bounding box center [352, 242] width 304 height 590
click at [476, 329] on div "**********" at bounding box center [352, 242] width 304 height 590
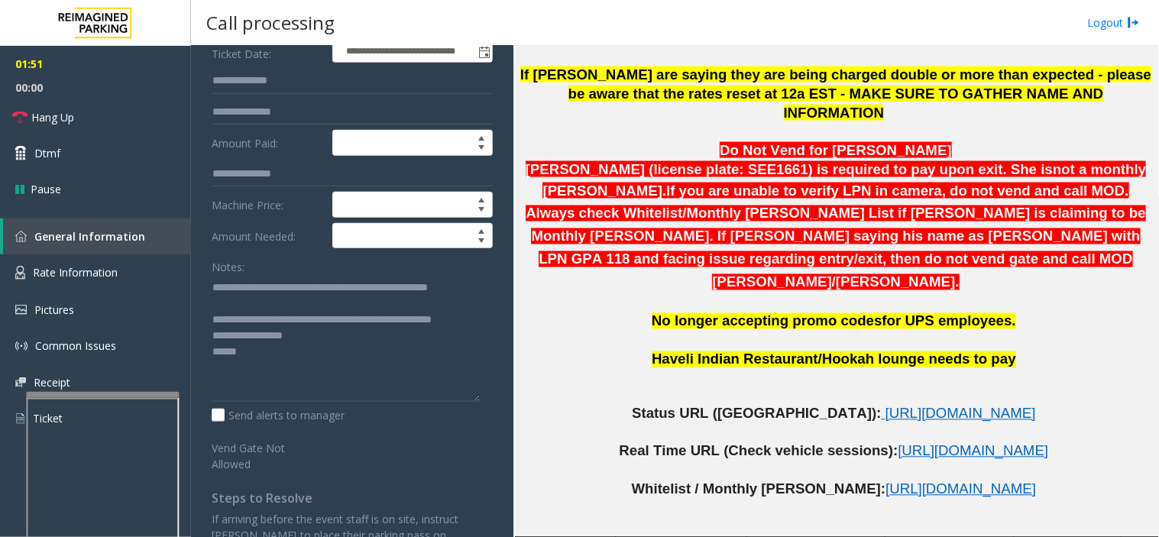
drag, startPoint x: 475, startPoint y: 329, endPoint x: 219, endPoint y: 159, distance: 307.4
click at [491, 409] on div "**********" at bounding box center [352, 277] width 304 height 660
click at [73, 110] on span "Hang Up" at bounding box center [52, 117] width 43 height 16
click at [214, 387] on textarea at bounding box center [346, 343] width 269 height 136
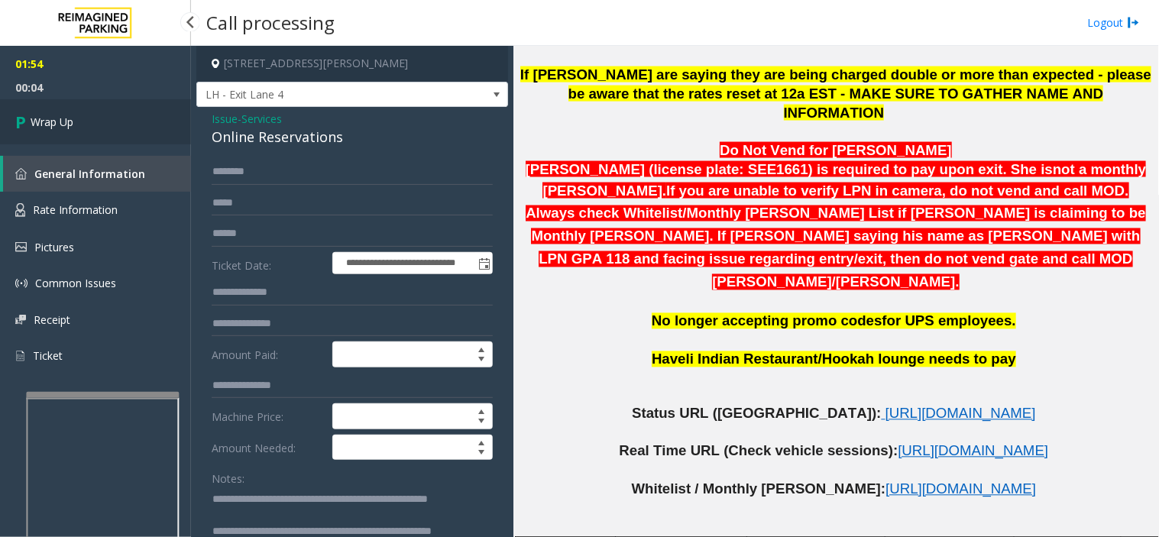
type textarea "**********"
click at [132, 121] on link "Wrap Up" at bounding box center [95, 121] width 191 height 45
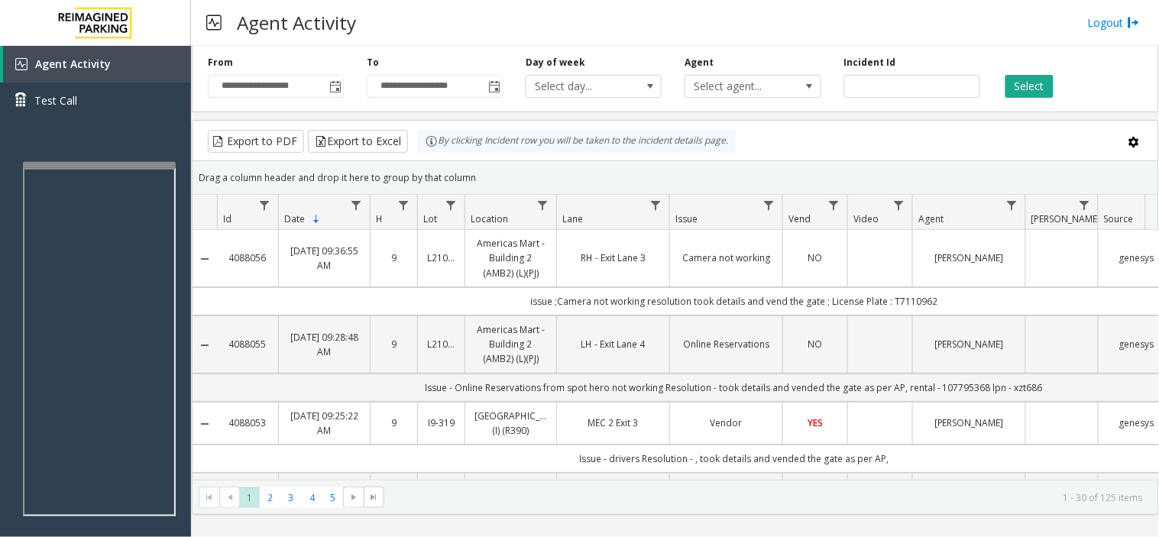
click at [120, 168] on div at bounding box center [99, 165] width 153 height 6
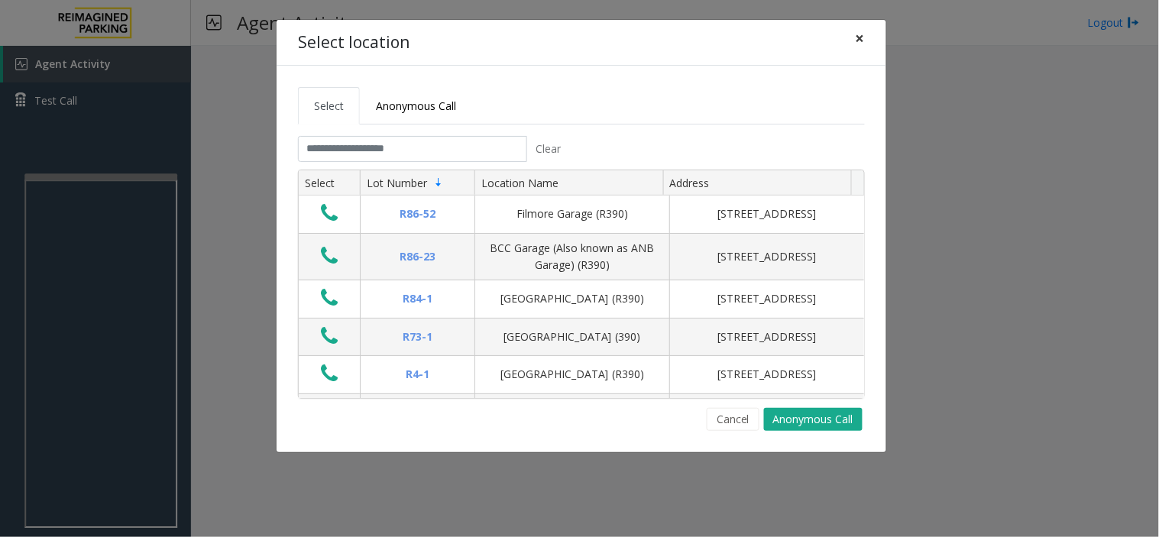
click at [864, 38] on span "×" at bounding box center [860, 37] width 9 height 21
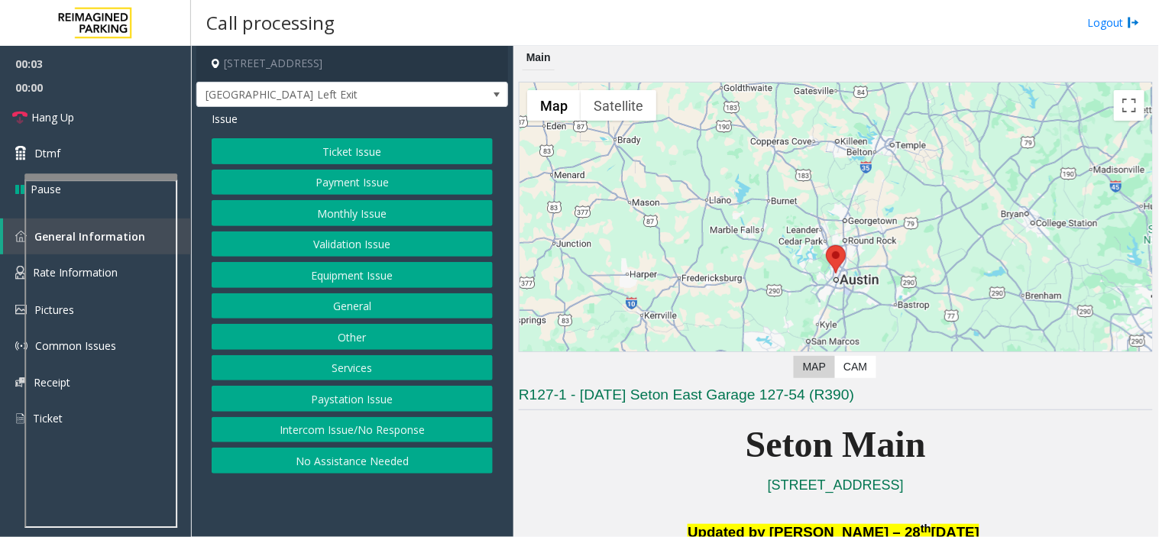
click at [440, 277] on button "Equipment Issue" at bounding box center [352, 275] width 281 height 26
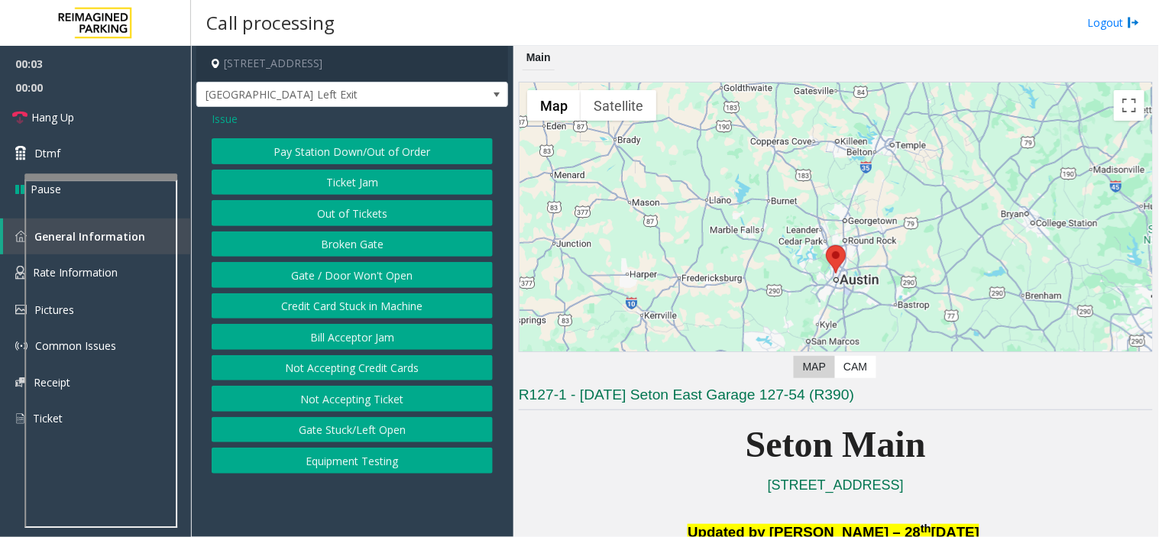
click at [401, 273] on button "Gate / Door Won't Open" at bounding box center [352, 275] width 281 height 26
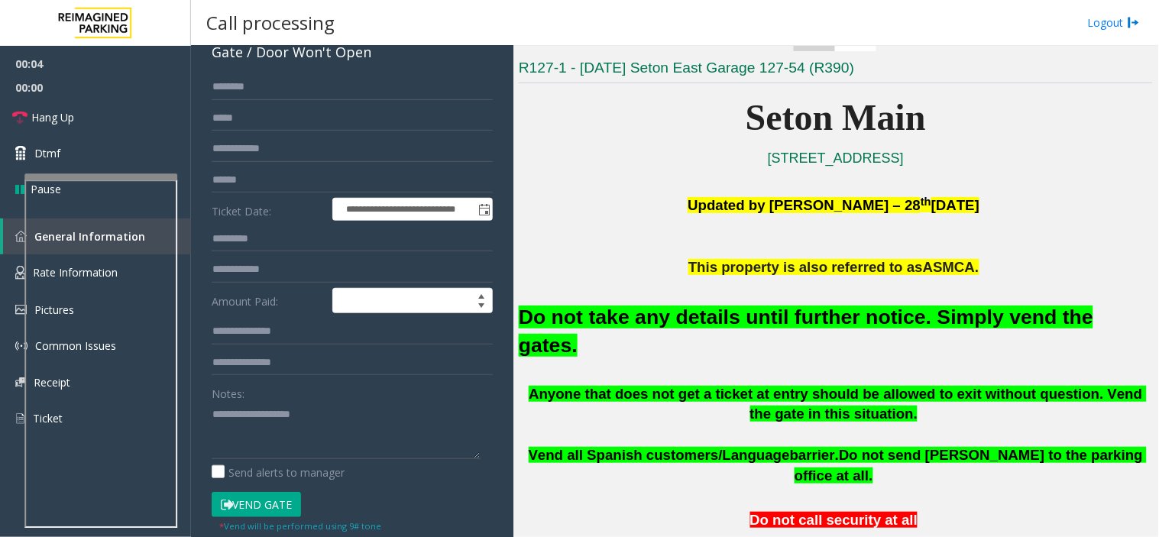
scroll to position [339, 0]
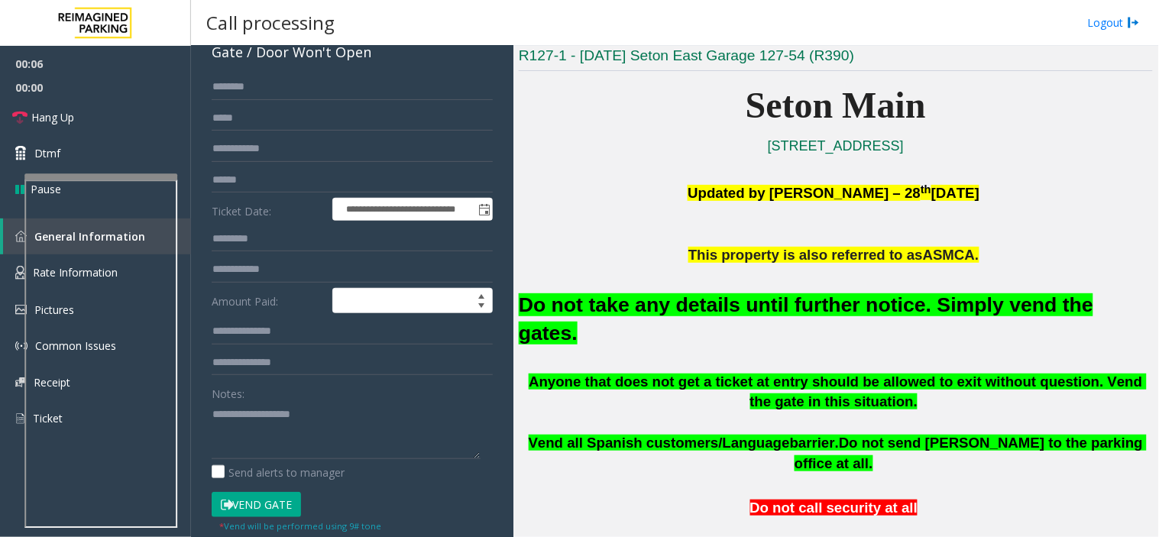
click at [224, 507] on icon at bounding box center [227, 505] width 12 height 11
click at [625, 312] on font "Do not take any details until further notice. Simply vend the gates." at bounding box center [806, 318] width 574 height 51
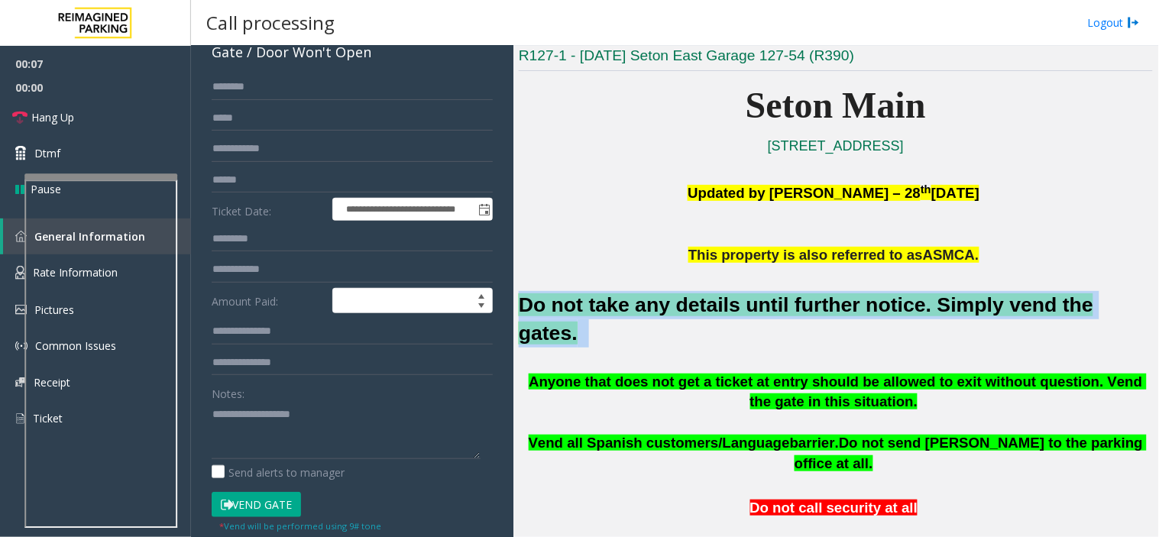
click at [625, 312] on font "Do not take any details until further notice. Simply vend the gates." at bounding box center [806, 318] width 574 height 51
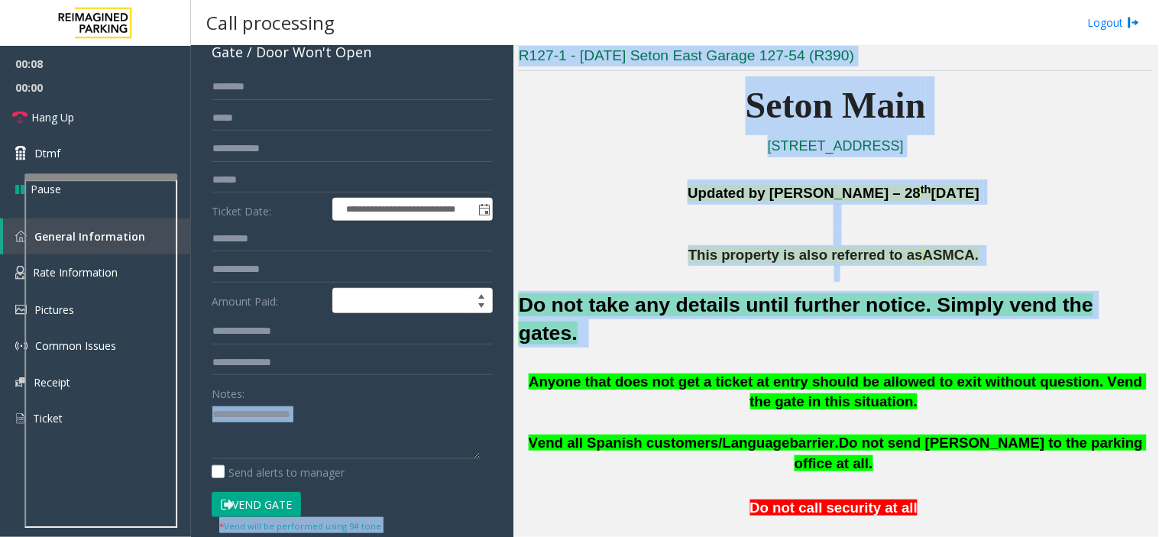
drag, startPoint x: 625, startPoint y: 312, endPoint x: 437, endPoint y: 368, distance: 196.2
click at [370, 418] on div "**********" at bounding box center [674, 291] width 967 height 491
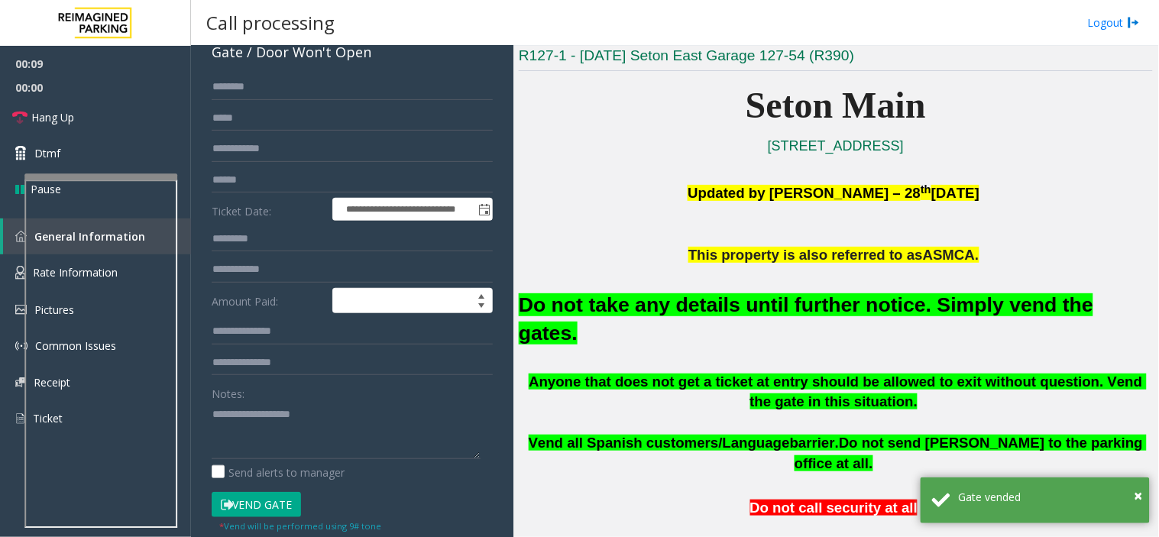
click at [553, 332] on div "Do not take any details until further notice. Simply vend the gates." at bounding box center [836, 318] width 634 height 106
click at [558, 322] on div "Do not take any details until further notice. Simply vend the gates." at bounding box center [836, 318] width 634 height 106
click at [558, 319] on div "Do not take any details until further notice. Simply vend the gates." at bounding box center [836, 318] width 634 height 106
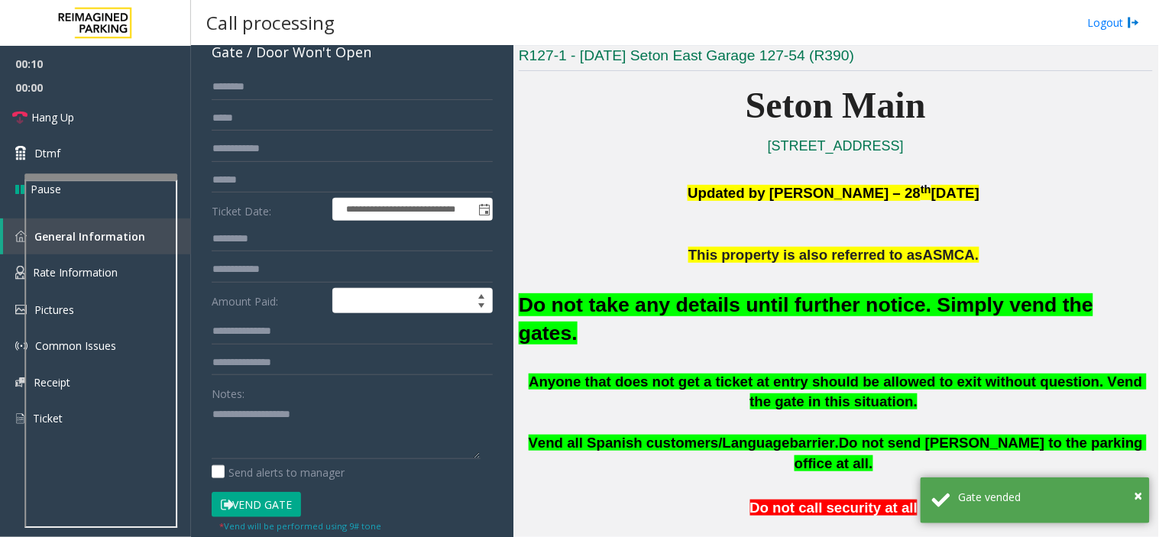
click at [566, 309] on font "Do not take any details until further notice. Simply vend the gates." at bounding box center [806, 318] width 574 height 51
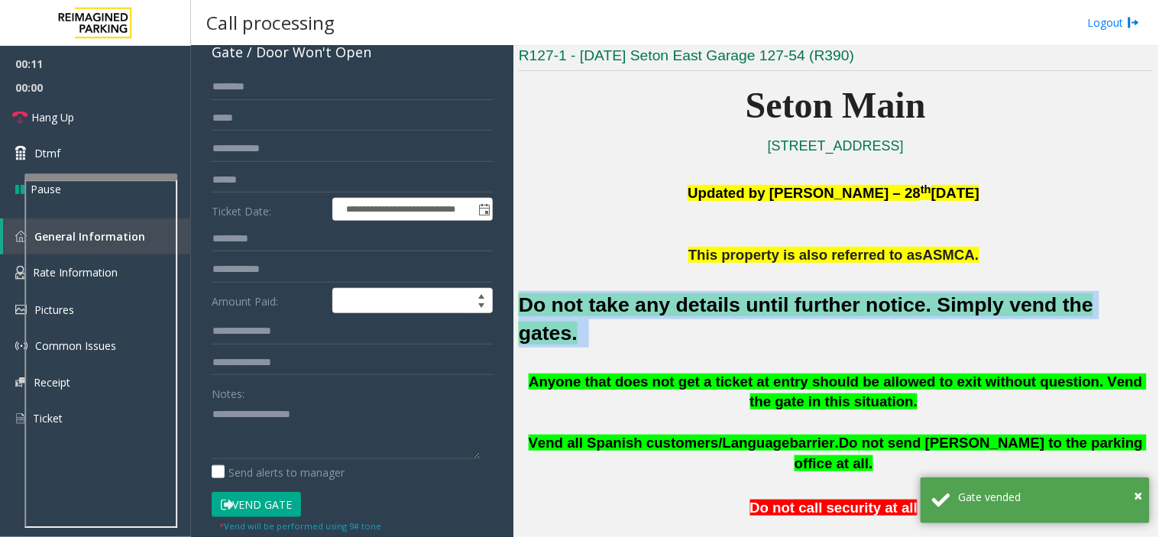
click at [566, 309] on font "Do not take any details until further notice. Simply vend the gates." at bounding box center [806, 318] width 574 height 51
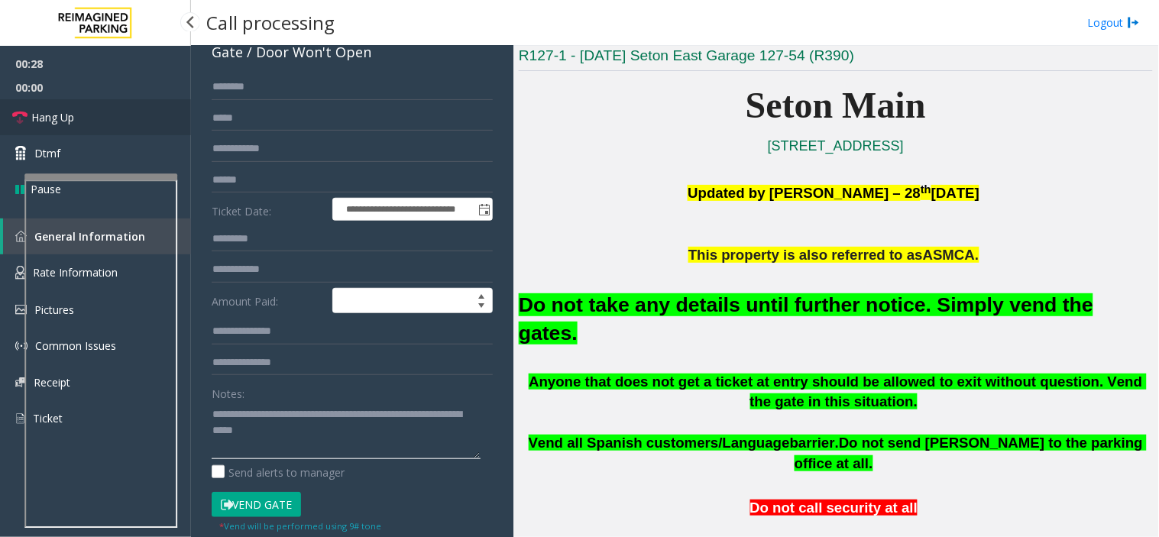
type textarea "**********"
click at [82, 103] on link "Hang Up" at bounding box center [95, 117] width 191 height 36
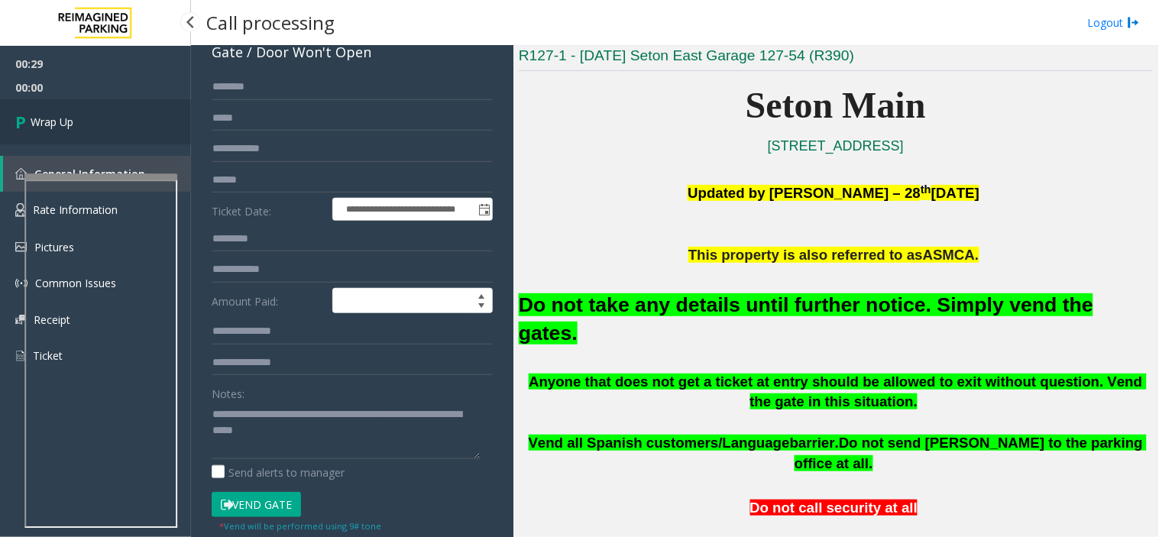
click at [82, 103] on link "Wrap Up" at bounding box center [95, 121] width 191 height 45
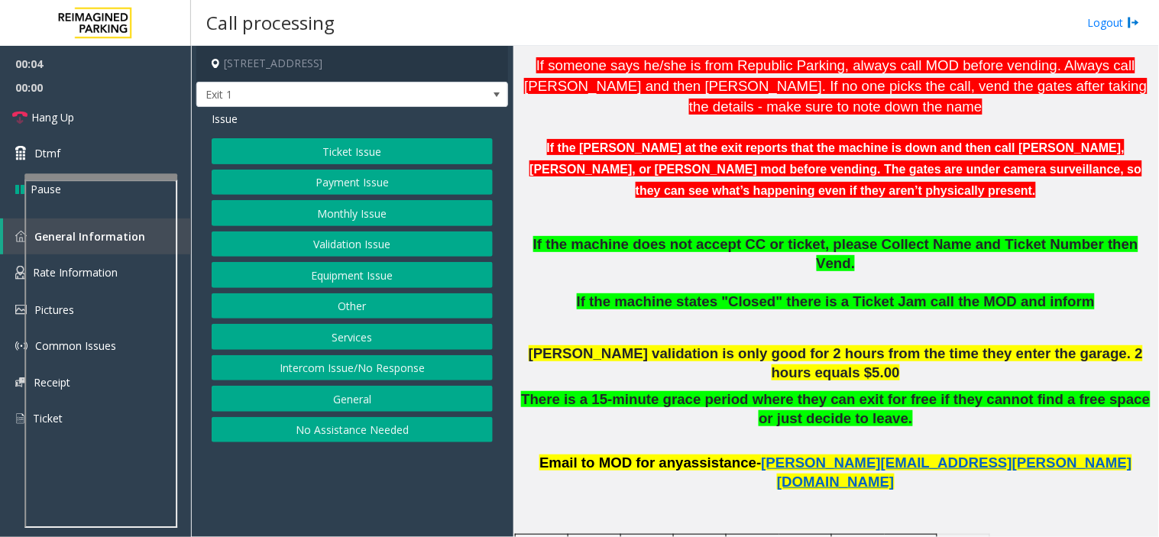
scroll to position [509, 0]
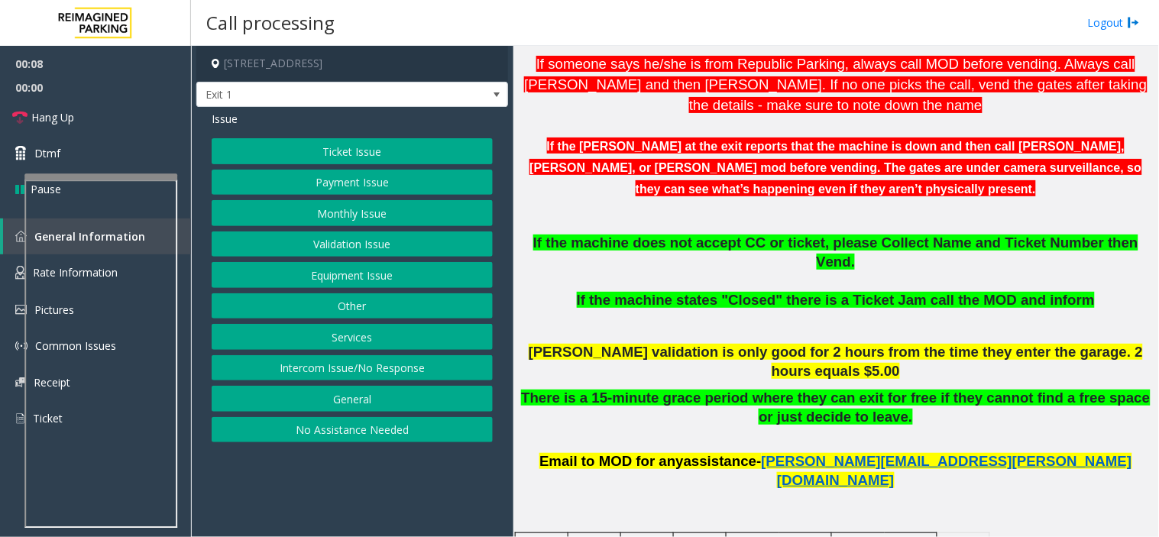
click at [340, 367] on button "Intercom Issue/No Response" at bounding box center [352, 368] width 281 height 26
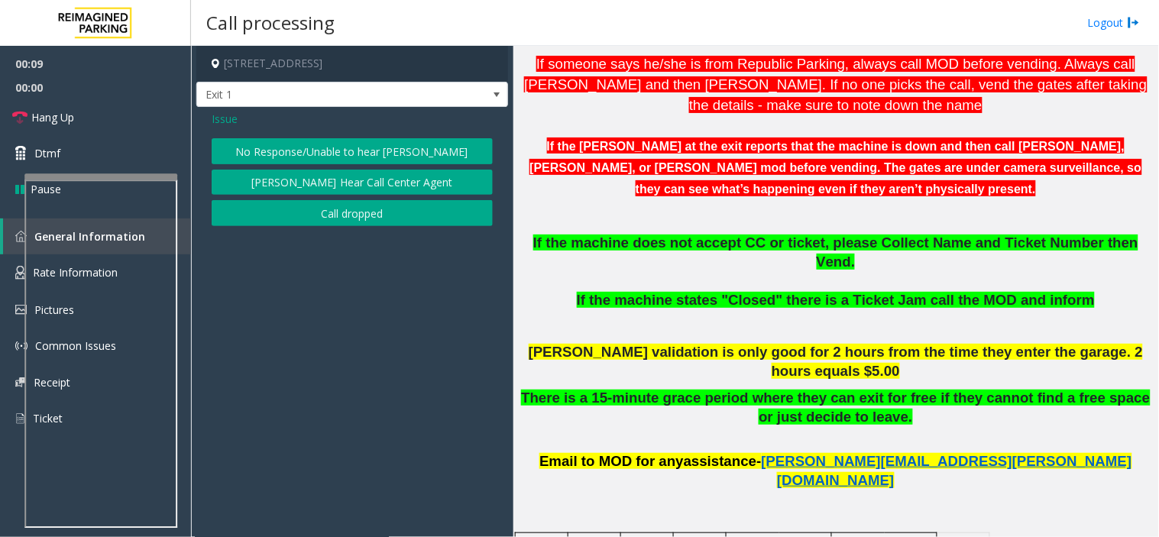
click at [293, 160] on button "No Response/Unable to hear [PERSON_NAME]" at bounding box center [352, 151] width 281 height 26
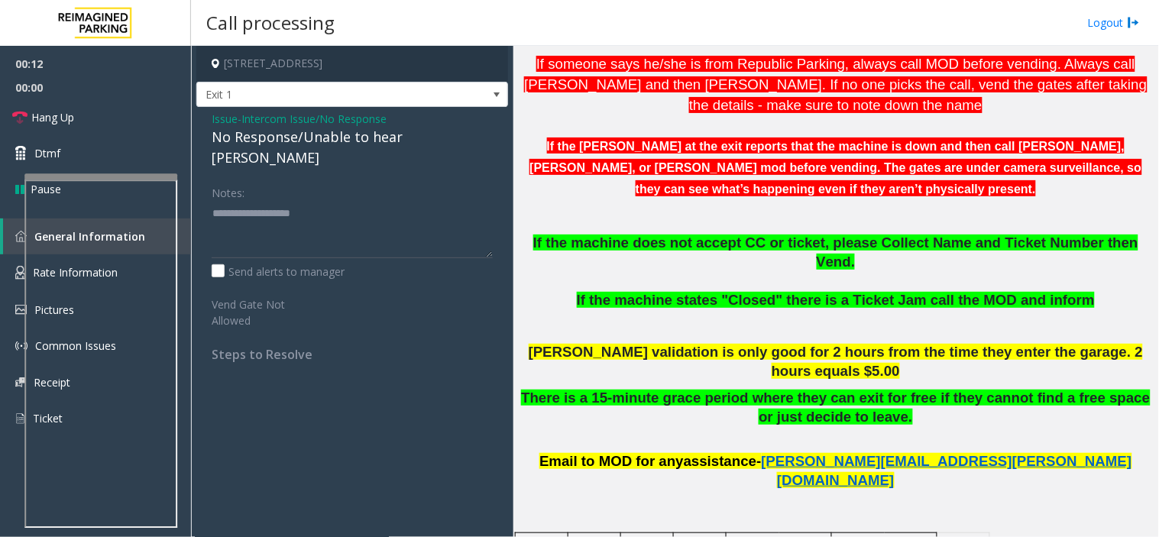
click at [268, 133] on div "No Response/Unable to hear [PERSON_NAME]" at bounding box center [352, 147] width 281 height 41
type textarea "**********"
click at [74, 109] on link "Hang Up" at bounding box center [95, 117] width 191 height 36
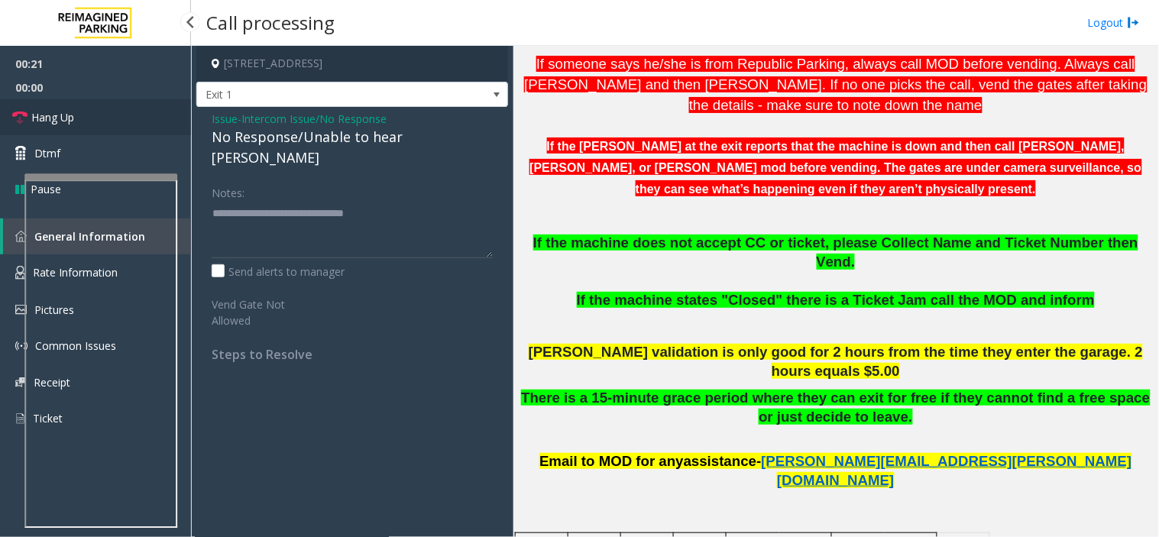
click at [74, 109] on link "Hang Up" at bounding box center [95, 117] width 191 height 36
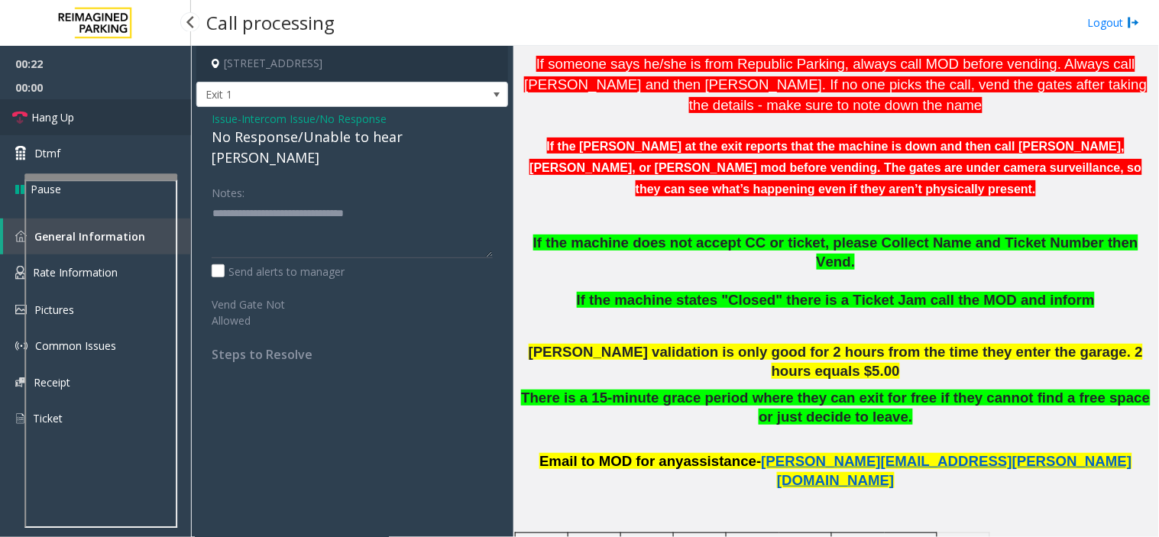
click at [74, 109] on link "Hang Up" at bounding box center [95, 117] width 191 height 36
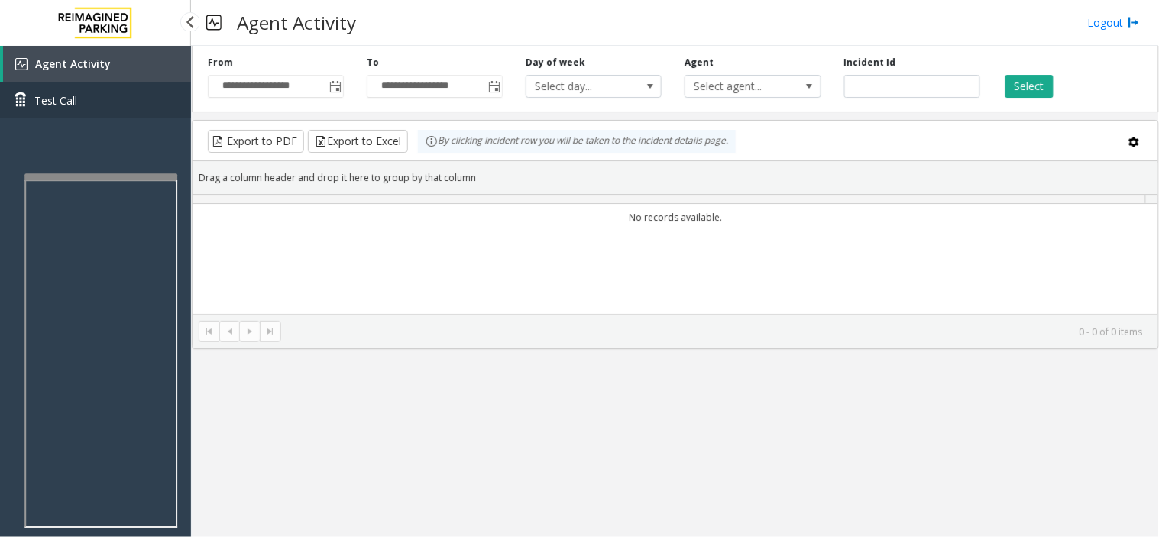
click at [74, 109] on link "Test Call" at bounding box center [95, 100] width 191 height 36
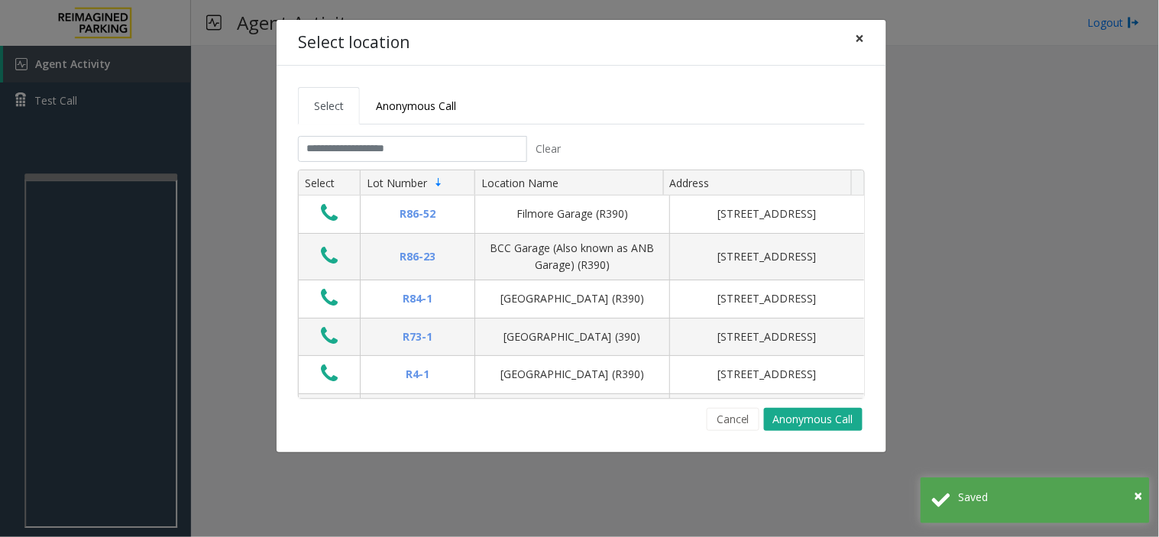
click at [865, 38] on button "×" at bounding box center [860, 38] width 31 height 37
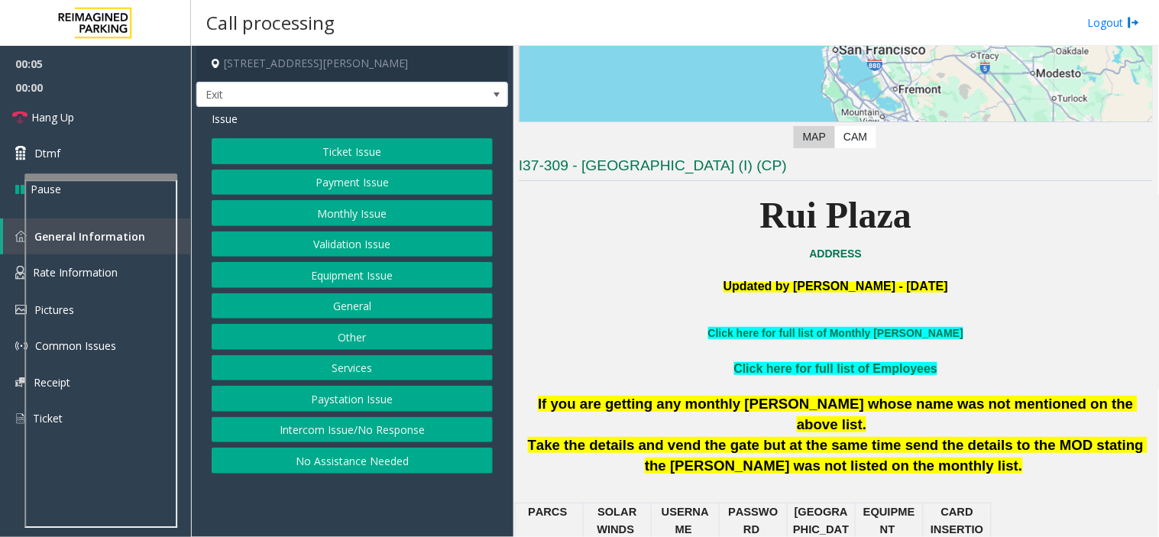
scroll to position [339, 0]
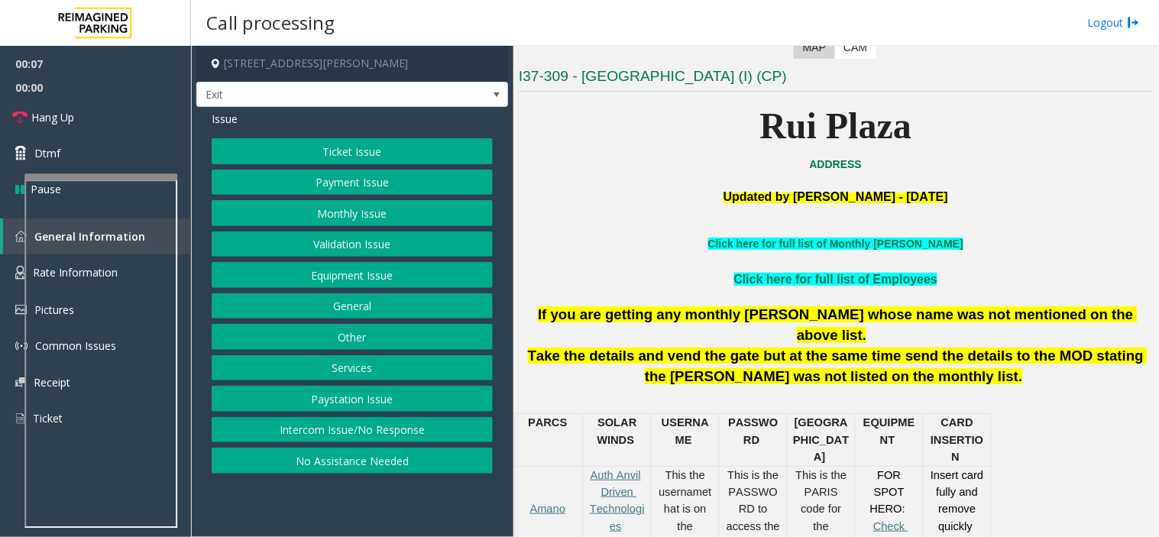
click at [362, 367] on button "Services" at bounding box center [352, 368] width 281 height 26
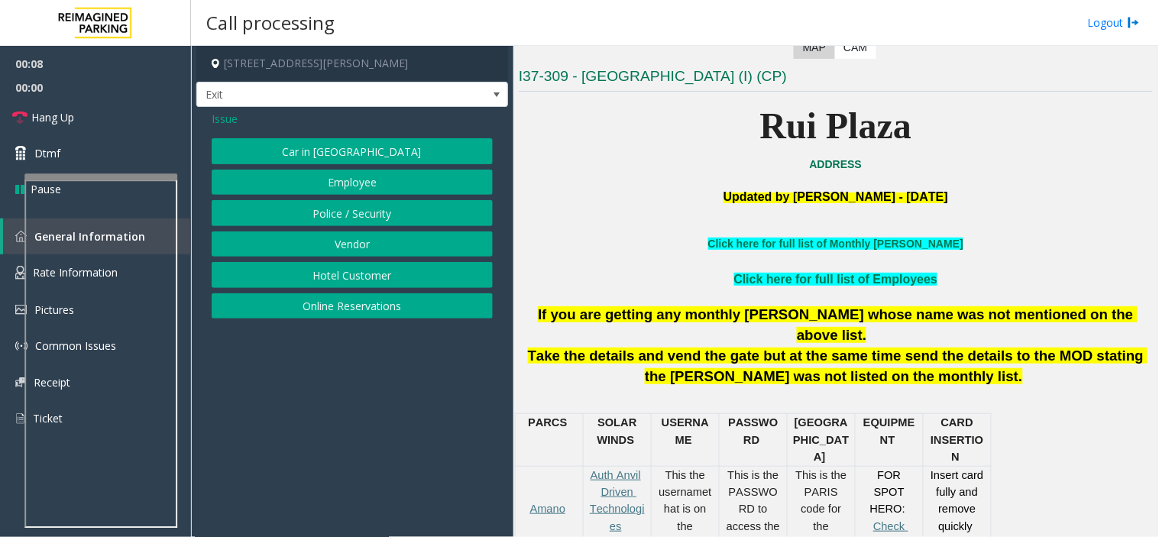
click at [350, 277] on button "Hotel Customer" at bounding box center [352, 275] width 281 height 26
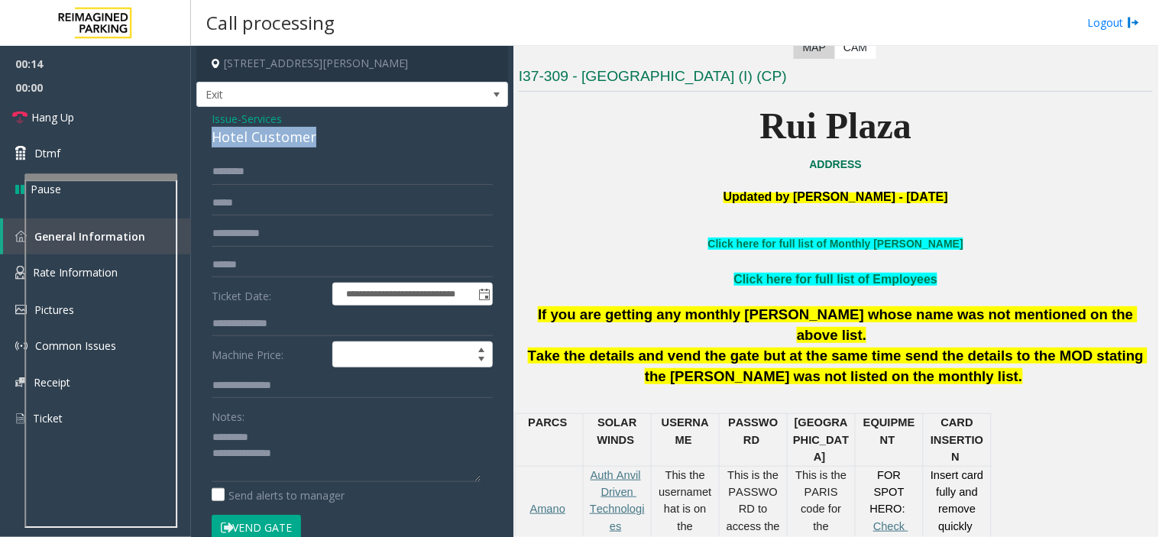
drag, startPoint x: 212, startPoint y: 140, endPoint x: 322, endPoint y: 135, distance: 110.9
click at [322, 135] on div "Hotel Customer" at bounding box center [352, 137] width 281 height 21
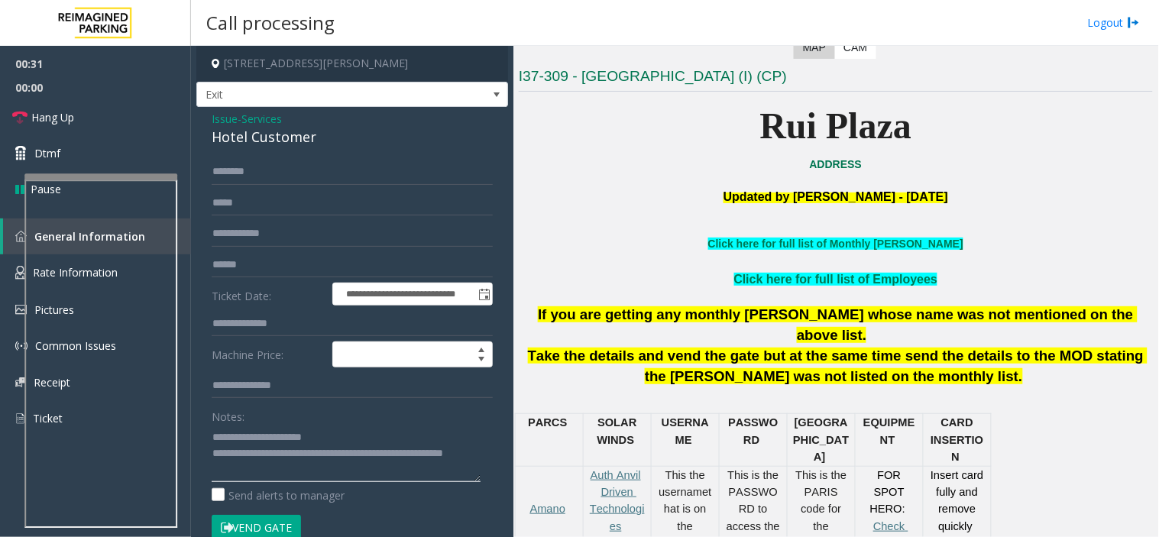
type textarea "**********"
click at [264, 322] on input "text" at bounding box center [352, 324] width 281 height 26
type input "****"
click at [291, 521] on button "Vend Gate" at bounding box center [256, 528] width 89 height 26
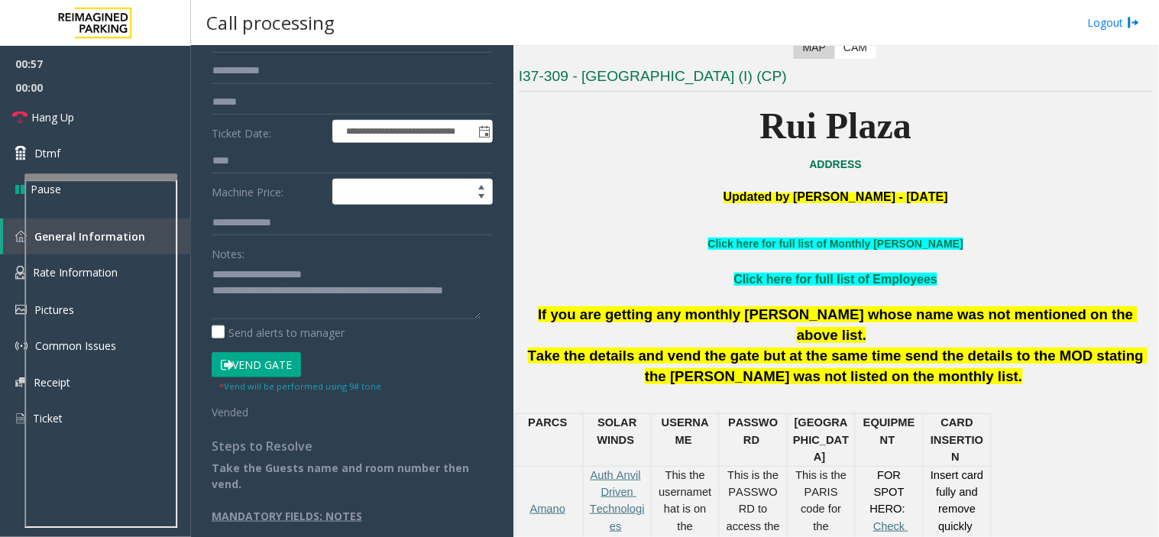
scroll to position [164, 0]
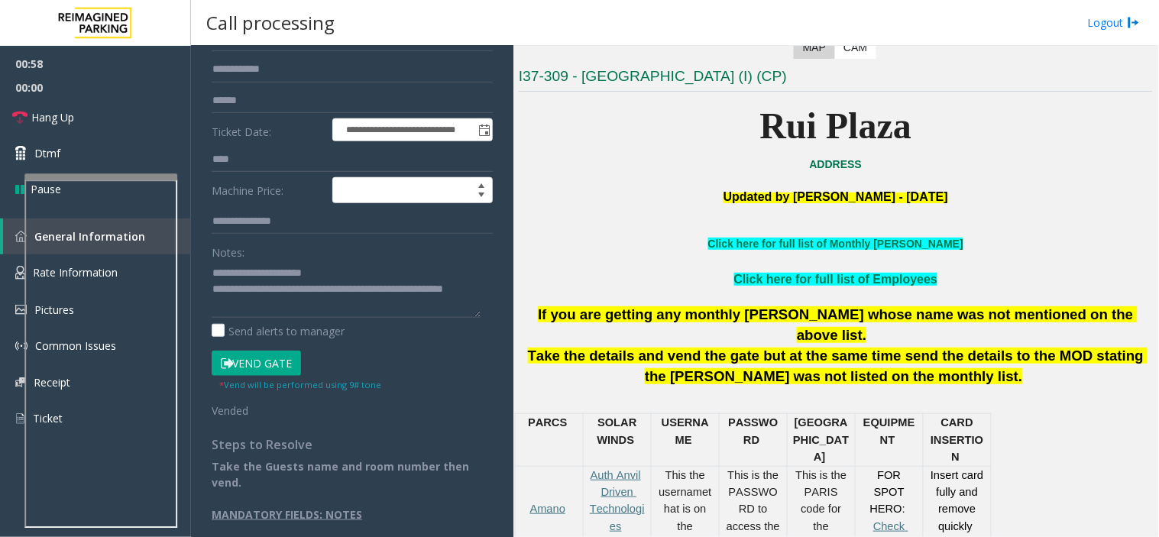
click at [264, 367] on button "Vend Gate" at bounding box center [256, 364] width 89 height 26
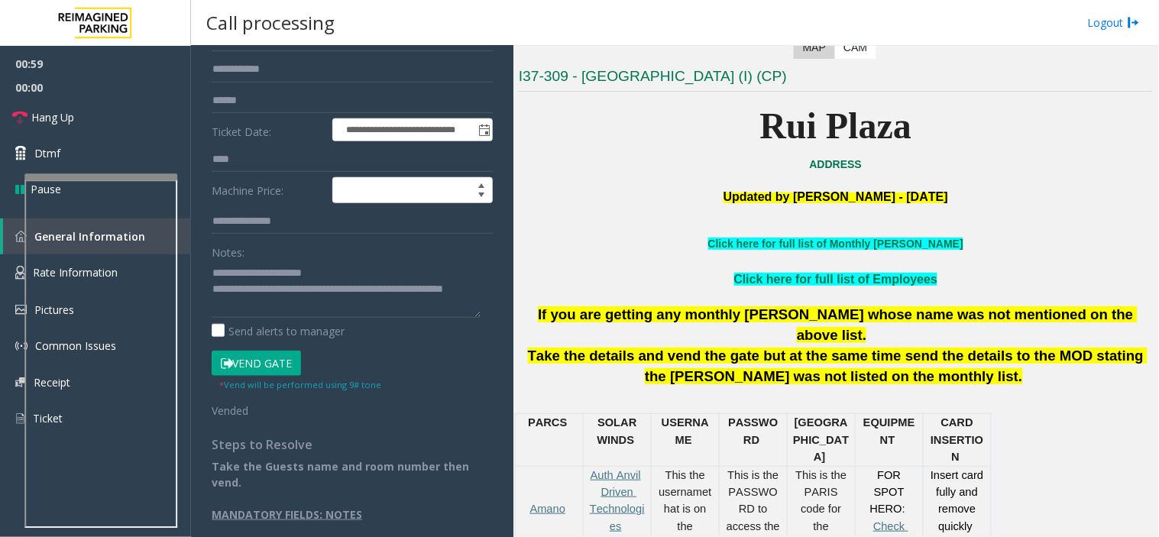
click at [264, 367] on button "Vend Gate" at bounding box center [256, 364] width 89 height 26
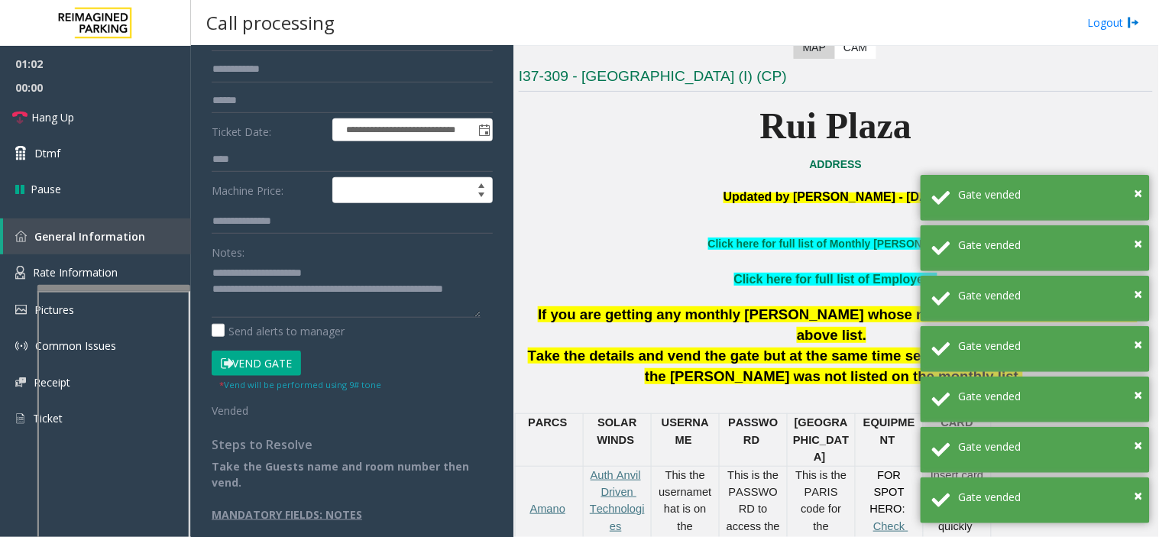
click at [160, 286] on div at bounding box center [113, 288] width 153 height 6
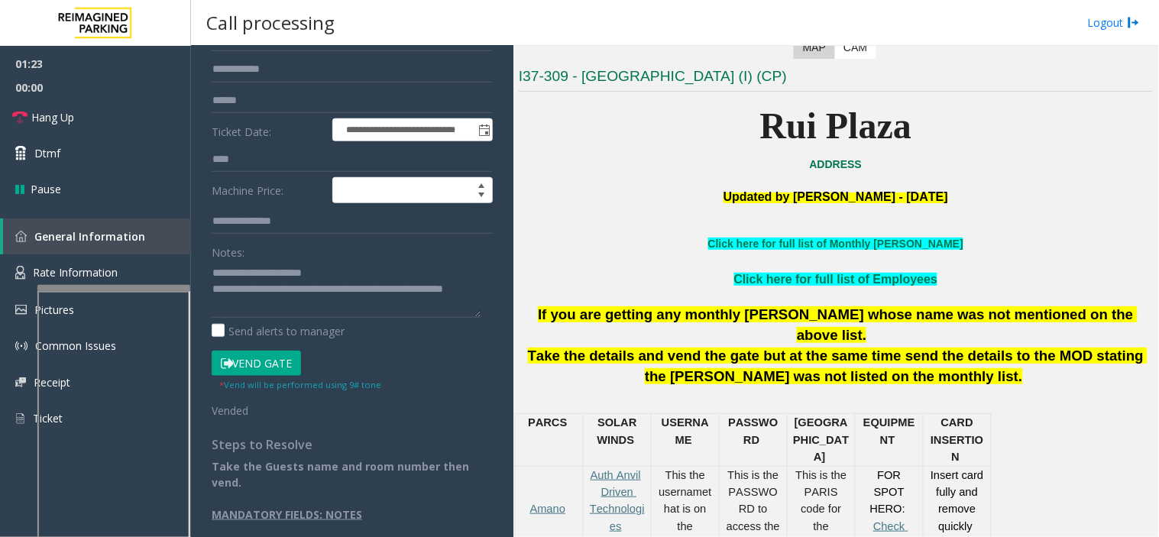
click at [286, 374] on button "Vend Gate" at bounding box center [256, 364] width 89 height 26
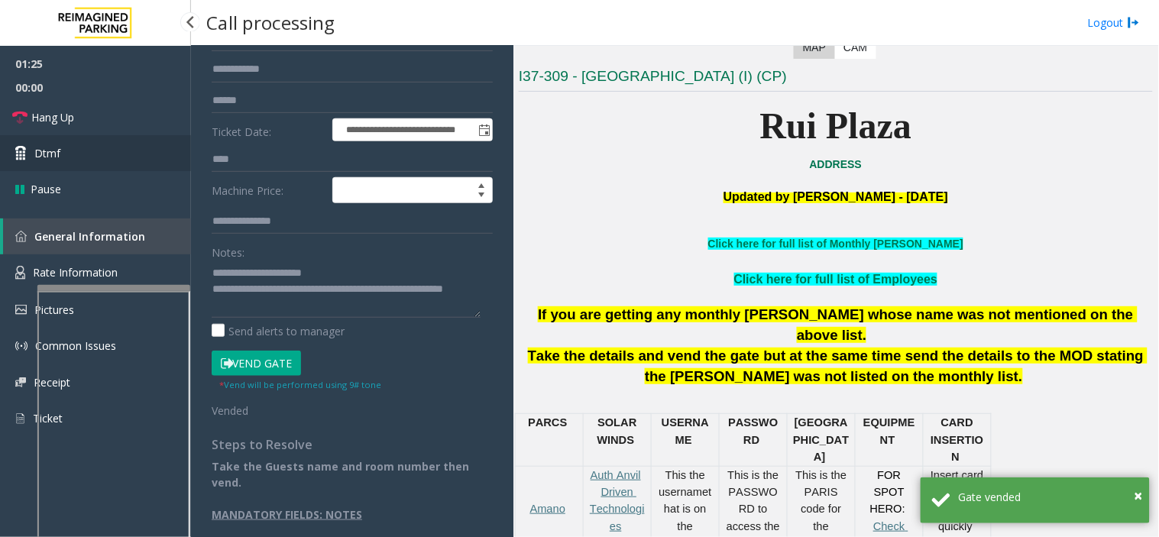
click at [97, 165] on link "Dtmf" at bounding box center [95, 153] width 191 height 36
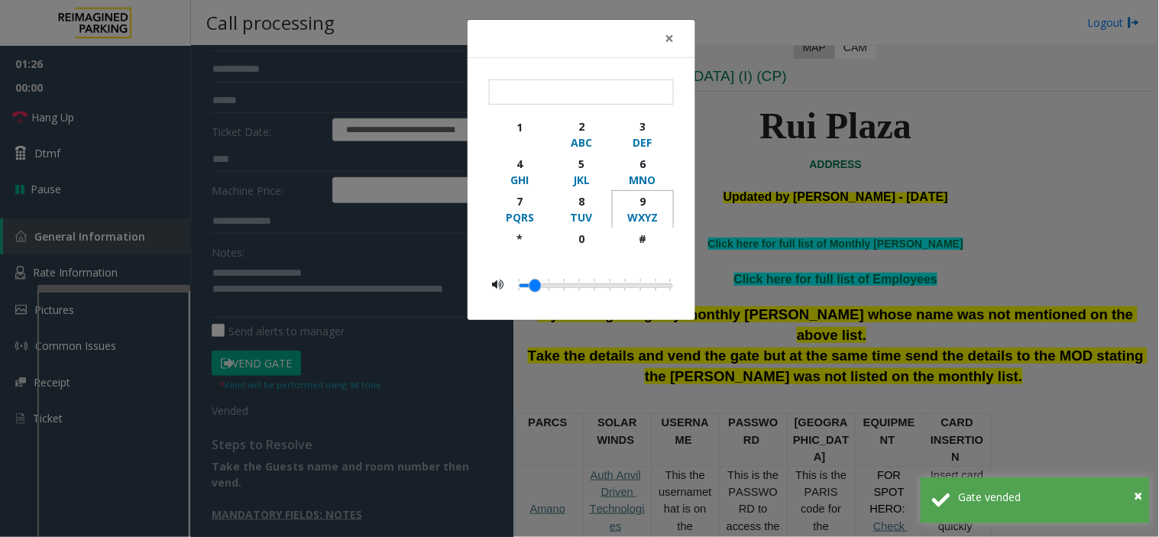
click at [637, 208] on div "9" at bounding box center [643, 201] width 42 height 16
click at [643, 241] on div "#" at bounding box center [643, 239] width 42 height 16
type input "**"
click at [1012, 214] on div "× ** 1 2 ABC 3 DEF 4 GHI 5 JKL 6 MNO 7 PQRS 8 TUV 9 WXYZ * 0 #" at bounding box center [579, 268] width 1159 height 537
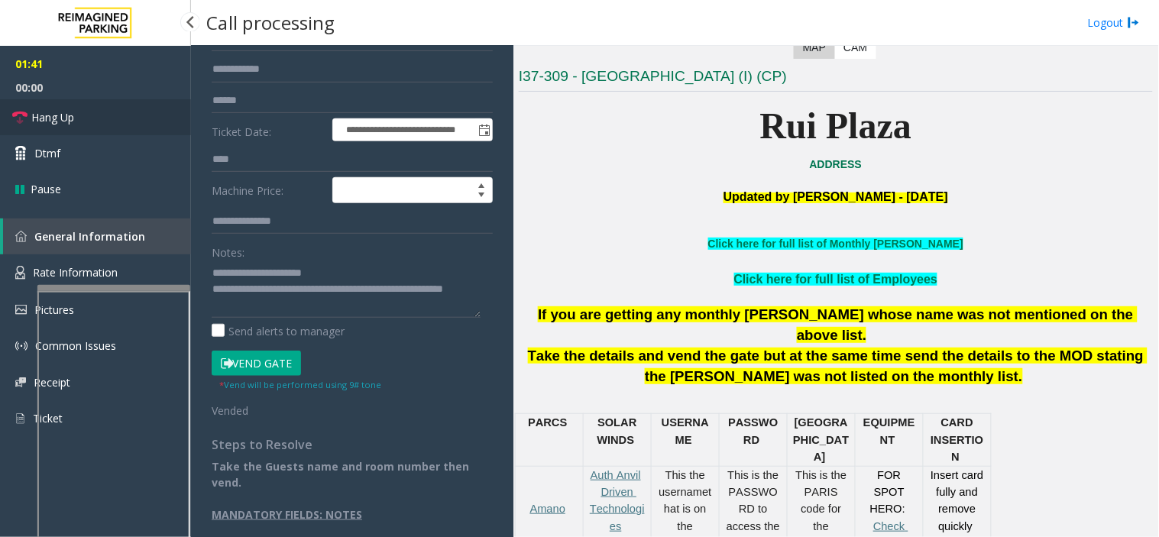
click at [117, 117] on link "Hang Up" at bounding box center [95, 117] width 191 height 36
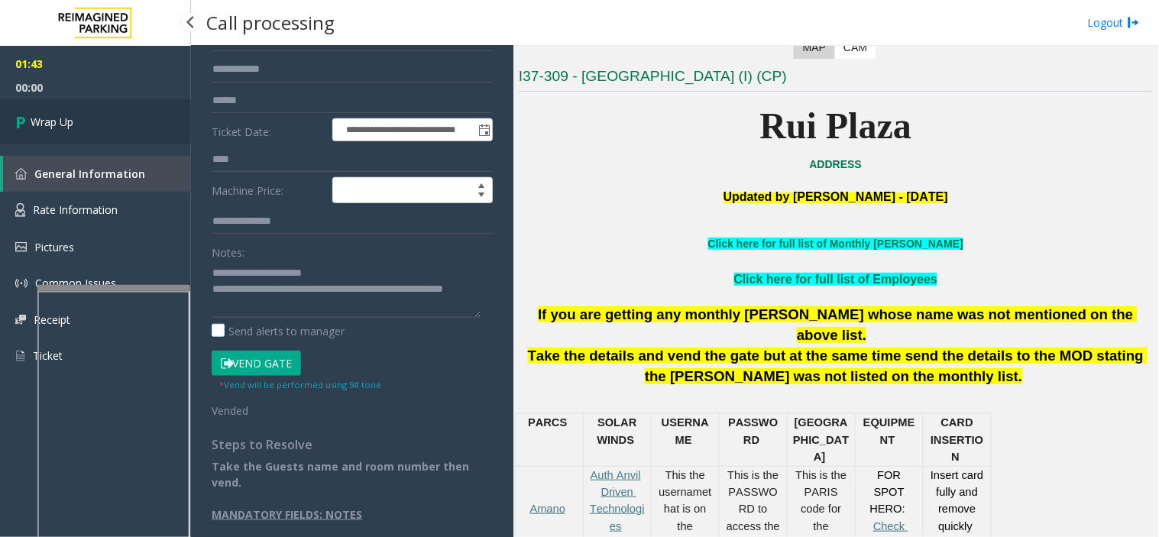
click at [117, 117] on link "Wrap Up" at bounding box center [95, 121] width 191 height 45
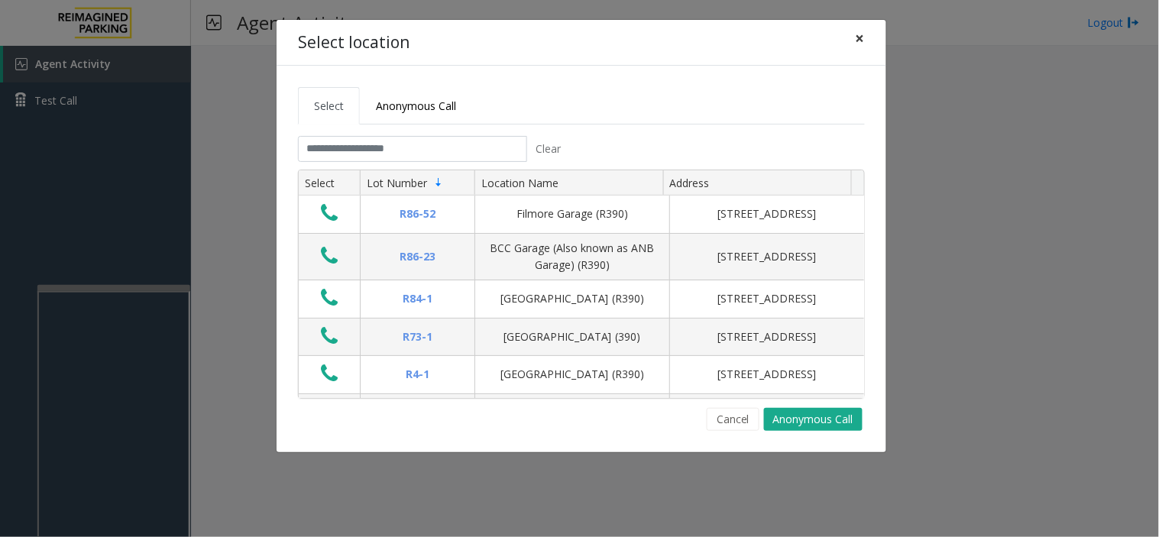
click at [864, 37] on span "×" at bounding box center [860, 37] width 9 height 21
click at [860, 35] on span "×" at bounding box center [860, 37] width 9 height 21
click at [859, 34] on span "×" at bounding box center [860, 37] width 9 height 21
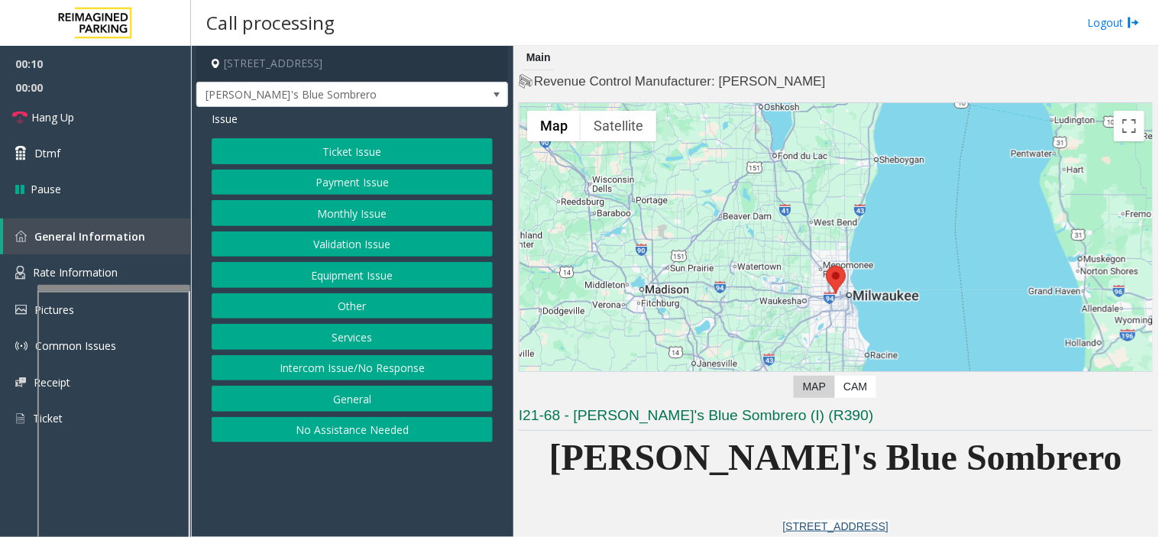
click at [394, 370] on button "Intercom Issue/No Response" at bounding box center [352, 368] width 281 height 26
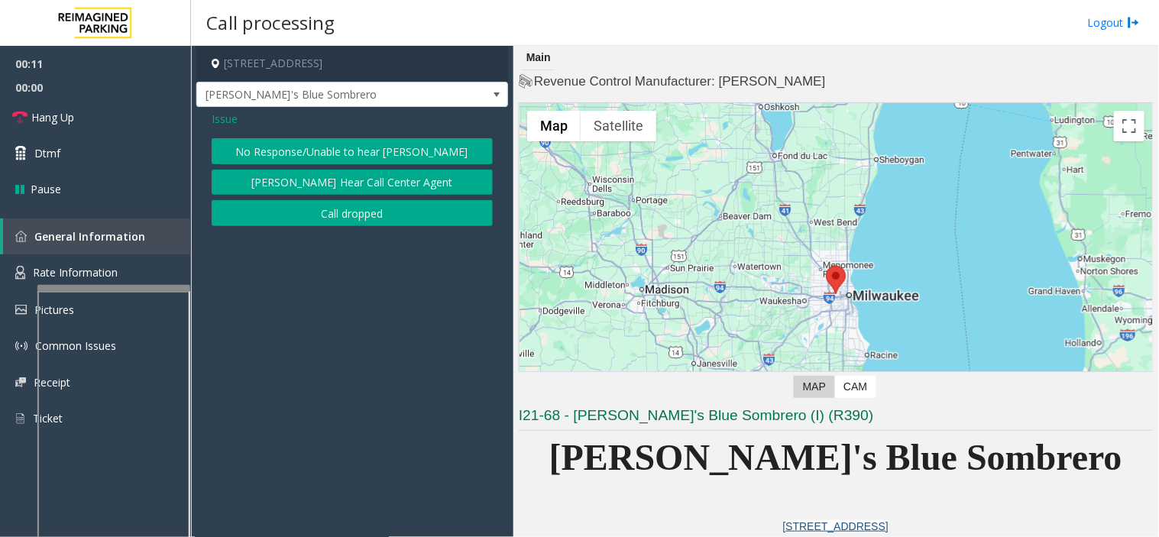
click at [348, 154] on button "No Response/Unable to hear [PERSON_NAME]" at bounding box center [352, 151] width 281 height 26
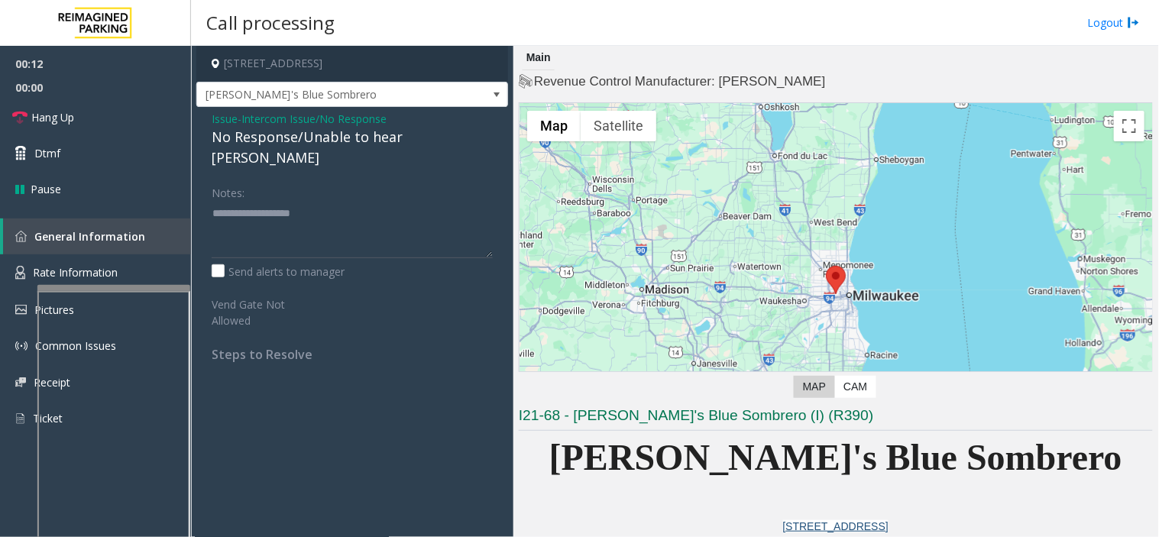
click at [306, 131] on div "No Response/Unable to hear [PERSON_NAME]" at bounding box center [352, 147] width 281 height 41
drag, startPoint x: 265, startPoint y: 149, endPoint x: 314, endPoint y: 200, distance: 70.8
click at [314, 200] on div "Issue - Intercom Issue/No Response No Response/Unable to hear parker Notes: Sen…" at bounding box center [352, 242] width 312 height 270
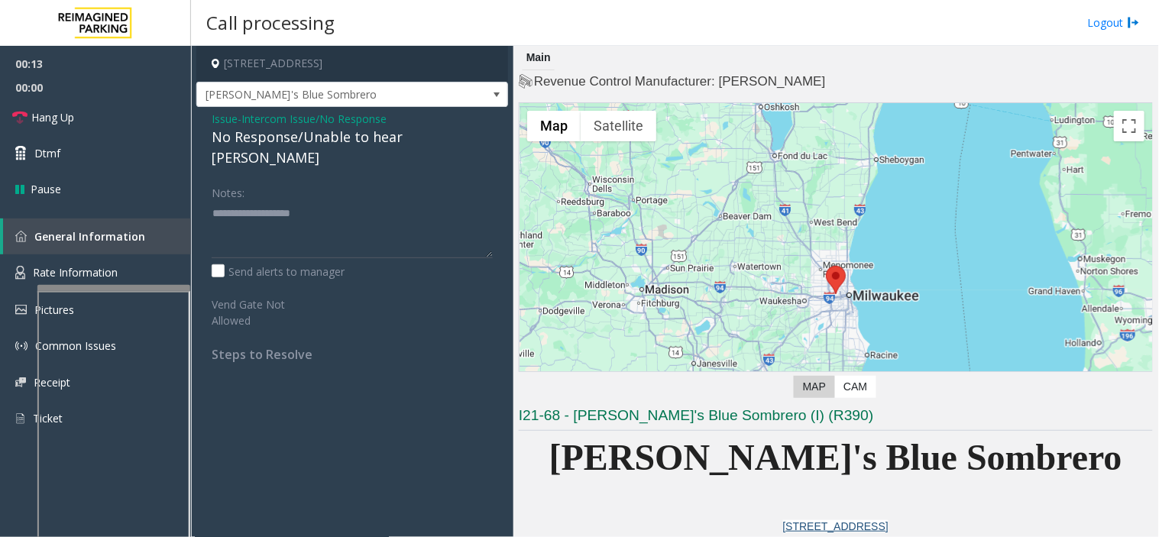
click at [266, 134] on div "No Response/Unable to hear [PERSON_NAME]" at bounding box center [352, 147] width 281 height 41
type textarea "**********"
click at [122, 131] on link "Hang Up" at bounding box center [95, 117] width 191 height 36
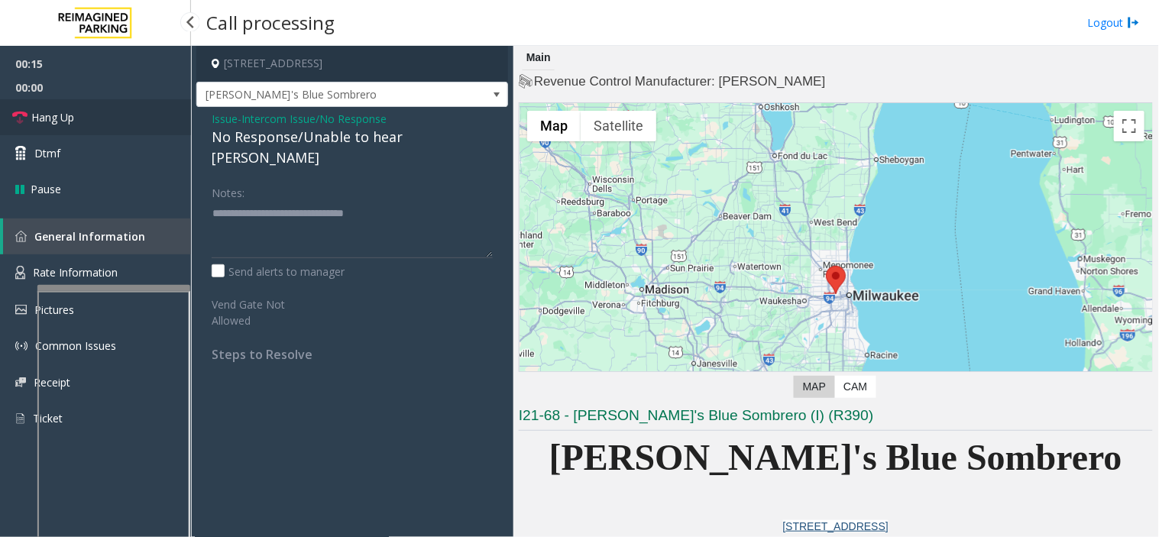
click at [122, 131] on link "Hang Up" at bounding box center [95, 117] width 191 height 36
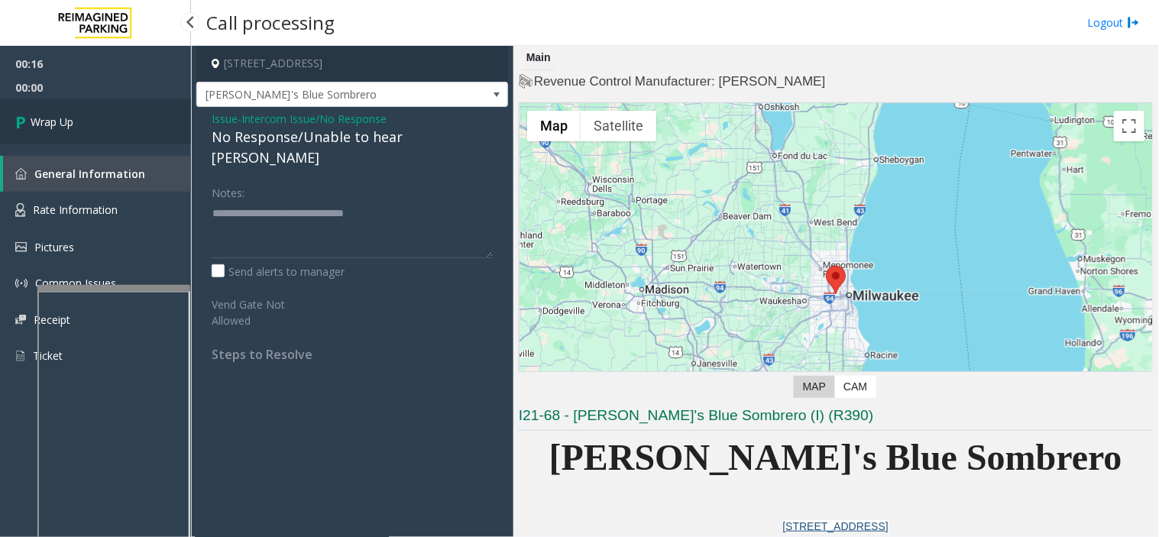
click at [122, 131] on link "Wrap Up" at bounding box center [95, 121] width 191 height 45
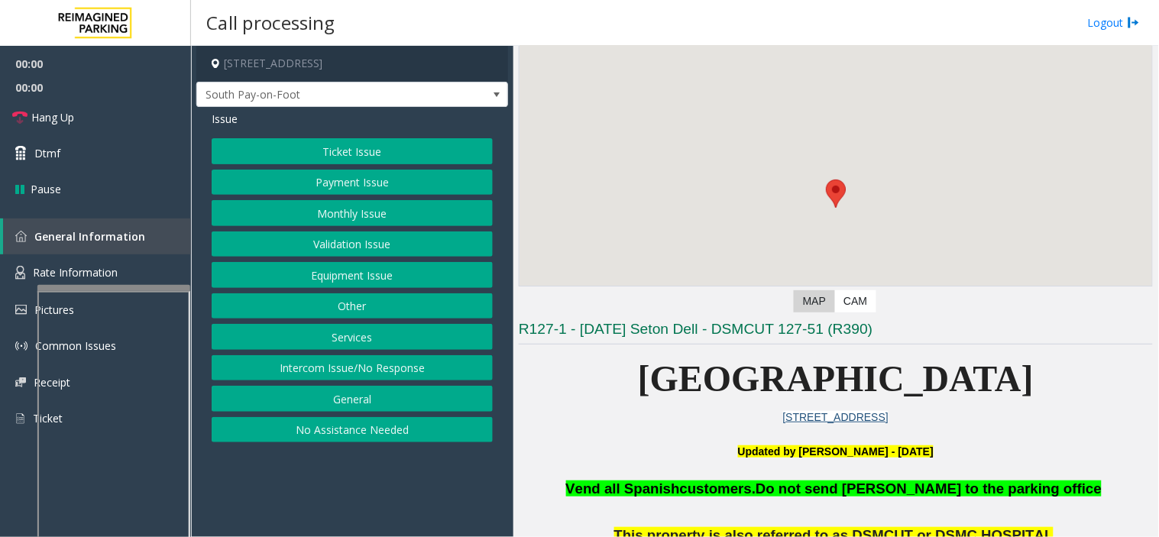
scroll to position [170, 0]
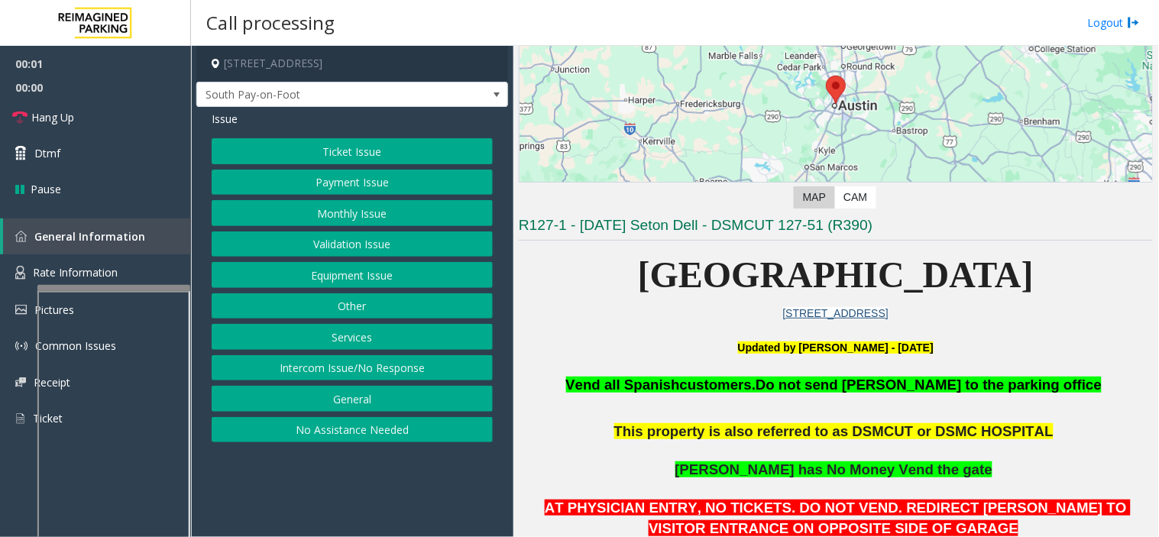
click at [344, 371] on button "Intercom Issue/No Response" at bounding box center [352, 368] width 281 height 26
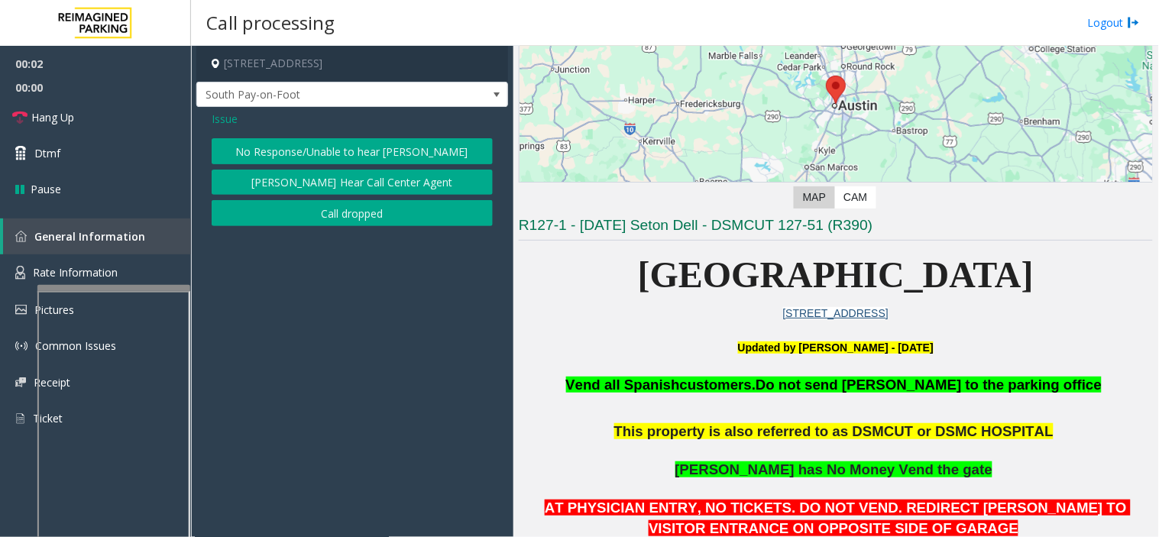
click at [314, 151] on button "No Response/Unable to hear [PERSON_NAME]" at bounding box center [352, 151] width 281 height 26
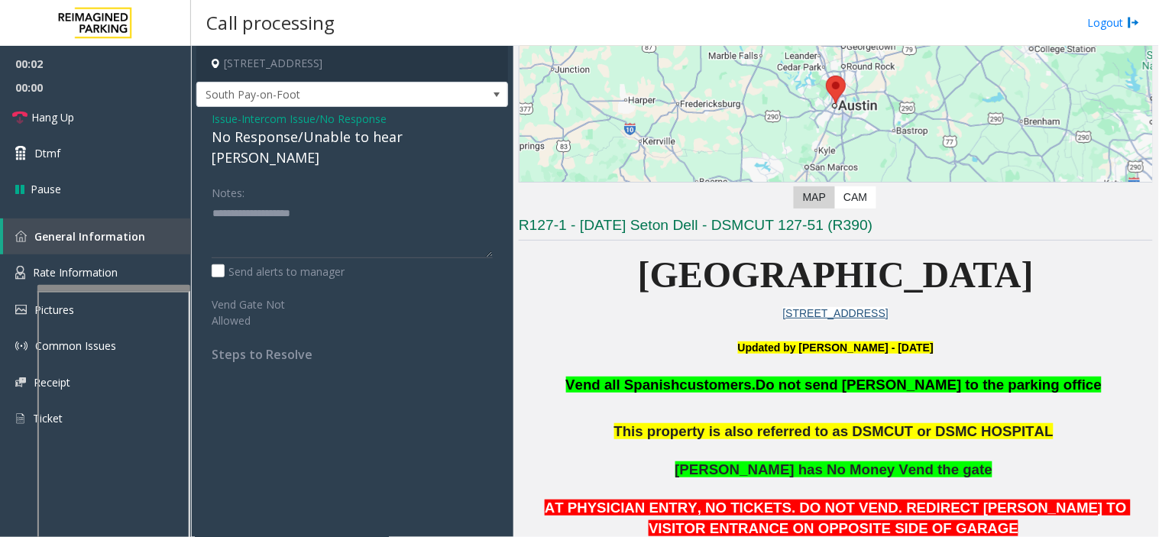
click at [302, 146] on div "No Response/Unable to hear [PERSON_NAME]" at bounding box center [352, 147] width 281 height 41
type textarea "**********"
click at [66, 111] on span "Hang Up" at bounding box center [52, 117] width 43 height 16
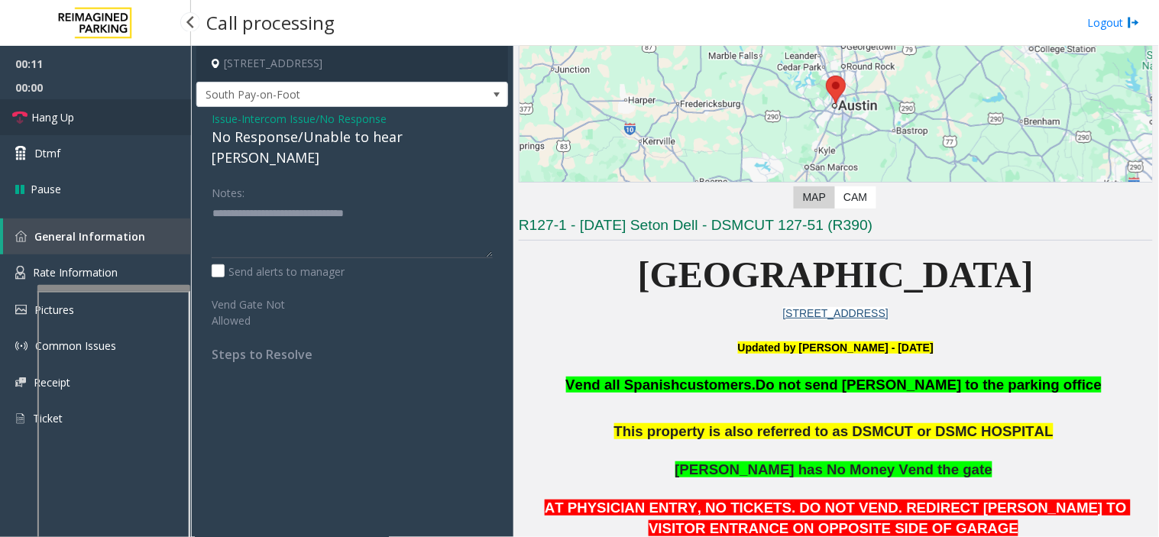
click at [66, 111] on span "Hang Up" at bounding box center [52, 117] width 43 height 16
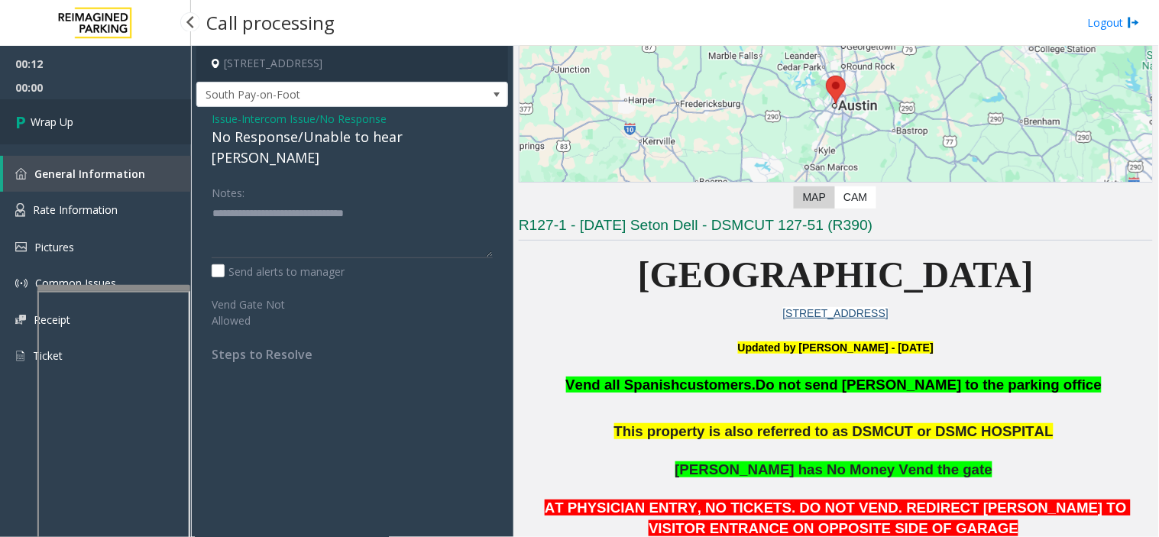
click at [66, 111] on link "Wrap Up" at bounding box center [95, 121] width 191 height 45
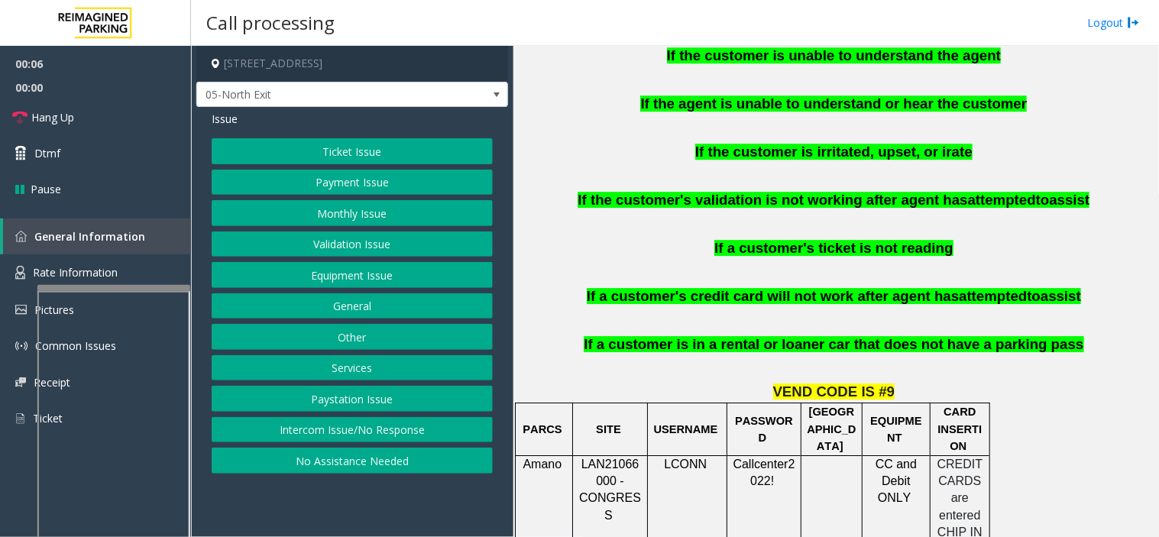
scroll to position [1188, 0]
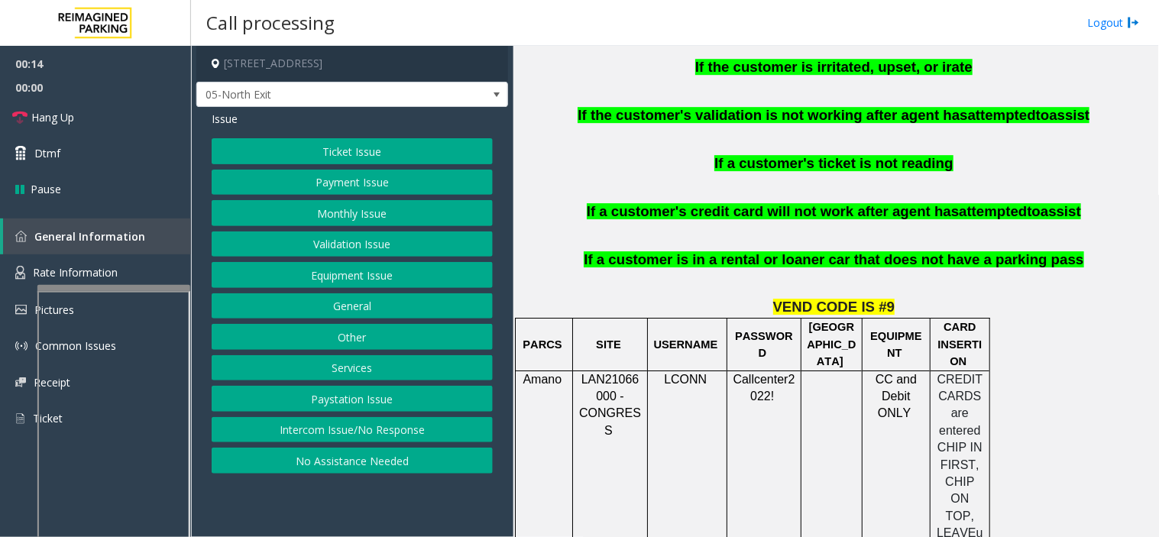
click at [377, 156] on button "Ticket Issue" at bounding box center [352, 151] width 281 height 26
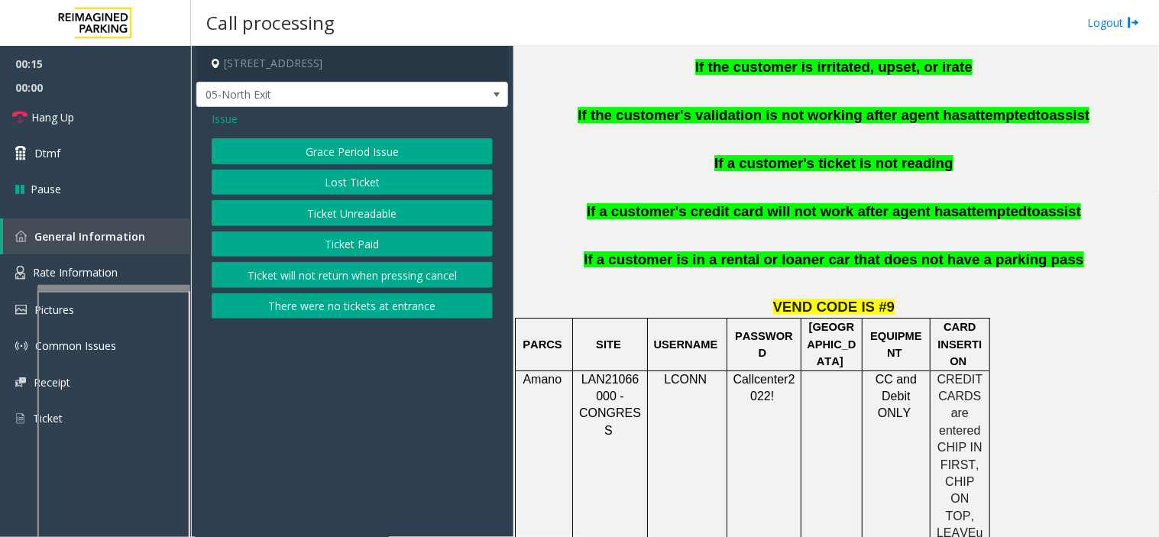
click at [374, 241] on button "Ticket Paid" at bounding box center [352, 244] width 281 height 26
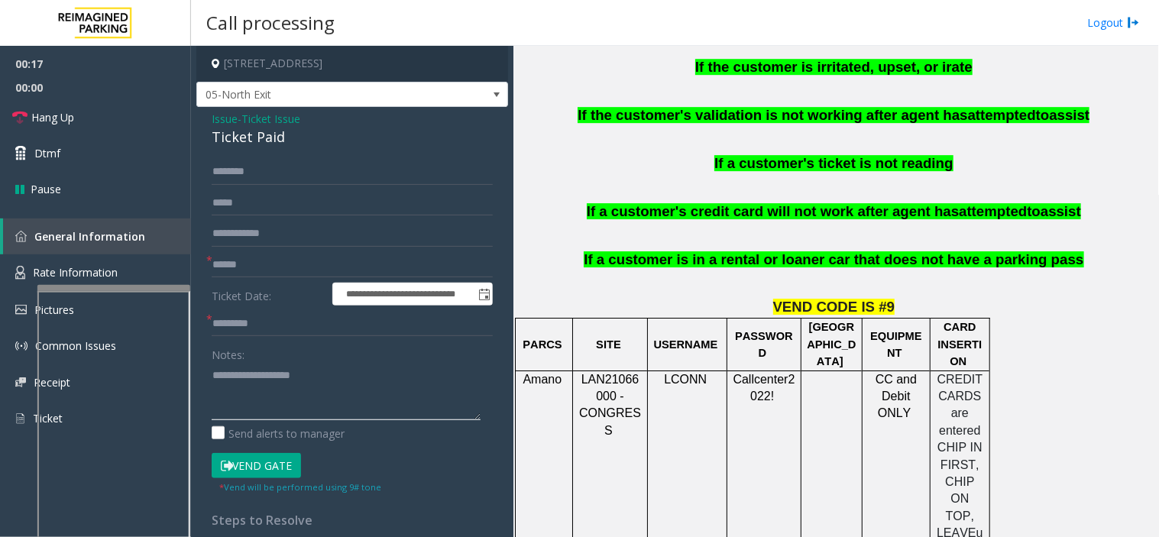
paste textarea "**********"
click at [249, 134] on div "Ticket Paid" at bounding box center [352, 137] width 281 height 21
click at [273, 397] on textarea at bounding box center [346, 391] width 269 height 57
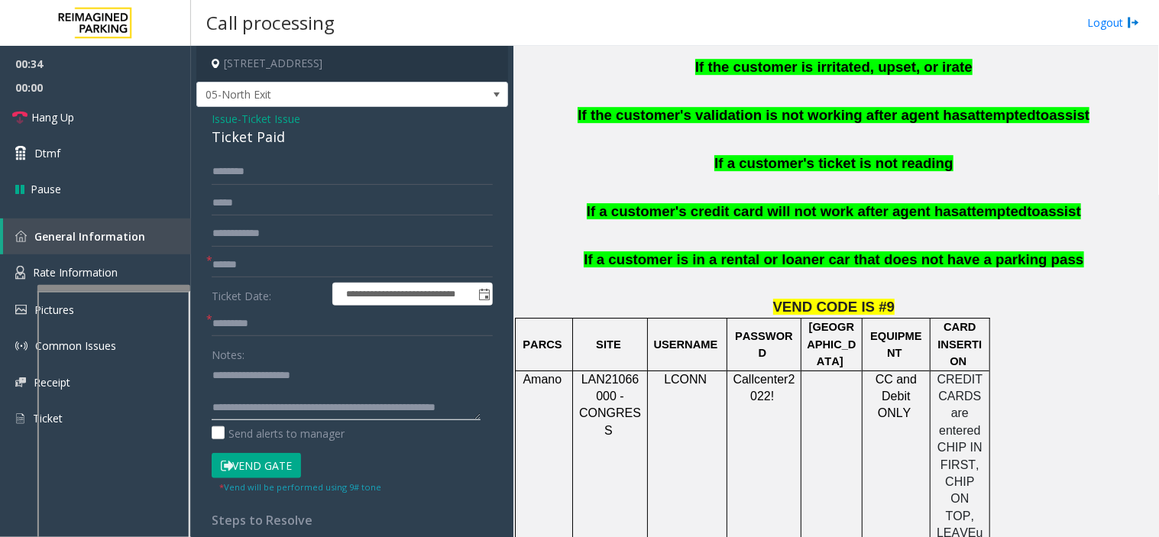
scroll to position [16, 0]
click at [288, 421] on div "Notes: Send alerts to manager" at bounding box center [352, 391] width 281 height 100
click at [276, 410] on textarea at bounding box center [346, 391] width 269 height 57
click at [212, 416] on textarea at bounding box center [346, 391] width 269 height 57
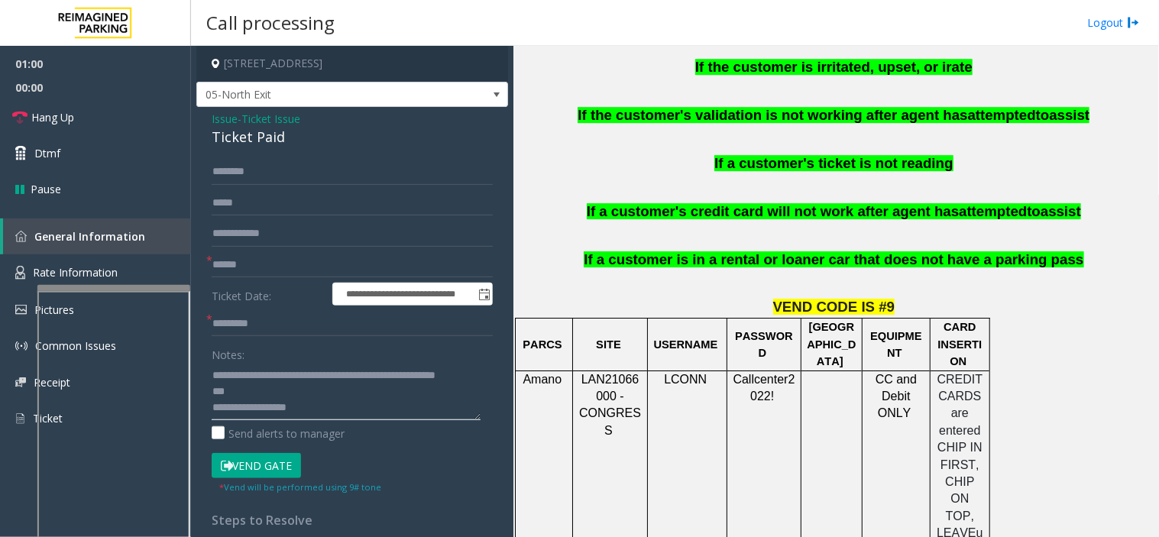
click at [214, 390] on textarea at bounding box center [346, 391] width 269 height 57
type textarea "**********"
click at [249, 270] on input "text" at bounding box center [352, 265] width 281 height 26
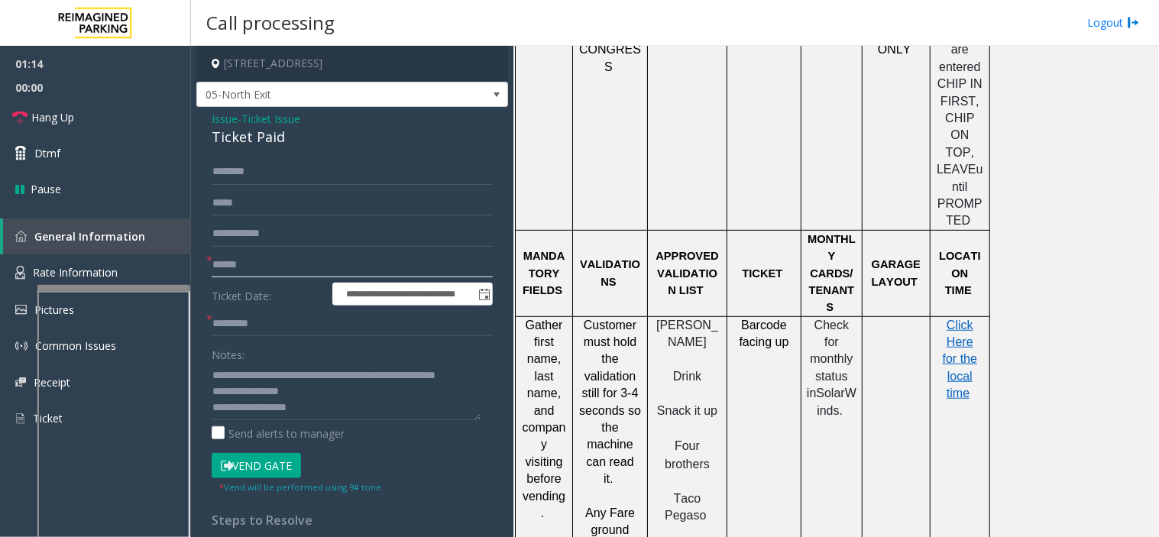
scroll to position [1613, 0]
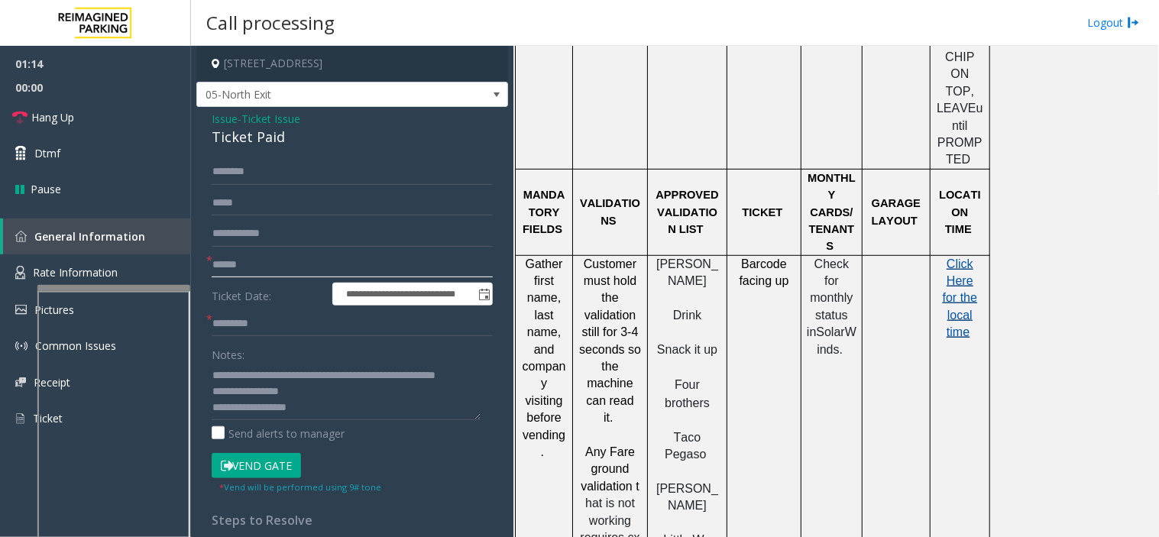
type input "******"
click at [946, 257] on span "Click Here for the local time" at bounding box center [960, 298] width 34 height 82
click at [310, 331] on input "text" at bounding box center [352, 324] width 281 height 26
click at [242, 466] on button "Vend Gate" at bounding box center [256, 466] width 89 height 26
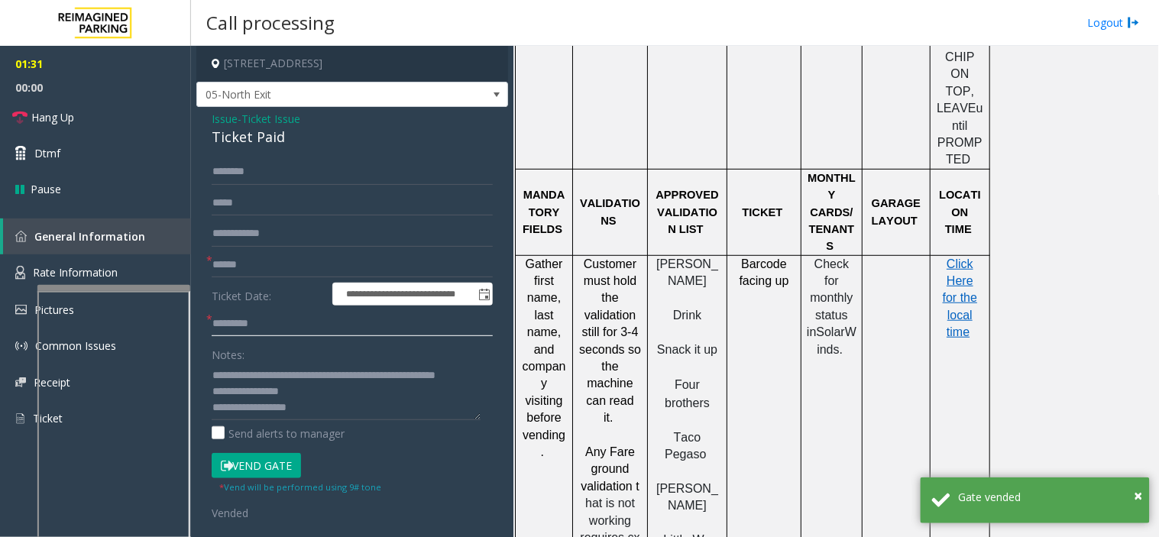
click at [254, 318] on input "text" at bounding box center [352, 324] width 281 height 26
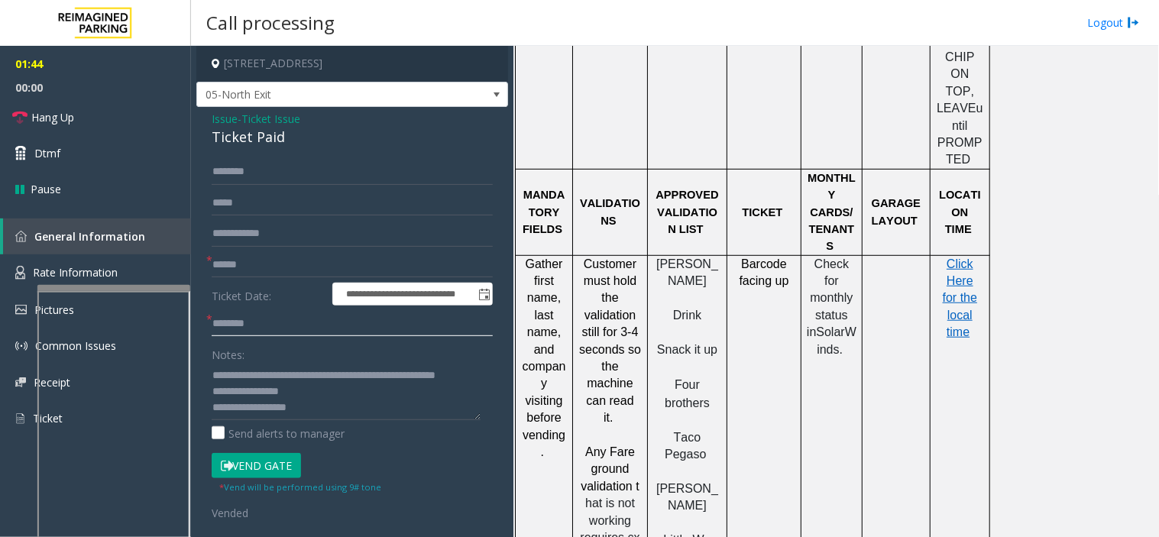
drag, startPoint x: 238, startPoint y: 329, endPoint x: 269, endPoint y: 334, distance: 31.7
click at [269, 334] on input "*******" at bounding box center [352, 324] width 281 height 26
type input "*******"
click at [98, 117] on link "Hang Up" at bounding box center [95, 117] width 191 height 36
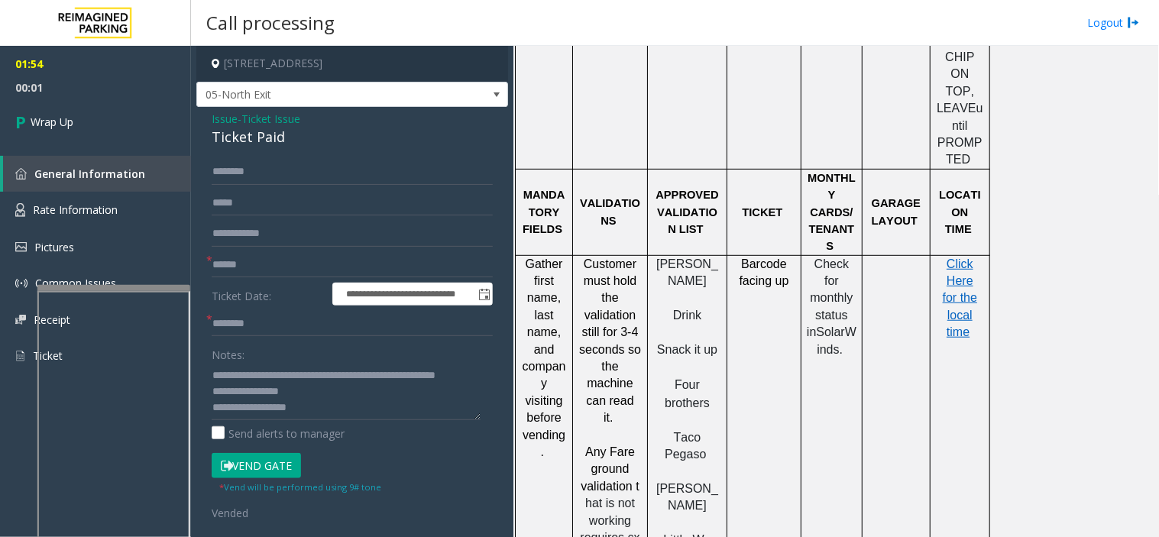
click at [966, 256] on p "Click Here for the local time" at bounding box center [960, 299] width 48 height 86
click at [957, 257] on span "Click Here for the local time" at bounding box center [960, 298] width 34 height 82
click at [62, 127] on span "Wrap Up" at bounding box center [52, 122] width 43 height 16
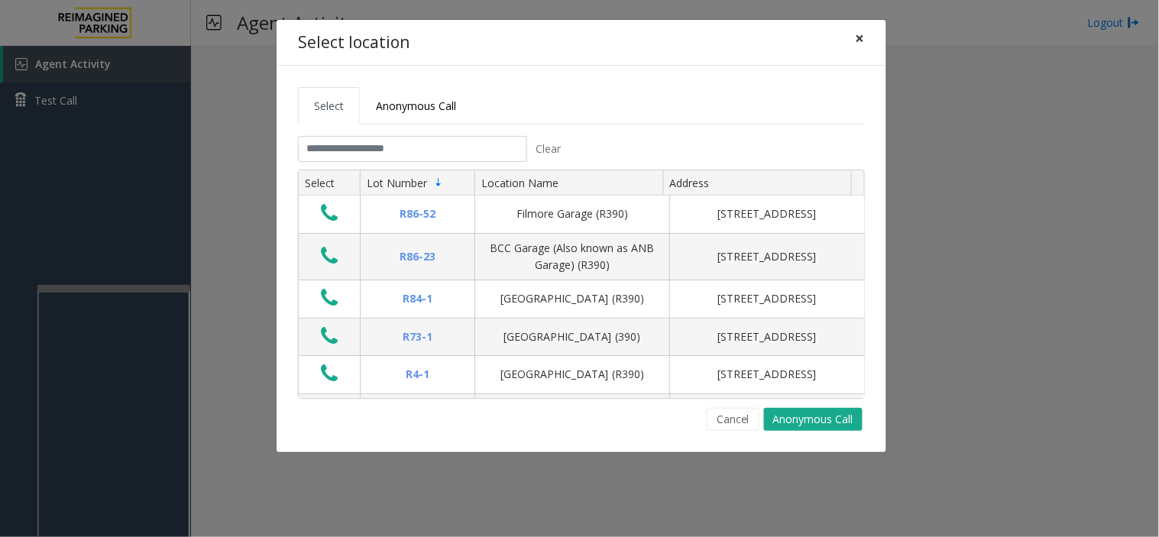
click at [862, 42] on span "×" at bounding box center [860, 37] width 9 height 21
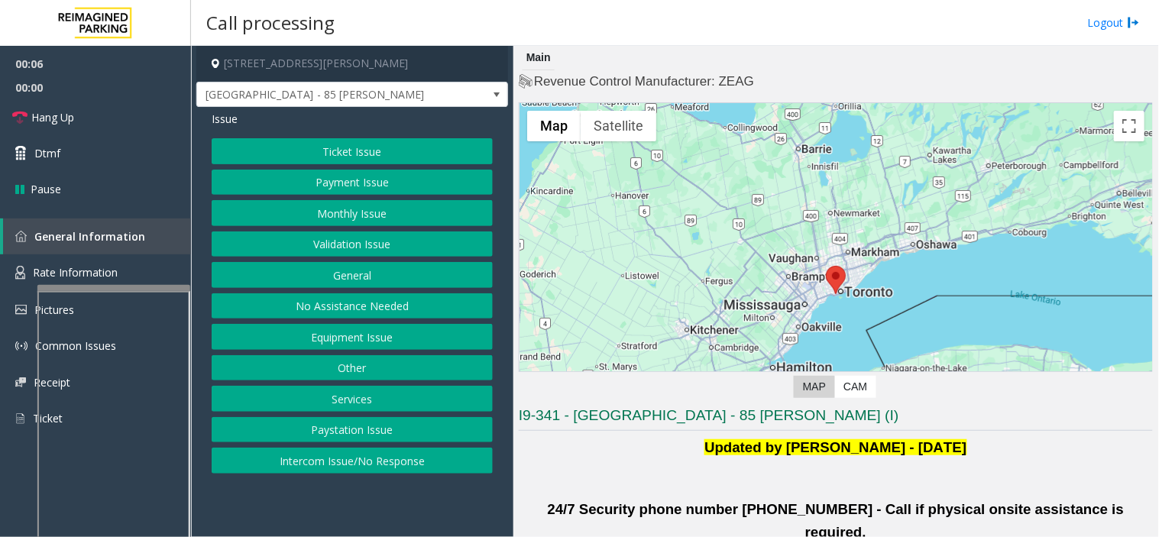
click at [338, 245] on button "Validation Issue" at bounding box center [352, 244] width 281 height 26
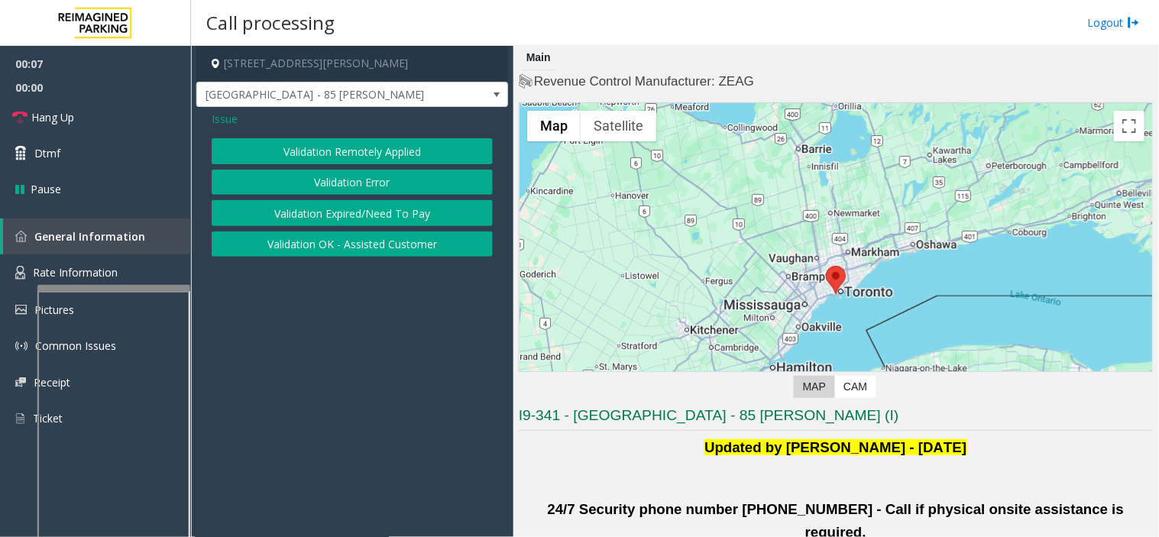
click at [331, 188] on button "Validation Error" at bounding box center [352, 183] width 281 height 26
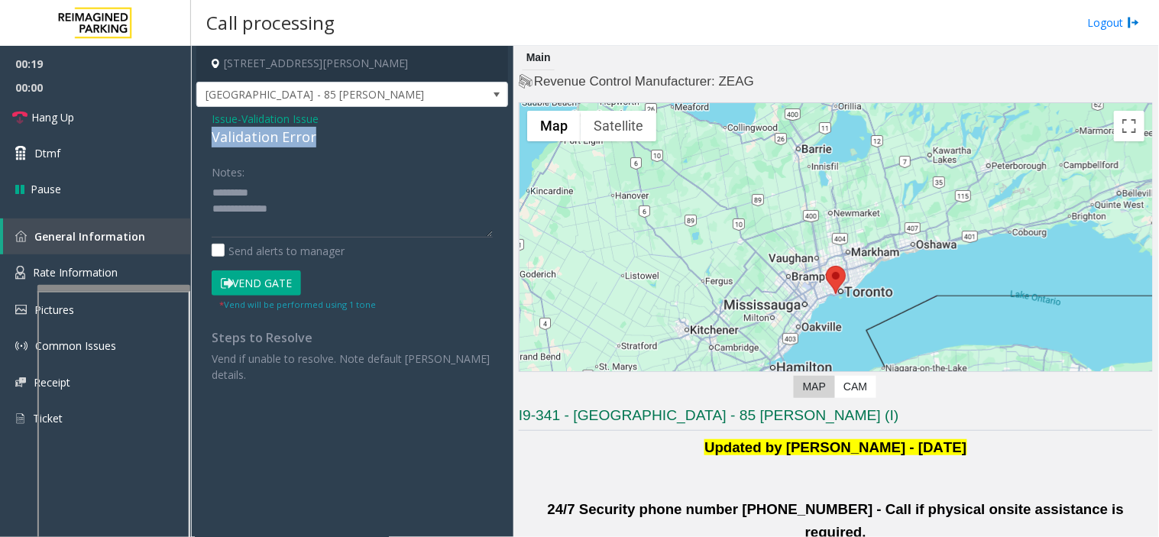
drag, startPoint x: 211, startPoint y: 130, endPoint x: 298, endPoint y: 135, distance: 87.2
click at [332, 135] on div "Validation Error" at bounding box center [352, 137] width 281 height 21
click at [279, 212] on textarea at bounding box center [352, 208] width 281 height 57
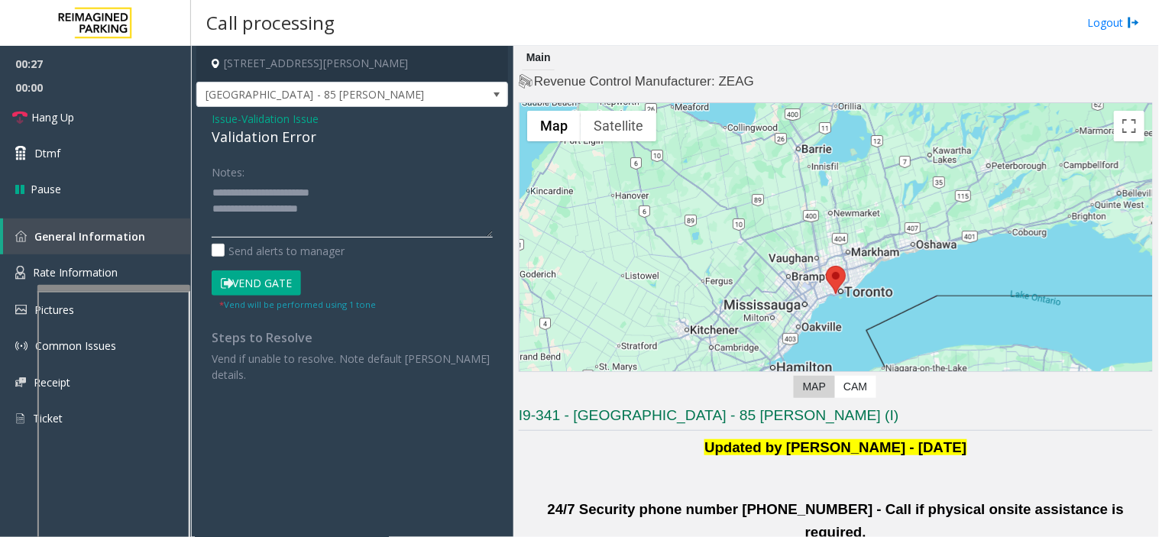
click at [279, 212] on textarea at bounding box center [352, 208] width 281 height 57
click at [327, 234] on textarea at bounding box center [352, 208] width 281 height 57
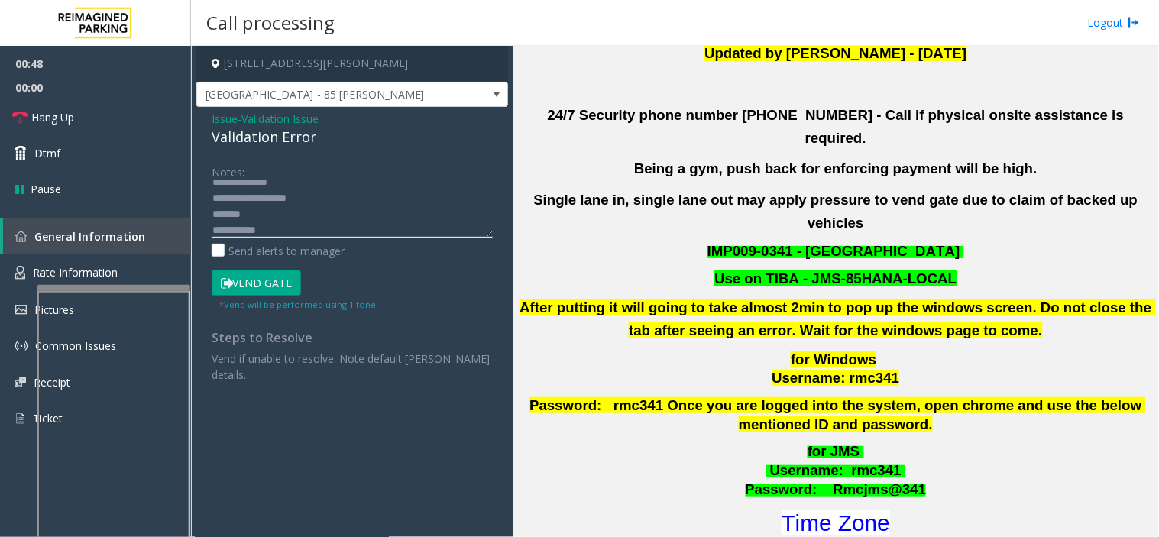
scroll to position [424, 0]
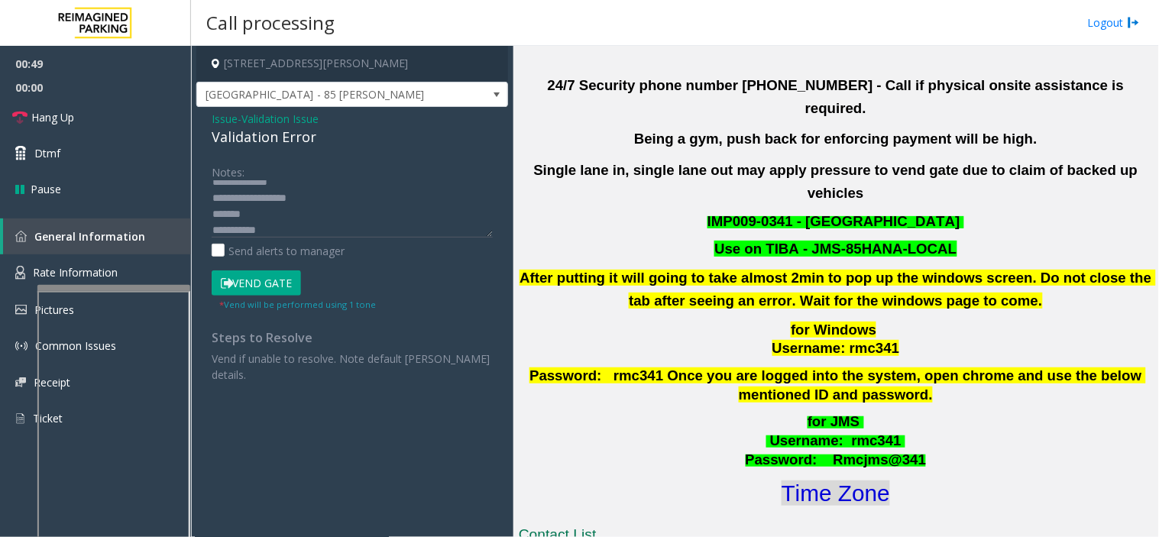
click at [849, 480] on font "Time Zone" at bounding box center [835, 492] width 108 height 25
click at [246, 285] on button "Vend Gate" at bounding box center [256, 283] width 89 height 26
click at [283, 229] on textarea at bounding box center [352, 208] width 281 height 57
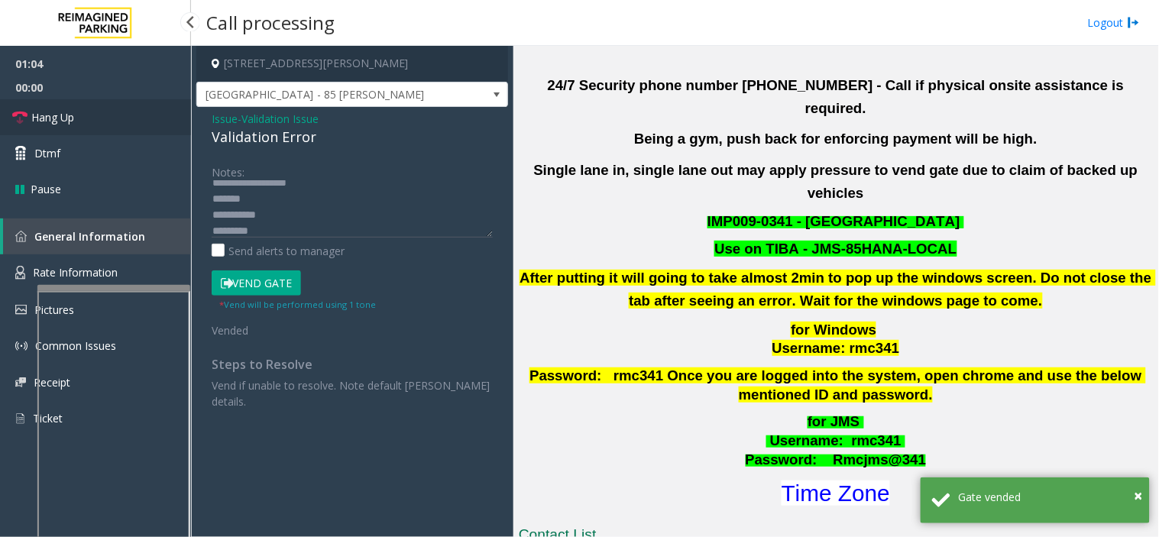
click at [63, 108] on link "Hang Up" at bounding box center [95, 117] width 191 height 36
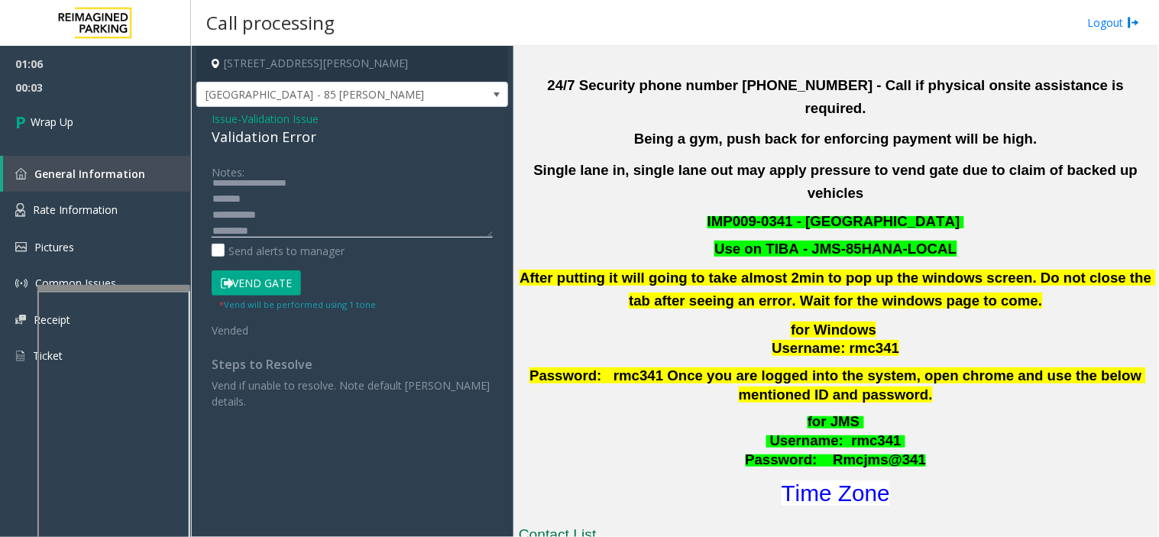
click at [283, 228] on textarea at bounding box center [352, 208] width 281 height 57
click at [325, 209] on textarea at bounding box center [352, 208] width 281 height 57
paste textarea "**********"
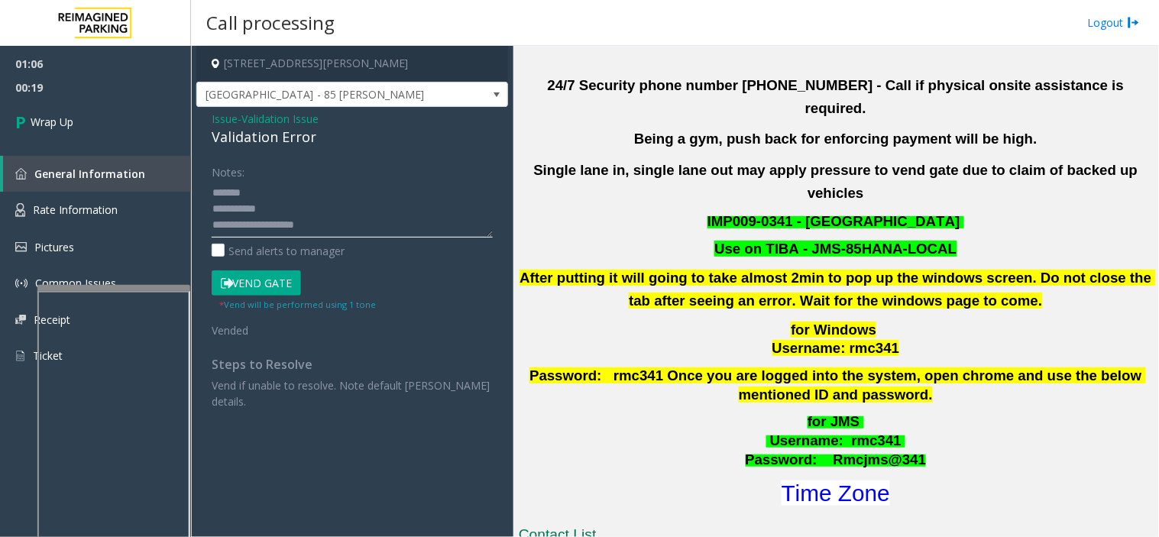
click at [225, 197] on textarea at bounding box center [352, 208] width 281 height 57
click at [244, 214] on textarea at bounding box center [352, 208] width 281 height 57
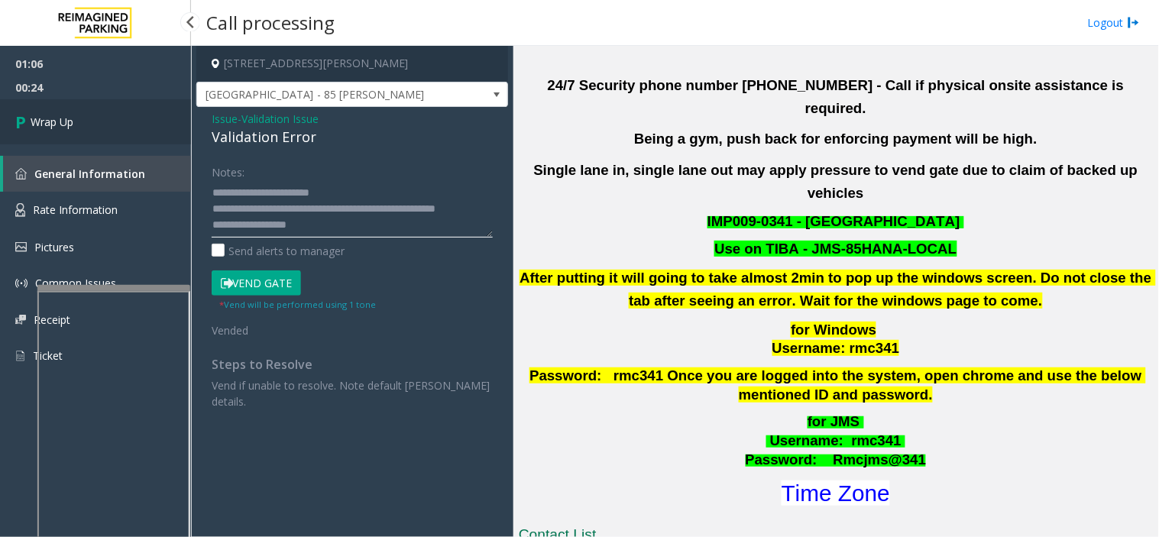
type textarea "**********"
click at [98, 108] on link "Wrap Up" at bounding box center [95, 121] width 191 height 45
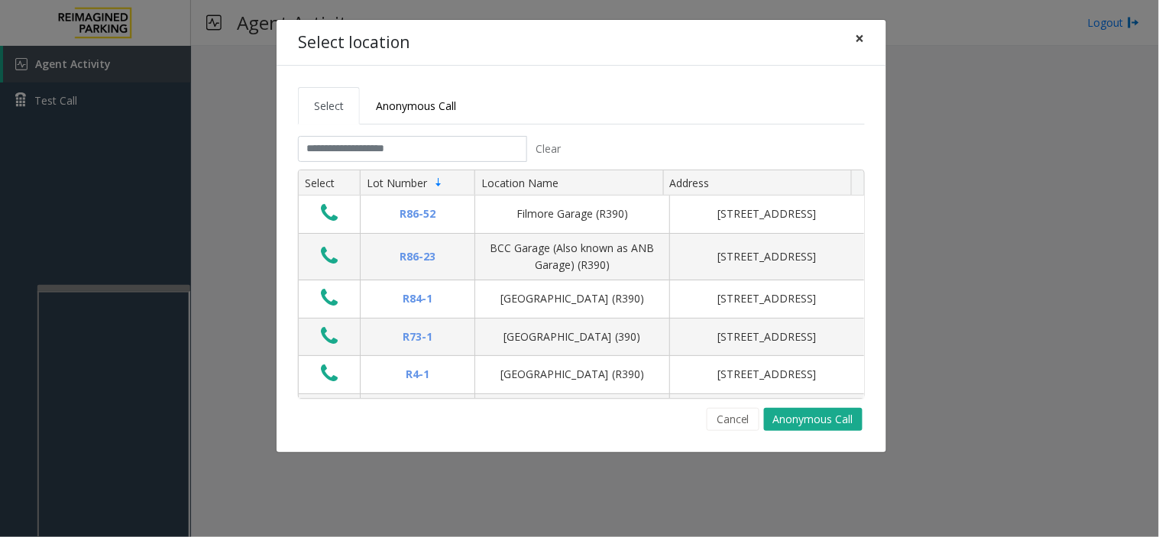
click at [852, 43] on button "×" at bounding box center [860, 38] width 31 height 37
click at [854, 35] on button "×" at bounding box center [860, 38] width 31 height 37
